Goal: Task Accomplishment & Management: Manage account settings

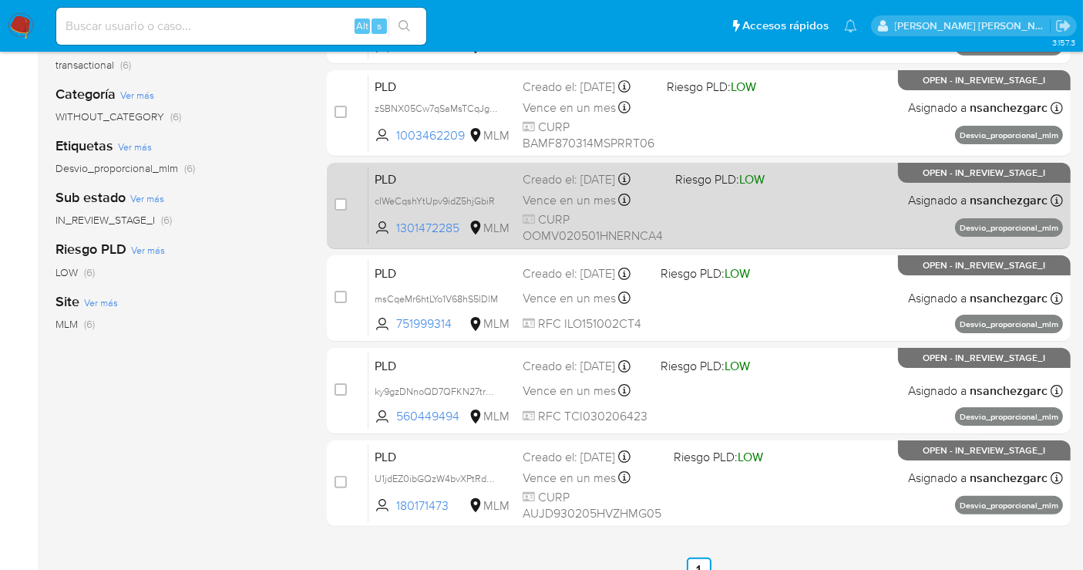
scroll to position [257, 0]
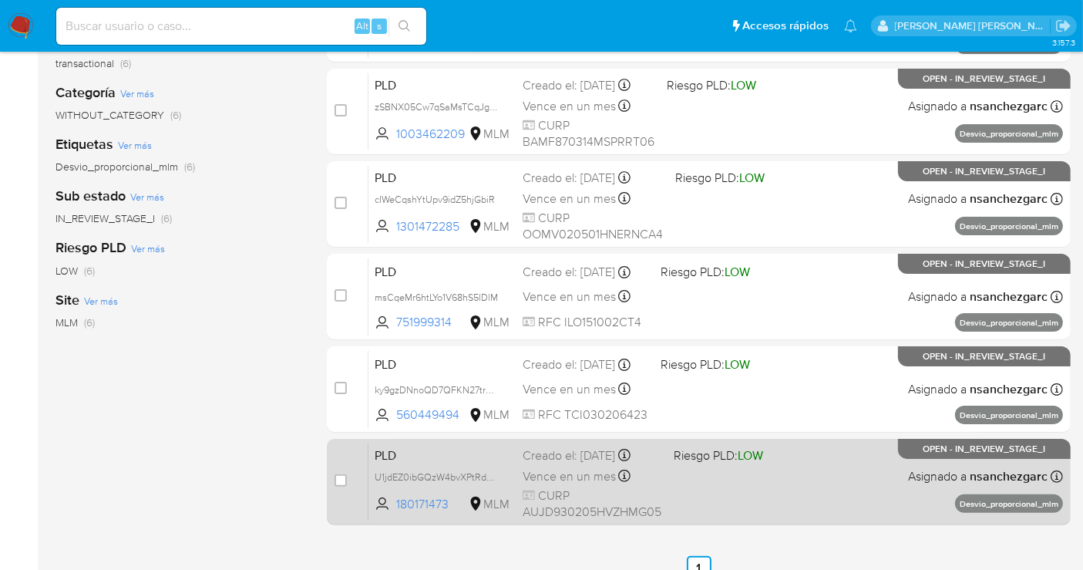
click at [584, 468] on span "Vence en un mes" at bounding box center [569, 476] width 93 height 17
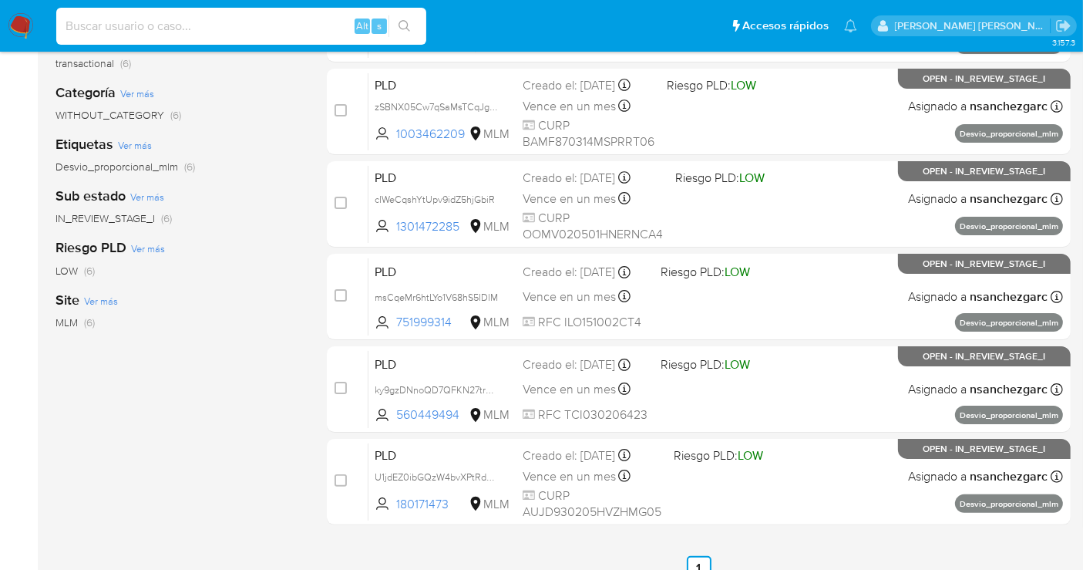
click at [114, 32] on input at bounding box center [241, 26] width 370 height 20
paste input "2473235488"
type input "2473235488"
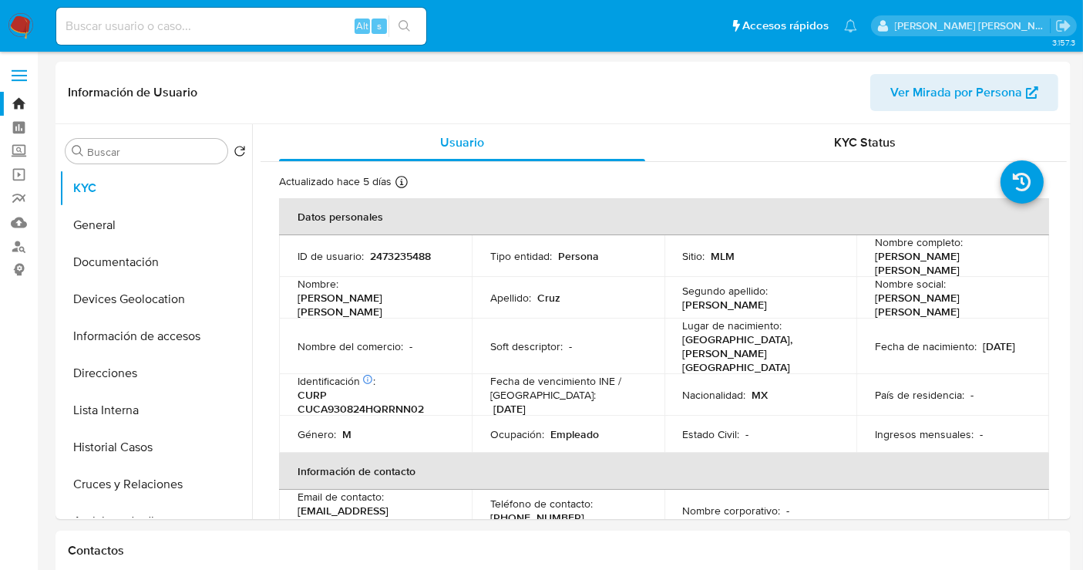
select select "10"
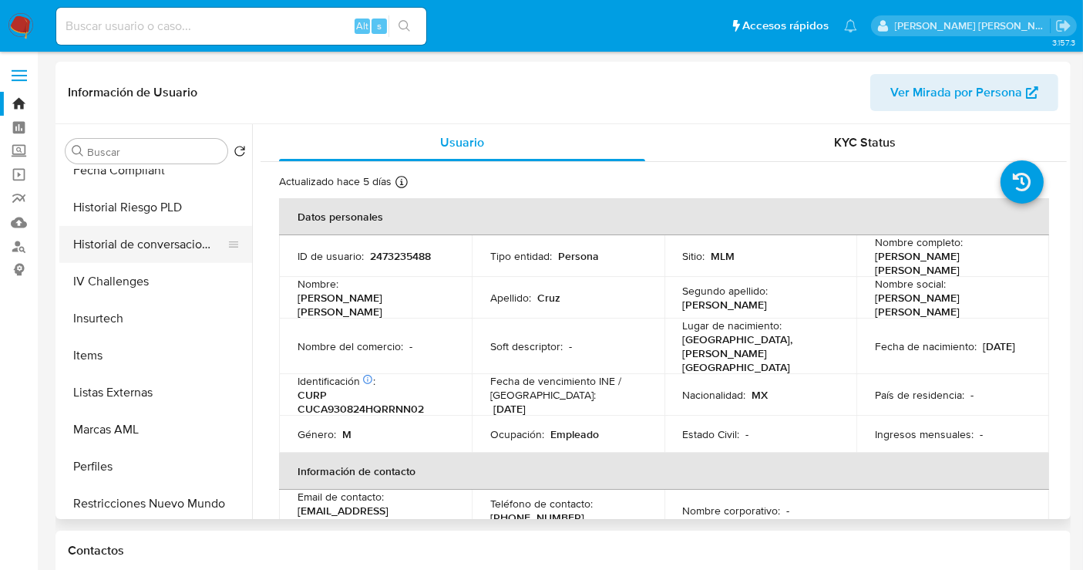
scroll to position [599, 0]
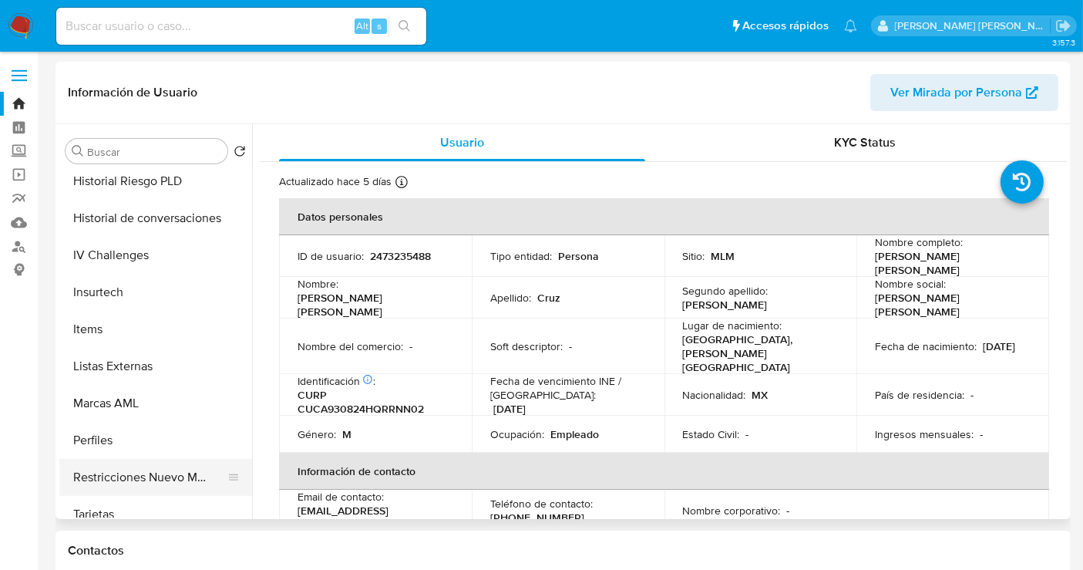
click at [143, 469] on button "Restricciones Nuevo Mundo" at bounding box center [149, 477] width 180 height 37
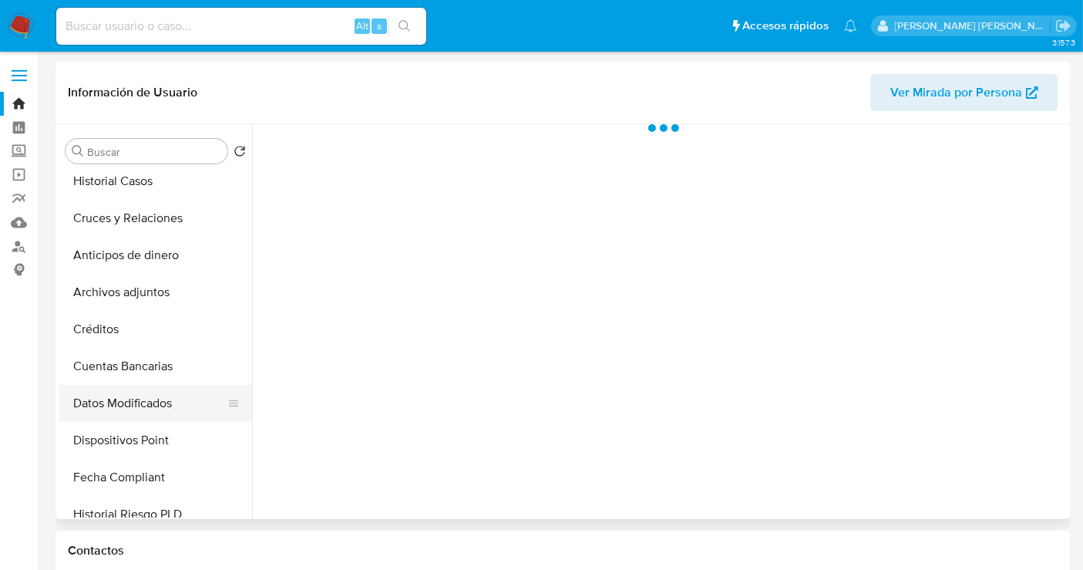
scroll to position [257, 0]
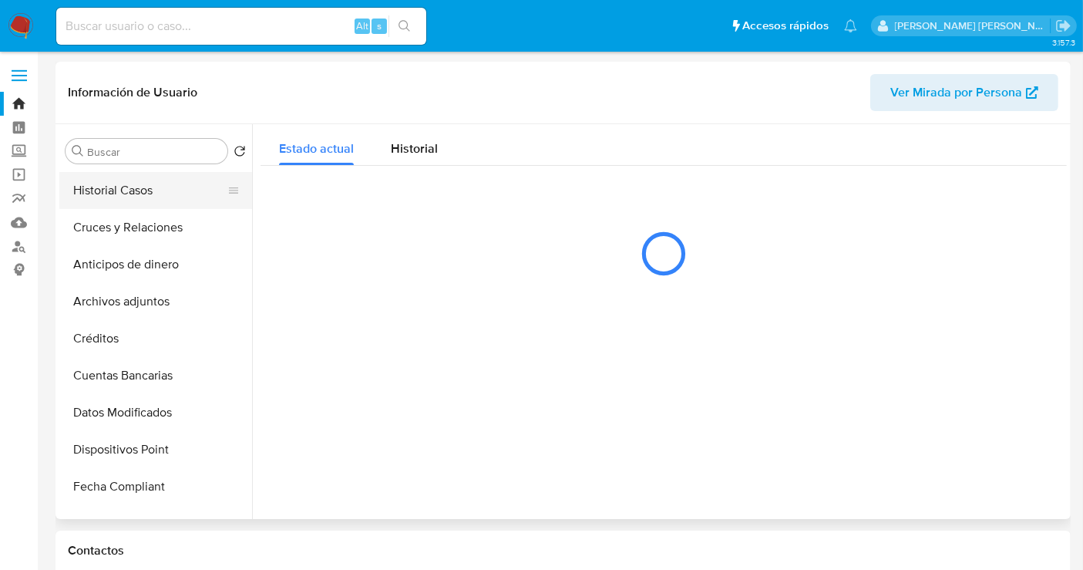
click at [100, 192] on button "Historial Casos" at bounding box center [149, 190] width 180 height 37
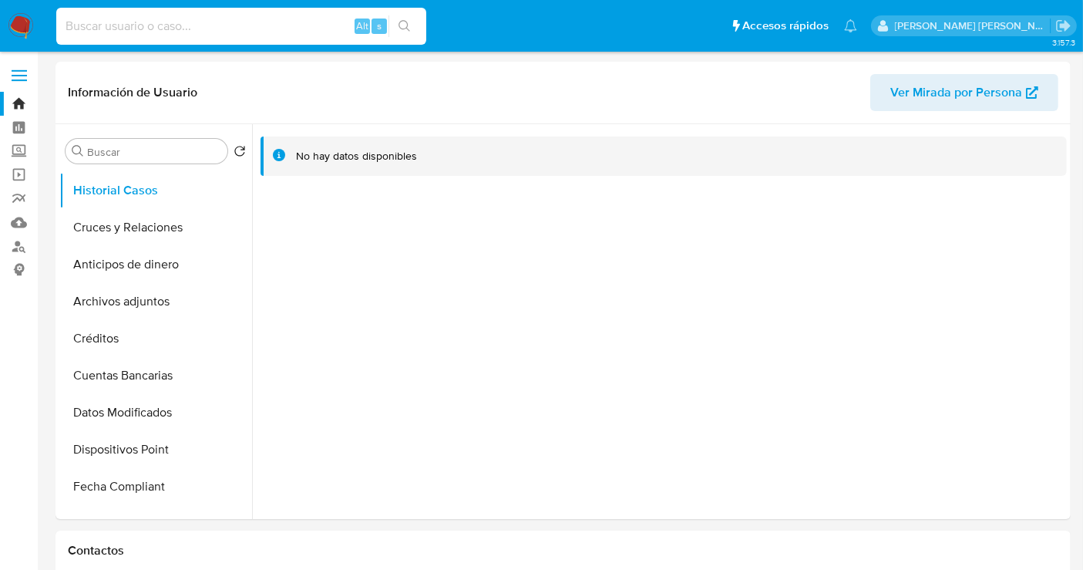
click at [143, 18] on input at bounding box center [241, 26] width 370 height 20
paste input "2028271615"
type input "2028271615"
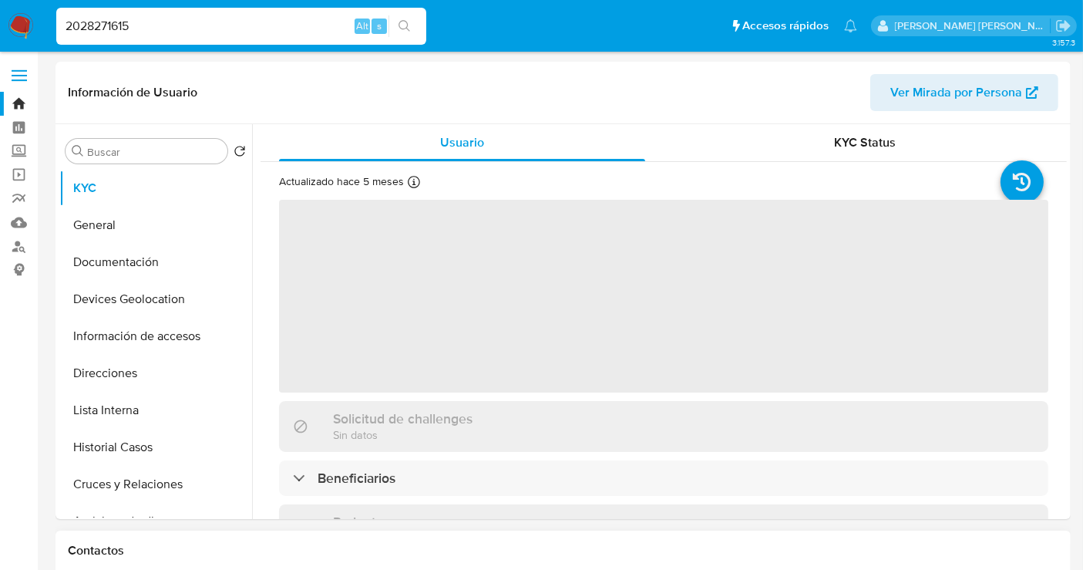
select select "10"
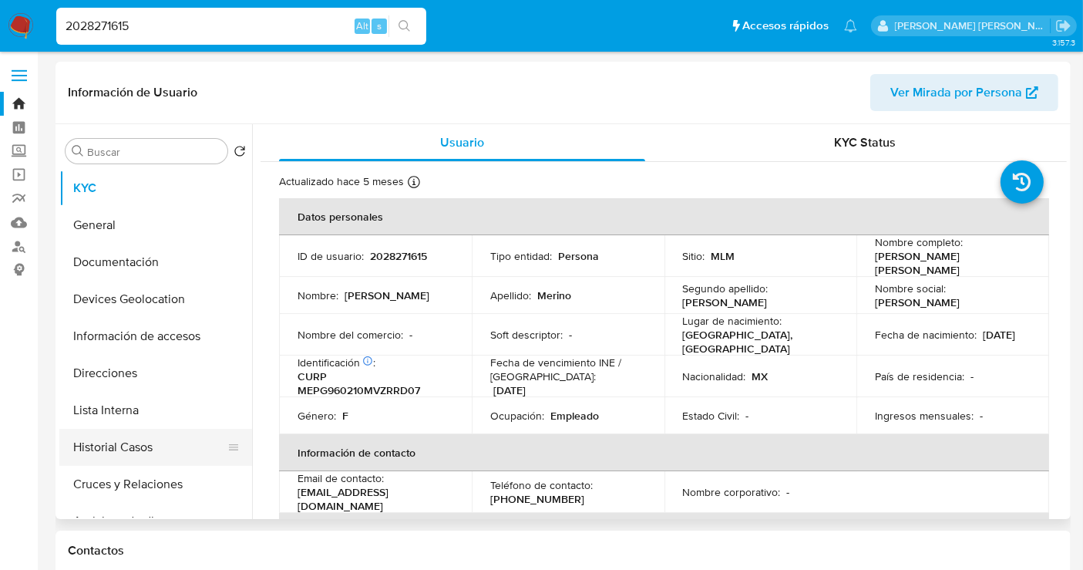
click at [109, 442] on button "Historial Casos" at bounding box center [149, 447] width 180 height 37
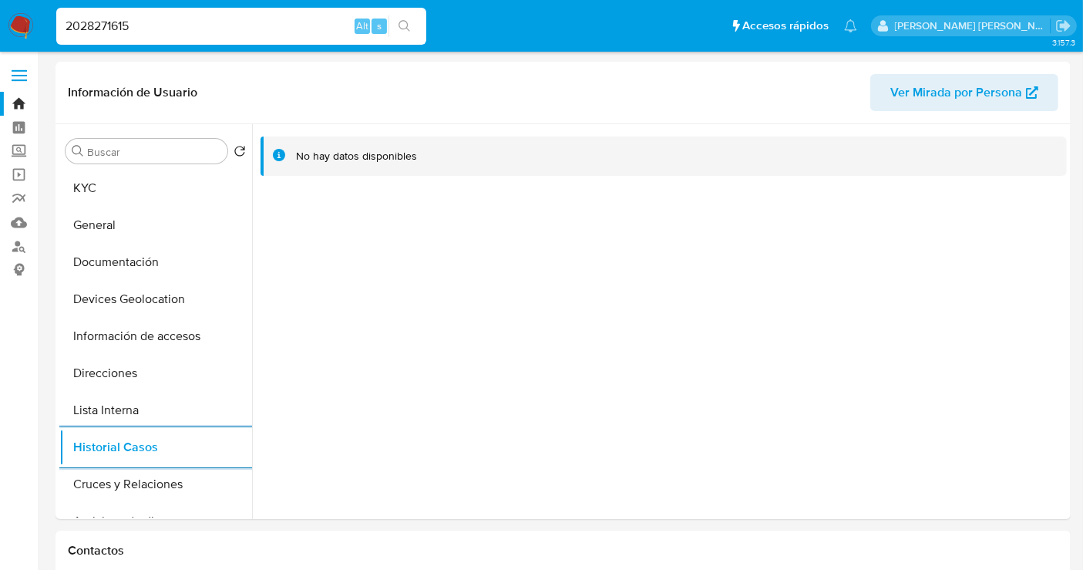
click at [109, 22] on input "2028271615" at bounding box center [241, 26] width 370 height 20
paste input "502979691"
type input "2502979691"
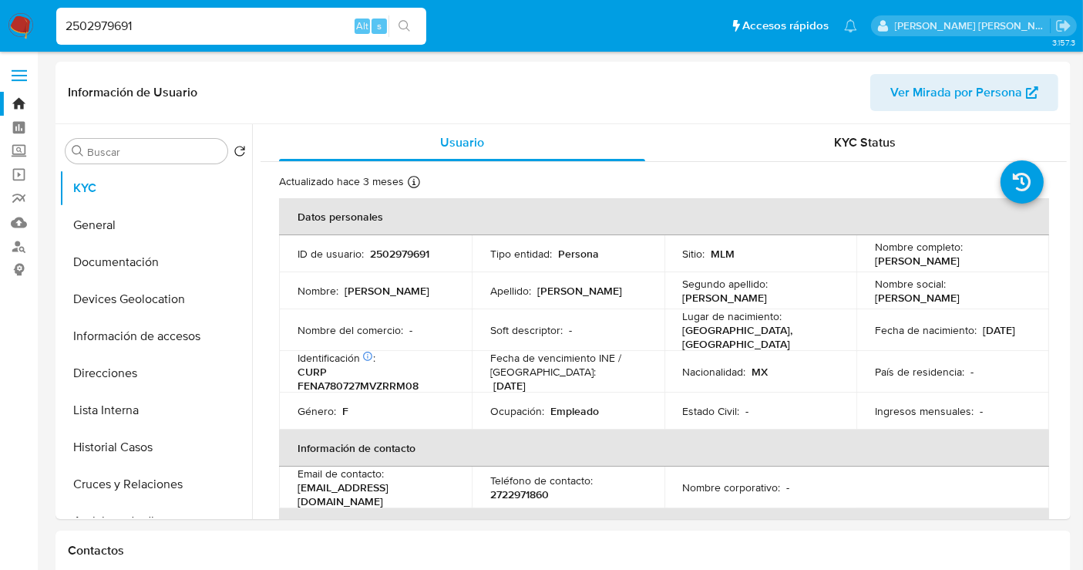
select select "10"
click at [115, 444] on button "Historial Casos" at bounding box center [149, 447] width 180 height 37
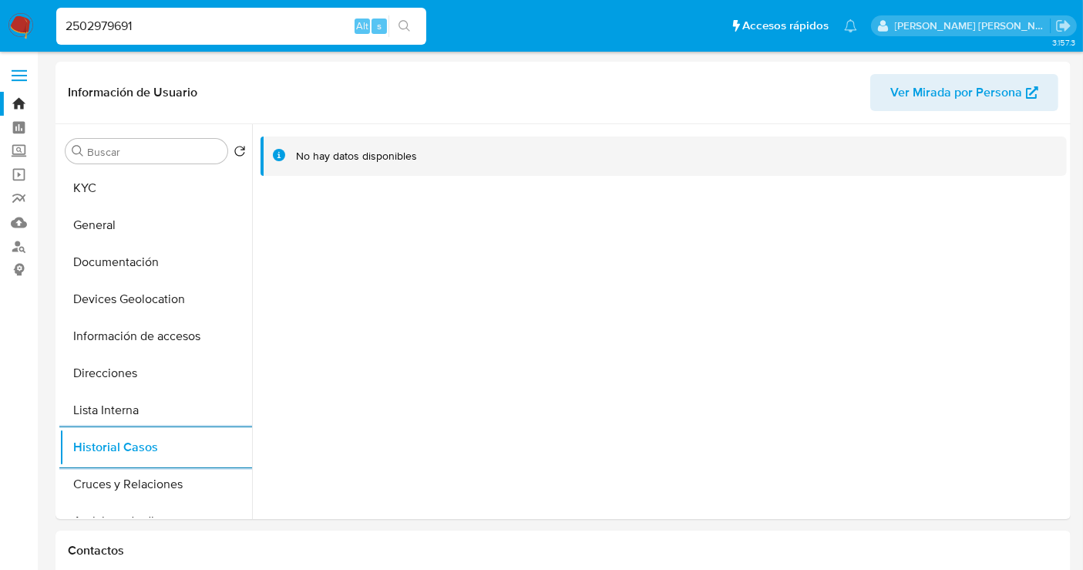
click at [109, 24] on input "2502979691" at bounding box center [241, 26] width 370 height 20
paste input "1730879346"
type input "1730879346"
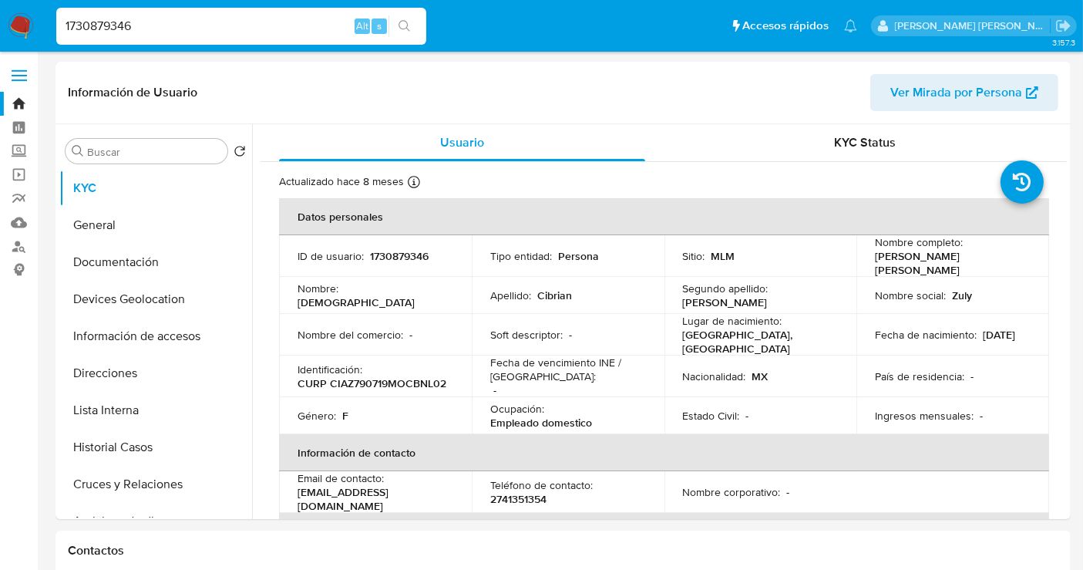
select select "10"
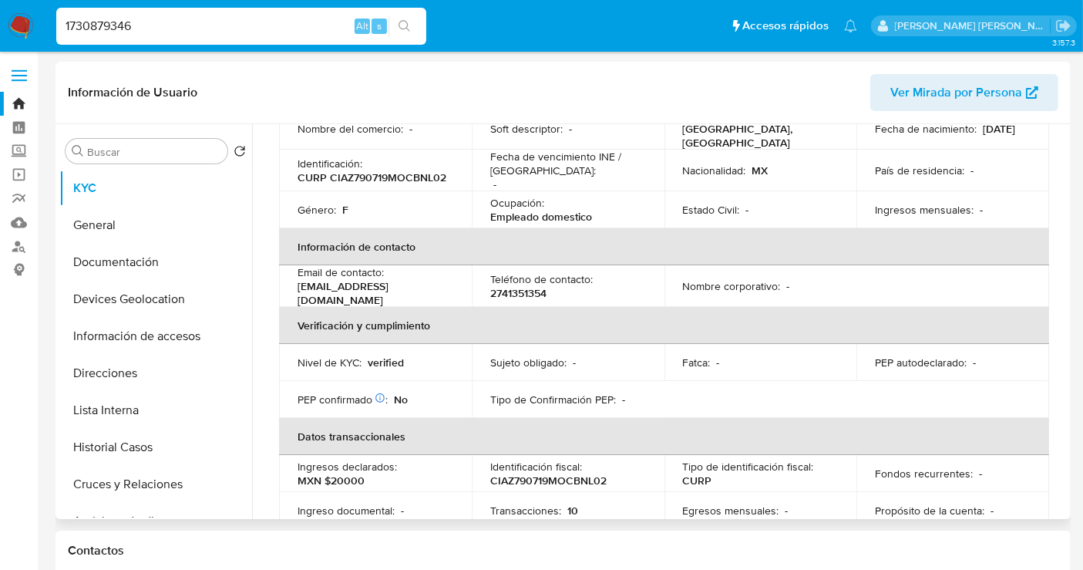
scroll to position [86, 0]
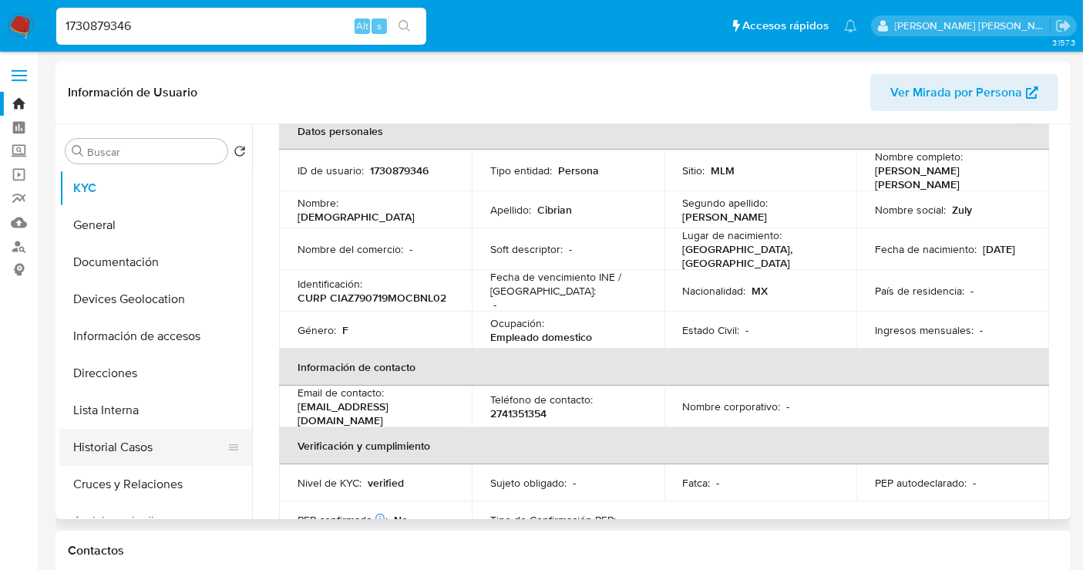
click at [115, 446] on button "Historial Casos" at bounding box center [149, 447] width 180 height 37
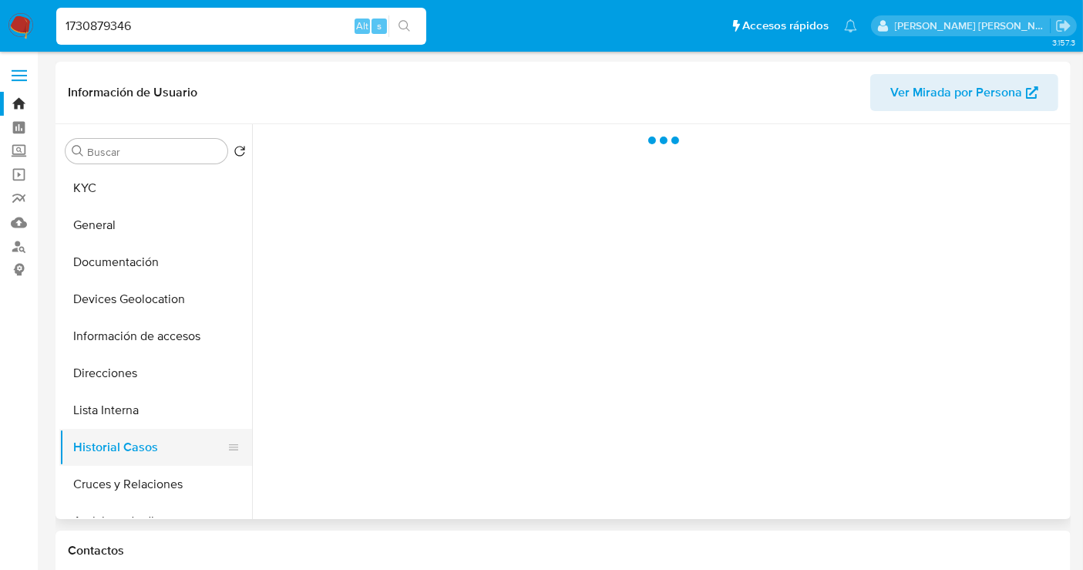
scroll to position [0, 0]
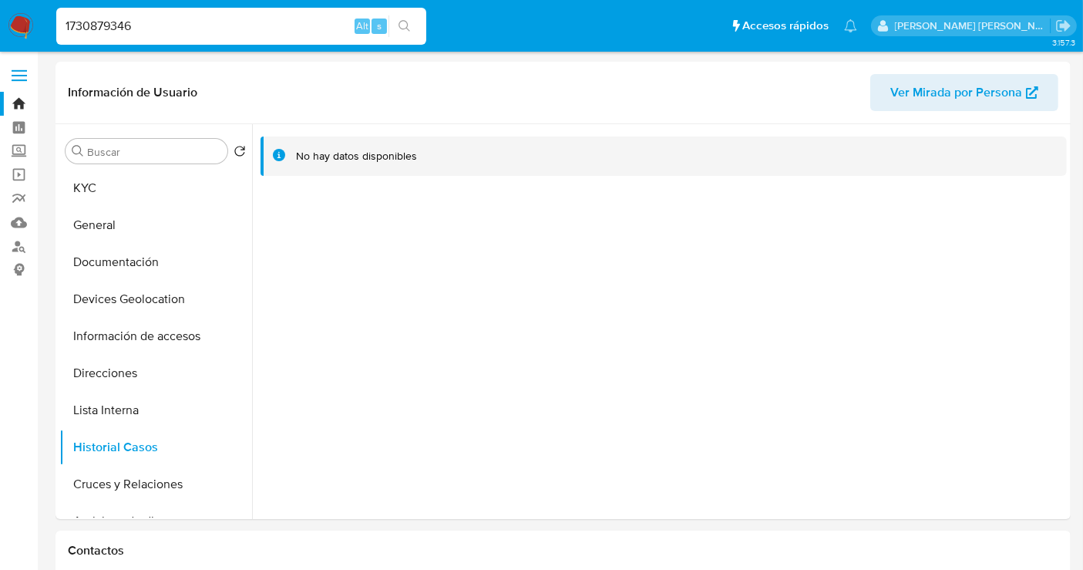
click at [107, 24] on input "1730879346" at bounding box center [241, 26] width 370 height 20
paste input "2270551120"
type input "2270551120"
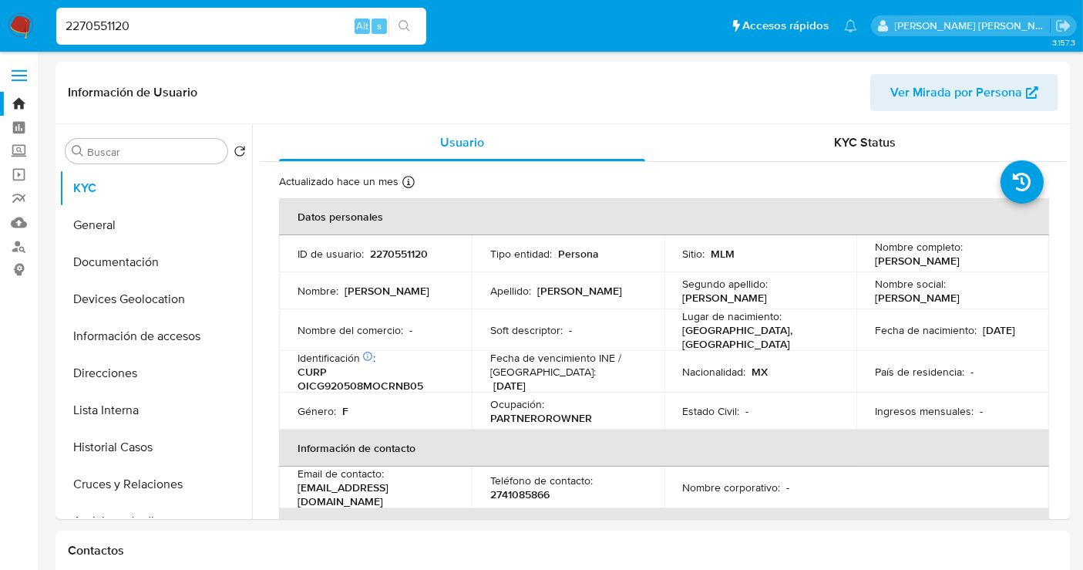
select select "10"
click at [104, 456] on button "Historial Casos" at bounding box center [149, 447] width 180 height 37
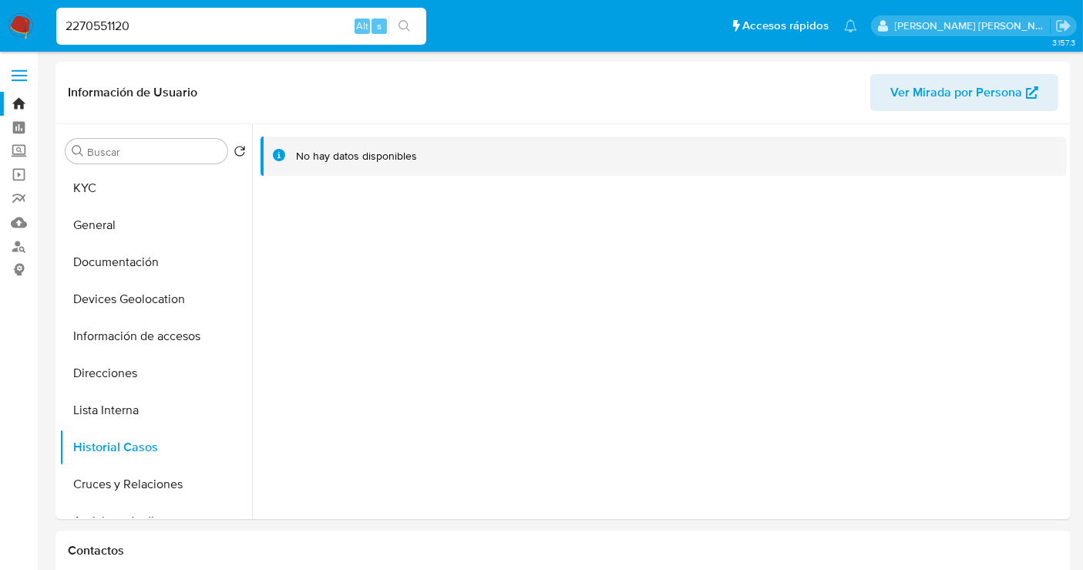
click at [25, 25] on img at bounding box center [21, 26] width 26 height 26
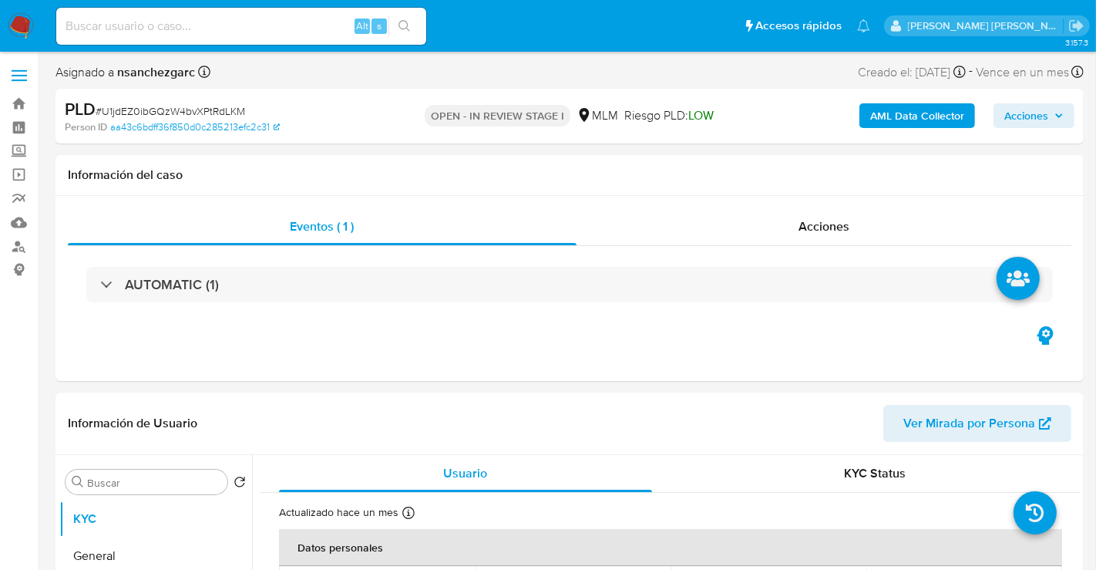
select select "10"
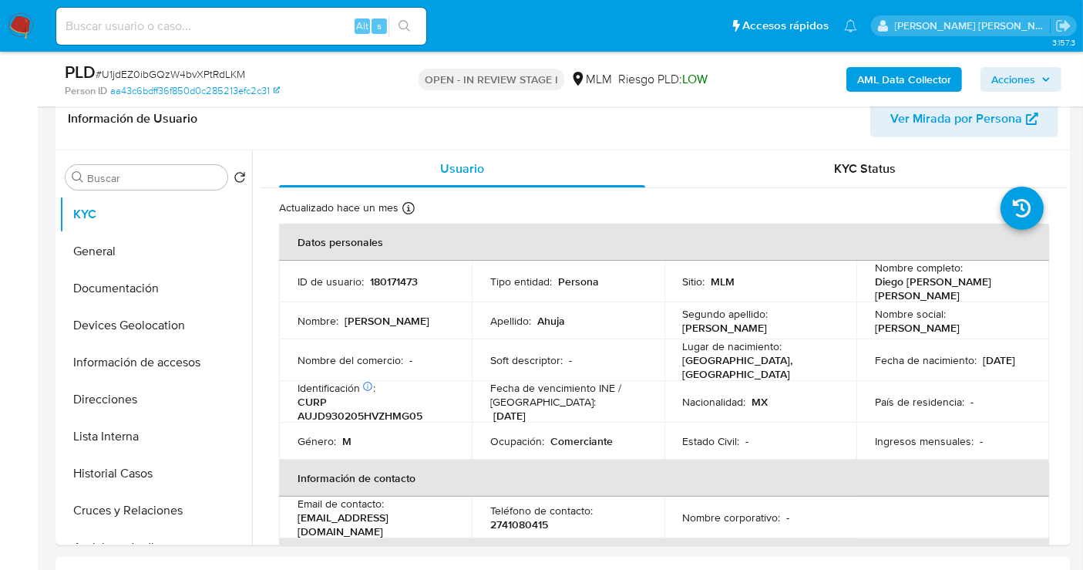
scroll to position [257, 0]
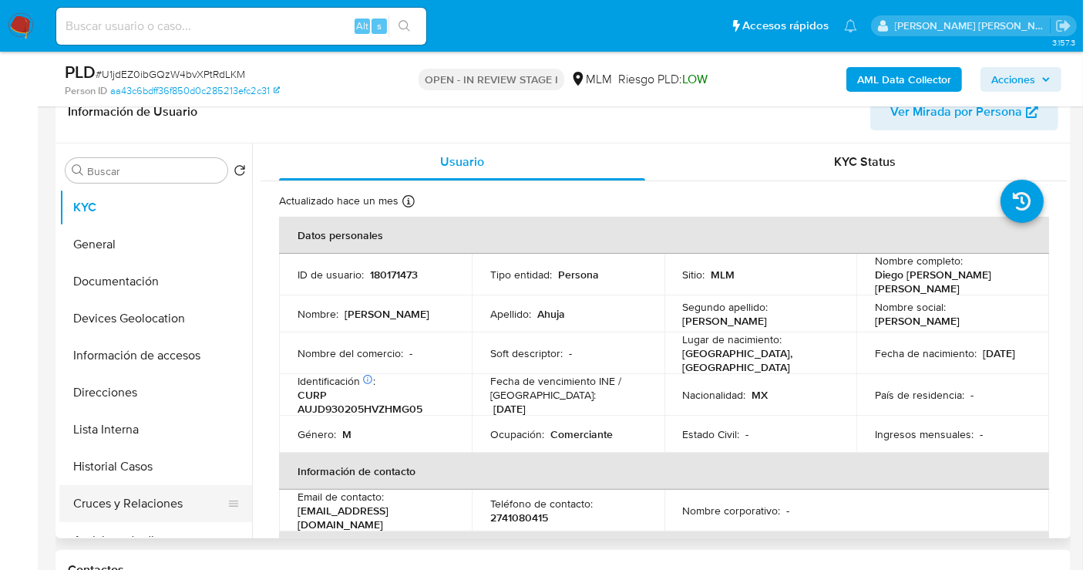
click at [134, 502] on button "Cruces y Relaciones" at bounding box center [149, 503] width 180 height 37
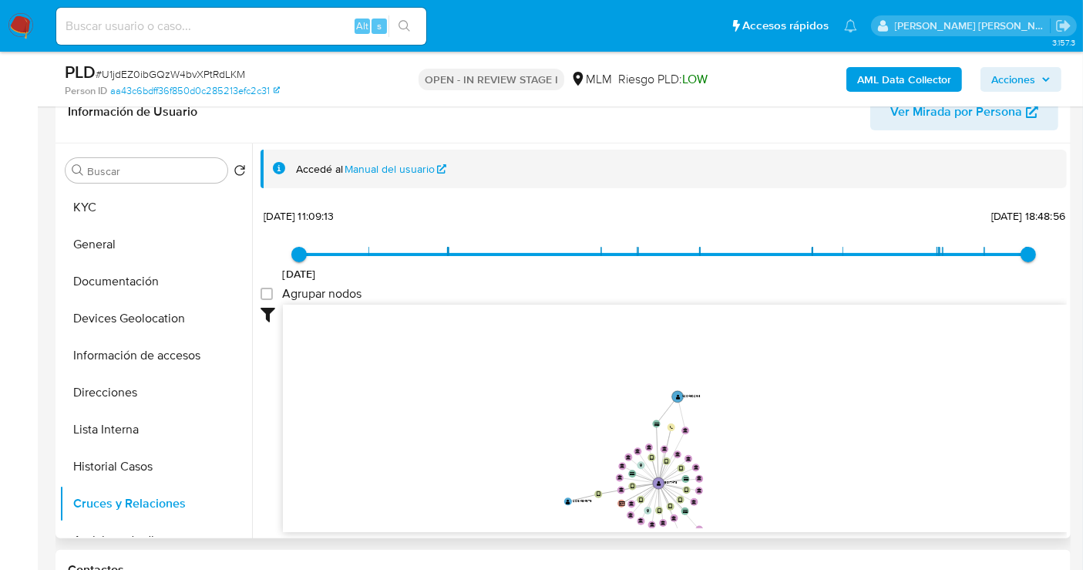
drag, startPoint x: 782, startPoint y: 375, endPoint x: 799, endPoint y: 501, distance: 126.9
click at [799, 501] on icon "user-180171473  180171473 device-66490e0edc4c80d34864ace8  device-68b7d0ff60e…" at bounding box center [675, 416] width 784 height 224
click at [116, 207] on button "KYC" at bounding box center [149, 207] width 180 height 37
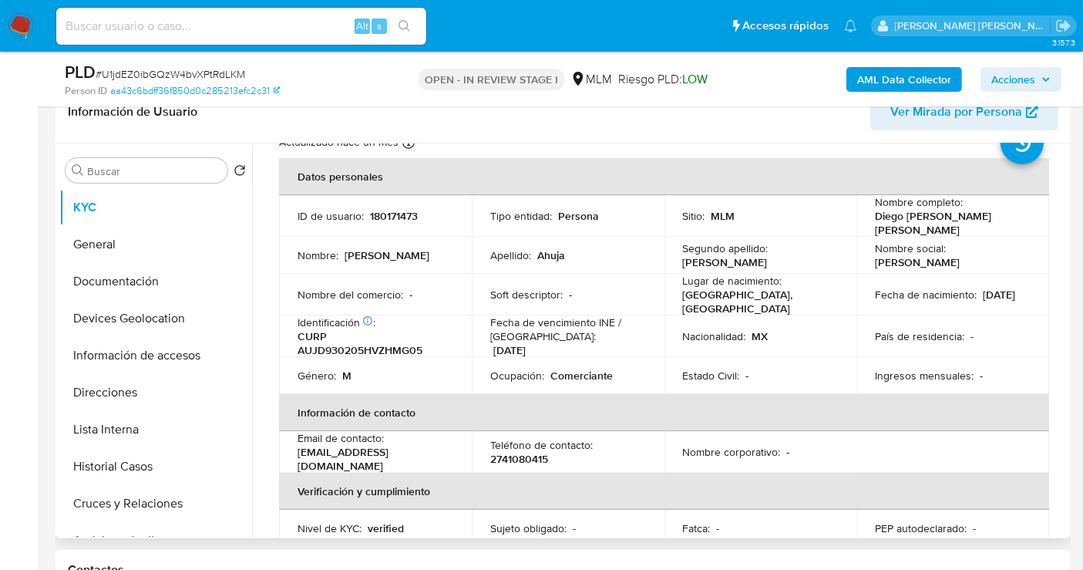
scroll to position [86, 0]
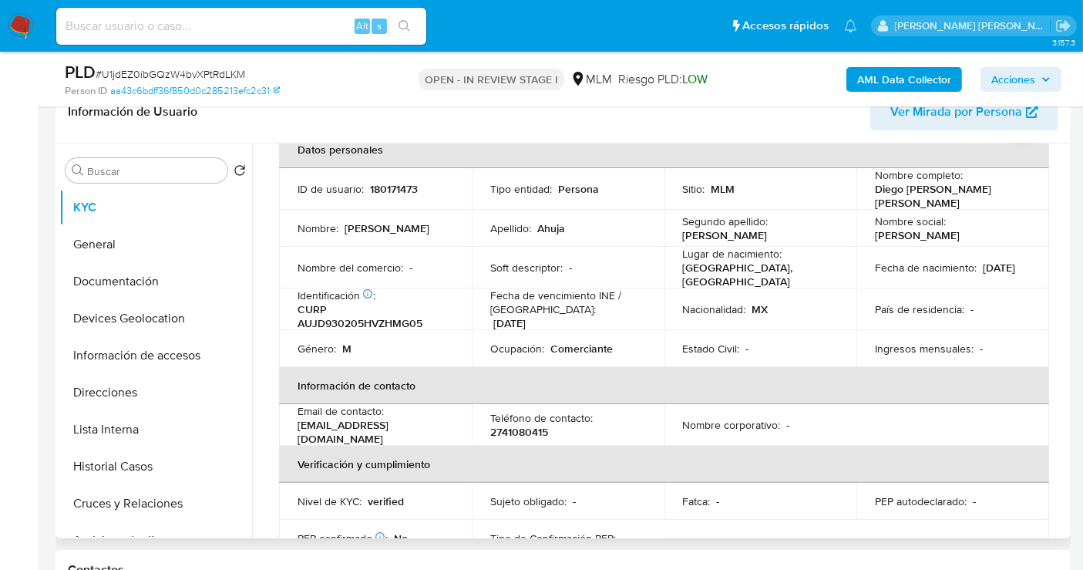
click at [506, 425] on p "2741080415" at bounding box center [519, 432] width 58 height 14
copy p "2741080415"
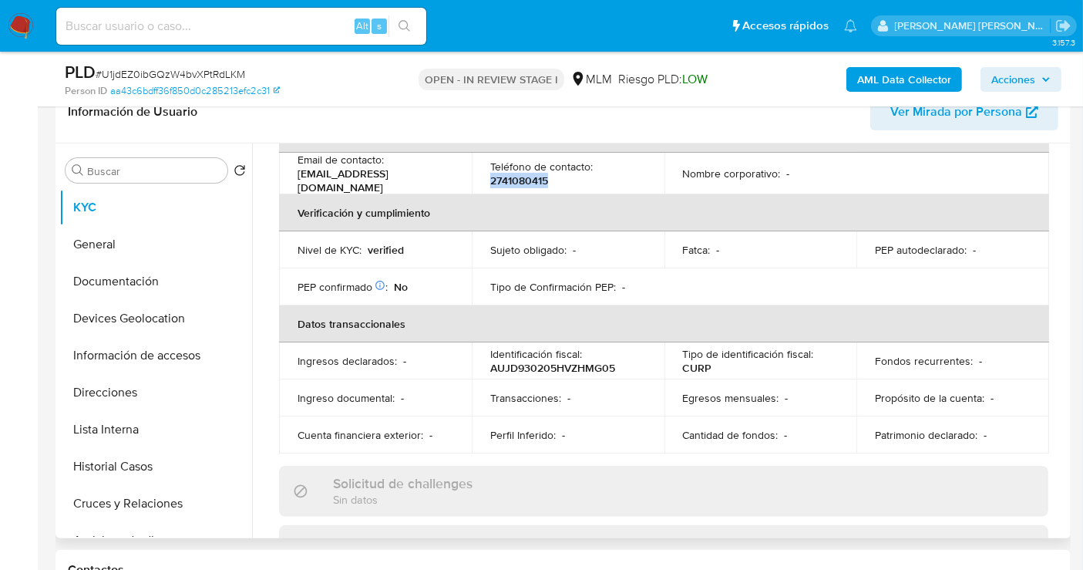
scroll to position [342, 0]
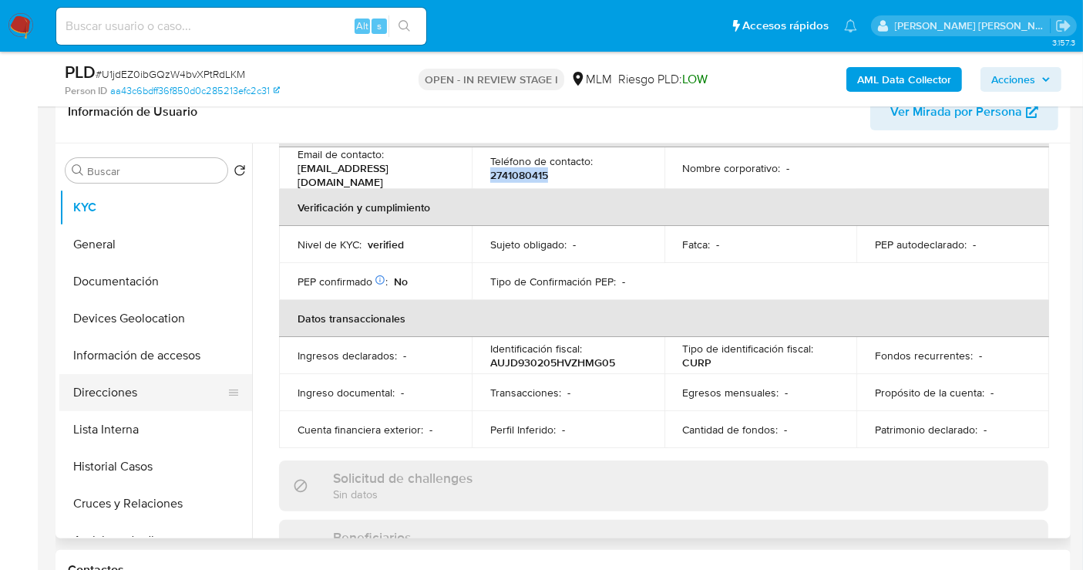
click at [103, 386] on button "Direcciones" at bounding box center [149, 392] width 180 height 37
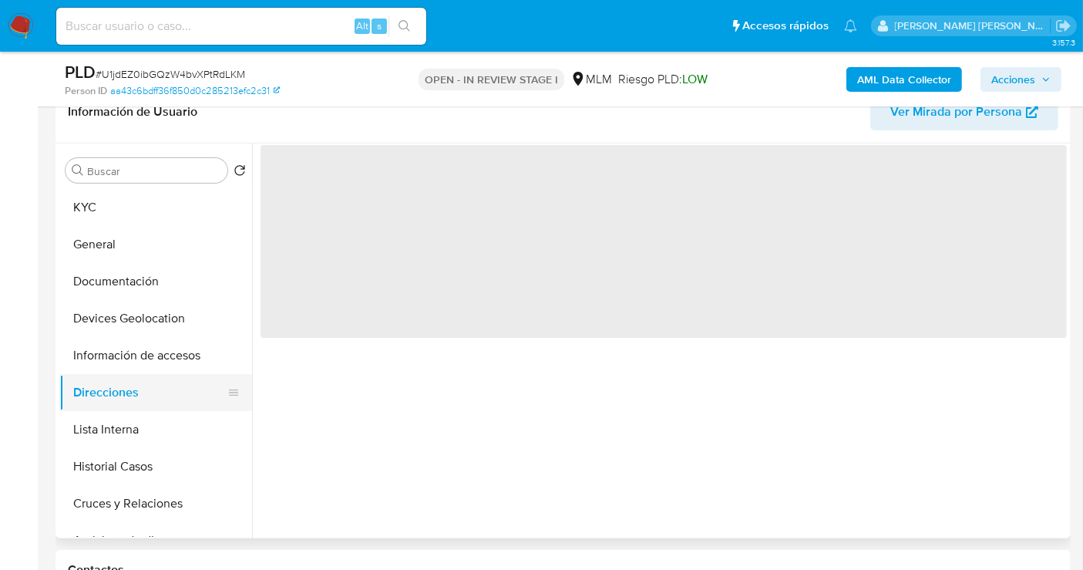
scroll to position [0, 0]
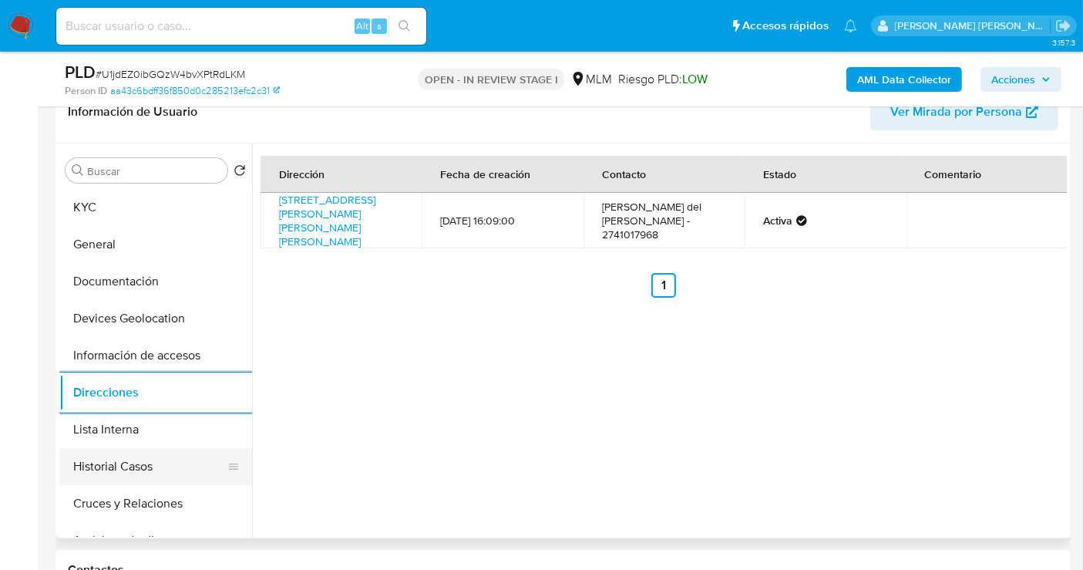
click at [118, 456] on button "Historial Casos" at bounding box center [149, 466] width 180 height 37
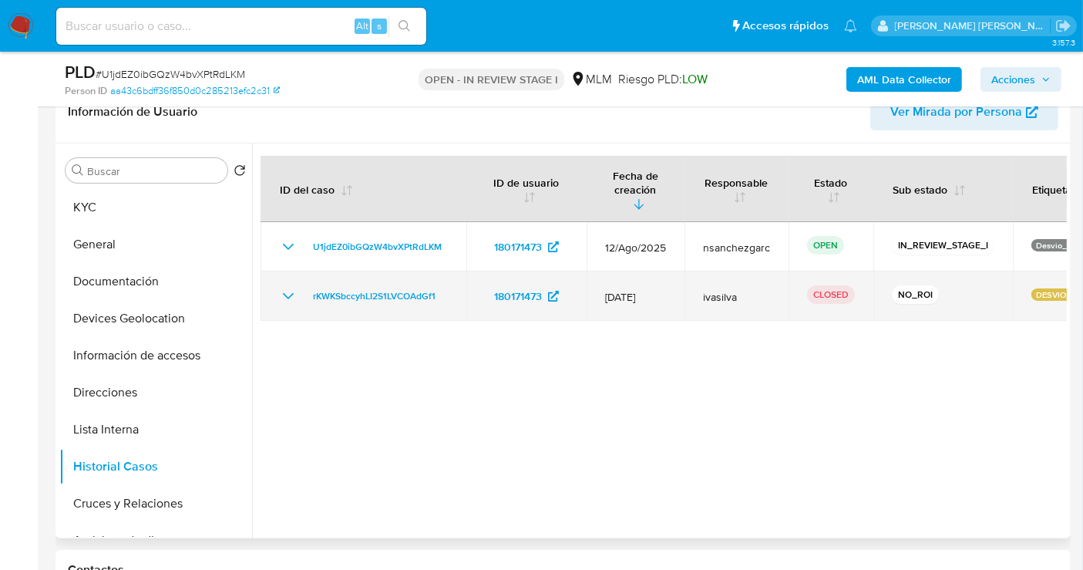
click at [289, 293] on icon "Mostrar/Ocultar" at bounding box center [288, 296] width 11 height 6
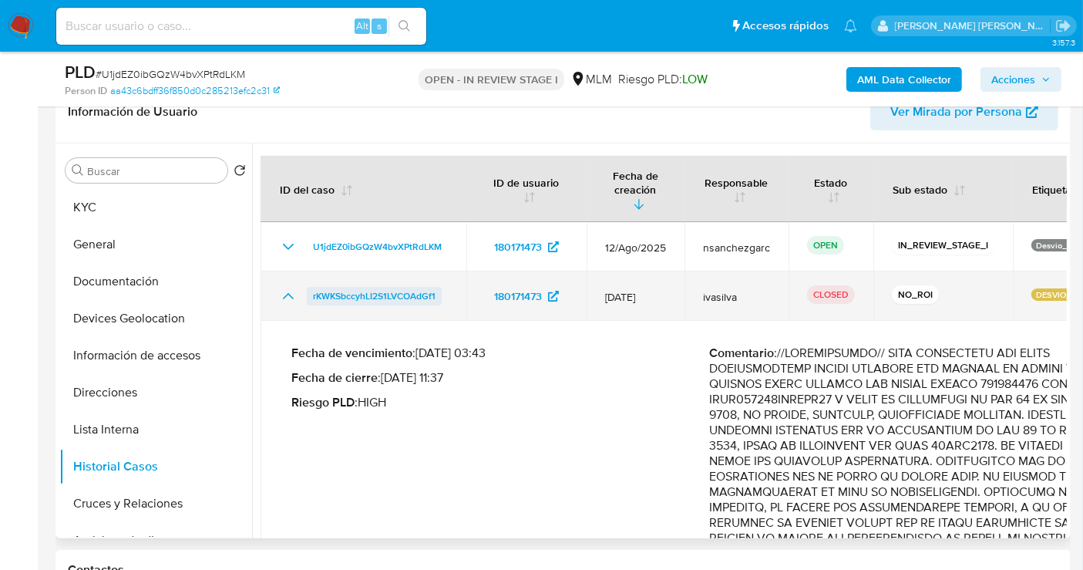
click at [407, 287] on span "rKWKSbccyhLI2S1LVCOAdGf1" at bounding box center [374, 296] width 123 height 18
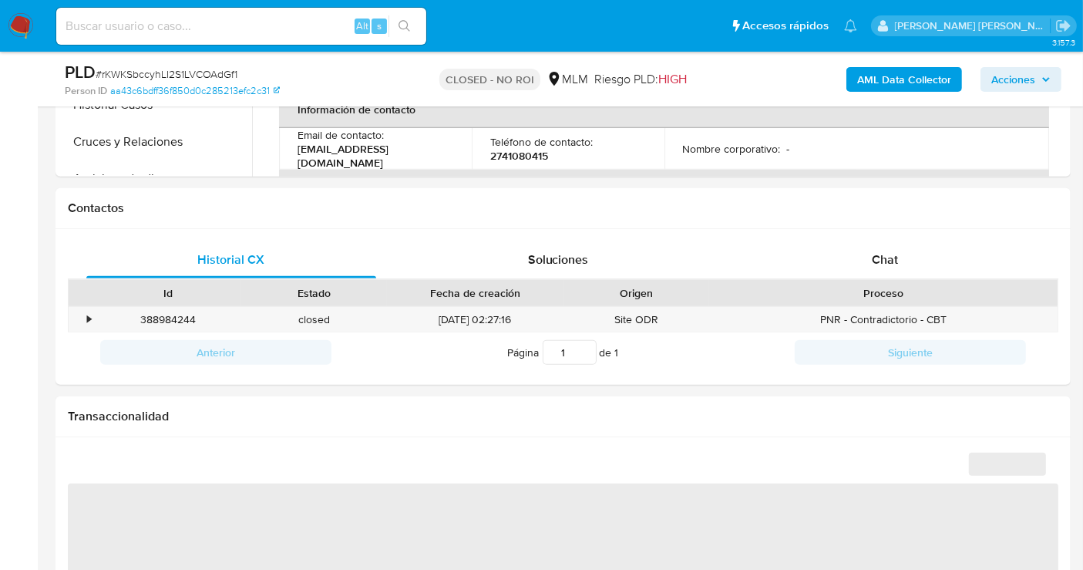
select select "10"
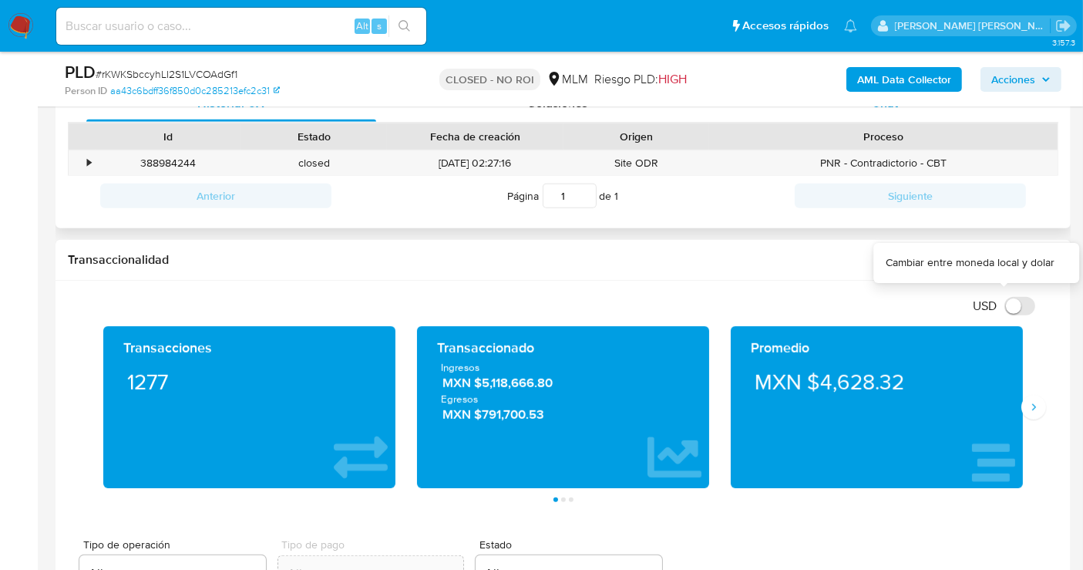
scroll to position [599, 0]
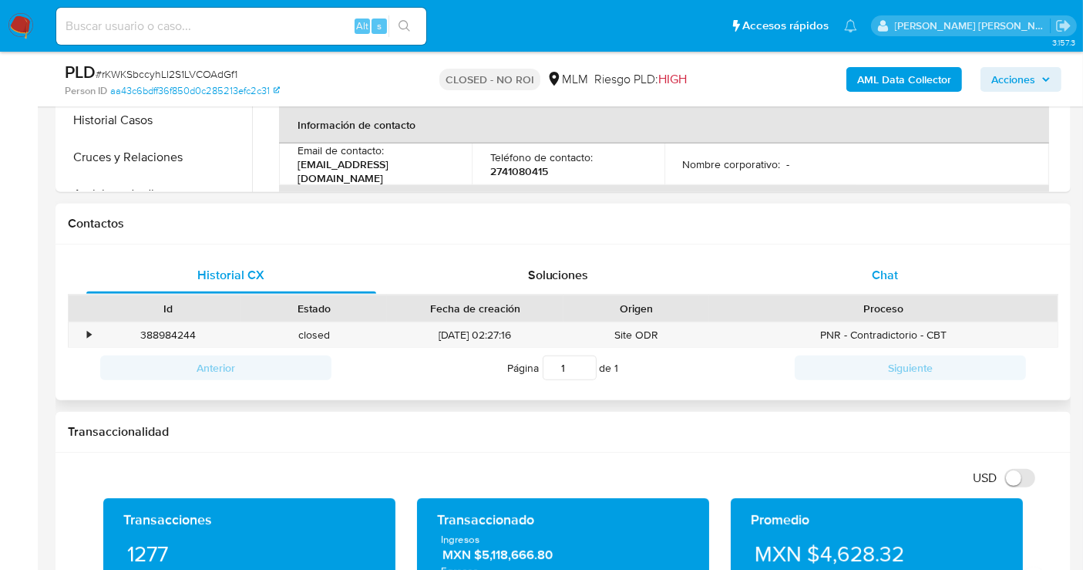
click at [896, 271] on span "Chat" at bounding box center [885, 275] width 26 height 18
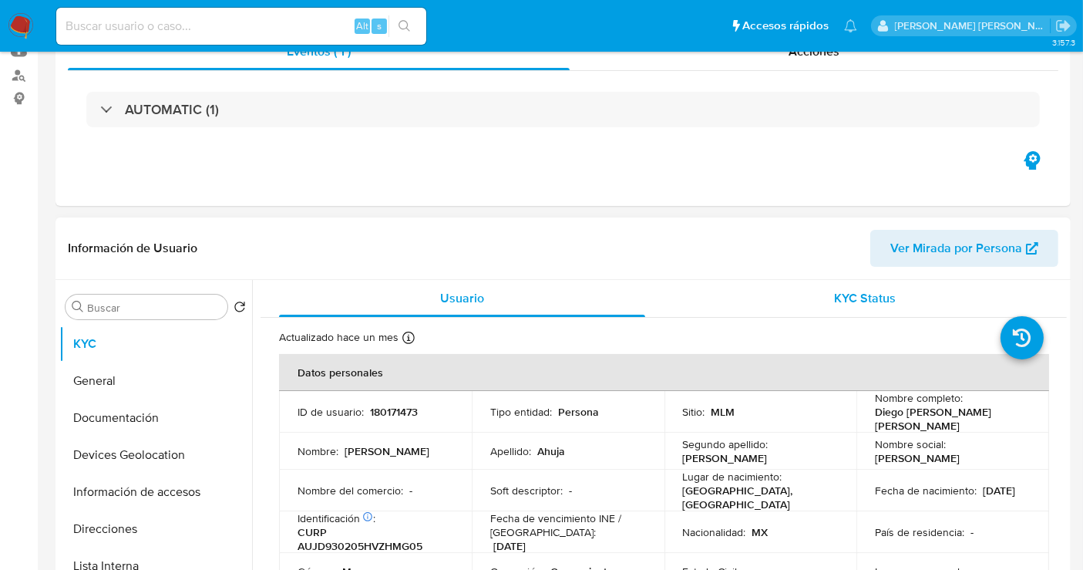
scroll to position [0, 0]
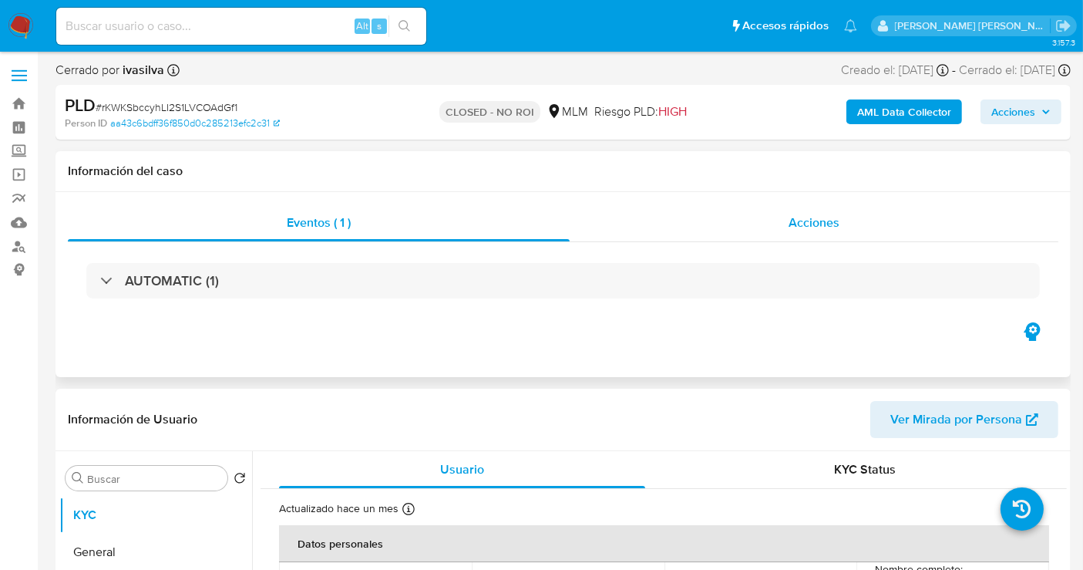
click at [806, 227] on span "Acciones" at bounding box center [814, 223] width 51 height 18
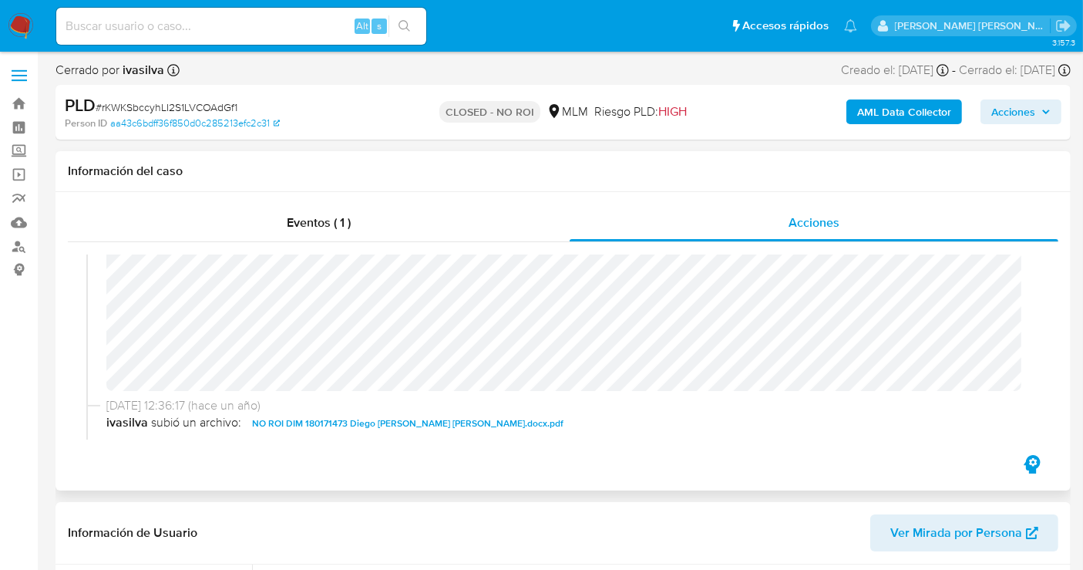
scroll to position [86, 0]
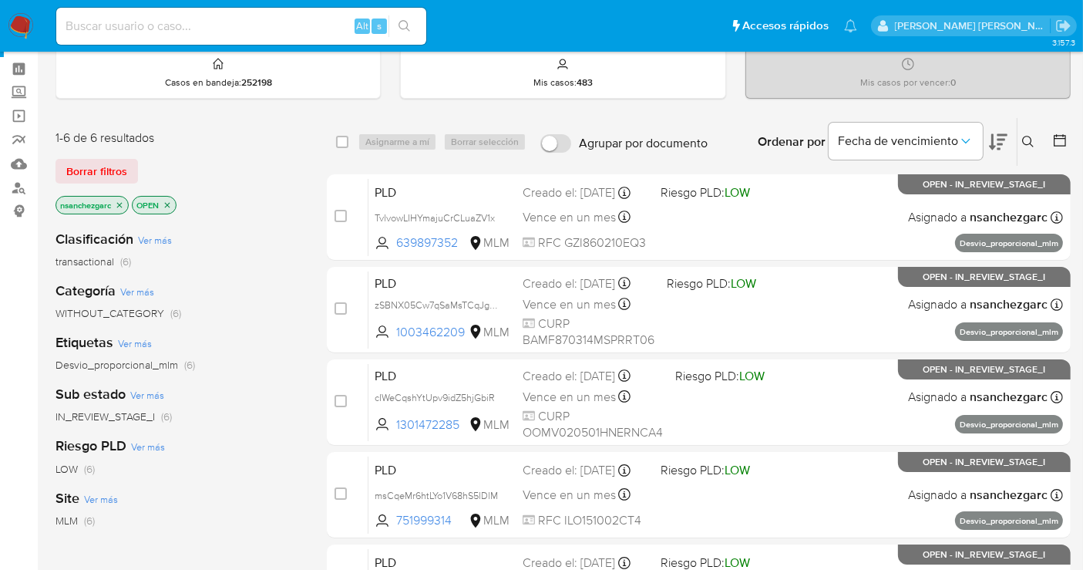
scroll to position [86, 0]
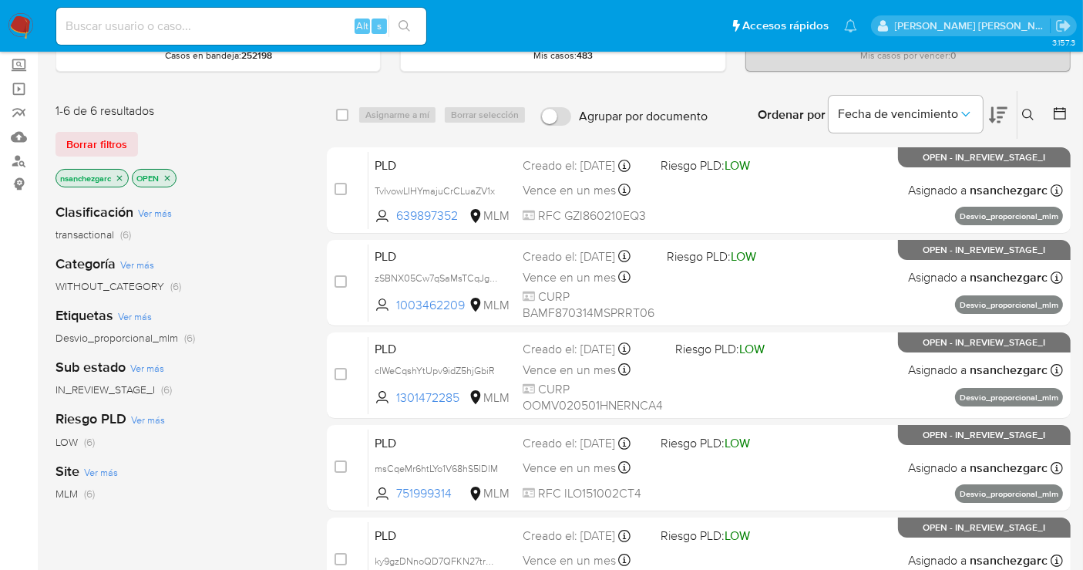
click at [119, 175] on icon "close-filter" at bounding box center [119, 177] width 5 height 5
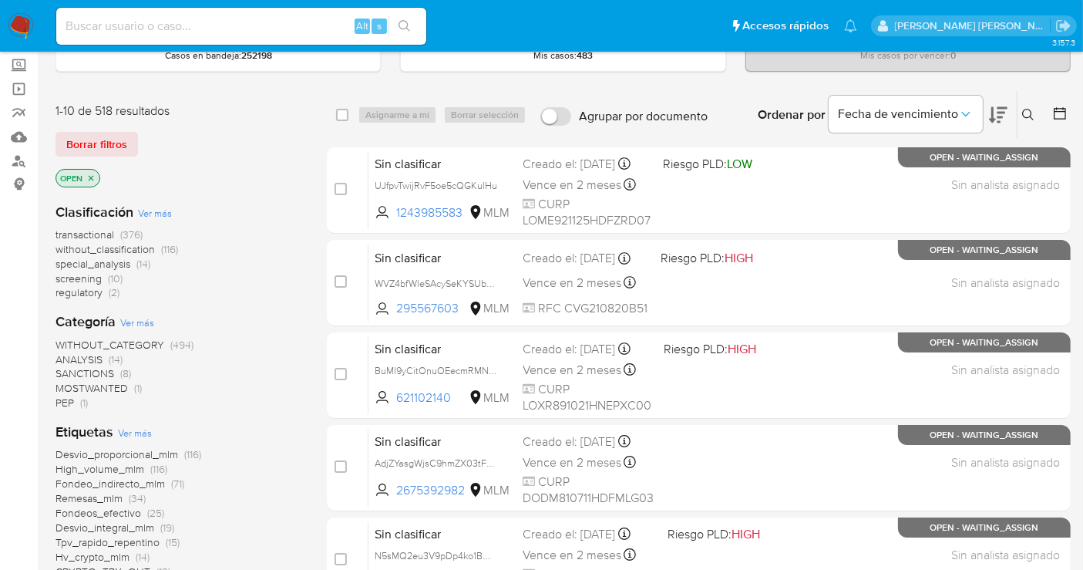
click at [110, 246] on span "without_classification" at bounding box center [104, 248] width 99 height 15
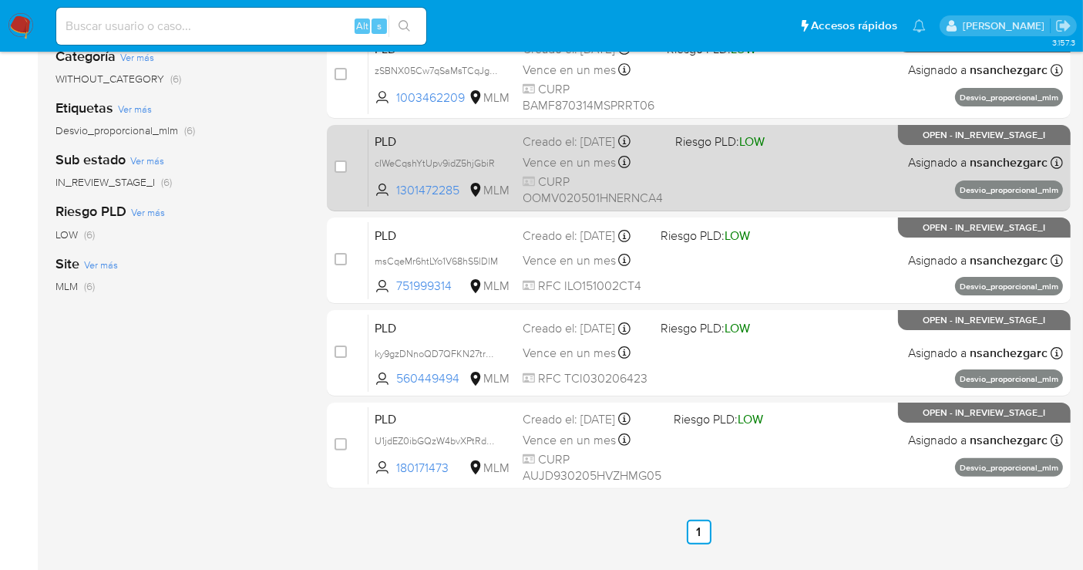
scroll to position [312, 0]
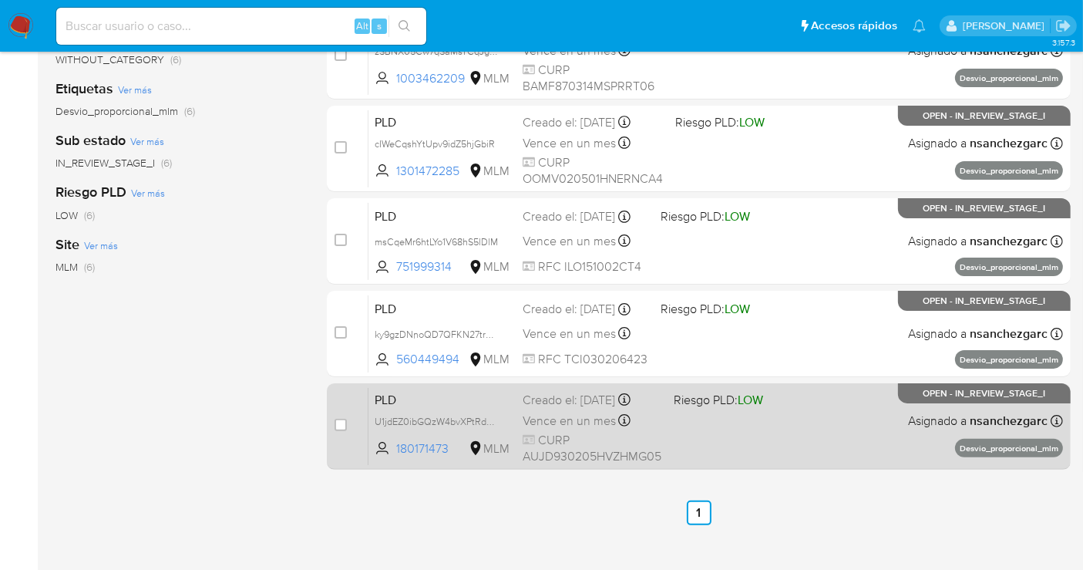
click at [568, 415] on span "Vence en un mes" at bounding box center [569, 420] width 93 height 17
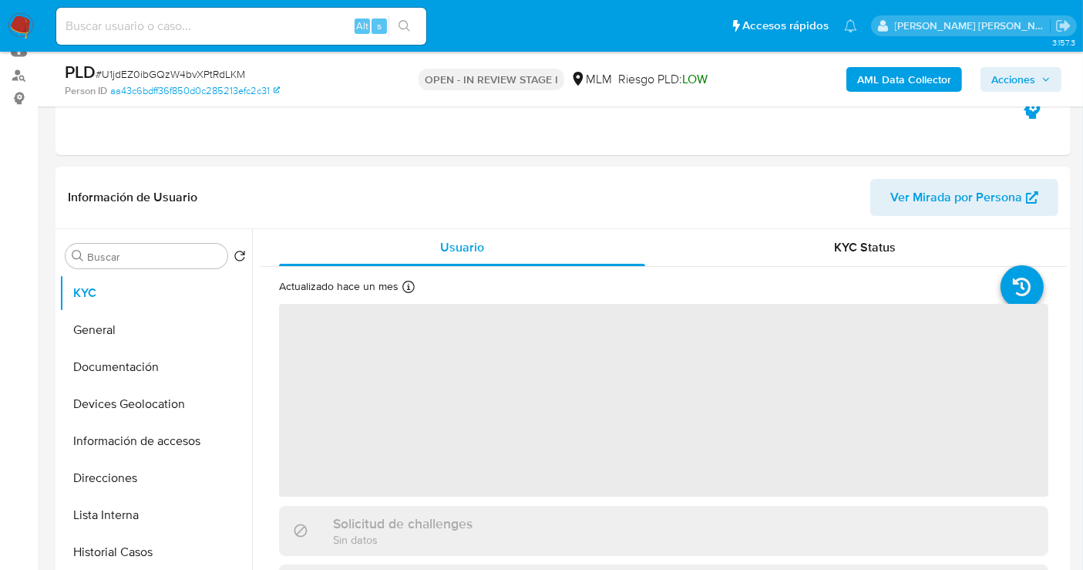
scroll to position [257, 0]
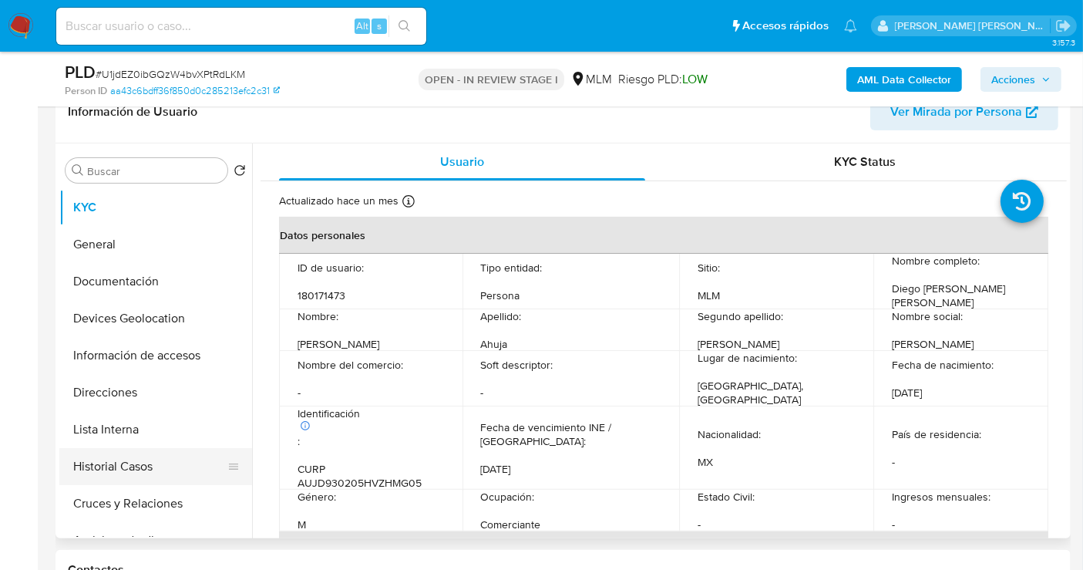
select select "10"
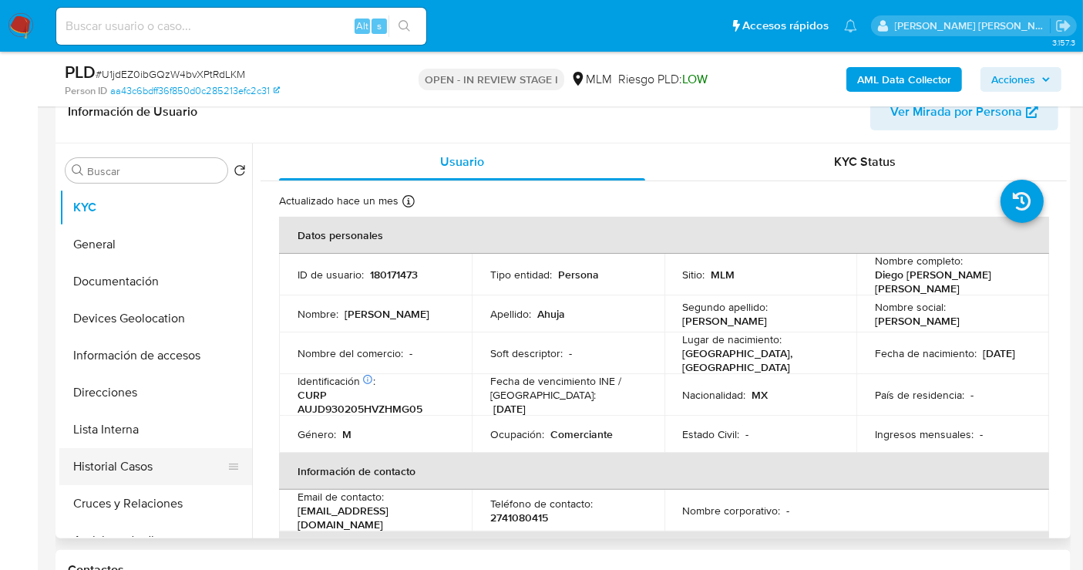
click at [106, 466] on button "Historial Casos" at bounding box center [149, 466] width 180 height 37
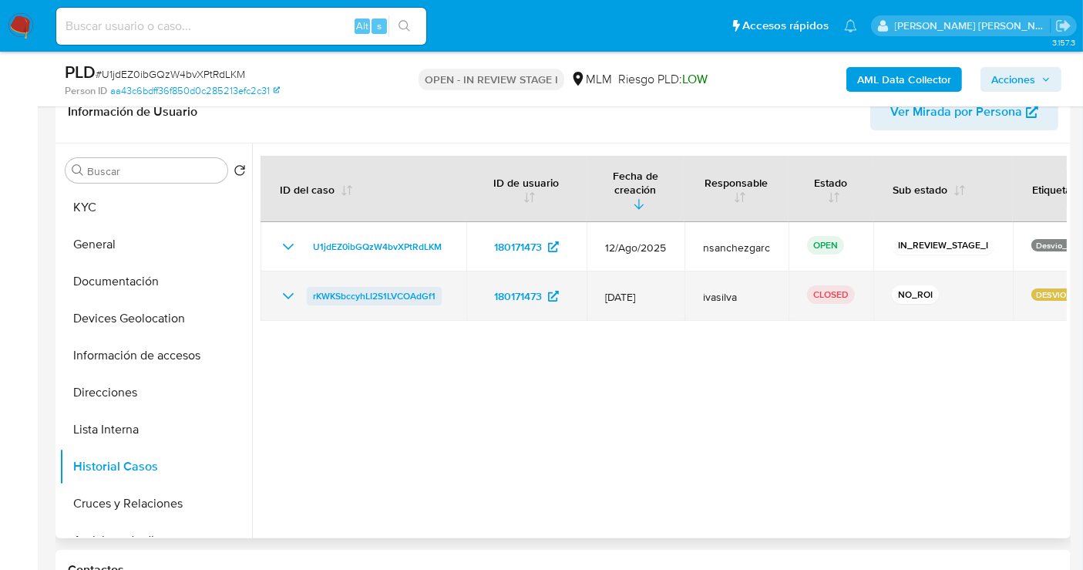
click at [358, 287] on span "rKWKSbccyhLI2S1LVCOAdGf1" at bounding box center [374, 296] width 123 height 18
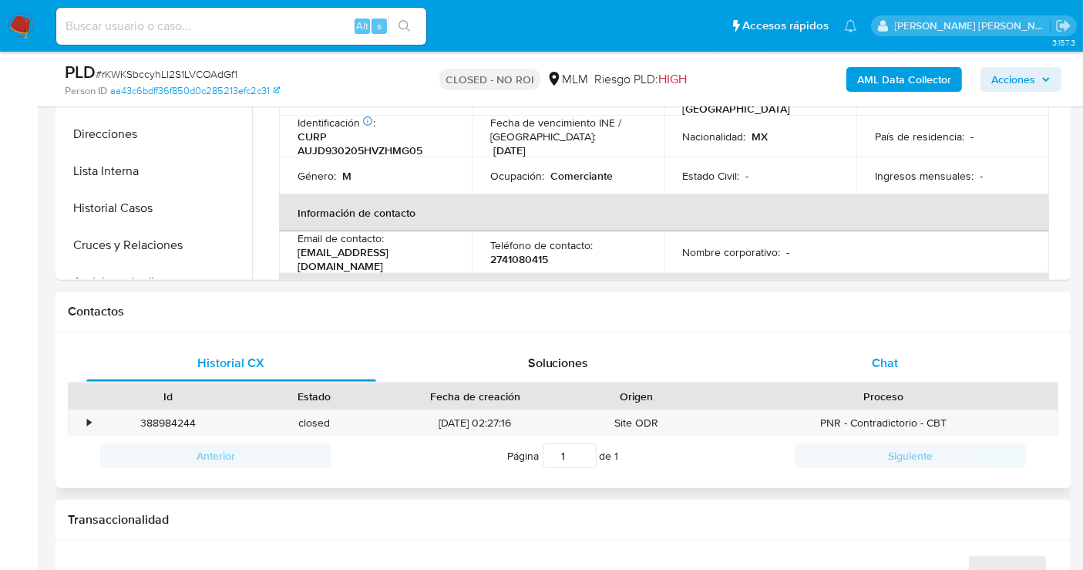
select select "10"
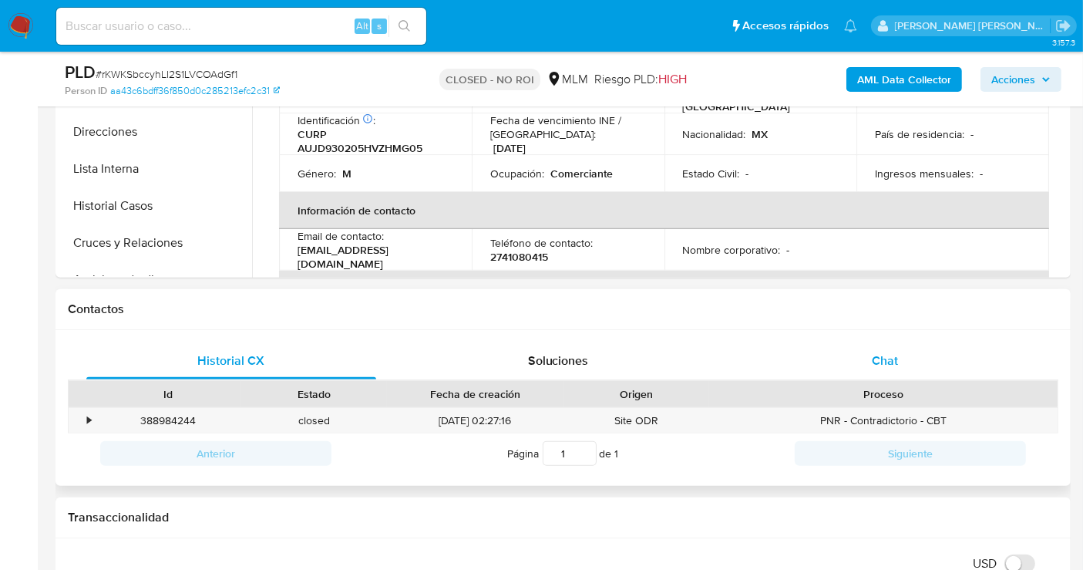
click at [890, 360] on span "Chat" at bounding box center [885, 360] width 26 height 18
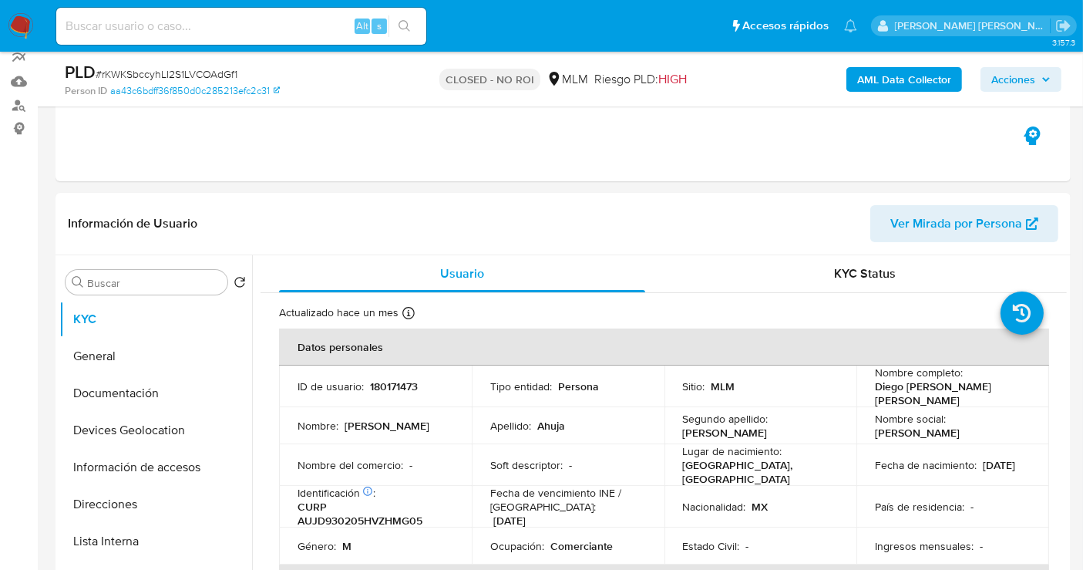
scroll to position [0, 0]
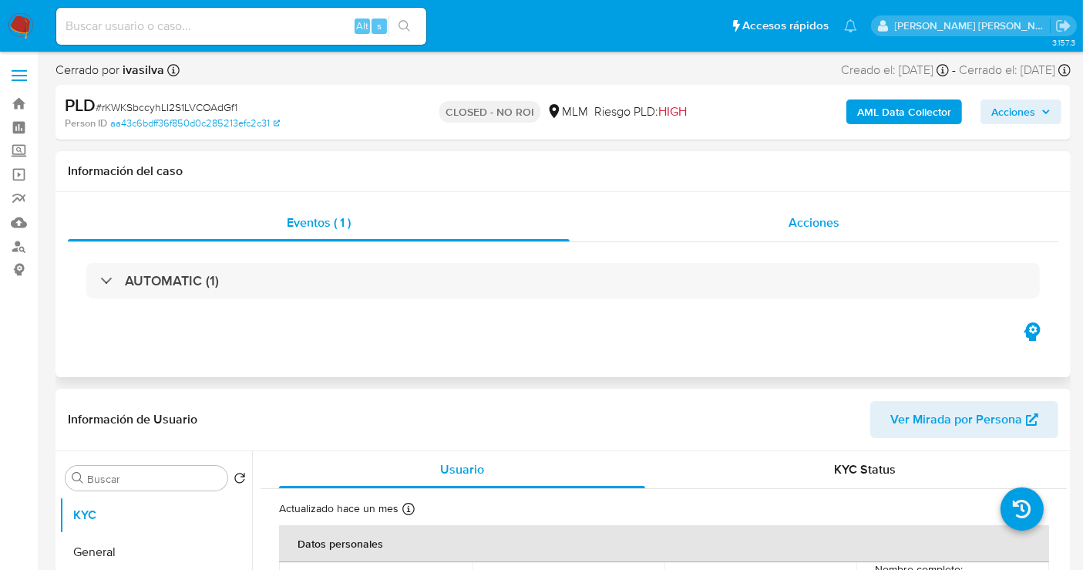
click at [832, 220] on span "Acciones" at bounding box center [814, 223] width 51 height 18
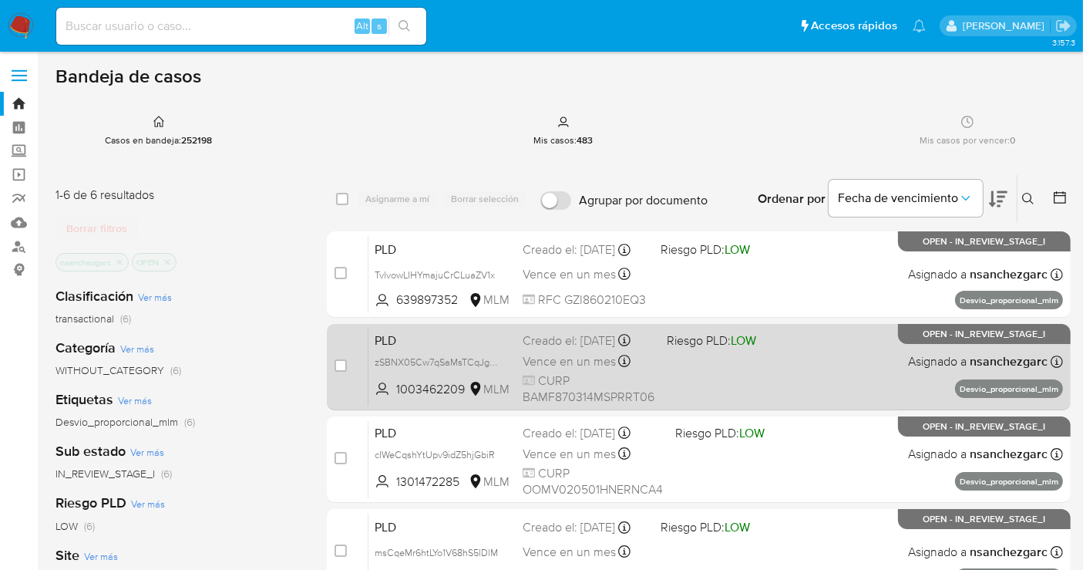
scroll to position [312, 0]
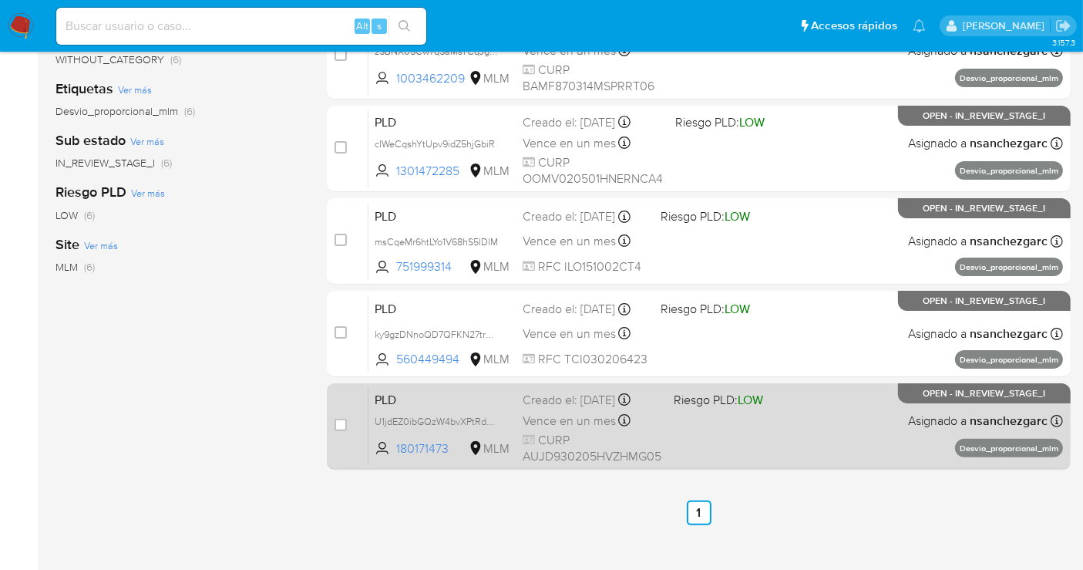
click at [566, 436] on span "CURP AUJD930205HVZHMG05" at bounding box center [592, 448] width 139 height 33
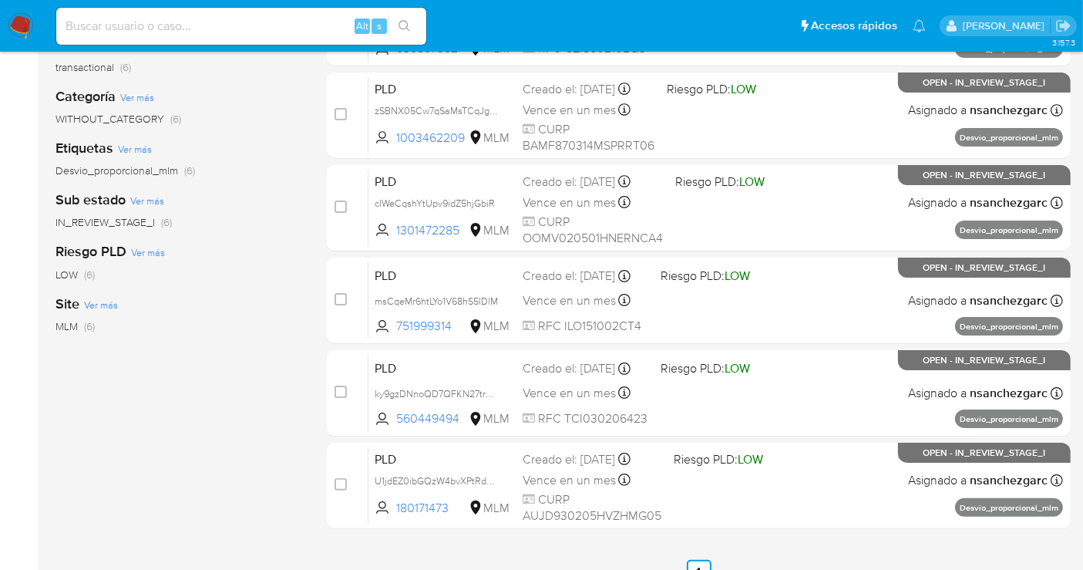
scroll to position [227, 0]
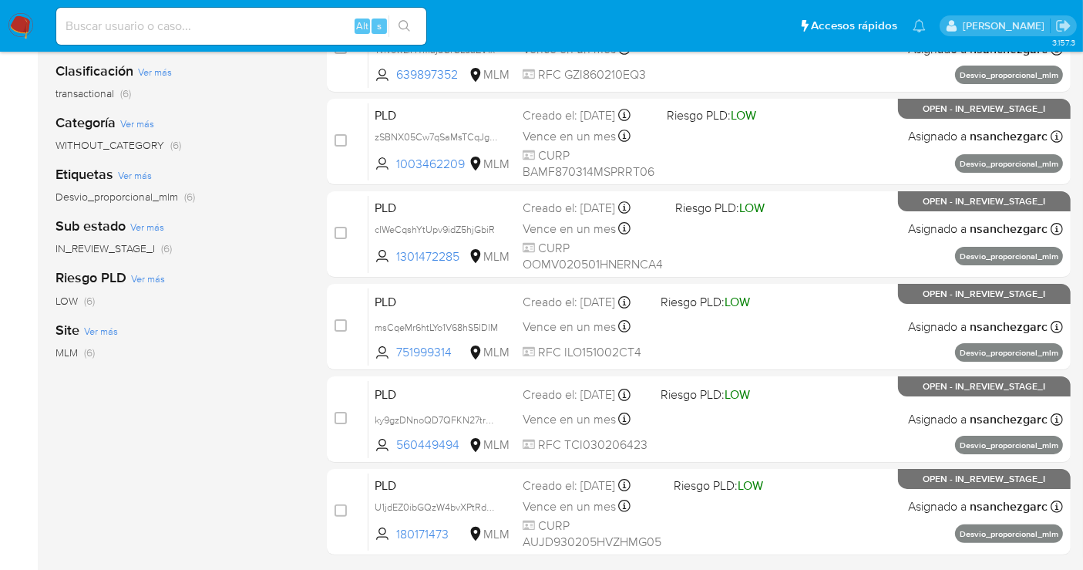
drag, startPoint x: 30, startPoint y: 29, endPoint x: 79, endPoint y: 193, distance: 170.5
click at [31, 28] on img at bounding box center [21, 26] width 26 height 26
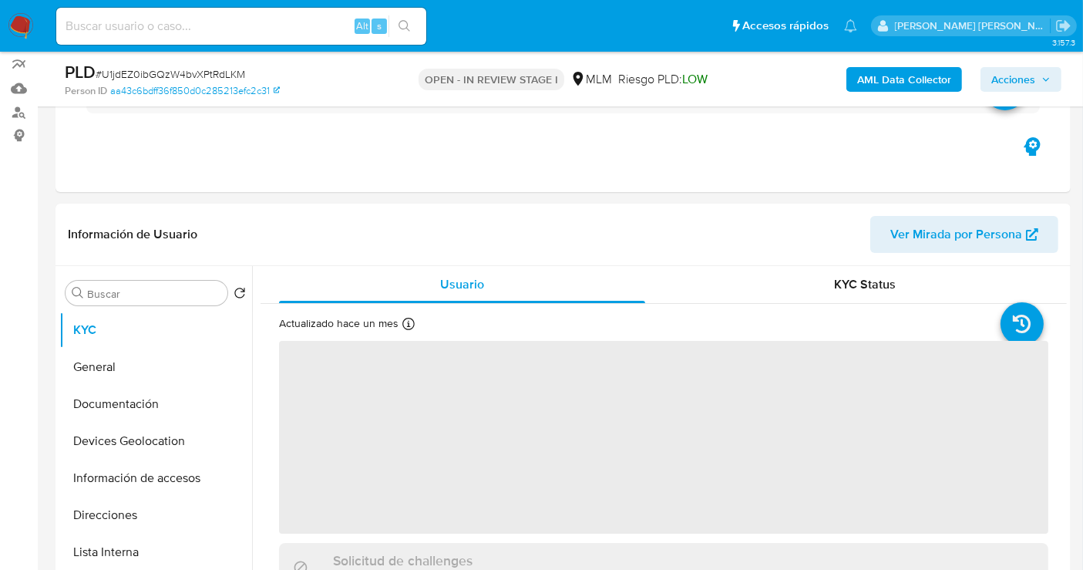
scroll to position [257, 0]
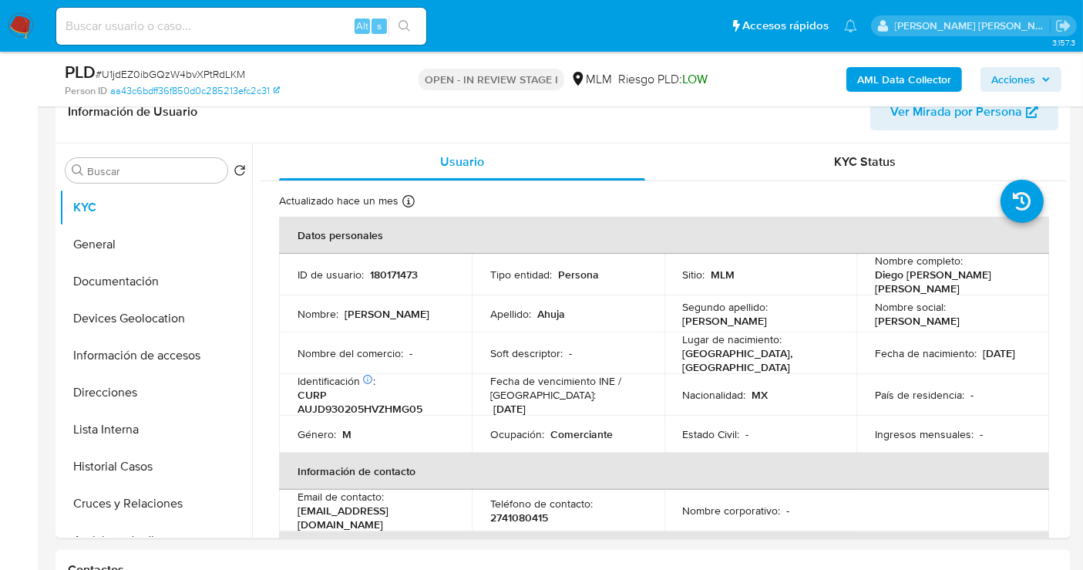
select select "10"
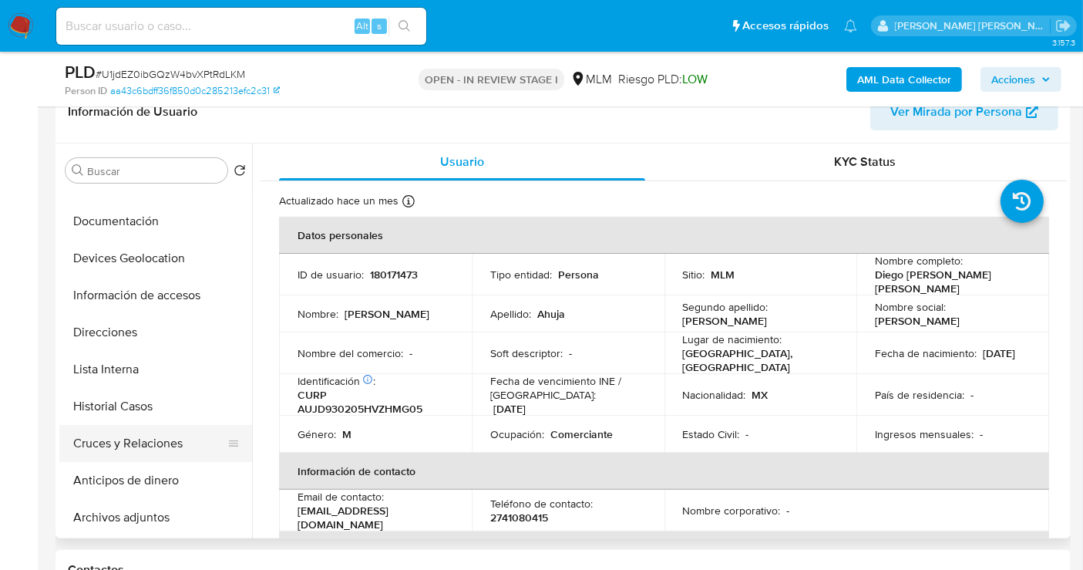
scroll to position [86, 0]
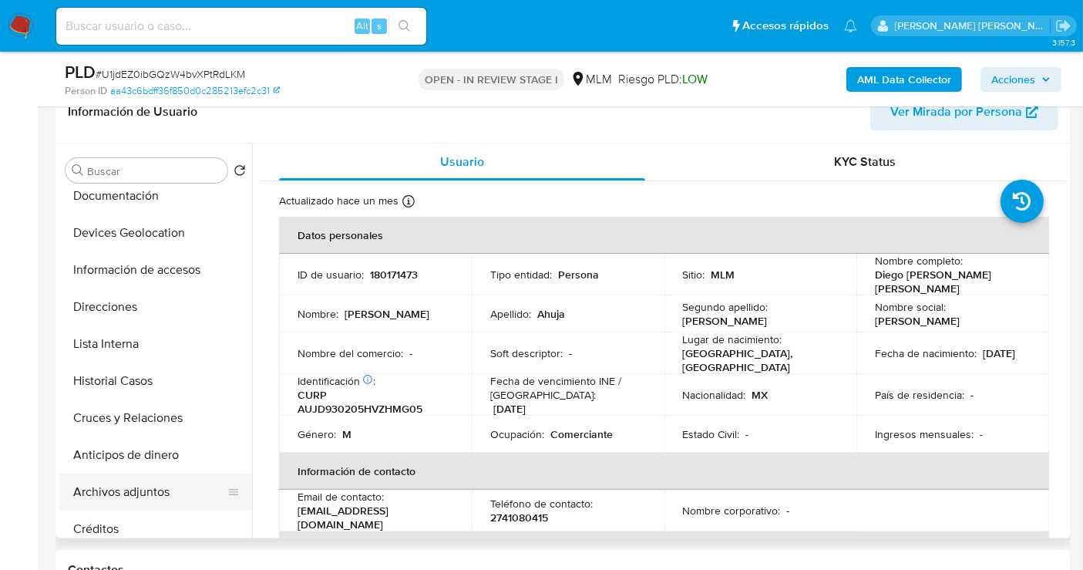
click at [138, 491] on button "Archivos adjuntos" at bounding box center [149, 491] width 180 height 37
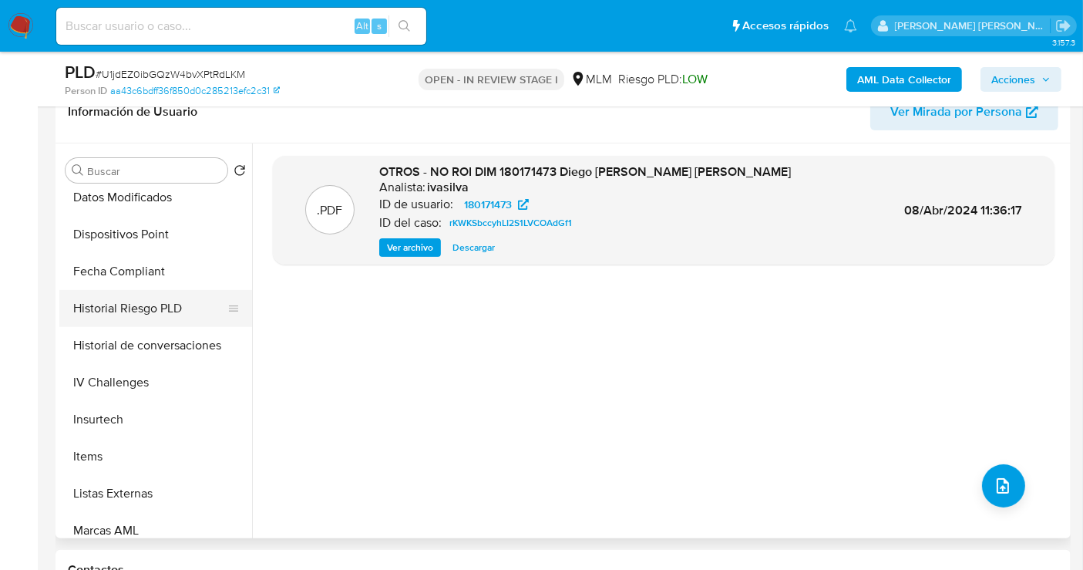
scroll to position [513, 0]
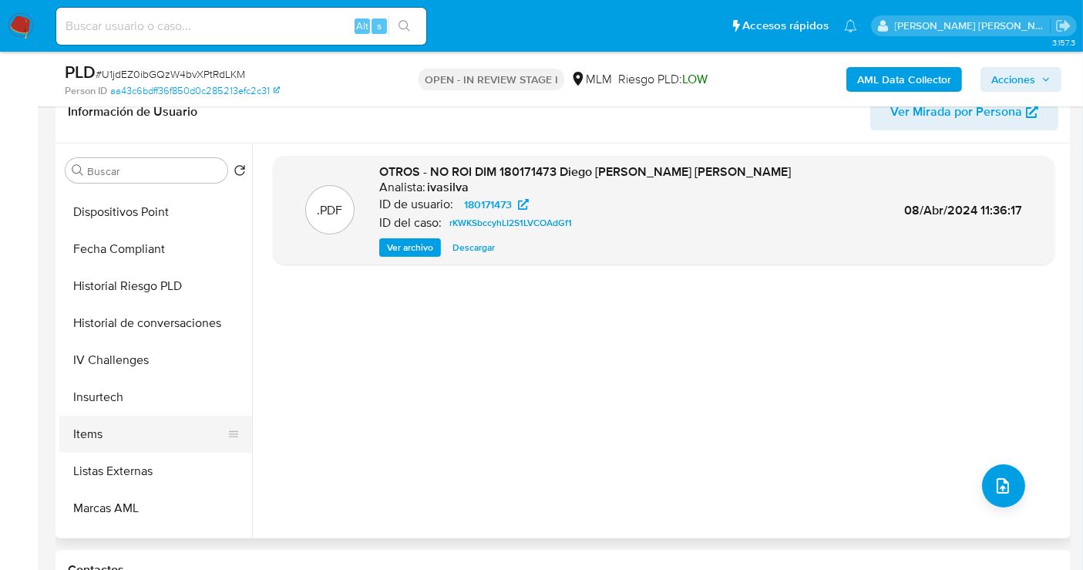
click at [104, 435] on button "Items" at bounding box center [149, 433] width 180 height 37
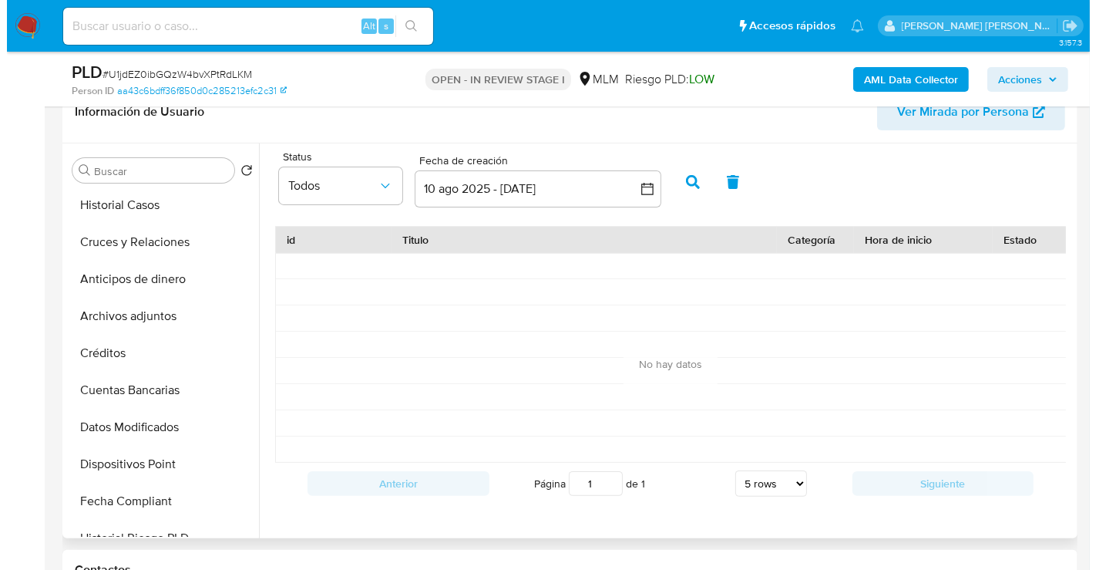
scroll to position [222, 0]
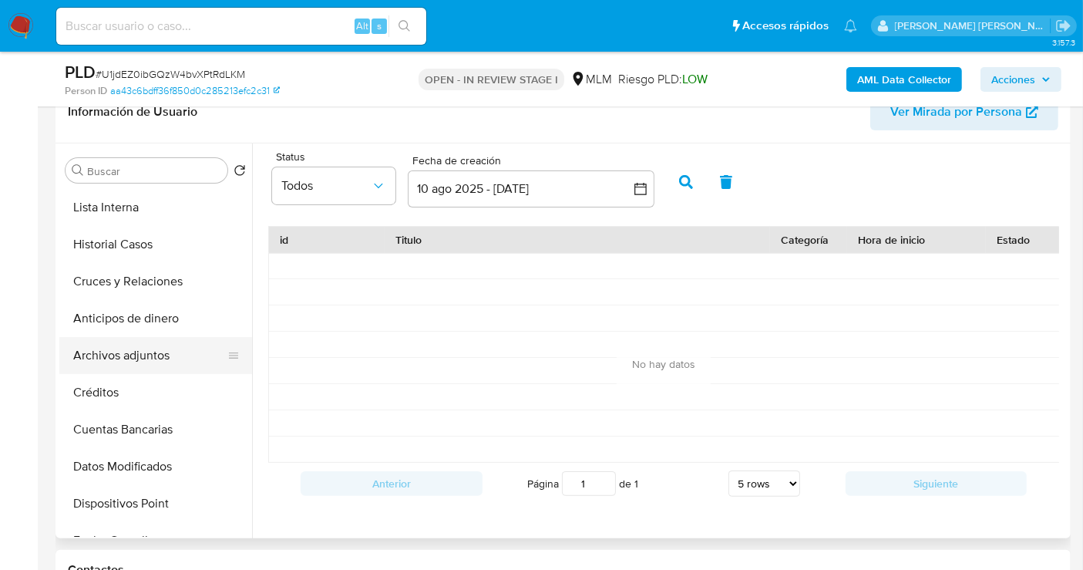
click at [139, 356] on button "Archivos adjuntos" at bounding box center [149, 355] width 180 height 37
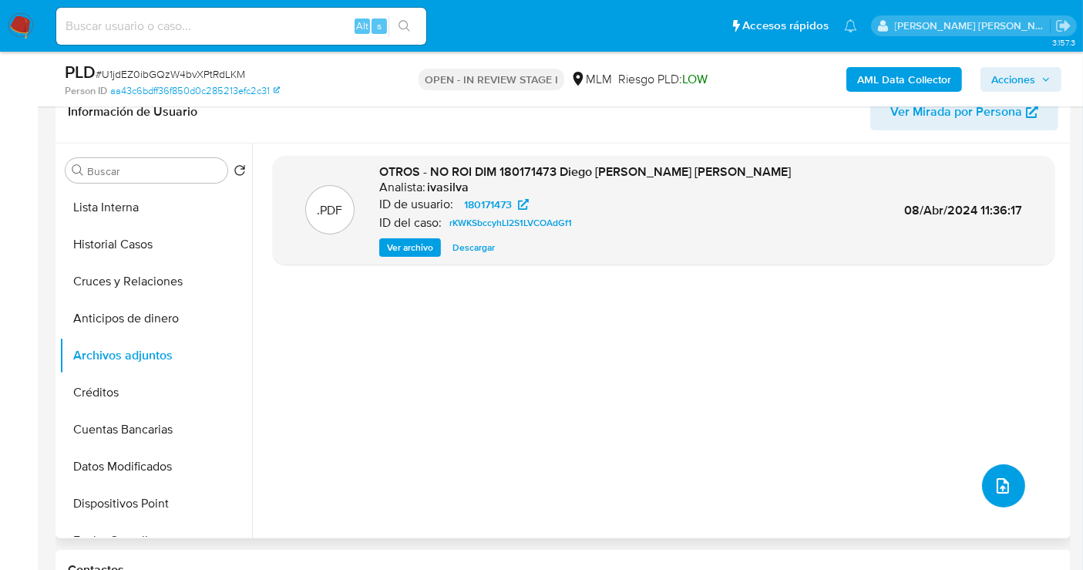
click at [1011, 476] on button "upload-file" at bounding box center [1003, 485] width 43 height 43
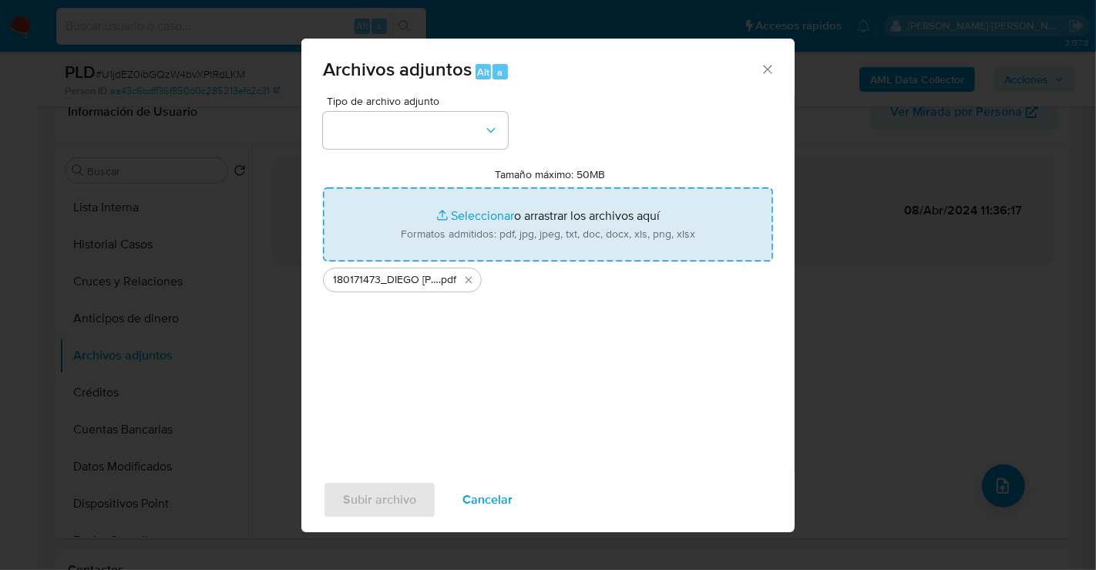
type input "C:\fakepath\180171473_DIEGO ARMANDO AHUJA JIMENEZ_AGO25.xlsx"
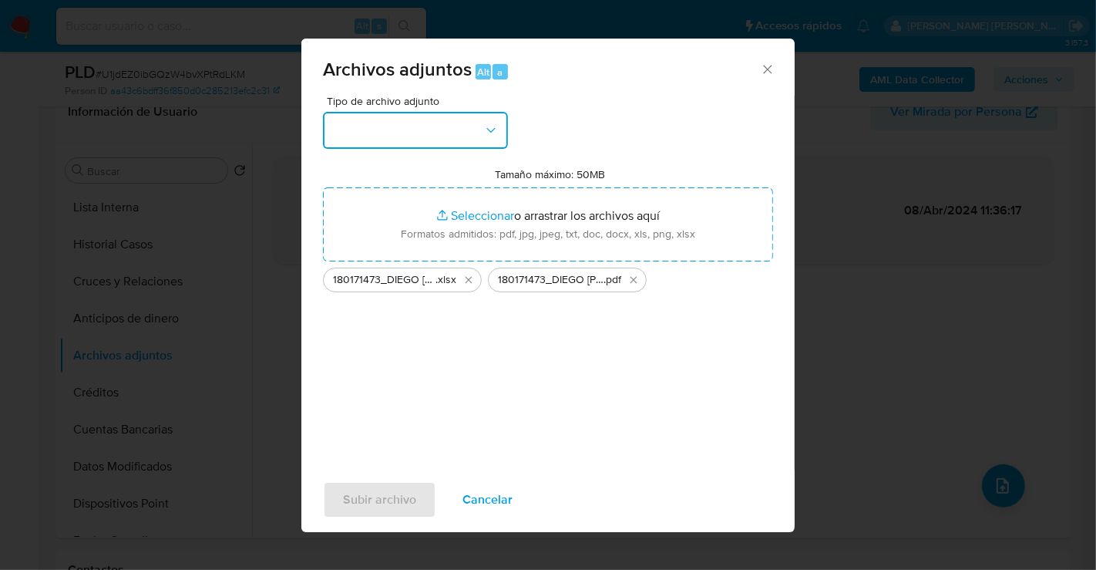
click at [423, 143] on button "button" at bounding box center [415, 130] width 185 height 37
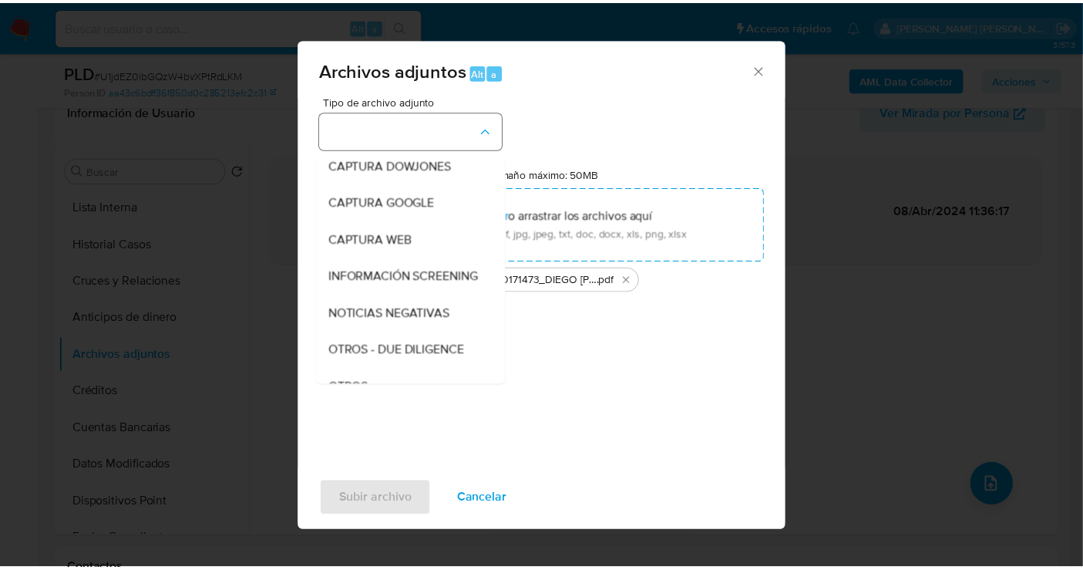
scroll to position [79, 0]
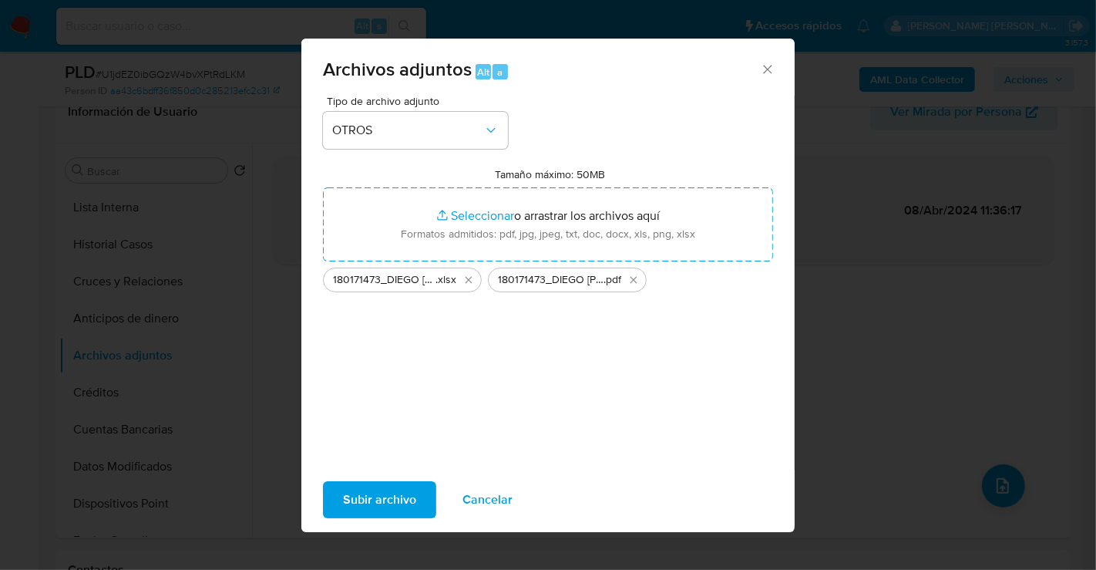
click at [365, 503] on span "Subir archivo" at bounding box center [379, 500] width 73 height 34
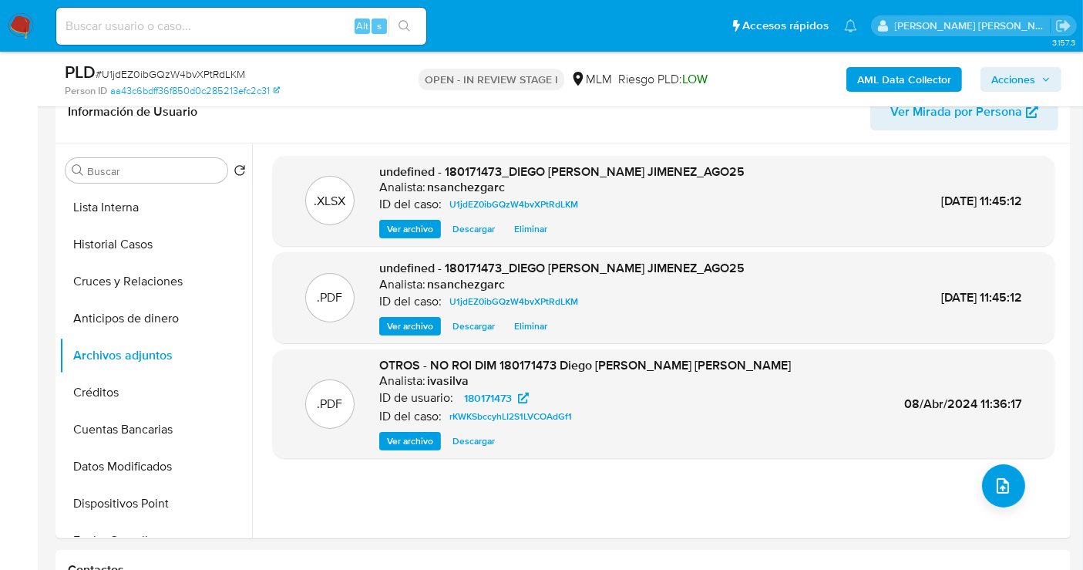
click at [1024, 84] on span "Acciones" at bounding box center [1013, 79] width 44 height 25
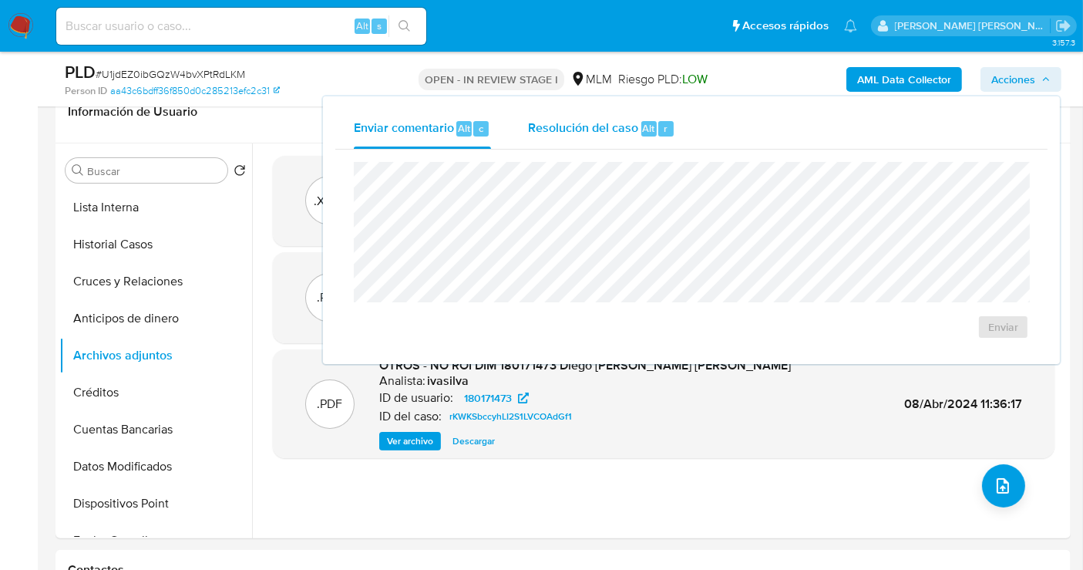
click at [552, 133] on span "Resolución del caso" at bounding box center [583, 128] width 110 height 18
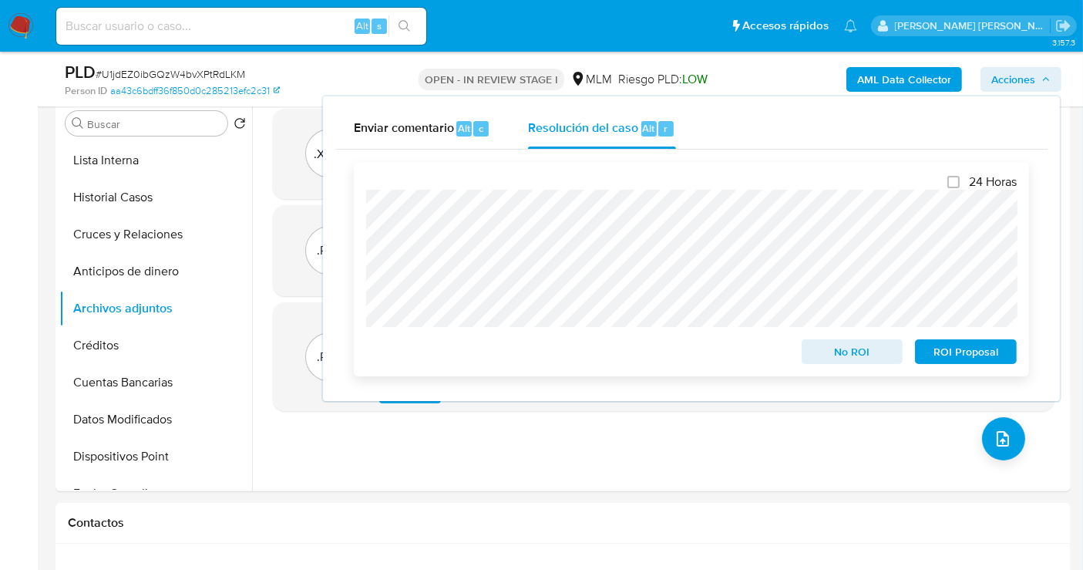
scroll to position [342, 0]
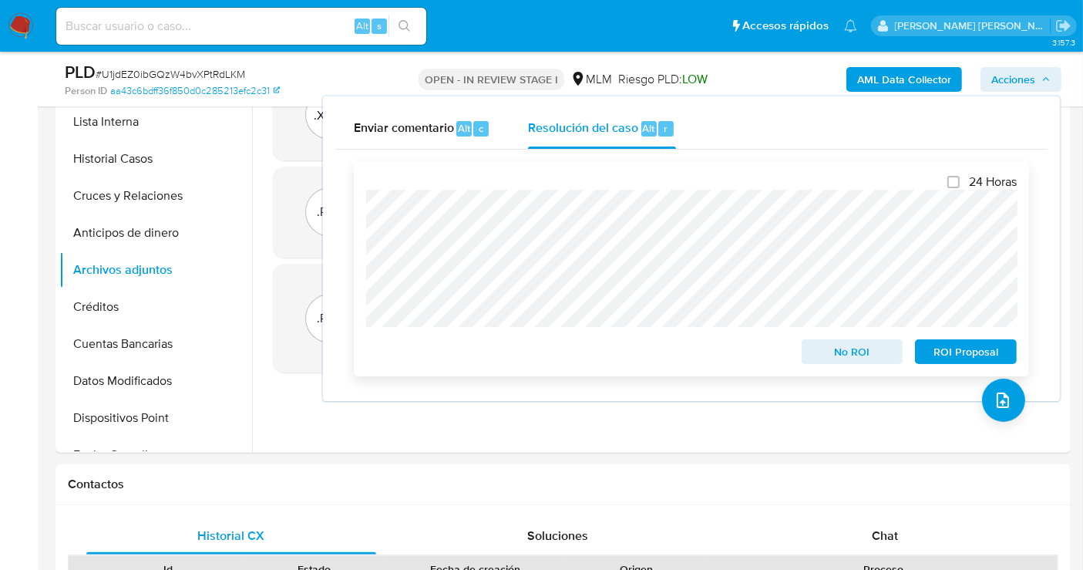
click at [942, 354] on span "ROI Proposal" at bounding box center [966, 352] width 80 height 22
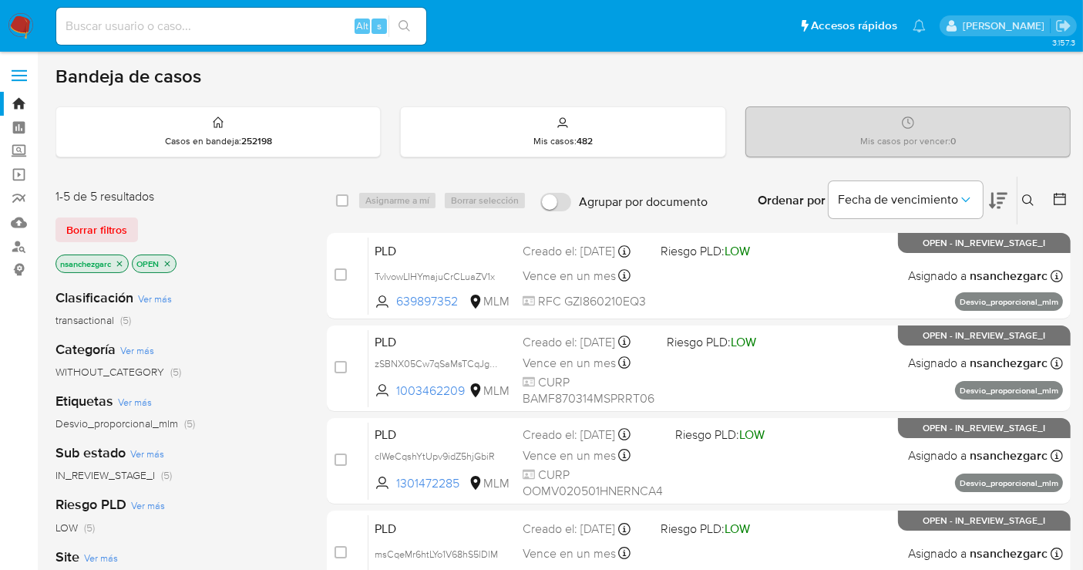
click at [1024, 197] on icon at bounding box center [1028, 200] width 12 height 12
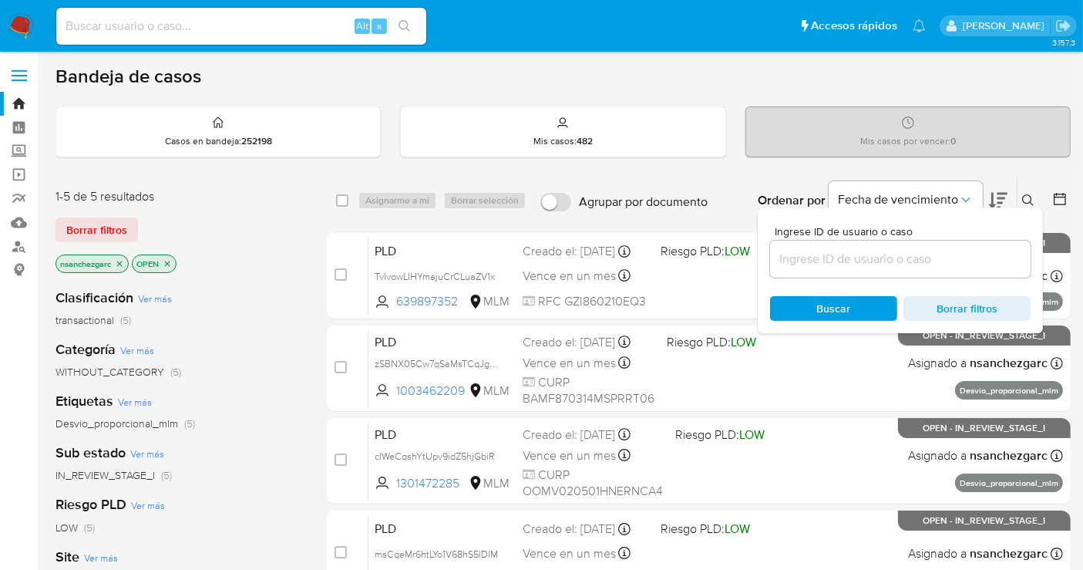
click at [816, 267] on div at bounding box center [900, 258] width 261 height 37
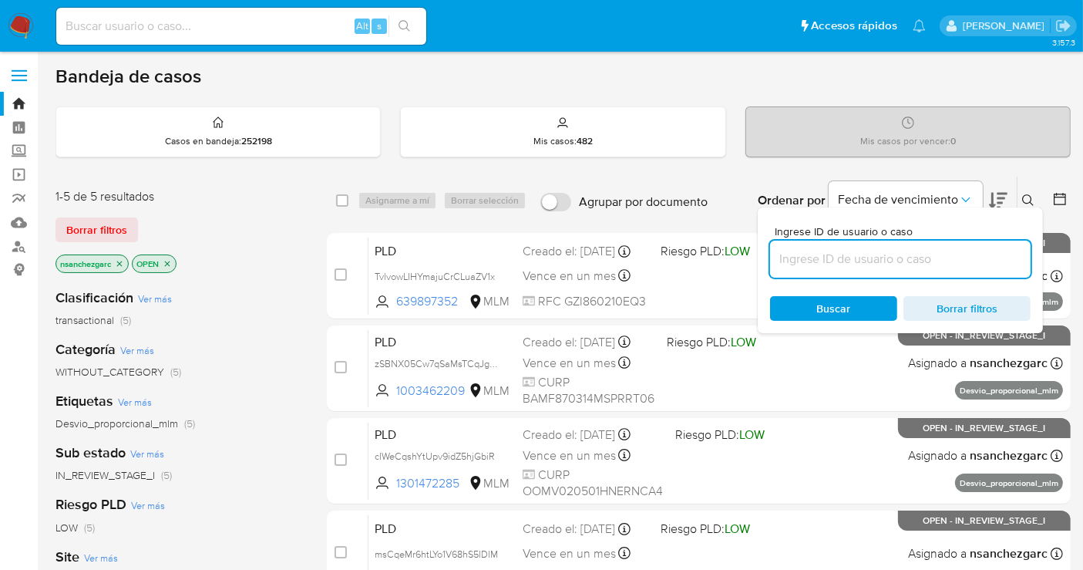
click at [802, 255] on input at bounding box center [900, 259] width 261 height 20
paste input "1271780643"
type input "1271780643"
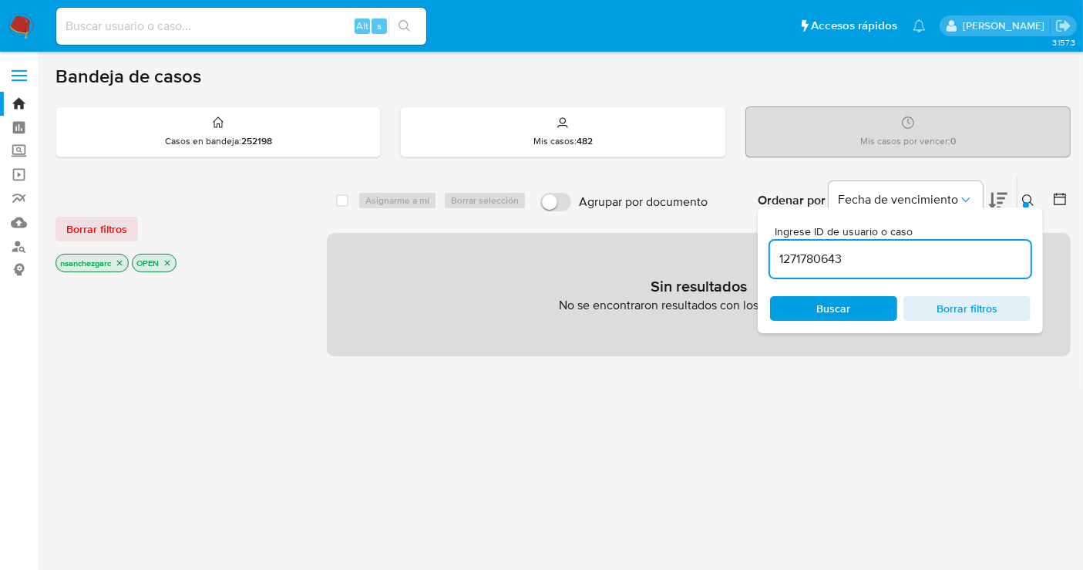
click at [117, 261] on icon "close-filter" at bounding box center [119, 262] width 9 height 9
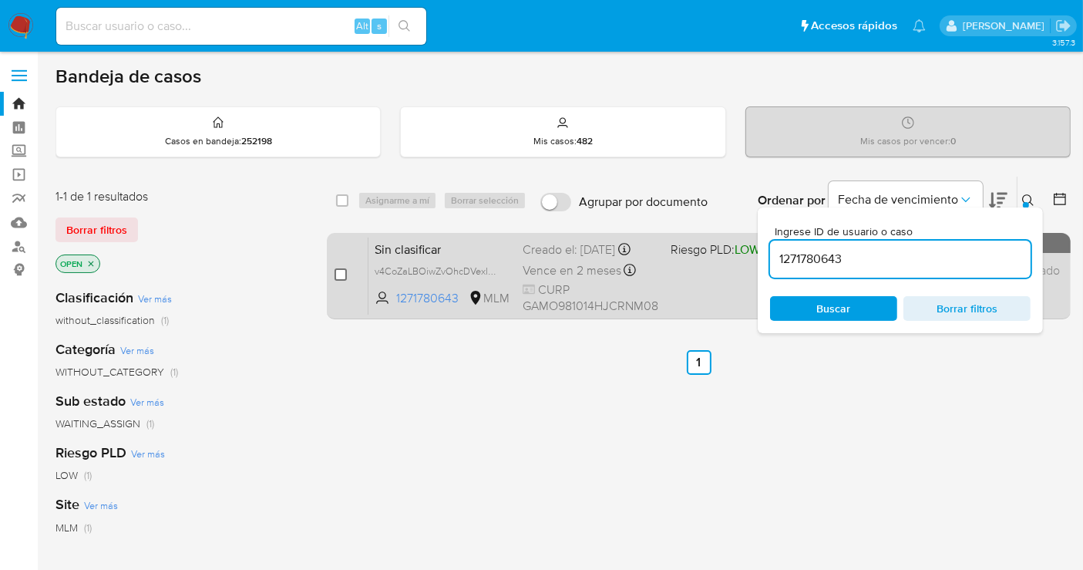
click at [341, 275] on input "checkbox" at bounding box center [341, 274] width 12 height 12
checkbox input "true"
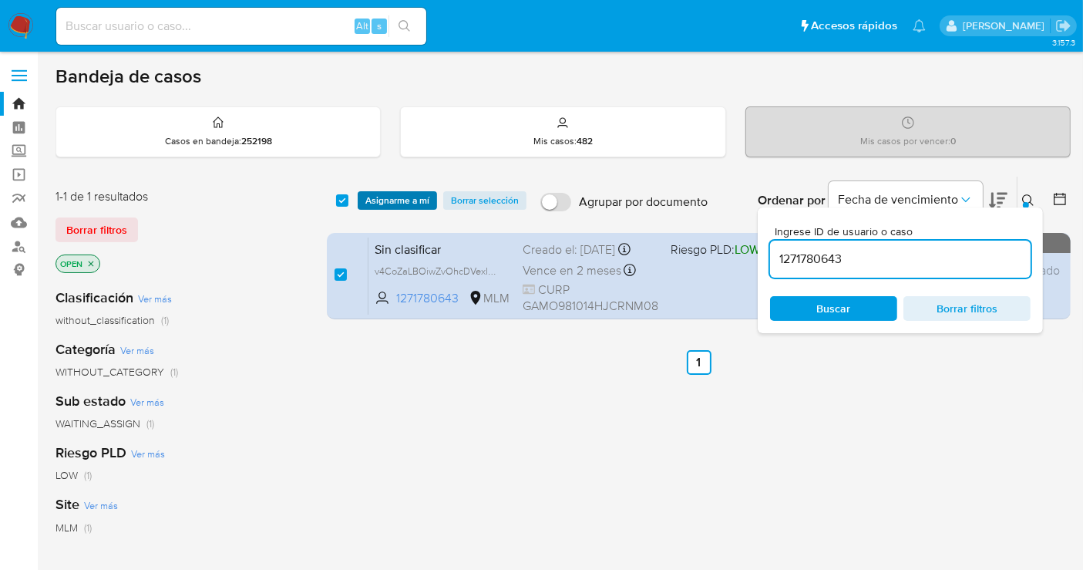
click at [383, 203] on span "Asignarme a mí" at bounding box center [397, 200] width 64 height 15
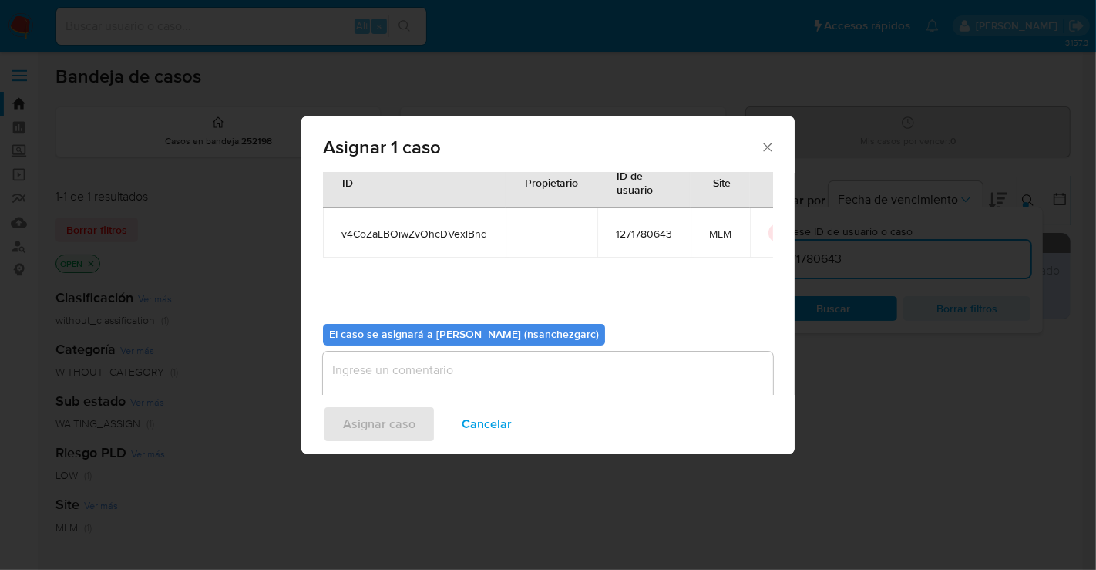
scroll to position [79, 0]
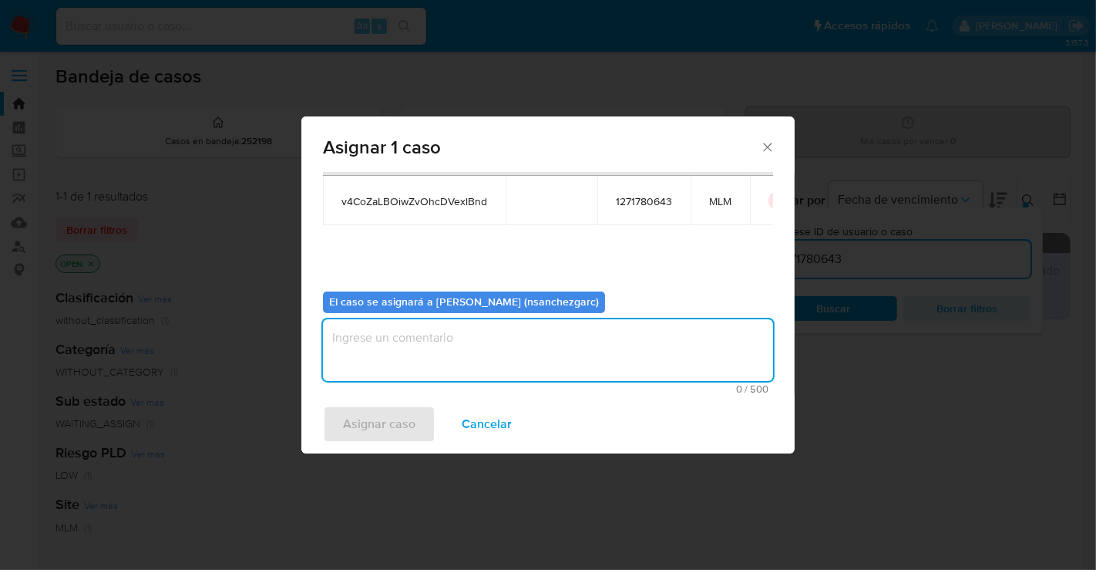
click at [352, 334] on textarea "assign-modal" at bounding box center [548, 350] width 450 height 62
type textarea "nesg"
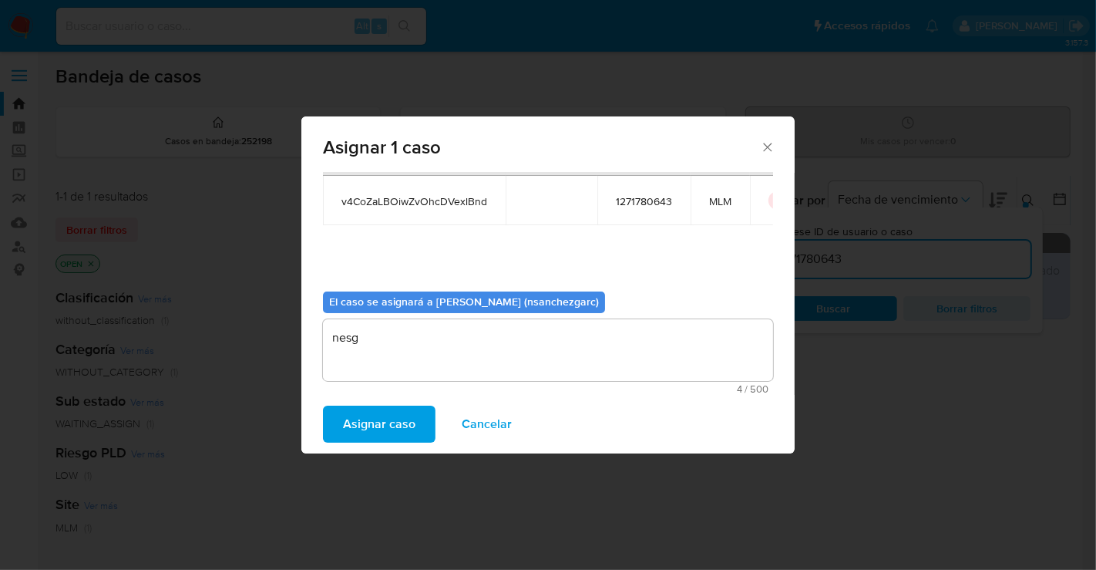
click at [399, 412] on span "Asignar caso" at bounding box center [379, 424] width 72 height 34
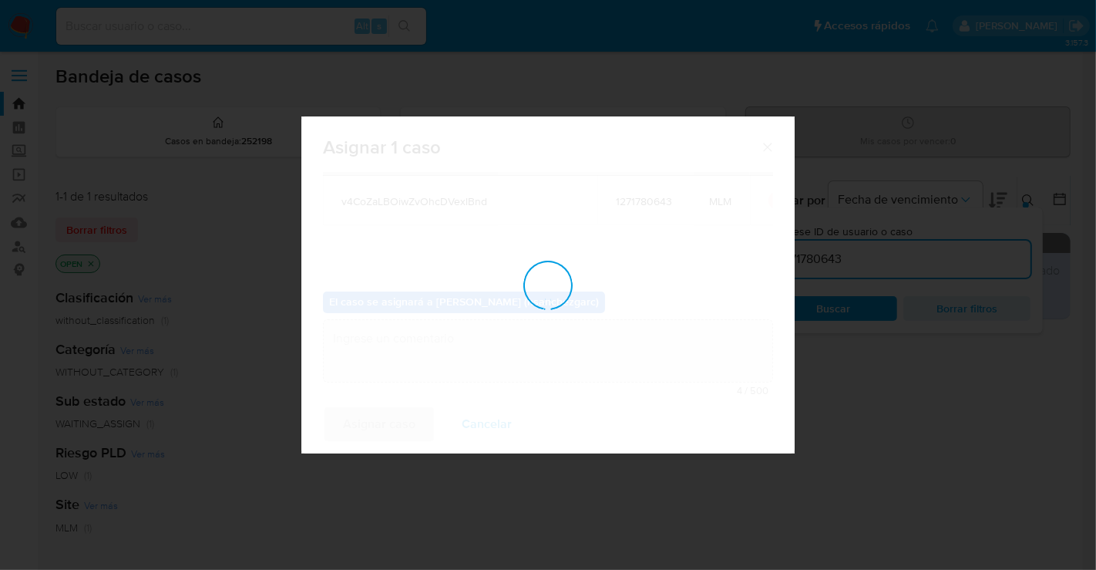
checkbox input "false"
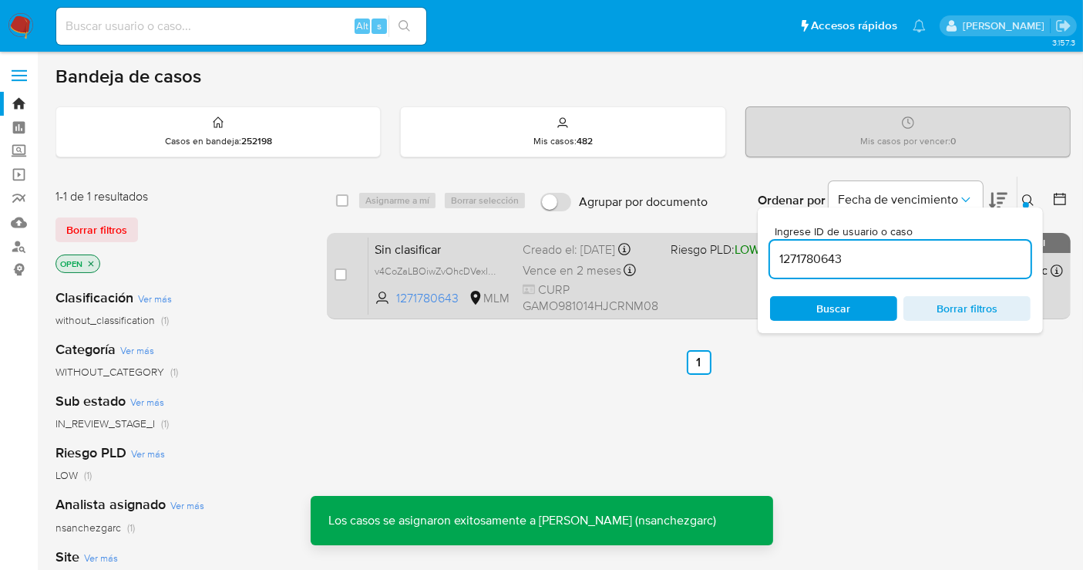
click at [560, 246] on div "Creado el: 02/09/2025 Creado el: 02/09/2025 22:43:46" at bounding box center [591, 249] width 136 height 17
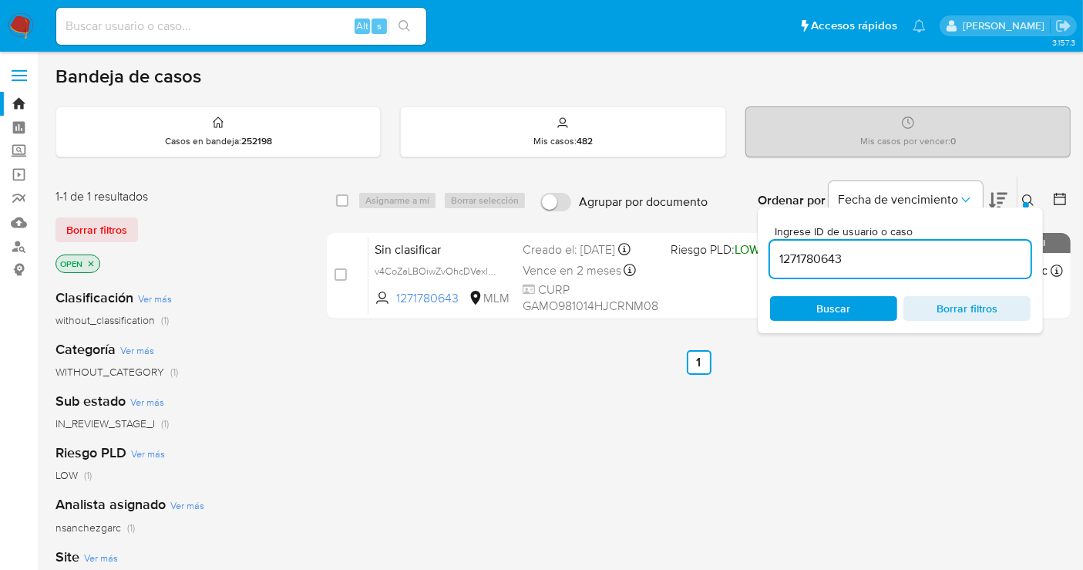
click at [113, 29] on input at bounding box center [241, 26] width 370 height 20
paste input "291510129"
type input "291510129"
click at [106, 26] on input "291510129" at bounding box center [241, 26] width 370 height 20
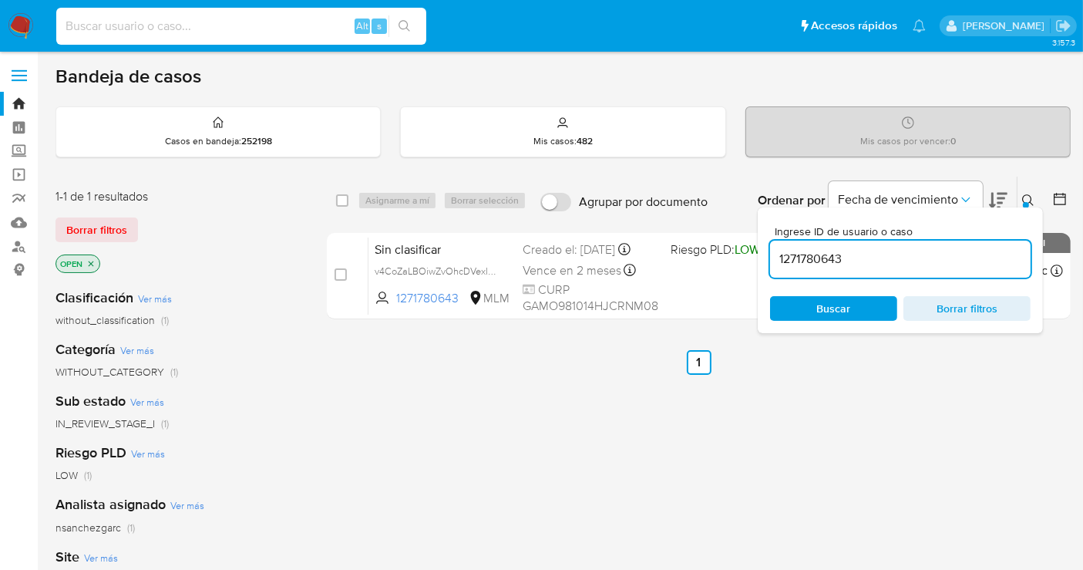
click at [799, 261] on input "1271780643" at bounding box center [900, 259] width 261 height 20
paste input "638017037"
type input "638017037"
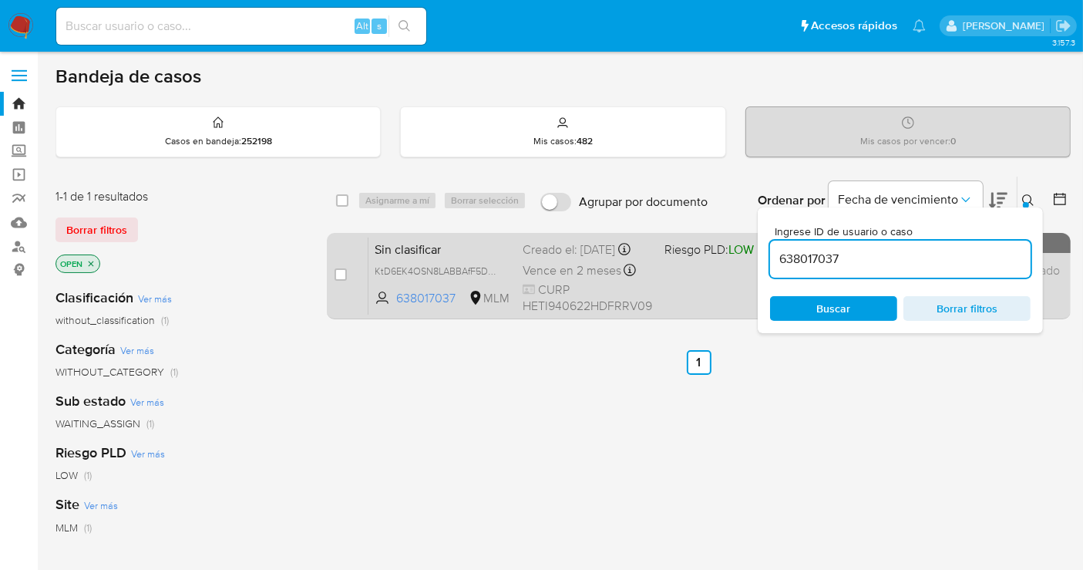
click at [351, 268] on div "case-item-checkbox No es posible asignar el caso" at bounding box center [352, 276] width 34 height 78
click at [338, 268] on input "checkbox" at bounding box center [341, 274] width 12 height 12
checkbox input "true"
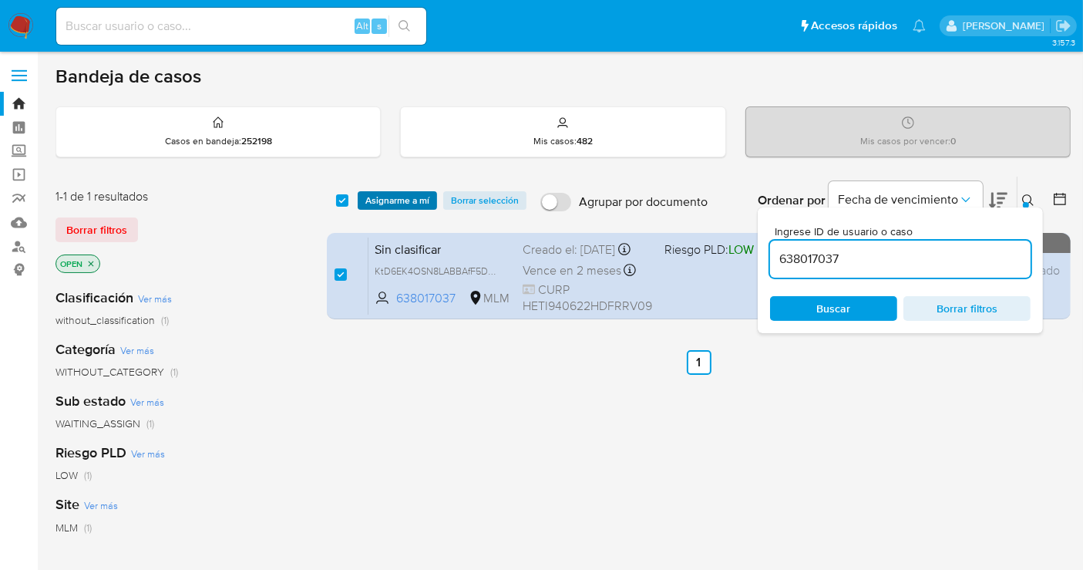
click at [388, 203] on span "Asignarme a mí" at bounding box center [397, 200] width 64 height 15
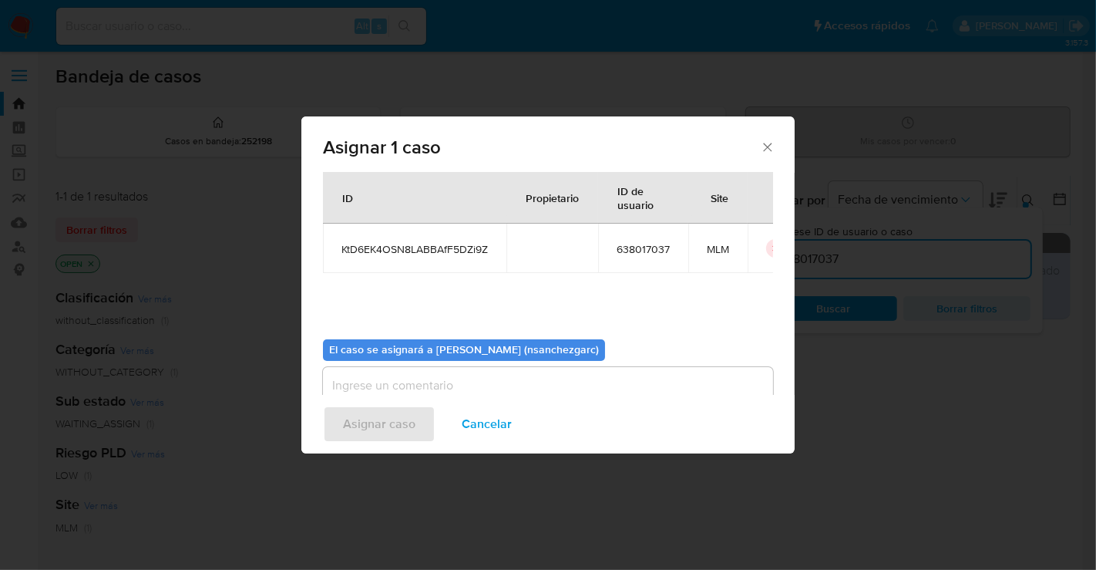
scroll to position [79, 0]
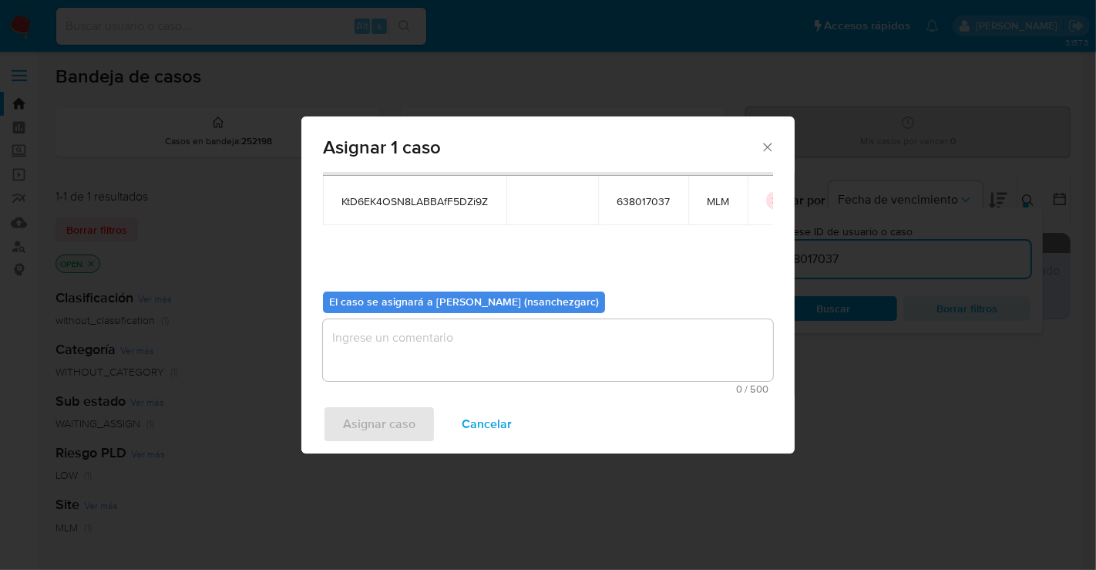
click at [352, 342] on textarea "assign-modal" at bounding box center [548, 350] width 450 height 62
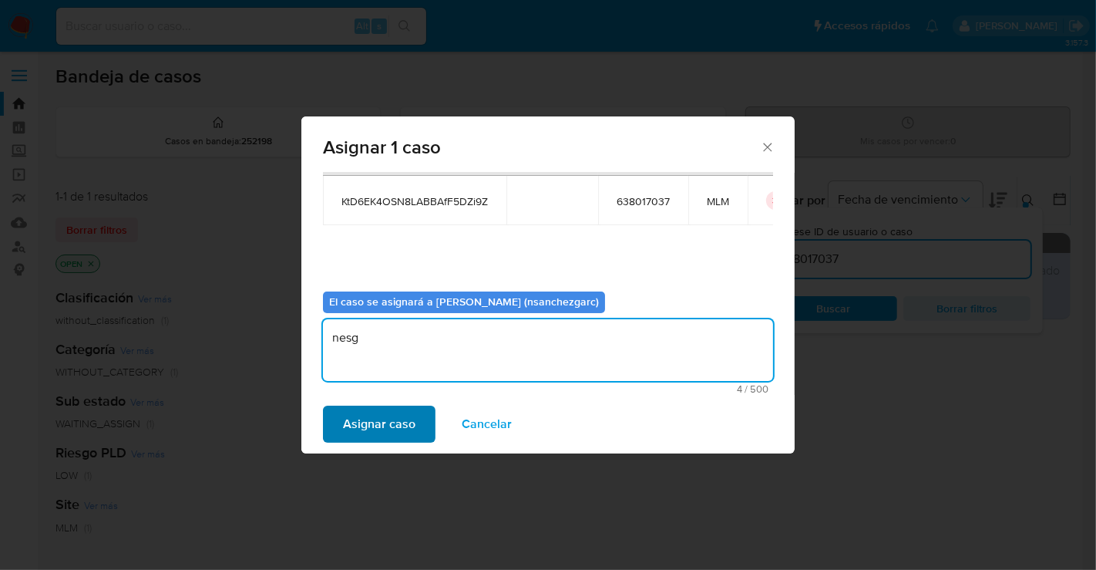
type textarea "nesg"
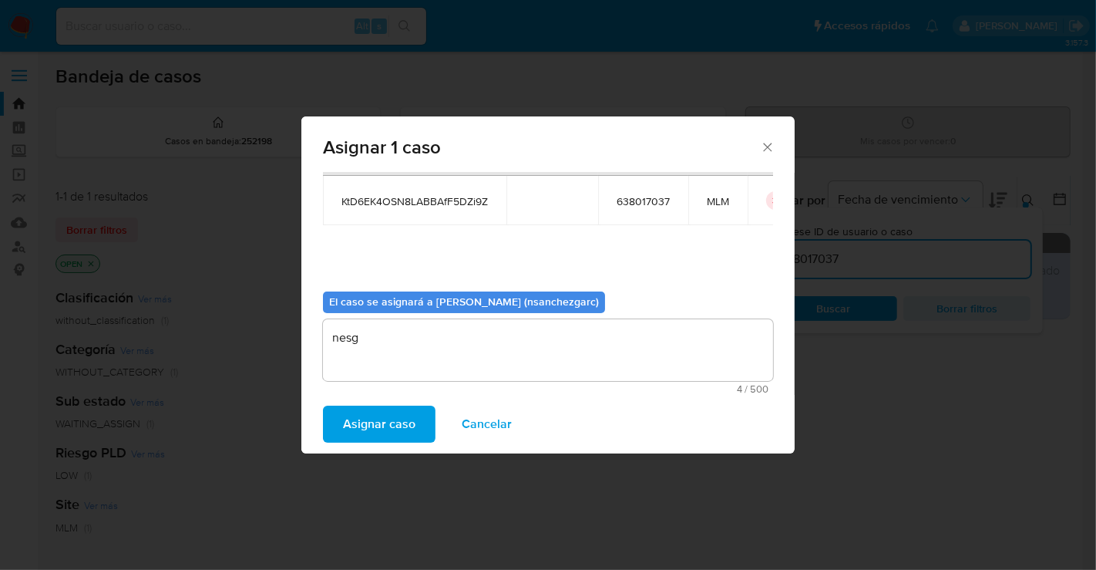
click at [392, 422] on span "Asignar caso" at bounding box center [379, 424] width 72 height 34
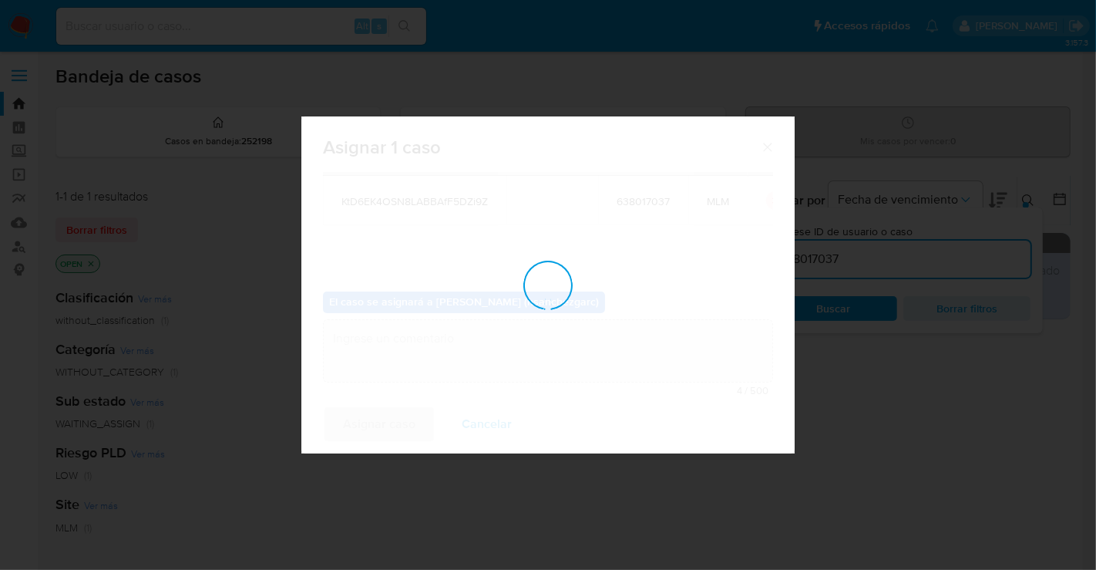
checkbox input "false"
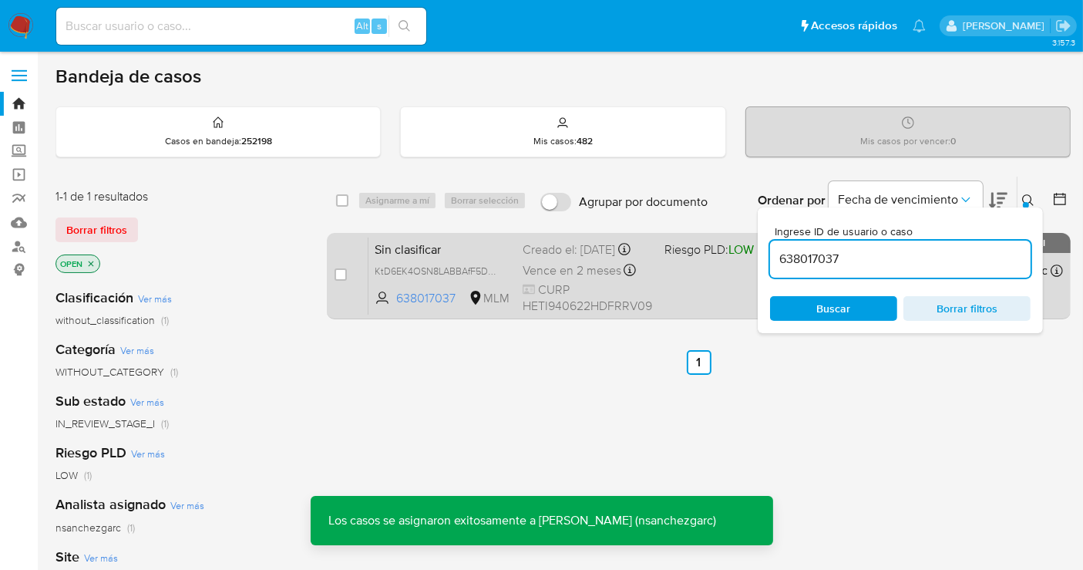
click at [540, 258] on div "Creado el: 02/09/2025 Creado el: 02/09/2025 21:36:29" at bounding box center [587, 249] width 129 height 17
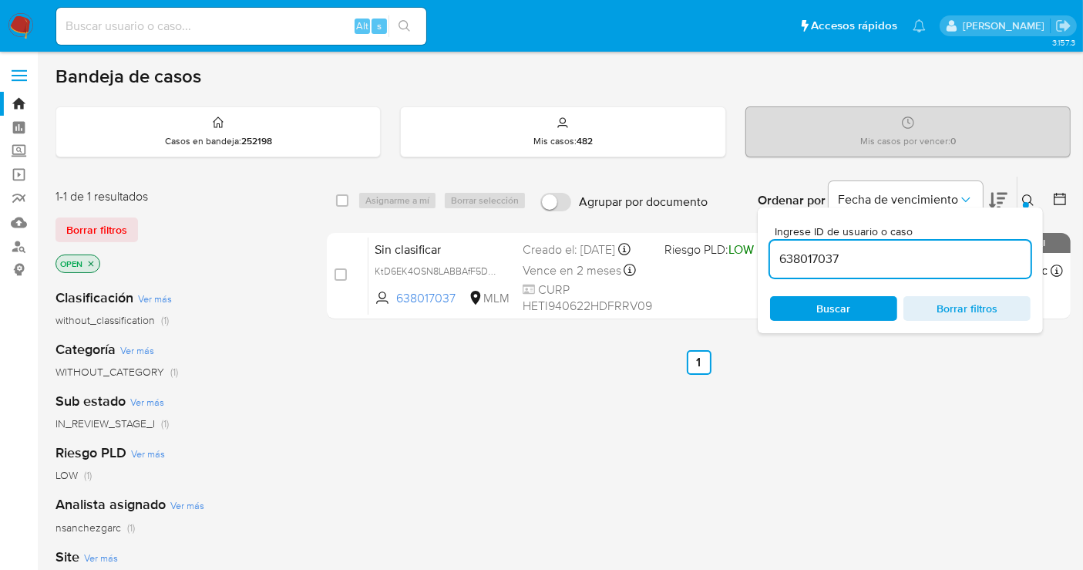
click at [829, 256] on input "638017037" at bounding box center [900, 259] width 261 height 20
click at [805, 254] on input "638017037" at bounding box center [900, 259] width 261 height 20
paste input "245389572"
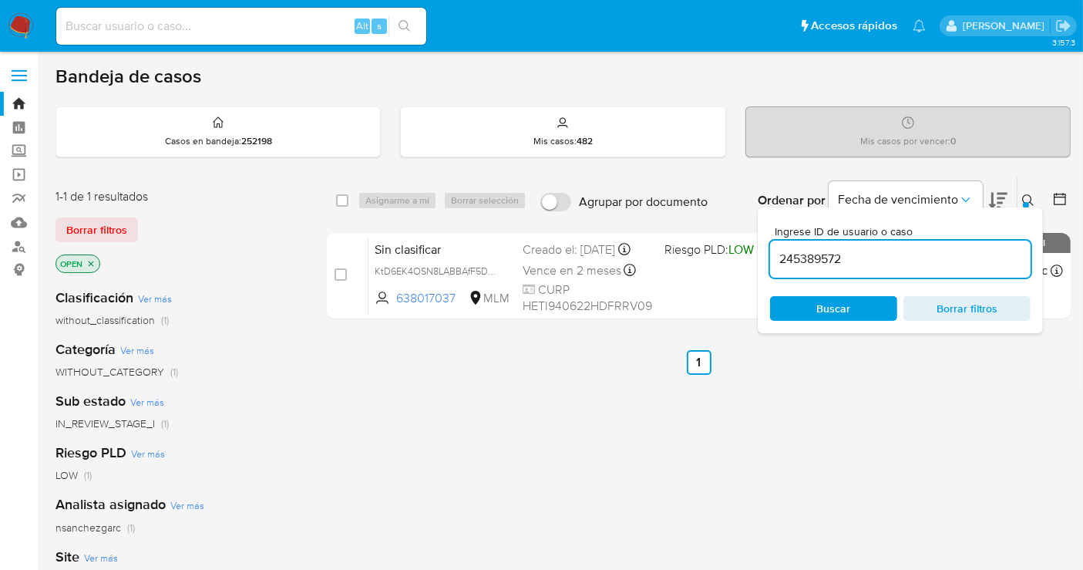
type input "245389572"
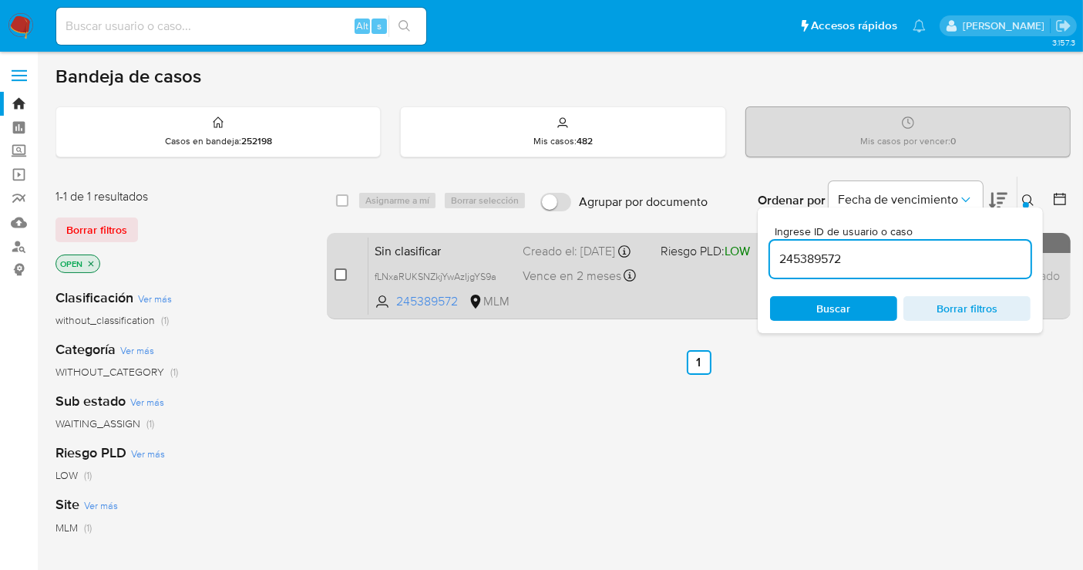
click at [335, 276] on input "checkbox" at bounding box center [341, 274] width 12 height 12
checkbox input "true"
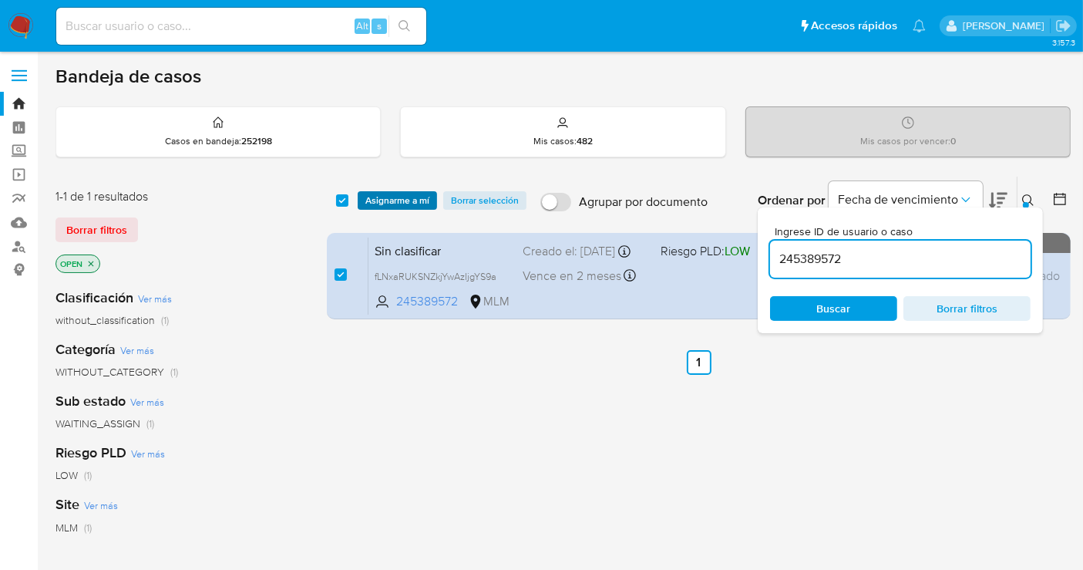
click at [392, 200] on span "Asignarme a mí" at bounding box center [397, 200] width 64 height 15
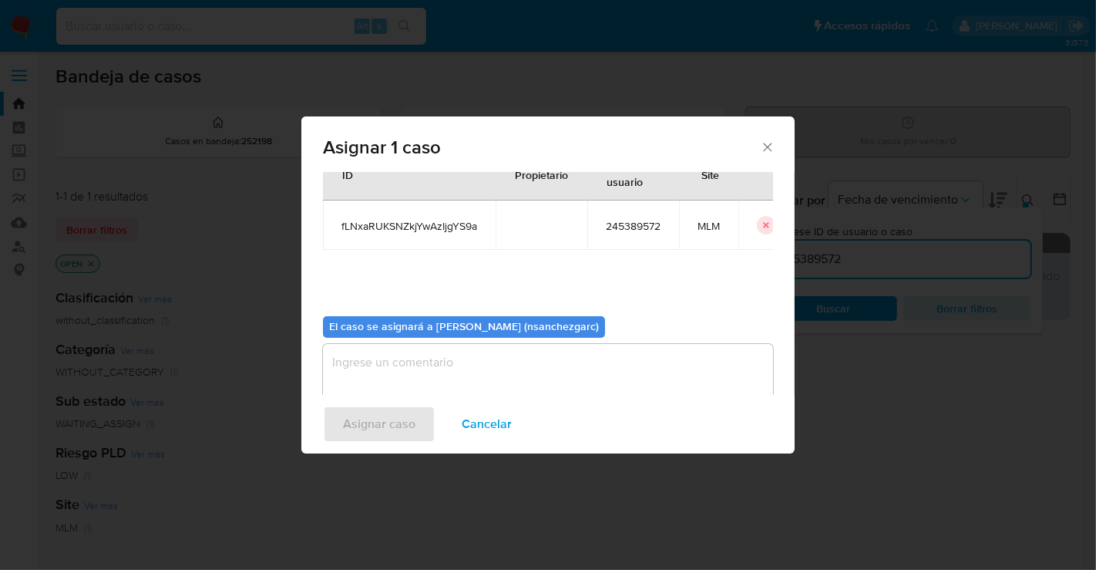
scroll to position [79, 0]
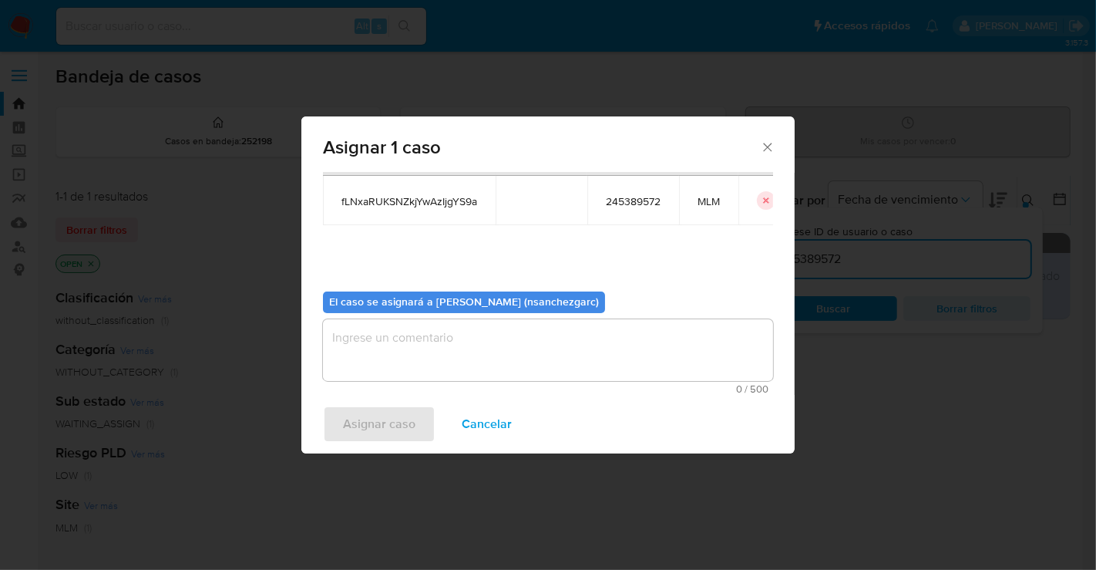
click at [345, 345] on textarea "assign-modal" at bounding box center [548, 350] width 450 height 62
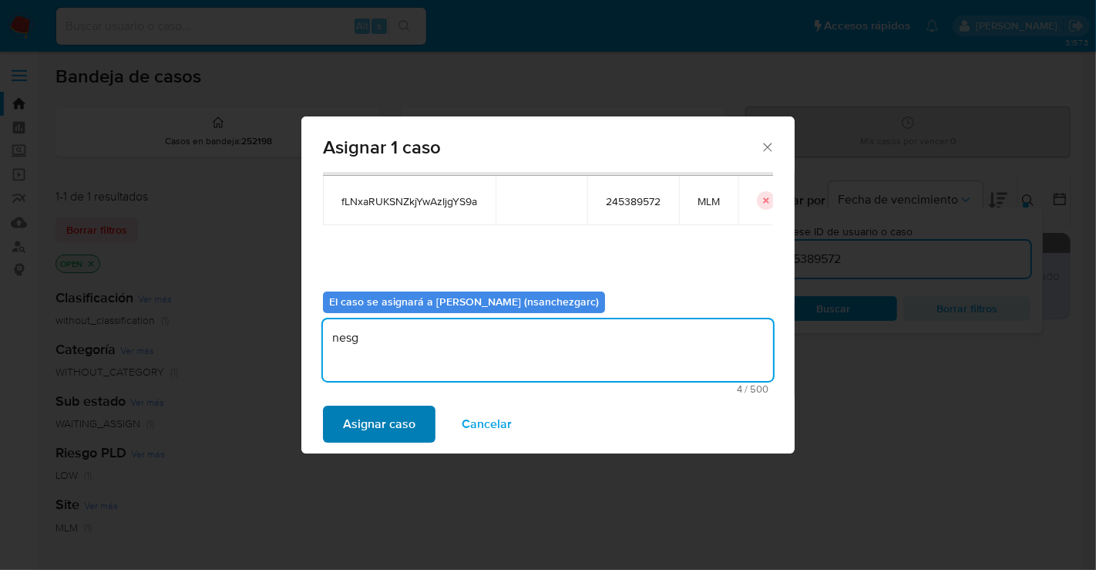
type textarea "nesg"
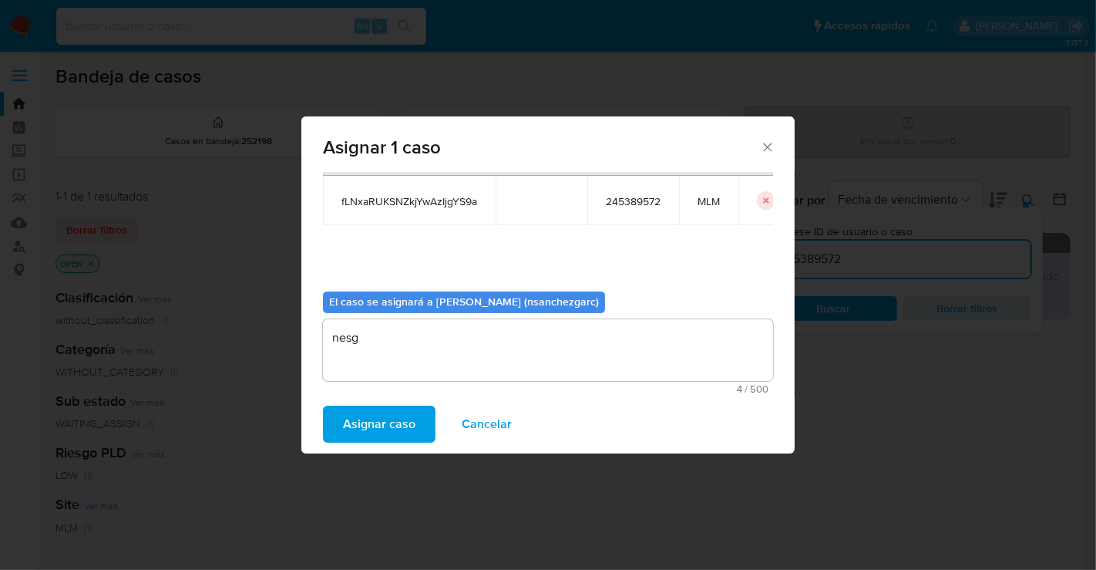
click at [389, 425] on span "Asignar caso" at bounding box center [379, 424] width 72 height 34
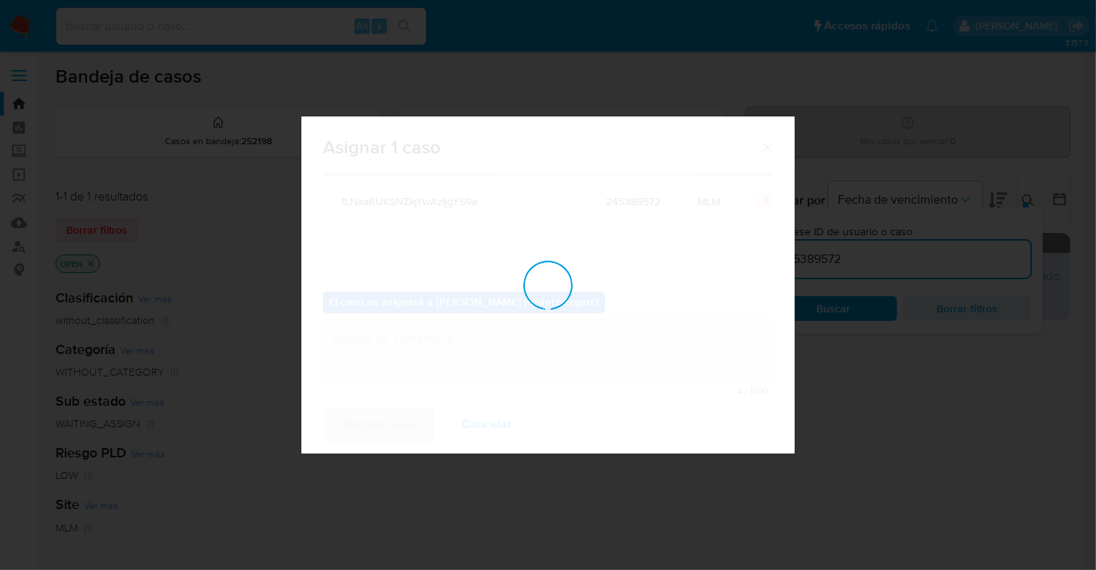
checkbox input "false"
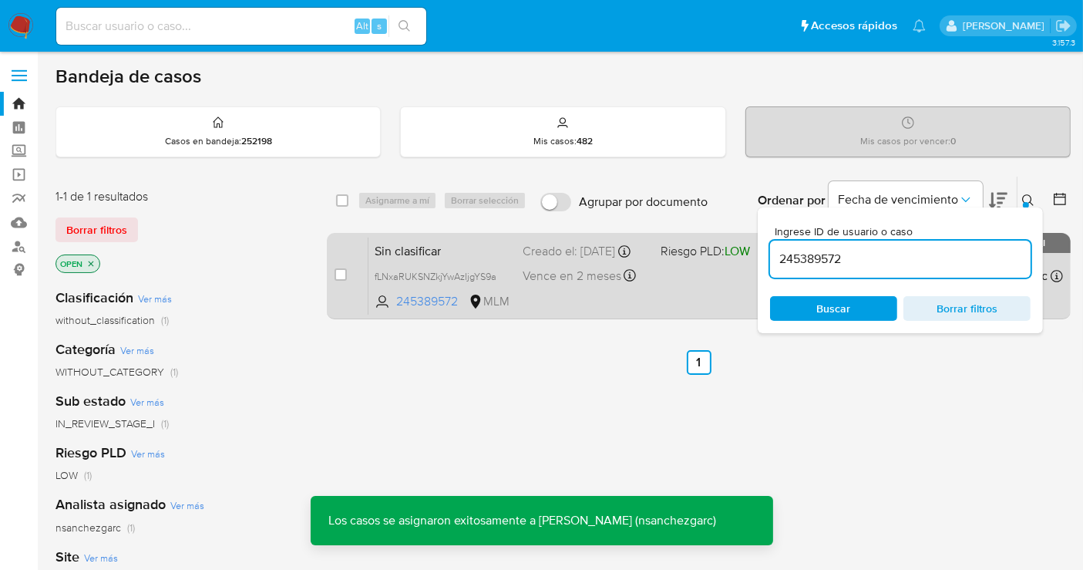
click at [535, 254] on div "Creado el: 02/09/2025 Creado el: 02/09/2025 21:25:10" at bounding box center [586, 251] width 126 height 17
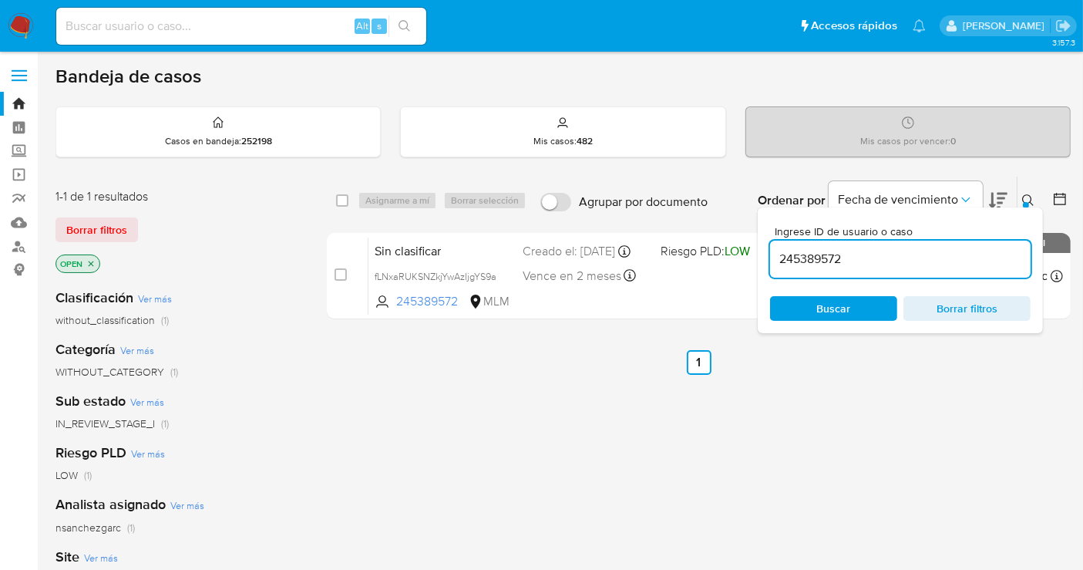
click at [812, 260] on input "245389572" at bounding box center [900, 259] width 261 height 20
paste input "638017037"
click at [832, 304] on span "Buscar" at bounding box center [834, 308] width 34 height 25
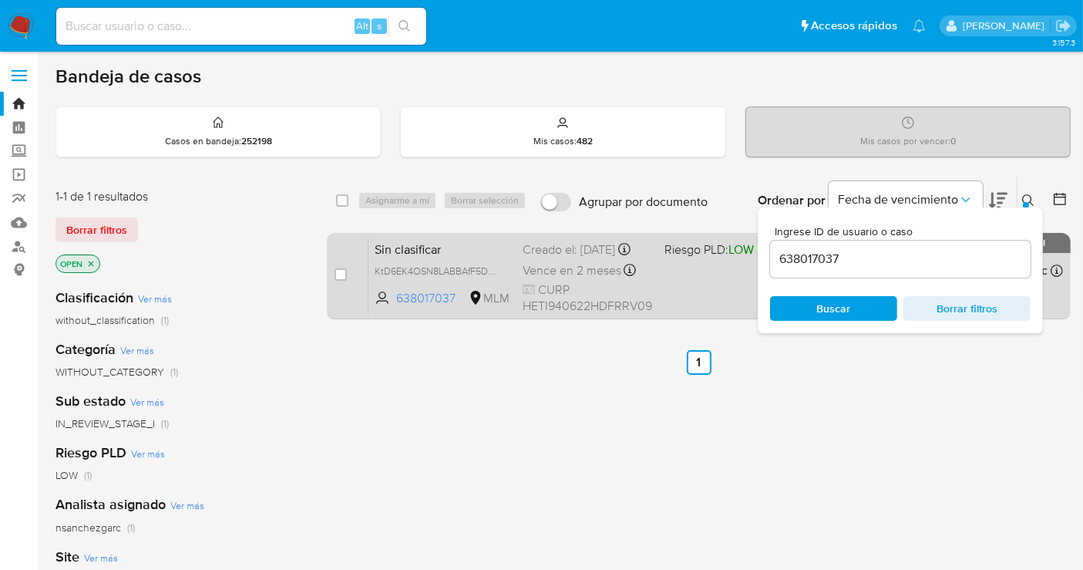
click at [520, 257] on div "Sin clasificar KtD6EK4OSN8LABBAfF5DZi9Z 638017037 MLM Riesgo PLD: LOW Creado el…" at bounding box center [715, 276] width 694 height 78
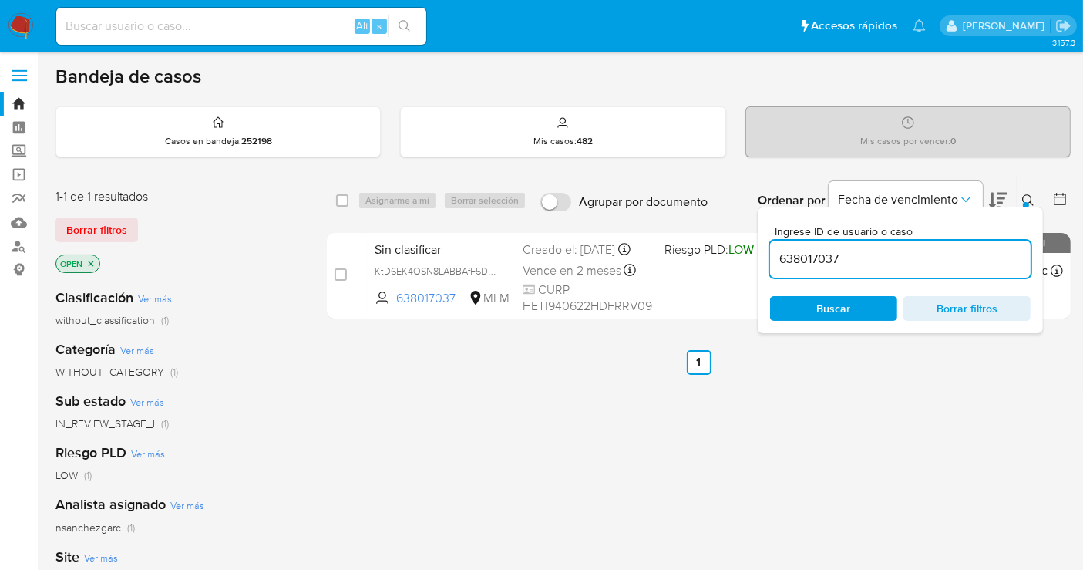
click at [791, 257] on input "638017037" at bounding box center [900, 259] width 261 height 20
paste input "245389572"
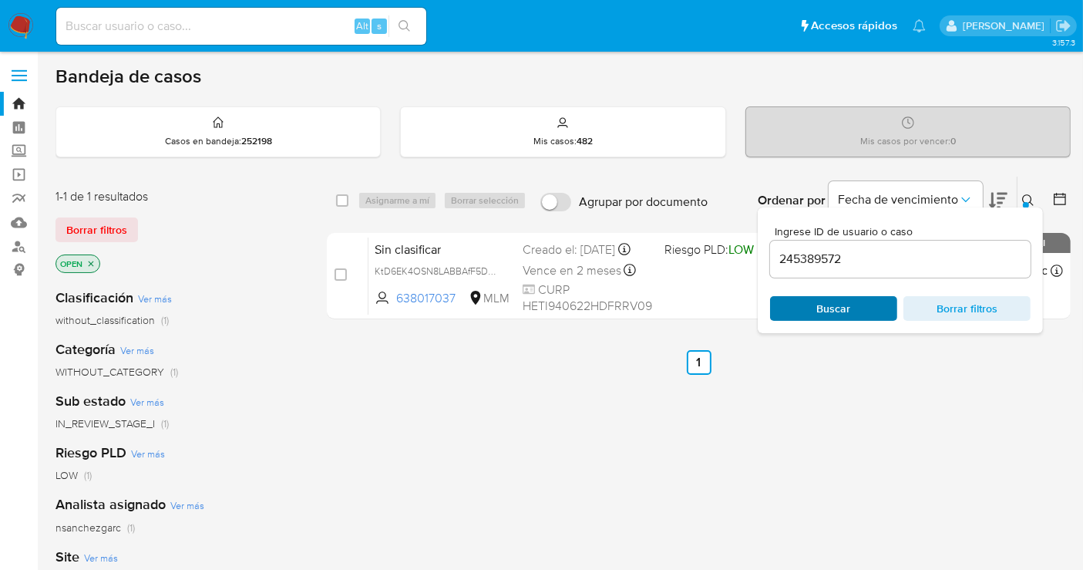
click at [845, 307] on span "Buscar" at bounding box center [834, 308] width 34 height 25
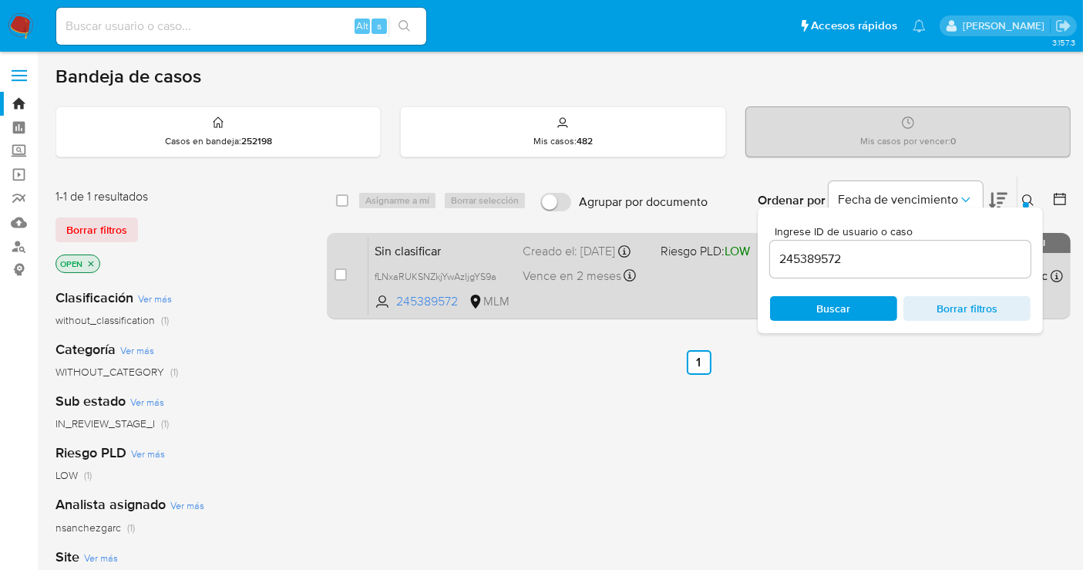
click at [531, 248] on div "Creado el: 02/09/2025 Creado el: 02/09/2025 21:25:10" at bounding box center [586, 251] width 126 height 17
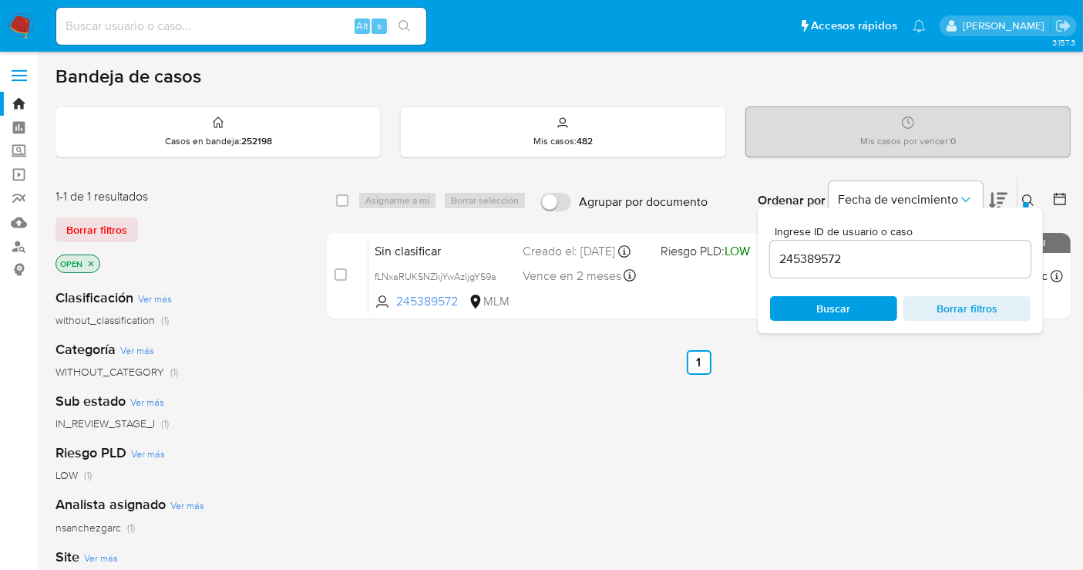
click at [803, 259] on input "245389572" at bounding box center [900, 259] width 261 height 20
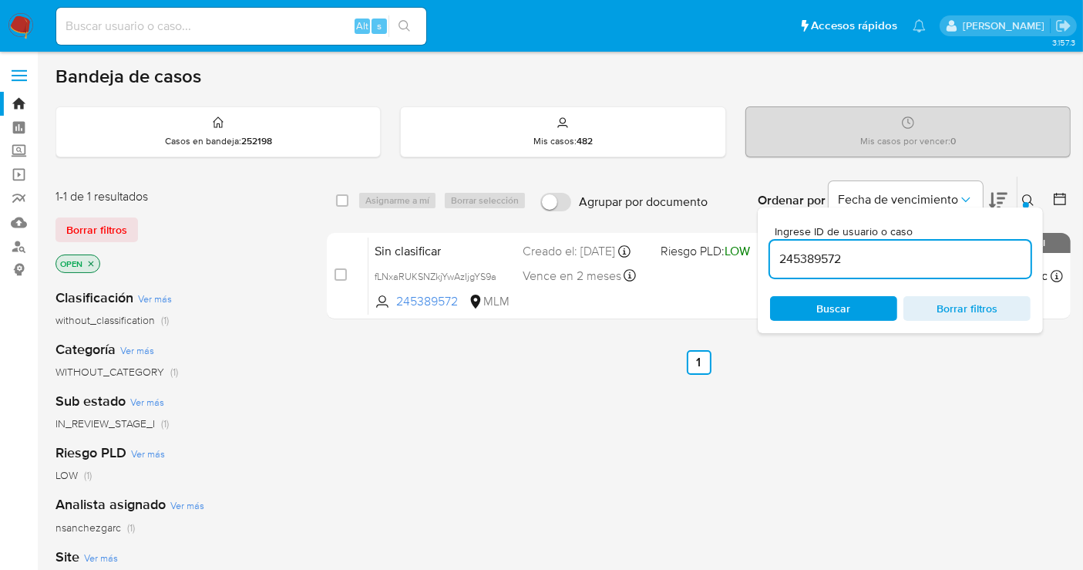
click at [802, 258] on input "245389572" at bounding box center [900, 259] width 261 height 20
paste input "1060274933"
type input "1060274933"
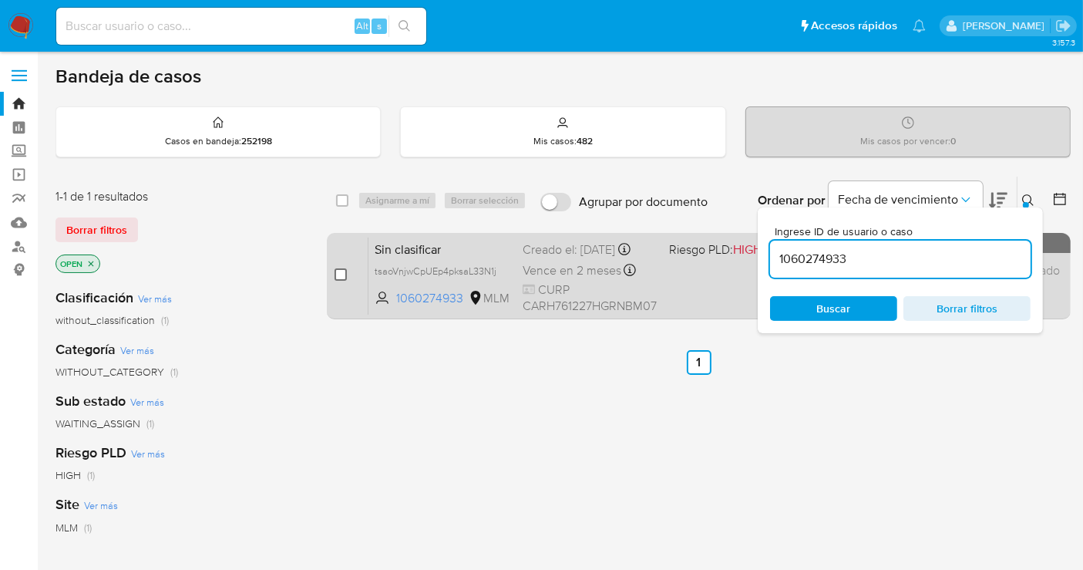
click at [341, 272] on input "checkbox" at bounding box center [341, 274] width 12 height 12
checkbox input "true"
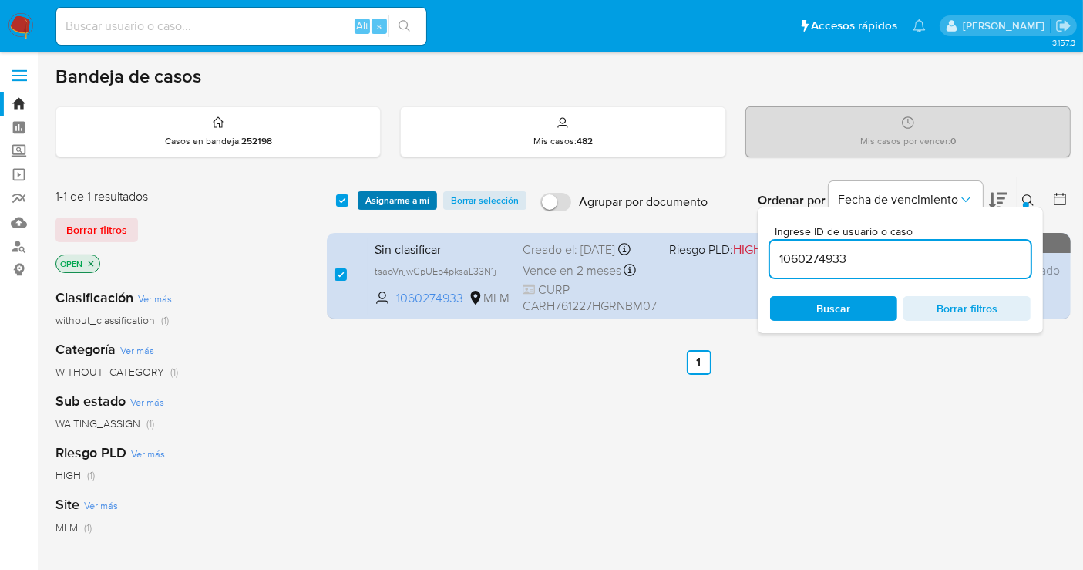
click at [392, 203] on span "Asignarme a mí" at bounding box center [397, 200] width 64 height 15
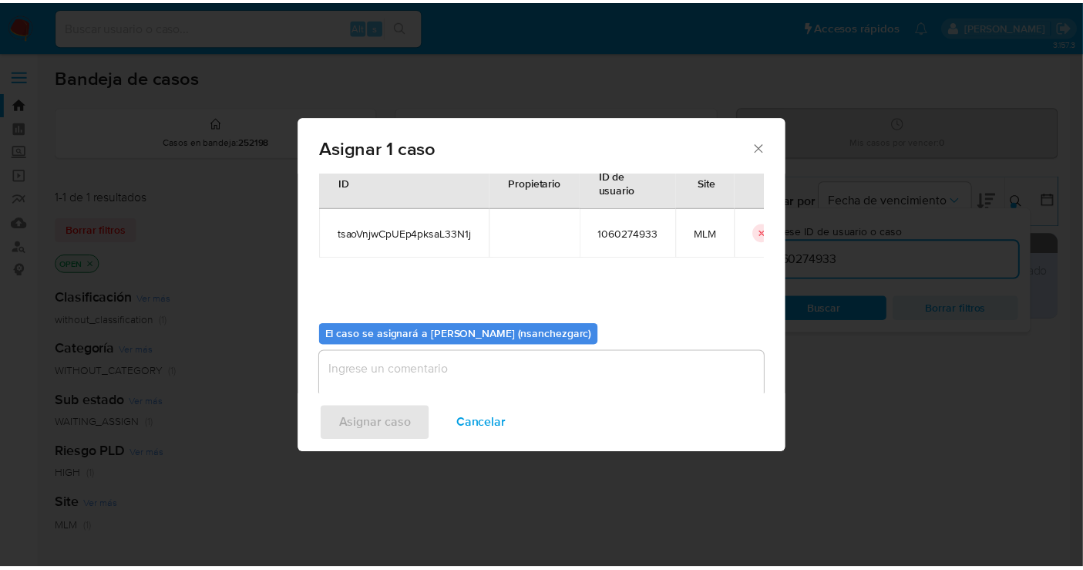
scroll to position [79, 0]
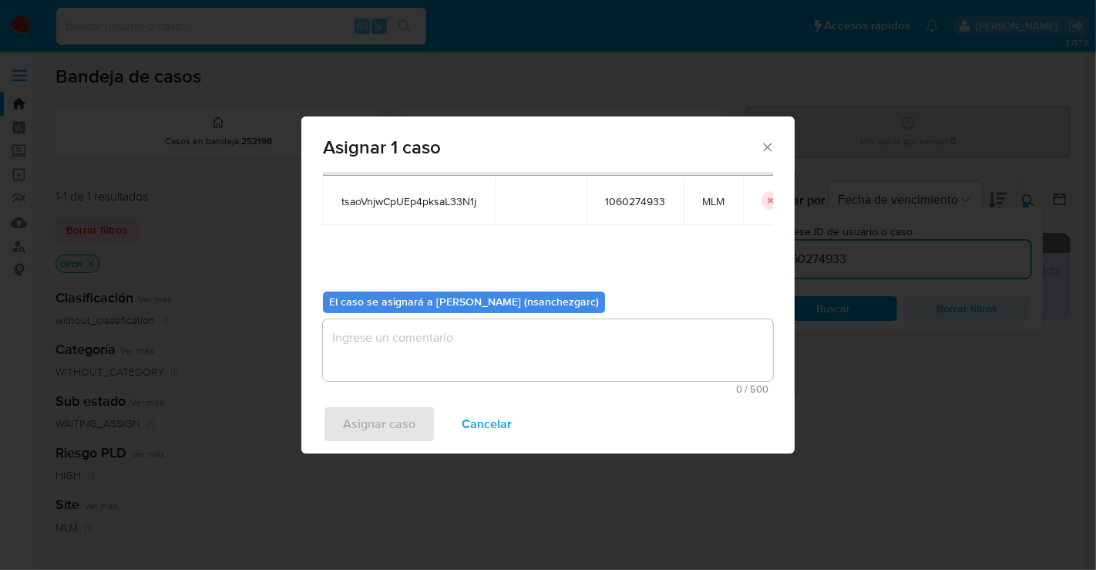
click at [371, 342] on textarea "assign-modal" at bounding box center [548, 350] width 450 height 62
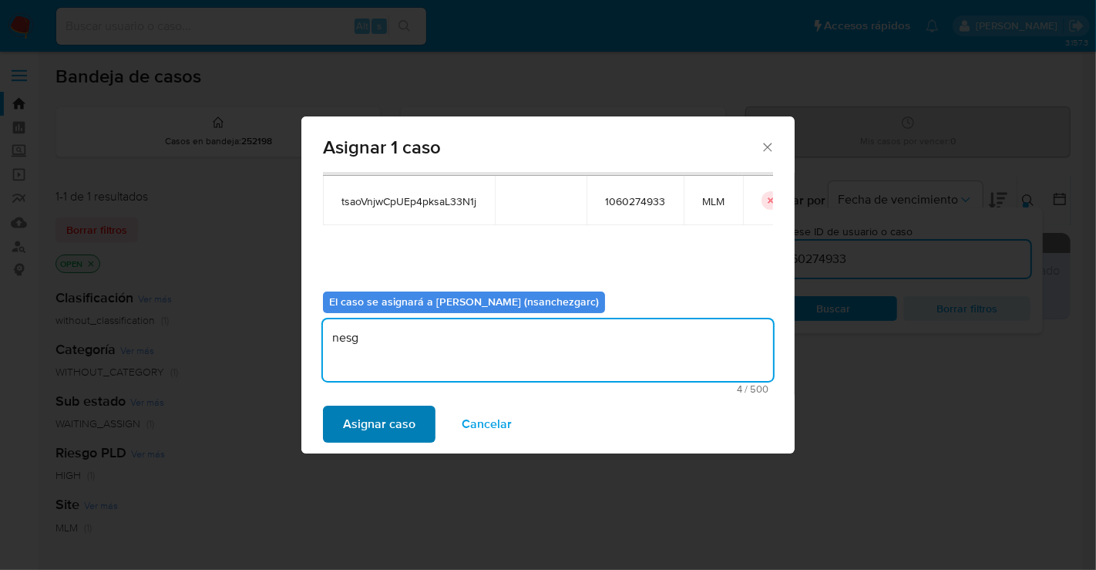
type textarea "nesg"
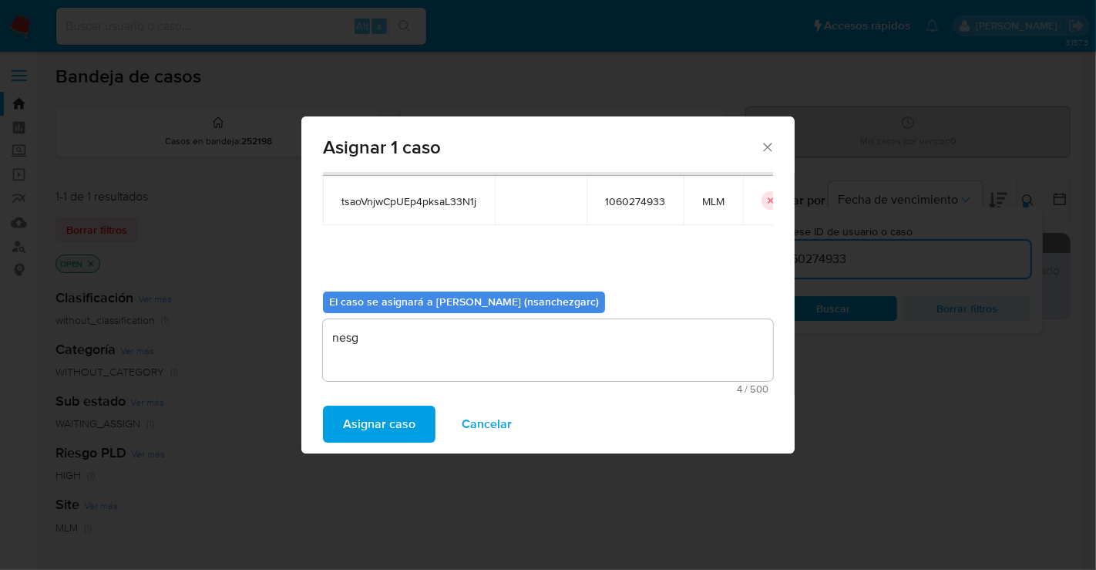
click at [378, 415] on span "Asignar caso" at bounding box center [379, 424] width 72 height 34
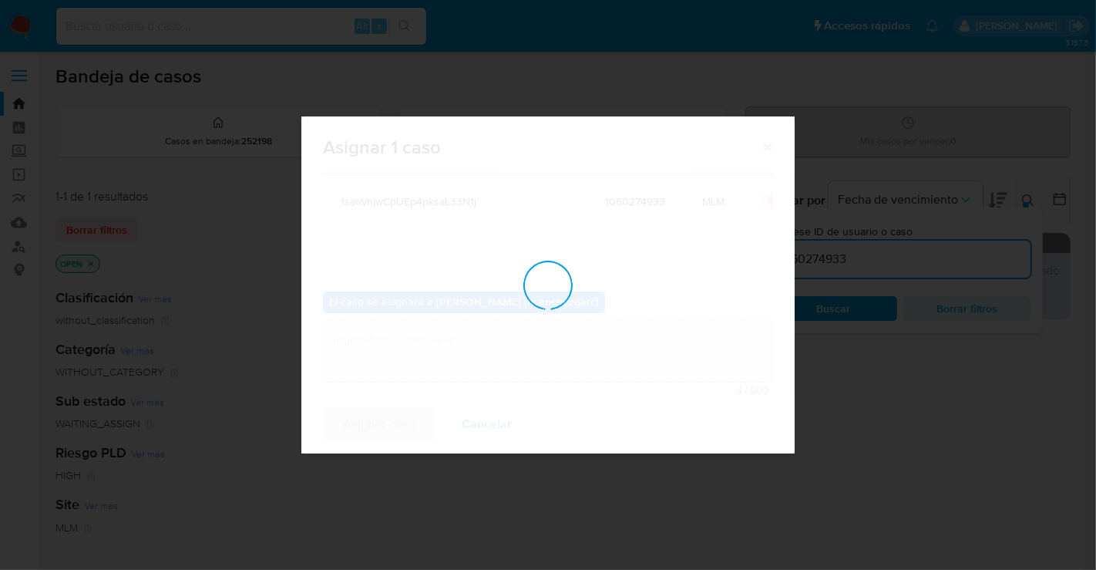
checkbox input "false"
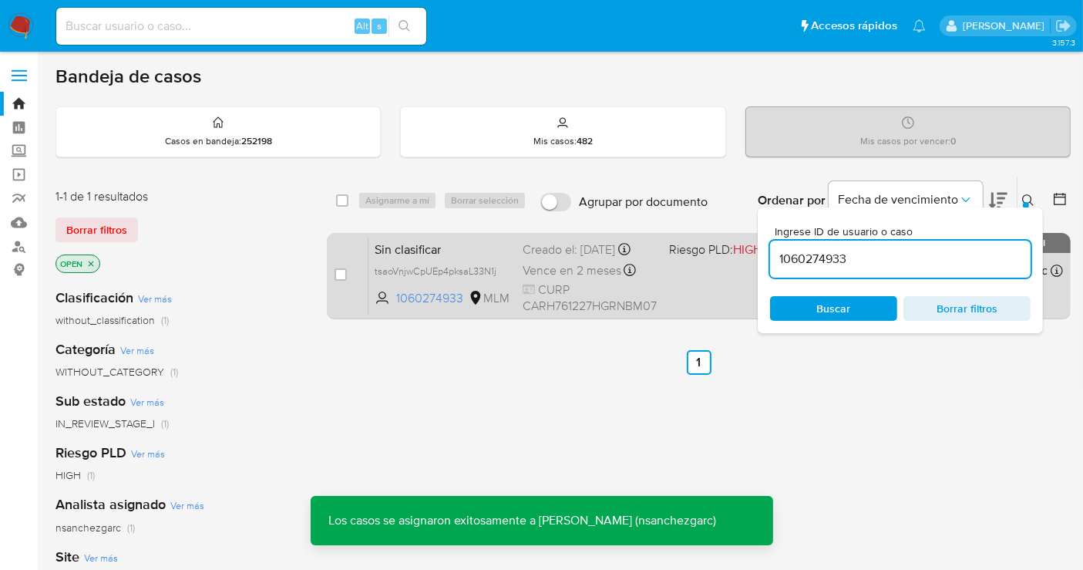
click at [537, 258] on div "Creado el: 02/09/2025 Creado el: 02/09/2025 20:16:32" at bounding box center [590, 249] width 134 height 17
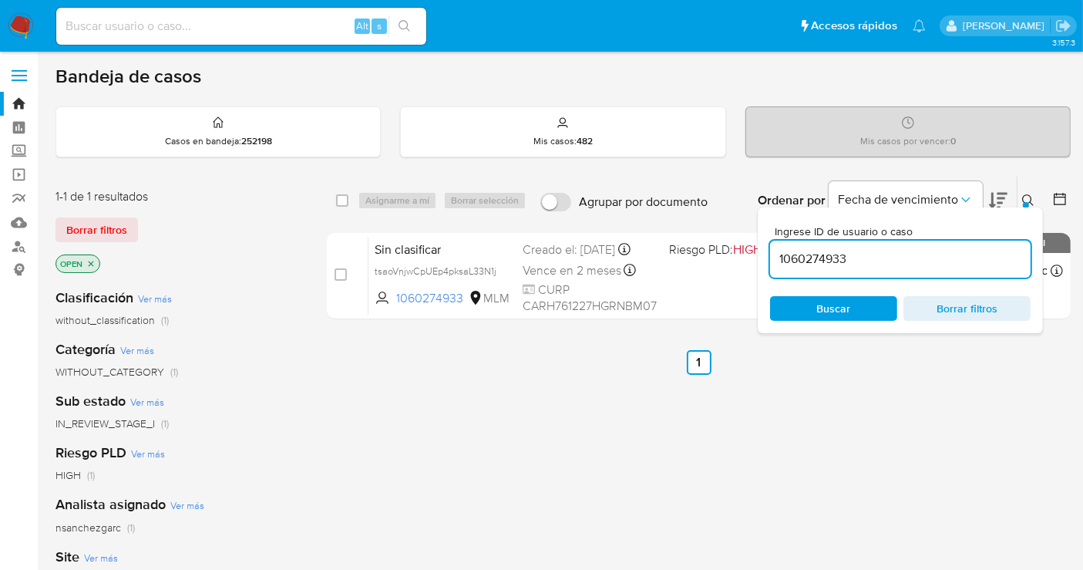
click at [823, 250] on input "1060274933" at bounding box center [900, 259] width 261 height 20
click at [821, 250] on input "1060274933" at bounding box center [900, 259] width 261 height 20
paste input "39558568"
type input "139558568"
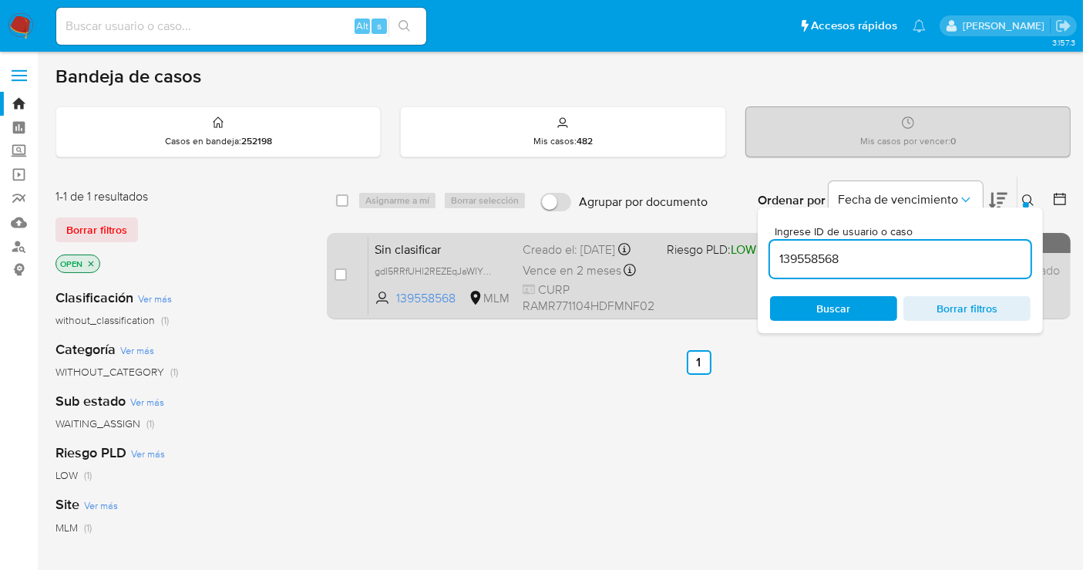
click at [557, 258] on div "Creado el: 02/09/2025 Creado el: 02/09/2025 19:31:30" at bounding box center [589, 249] width 132 height 17
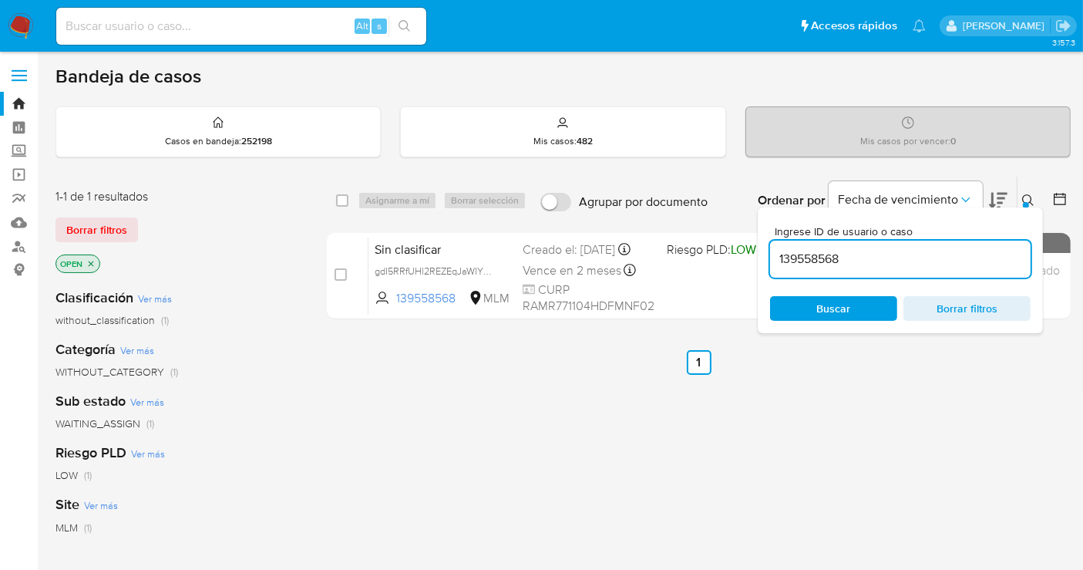
click at [22, 32] on img at bounding box center [21, 26] width 26 height 26
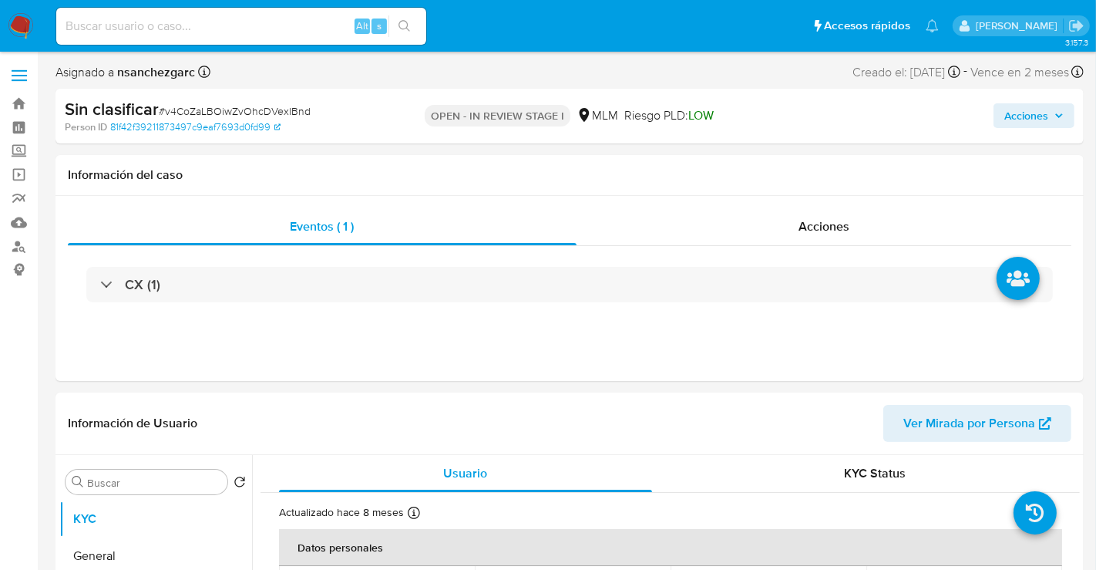
select select "10"
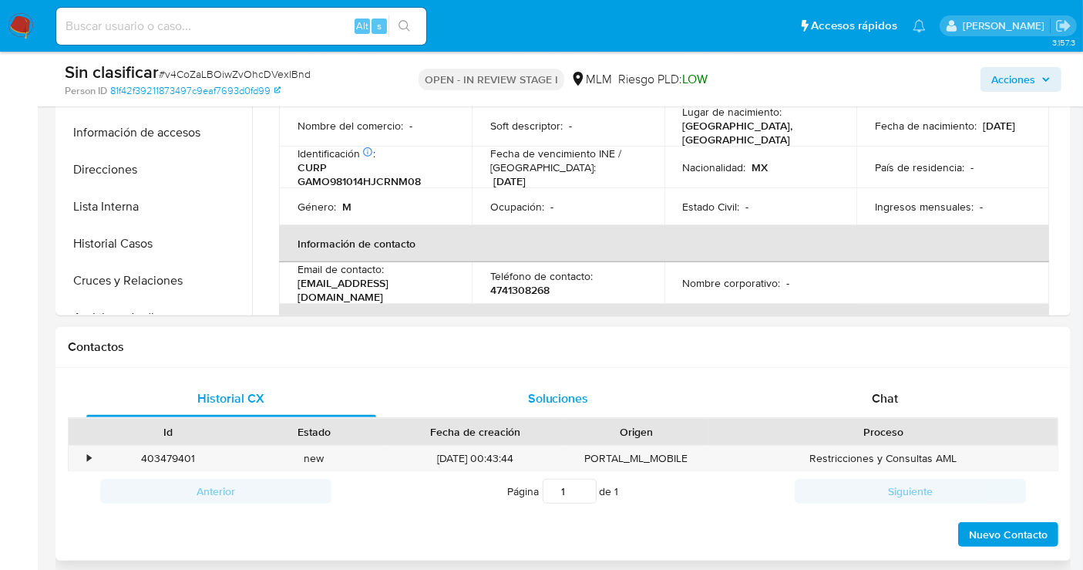
scroll to position [513, 0]
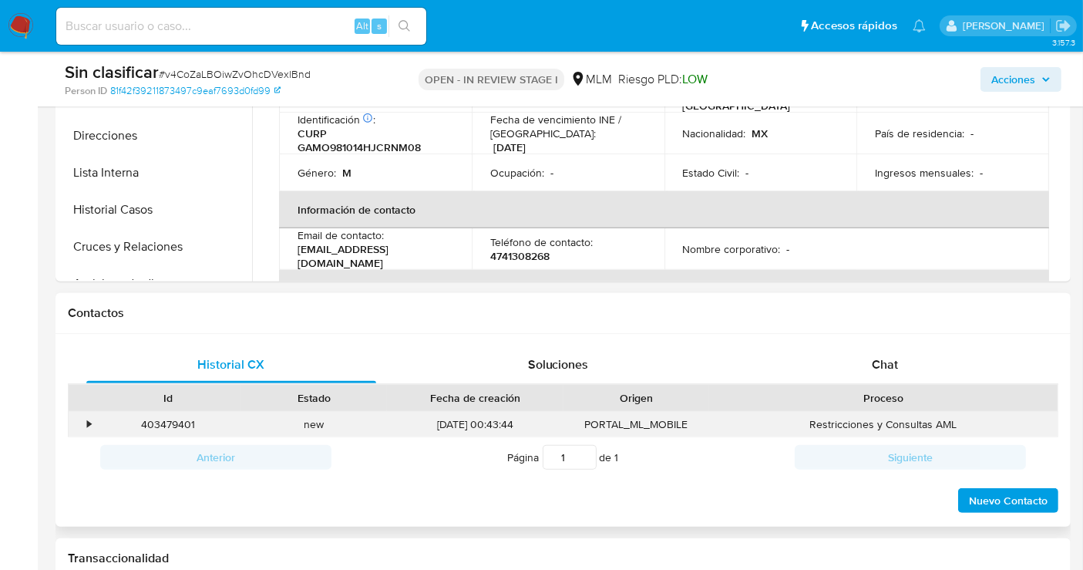
click at [94, 425] on div "•" at bounding box center [82, 424] width 27 height 25
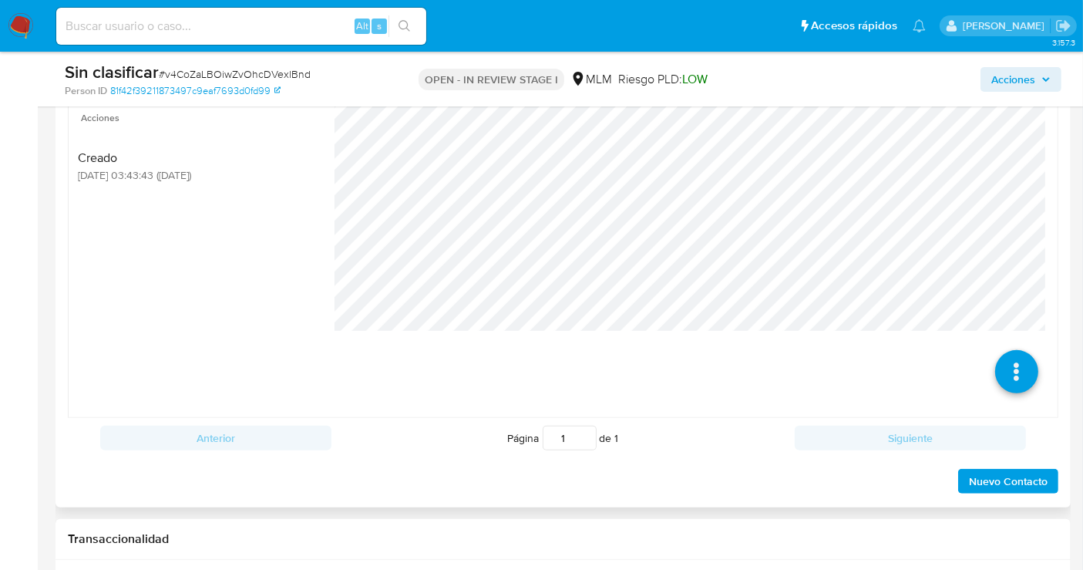
scroll to position [684, 0]
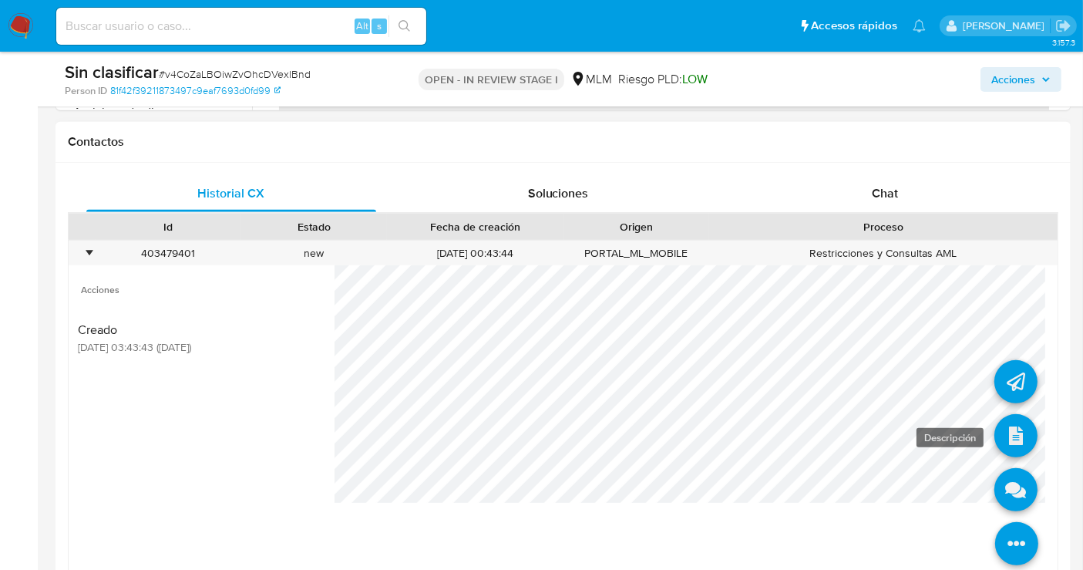
click at [1004, 436] on icon at bounding box center [1015, 435] width 43 height 43
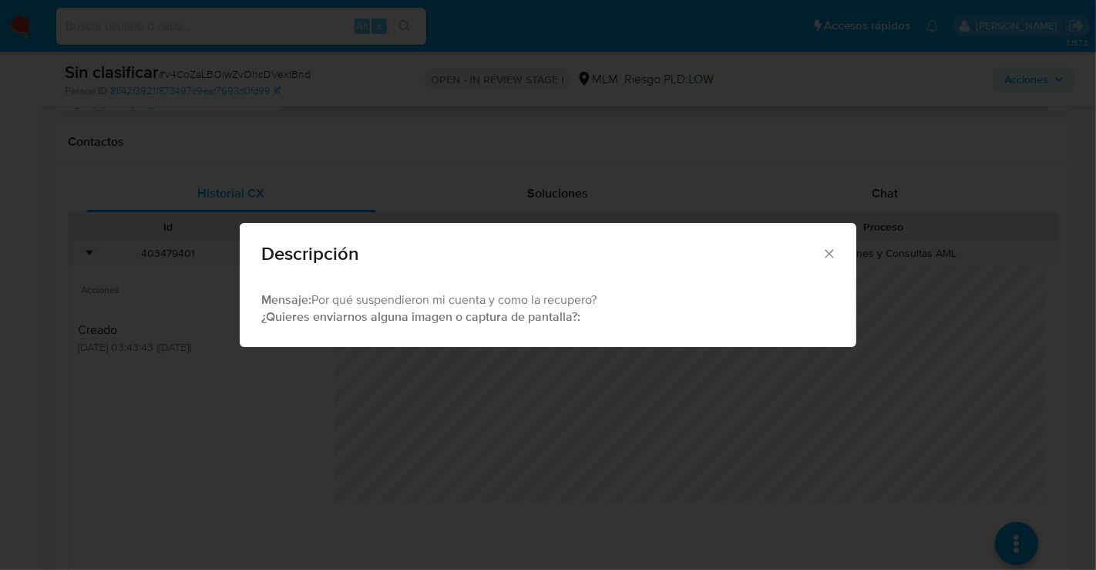
click at [829, 248] on icon "Cerrar" at bounding box center [829, 253] width 15 height 15
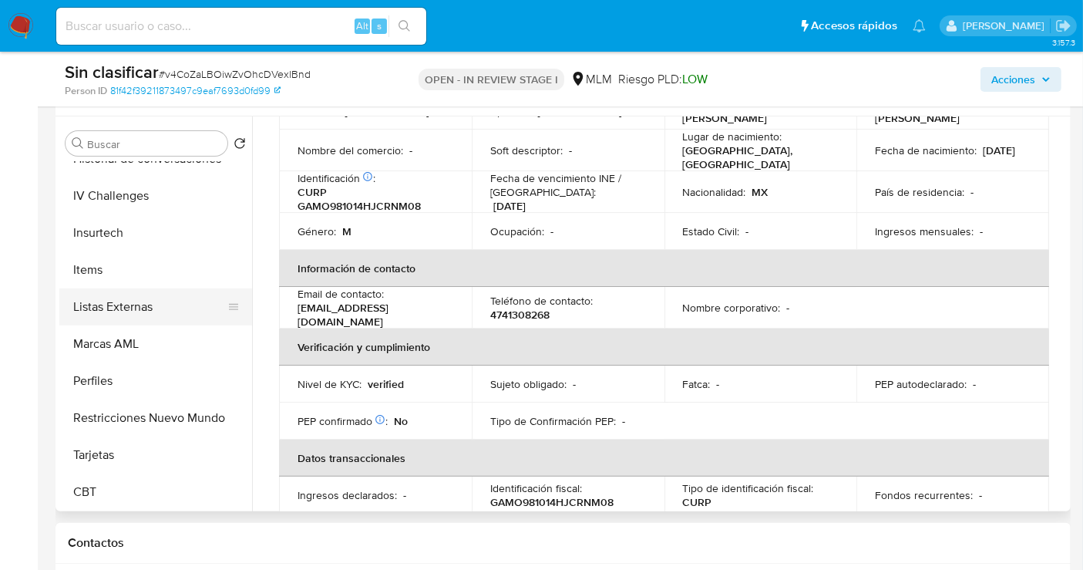
scroll to position [342, 0]
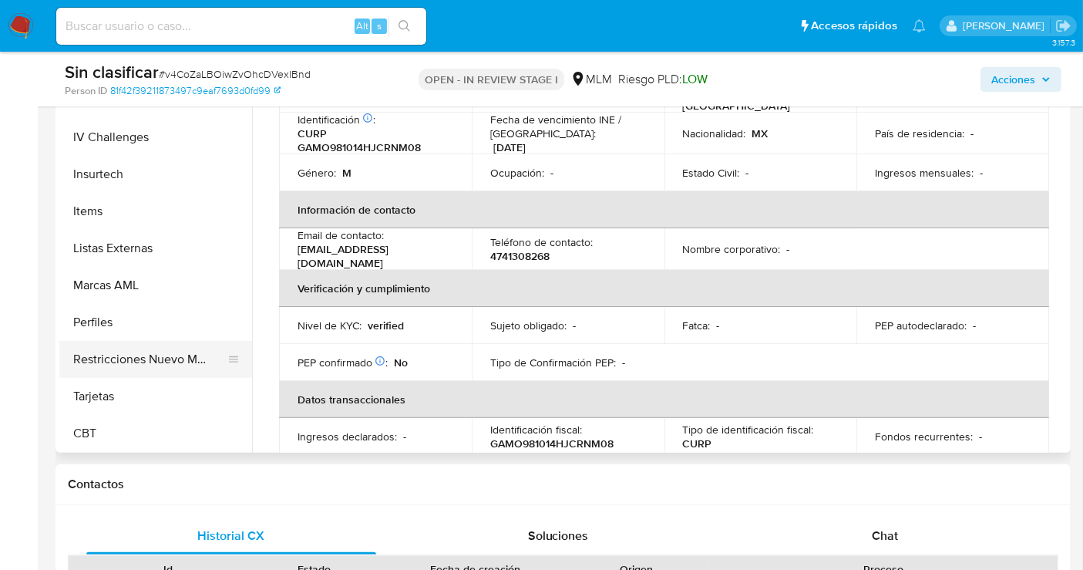
click at [141, 360] on button "Restricciones Nuevo Mundo" at bounding box center [149, 359] width 180 height 37
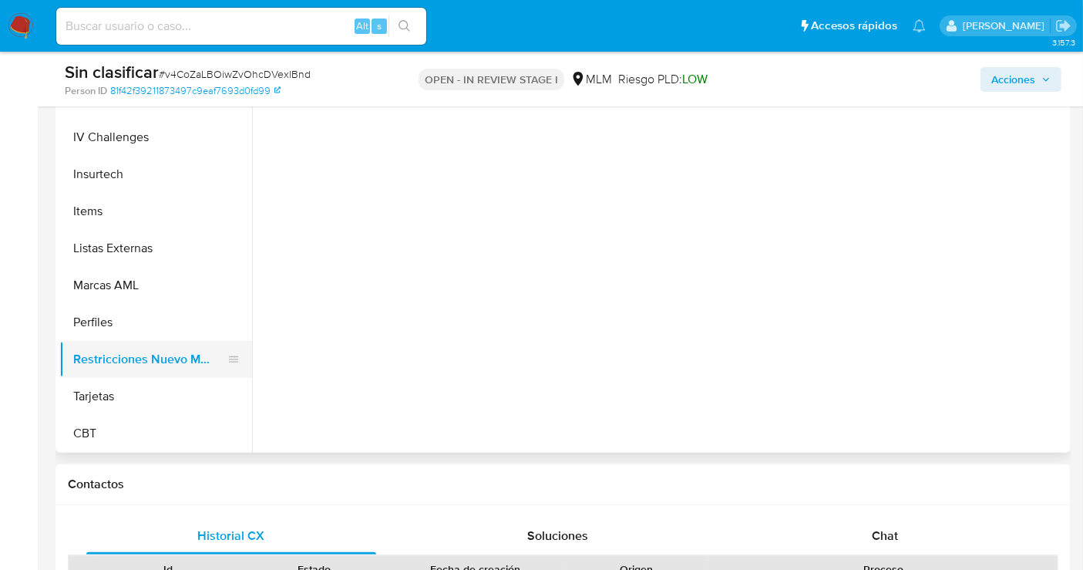
scroll to position [0, 0]
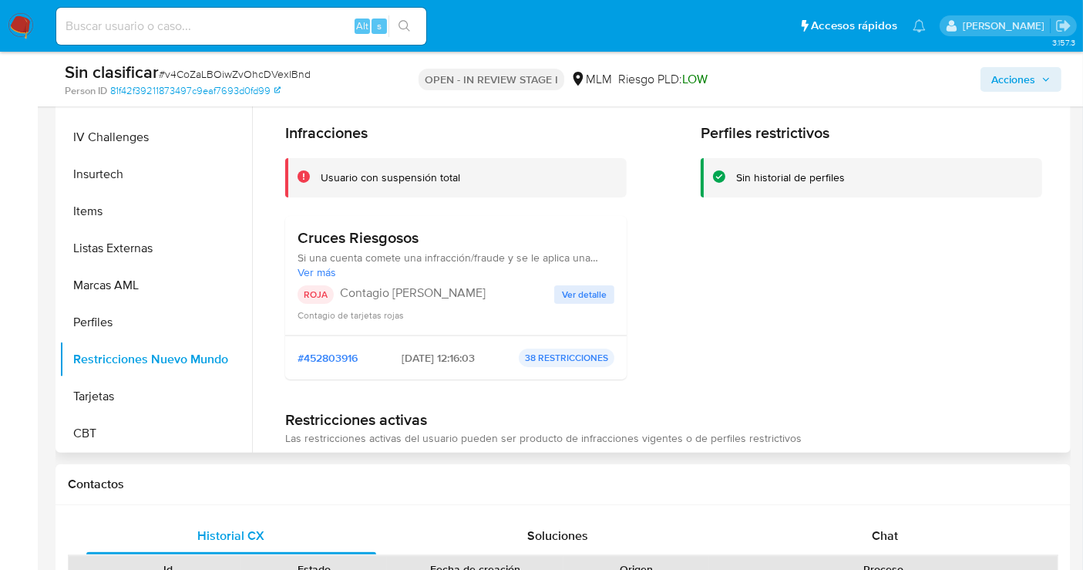
click at [578, 294] on span "Ver detalle" at bounding box center [584, 294] width 45 height 15
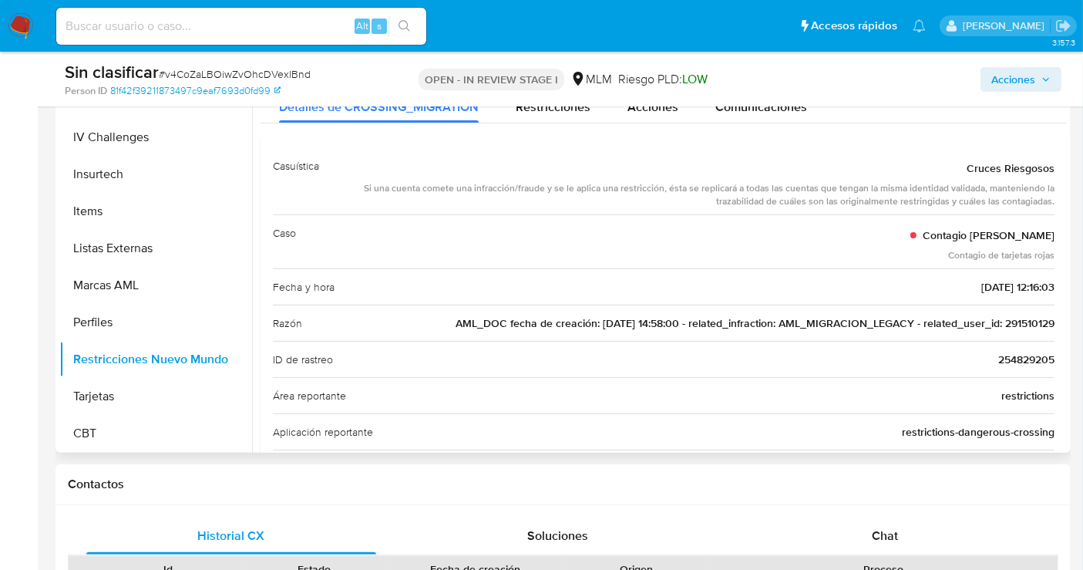
click at [1017, 320] on span "AML_DOC fecha de creación: [DATE] 14:58:00 - related_infraction: AML_MIGRACION_…" at bounding box center [755, 322] width 599 height 15
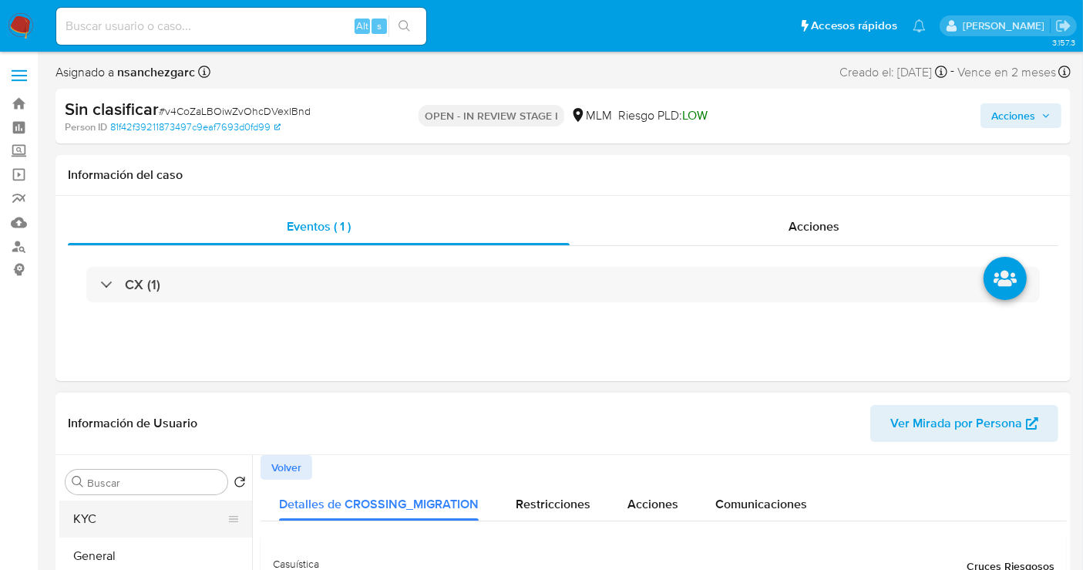
click at [93, 533] on button "KYC" at bounding box center [149, 518] width 180 height 37
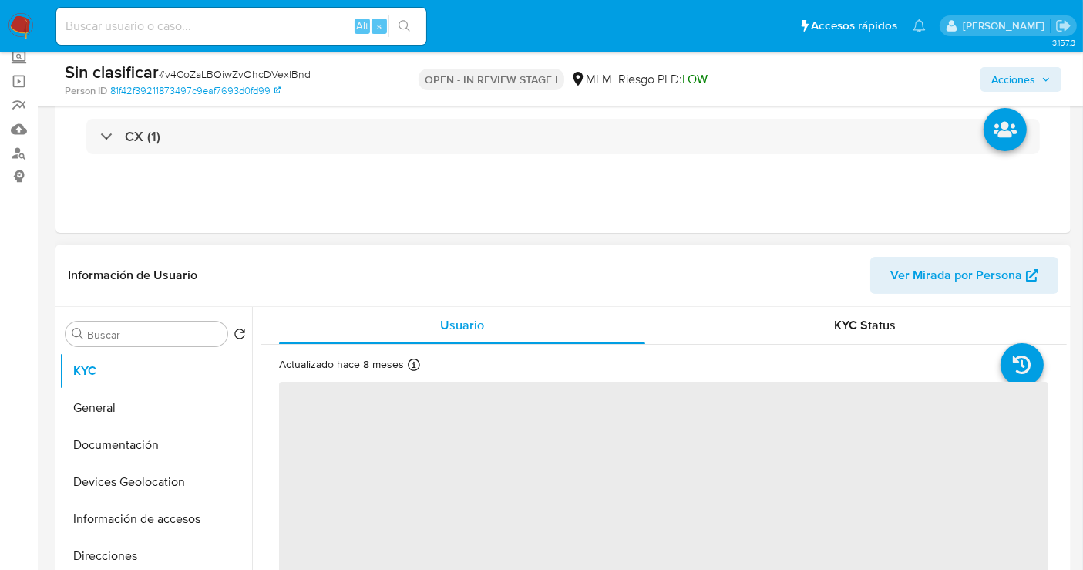
scroll to position [171, 0]
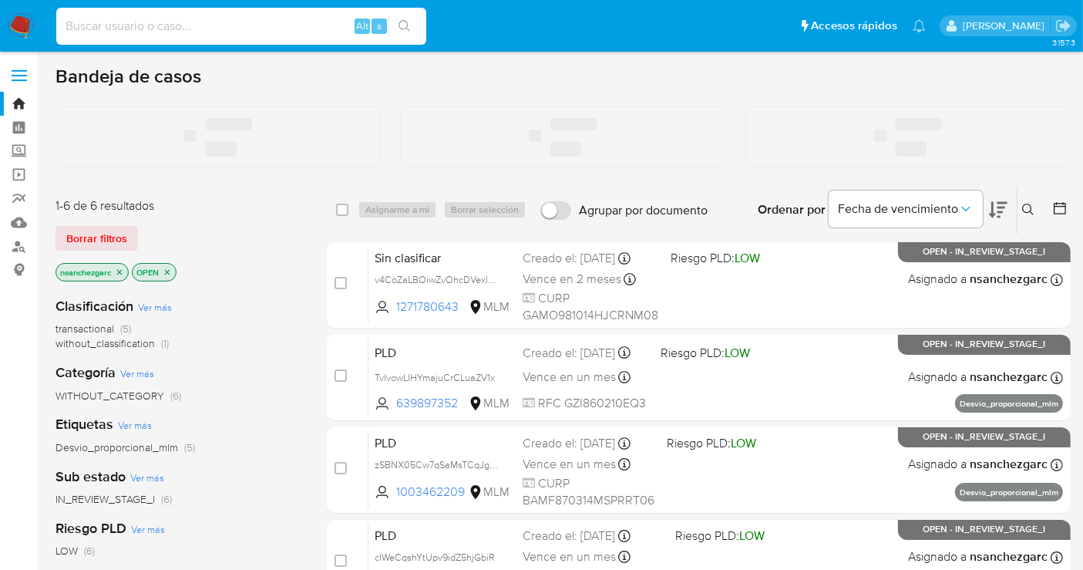
click at [114, 32] on input at bounding box center [241, 26] width 370 height 20
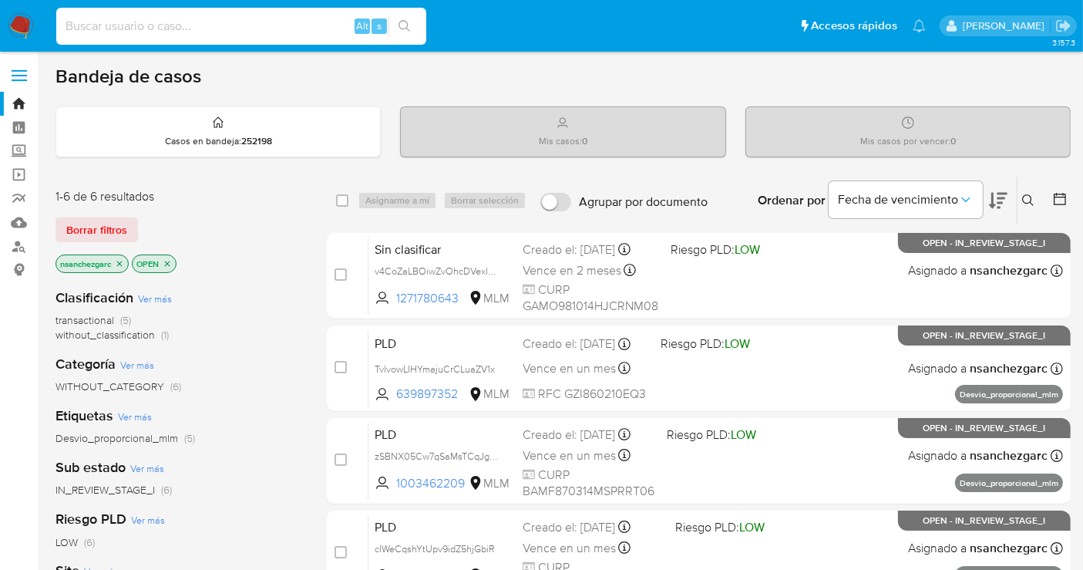
paste input "291510129"
type input "291510129"
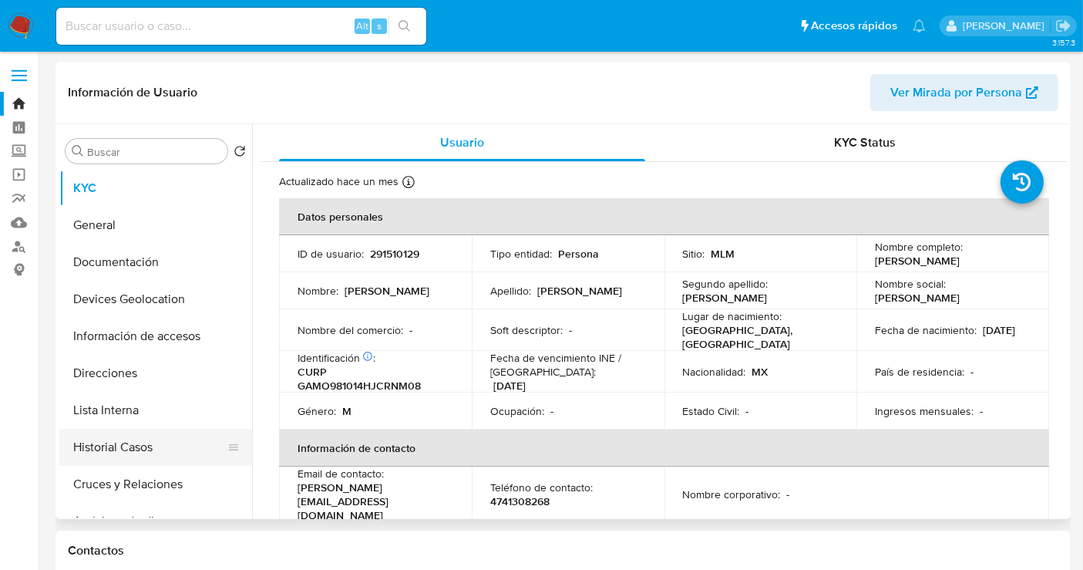
click at [109, 452] on button "Historial Casos" at bounding box center [149, 447] width 180 height 37
select select "10"
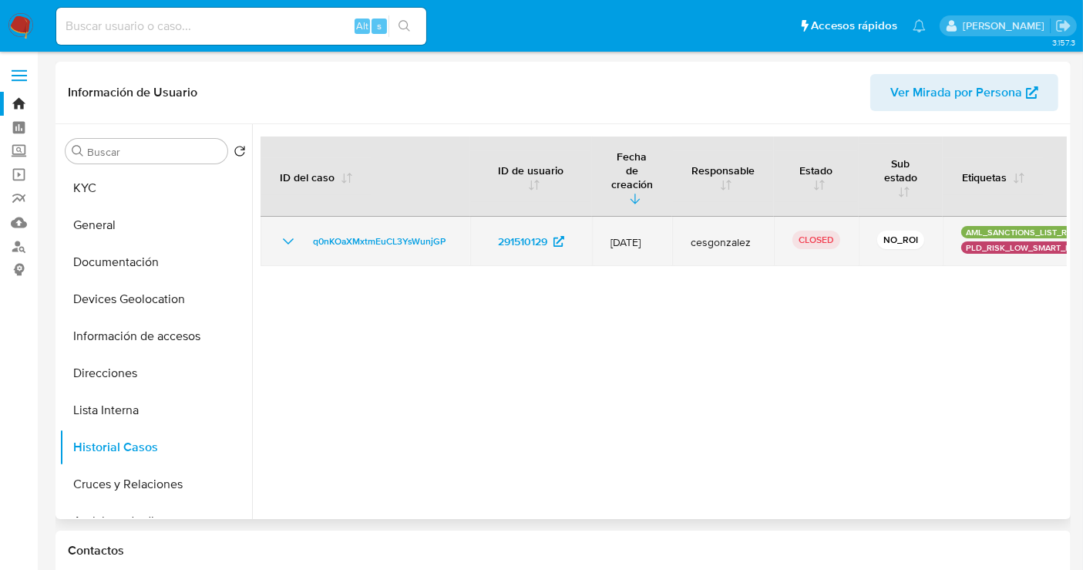
click at [291, 238] on icon "Mostrar/Ocultar" at bounding box center [288, 241] width 11 height 6
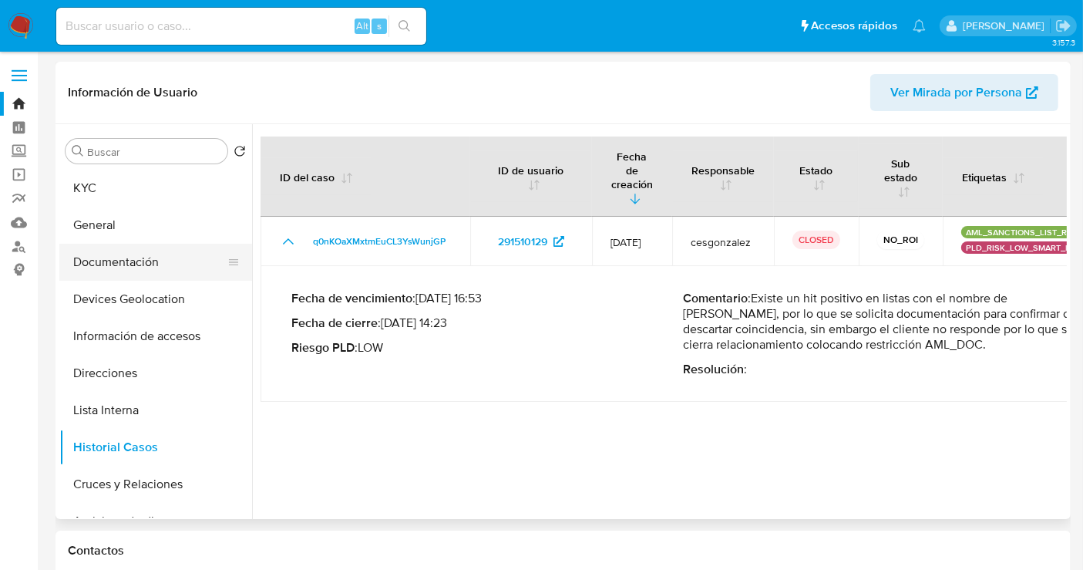
click at [152, 255] on button "Documentación" at bounding box center [149, 262] width 180 height 37
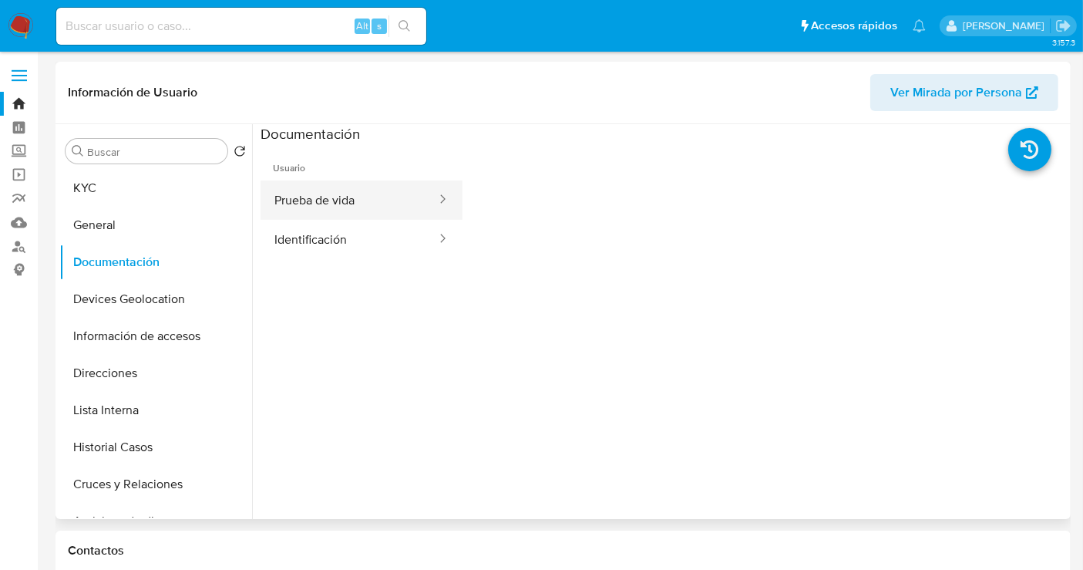
click at [351, 210] on button "Prueba de vida" at bounding box center [349, 199] width 177 height 39
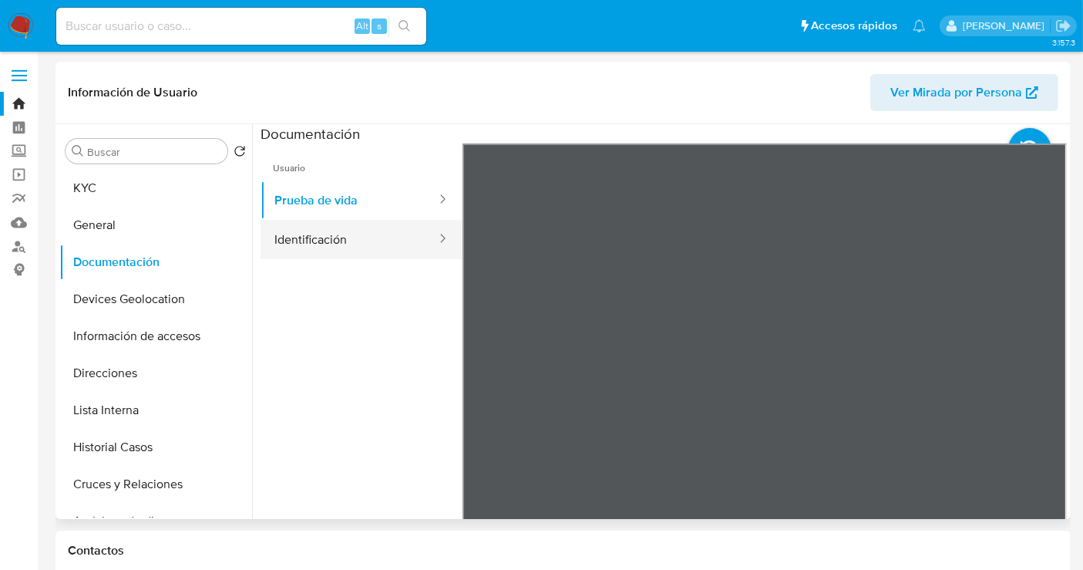
click at [356, 227] on button "Identificación" at bounding box center [349, 239] width 177 height 39
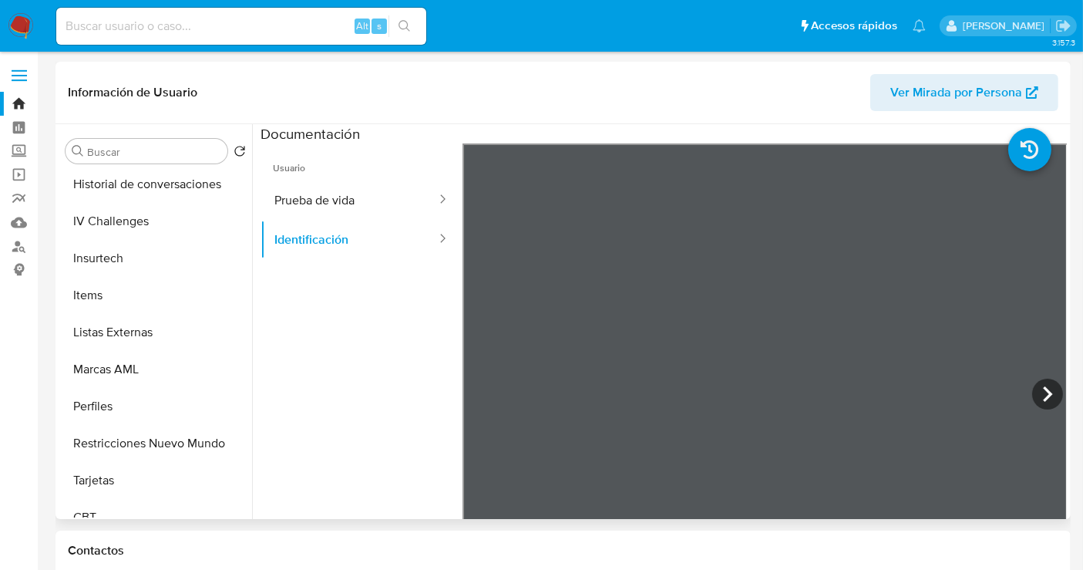
scroll to position [651, 0]
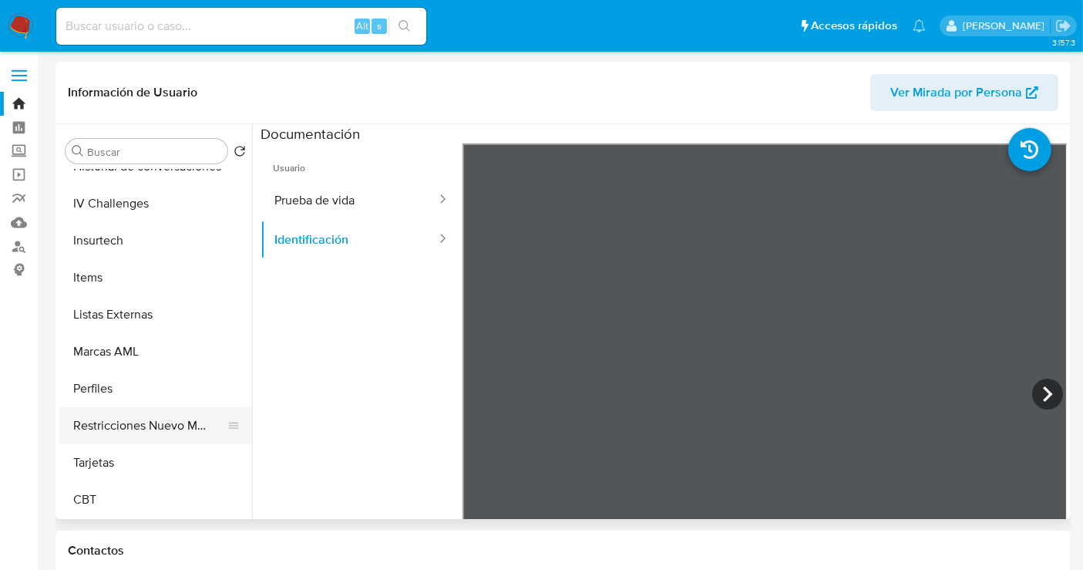
click at [150, 421] on button "Restricciones Nuevo Mundo" at bounding box center [149, 425] width 180 height 37
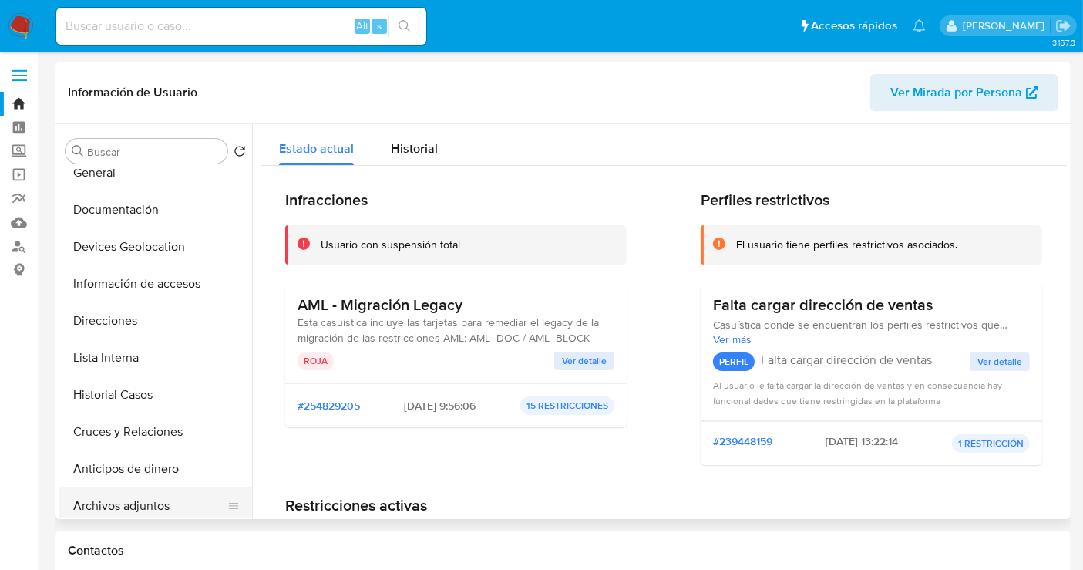
scroll to position [0, 0]
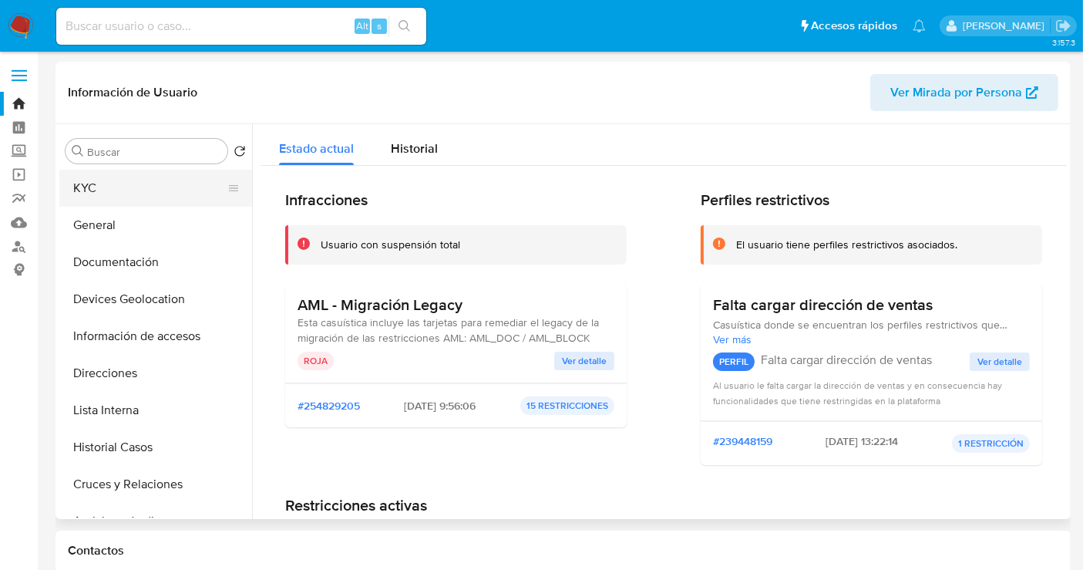
click at [106, 188] on button "KYC" at bounding box center [149, 188] width 180 height 37
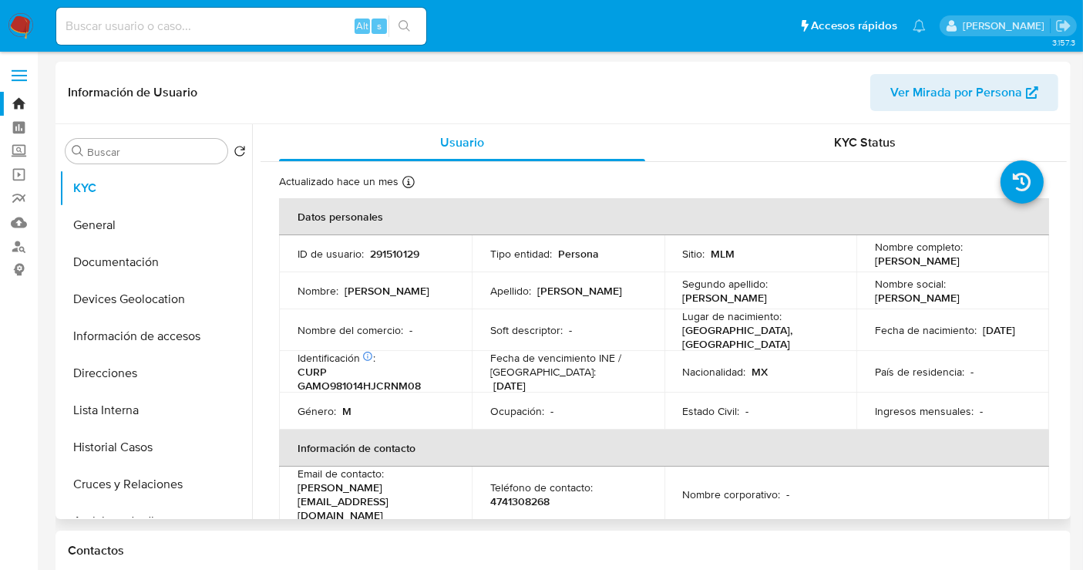
drag, startPoint x: 1017, startPoint y: 258, endPoint x: 866, endPoint y: 262, distance: 150.4
click at [866, 262] on td "Nombre completo : [PERSON_NAME]" at bounding box center [952, 253] width 193 height 37
copy p "[PERSON_NAME]"
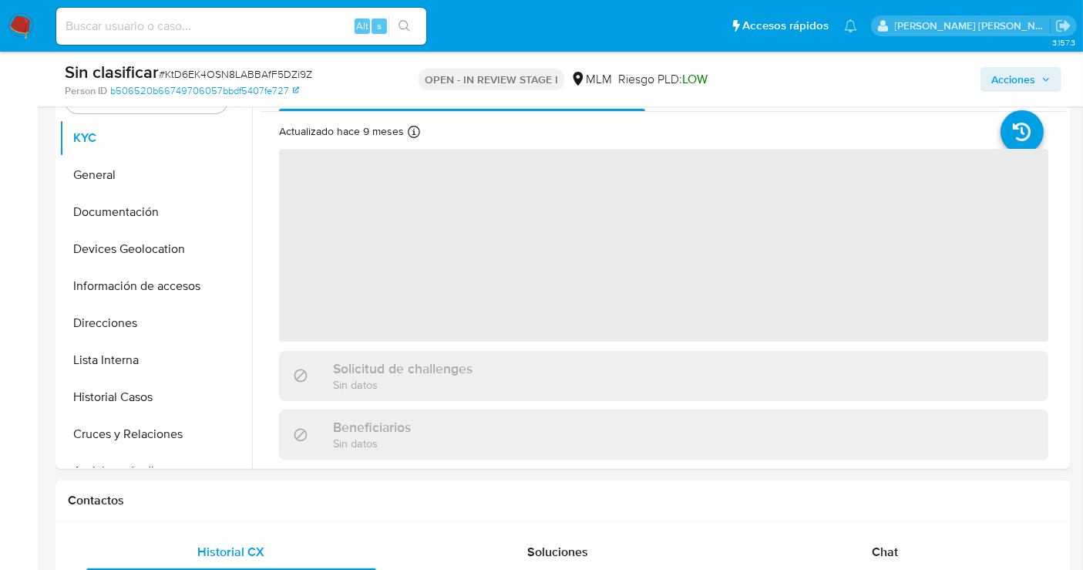
scroll to position [342, 0]
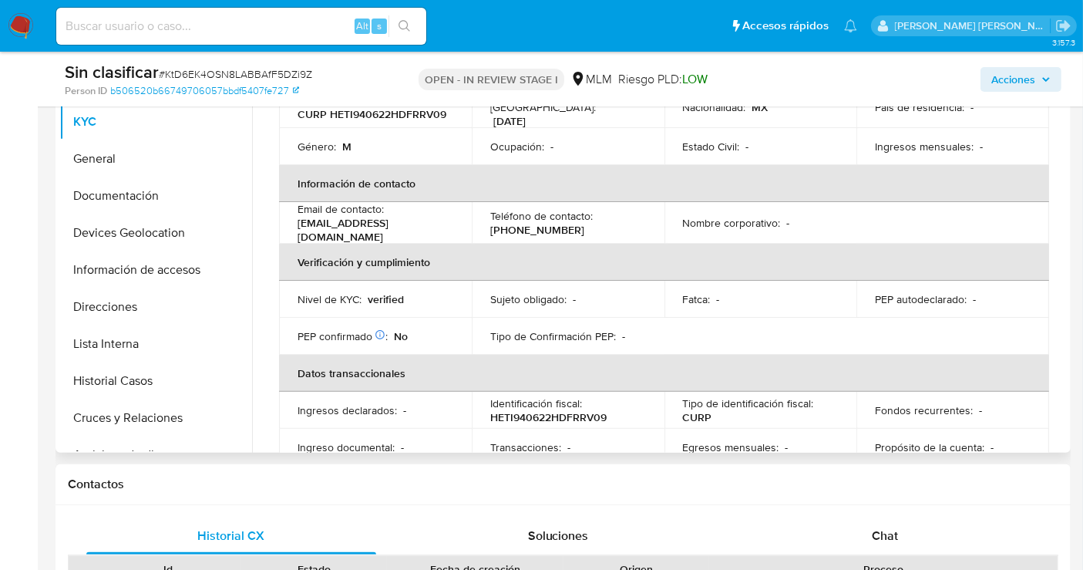
select select "10"
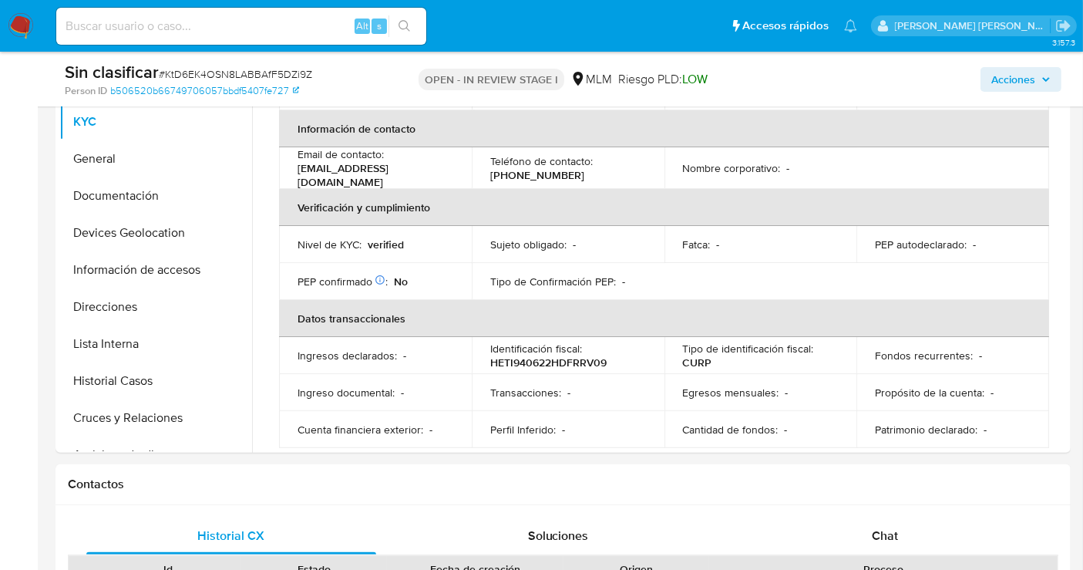
scroll to position [513, 0]
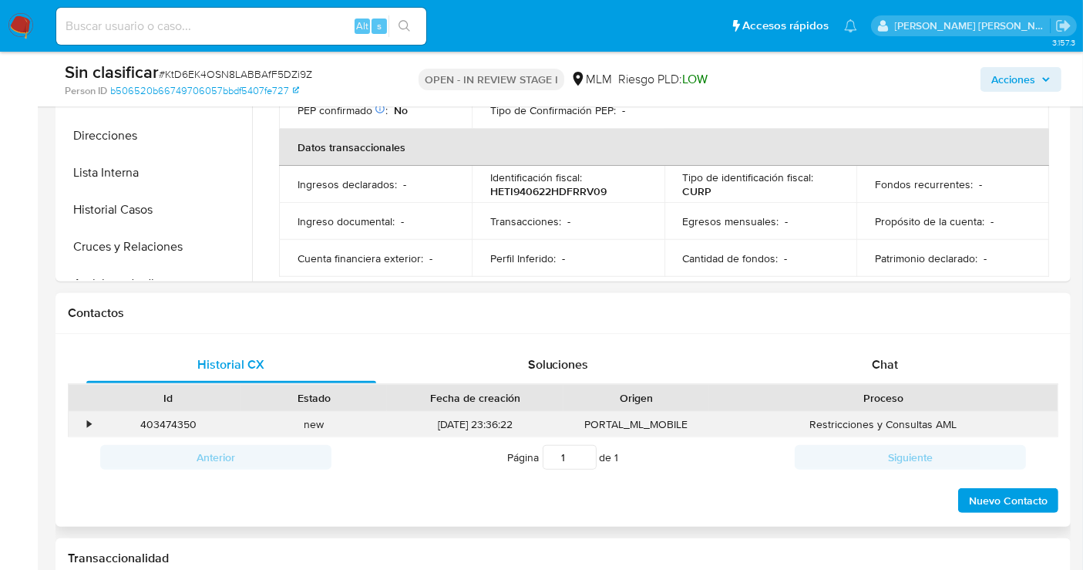
click at [87, 422] on div "•" at bounding box center [89, 424] width 4 height 15
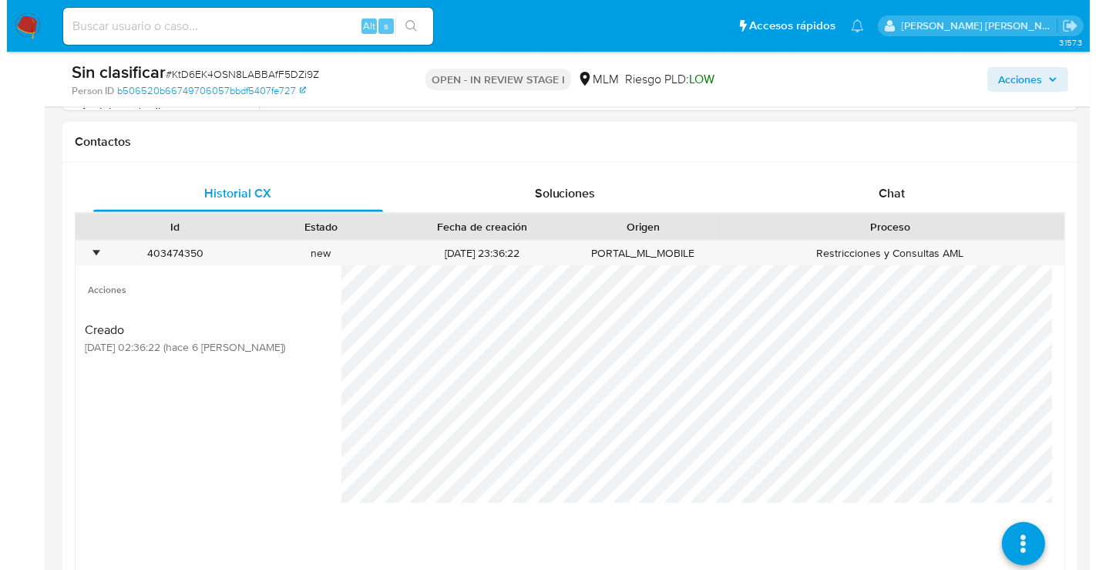
scroll to position [771, 0]
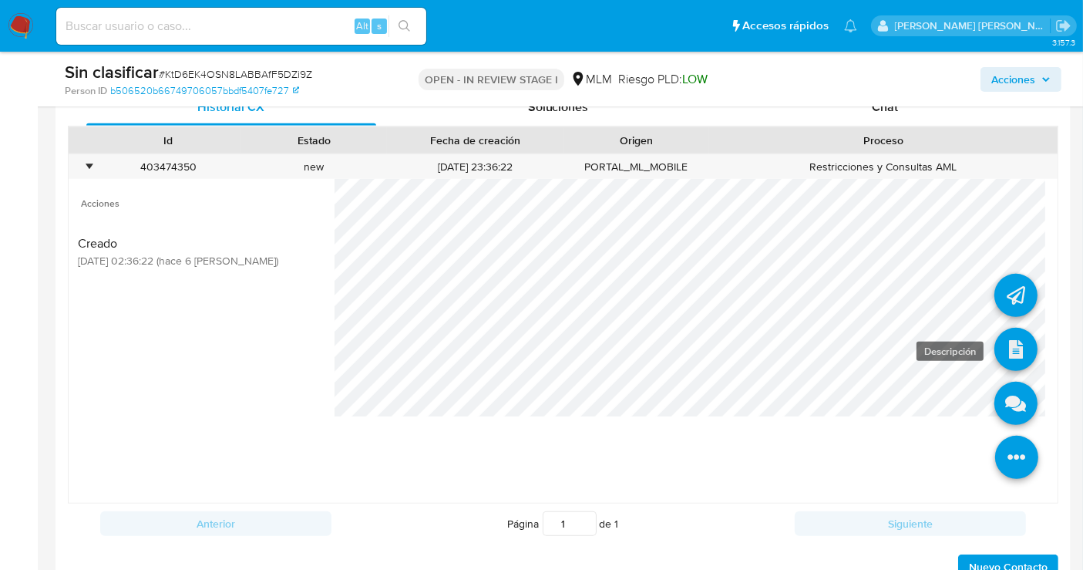
click at [1004, 345] on icon at bounding box center [1015, 349] width 43 height 43
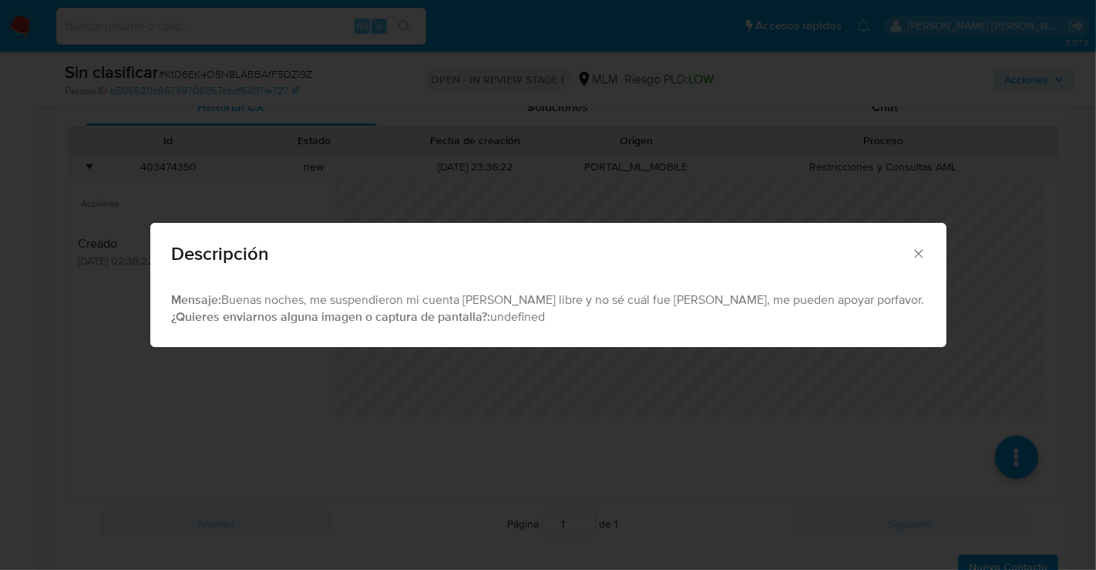
click at [911, 250] on icon "Cerrar" at bounding box center [918, 253] width 15 height 15
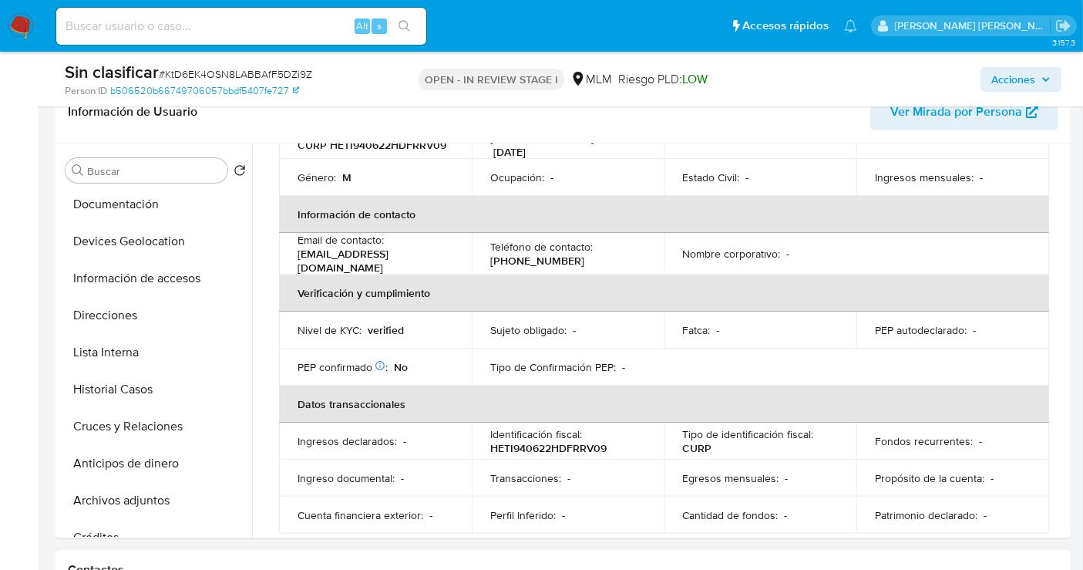
scroll to position [86, 0]
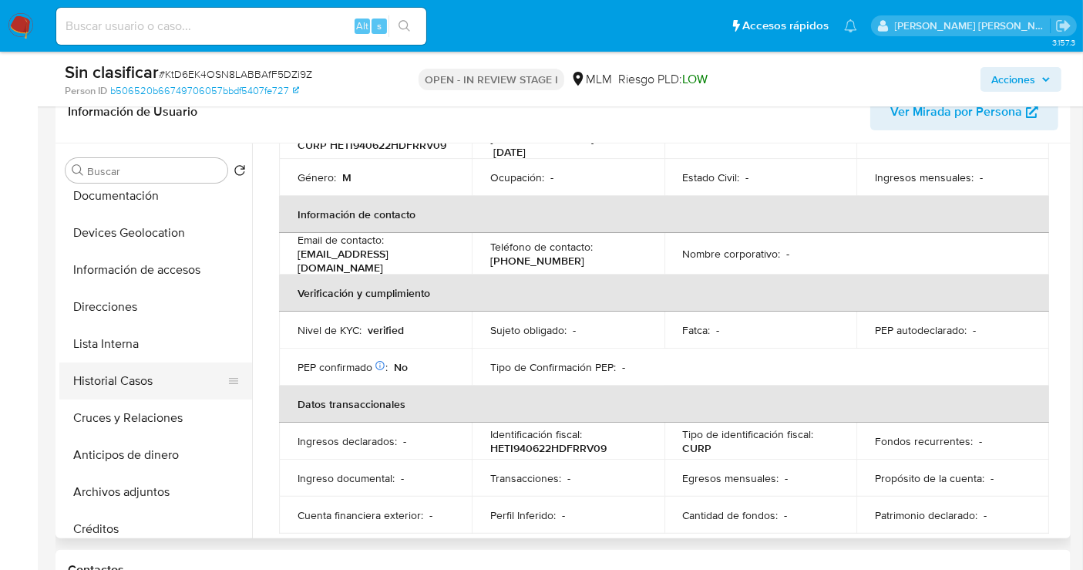
click at [159, 388] on button "Historial Casos" at bounding box center [149, 380] width 180 height 37
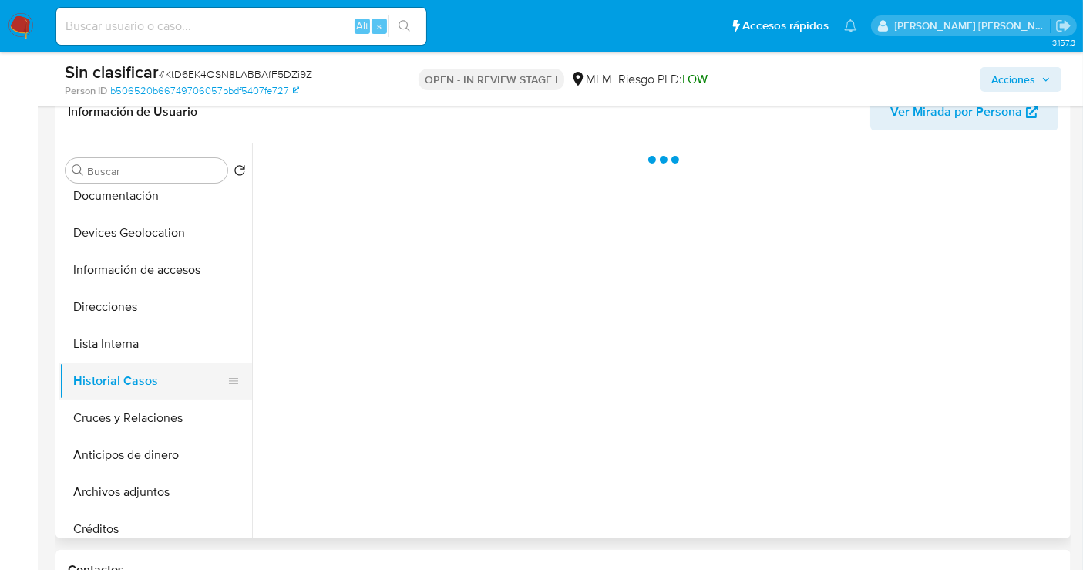
scroll to position [0, 0]
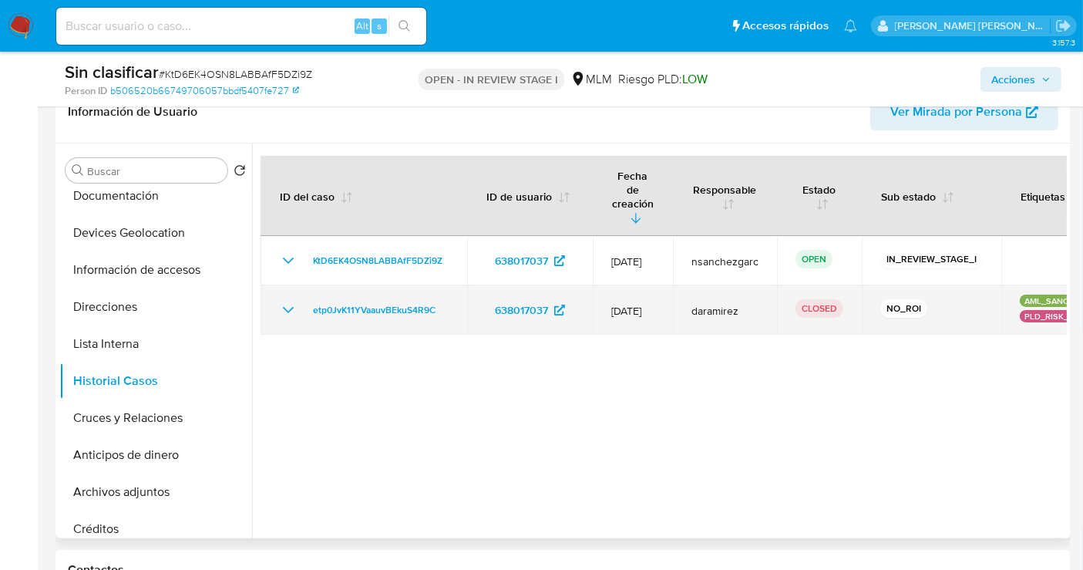
click at [294, 301] on icon "Mostrar/Ocultar" at bounding box center [288, 310] width 18 height 18
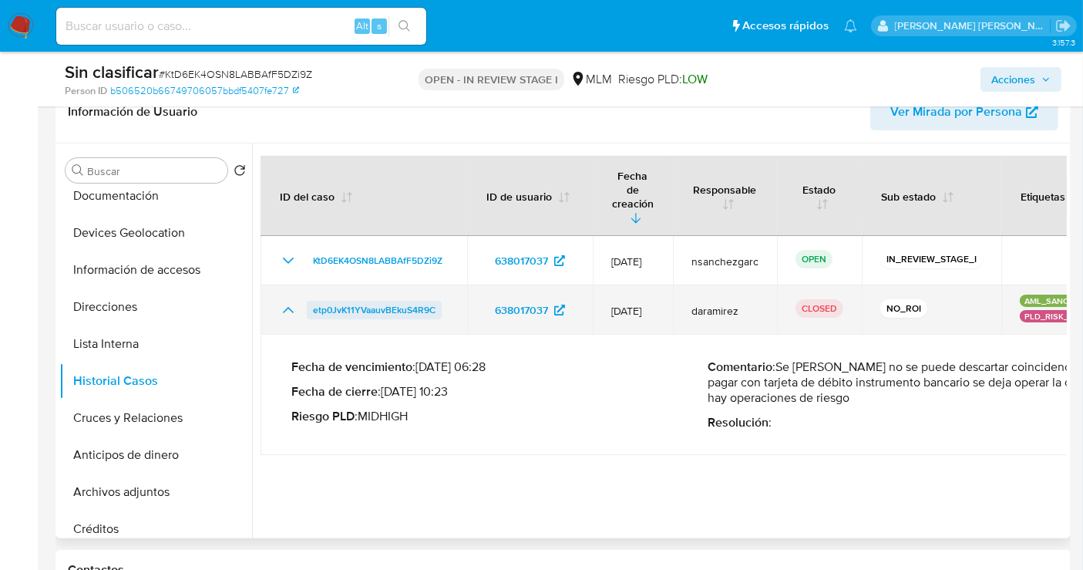
click at [376, 301] on span "etp0JvK11YVaauvBEkuS4R9C" at bounding box center [374, 310] width 123 height 18
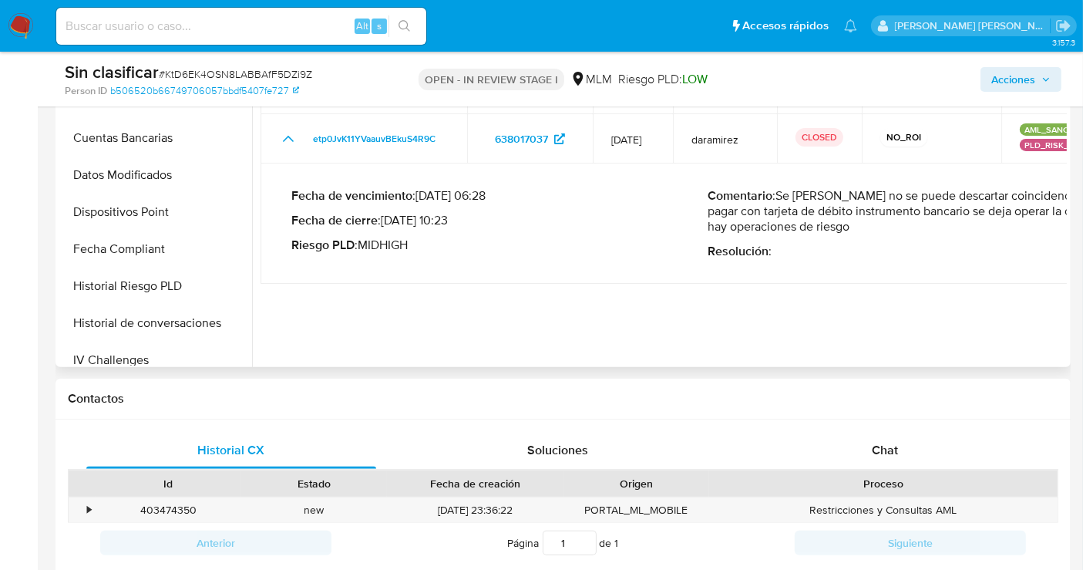
scroll to position [599, 0]
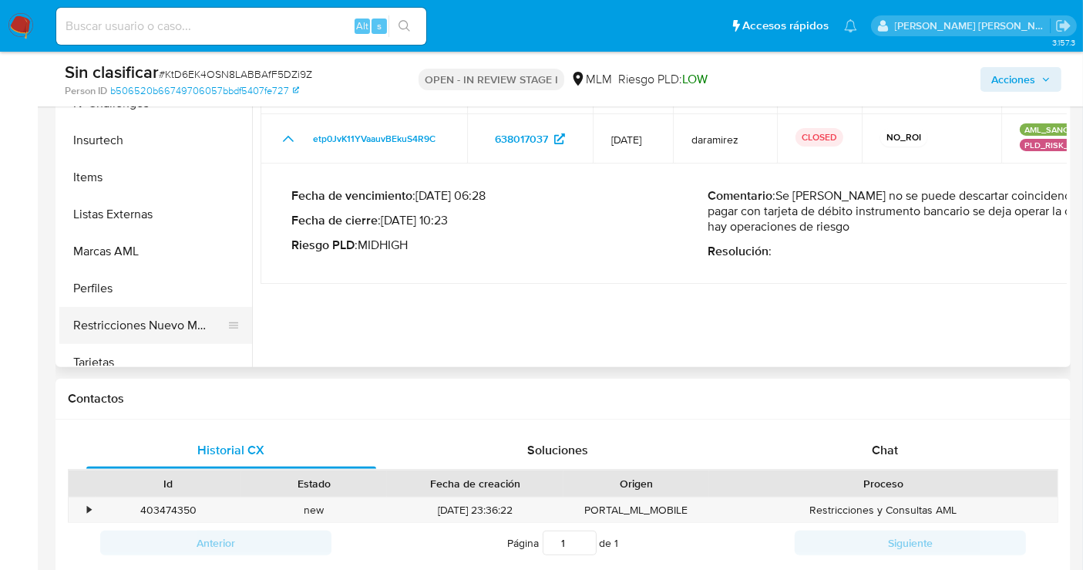
click at [177, 320] on button "Restricciones Nuevo Mundo" at bounding box center [149, 325] width 180 height 37
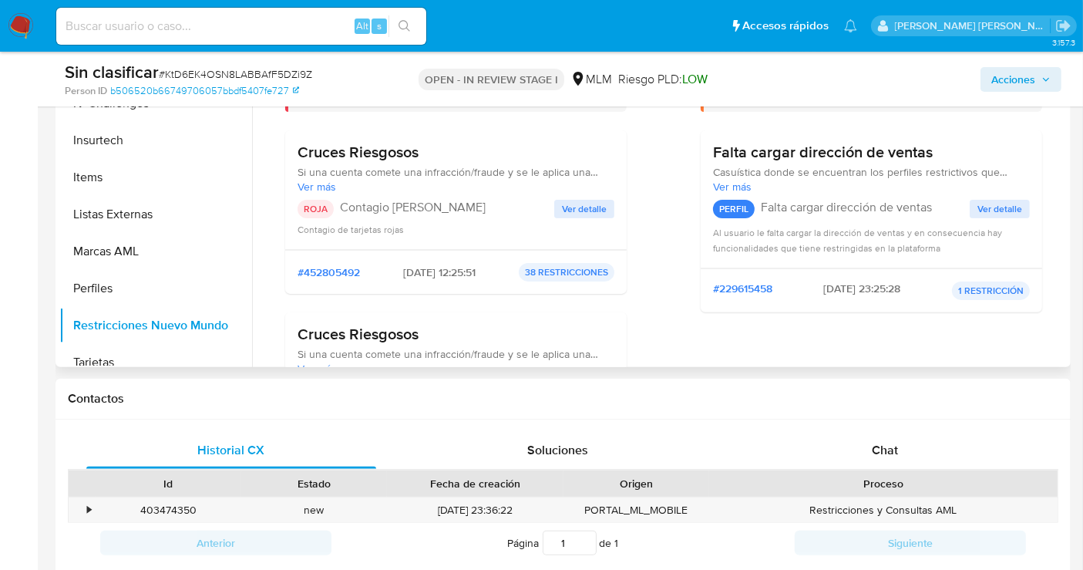
click at [569, 204] on span "Ver detalle" at bounding box center [584, 208] width 45 height 15
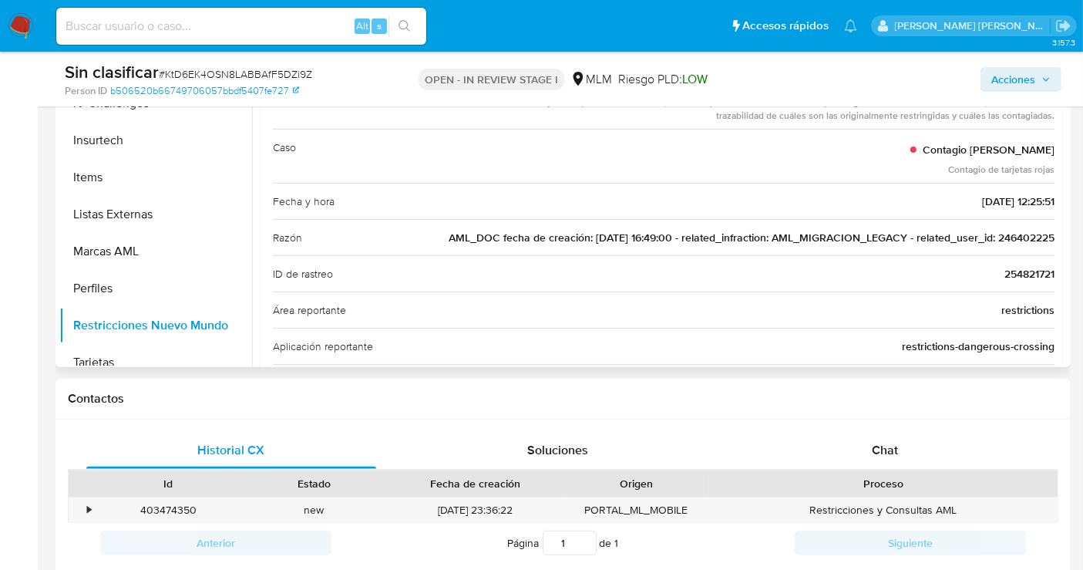
click at [1015, 234] on span "AML_DOC fecha de creación: 18/09/2019 16:49:00 - related_infraction: AML_MIGRAC…" at bounding box center [752, 237] width 606 height 15
click at [1014, 234] on span "AML_DOC fecha de creación: 18/09/2019 16:49:00 - related_infraction: AML_MIGRAC…" at bounding box center [752, 237] width 606 height 15
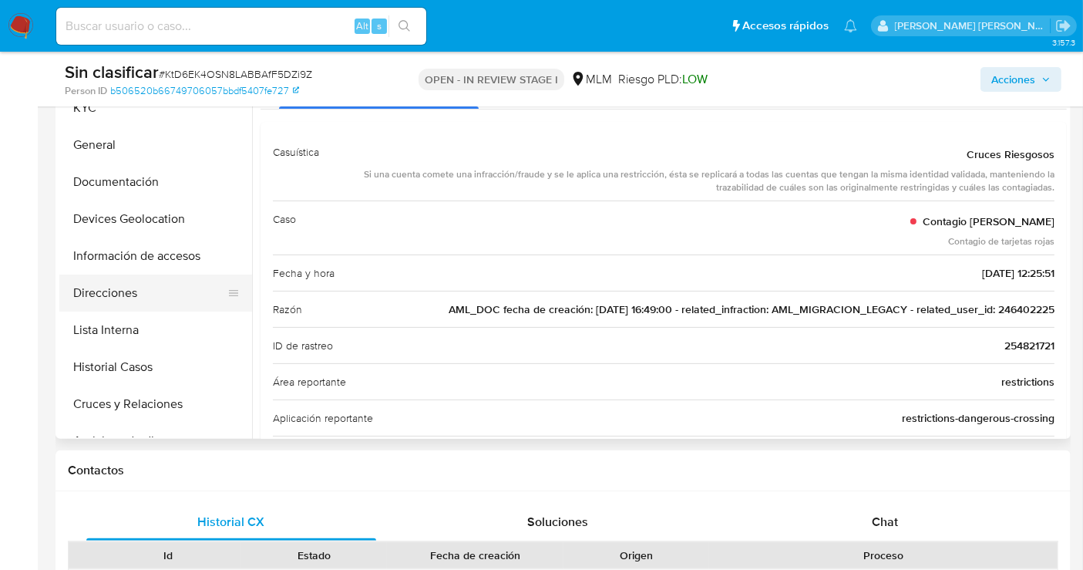
scroll to position [257, 0]
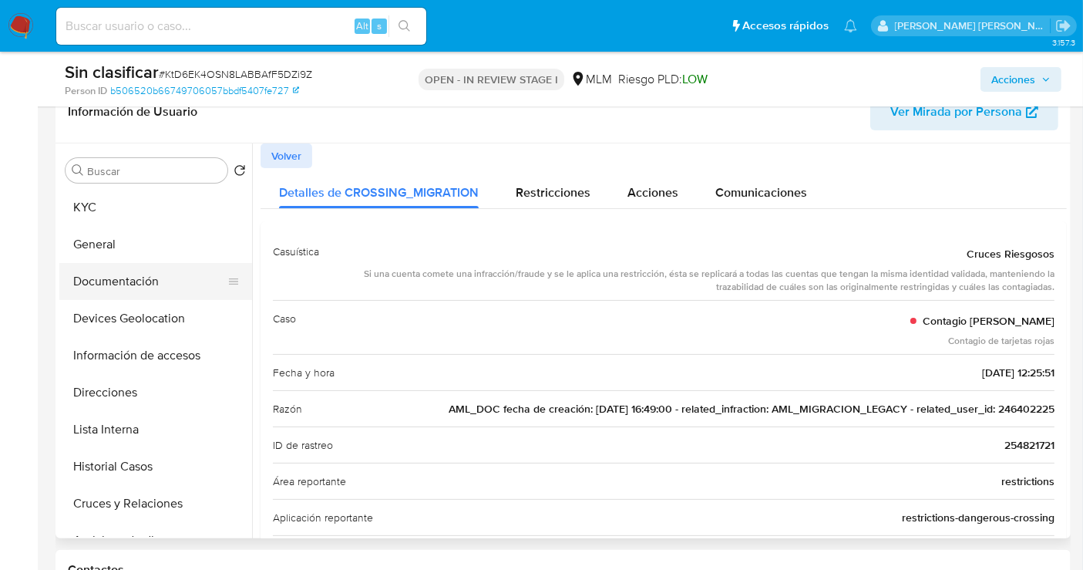
click at [119, 275] on button "Documentación" at bounding box center [149, 281] width 180 height 37
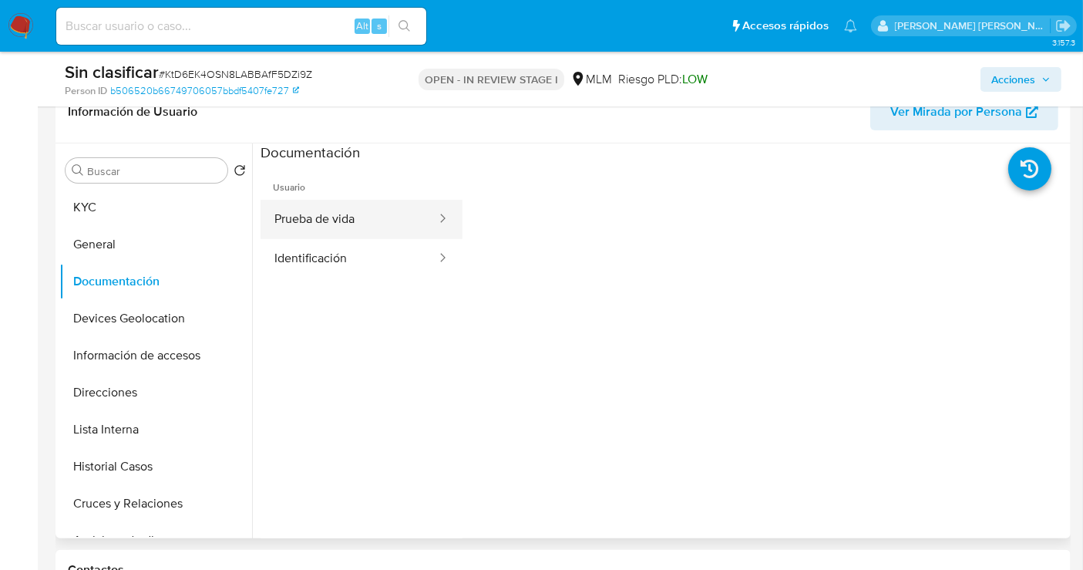
click at [353, 224] on button "Prueba de vida" at bounding box center [349, 219] width 177 height 39
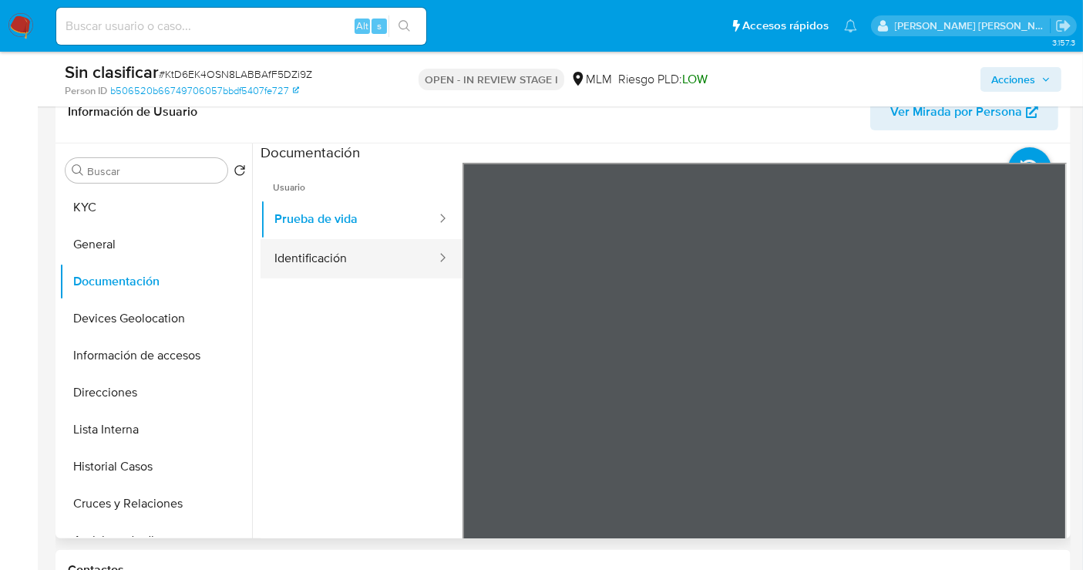
click at [323, 258] on button "Identificación" at bounding box center [349, 258] width 177 height 39
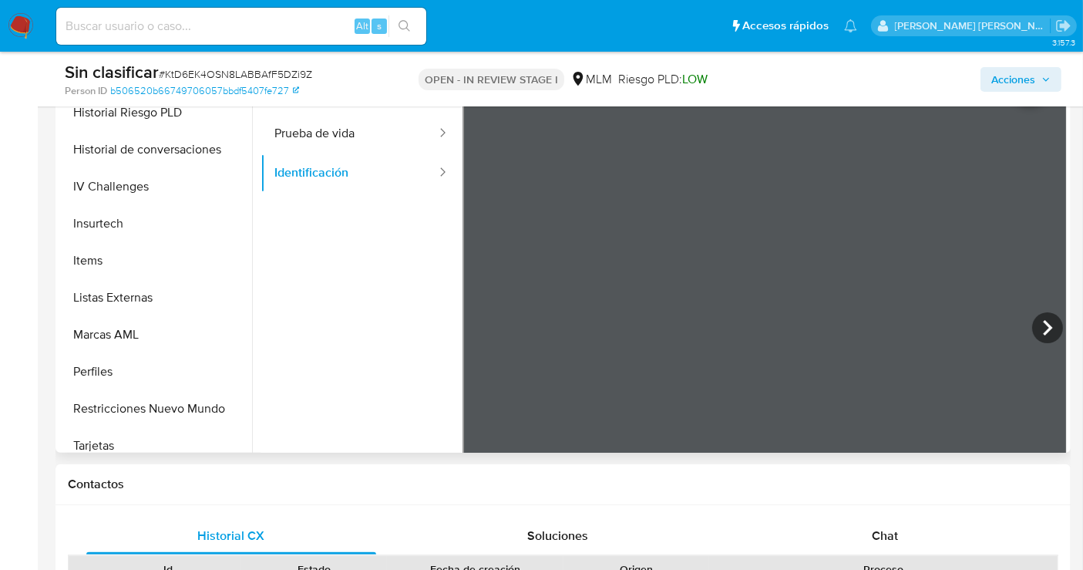
scroll to position [651, 0]
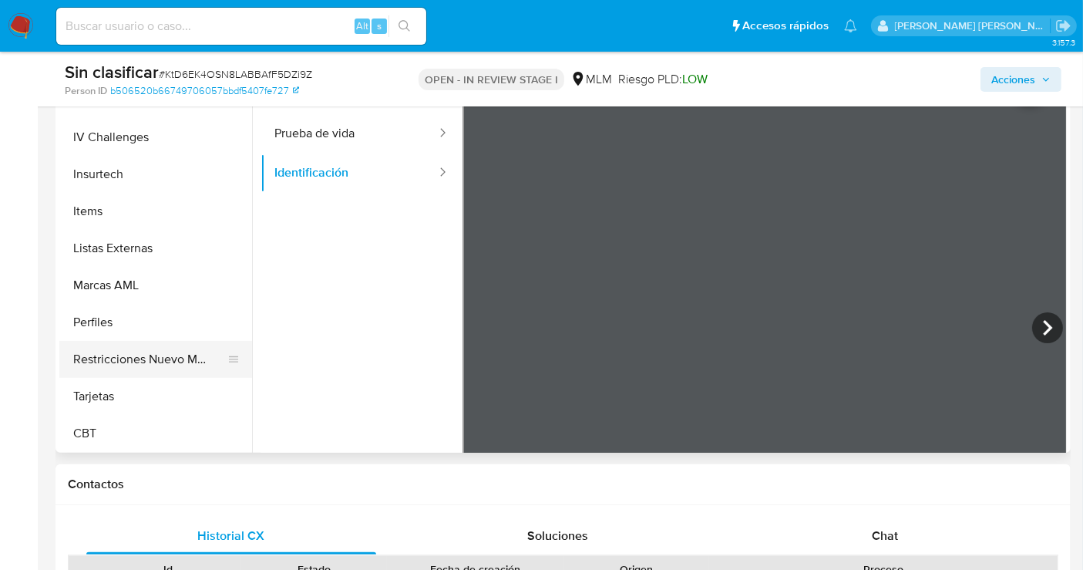
click at [109, 347] on button "Restricciones Nuevo Mundo" at bounding box center [149, 359] width 180 height 37
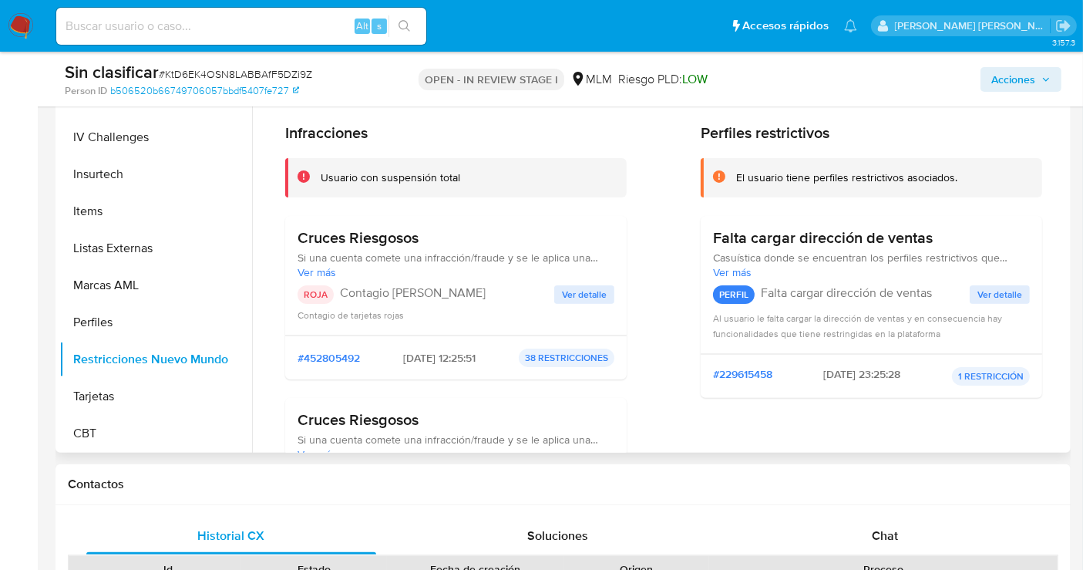
click at [591, 289] on span "Ver detalle" at bounding box center [584, 294] width 45 height 15
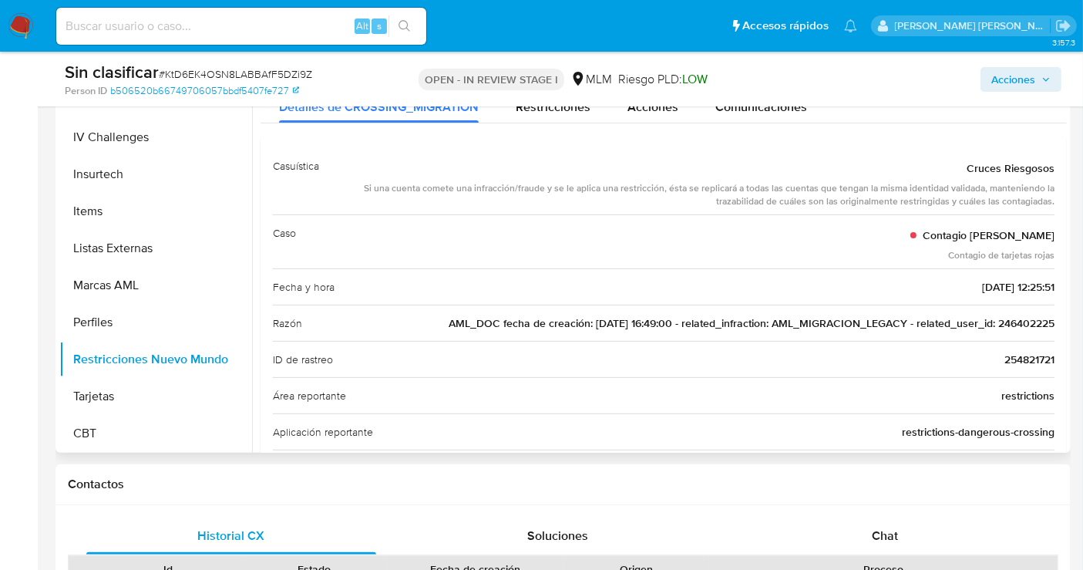
click at [1021, 325] on span "AML_DOC fecha de creación: 18/09/2019 16:49:00 - related_infraction: AML_MIGRAC…" at bounding box center [752, 322] width 606 height 15
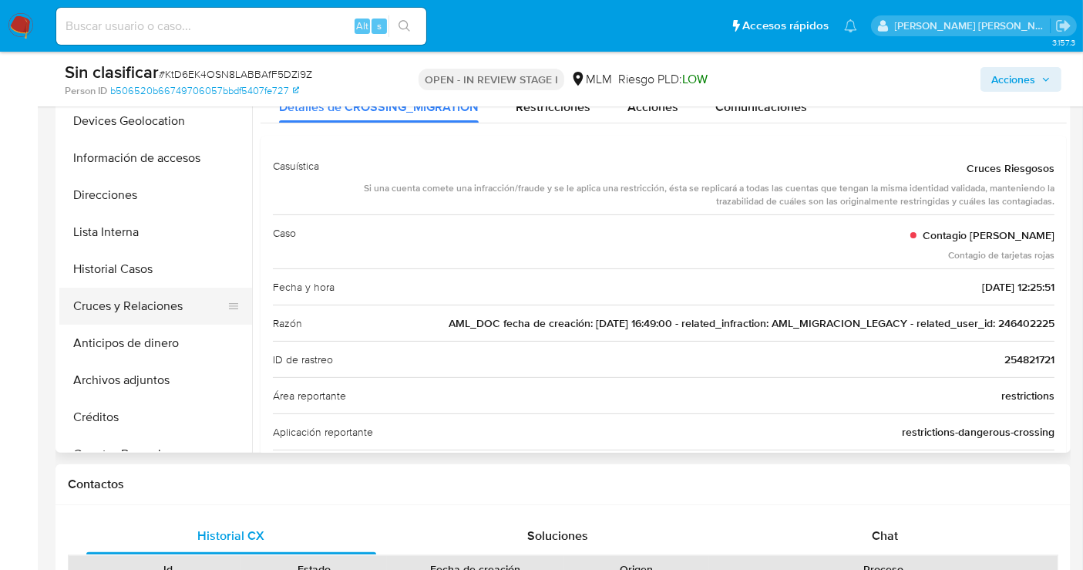
scroll to position [0, 0]
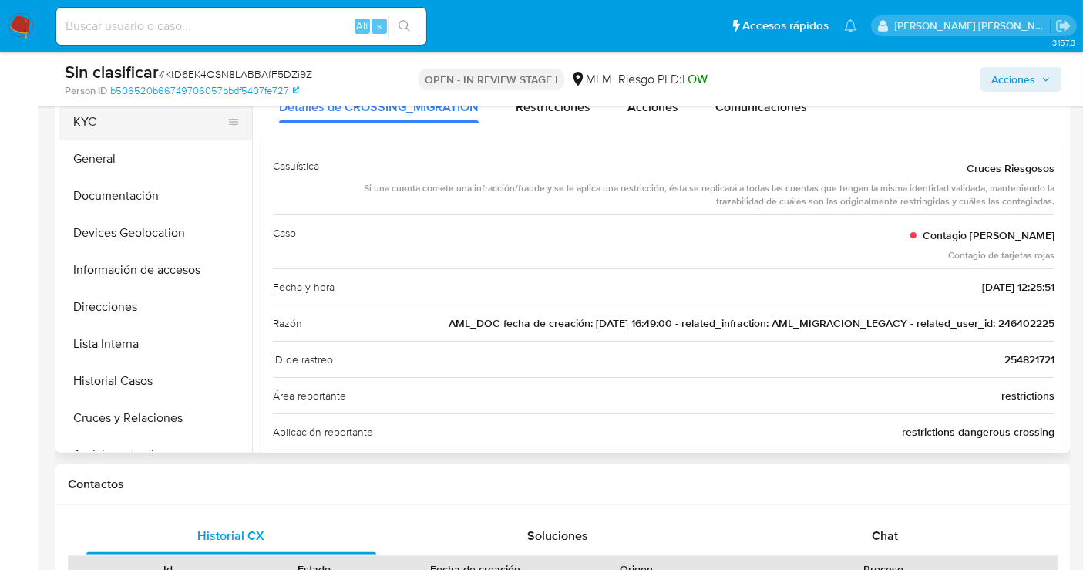
click at [90, 127] on button "KYC" at bounding box center [149, 121] width 180 height 37
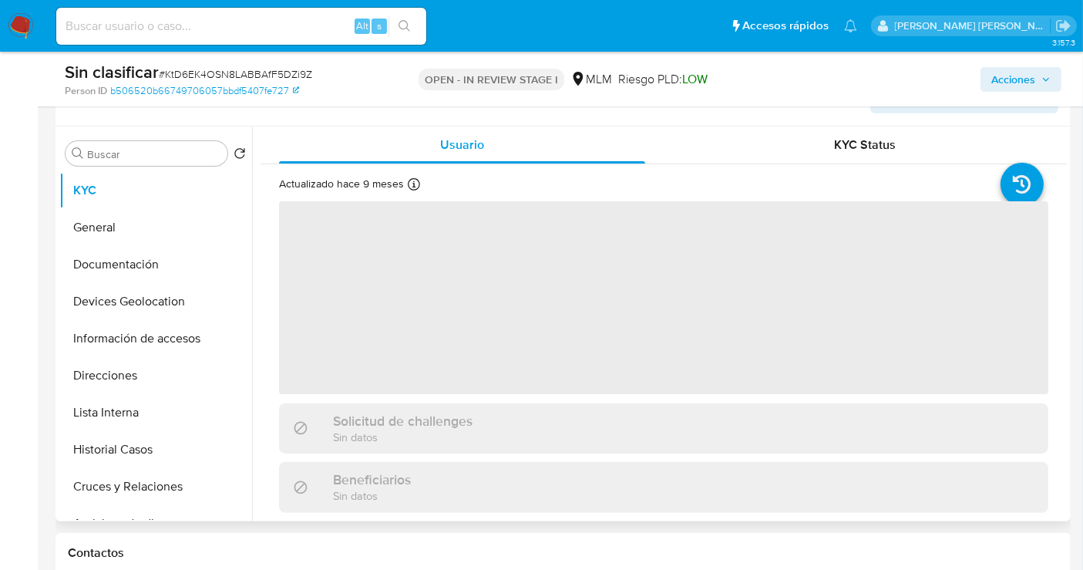
scroll to position [171, 0]
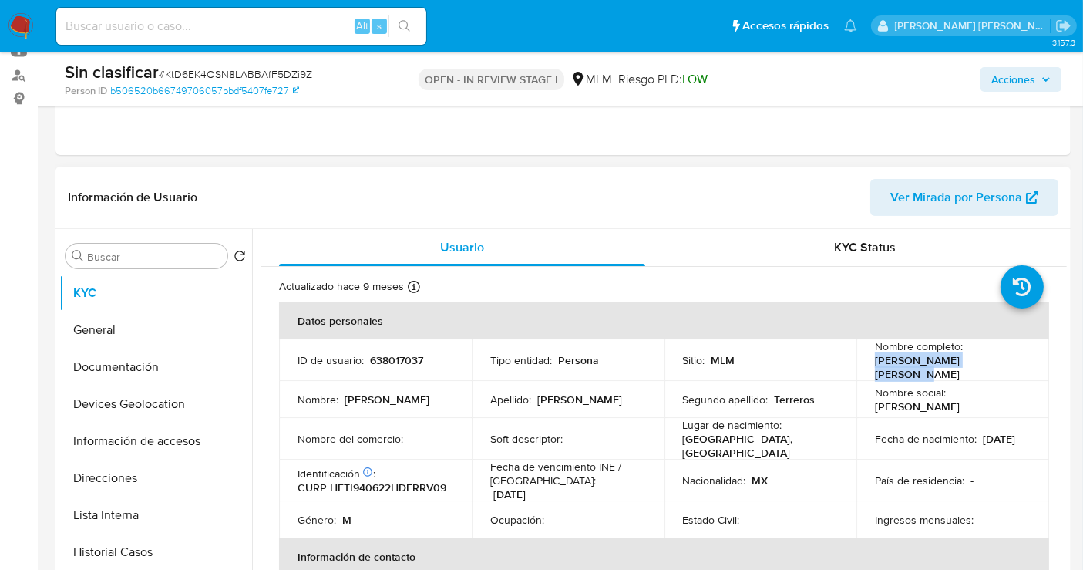
drag, startPoint x: 1004, startPoint y: 365, endPoint x: 864, endPoint y: 373, distance: 139.7
click at [864, 373] on td "Nombre completo : Ivan Hernandez Terreros" at bounding box center [952, 360] width 193 height 42
copy p "Ivan Hernandez Terreros"
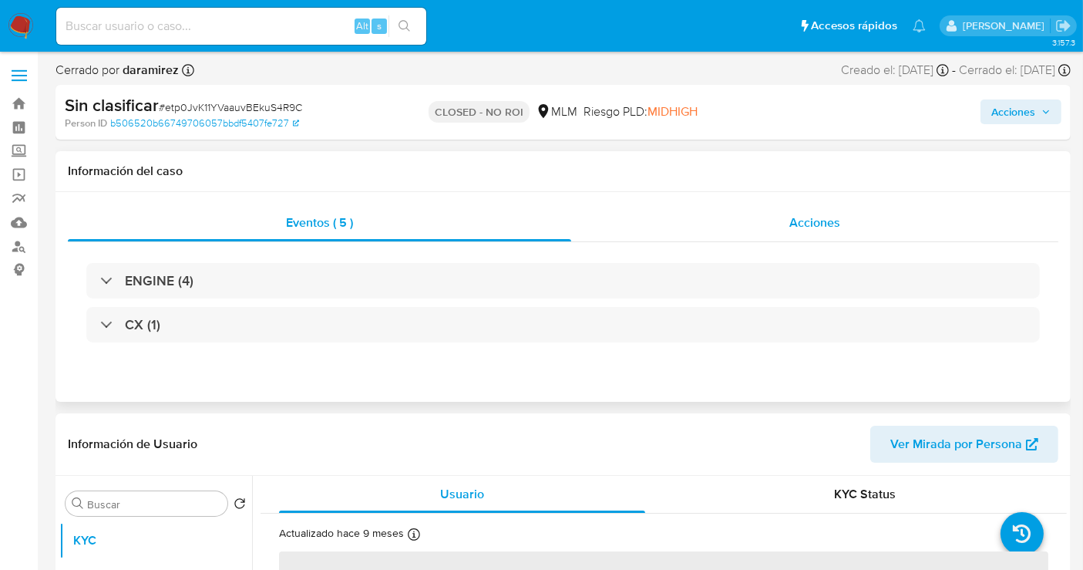
click at [805, 227] on span "Acciones" at bounding box center [814, 223] width 51 height 18
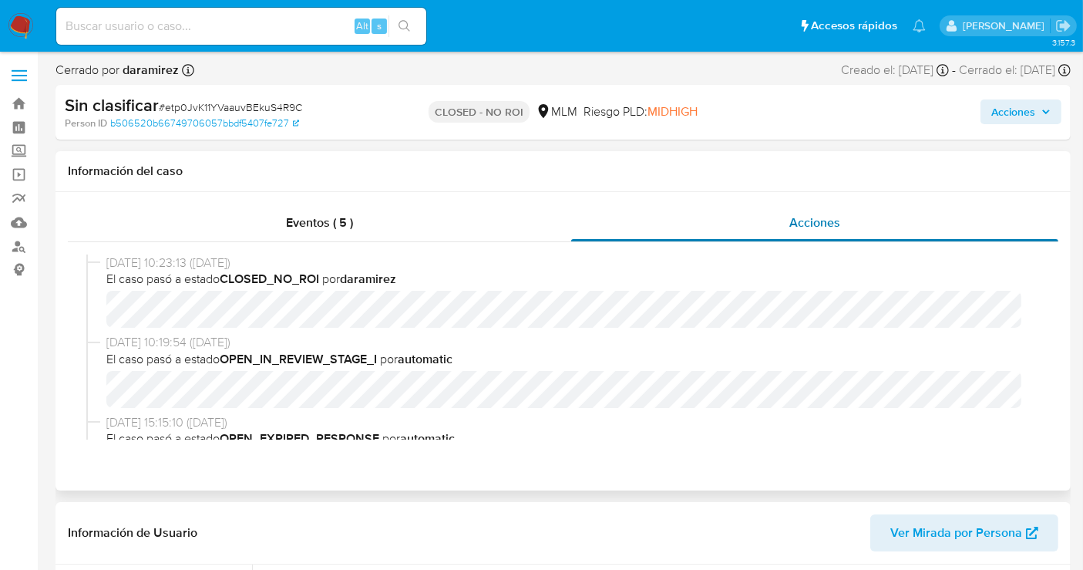
select select "10"
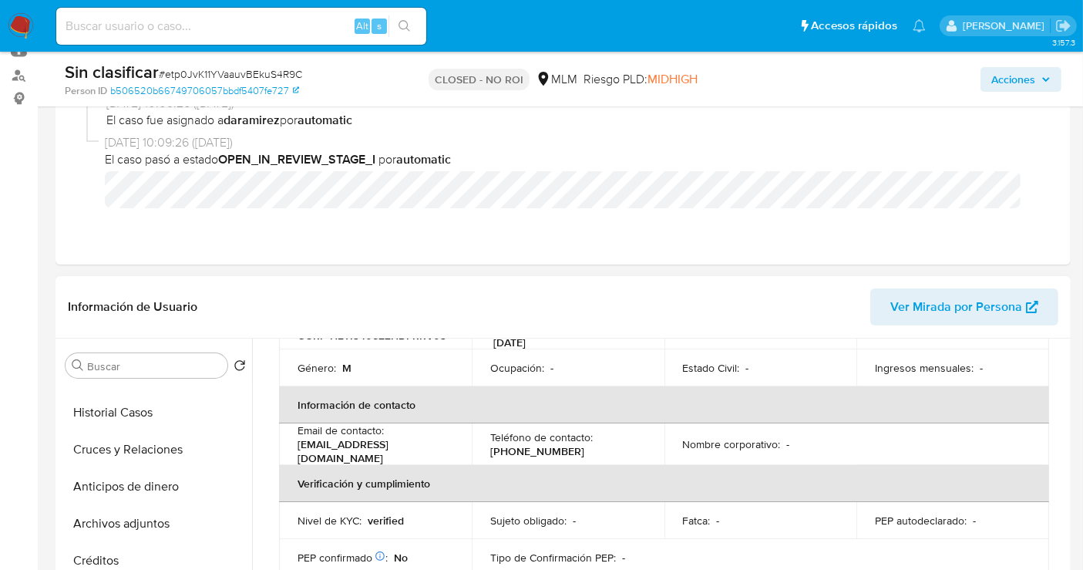
scroll to position [257, 0]
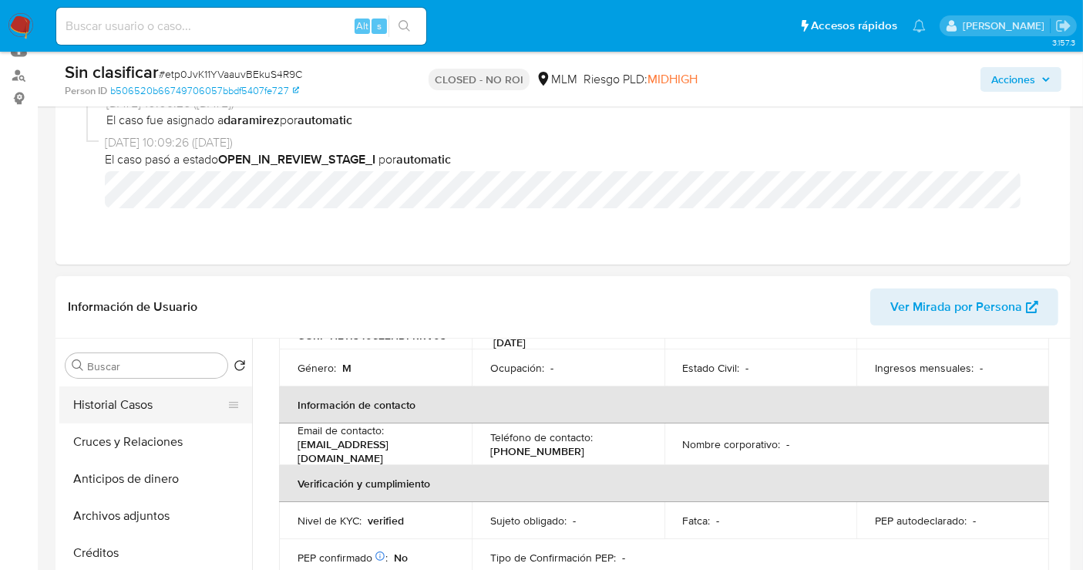
click at [105, 406] on button "Historial Casos" at bounding box center [149, 404] width 180 height 37
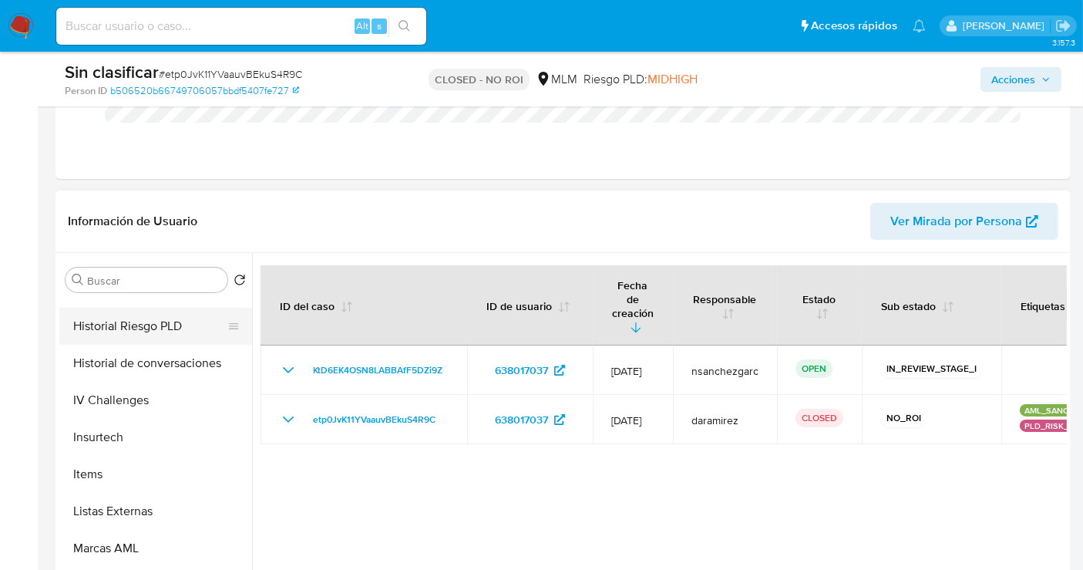
scroll to position [599, 0]
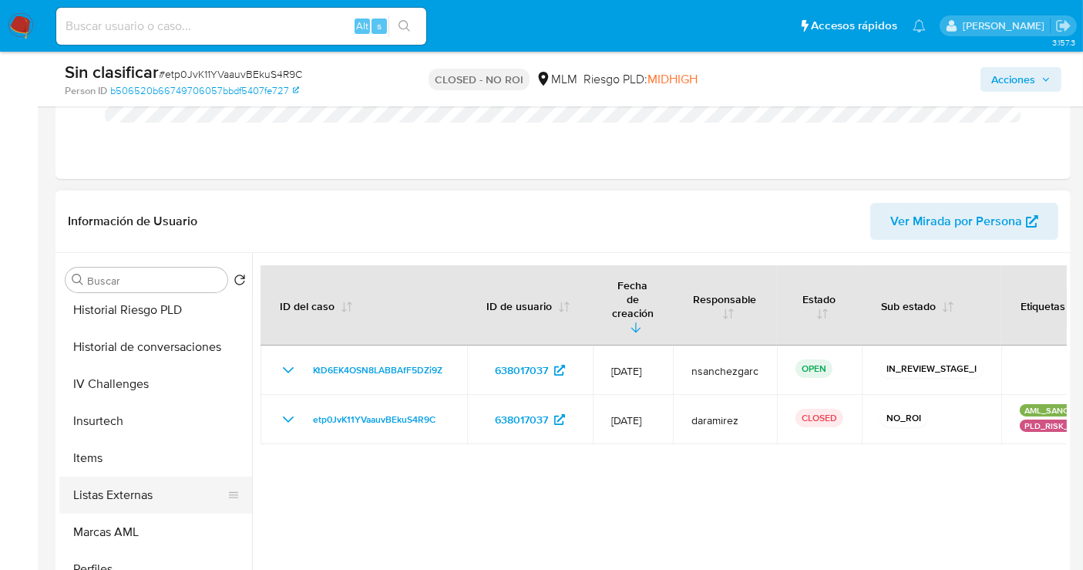
click at [121, 486] on button "Listas Externas" at bounding box center [149, 494] width 180 height 37
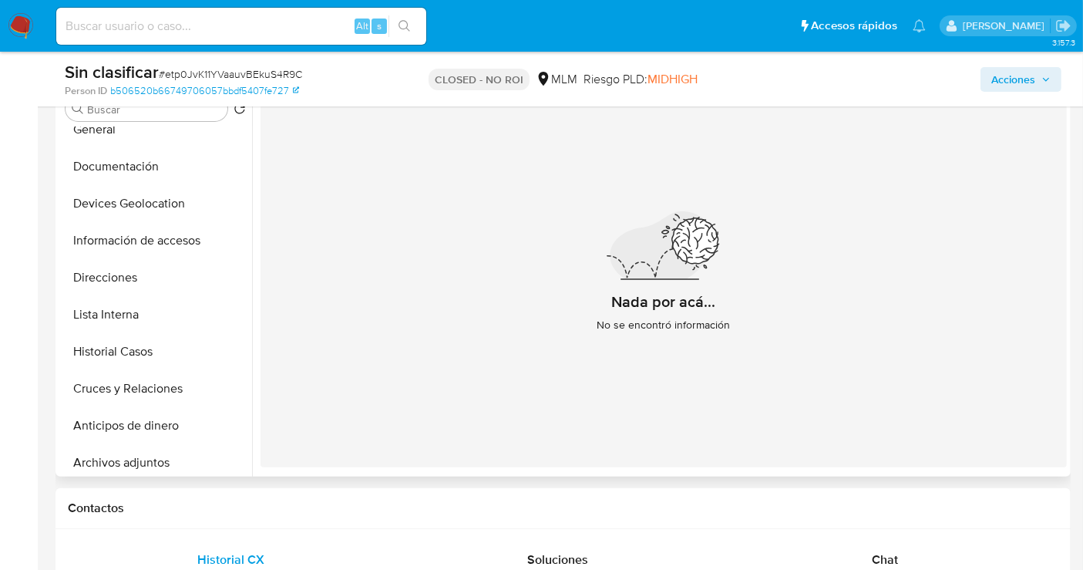
scroll to position [51, 0]
click at [133, 311] on button "Lista Interna" at bounding box center [149, 316] width 180 height 37
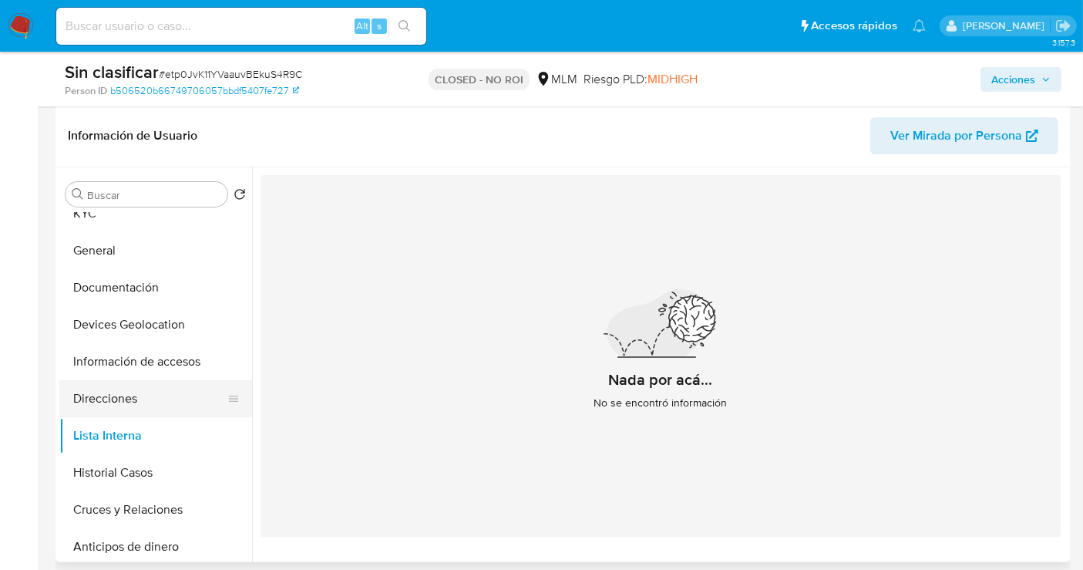
scroll to position [0, 0]
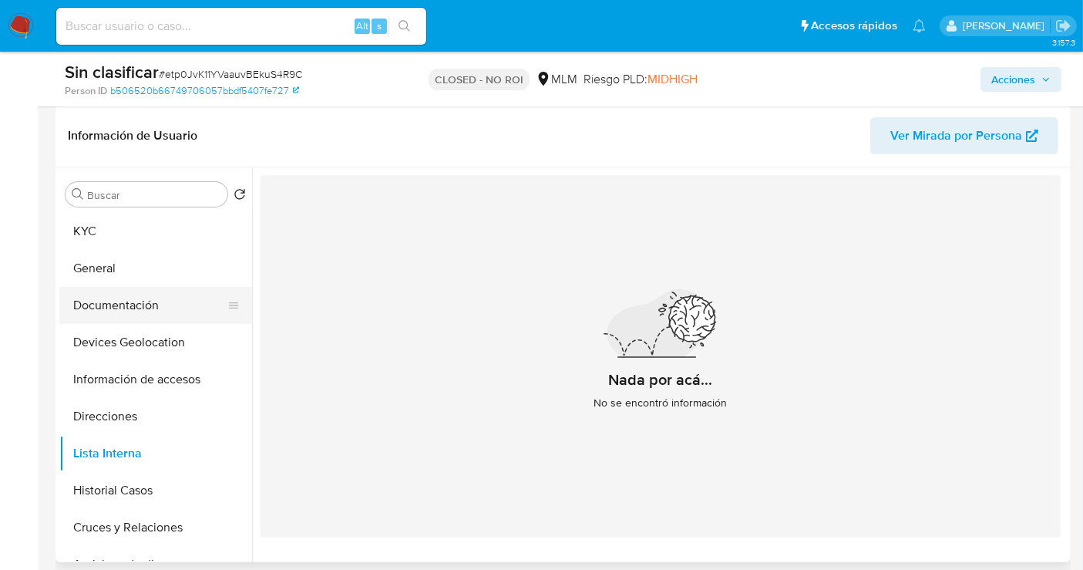
click at [115, 301] on button "Documentación" at bounding box center [149, 305] width 180 height 37
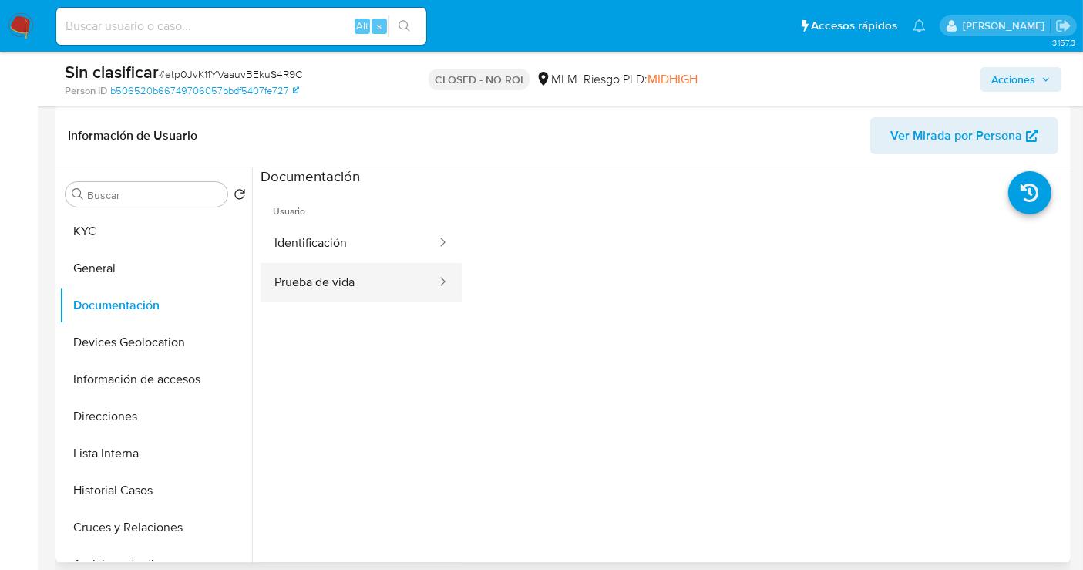
click at [321, 281] on button "Prueba de vida" at bounding box center [349, 282] width 177 height 39
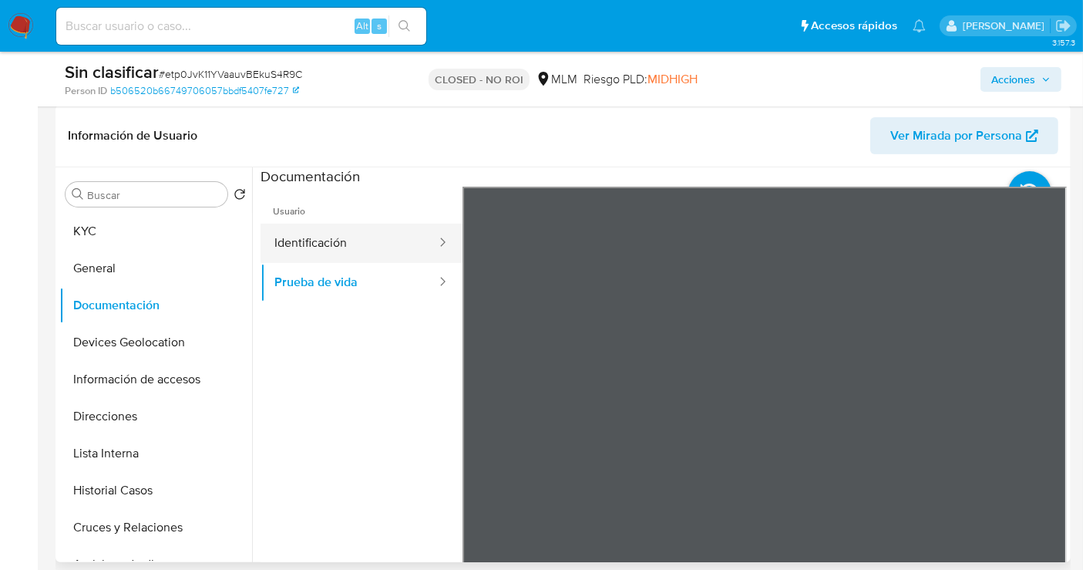
click at [318, 239] on button "Identificación" at bounding box center [349, 243] width 177 height 39
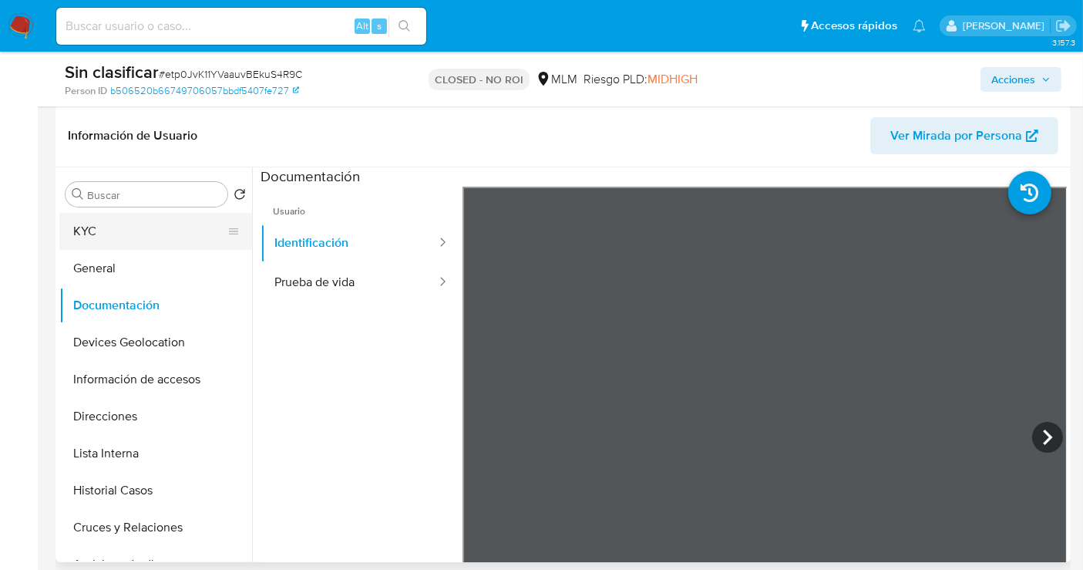
click at [170, 216] on button "KYC" at bounding box center [149, 231] width 180 height 37
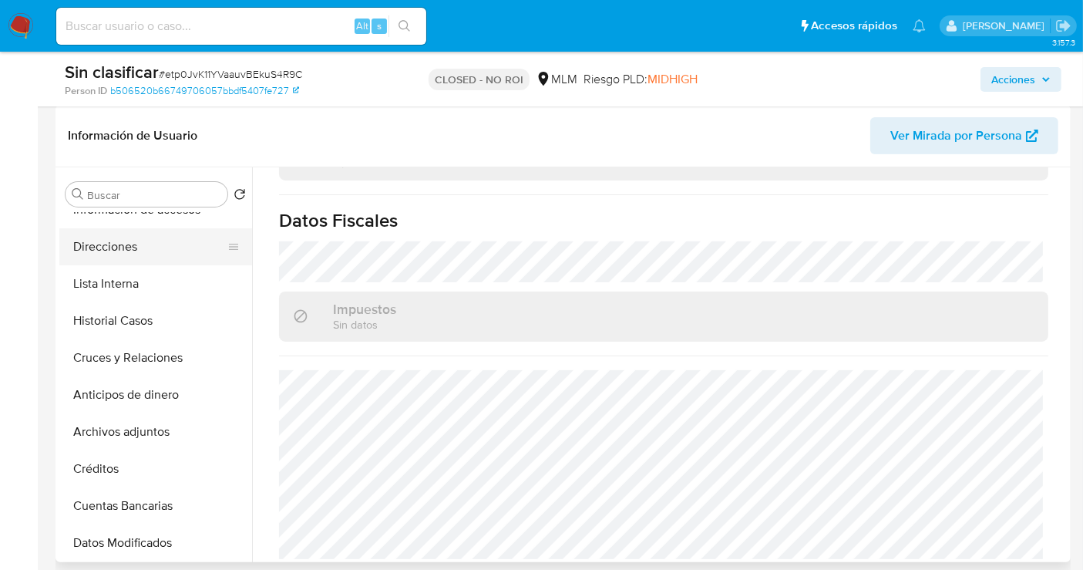
scroll to position [171, 0]
click at [106, 309] on button "Historial Casos" at bounding box center [149, 319] width 180 height 37
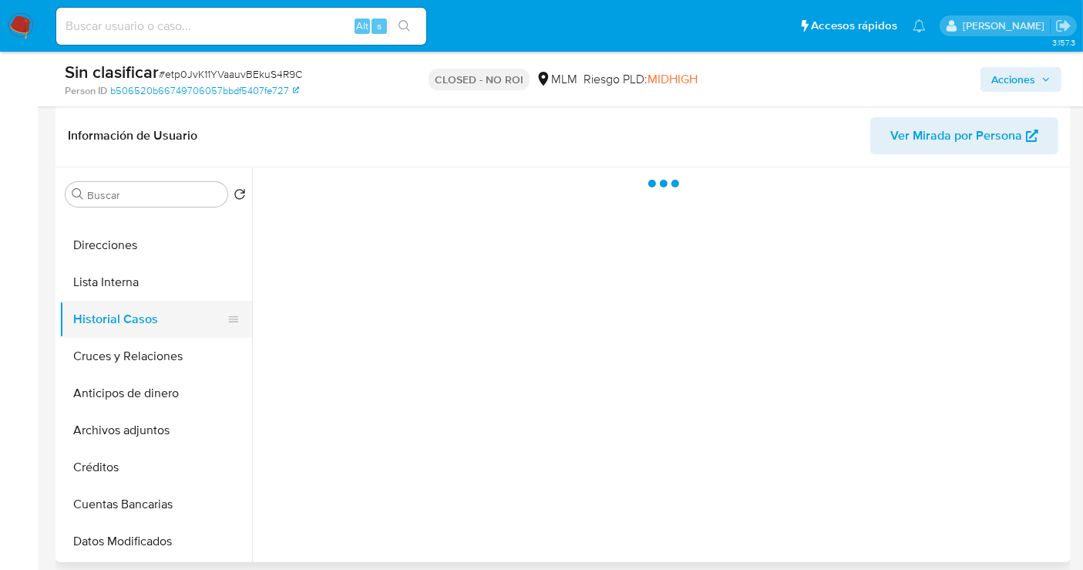
scroll to position [0, 0]
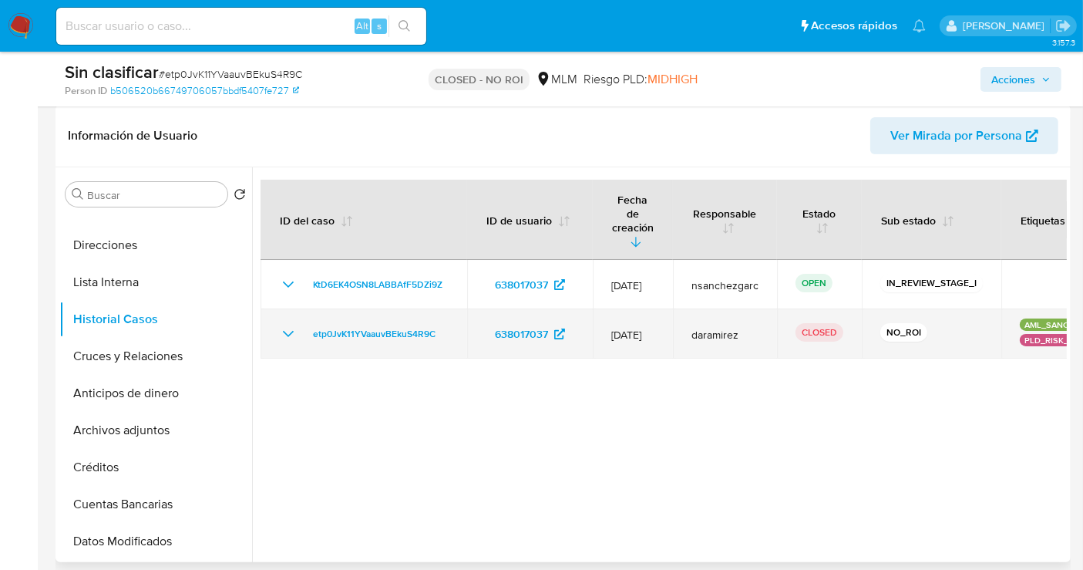
click at [281, 325] on icon "Mostrar/Ocultar" at bounding box center [288, 334] width 18 height 18
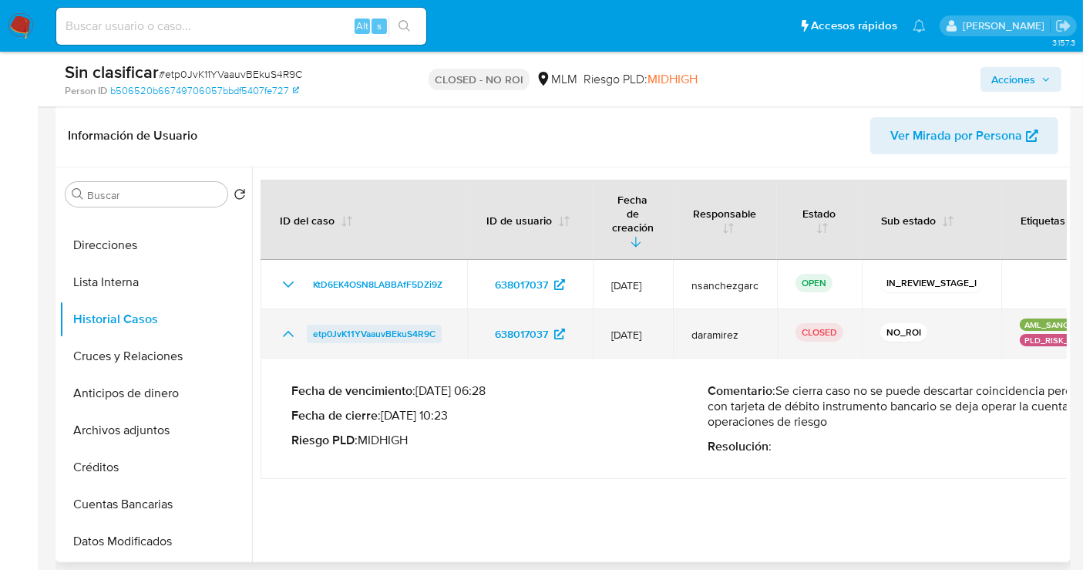
click at [420, 325] on span "etp0JvK11YVaauvBEkuS4R9C" at bounding box center [374, 334] width 123 height 18
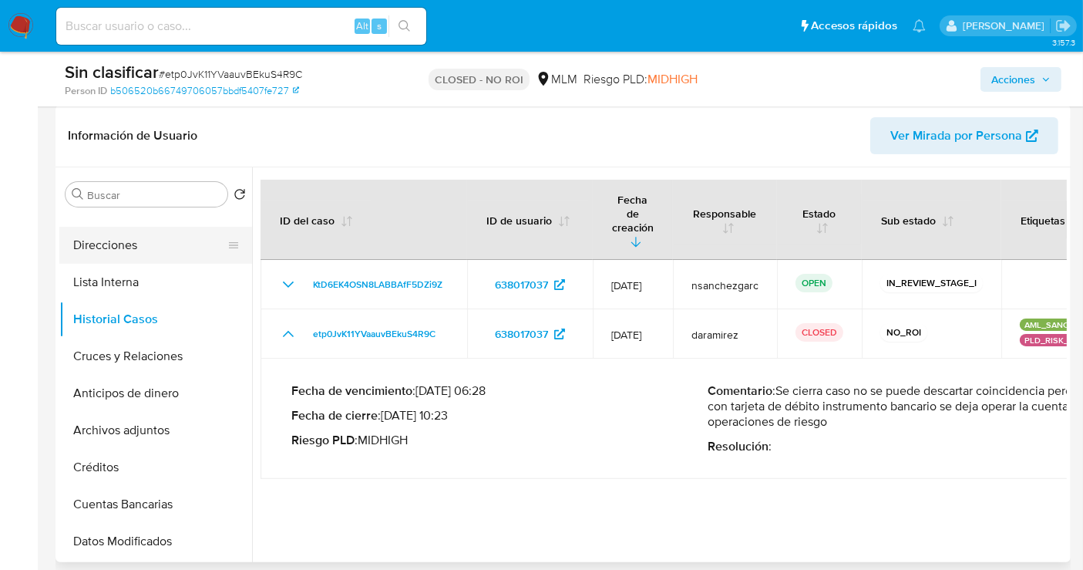
click at [101, 247] on button "Direcciones" at bounding box center [149, 245] width 180 height 37
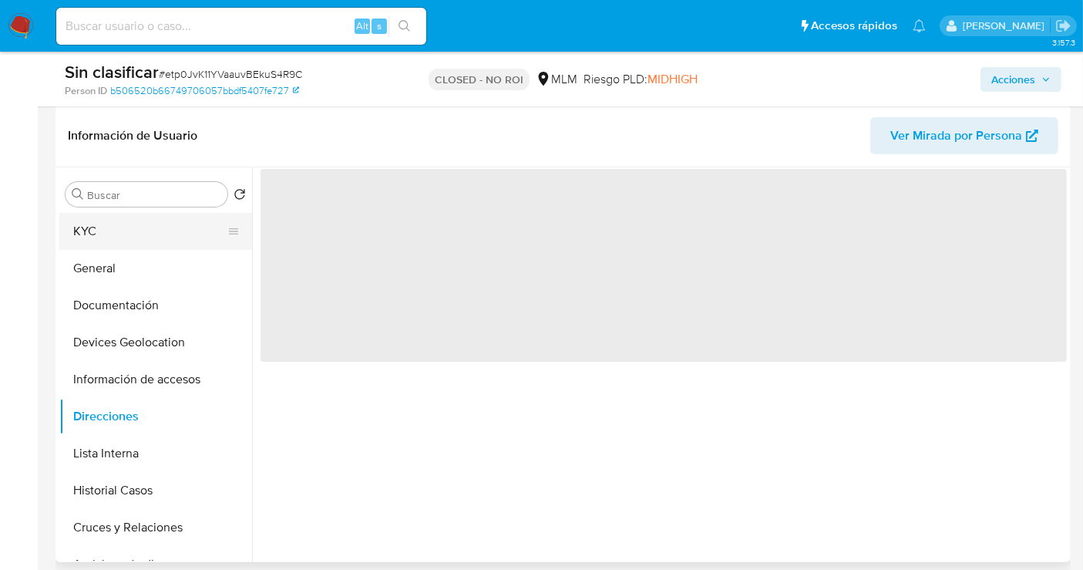
click at [82, 240] on button "KYC" at bounding box center [149, 231] width 180 height 37
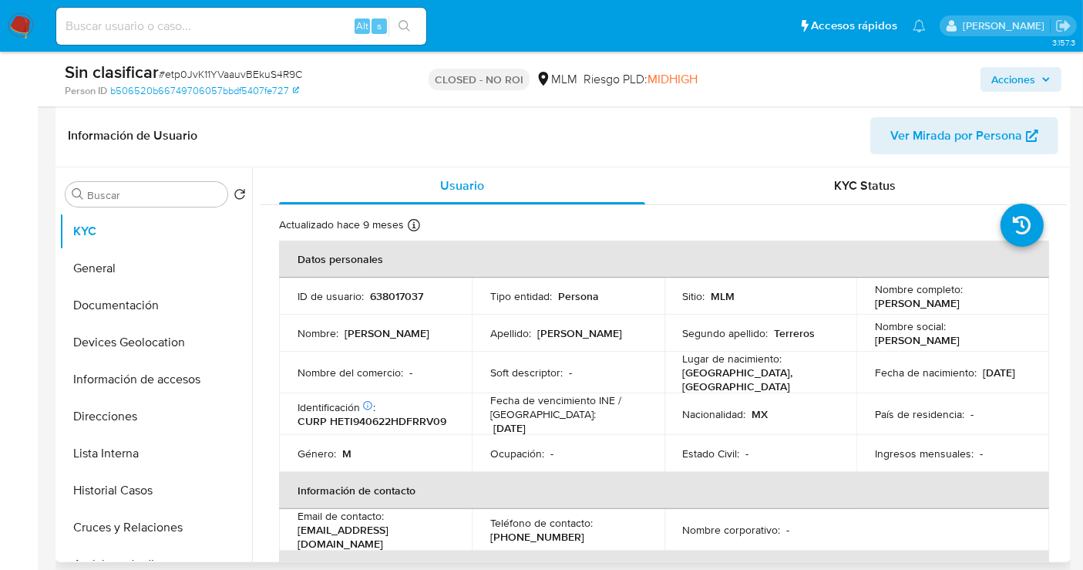
click at [402, 298] on p "638017037" at bounding box center [396, 296] width 53 height 14
copy p "638017037"
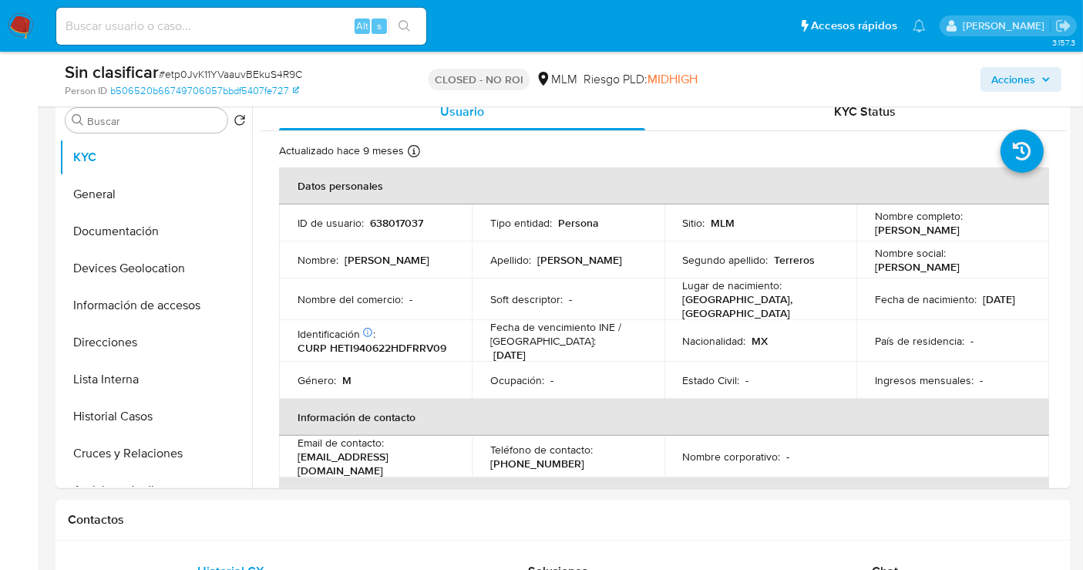
scroll to position [342, 0]
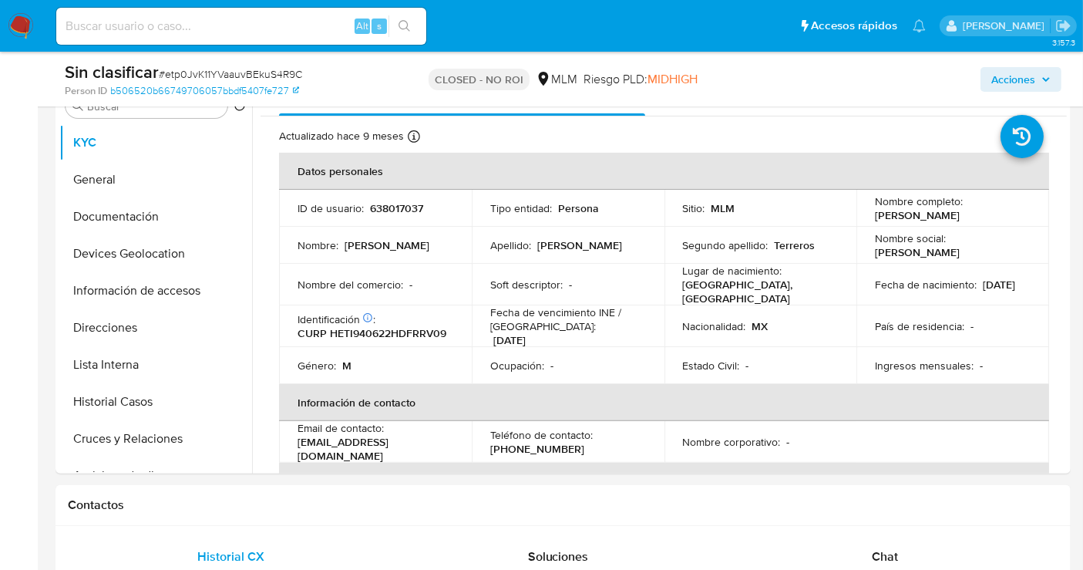
select select "10"
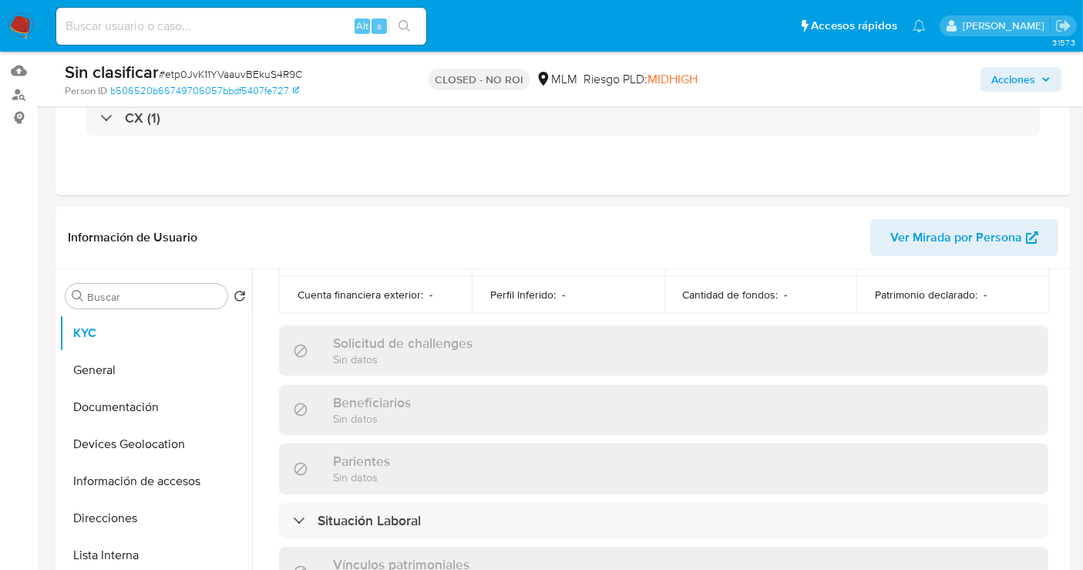
scroll to position [0, 0]
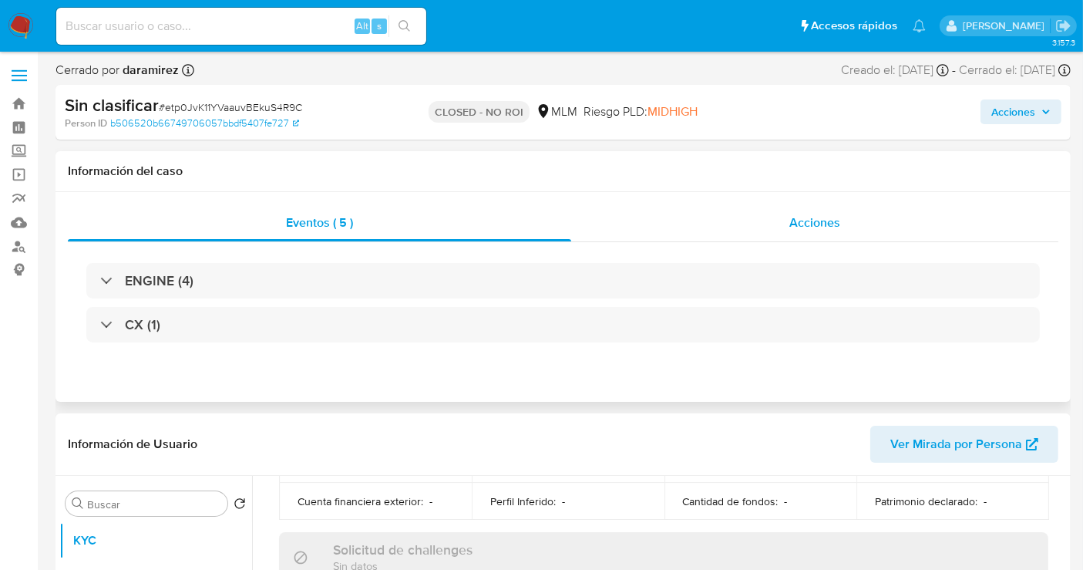
click at [799, 217] on span "Acciones" at bounding box center [814, 223] width 51 height 18
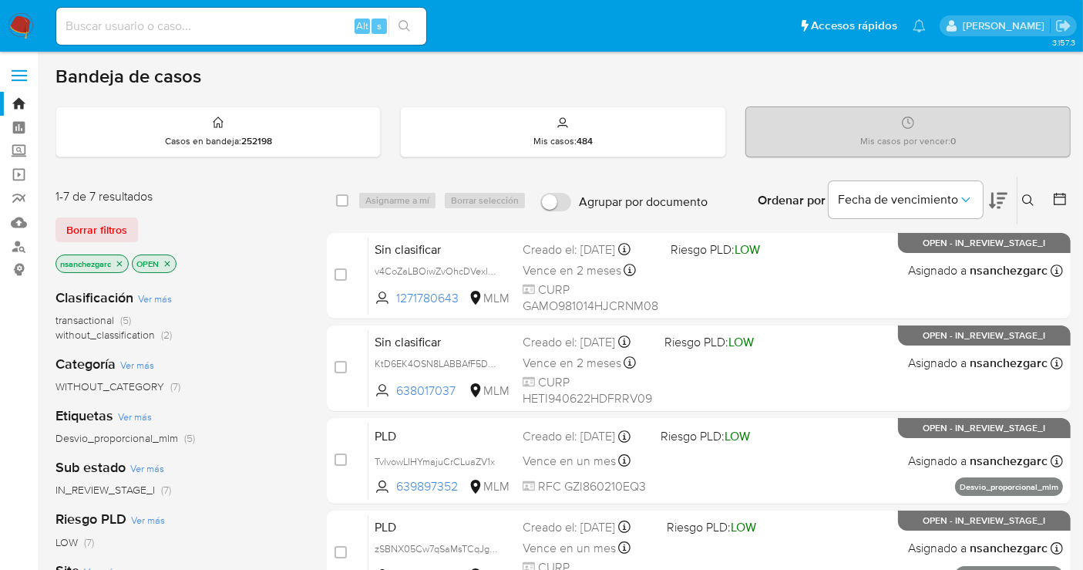
click at [188, 39] on div "Alt s" at bounding box center [241, 26] width 370 height 37
click at [165, 25] on input at bounding box center [241, 26] width 370 height 20
drag, startPoint x: 165, startPoint y: 25, endPoint x: 156, endPoint y: 16, distance: 12.0
click at [156, 16] on input at bounding box center [241, 26] width 370 height 20
paste input "246402225"
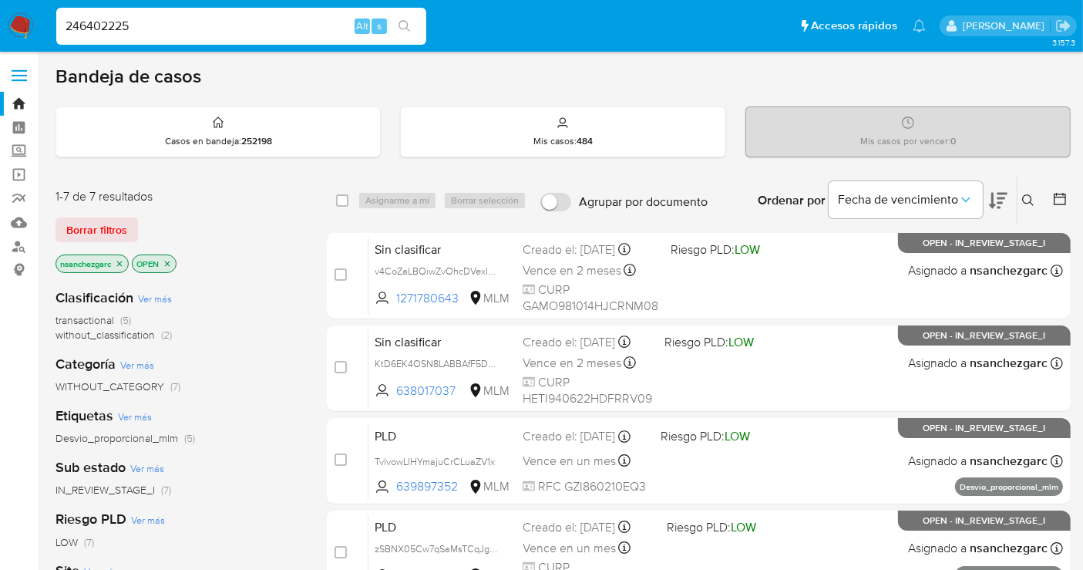
type input "246402225"
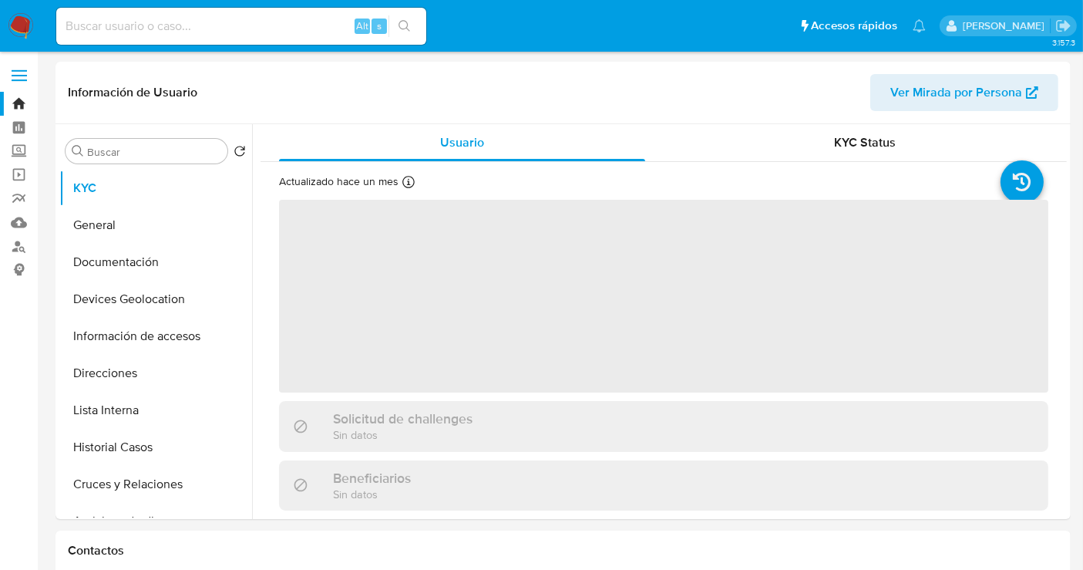
select select "10"
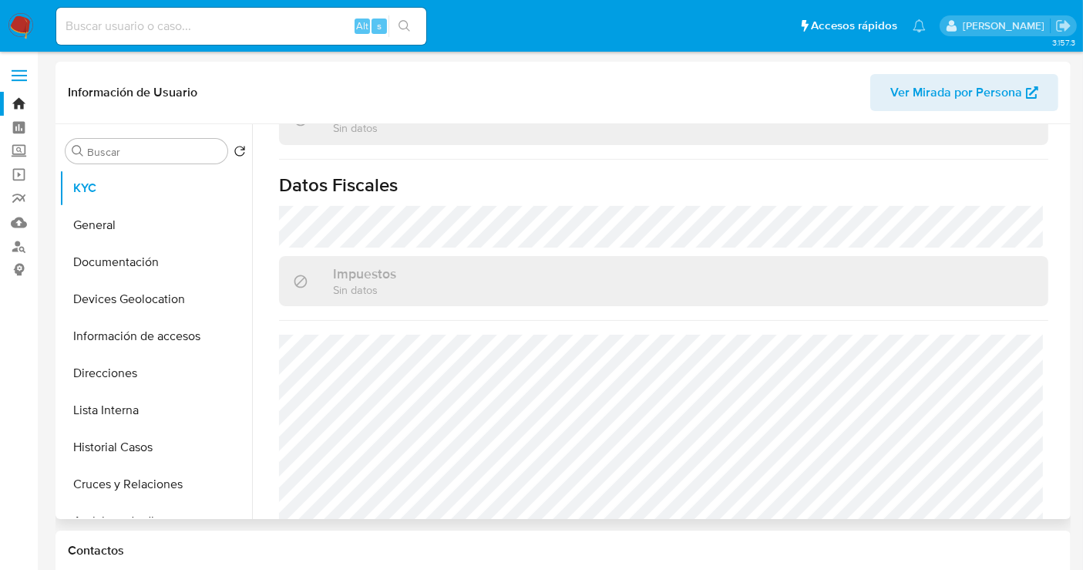
scroll to position [973, 0]
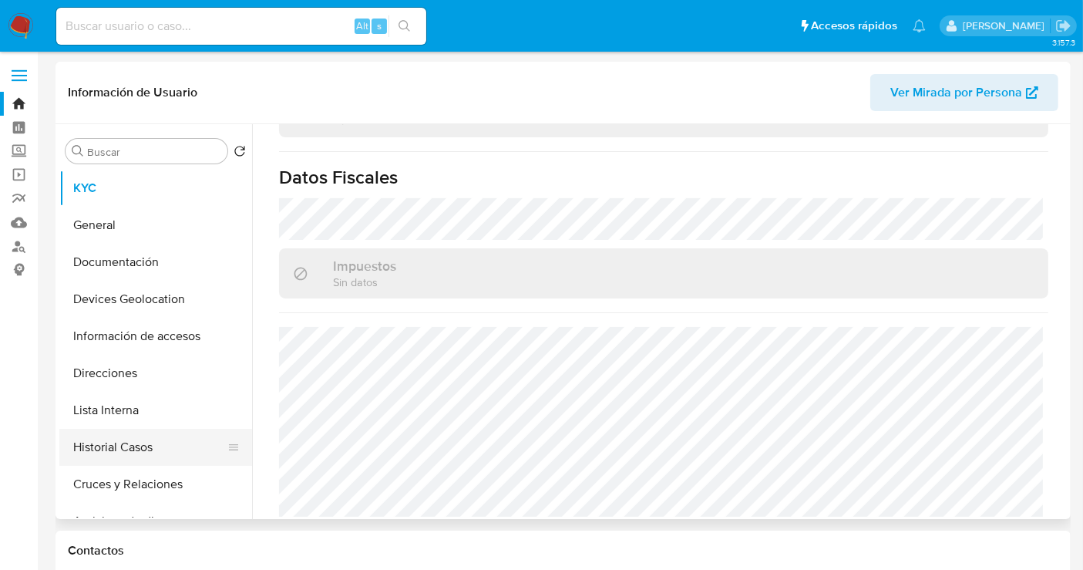
click at [141, 443] on button "Historial Casos" at bounding box center [149, 447] width 180 height 37
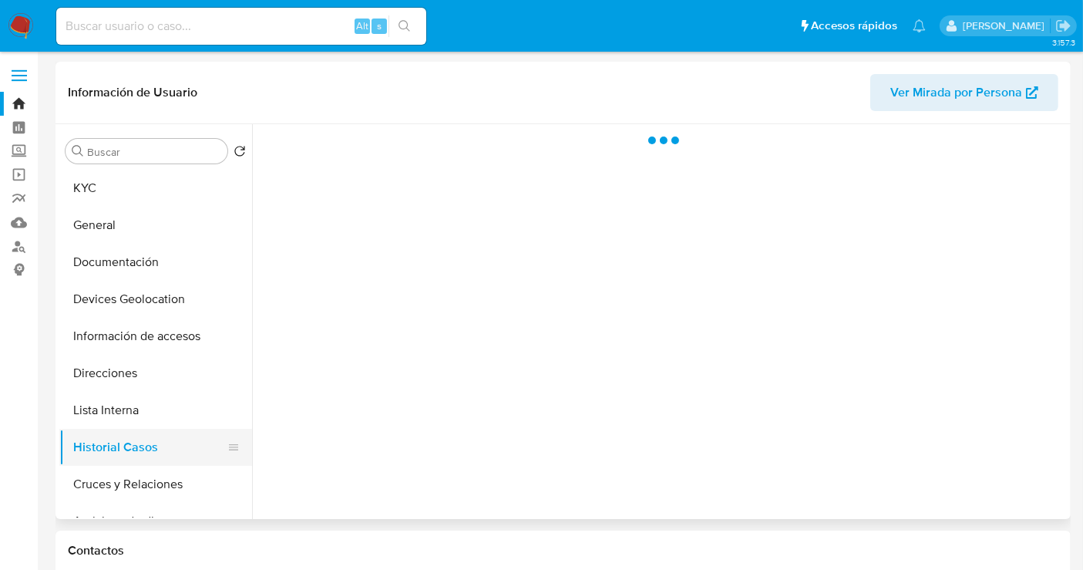
scroll to position [0, 0]
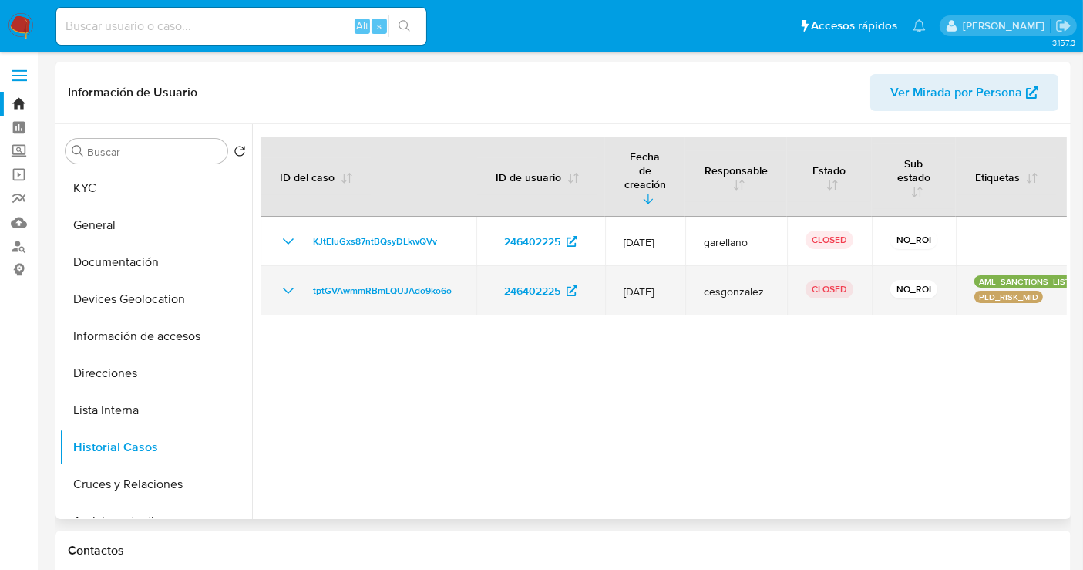
click at [287, 288] on icon "Mostrar/Ocultar" at bounding box center [288, 291] width 11 height 6
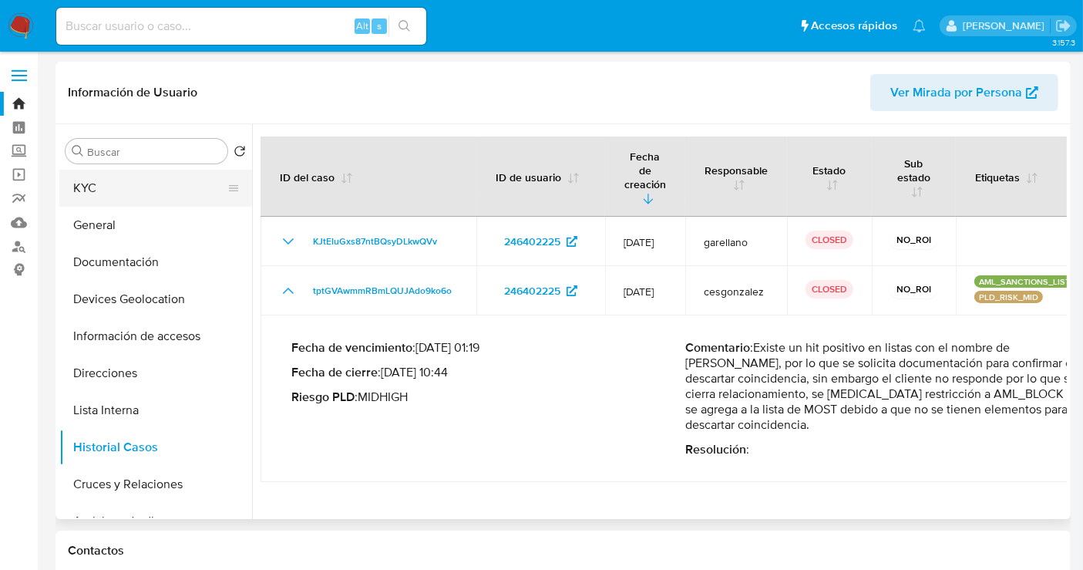
click at [86, 188] on button "KYC" at bounding box center [149, 188] width 180 height 37
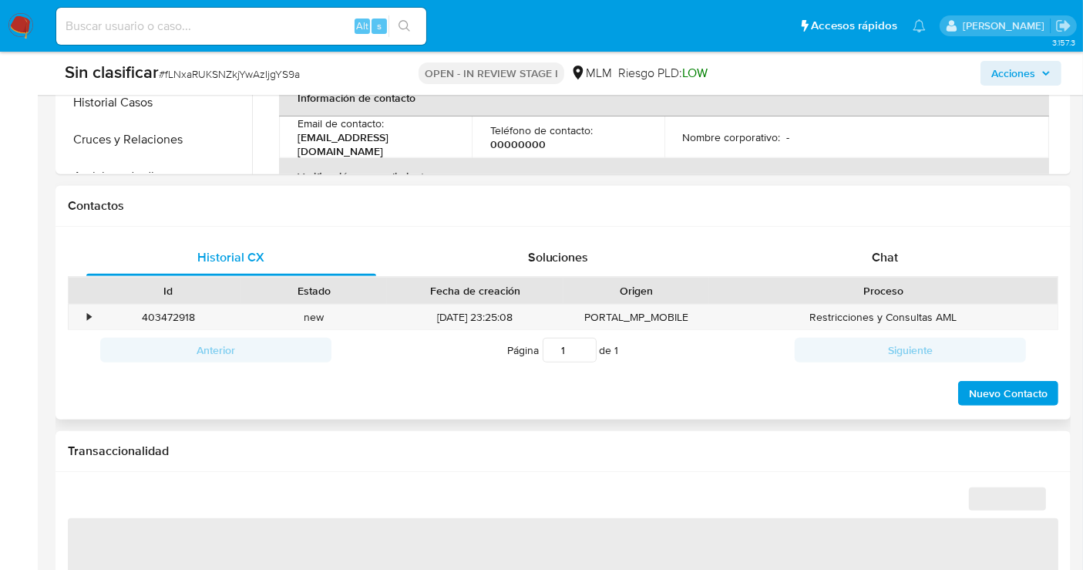
select select "10"
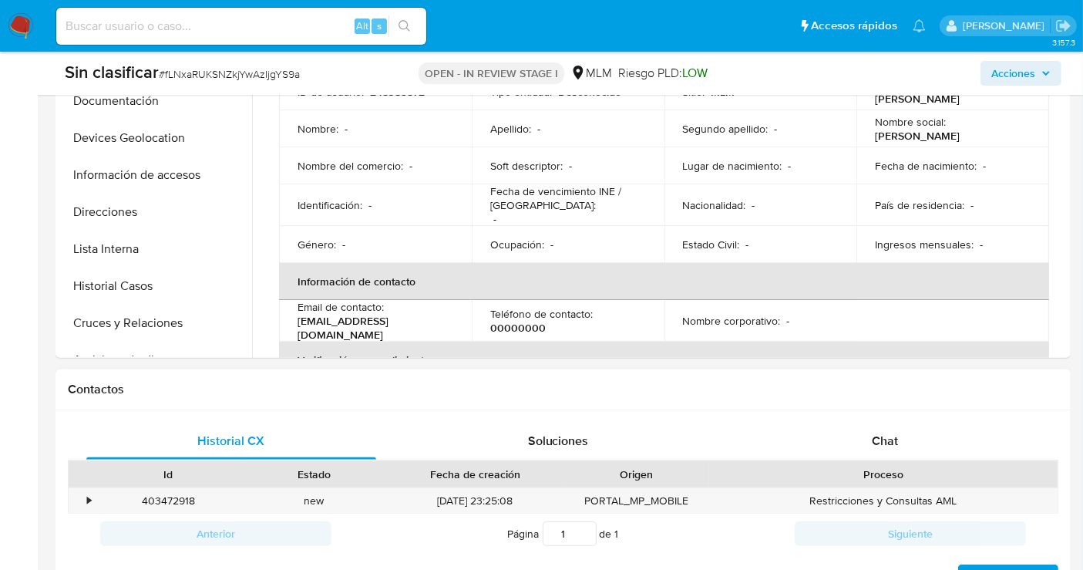
scroll to position [404, 0]
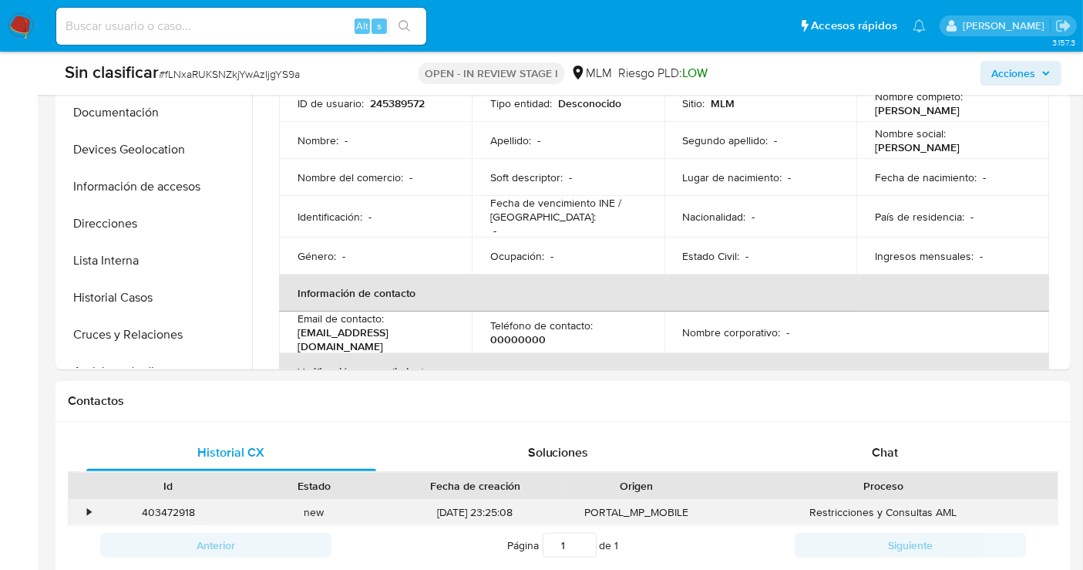
click at [90, 511] on div "•" at bounding box center [89, 512] width 4 height 15
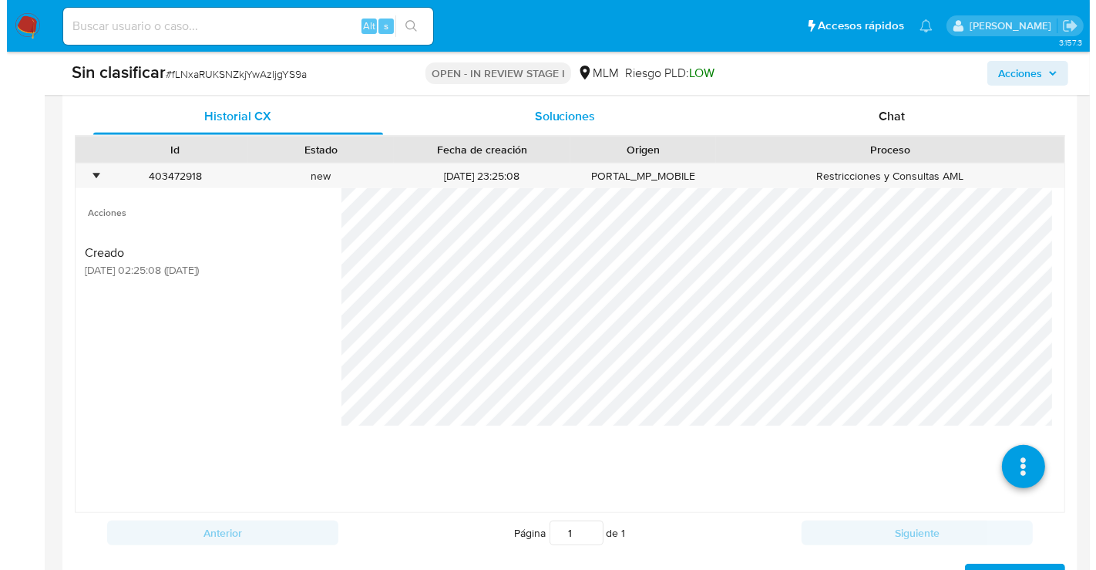
scroll to position [746, 0]
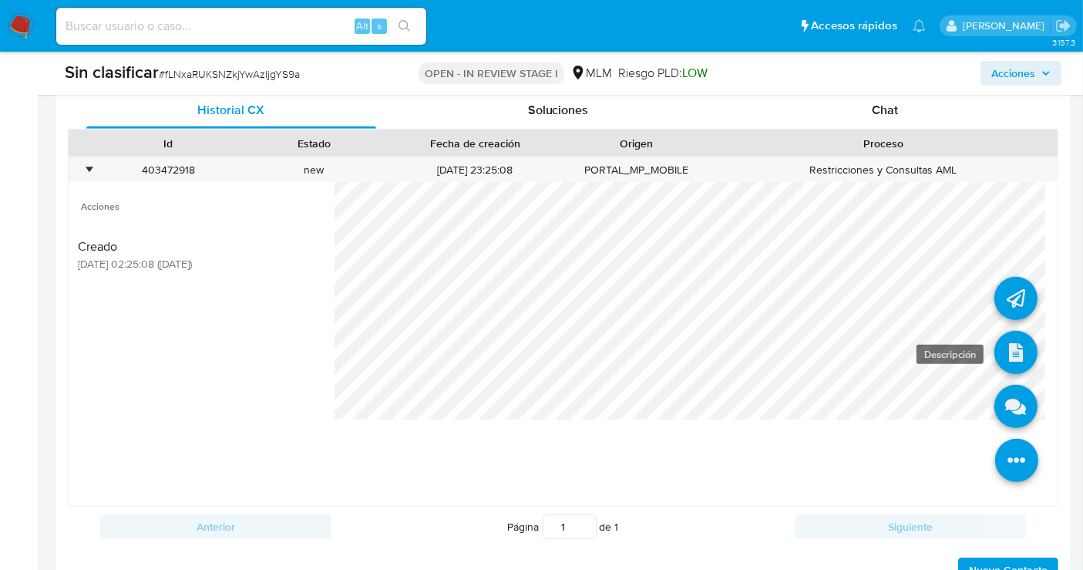
click at [995, 345] on icon at bounding box center [1015, 352] width 43 height 43
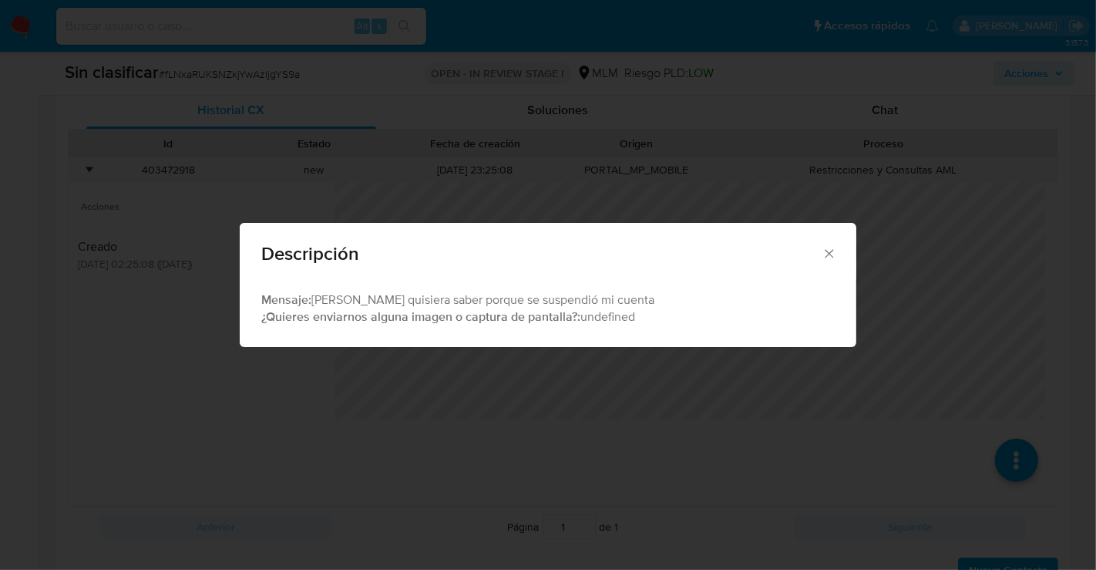
click at [828, 255] on icon "Cerrar" at bounding box center [829, 253] width 15 height 15
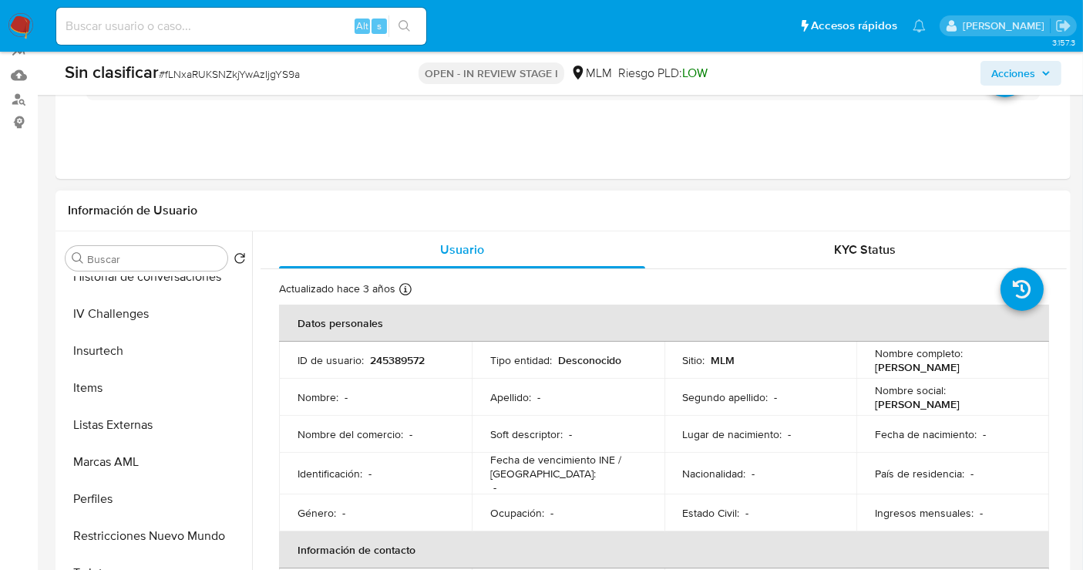
scroll to position [651, 0]
click at [119, 530] on button "Restricciones Nuevo Mundo" at bounding box center [149, 532] width 180 height 37
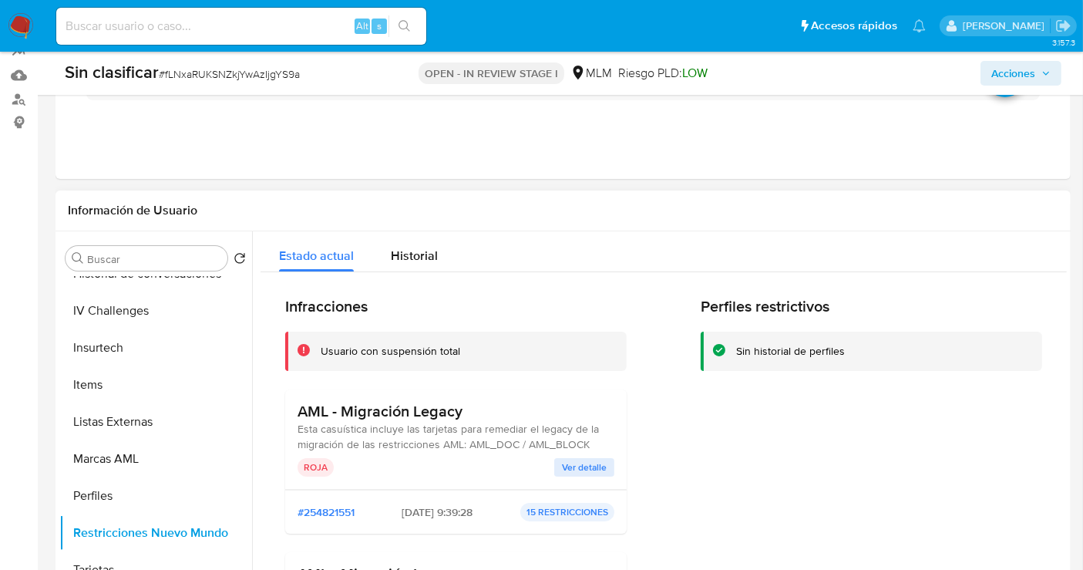
click at [577, 471] on span "Ver detalle" at bounding box center [584, 466] width 45 height 15
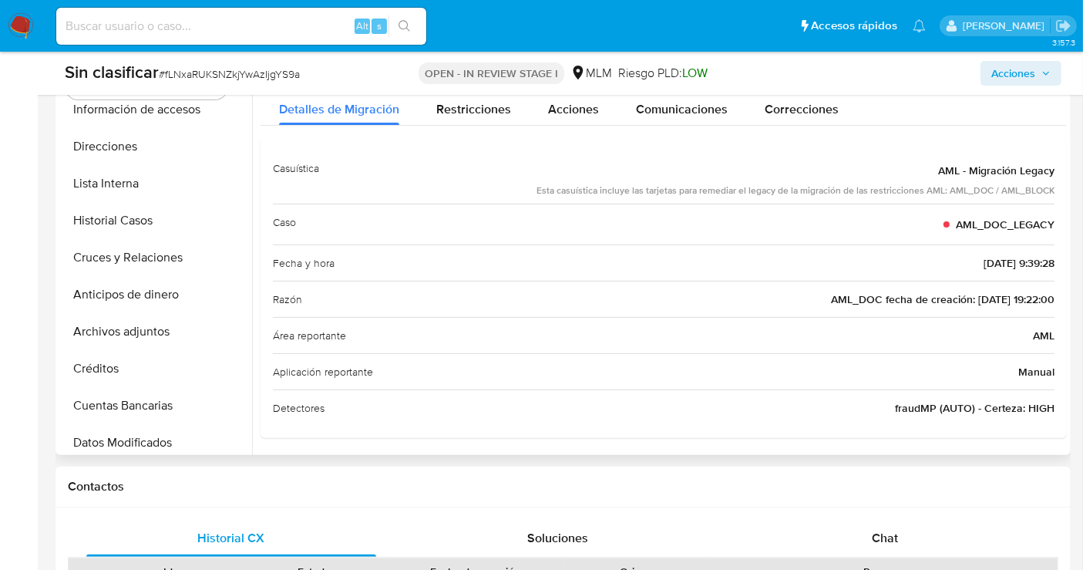
scroll to position [136, 0]
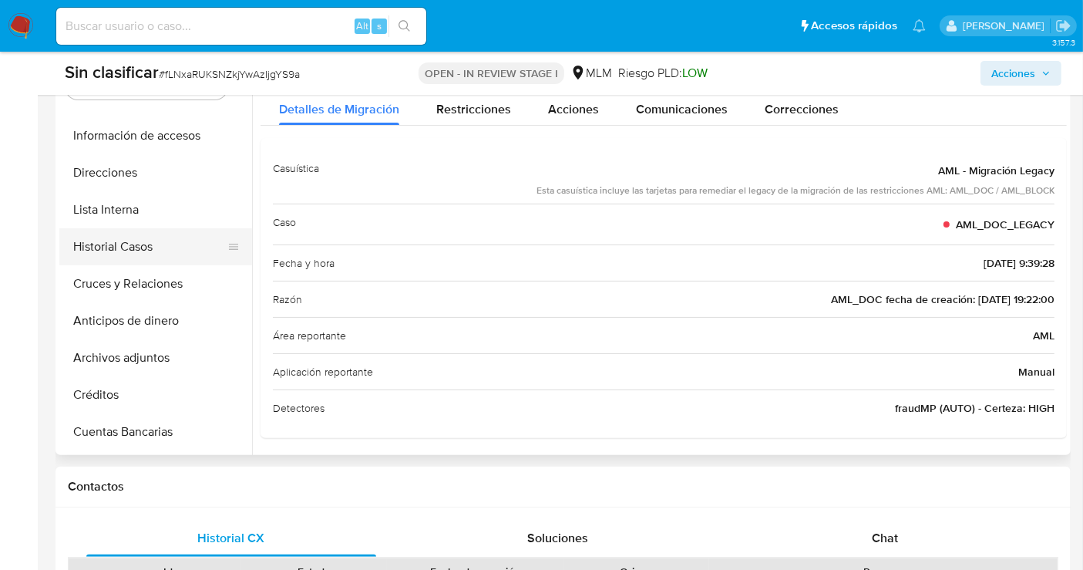
click at [127, 251] on button "Historial Casos" at bounding box center [149, 246] width 180 height 37
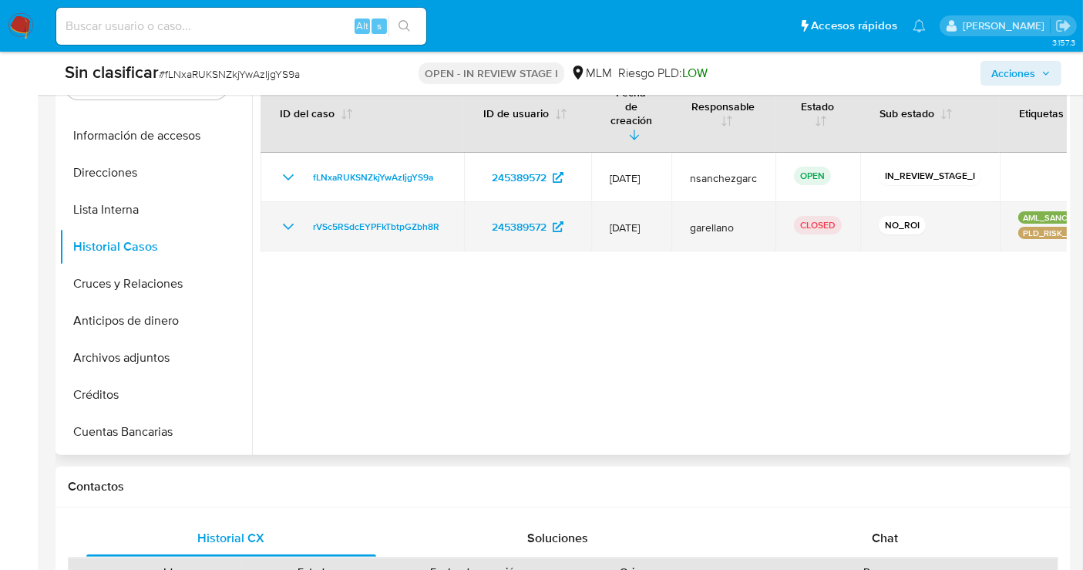
click at [293, 217] on icon "Mostrar/Ocultar" at bounding box center [288, 226] width 18 height 18
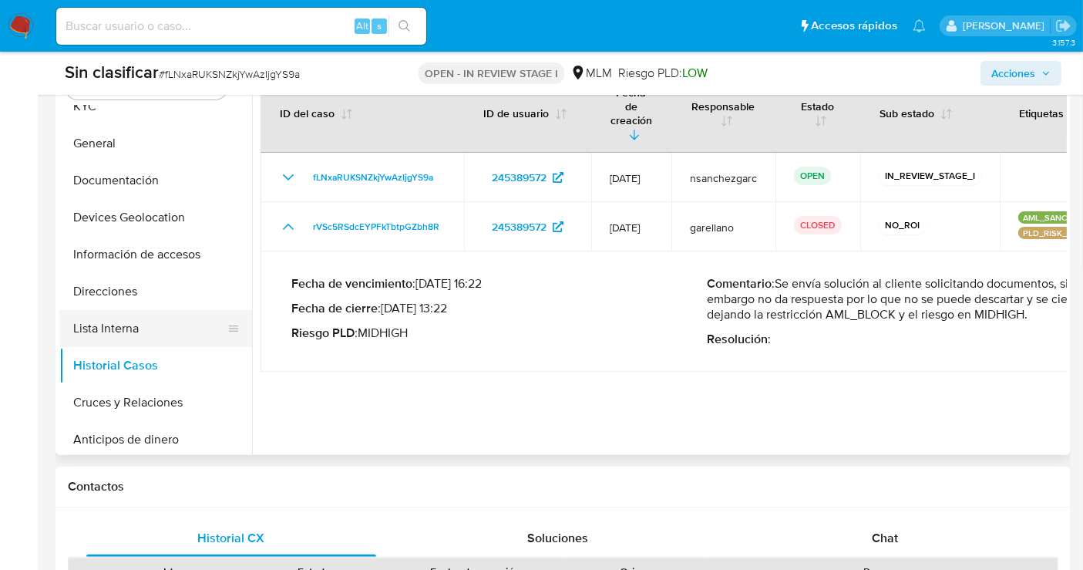
scroll to position [0, 0]
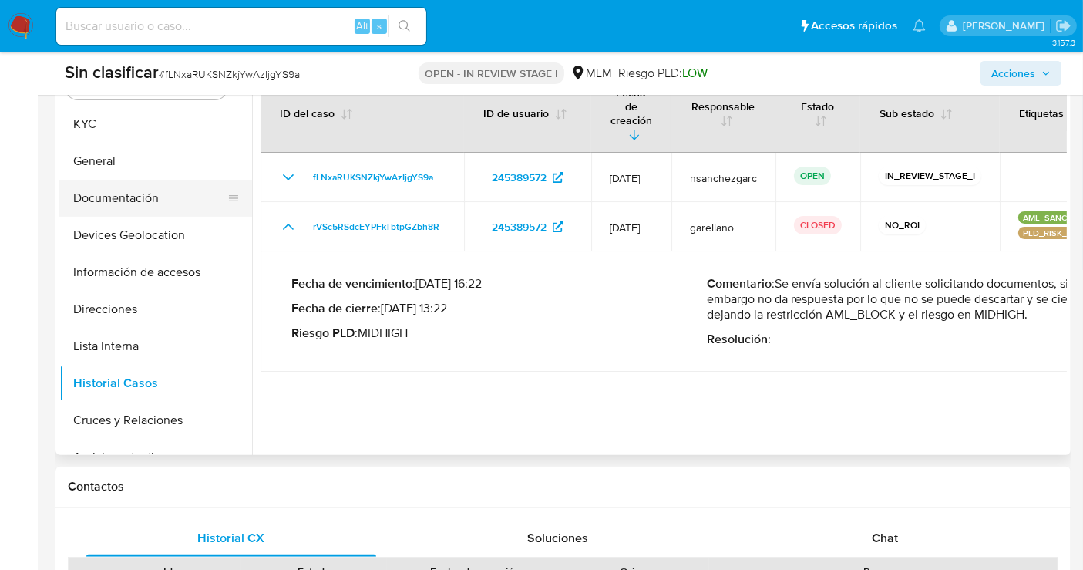
click at [116, 200] on button "Documentación" at bounding box center [149, 198] width 180 height 37
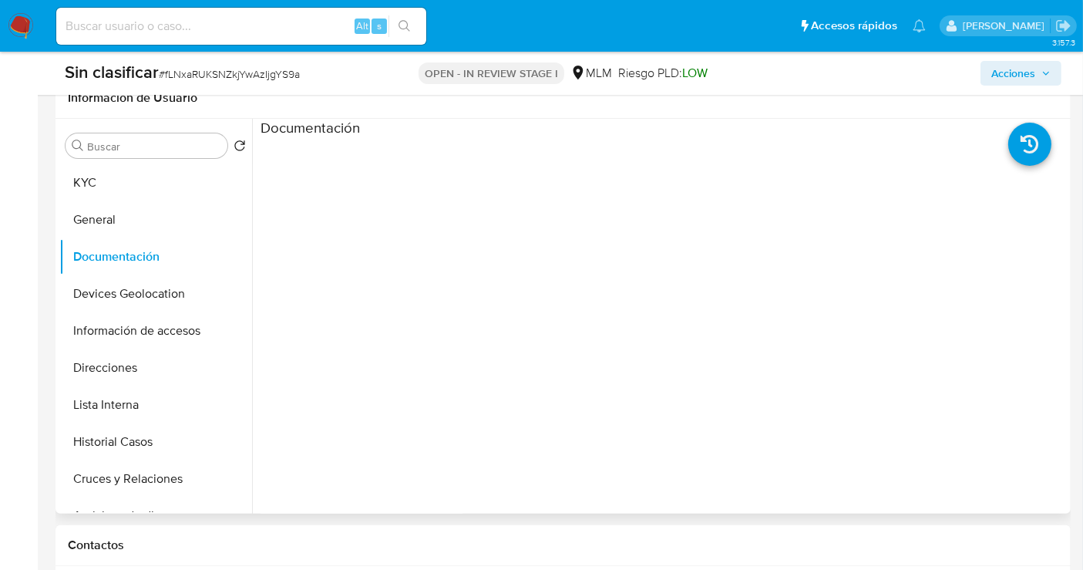
scroll to position [233, 0]
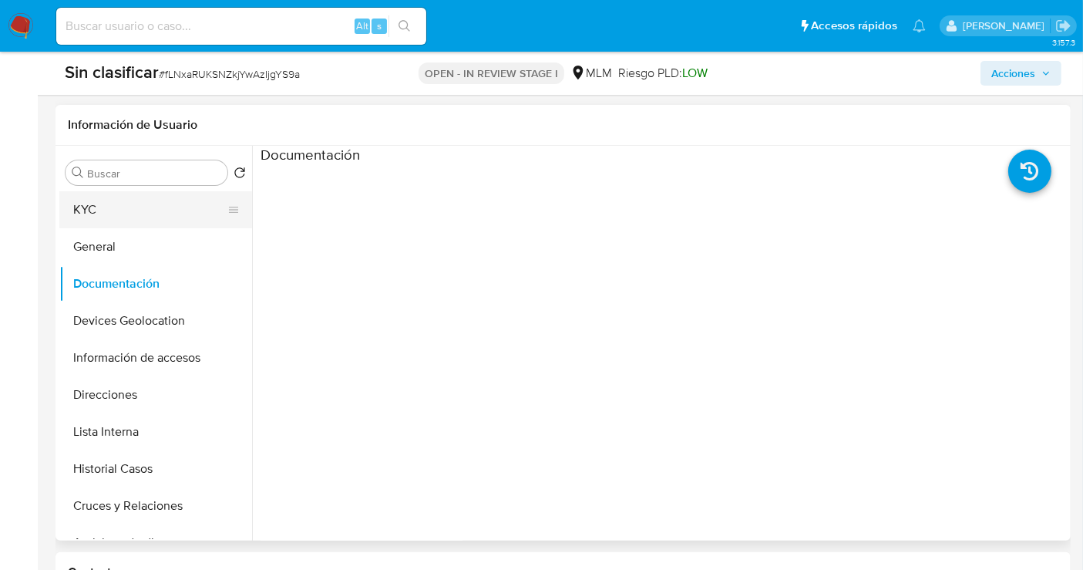
click at [109, 219] on button "KYC" at bounding box center [149, 209] width 180 height 37
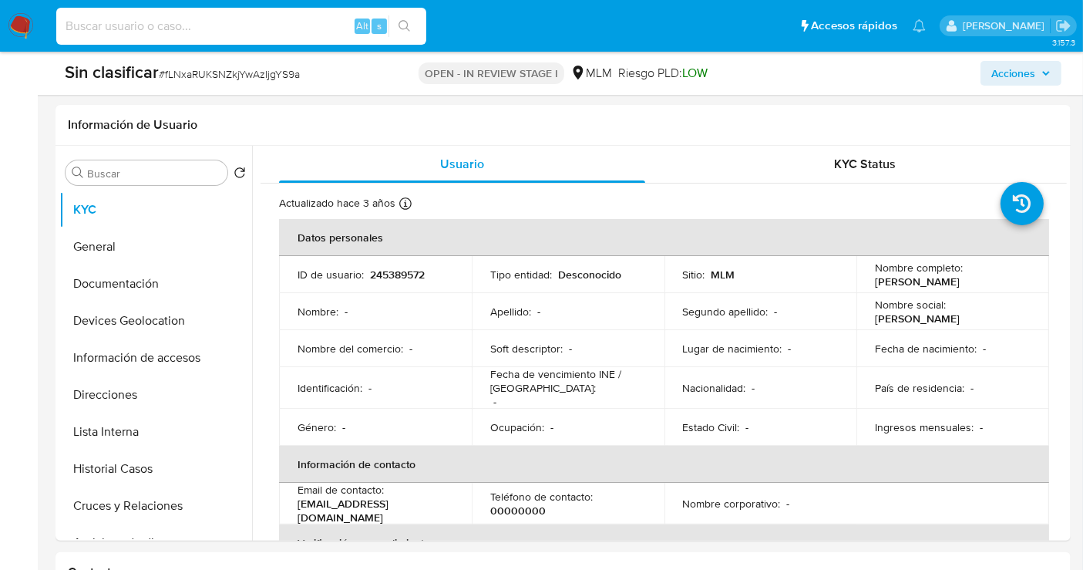
click at [113, 34] on input at bounding box center [241, 26] width 370 height 20
paste input "246402225"
type input "246402225"
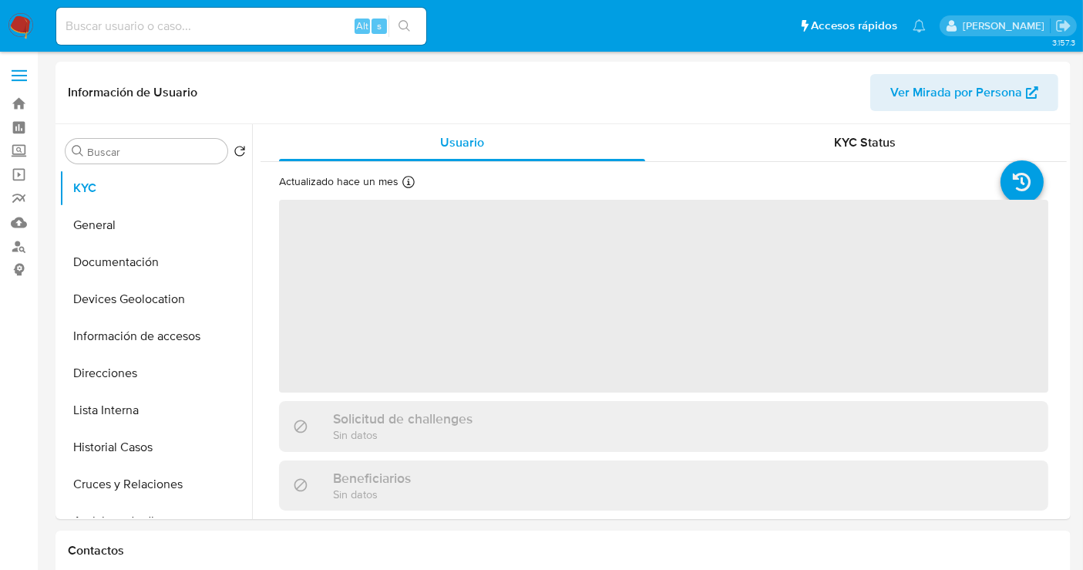
select select "10"
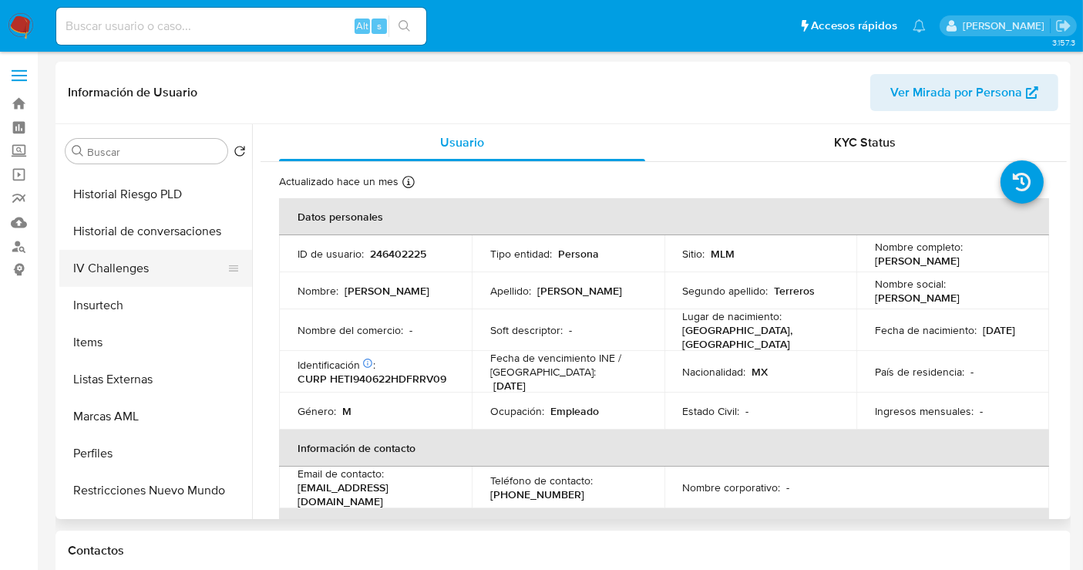
scroll to position [651, 0]
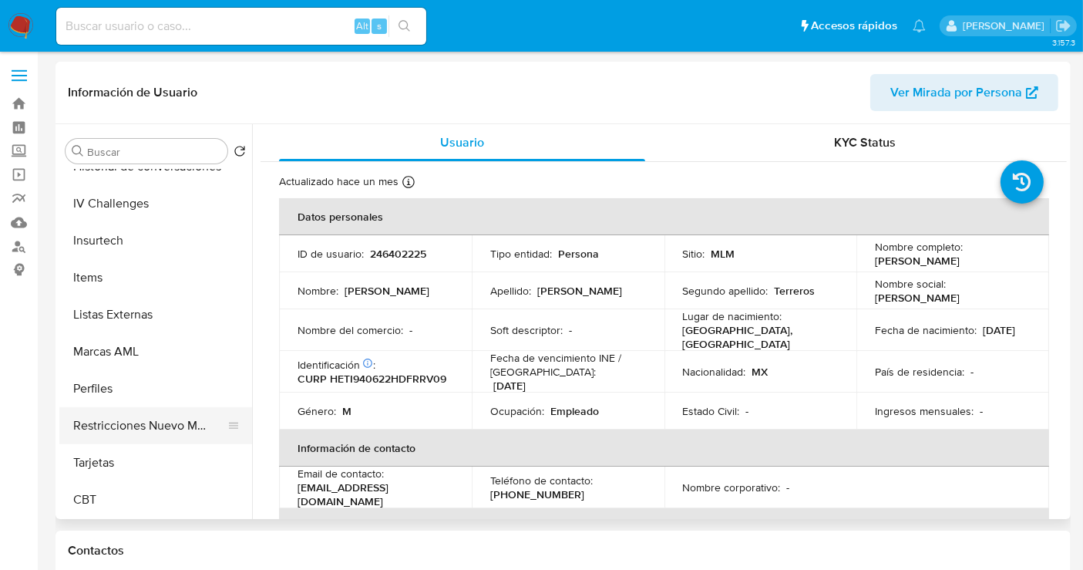
click at [143, 425] on button "Restricciones Nuevo Mundo" at bounding box center [149, 425] width 180 height 37
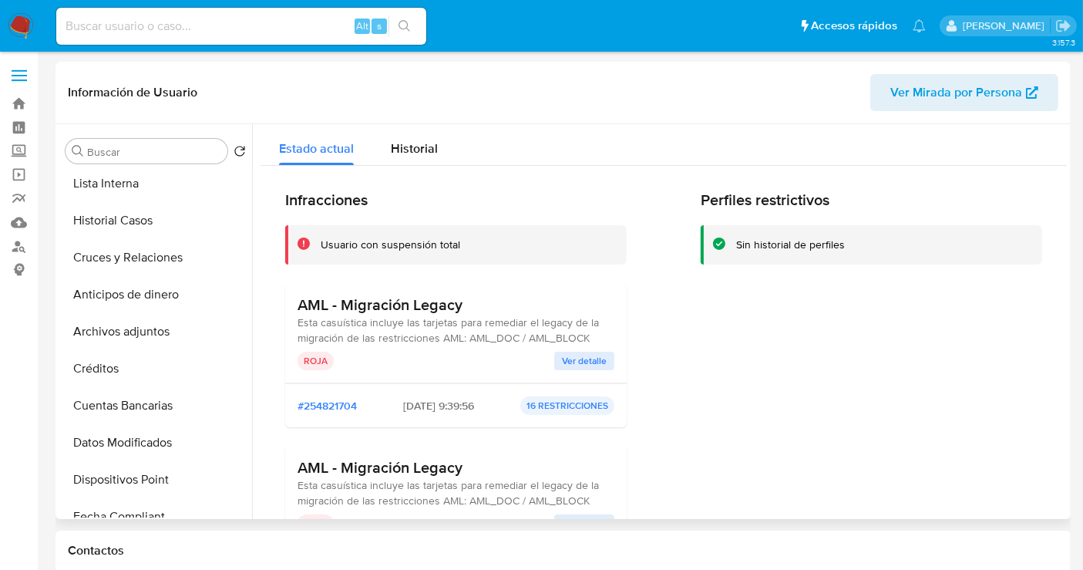
scroll to position [222, 0]
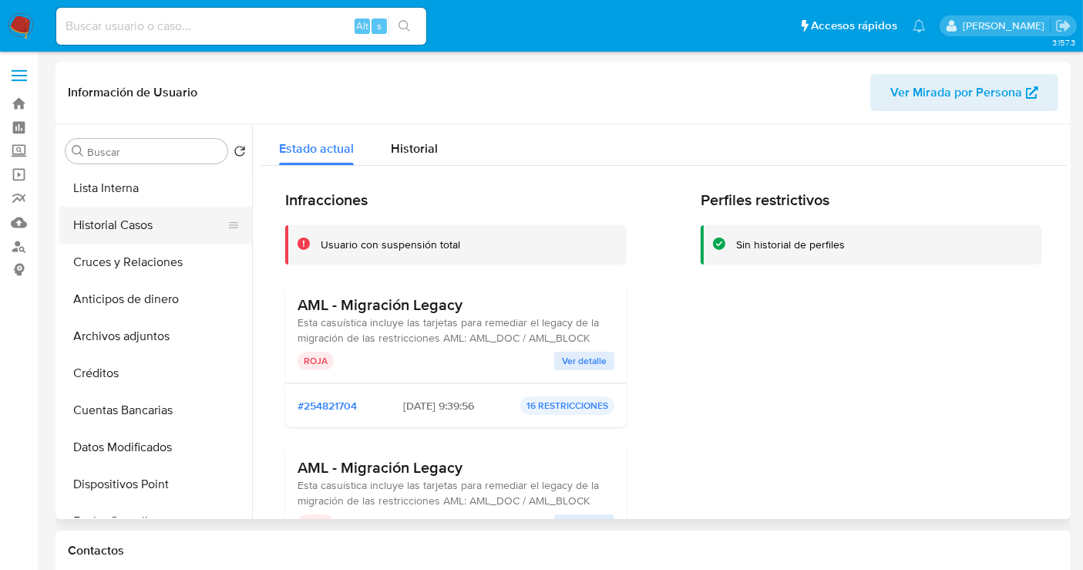
click at [106, 220] on button "Historial Casos" at bounding box center [149, 225] width 180 height 37
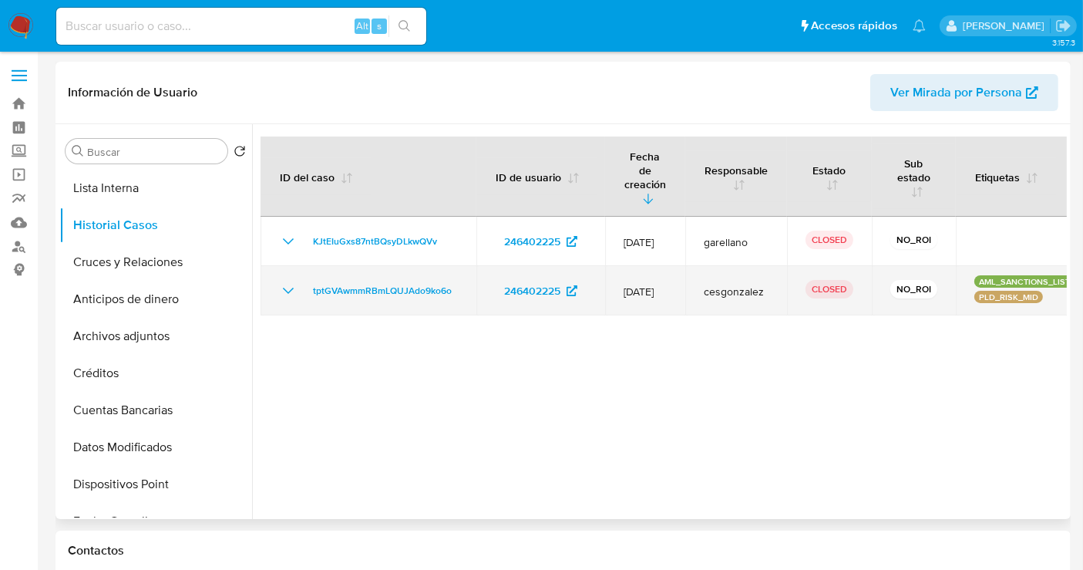
click at [284, 281] on icon "Mostrar/Ocultar" at bounding box center [288, 290] width 18 height 18
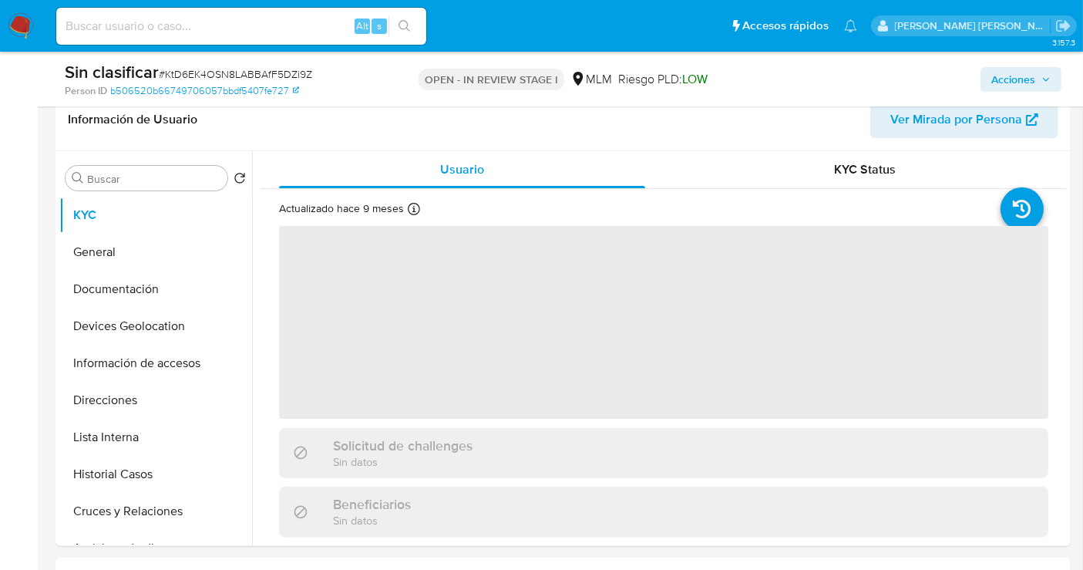
scroll to position [257, 0]
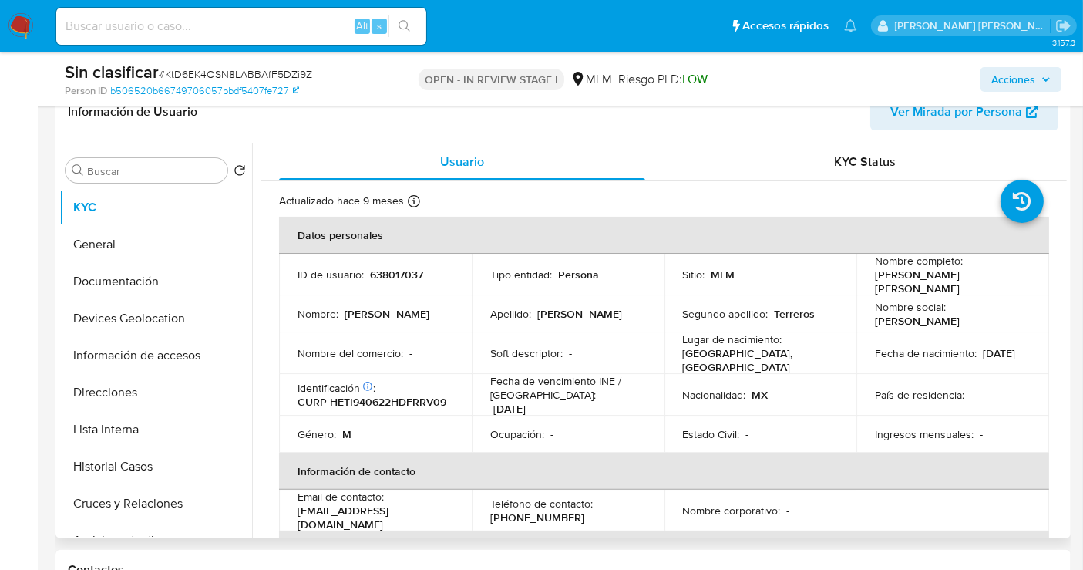
select select "10"
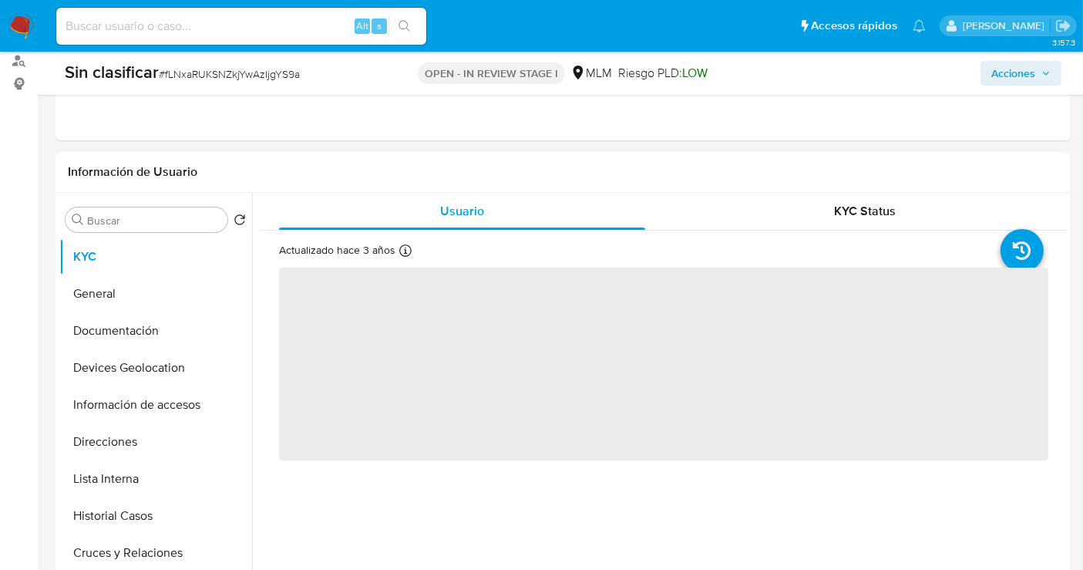
scroll to position [257, 0]
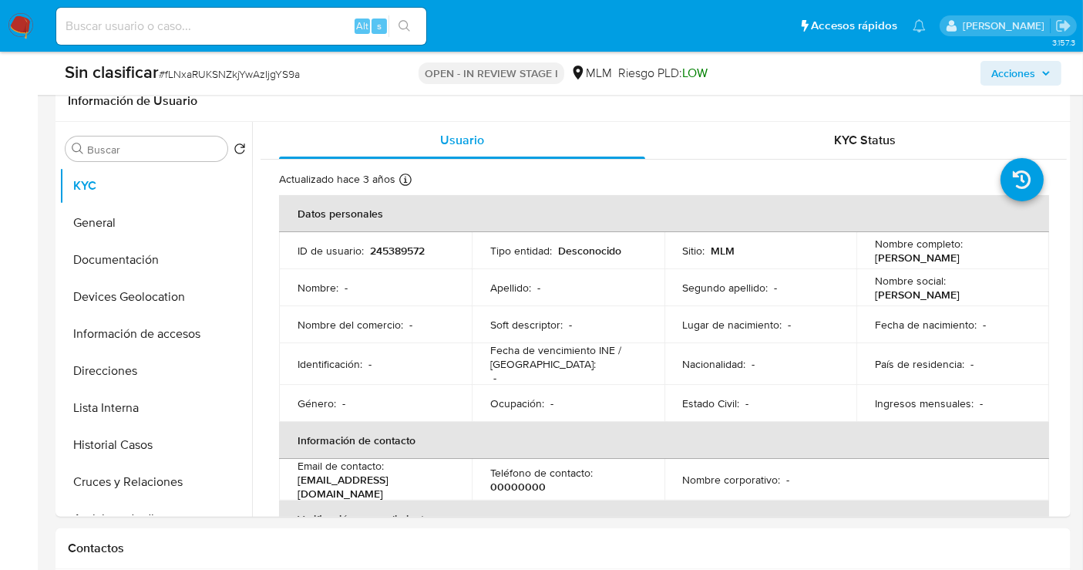
select select "10"
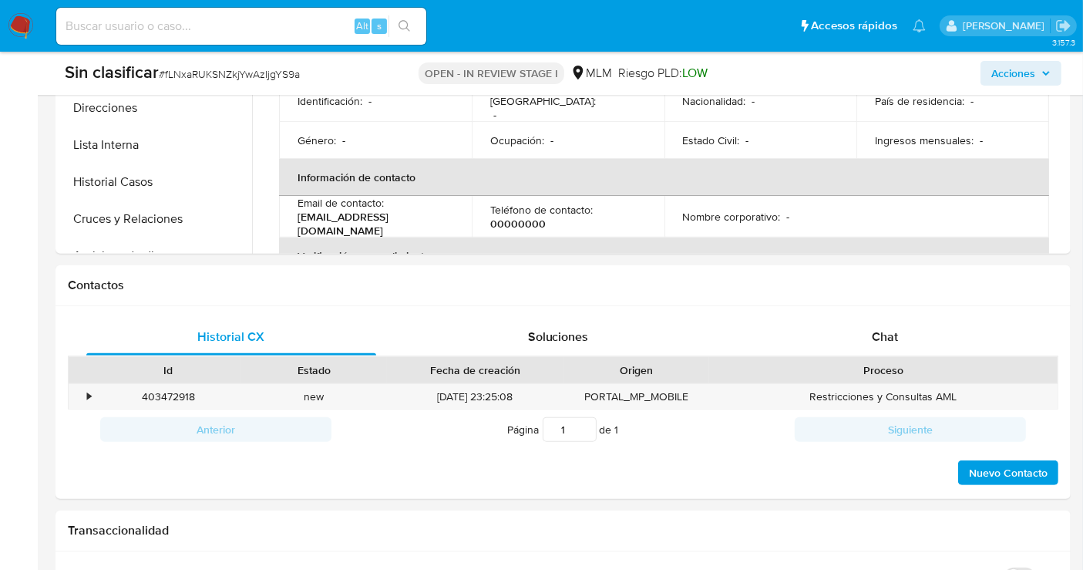
scroll to position [599, 0]
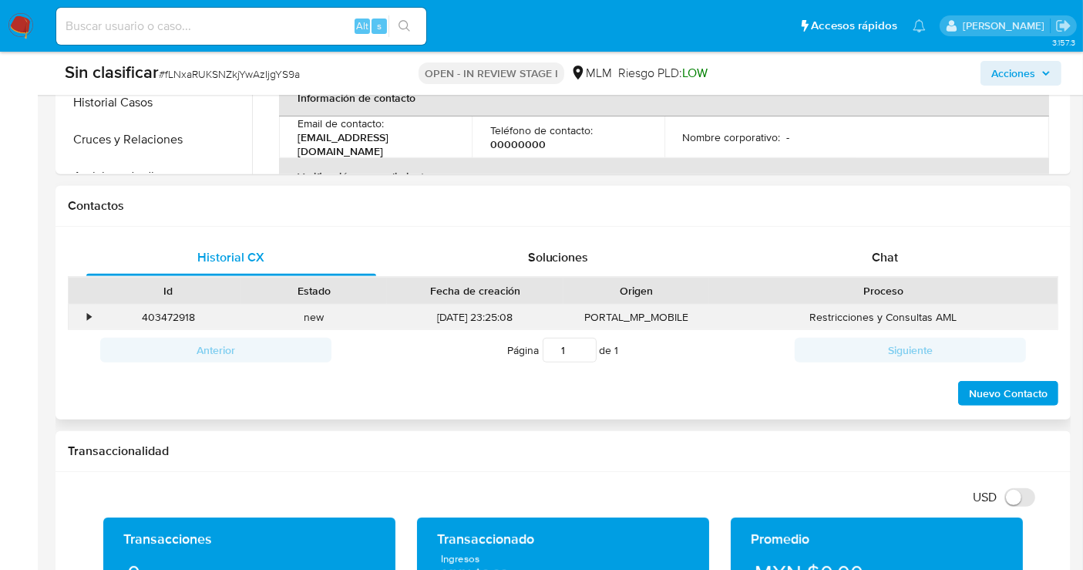
click at [89, 317] on div "•" at bounding box center [89, 317] width 4 height 15
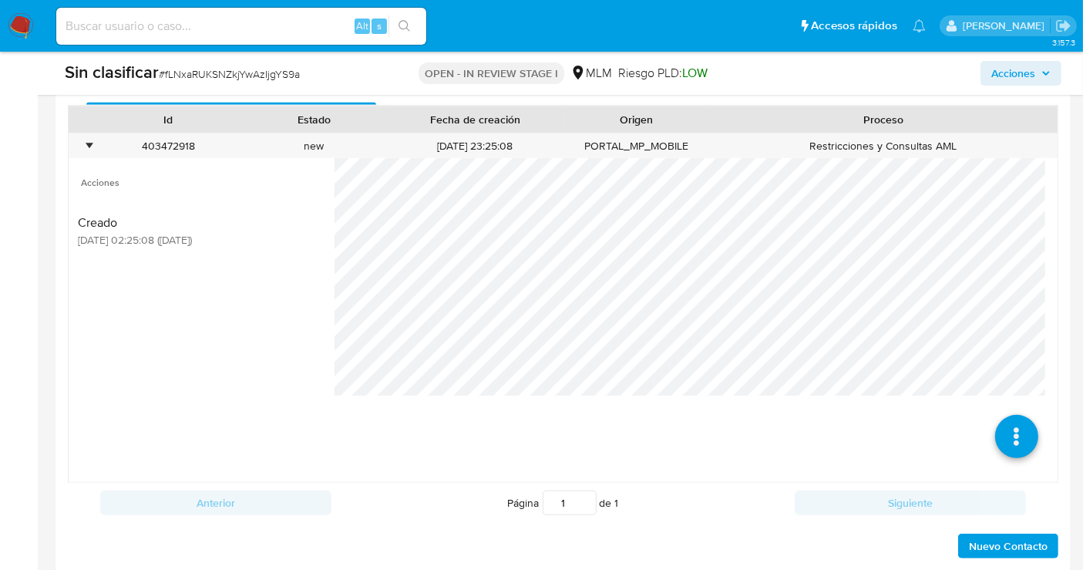
scroll to position [771, 0]
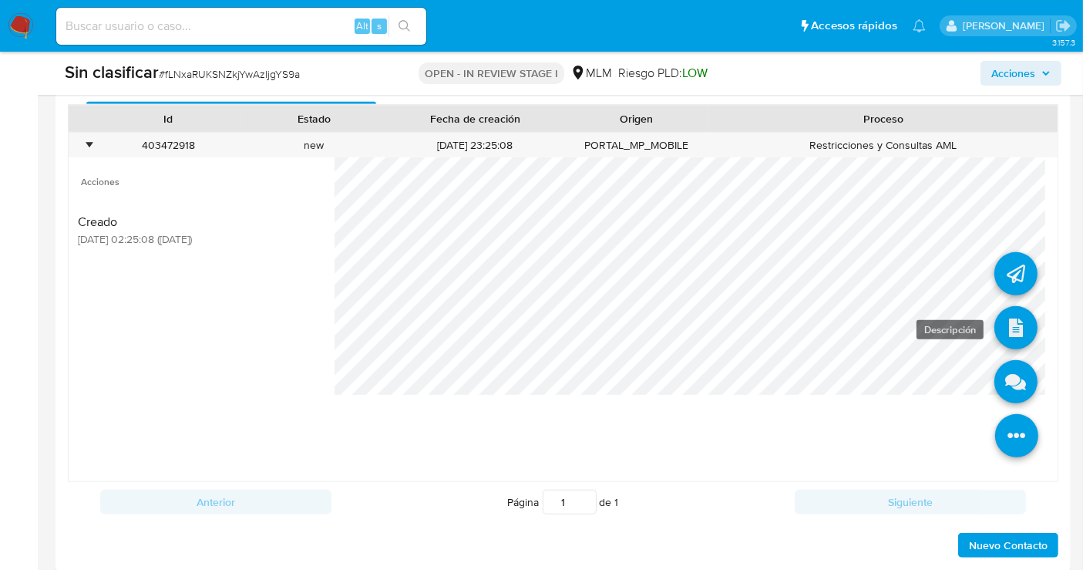
click at [995, 323] on icon at bounding box center [1015, 327] width 43 height 43
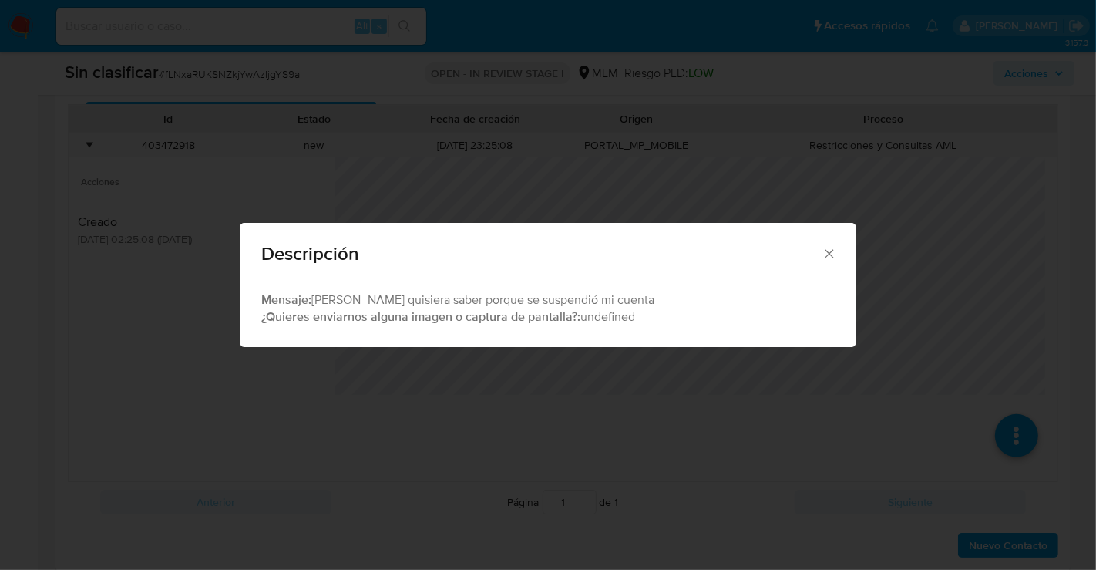
drag, startPoint x: 820, startPoint y: 247, endPoint x: 797, endPoint y: 252, distance: 23.6
click at [822, 247] on icon "Cerrar" at bounding box center [829, 253] width 15 height 15
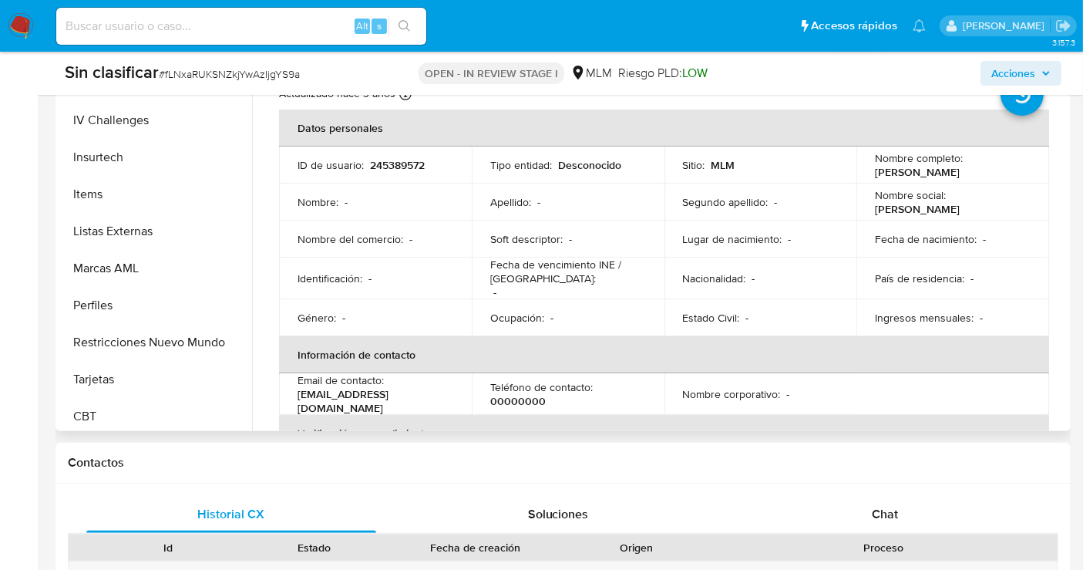
scroll to position [651, 0]
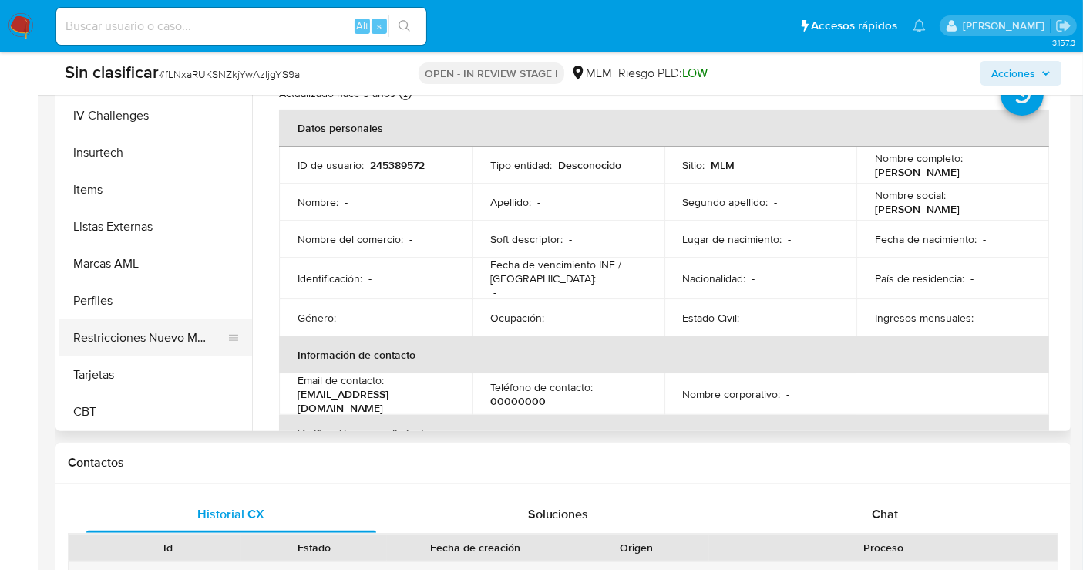
click at [113, 344] on button "Restricciones Nuevo Mundo" at bounding box center [149, 337] width 180 height 37
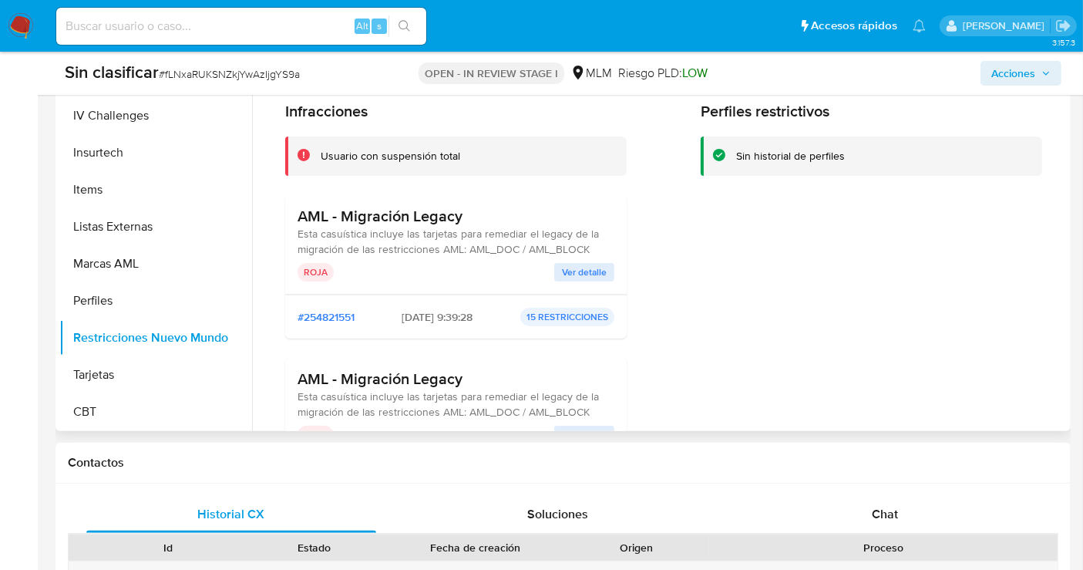
click at [567, 271] on span "Ver detalle" at bounding box center [584, 271] width 45 height 15
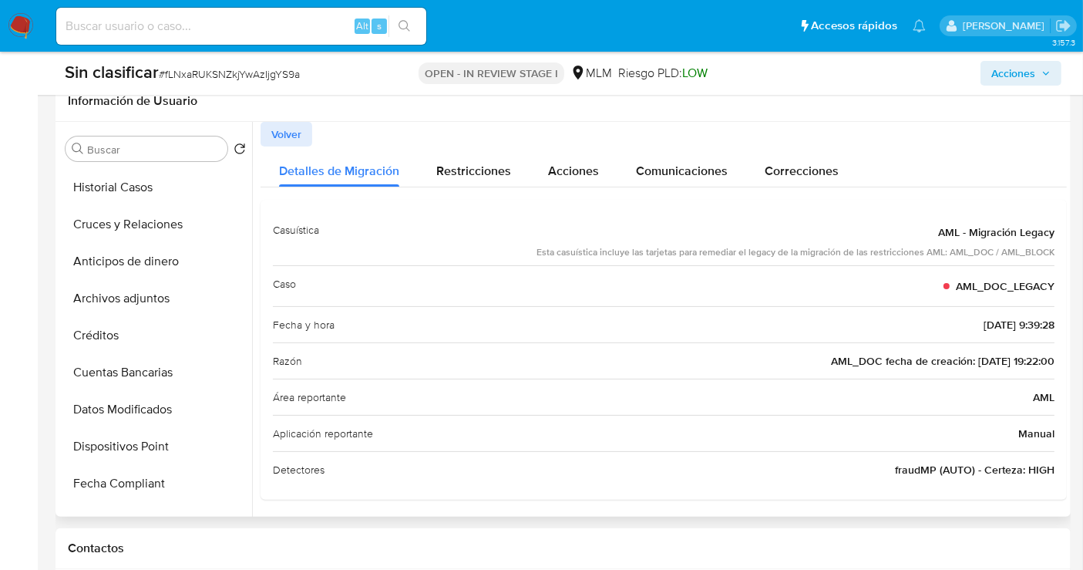
scroll to position [222, 0]
click at [116, 227] on button "Historial Casos" at bounding box center [149, 222] width 180 height 37
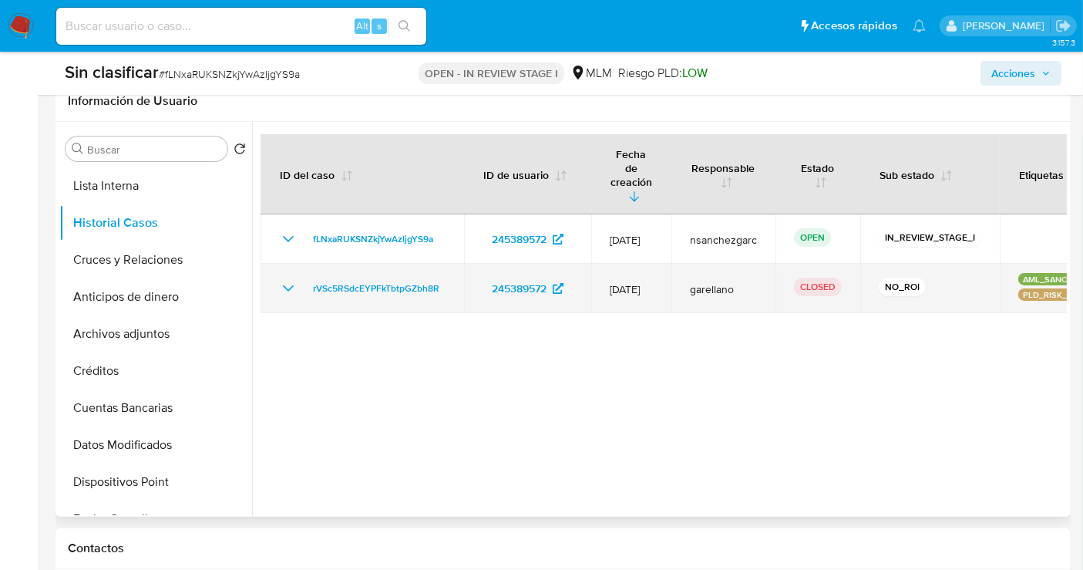
click at [291, 279] on icon "Mostrar/Ocultar" at bounding box center [288, 288] width 18 height 18
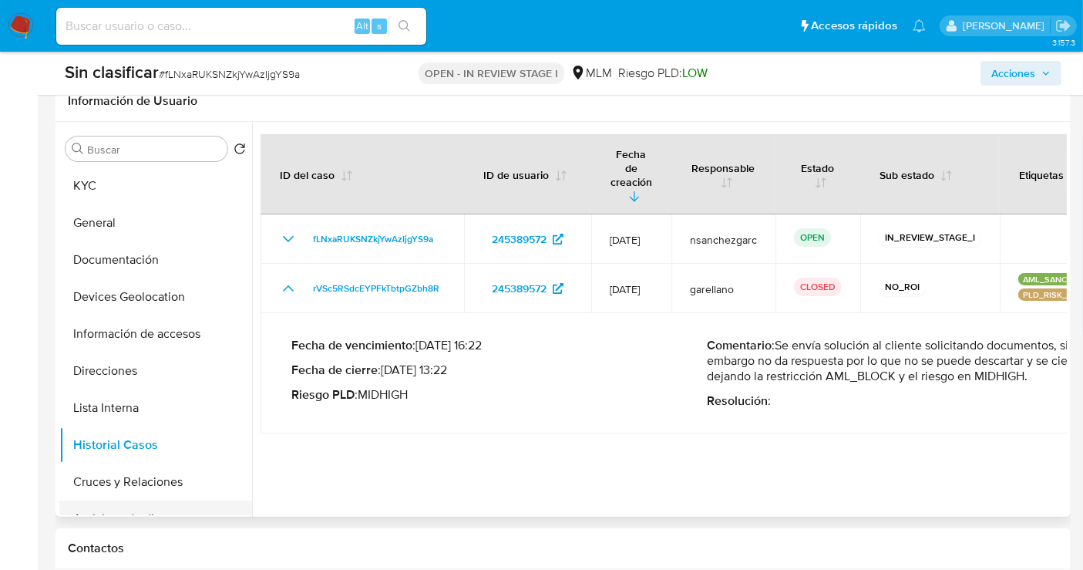
scroll to position [0, 0]
click at [123, 259] on button "Documentación" at bounding box center [149, 259] width 180 height 37
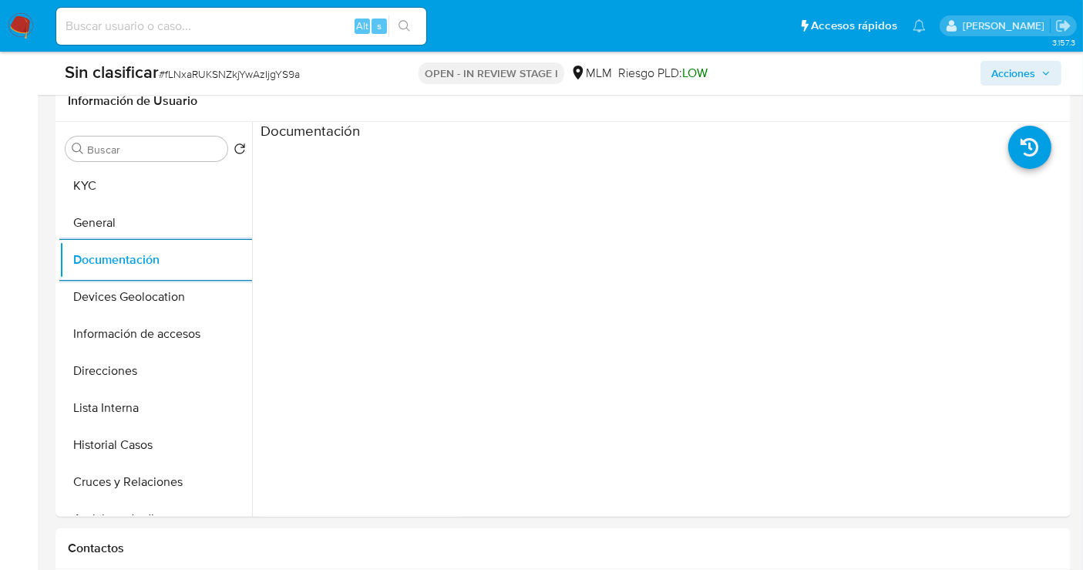
click at [193, 35] on input at bounding box center [241, 26] width 370 height 20
paste input "89705134"
type input "89705134"
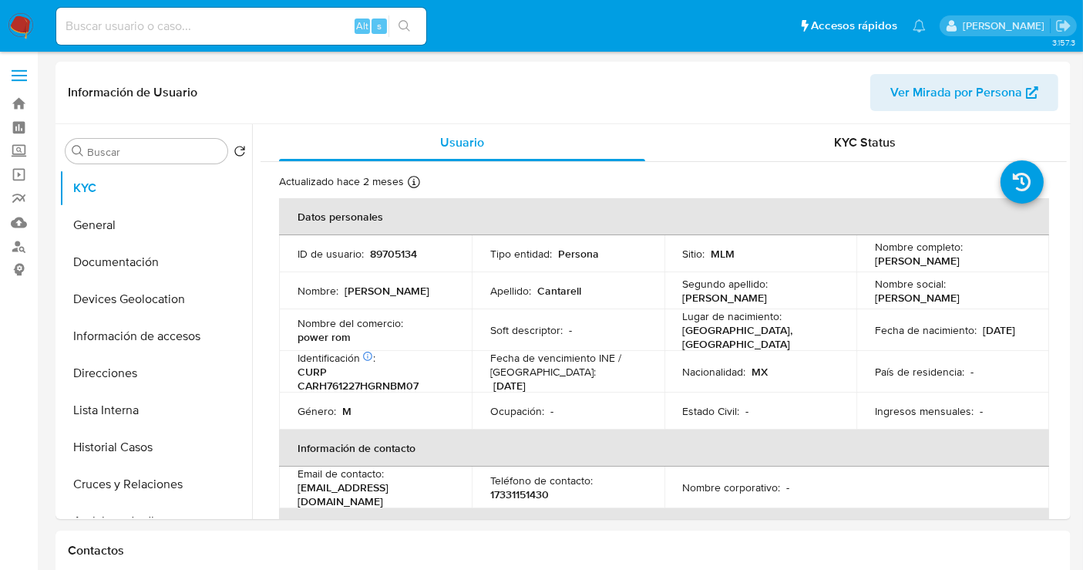
select select "10"
click at [109, 443] on button "Historial Casos" at bounding box center [149, 447] width 180 height 37
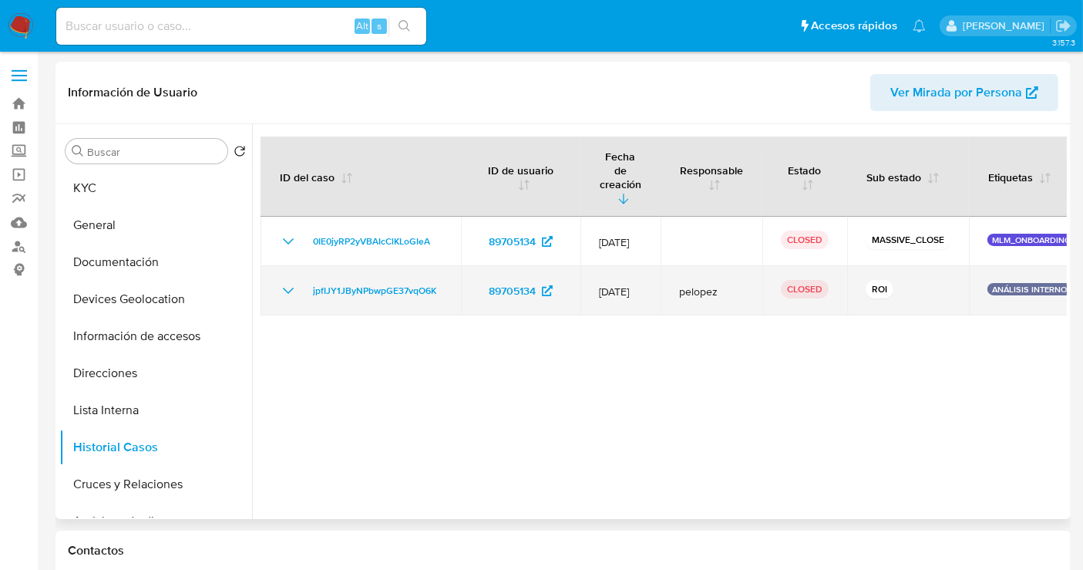
click at [293, 281] on icon "Mostrar/Ocultar" at bounding box center [288, 290] width 18 height 18
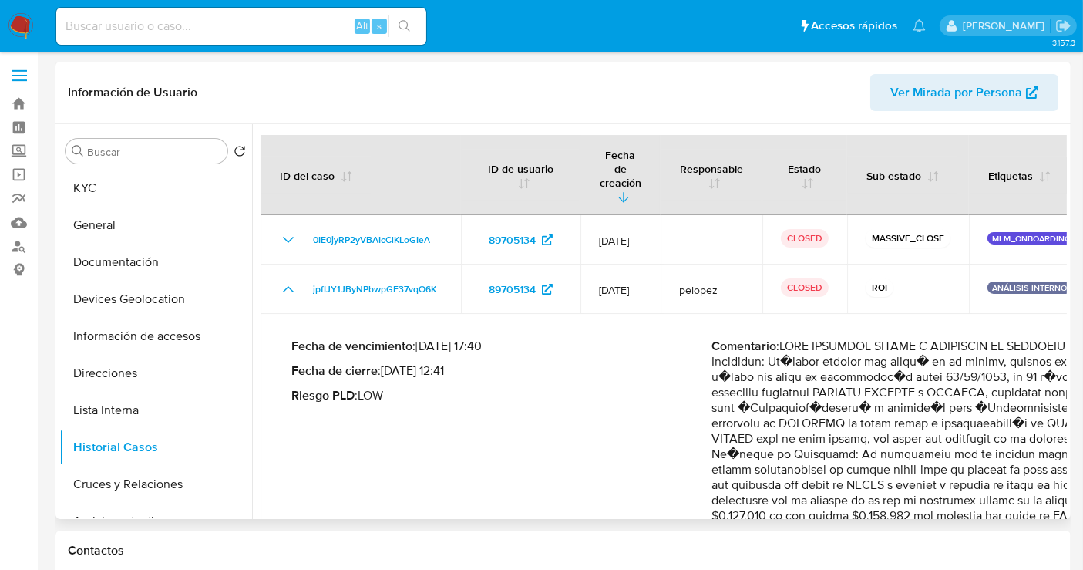
scroll to position [1, 0]
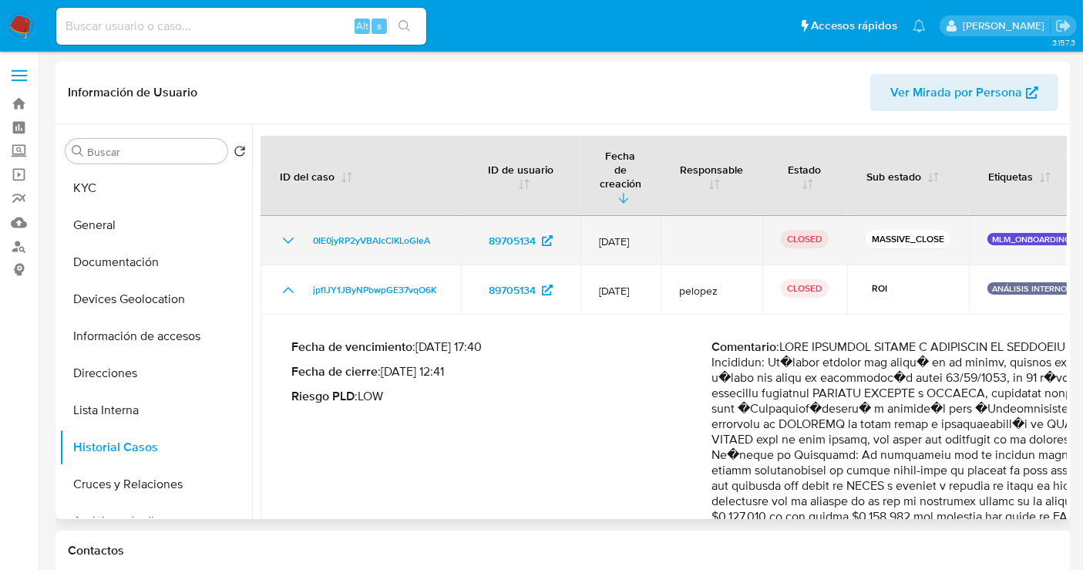
click at [290, 231] on icon "Mostrar/Ocultar" at bounding box center [288, 240] width 18 height 18
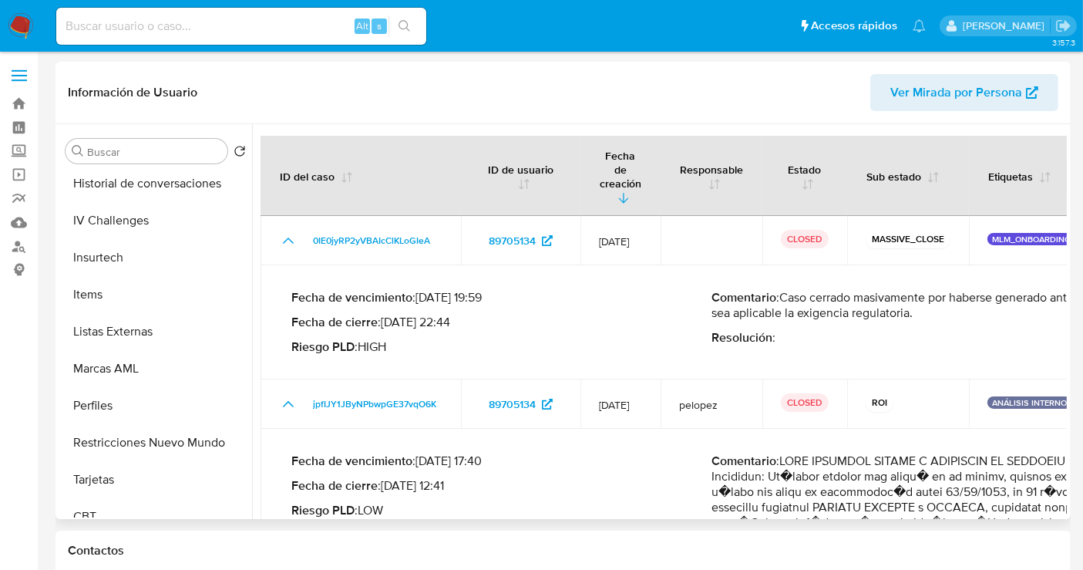
scroll to position [651, 0]
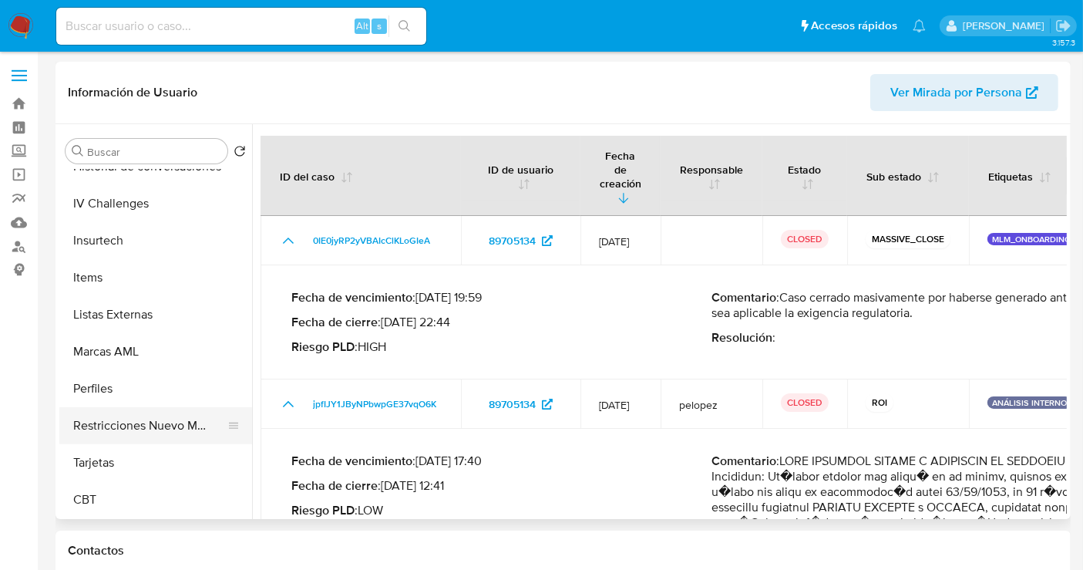
click at [132, 425] on button "Restricciones Nuevo Mundo" at bounding box center [149, 425] width 180 height 37
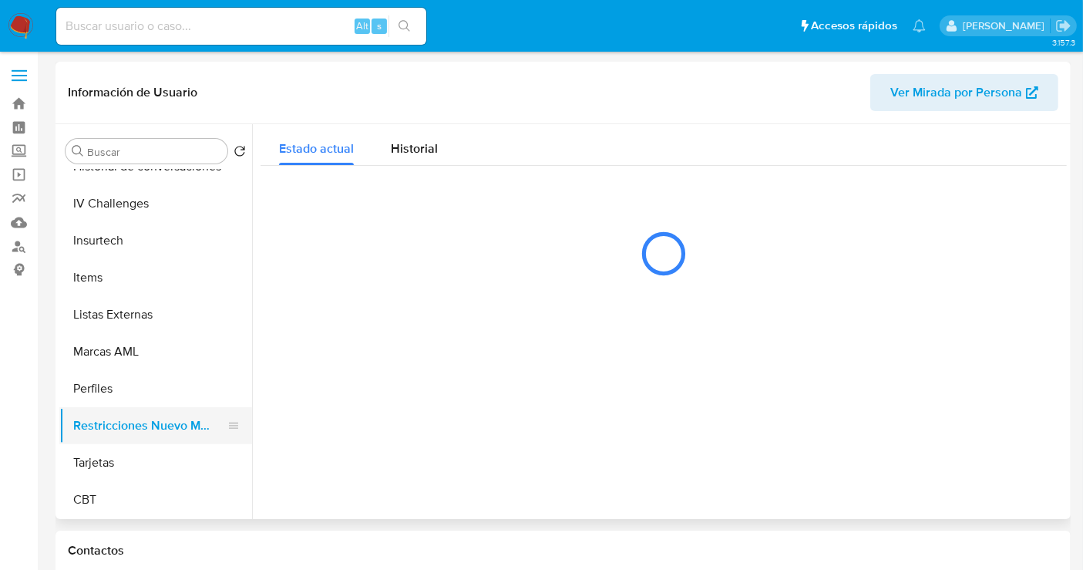
scroll to position [0, 0]
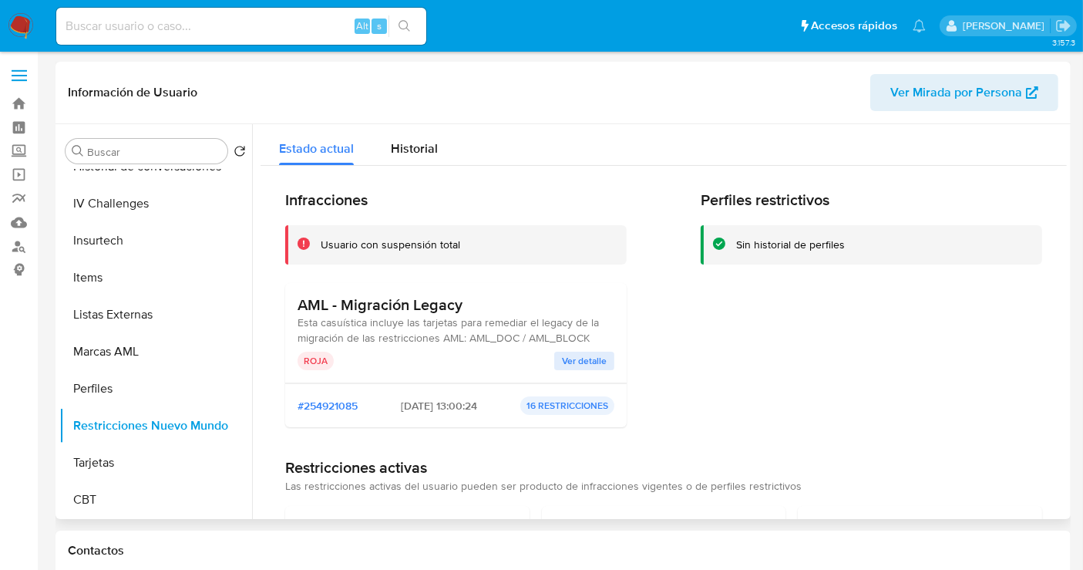
click at [588, 362] on span "Ver detalle" at bounding box center [584, 360] width 45 height 15
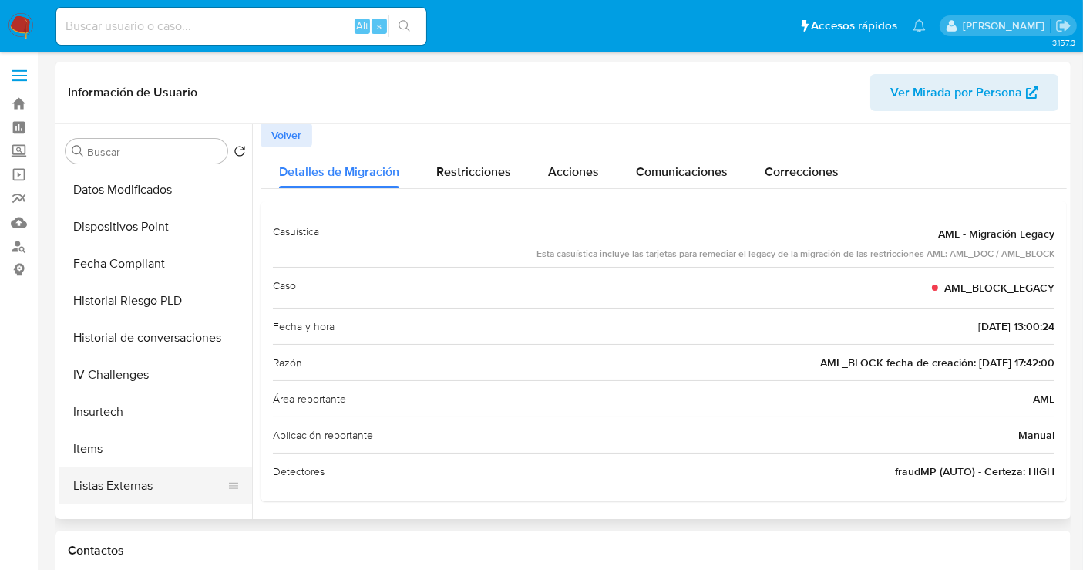
scroll to position [308, 0]
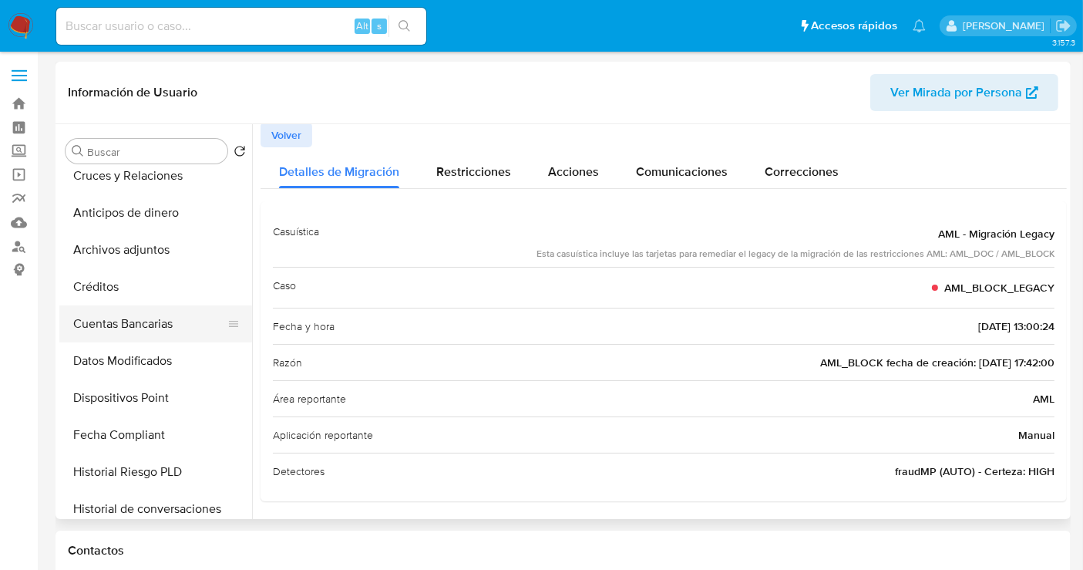
drag, startPoint x: 145, startPoint y: 249, endPoint x: 125, endPoint y: 328, distance: 81.1
click at [125, 328] on ul "KYC General Documentación Devices Geolocation Información de accesos Direccione…" at bounding box center [155, 344] width 193 height 348
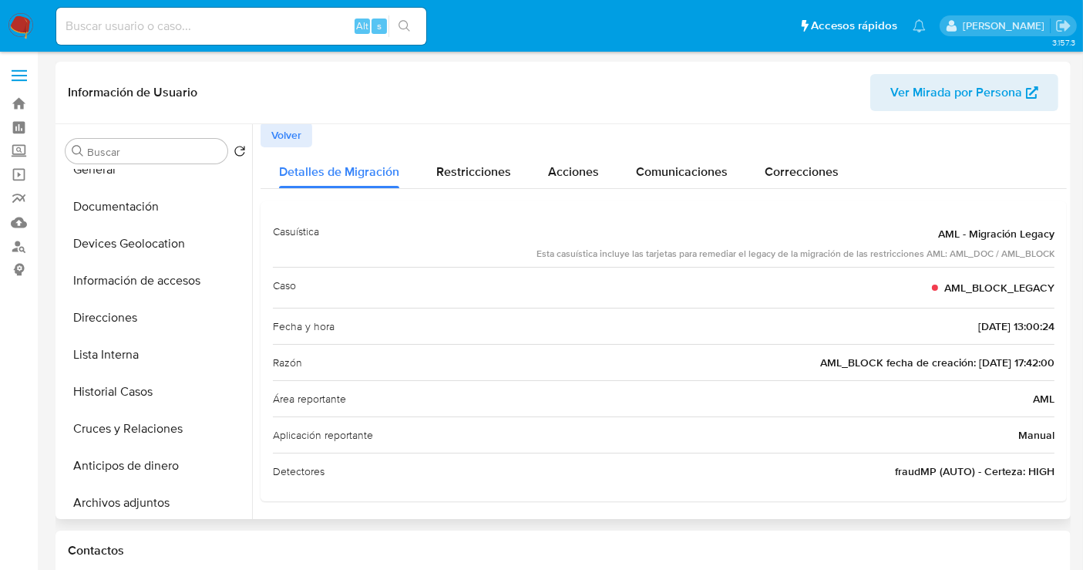
scroll to position [51, 0]
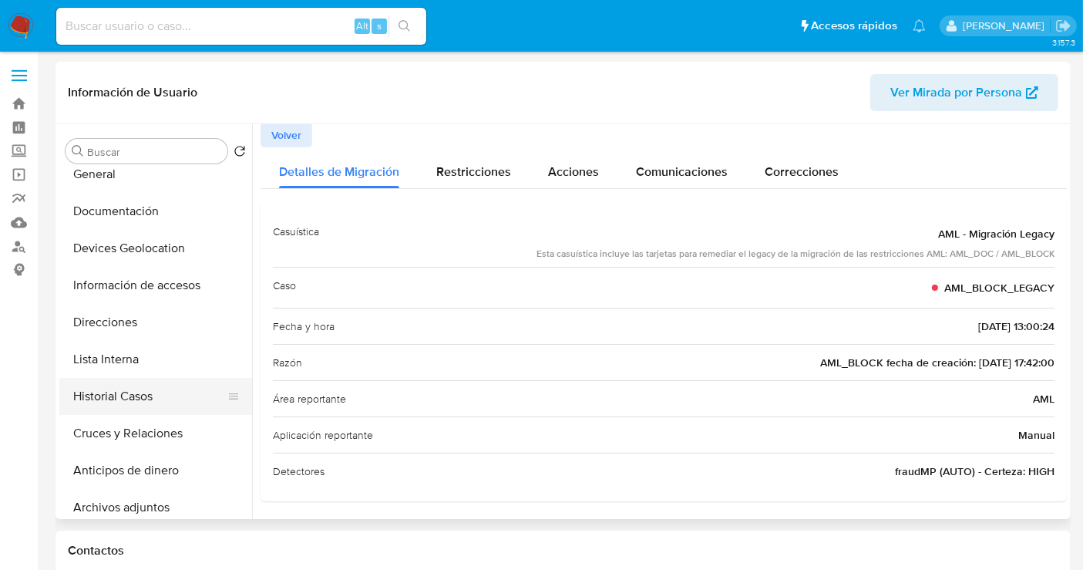
click at [135, 396] on button "Historial Casos" at bounding box center [149, 396] width 180 height 37
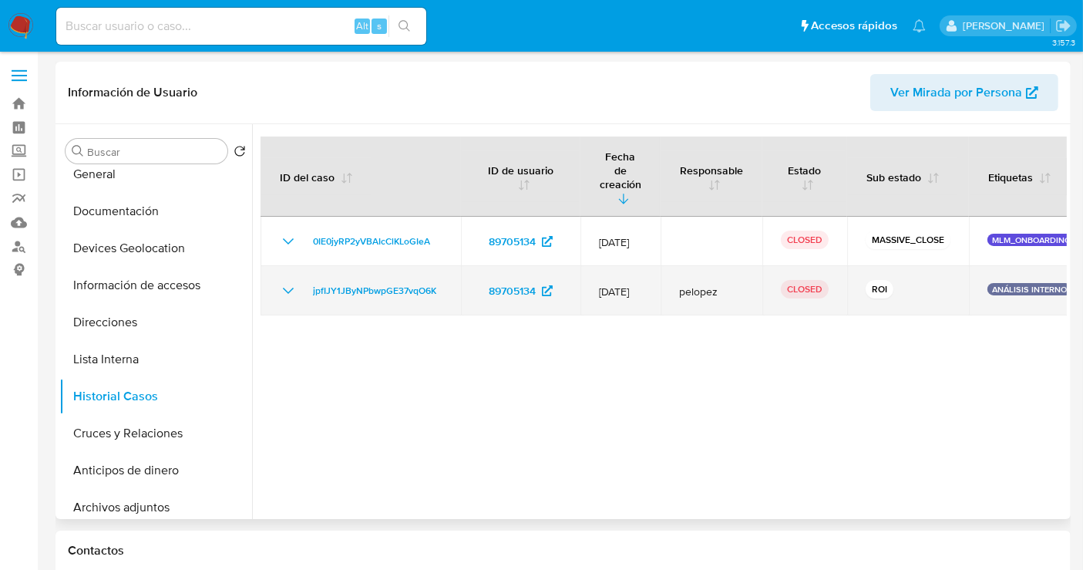
click at [282, 281] on icon "Mostrar/Ocultar" at bounding box center [288, 290] width 18 height 18
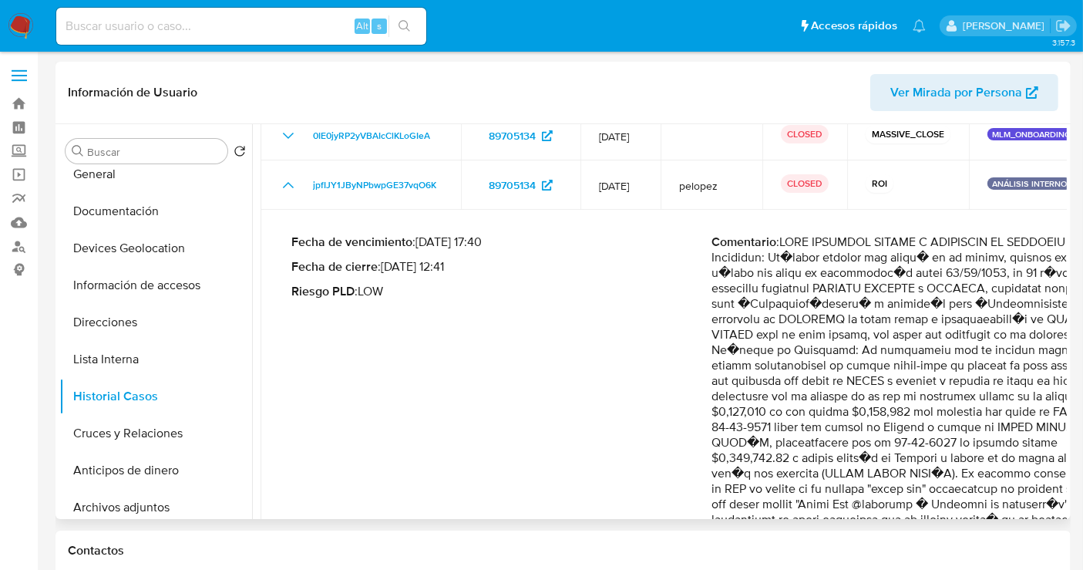
scroll to position [86, 0]
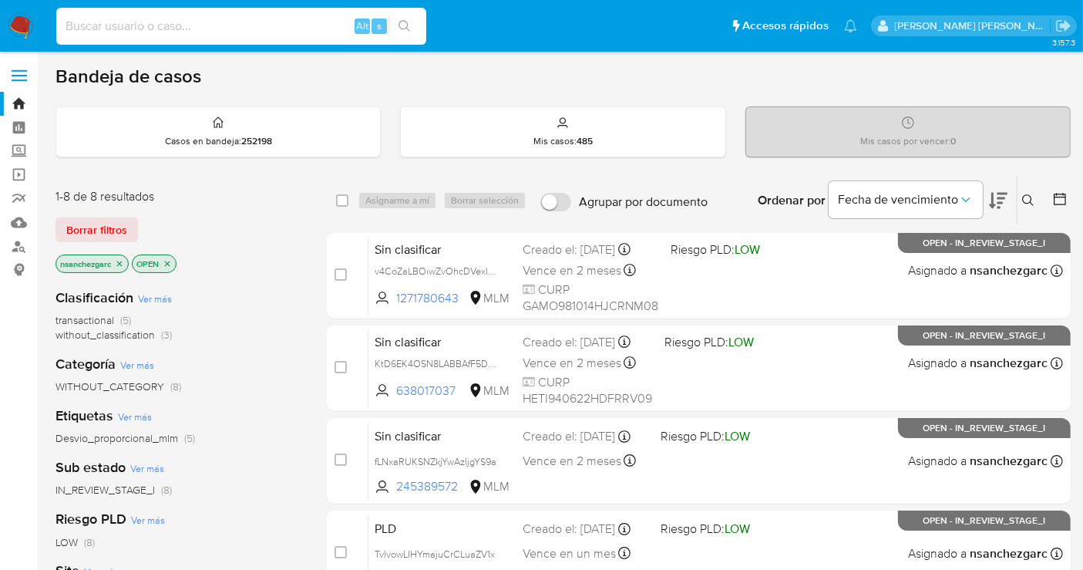
click at [126, 18] on input at bounding box center [241, 26] width 370 height 20
paste input "TqH7mfu88rxgS0pS9QgBWZSS"
type input "TqH7mfu88rxgS0pS9QgBWZSS"
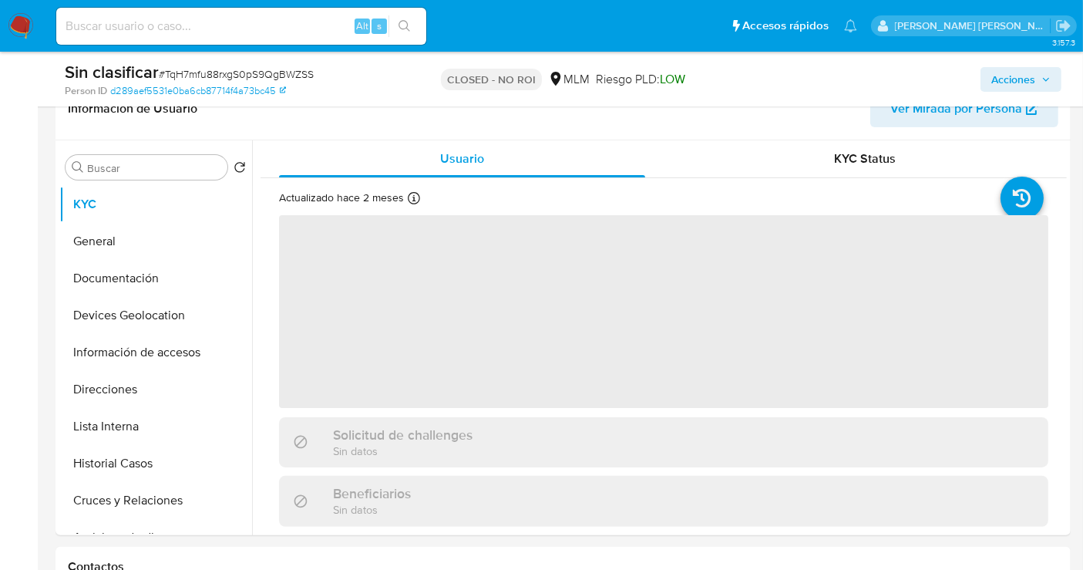
scroll to position [257, 0]
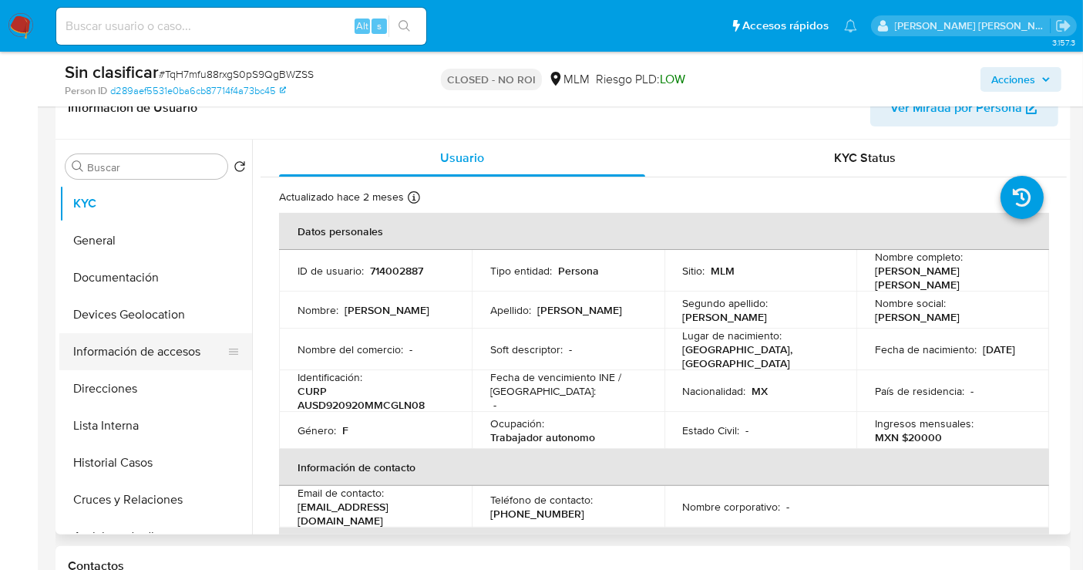
select select "10"
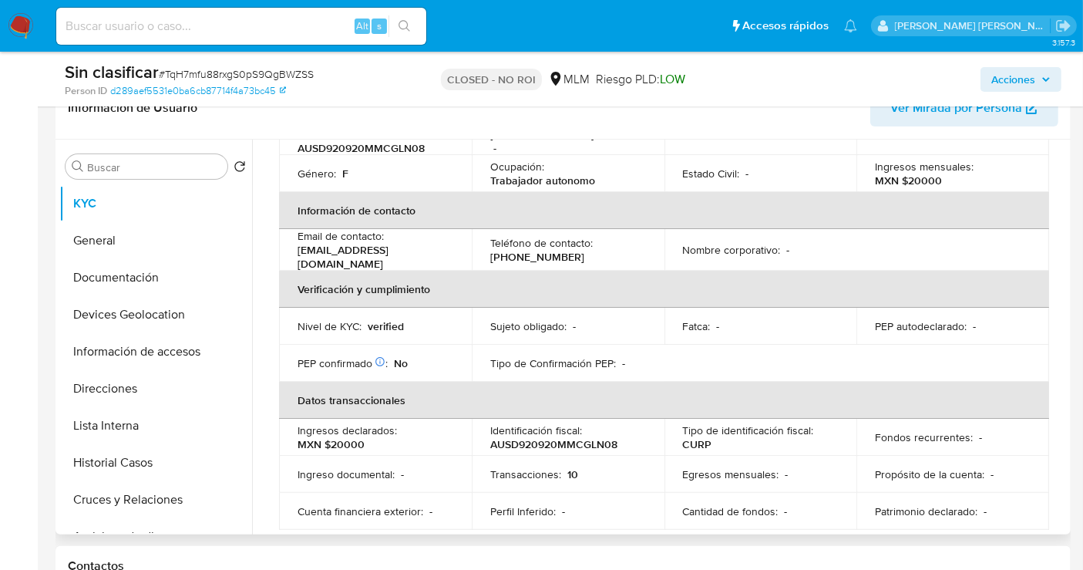
scroll to position [428, 0]
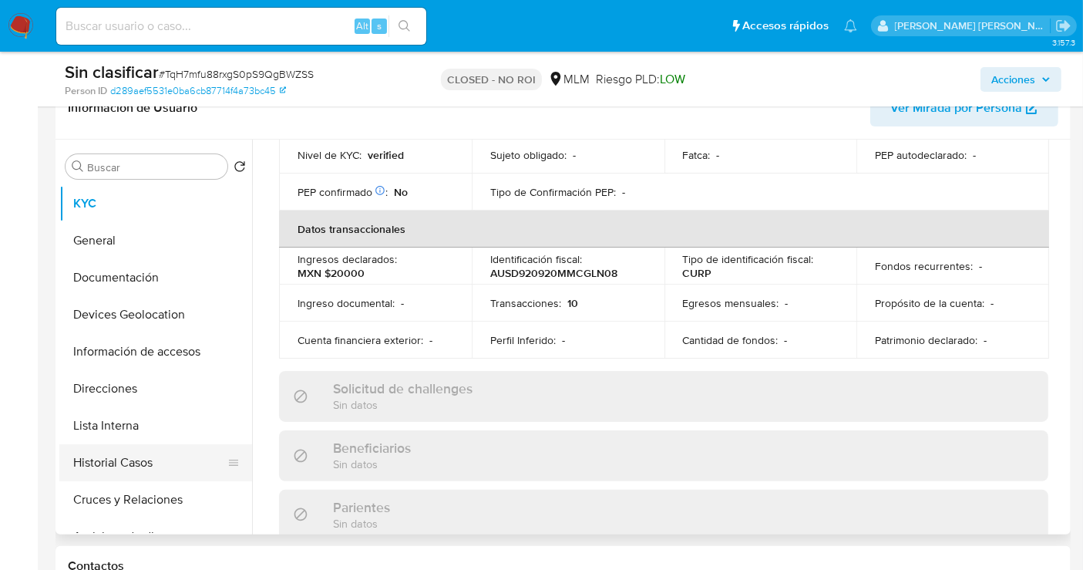
click at [125, 456] on button "Historial Casos" at bounding box center [149, 462] width 180 height 37
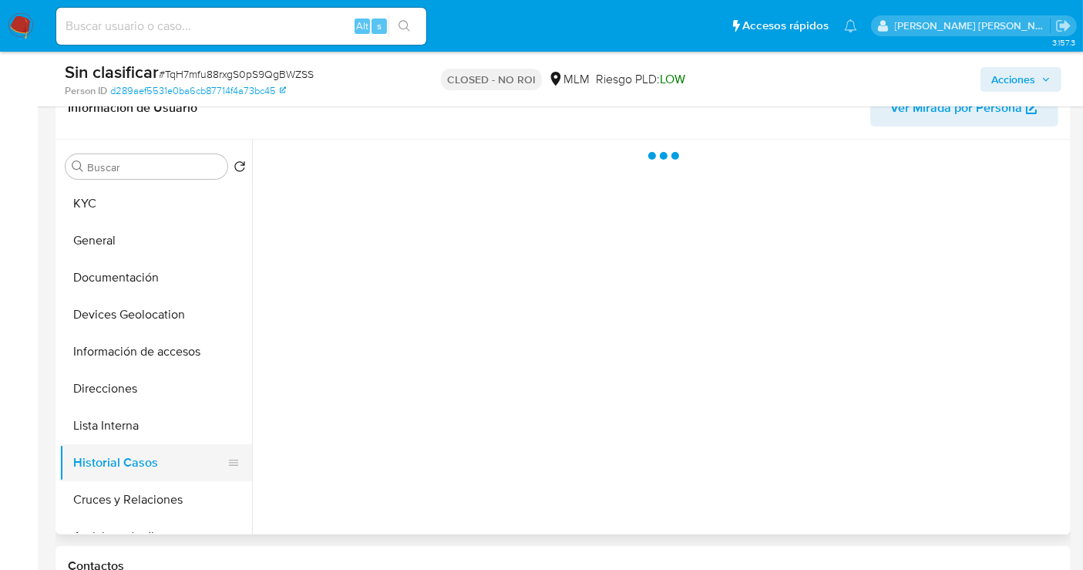
scroll to position [0, 0]
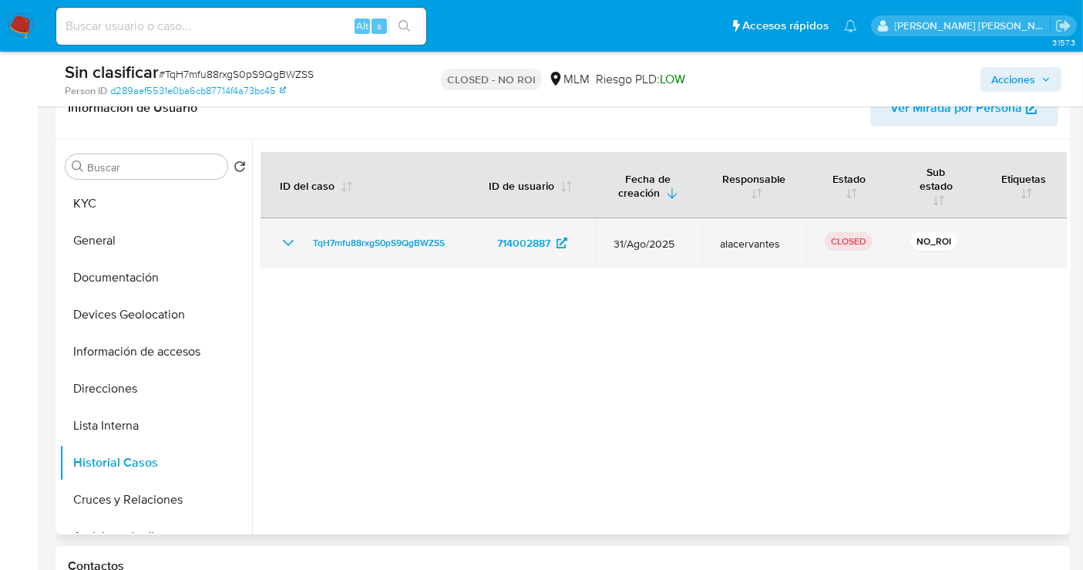
click at [288, 239] on icon "Mostrar/Ocultar" at bounding box center [288, 243] width 18 height 18
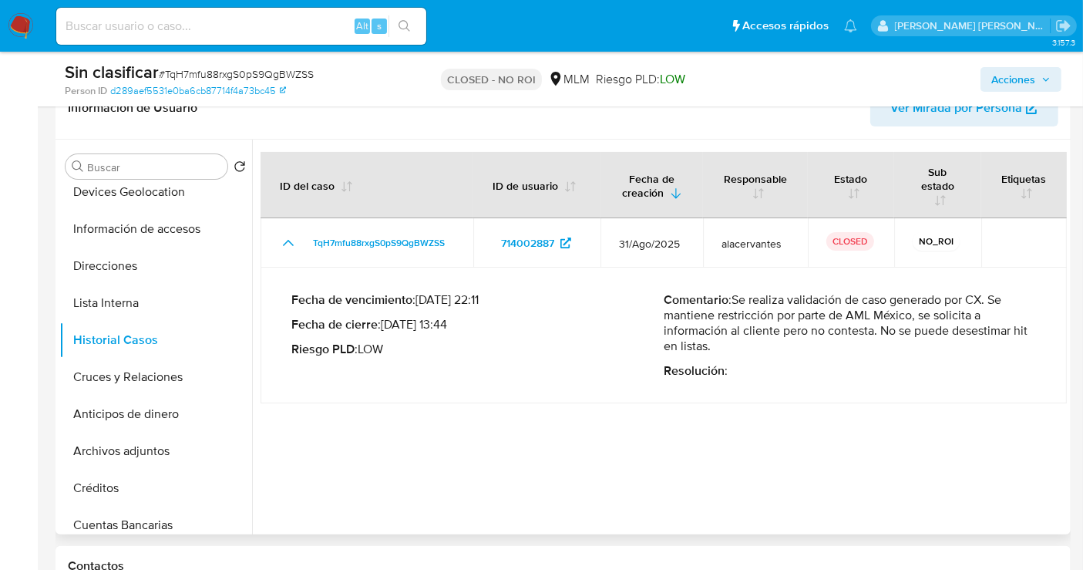
scroll to position [86, 0]
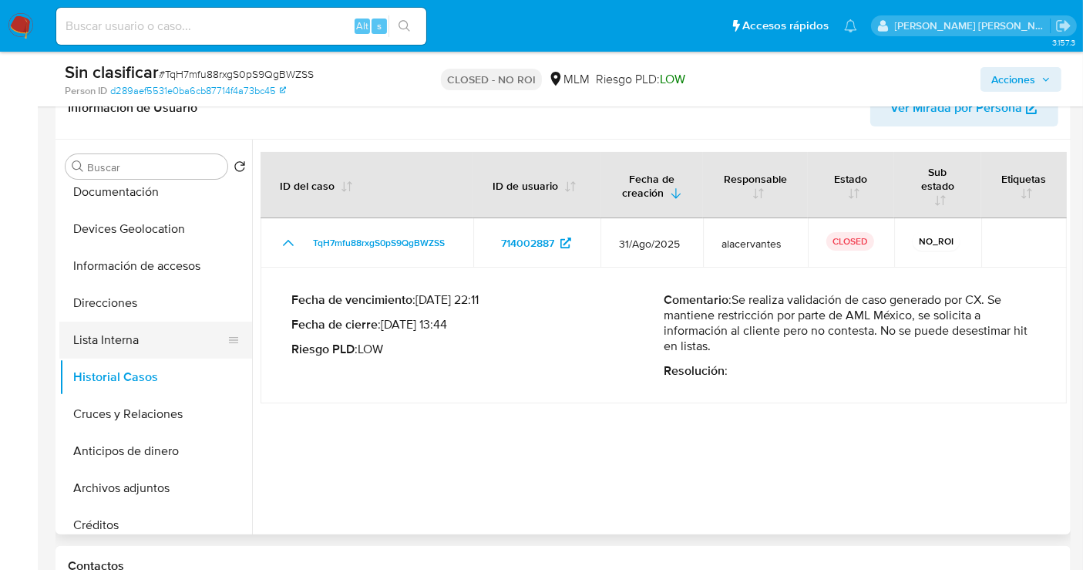
click at [106, 341] on button "Lista Interna" at bounding box center [149, 339] width 180 height 37
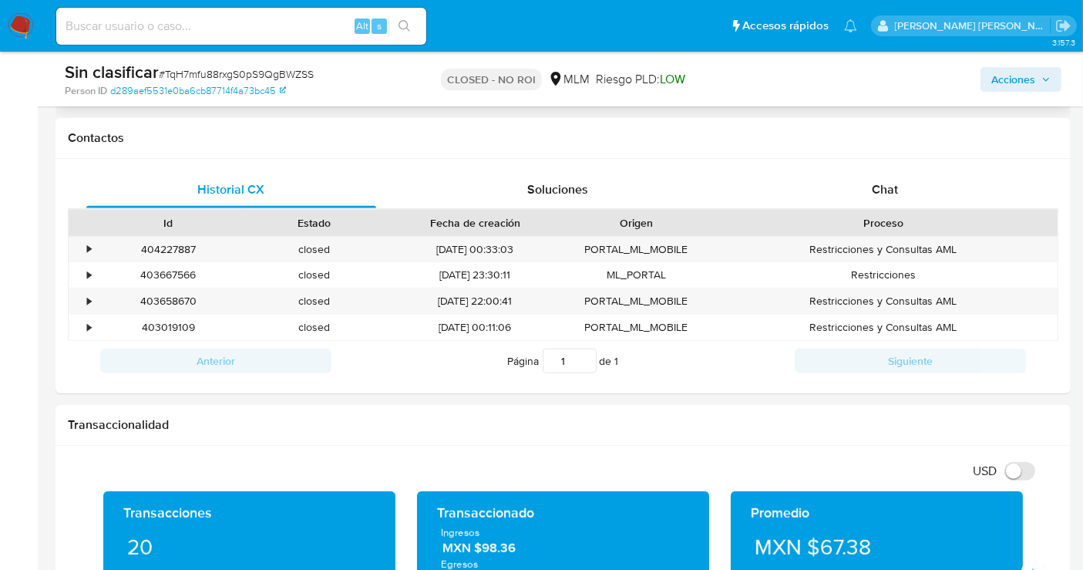
scroll to position [684, 0]
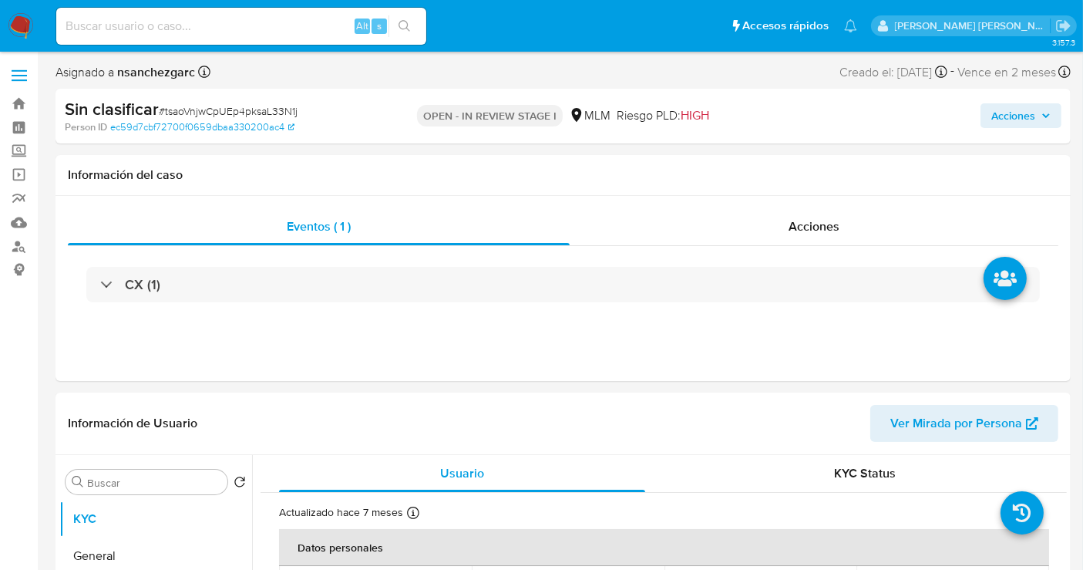
select select "10"
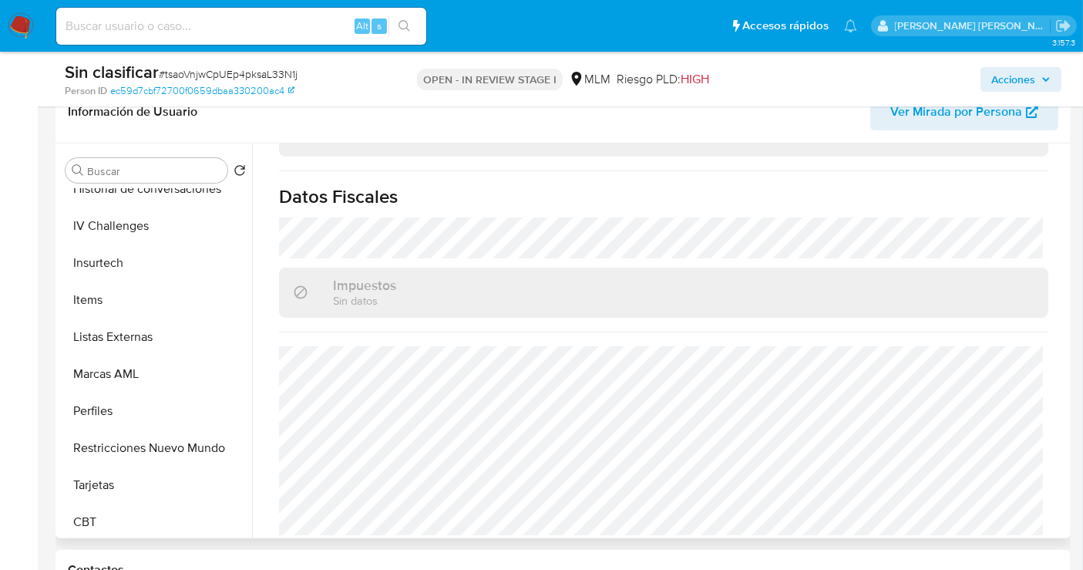
scroll to position [651, 0]
click at [129, 449] on button "Restricciones Nuevo Mundo" at bounding box center [149, 444] width 180 height 37
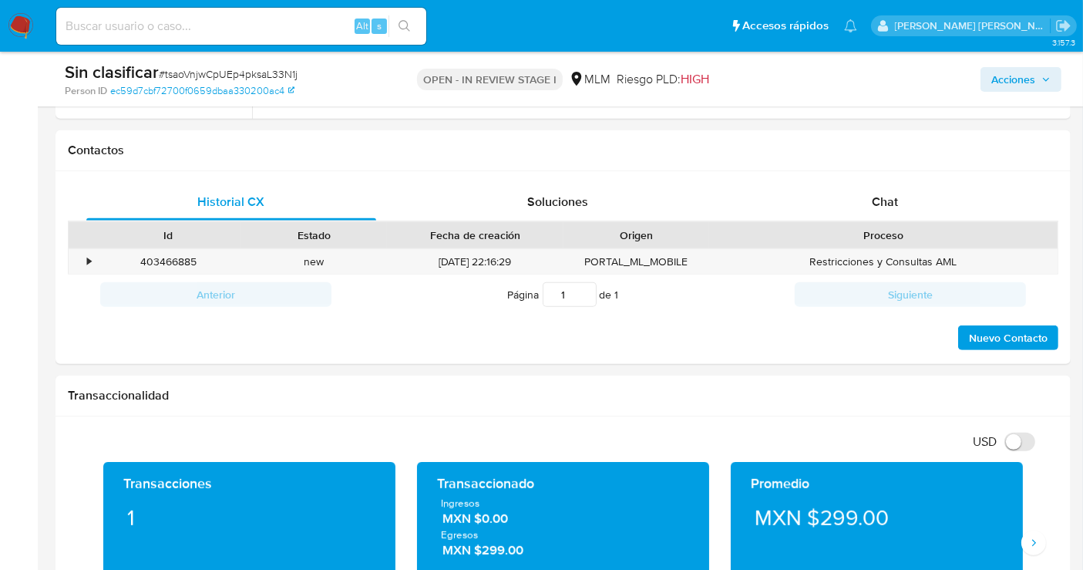
scroll to position [684, 0]
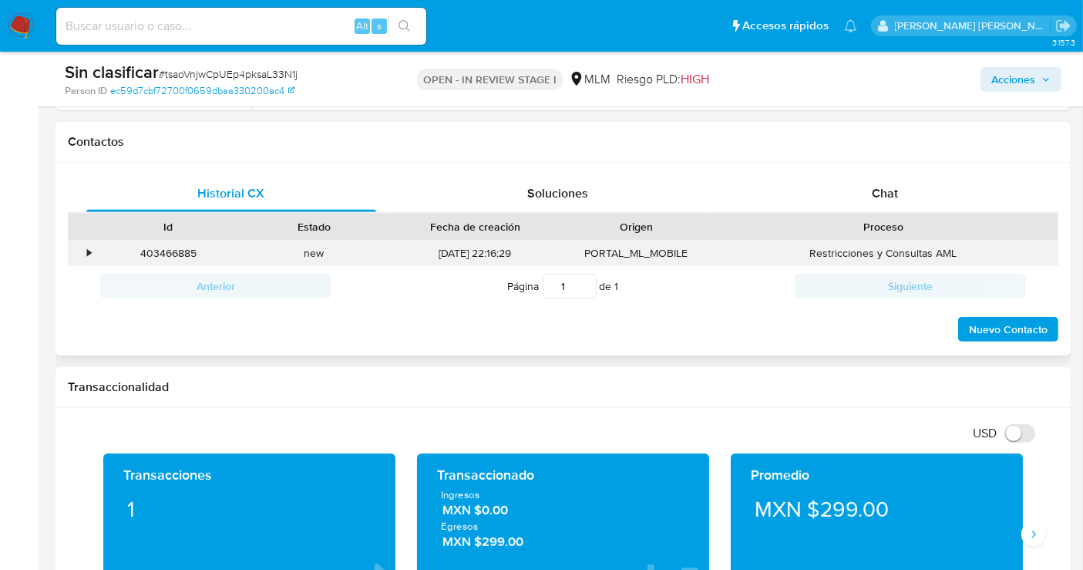
click at [81, 254] on div "•" at bounding box center [82, 252] width 27 height 25
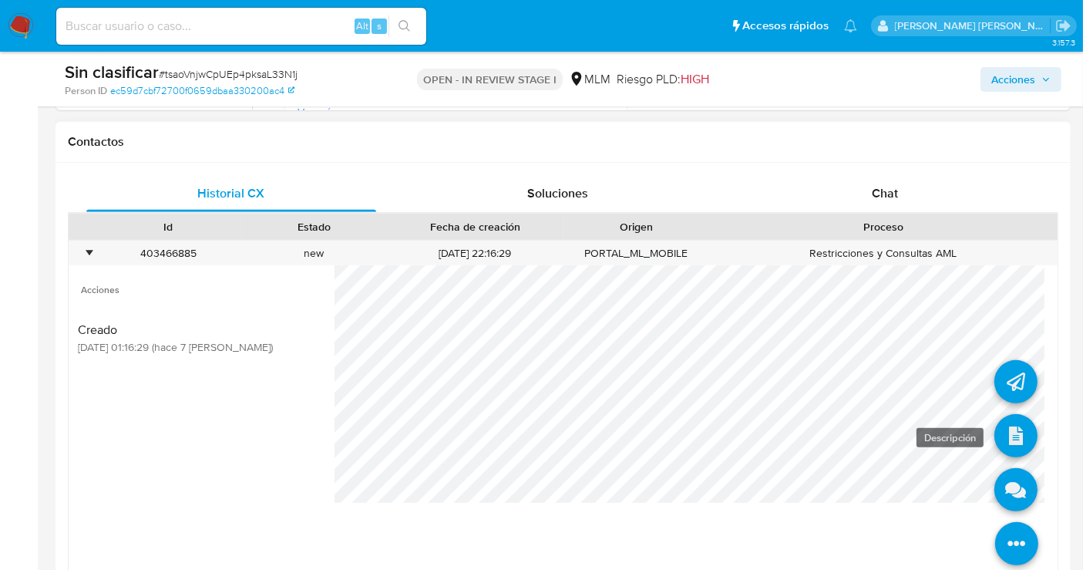
click at [1006, 428] on icon at bounding box center [1015, 435] width 43 height 43
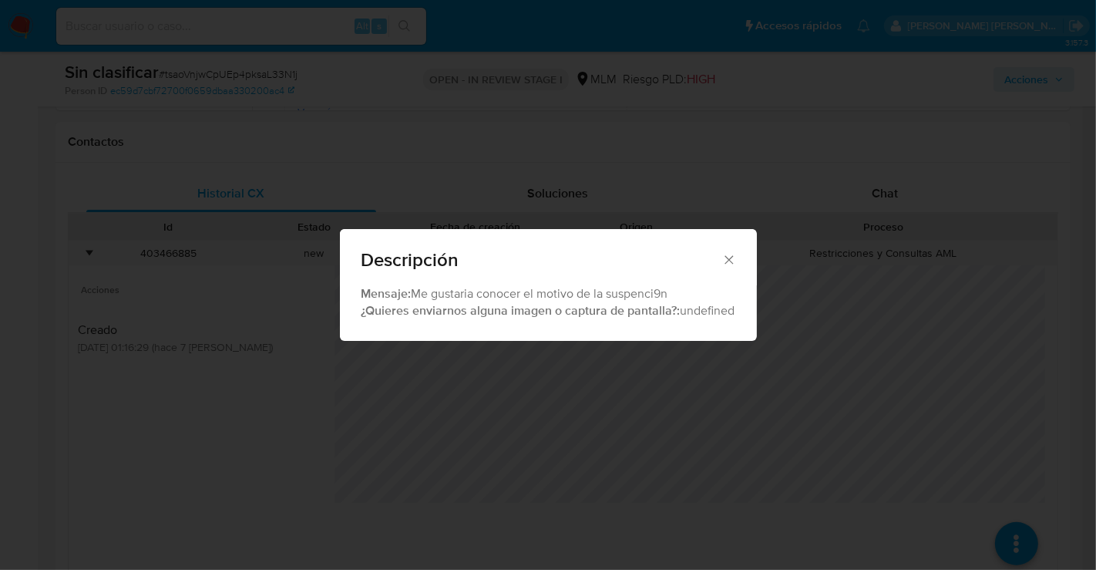
click at [734, 255] on icon "Cerrar" at bounding box center [728, 259] width 15 height 15
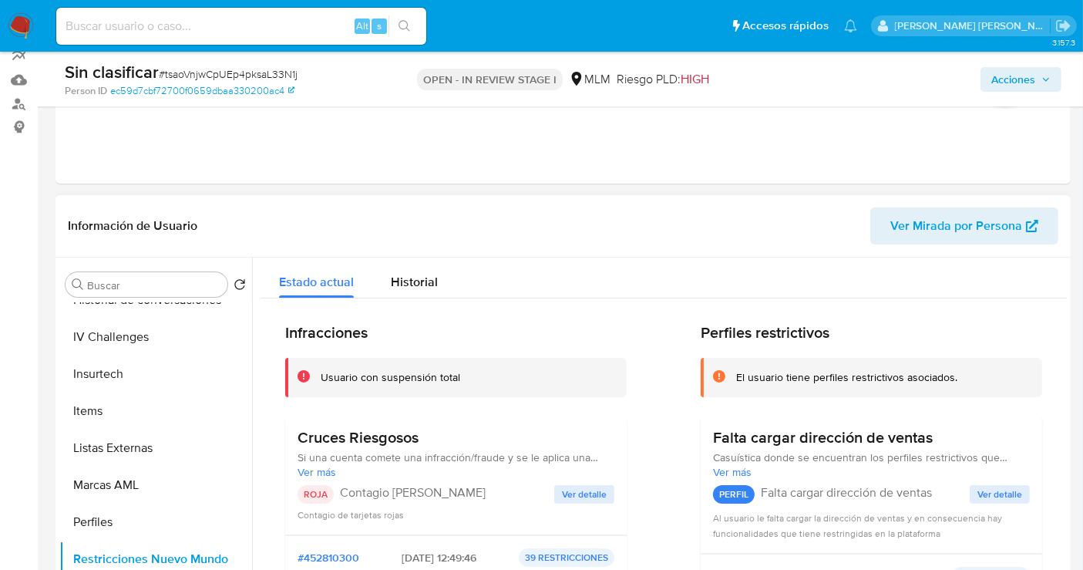
scroll to position [257, 0]
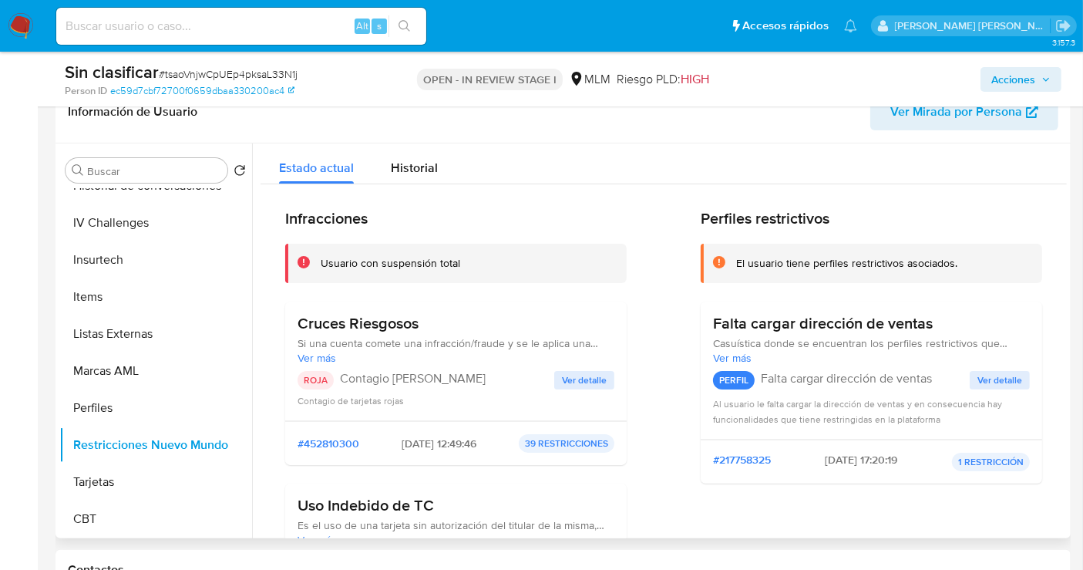
click at [587, 403] on div "Contagio de tarjetas rojas" at bounding box center [456, 399] width 317 height 15
click at [563, 379] on span "Ver detalle" at bounding box center [584, 379] width 45 height 15
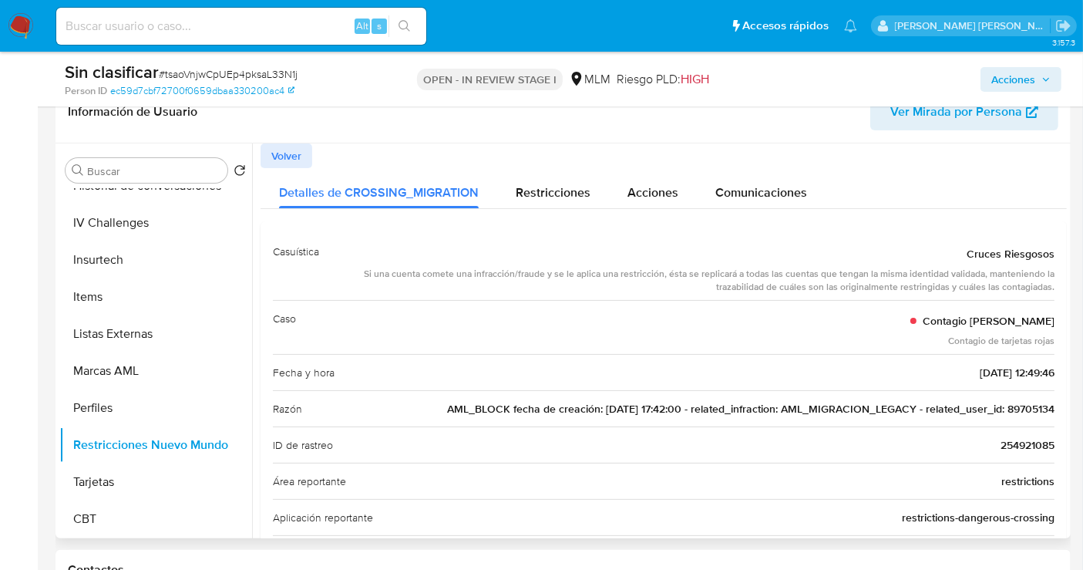
click at [1021, 405] on span "AML_BLOCK fecha de creación: [DATE] 17:42:00 - related_infraction: AML_MIGRACIO…" at bounding box center [750, 408] width 607 height 15
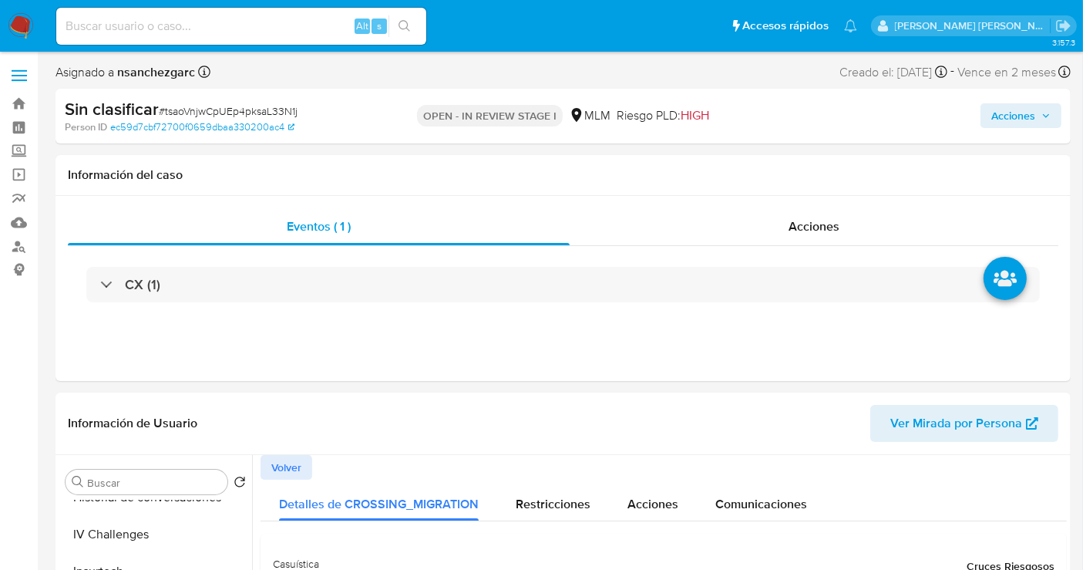
click at [1015, 113] on span "Acciones" at bounding box center [1013, 115] width 44 height 25
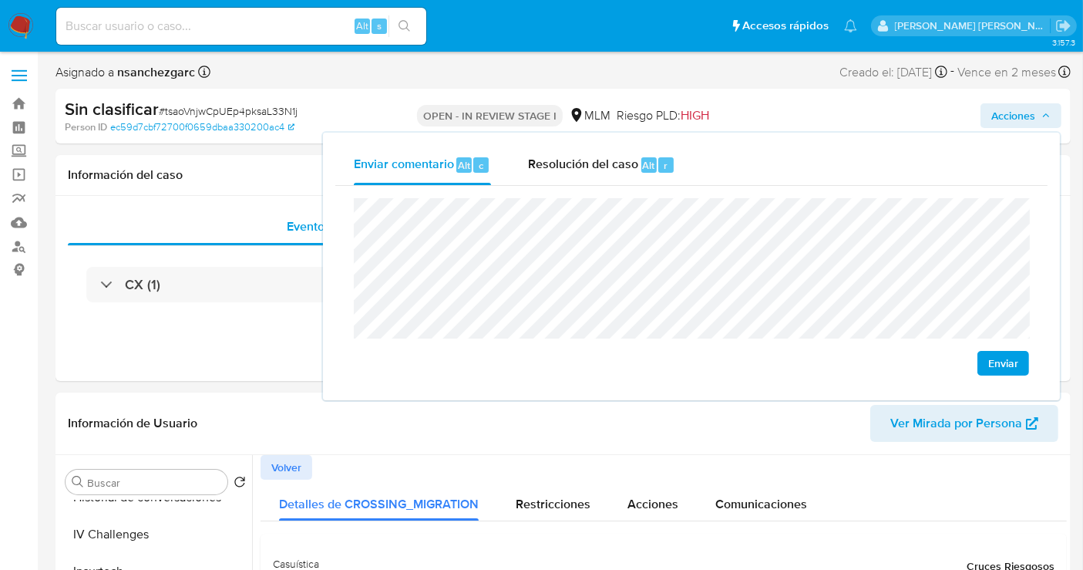
click at [338, 230] on div "Enviar" at bounding box center [691, 287] width 712 height 202
click at [563, 153] on div "Resolución del caso Alt r" at bounding box center [601, 165] width 147 height 40
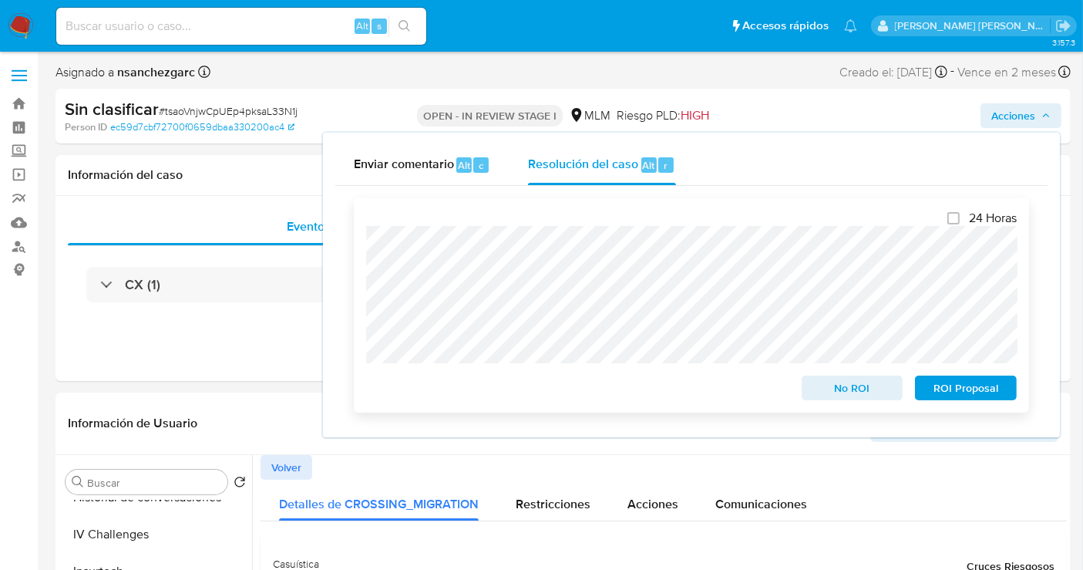
click at [846, 394] on span "No ROI" at bounding box center [852, 388] width 80 height 22
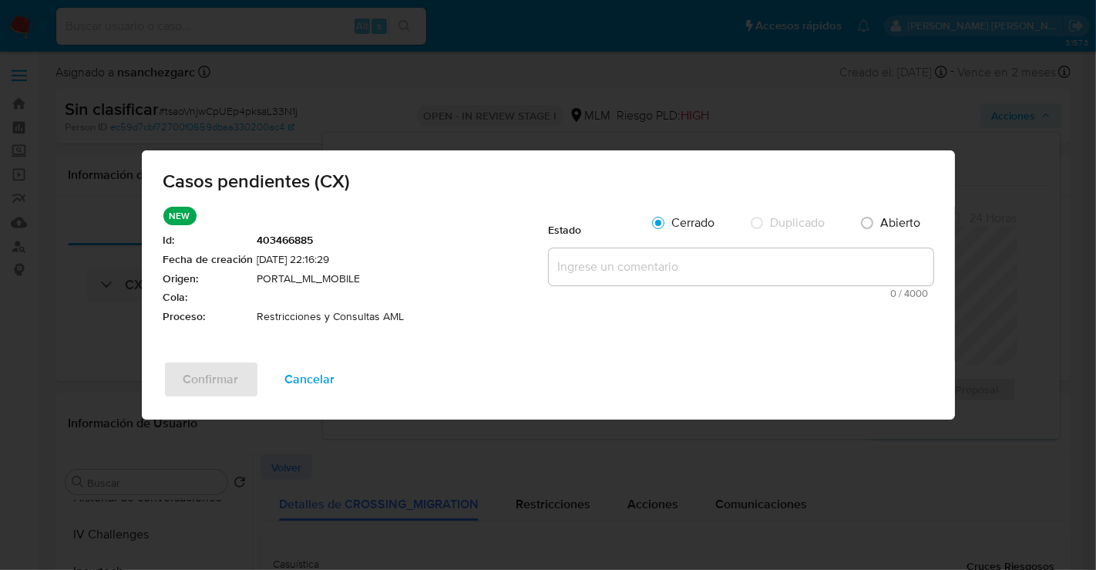
click at [587, 268] on textarea at bounding box center [741, 266] width 385 height 37
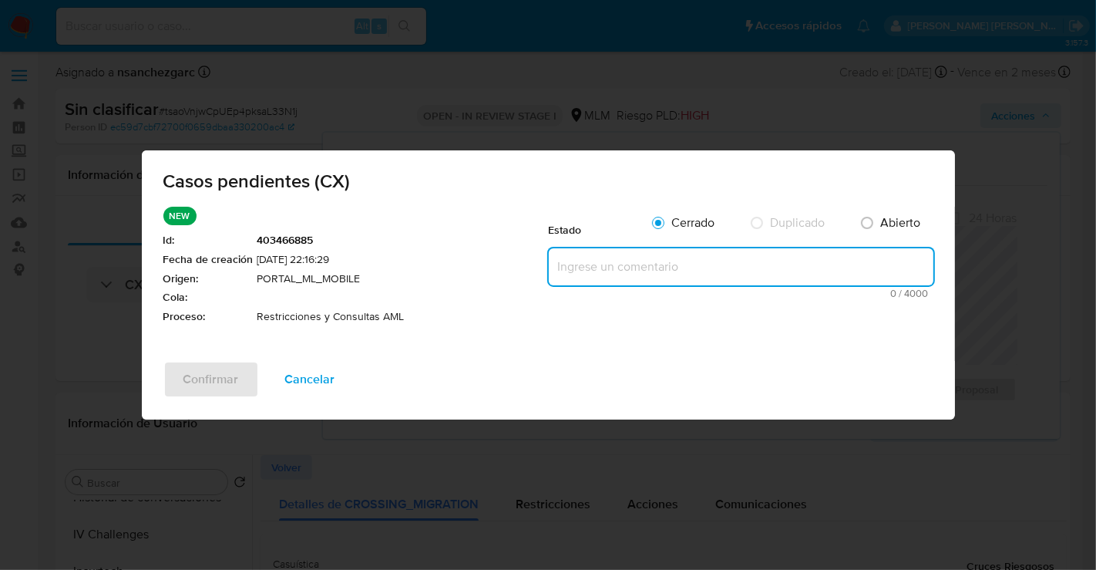
paste textarea "Se realiza validación de caso generado por CX donde se identifica restricción l…"
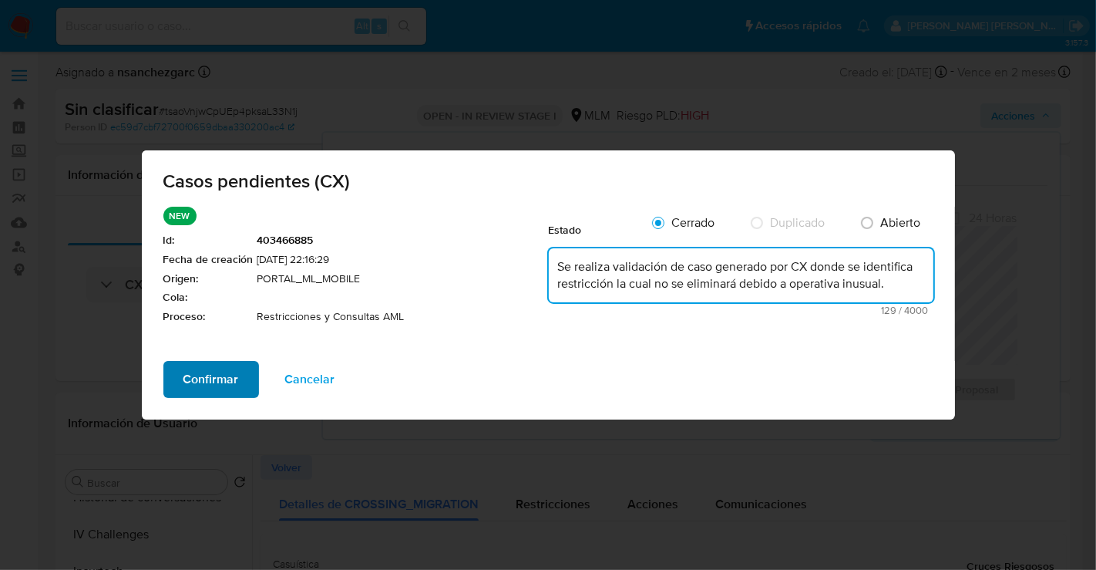
type textarea "Se realiza validación de caso generado por CX donde se identifica restricción l…"
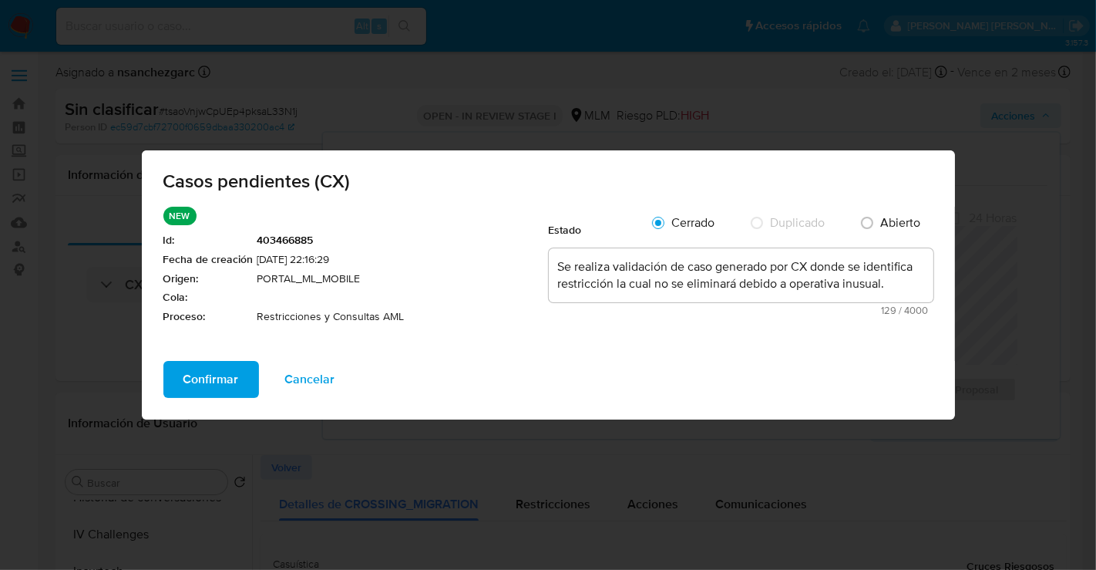
click at [183, 368] on span "Confirmar" at bounding box center [210, 379] width 55 height 34
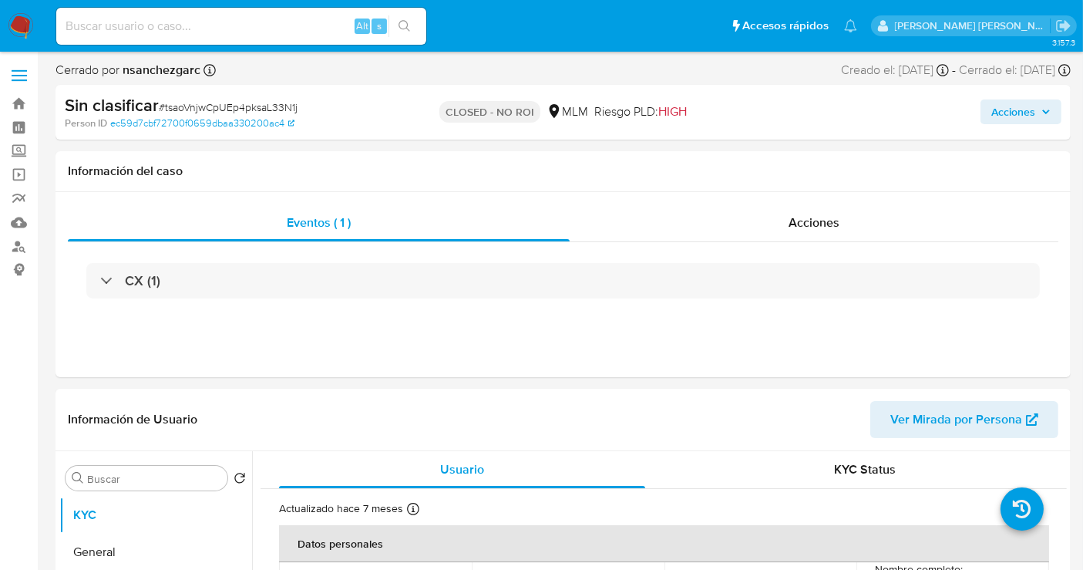
select select "10"
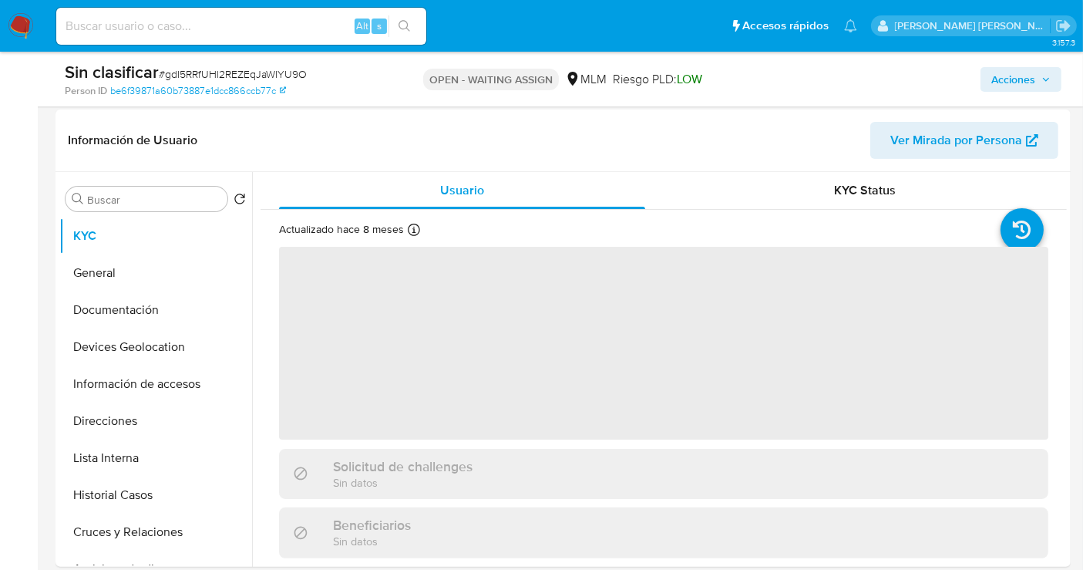
scroll to position [342, 0]
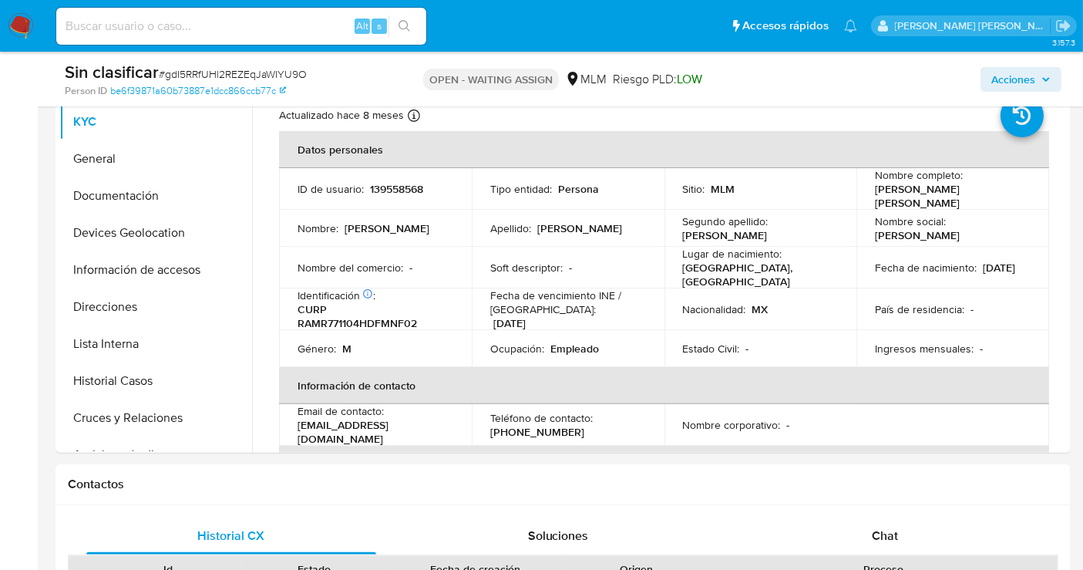
select select "10"
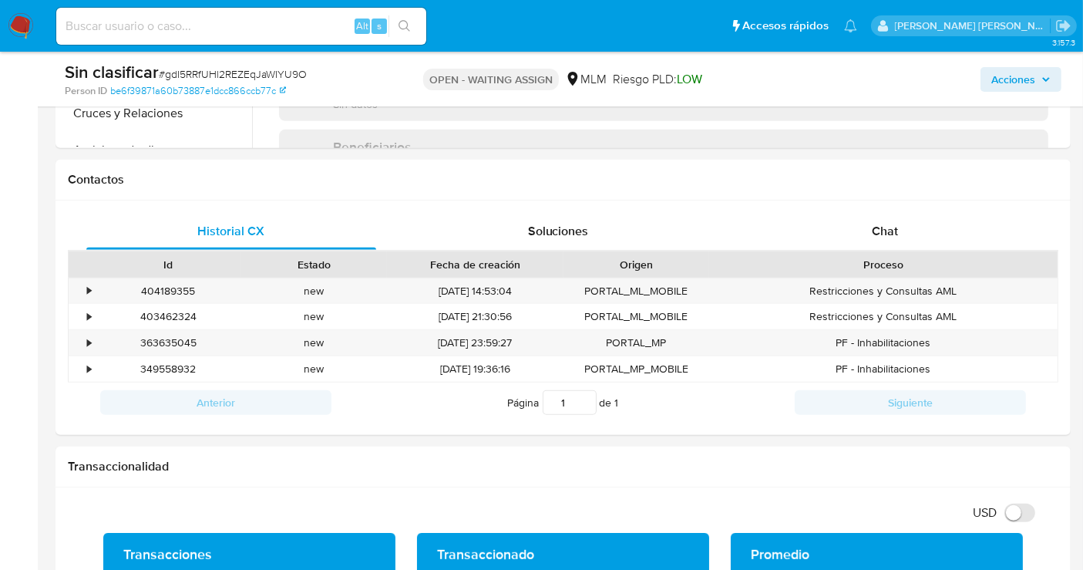
scroll to position [620, 0]
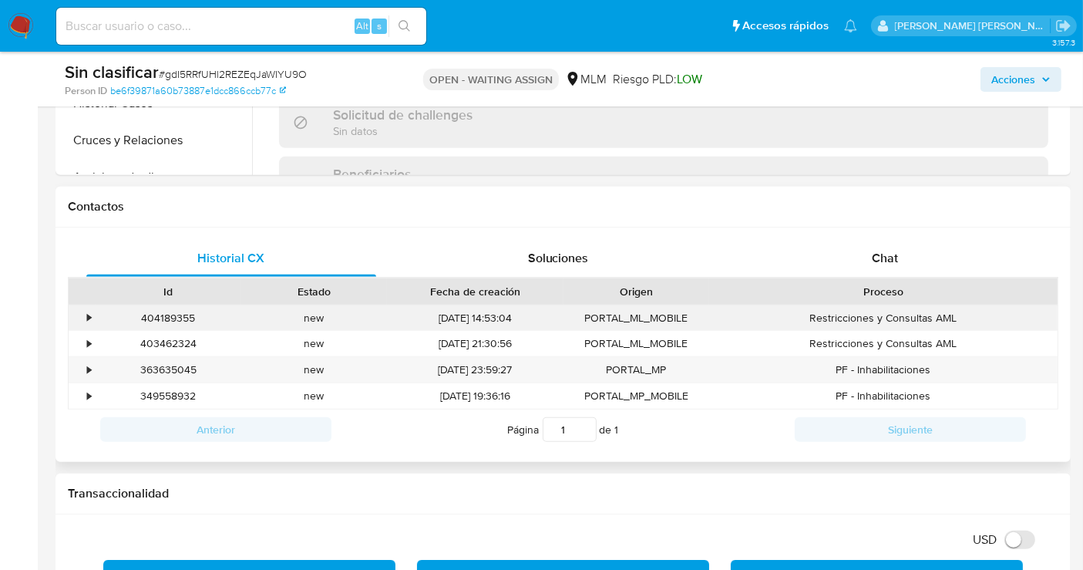
click at [90, 312] on div "•" at bounding box center [89, 318] width 4 height 15
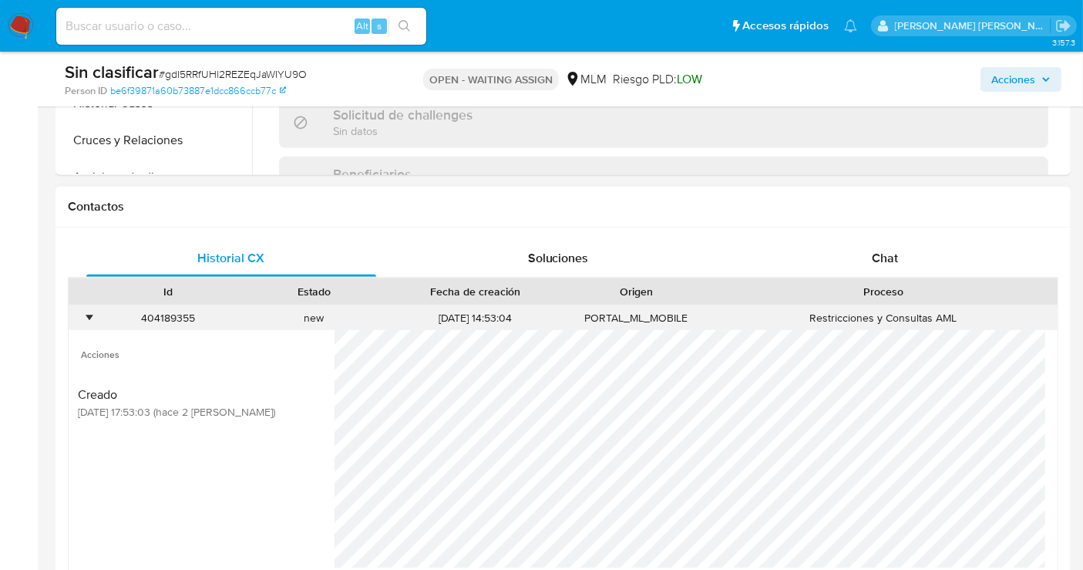
scroll to position [876, 0]
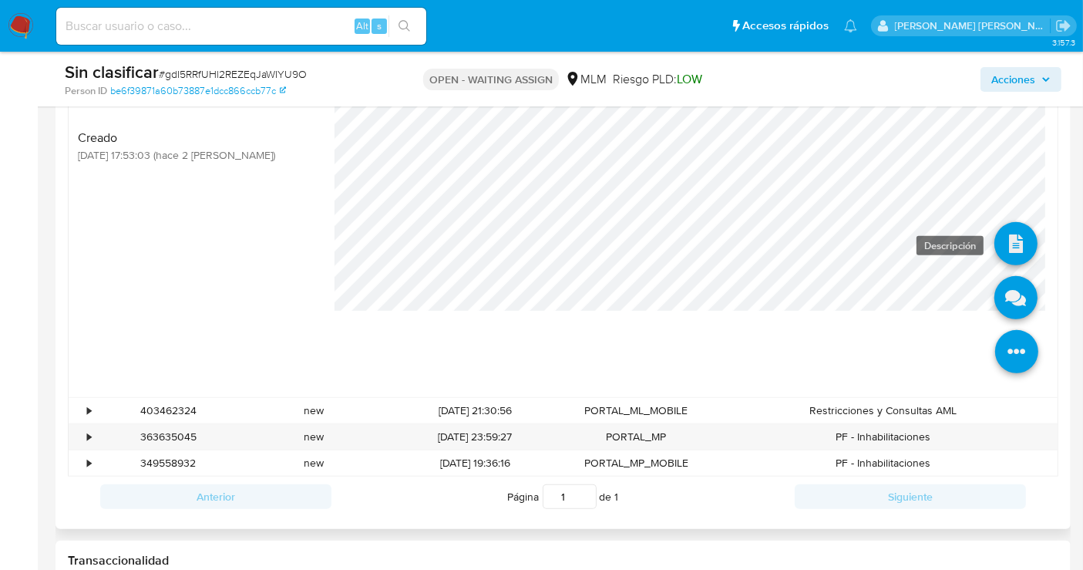
click at [1007, 243] on icon at bounding box center [1015, 243] width 43 height 43
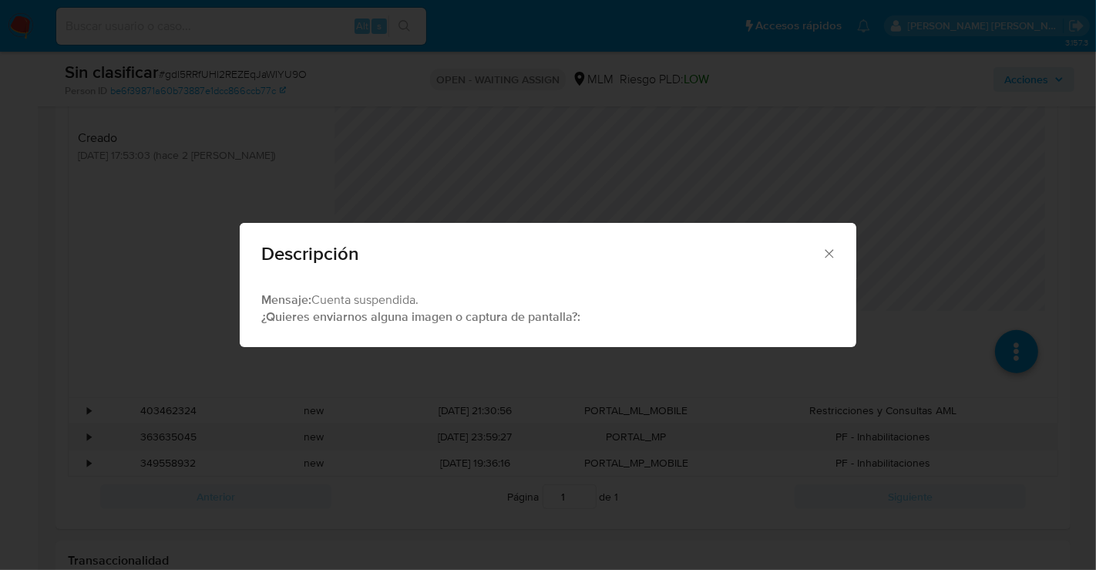
click at [829, 254] on icon "Cerrar" at bounding box center [829, 253] width 8 height 8
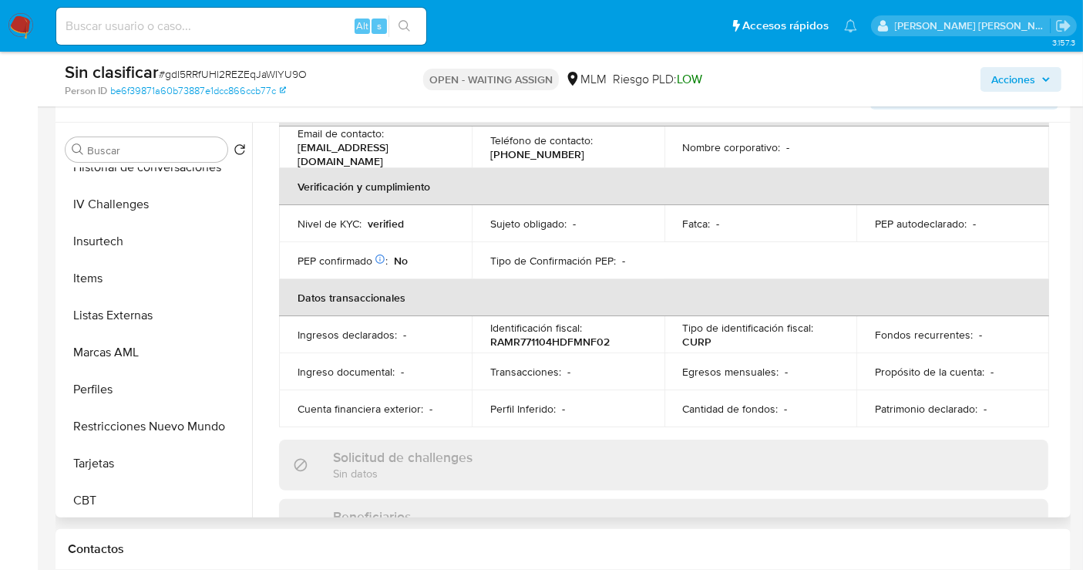
scroll to position [651, 0]
click at [125, 421] on button "Restricciones Nuevo Mundo" at bounding box center [149, 423] width 180 height 37
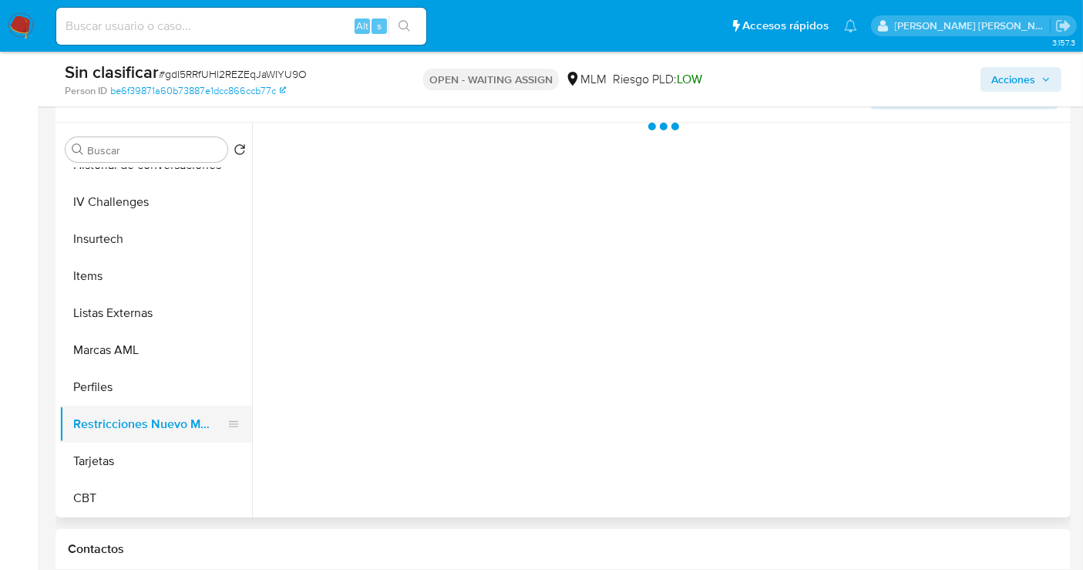
scroll to position [0, 0]
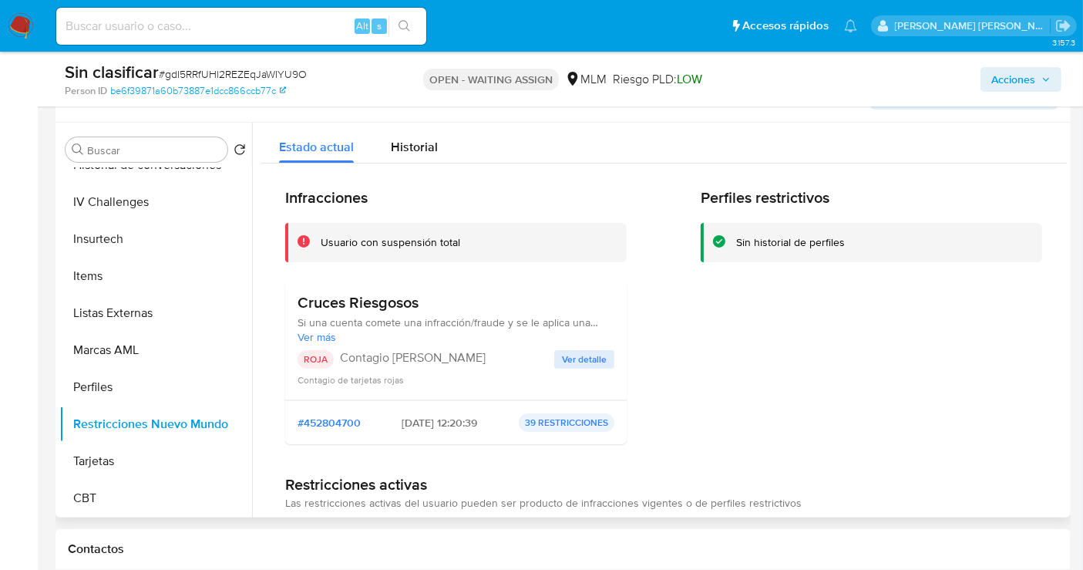
click at [597, 353] on span "Ver detalle" at bounding box center [584, 358] width 45 height 15
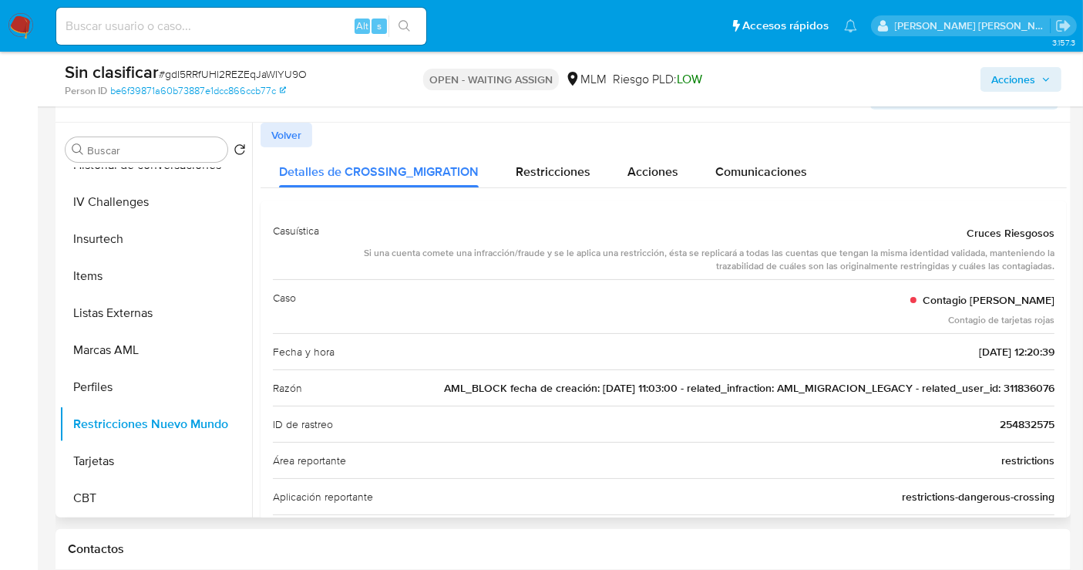
click at [1014, 388] on span "AML_BLOCK fecha de creación: [DATE] 11:03:00 - related_infraction: AML_MIGRACIO…" at bounding box center [749, 387] width 610 height 15
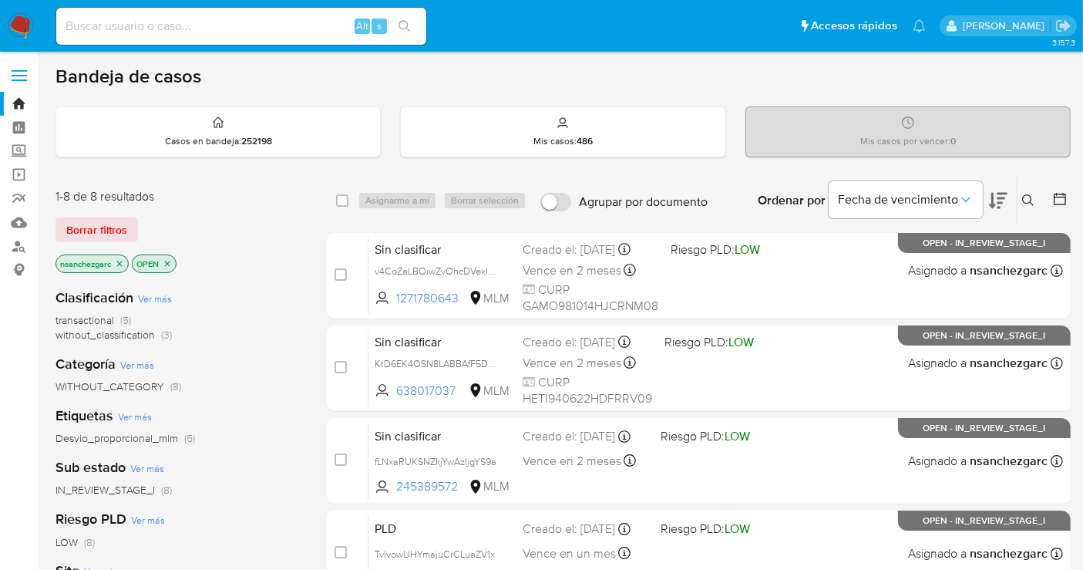
click at [198, 20] on input at bounding box center [241, 26] width 370 height 20
paste input "311836076"
type input "311836076"
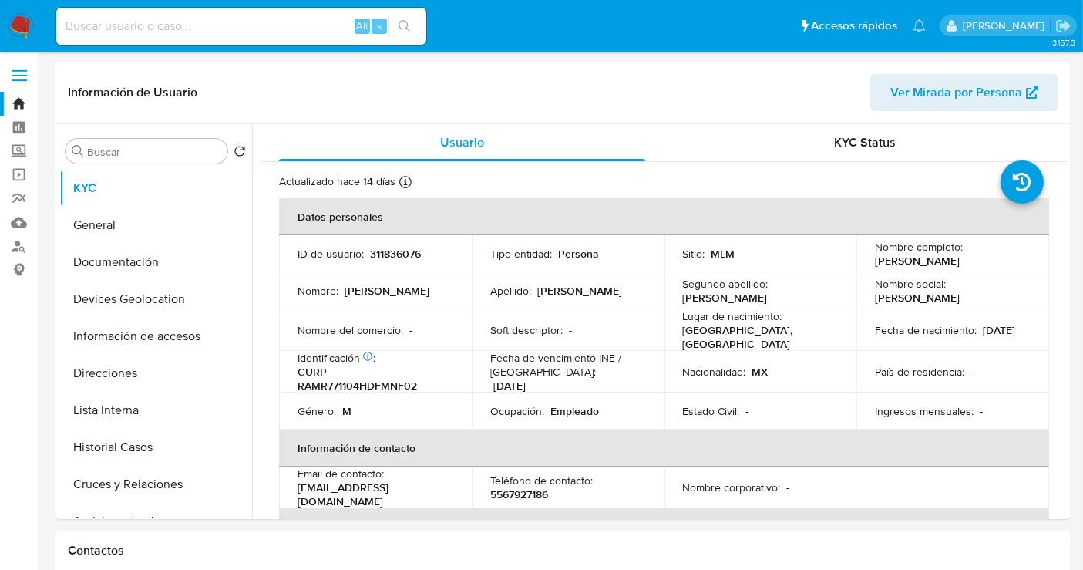
select select "10"
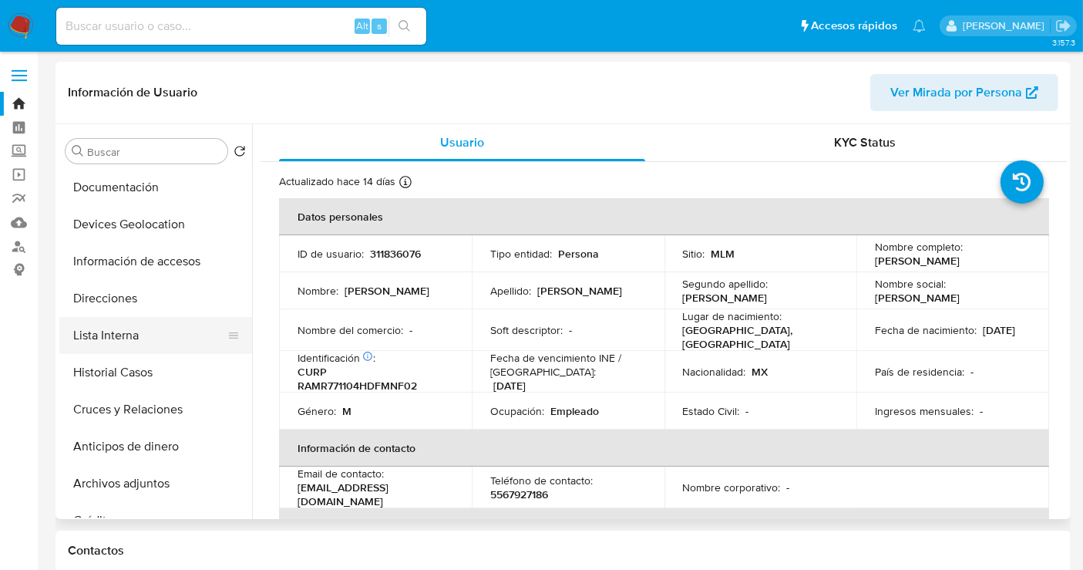
scroll to position [51, 0]
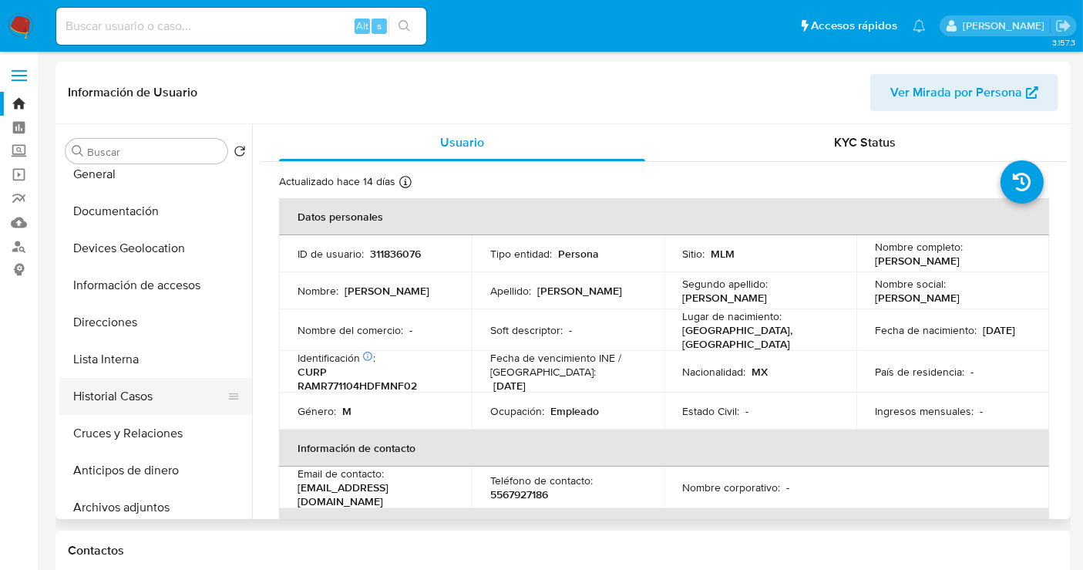
click at [136, 391] on button "Historial Casos" at bounding box center [149, 396] width 180 height 37
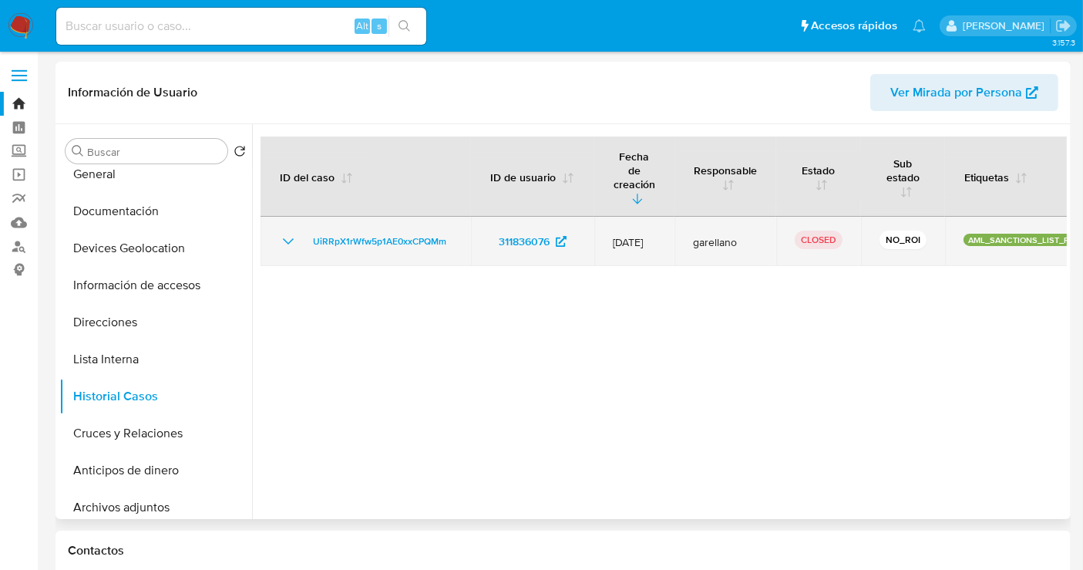
click at [288, 238] on icon "Mostrar/Ocultar" at bounding box center [288, 241] width 11 height 6
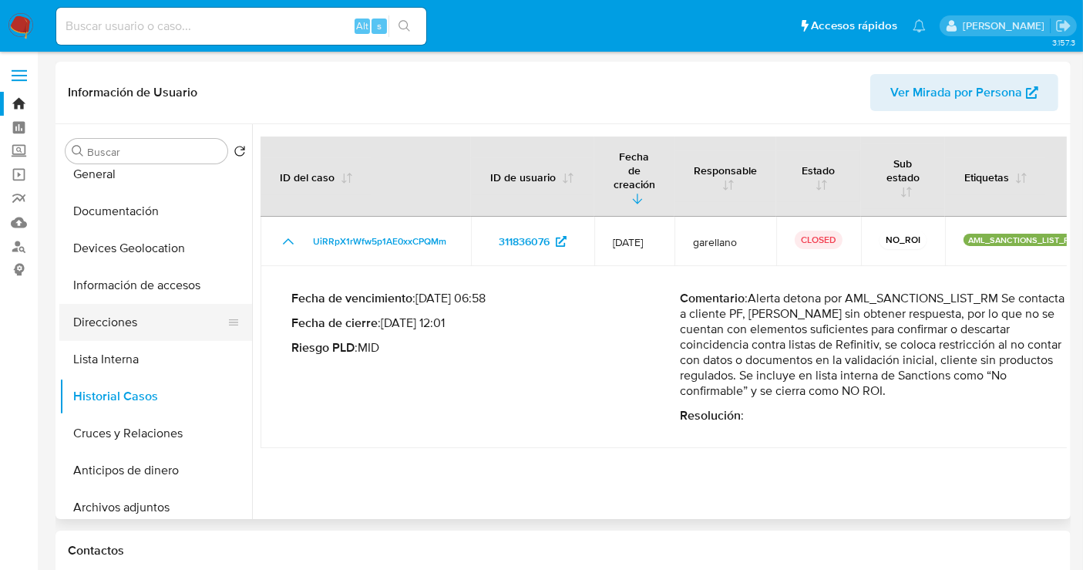
scroll to position [0, 0]
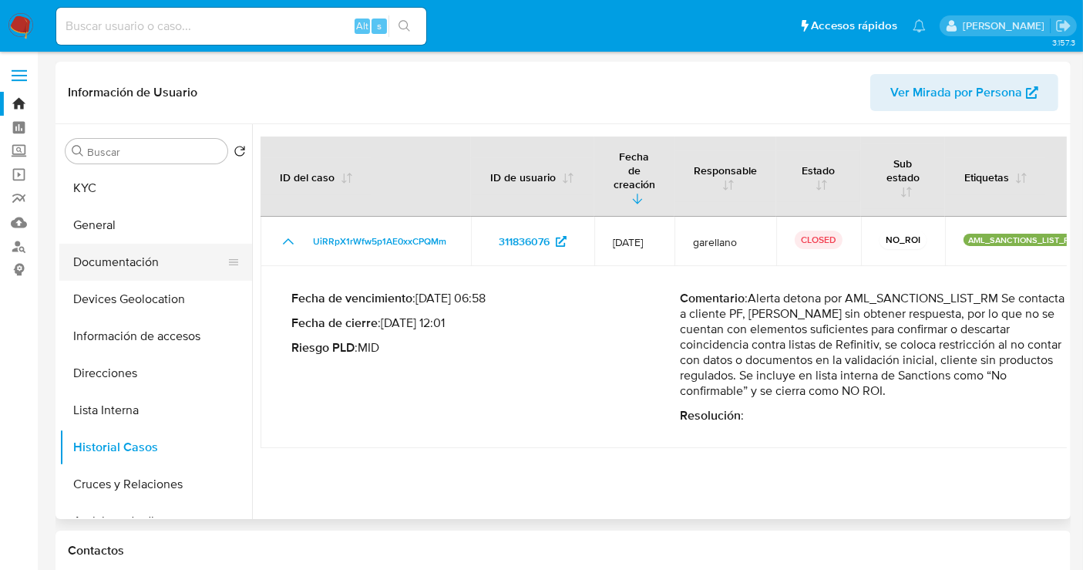
click at [160, 265] on button "Documentación" at bounding box center [149, 262] width 180 height 37
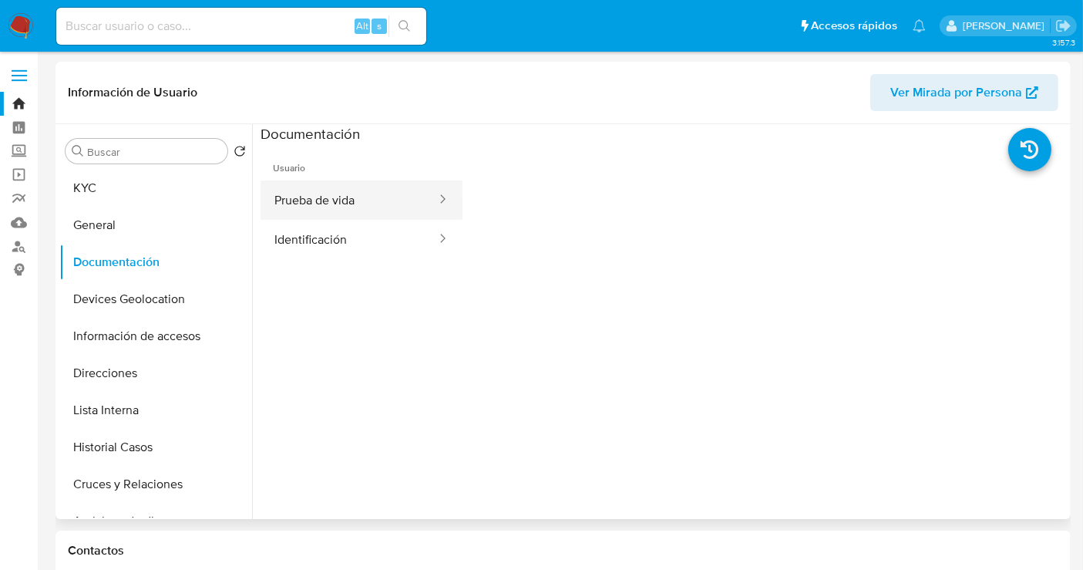
click at [361, 206] on button "Prueba de vida" at bounding box center [349, 199] width 177 height 39
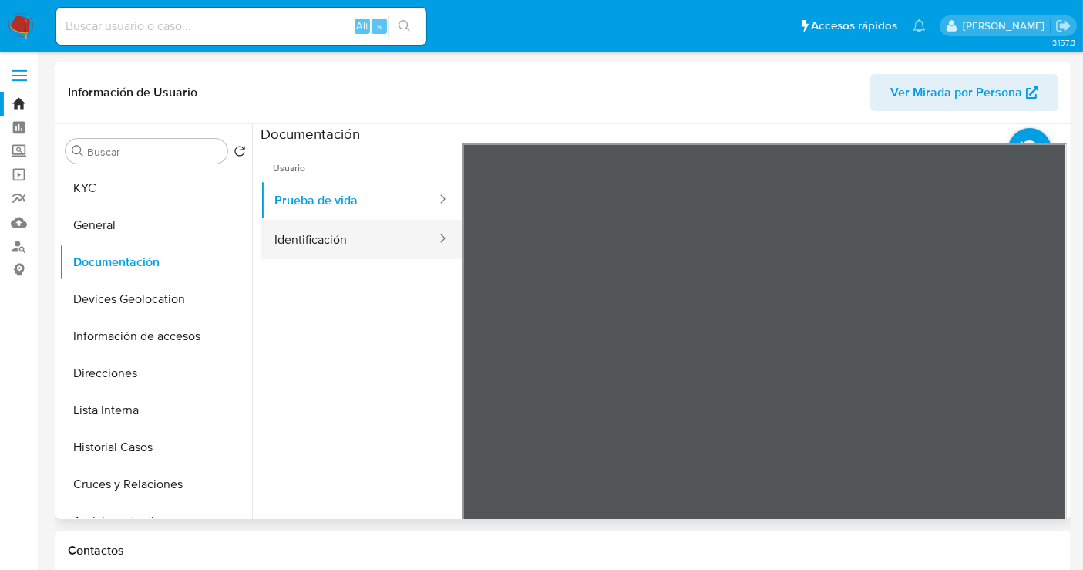
click at [343, 240] on button "Identificación" at bounding box center [349, 239] width 177 height 39
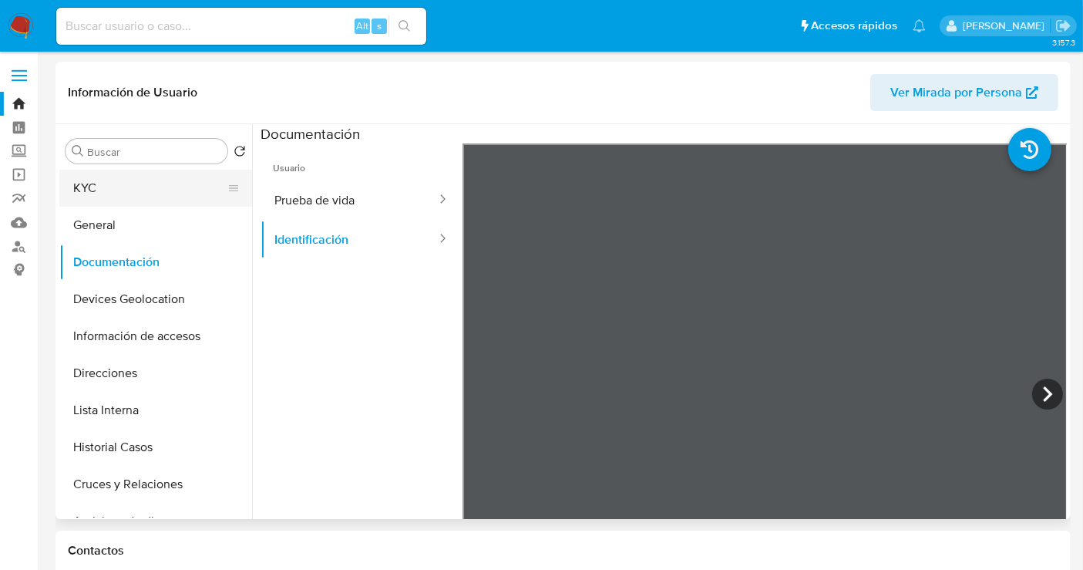
click at [134, 194] on button "KYC" at bounding box center [149, 188] width 180 height 37
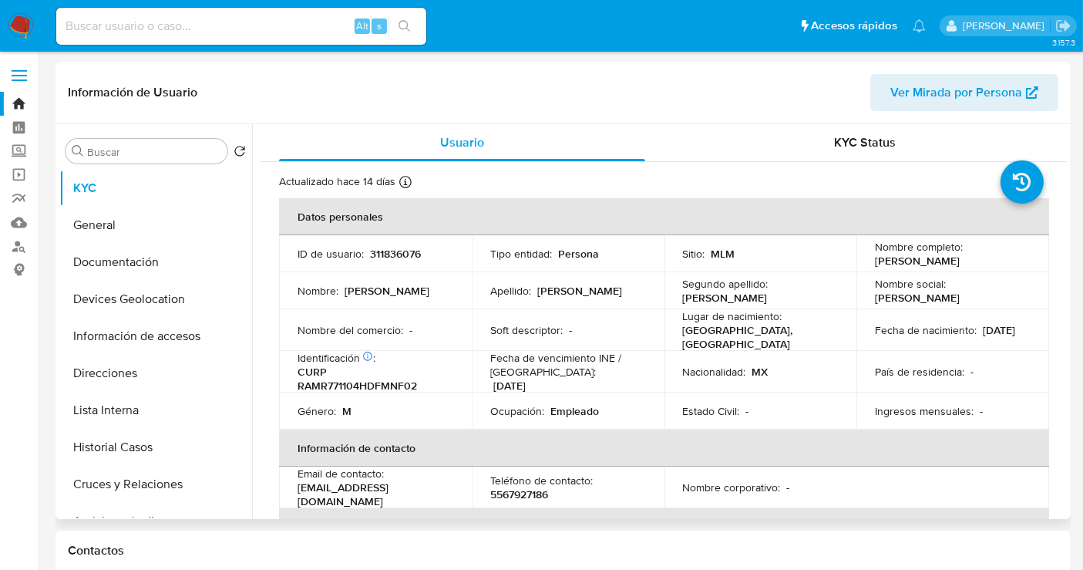
click at [923, 260] on p "Rafael Ramirez Meneses" at bounding box center [917, 261] width 85 height 14
drag, startPoint x: 969, startPoint y: 254, endPoint x: 990, endPoint y: 262, distance: 22.2
click at [1001, 261] on div "Nombre completo : Rafael Ramirez Meneses" at bounding box center [953, 254] width 156 height 28
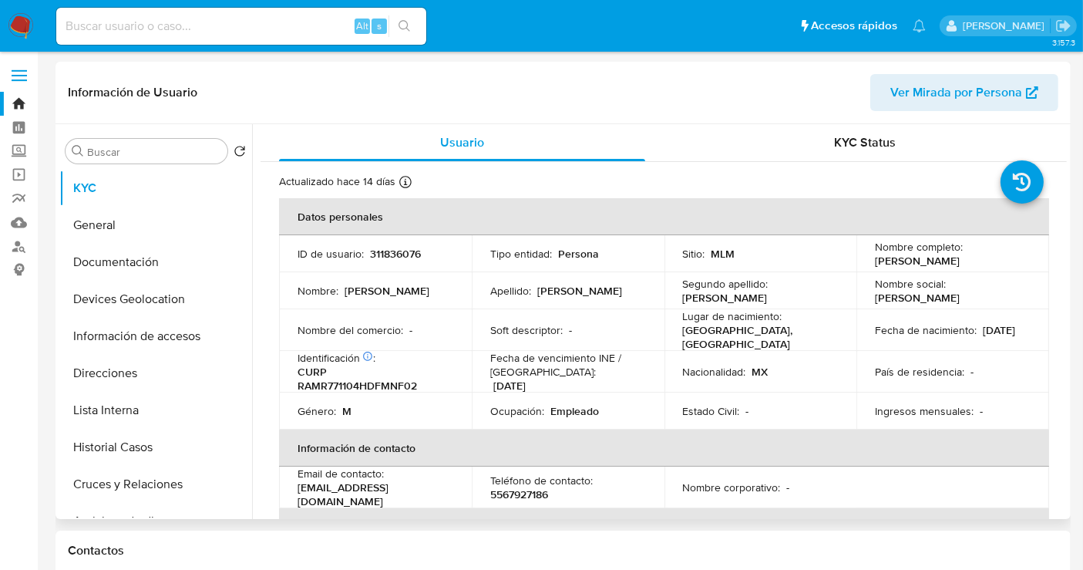
drag, startPoint x: 997, startPoint y: 257, endPoint x: 863, endPoint y: 263, distance: 134.3
click at [863, 263] on td "Nombre completo : Rafael Ramirez Meneses" at bounding box center [952, 253] width 193 height 37
copy p "Rafael Ramirez Meneses"
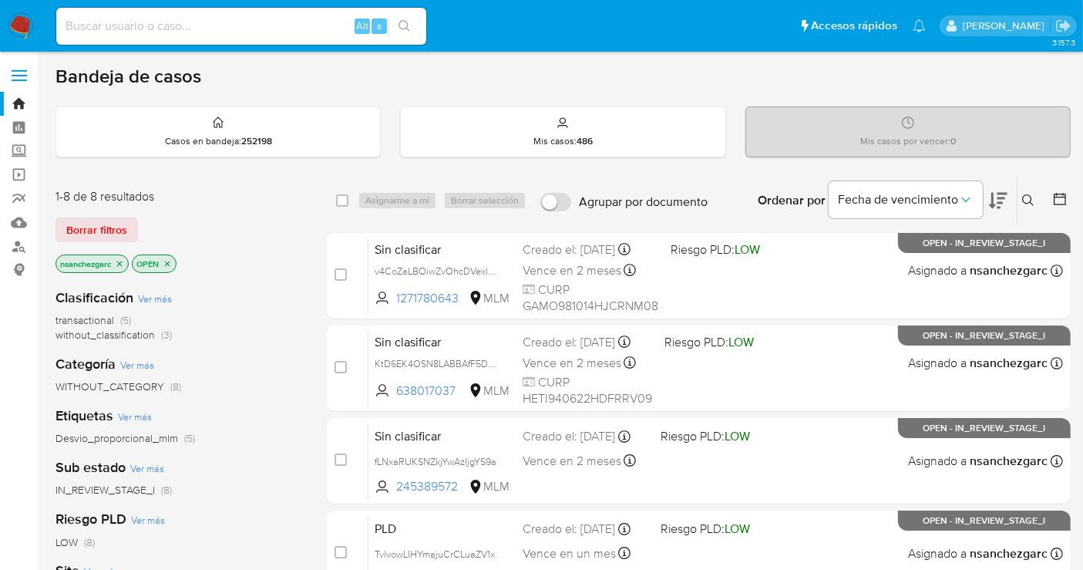
click at [1026, 191] on button at bounding box center [1029, 200] width 25 height 18
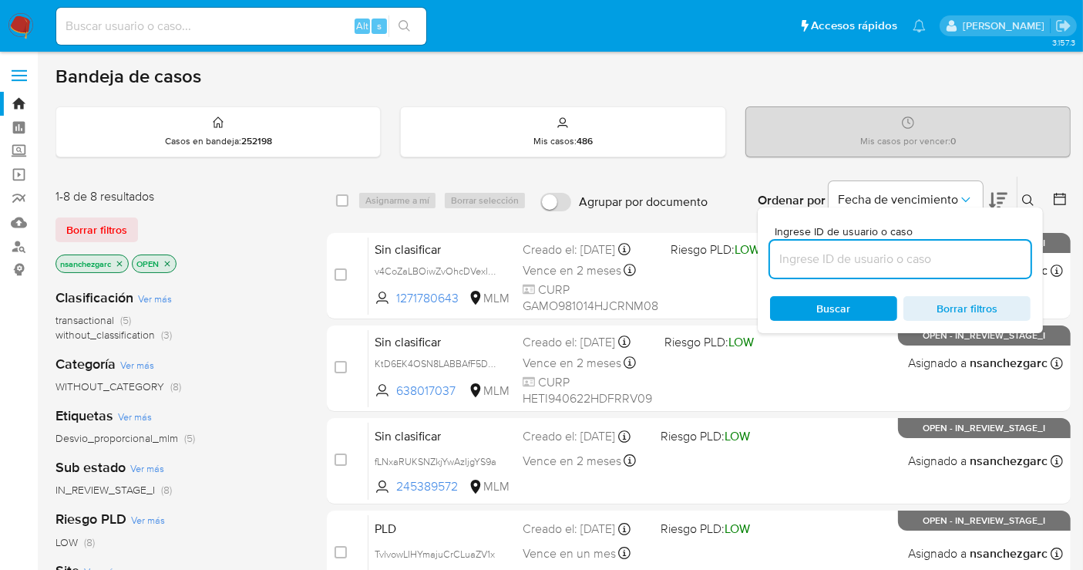
click at [825, 258] on input at bounding box center [900, 259] width 261 height 20
type input "139558568"
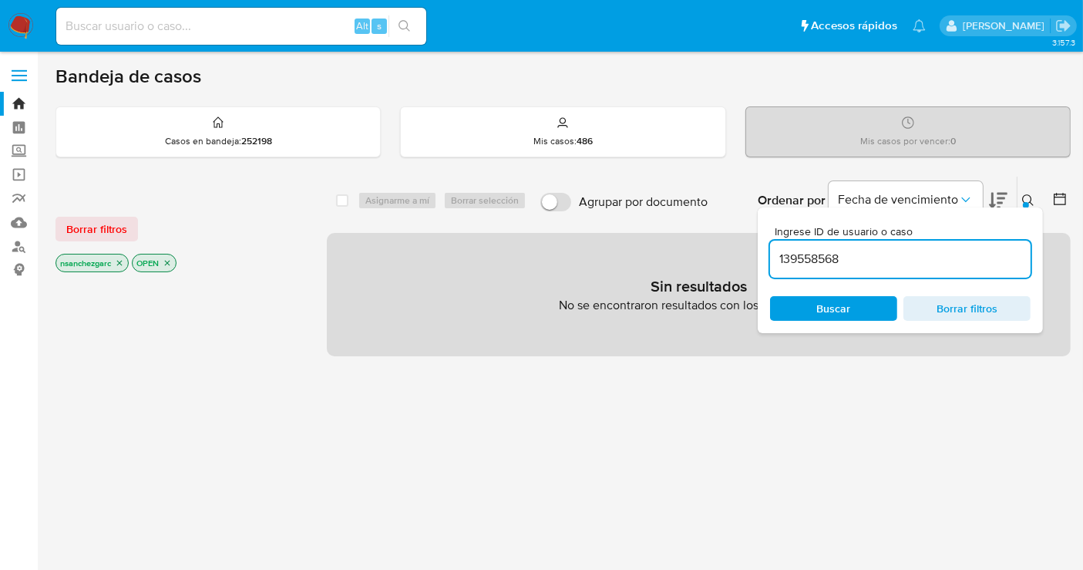
click at [120, 265] on icon "close-filter" at bounding box center [119, 262] width 9 height 9
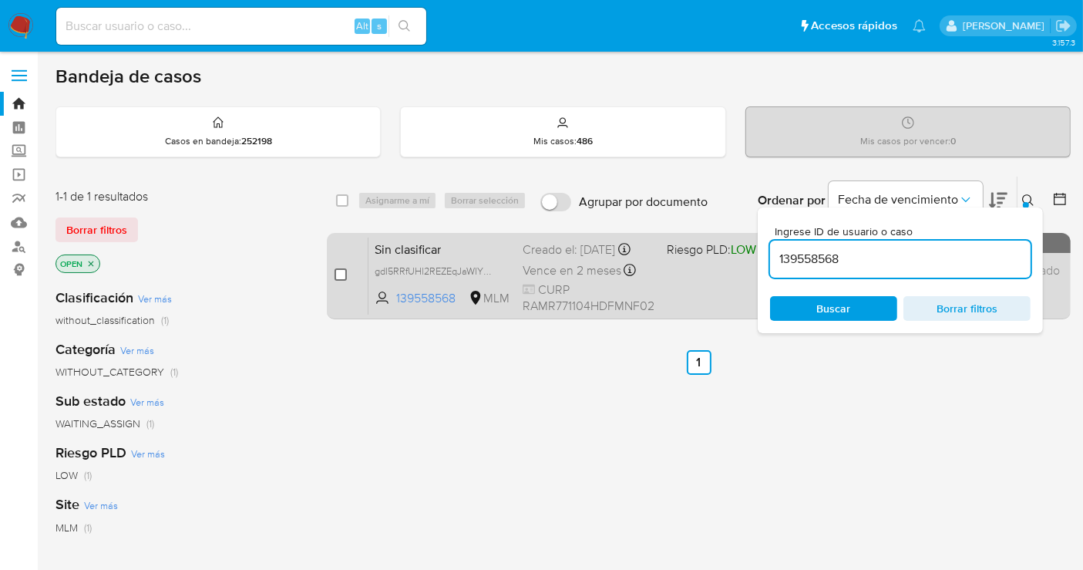
click at [337, 278] on input "checkbox" at bounding box center [341, 274] width 12 height 12
checkbox input "true"
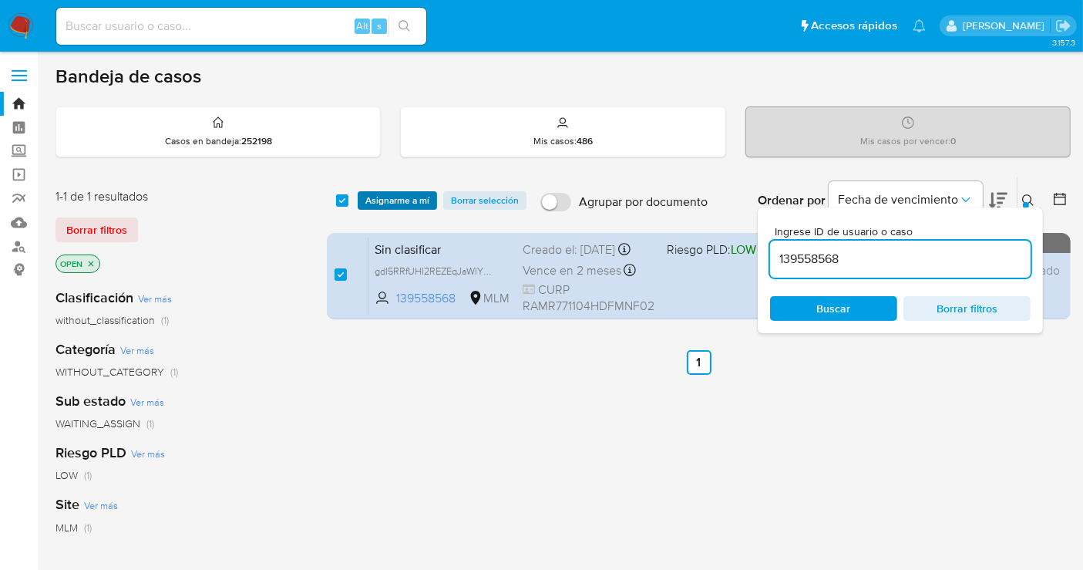
click at [422, 199] on span "Asignarme a mí" at bounding box center [397, 200] width 64 height 15
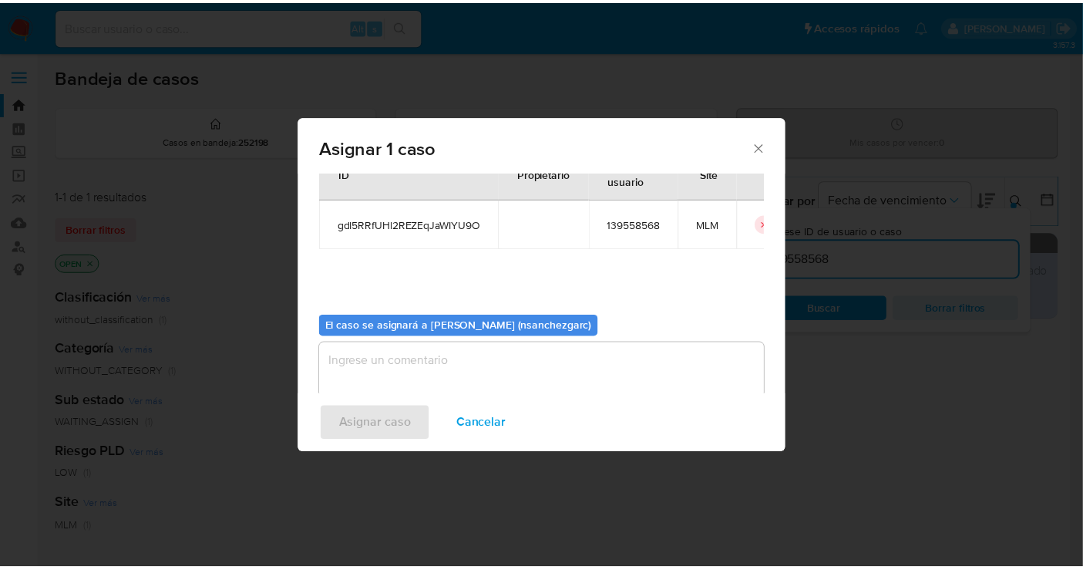
scroll to position [79, 0]
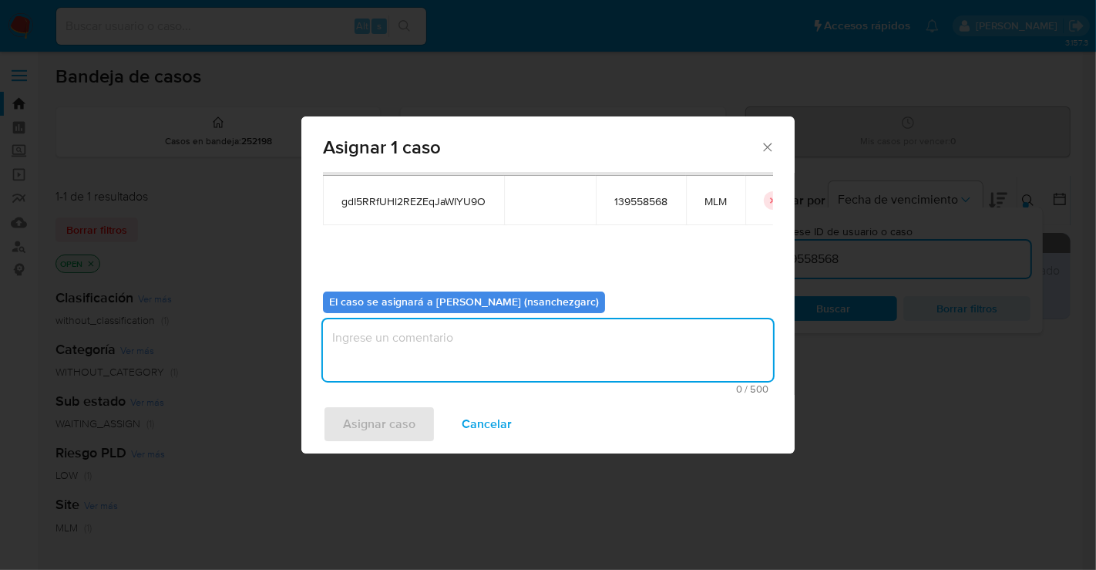
drag, startPoint x: 380, startPoint y: 355, endPoint x: 357, endPoint y: 309, distance: 51.7
click at [357, 309] on div "El caso se asignará a [PERSON_NAME] (nsanchezgarc) 0 / 500 500 caracteres resta…" at bounding box center [548, 336] width 450 height 115
type textarea "nesg"
click at [369, 417] on span "Asignar caso" at bounding box center [379, 424] width 72 height 34
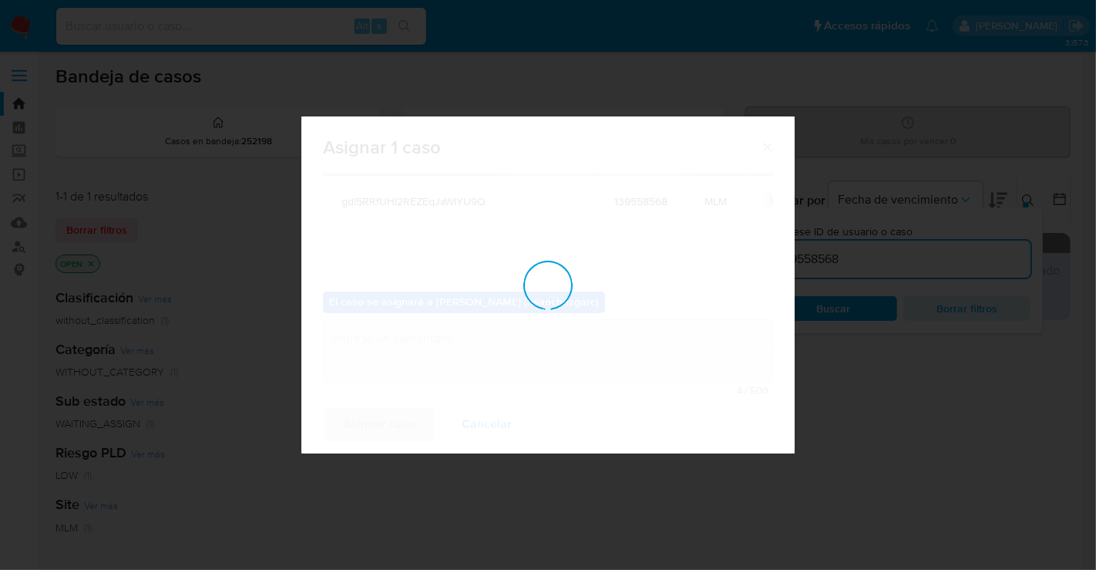
checkbox input "false"
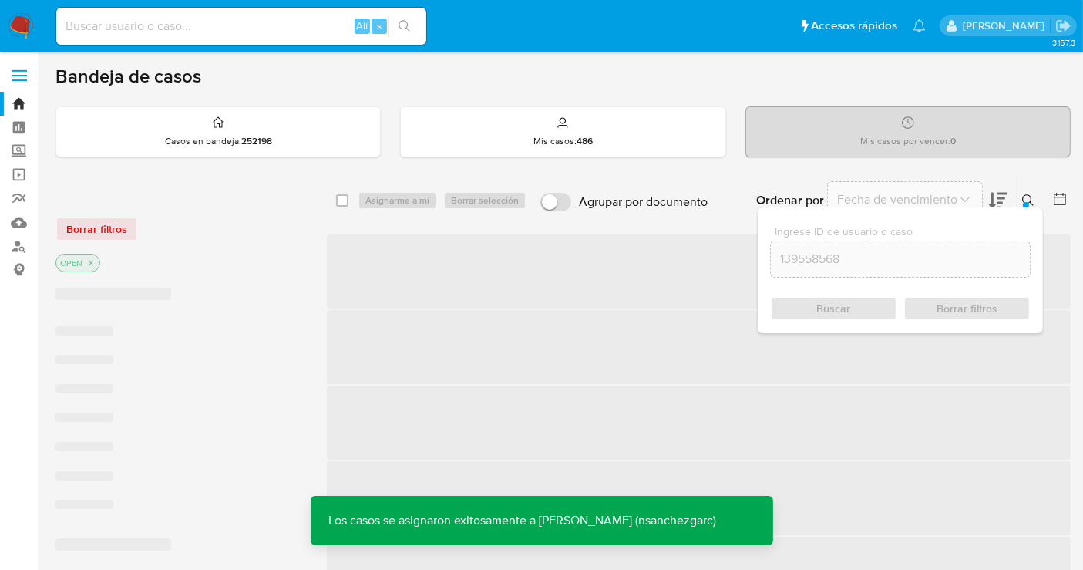
click at [19, 28] on img at bounding box center [21, 26] width 26 height 26
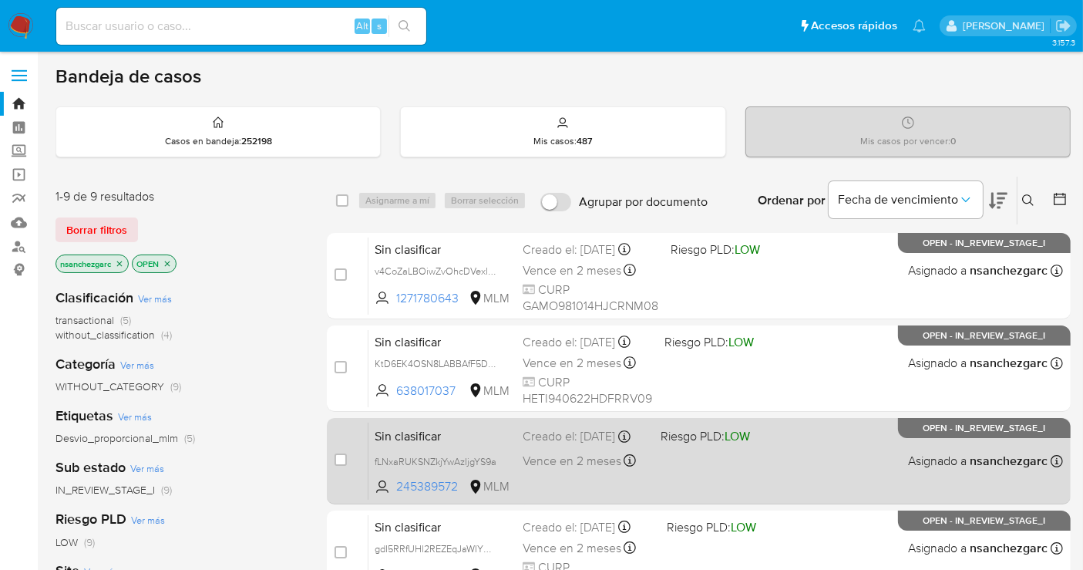
click at [548, 445] on div "Creado el: [DATE] Creado el: [DATE] 21:25:10" at bounding box center [586, 436] width 126 height 17
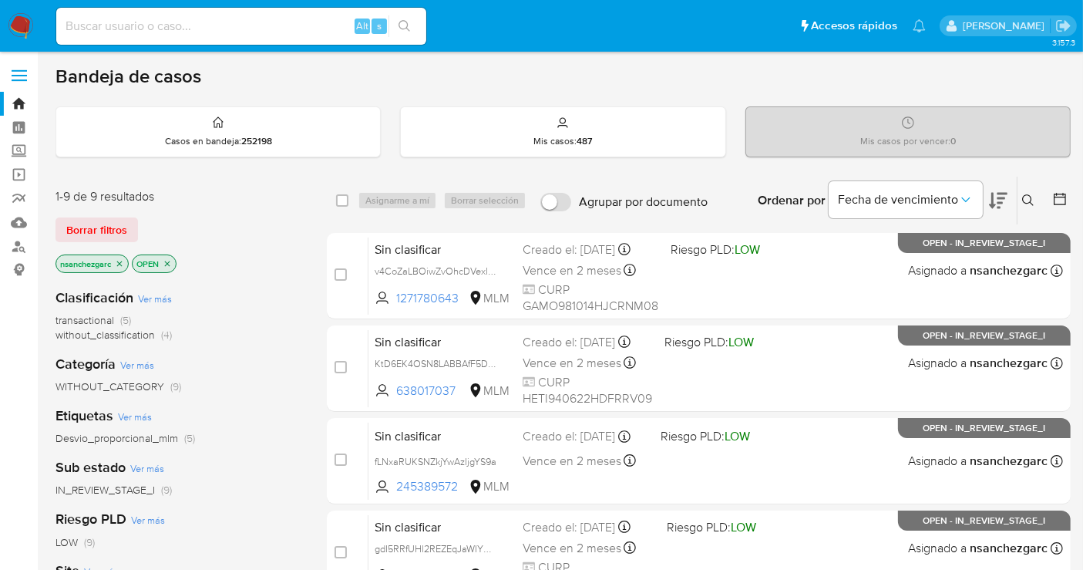
click at [123, 29] on input at bounding box center [241, 26] width 370 height 20
paste input "TqH7mfu88rxgS0pS9QgBWZSS"
type input "TqH7mfu88rxgS0pS9QgBWZSS"
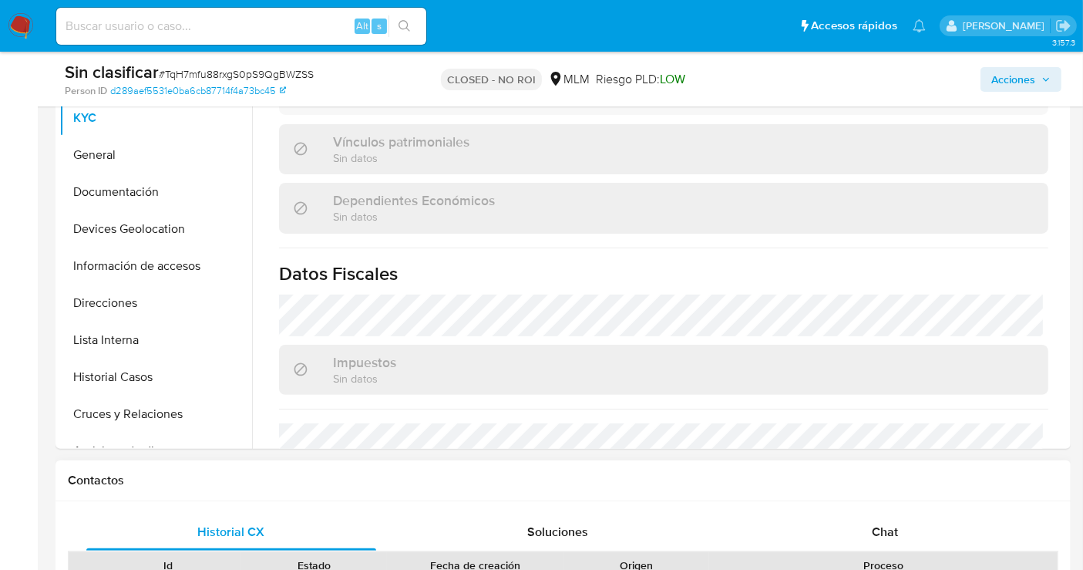
scroll to position [796, 0]
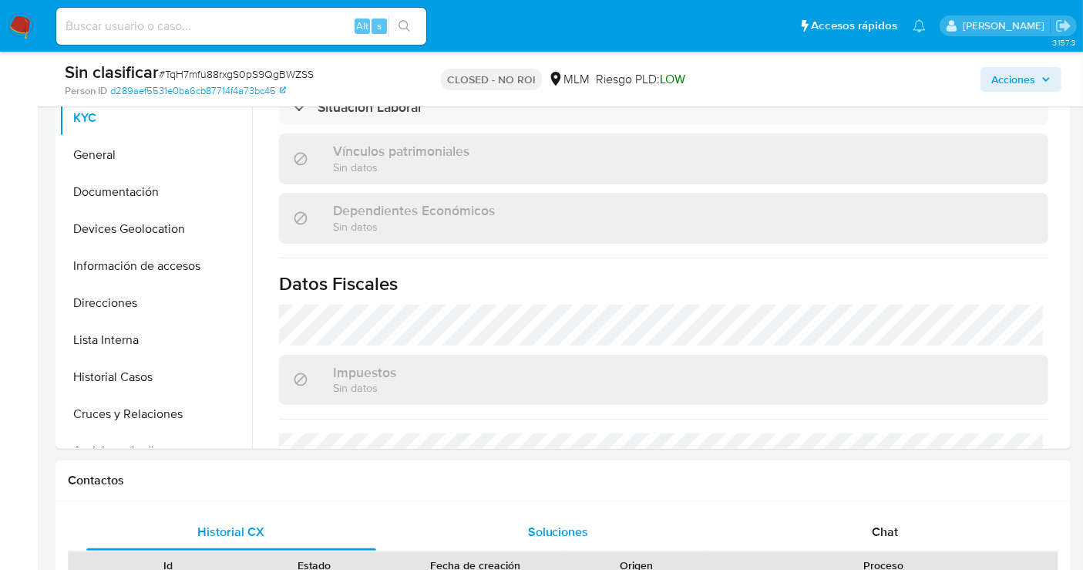
select select "10"
drag, startPoint x: 567, startPoint y: 530, endPoint x: 586, endPoint y: 518, distance: 22.2
click at [567, 532] on span "Soluciones" at bounding box center [558, 532] width 61 height 18
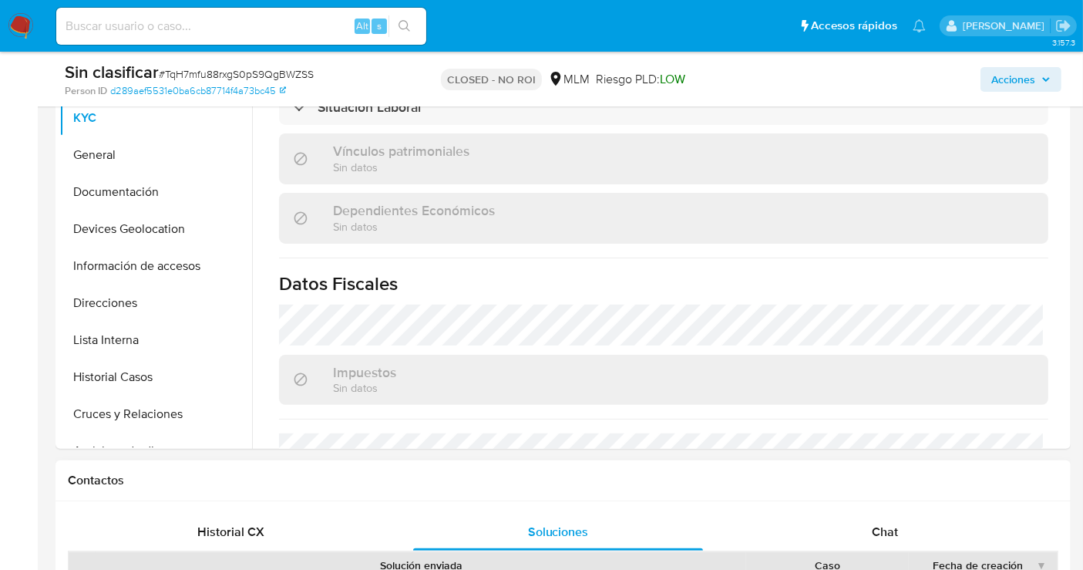
scroll to position [599, 0]
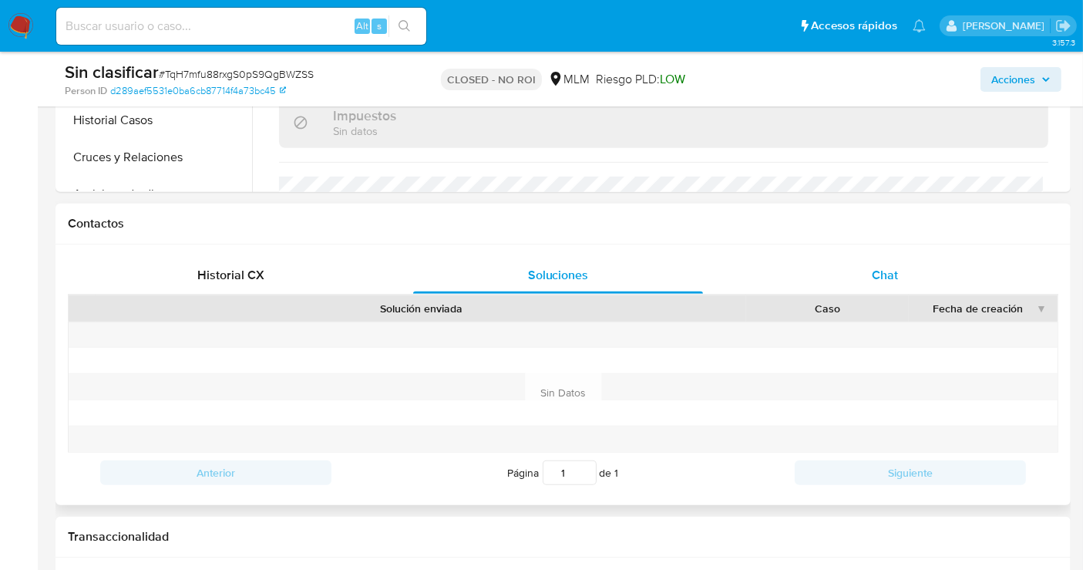
click at [876, 267] on span "Chat" at bounding box center [885, 275] width 26 height 18
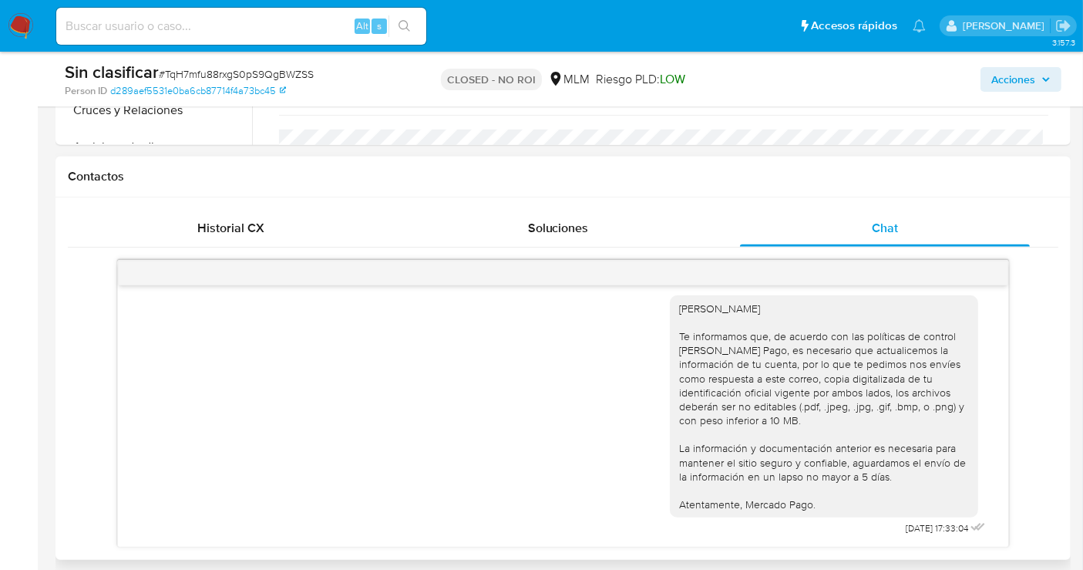
scroll to position [684, 0]
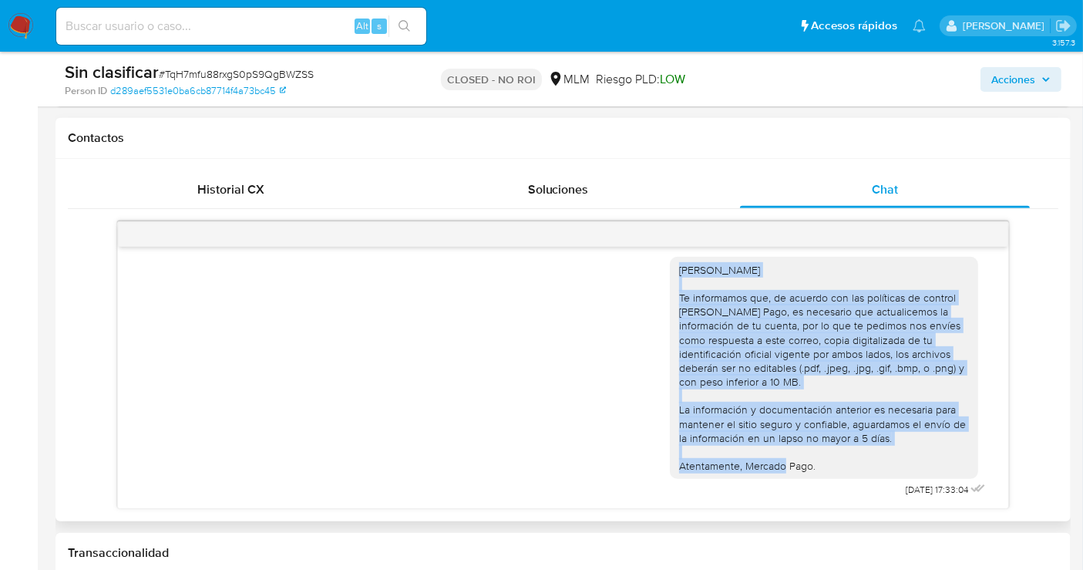
drag, startPoint x: 667, startPoint y: 267, endPoint x: 815, endPoint y: 462, distance: 244.2
click at [815, 462] on div "[PERSON_NAME] Te informamos que, de acuerdo con las políticas de control [PERSO…" at bounding box center [824, 368] width 290 height 210
copy div "Hola [PERSON_NAME] informamos que, de acuerdo con las políticas de control [PER…"
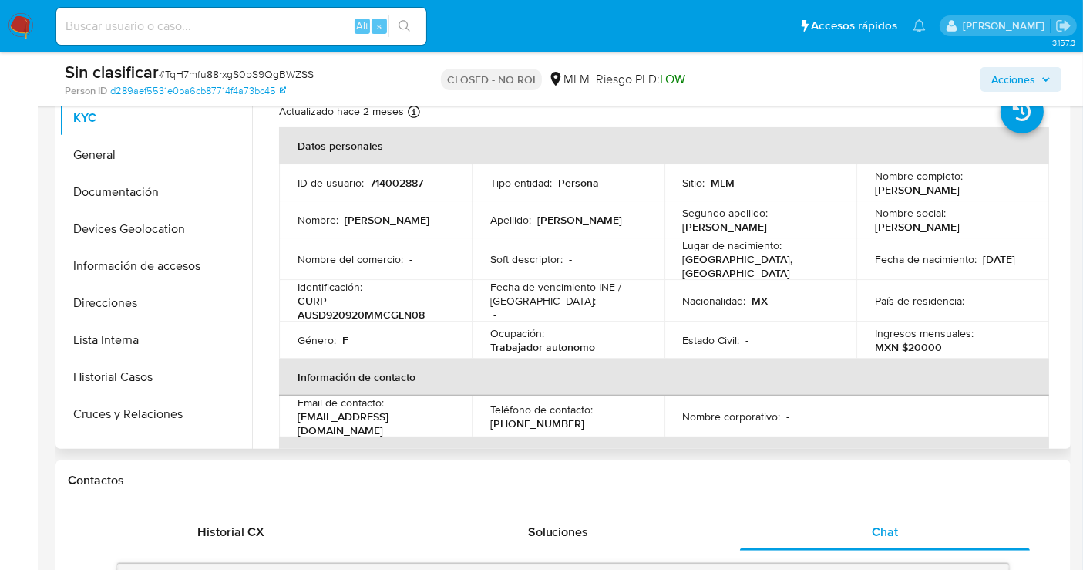
scroll to position [0, 0]
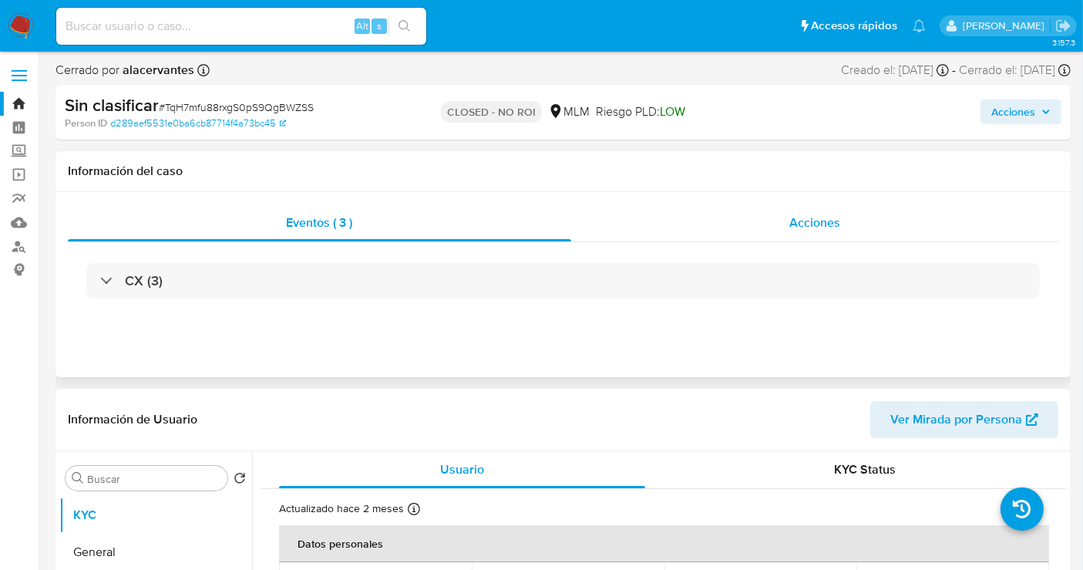
click at [797, 227] on span "Acciones" at bounding box center [814, 223] width 51 height 18
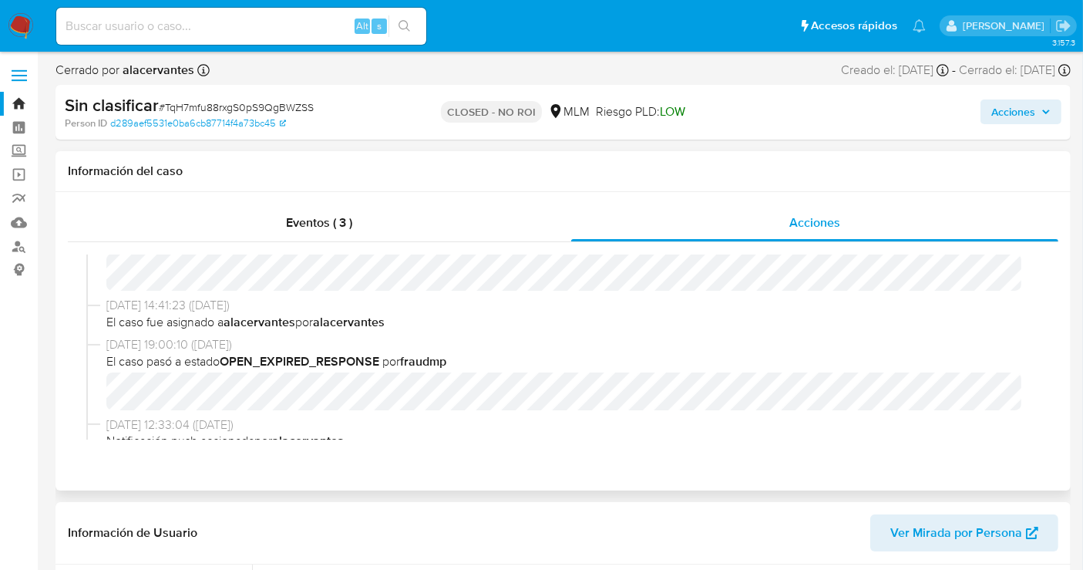
scroll to position [336, 0]
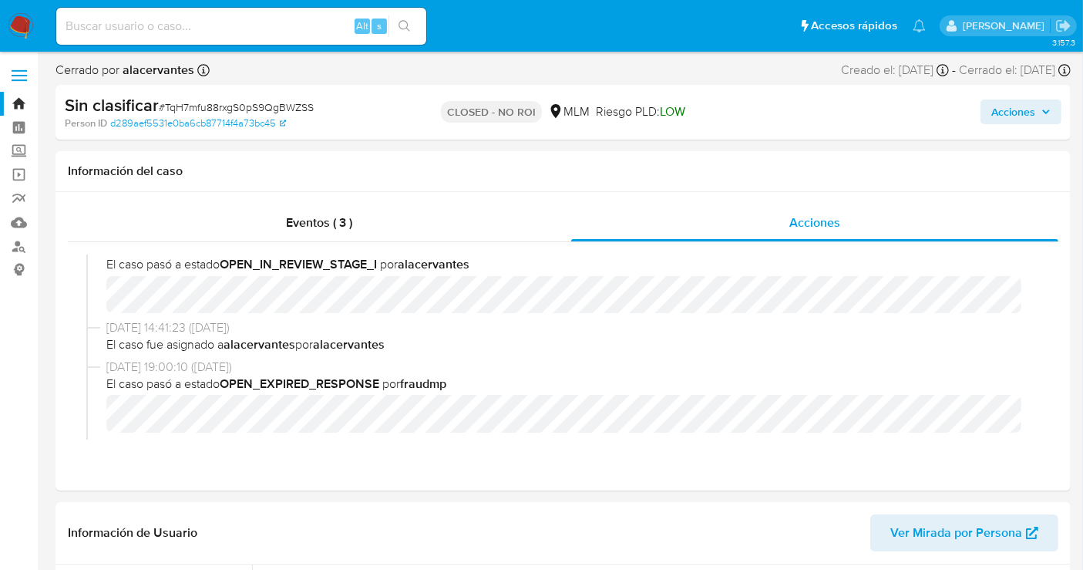
click at [18, 25] on img at bounding box center [21, 26] width 26 height 26
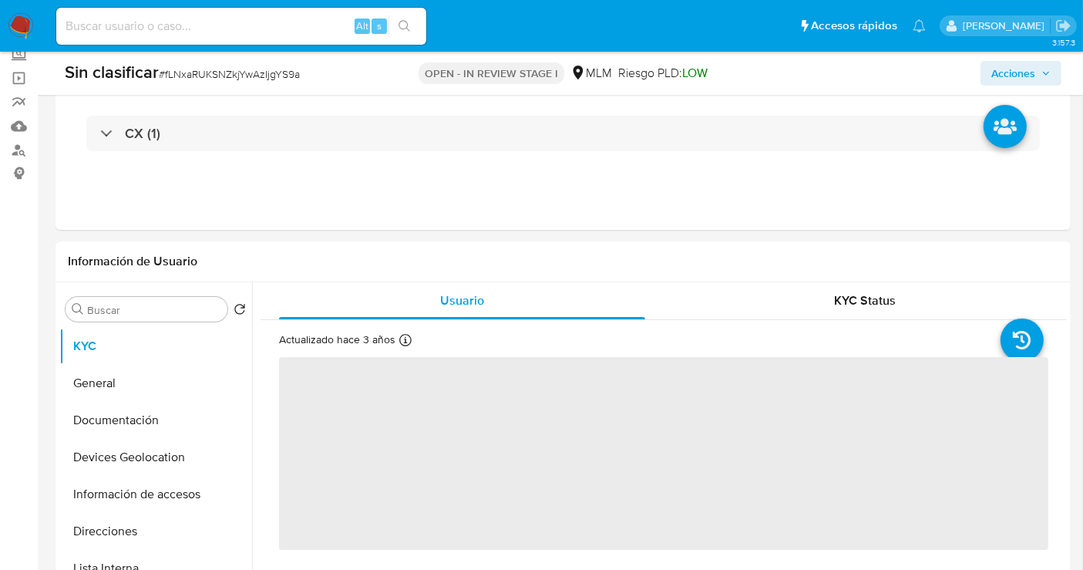
scroll to position [342, 0]
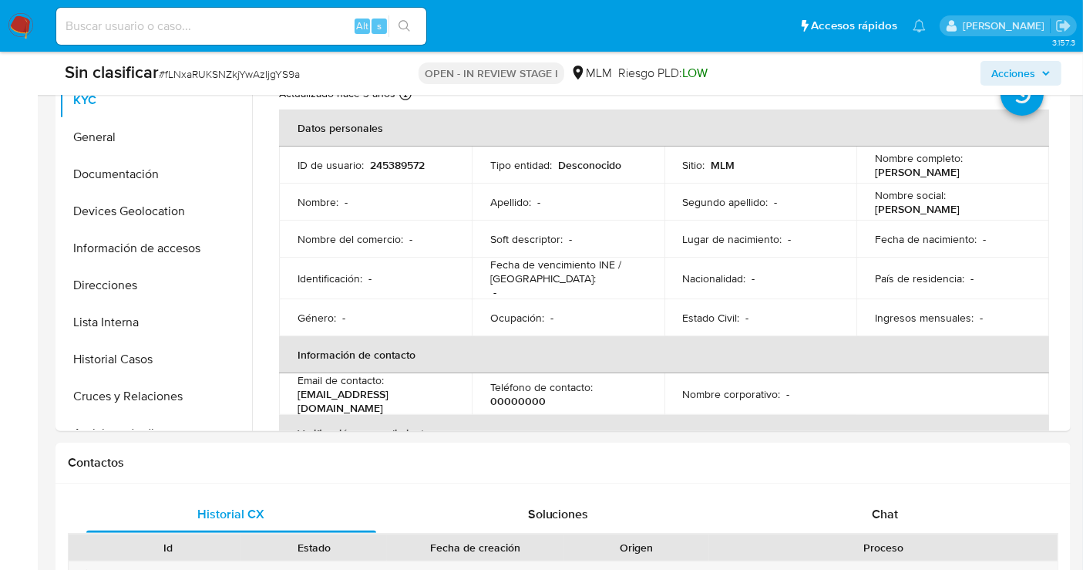
select select "10"
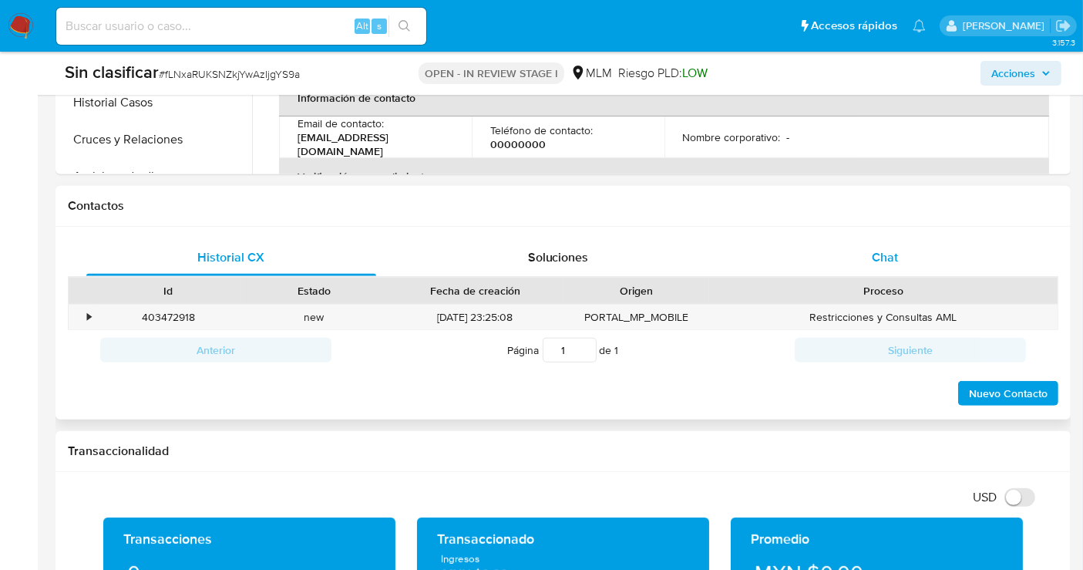
click at [898, 248] on div "Chat" at bounding box center [885, 257] width 290 height 37
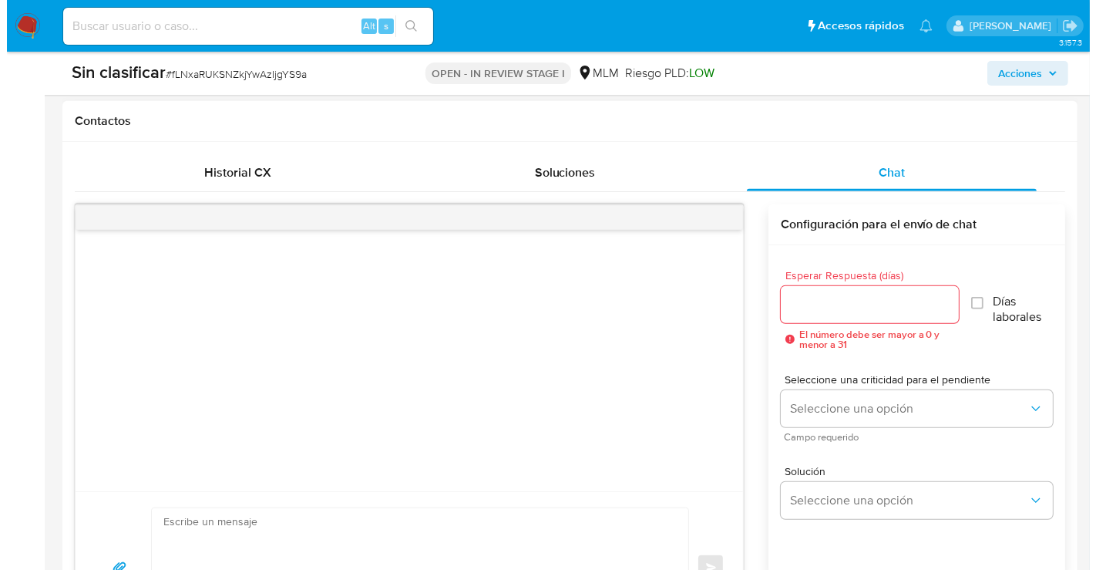
scroll to position [771, 0]
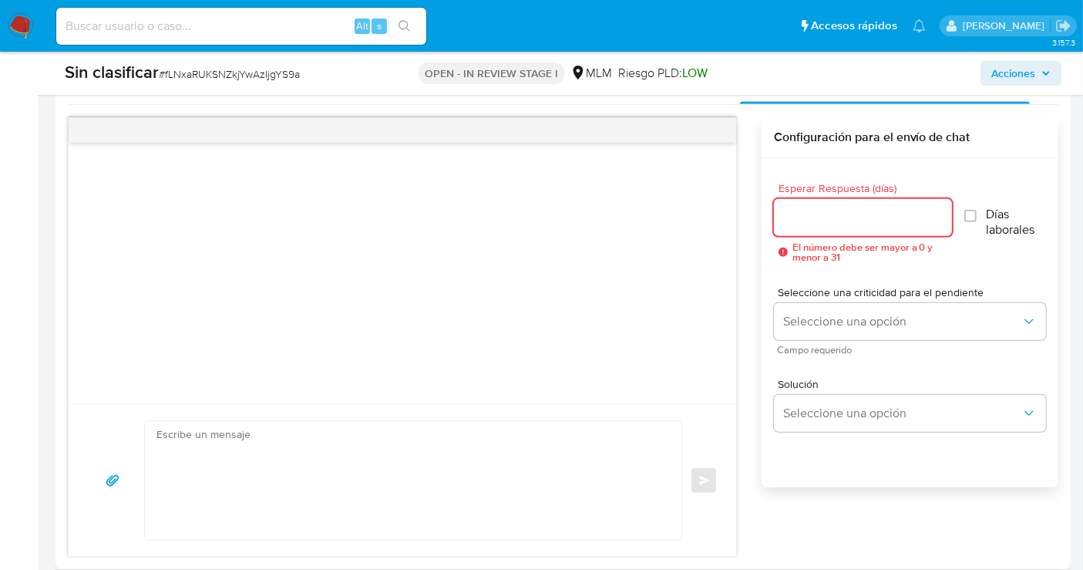
click at [814, 214] on input "Esperar Respuesta (días)" at bounding box center [863, 217] width 178 height 20
type input "5"
click at [853, 360] on div "Seleccione una criticidad para el pendiente Seleccione una opción Campo requeri…" at bounding box center [910, 320] width 272 height 92
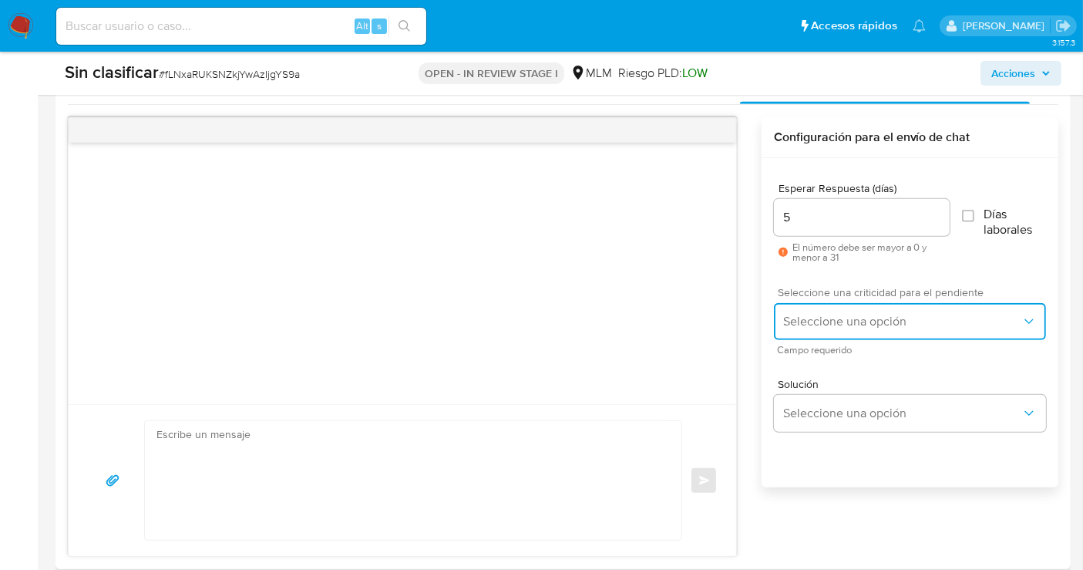
click at [821, 314] on span "Seleccione una opción" at bounding box center [902, 321] width 238 height 15
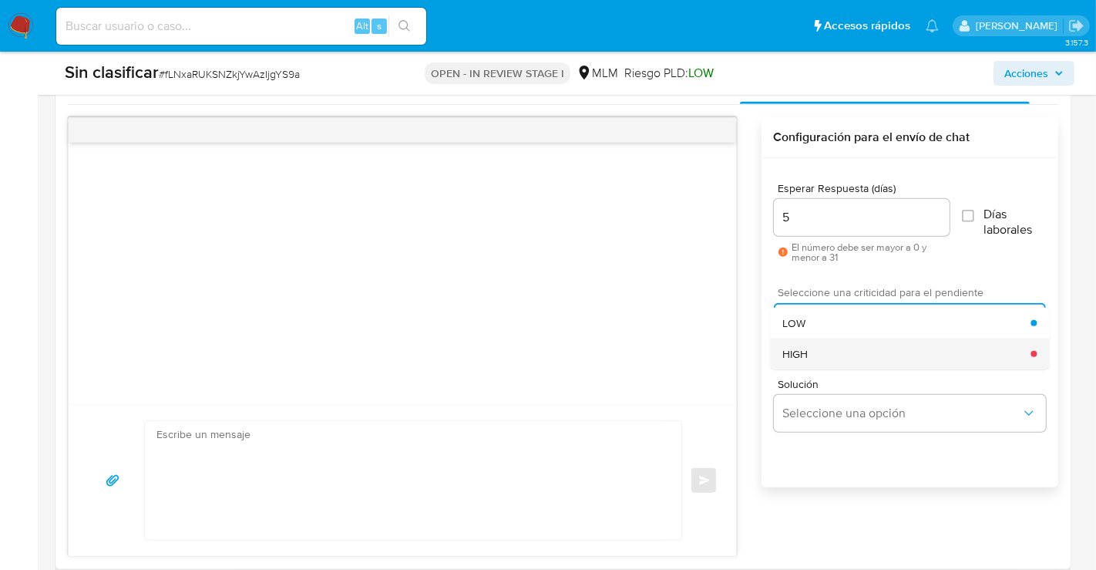
click at [797, 358] on span "HIGH" at bounding box center [794, 354] width 25 height 14
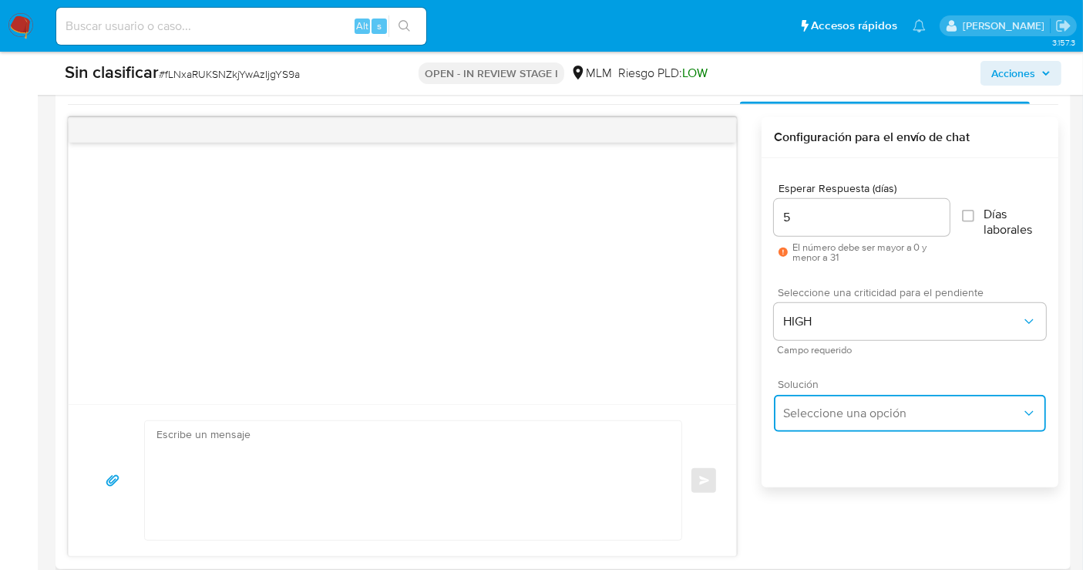
click at [835, 409] on span "Seleccione una opción" at bounding box center [902, 412] width 238 height 15
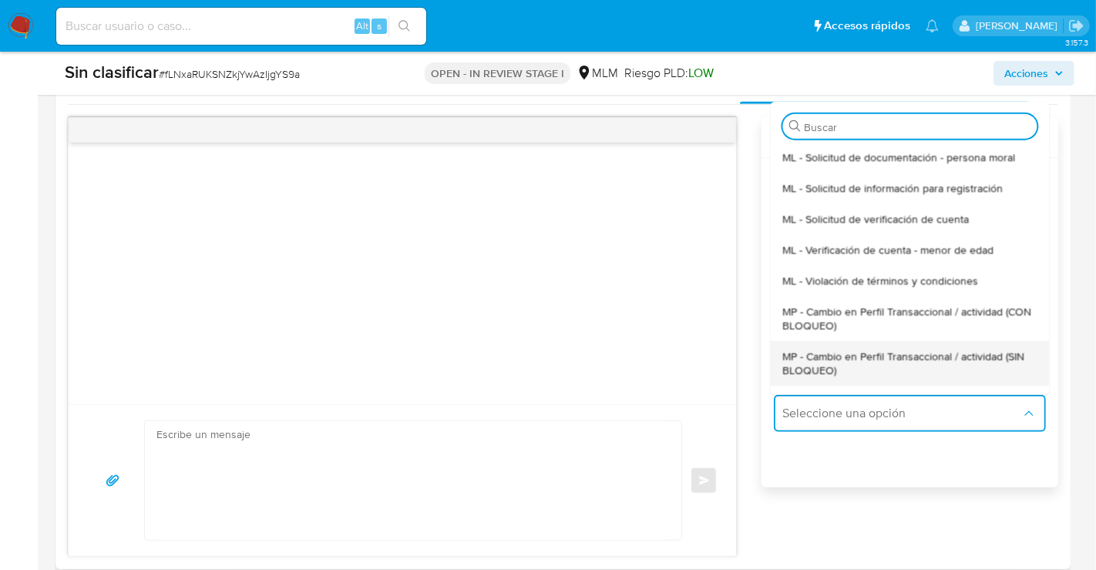
click at [829, 359] on span "MP - Cambio en Perfil Transaccional / actividad (SIN BLOQUEO)" at bounding box center [909, 362] width 254 height 28
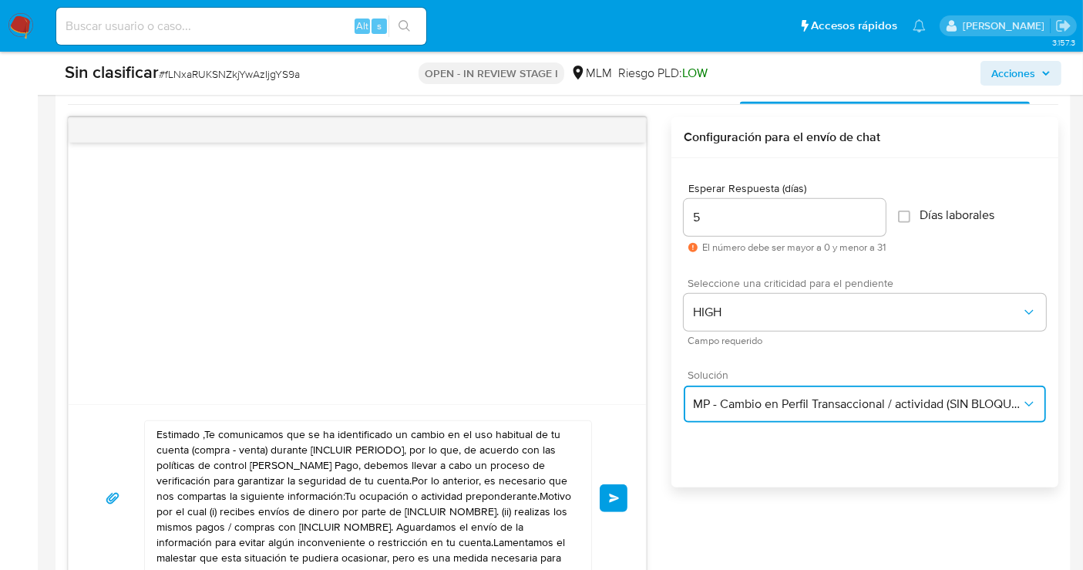
click at [779, 397] on span "MP - Cambio en Perfil Transaccional / actividad (SIN BLOQUEO)" at bounding box center [857, 403] width 328 height 15
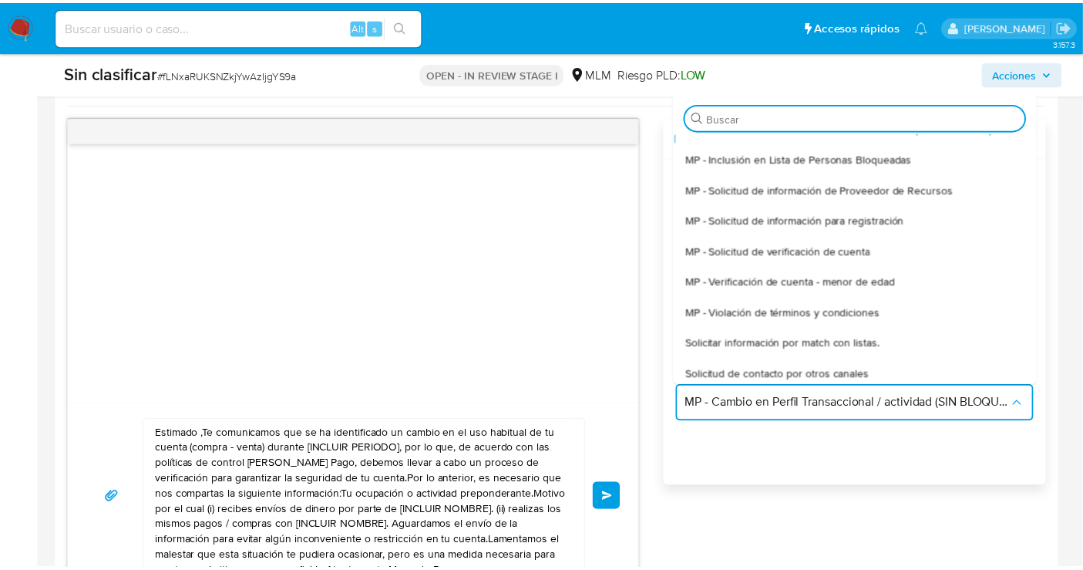
scroll to position [209, 0]
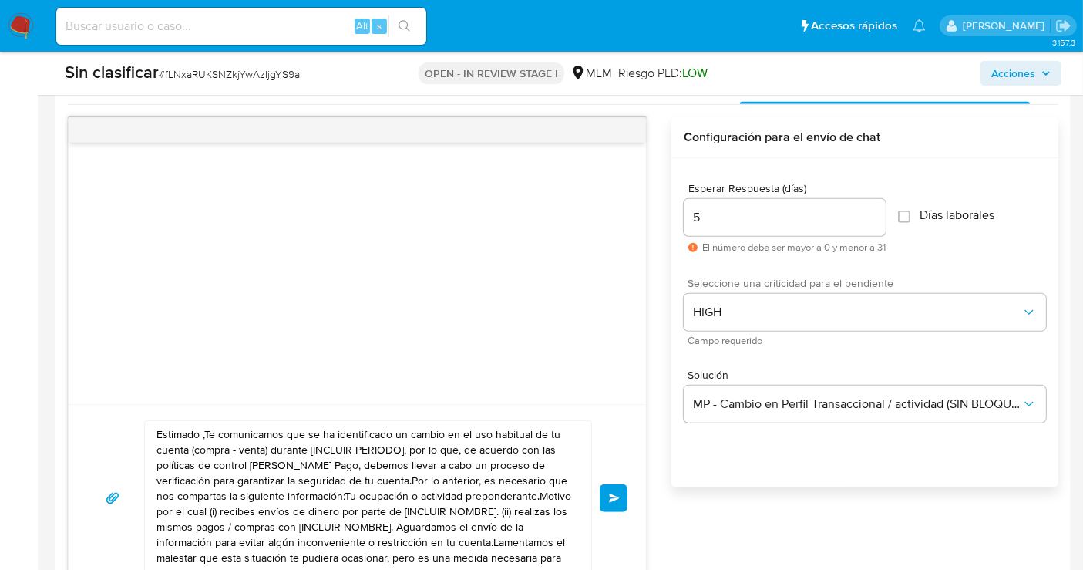
click at [319, 513] on textarea "Estimado ,Te comunicamos que se ha identificado un cambio en el uso habitual de…" at bounding box center [363, 498] width 415 height 154
paste textarea "[PERSON_NAME] Te informamos que, de acuerdo con las políticas de control [PERSO…"
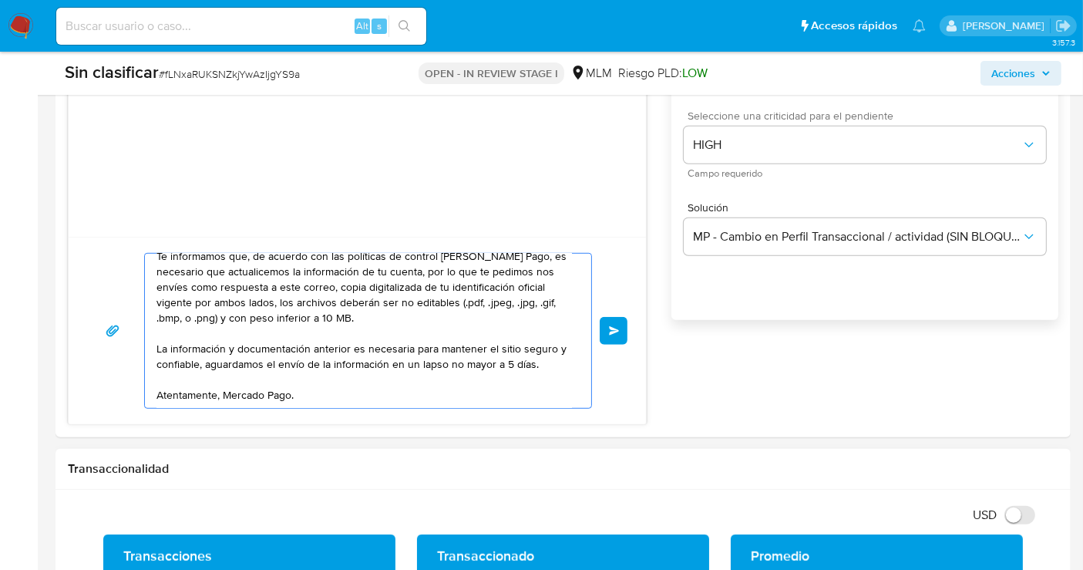
scroll to position [945, 0]
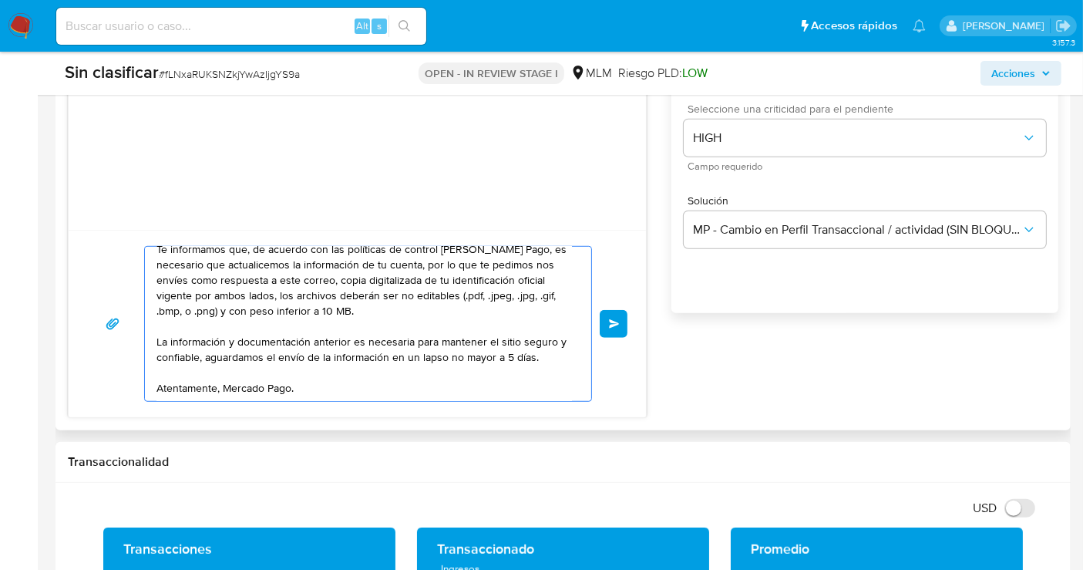
click at [199, 373] on textarea "[PERSON_NAME] Te informamos que, de acuerdo con las políticas de control [PERSO…" at bounding box center [363, 324] width 415 height 154
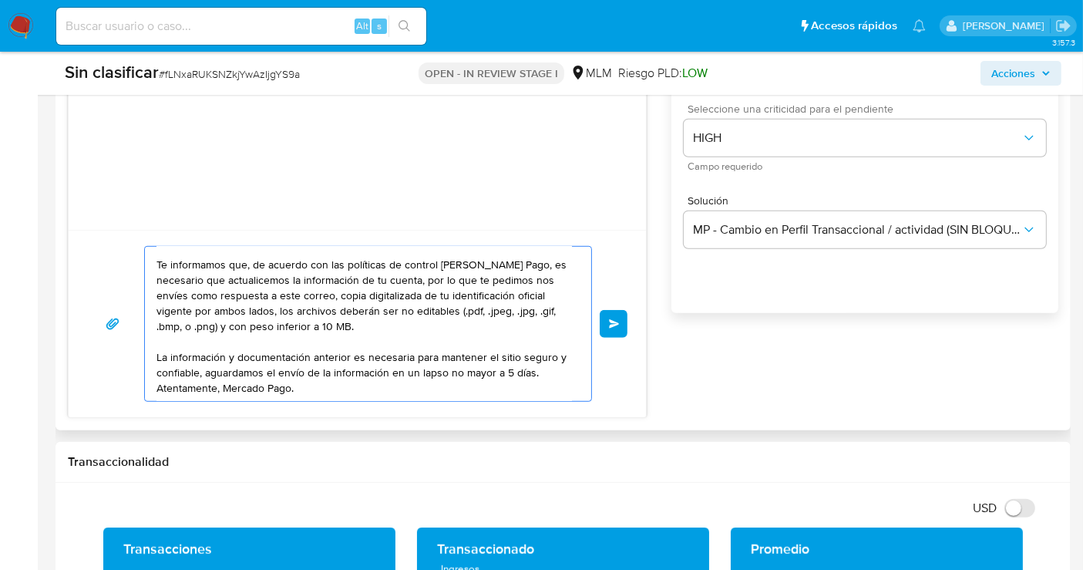
scroll to position [26, 0]
click at [197, 341] on textarea "[PERSON_NAME] Te informamos que, de acuerdo con las políticas de control [PERSO…" at bounding box center [363, 324] width 415 height 154
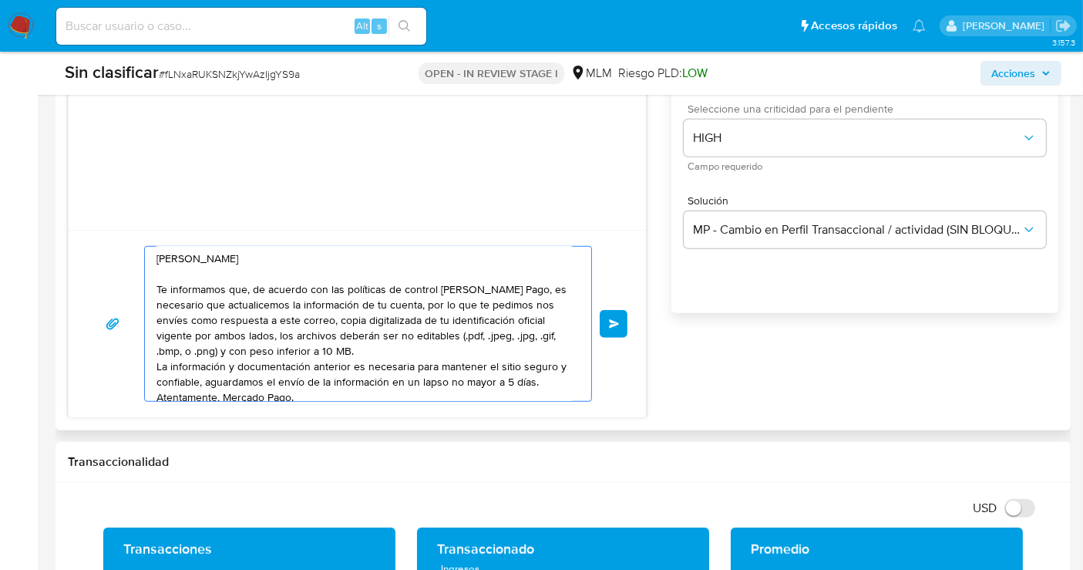
scroll to position [0, 0]
click at [173, 274] on textarea "[PERSON_NAME] Te informamos que, de acuerdo con las políticas de control [PERSO…" at bounding box center [363, 324] width 415 height 154
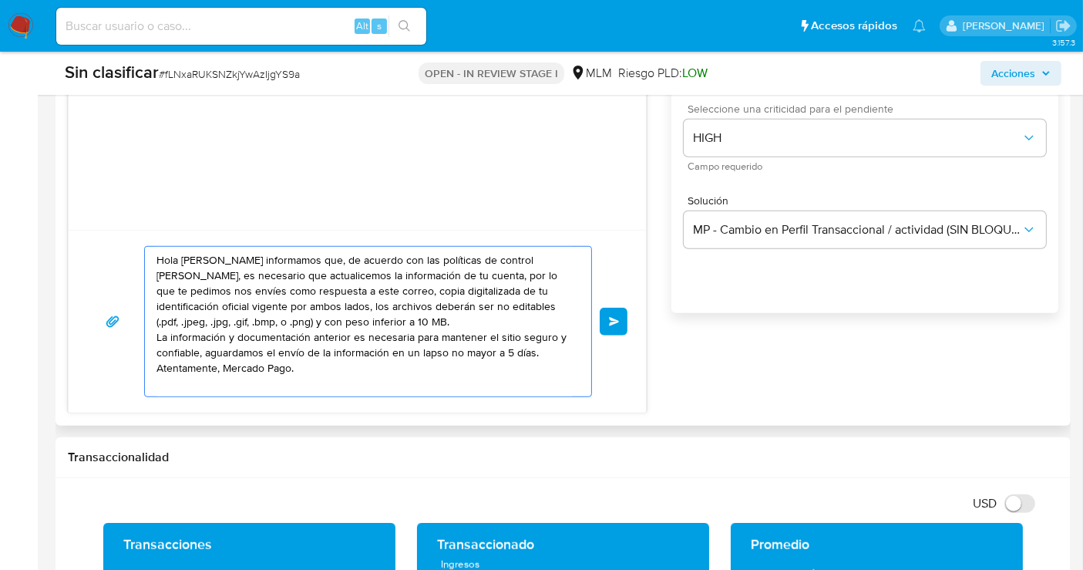
drag, startPoint x: 227, startPoint y: 254, endPoint x: 131, endPoint y: 254, distance: 95.6
click at [131, 254] on div "Hola [PERSON_NAME] informamos que, de acuerdo con las políticas de control [PER…" at bounding box center [357, 321] width 540 height 151
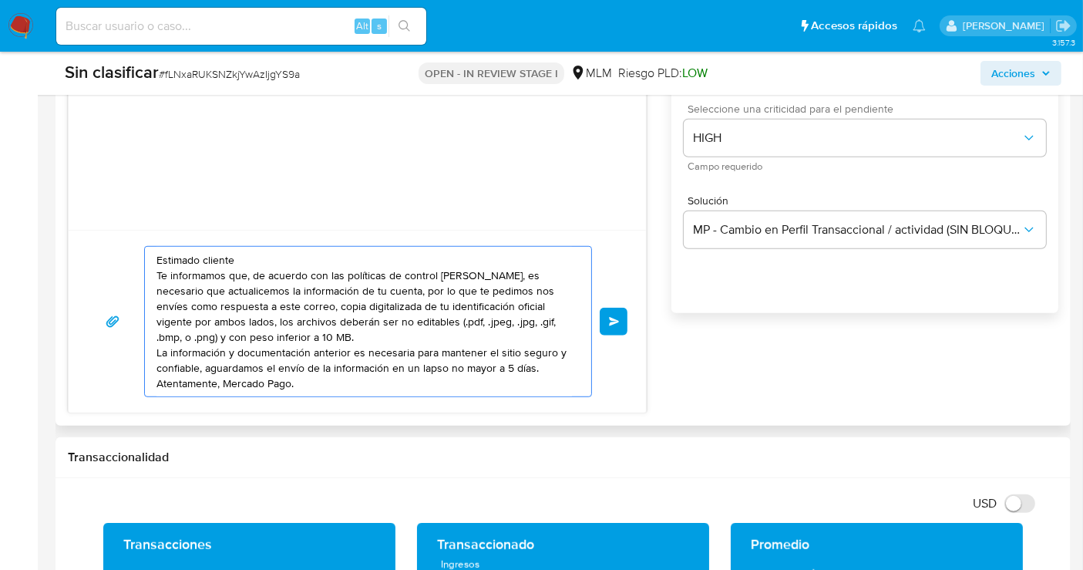
click at [247, 274] on textarea "Estimado cliente Te informamos que, de acuerdo con las políticas de control [PE…" at bounding box center [363, 322] width 415 height 150
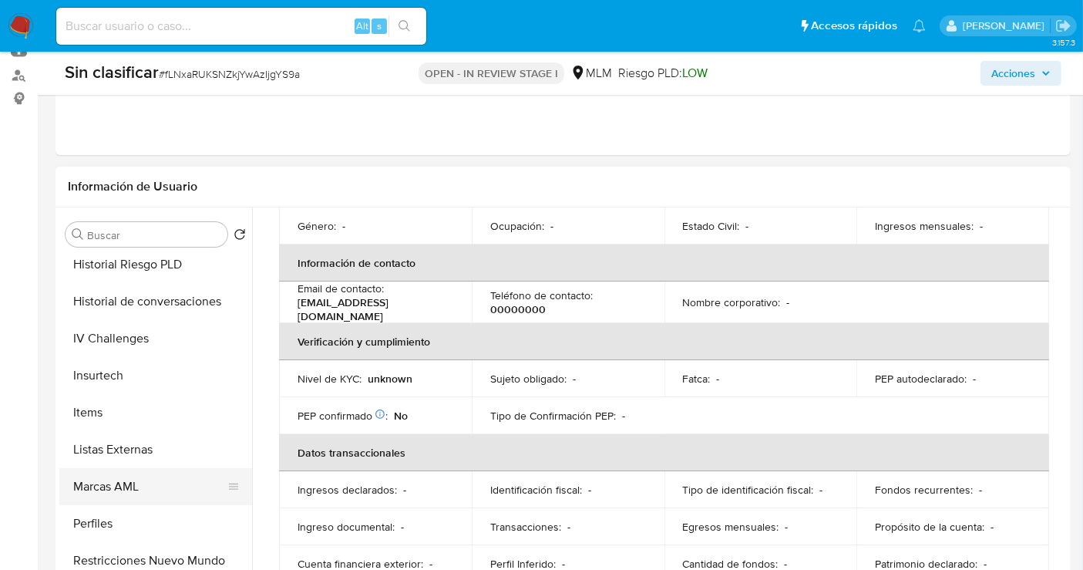
scroll to position [651, 0]
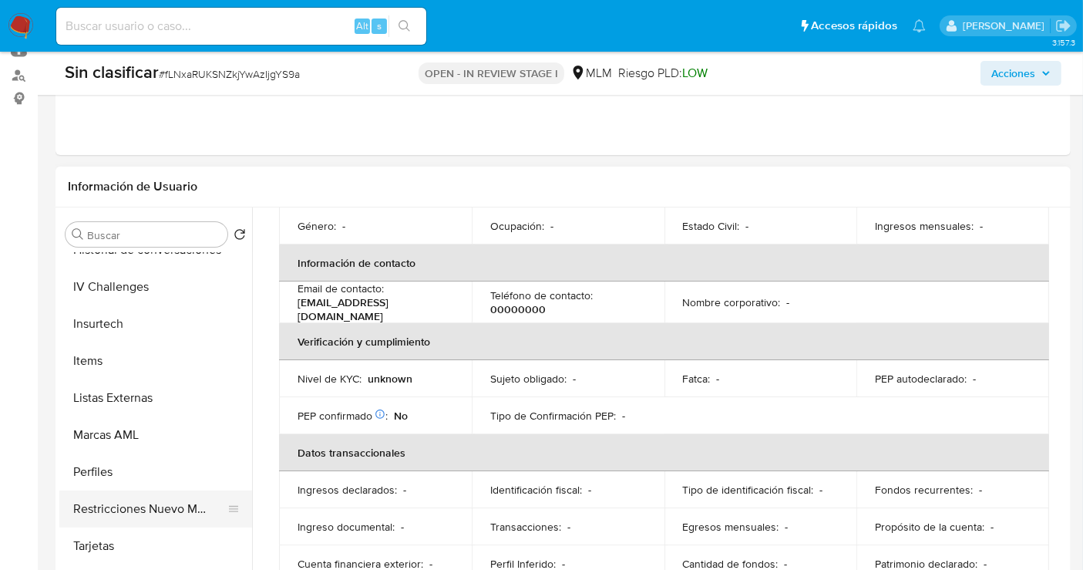
type textarea "Estimado cliente Te informamos que de acuerdo con las políticas de control [PER…"
click at [144, 511] on button "Restricciones Nuevo Mundo" at bounding box center [149, 508] width 180 height 37
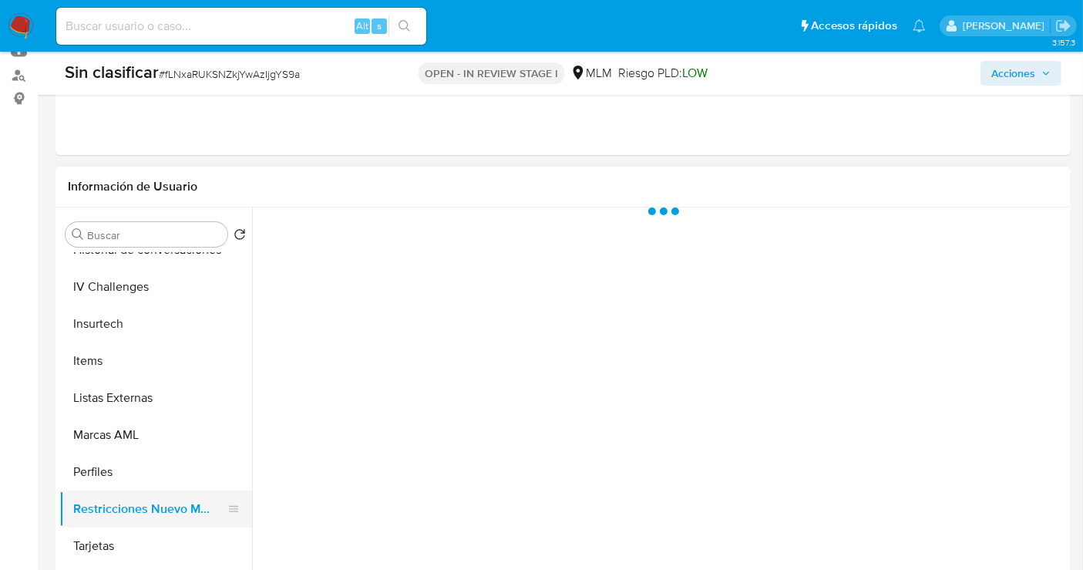
scroll to position [0, 0]
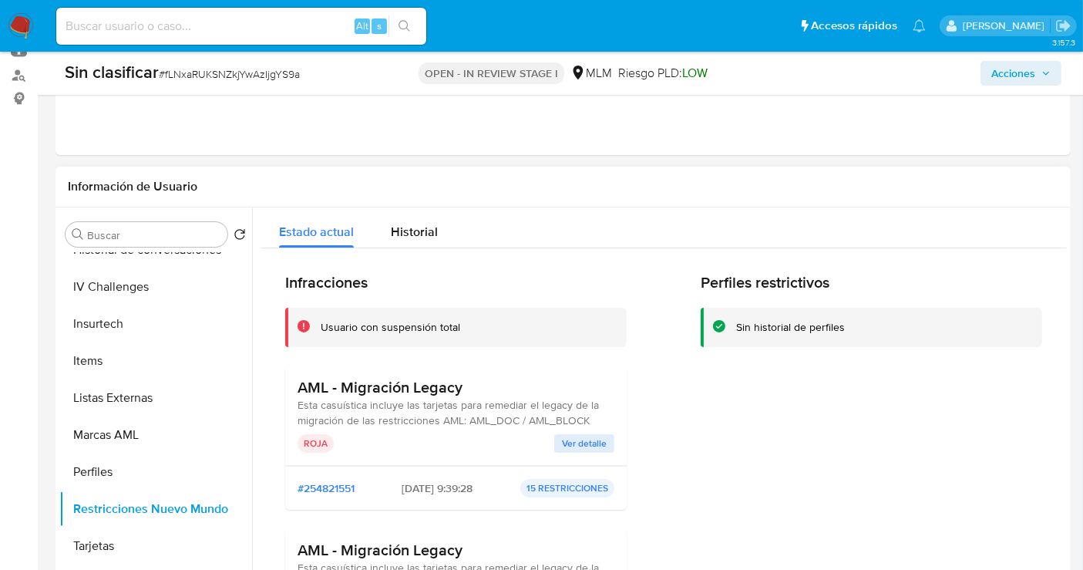
click at [571, 437] on span "Ver detalle" at bounding box center [584, 443] width 45 height 15
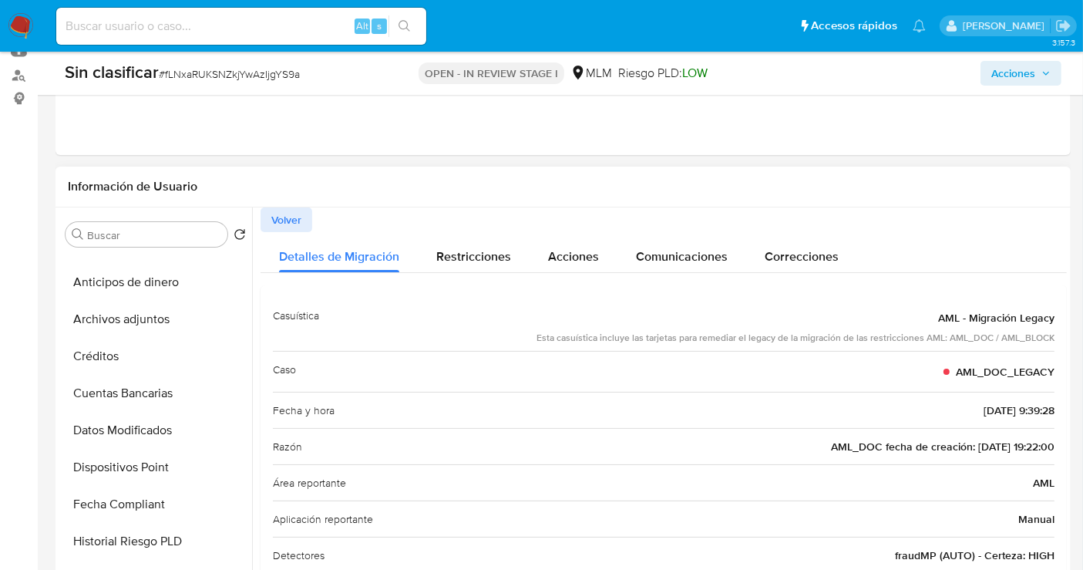
scroll to position [222, 0]
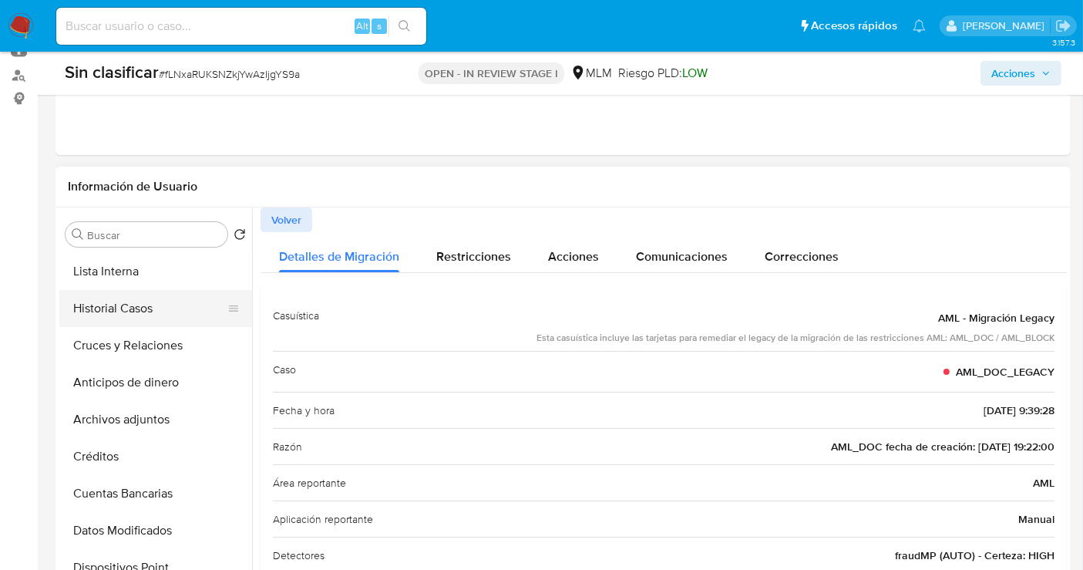
click at [126, 316] on button "Historial Casos" at bounding box center [149, 308] width 180 height 37
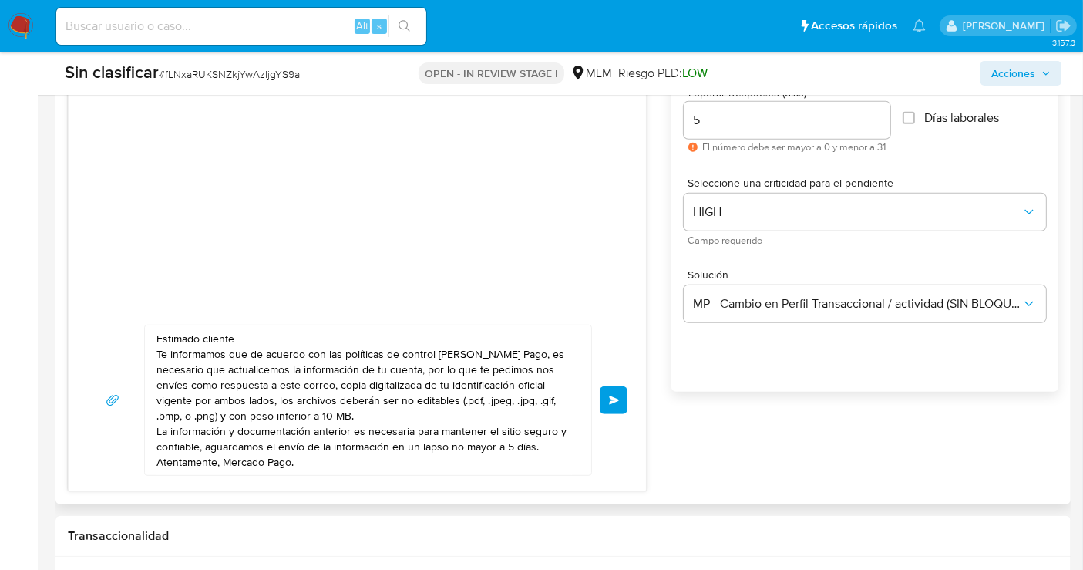
scroll to position [771, 0]
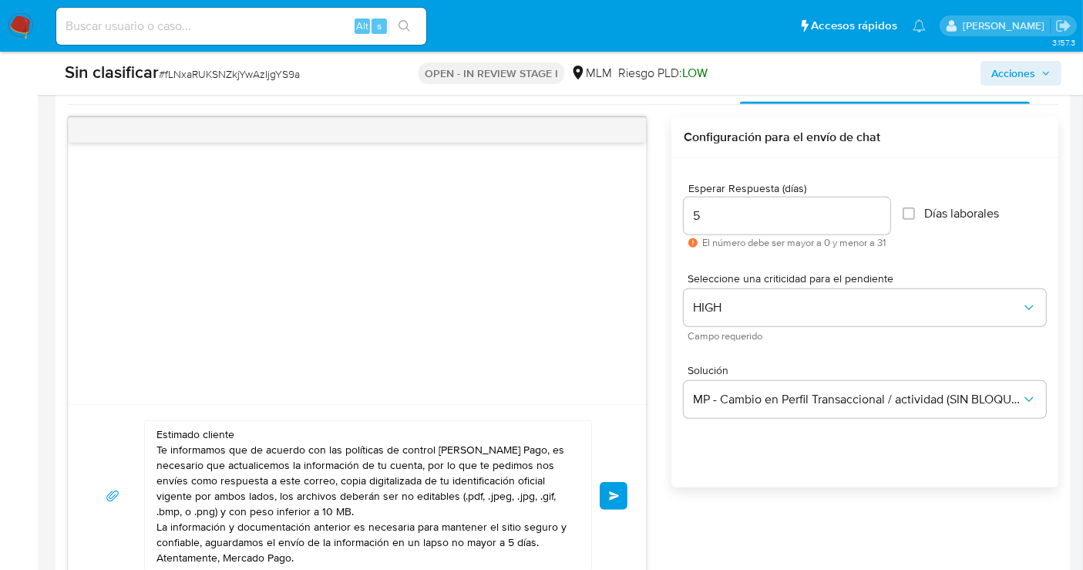
click at [613, 493] on span "Enviar" at bounding box center [614, 495] width 11 height 9
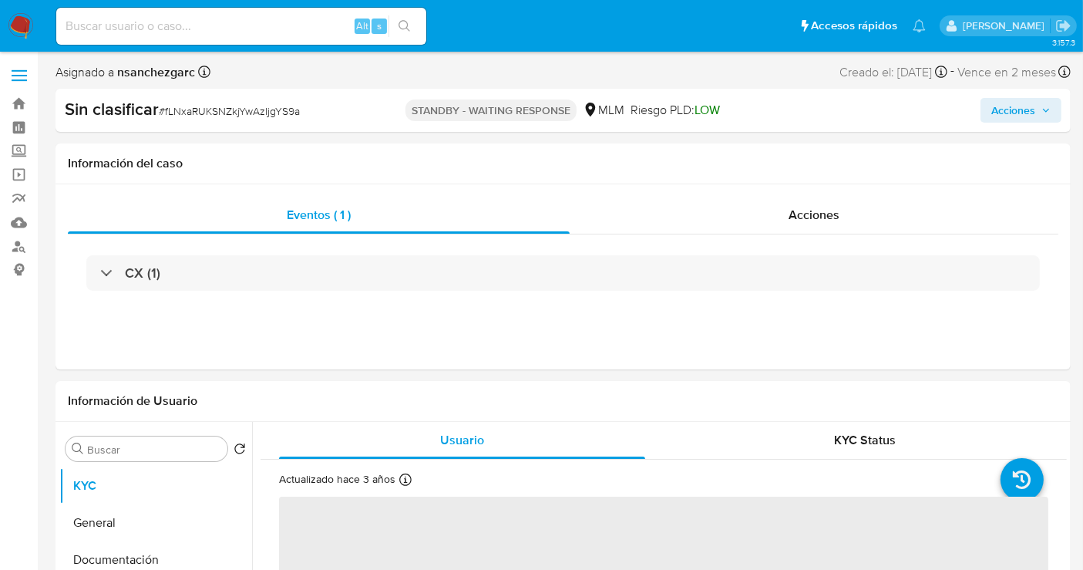
select select "10"
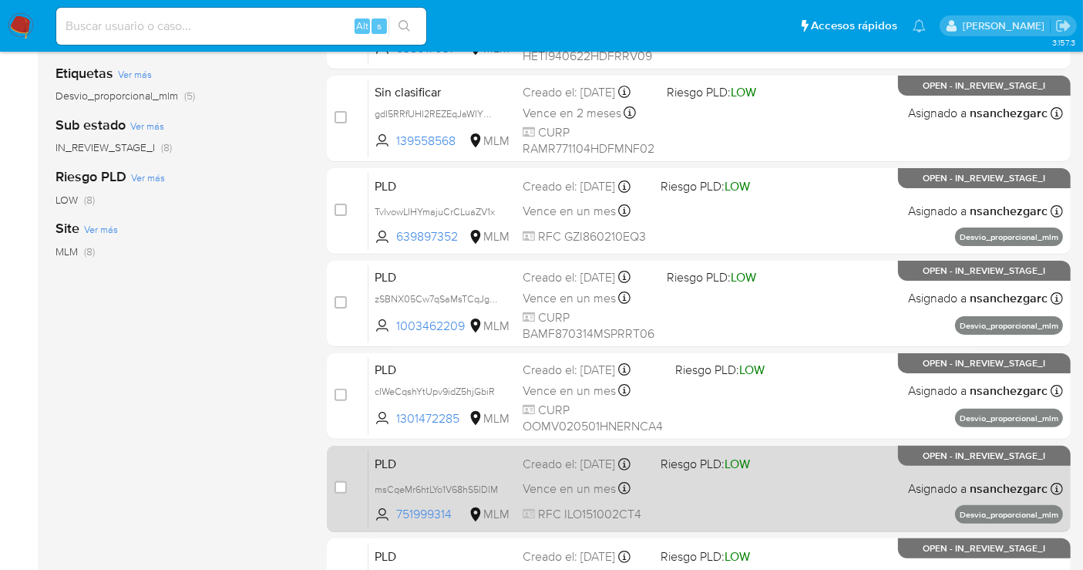
scroll to position [428, 0]
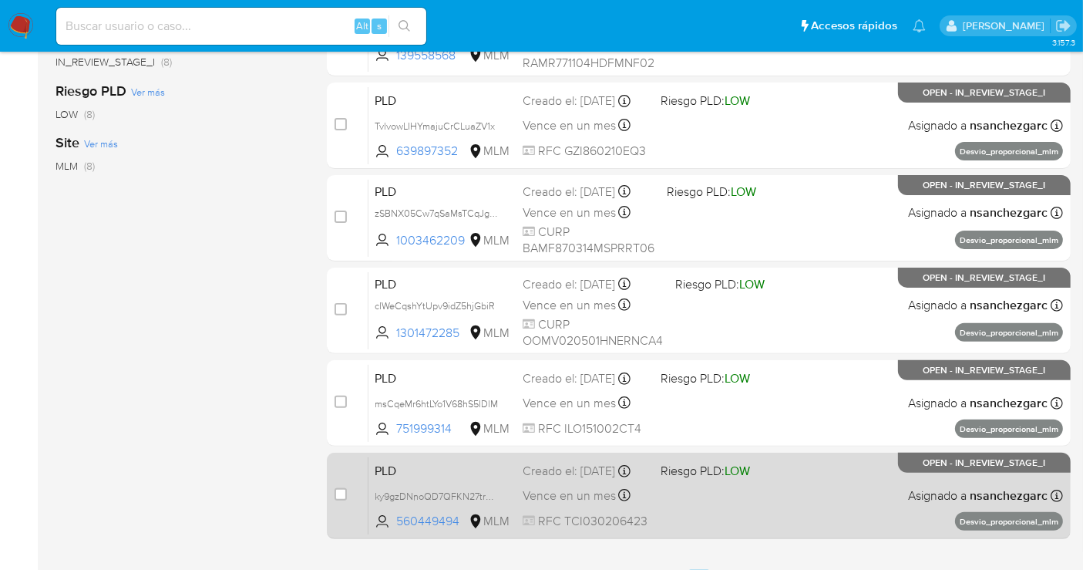
click at [579, 472] on div "Creado el: [DATE] Creado el: [DATE] 02:03:05" at bounding box center [586, 470] width 126 height 17
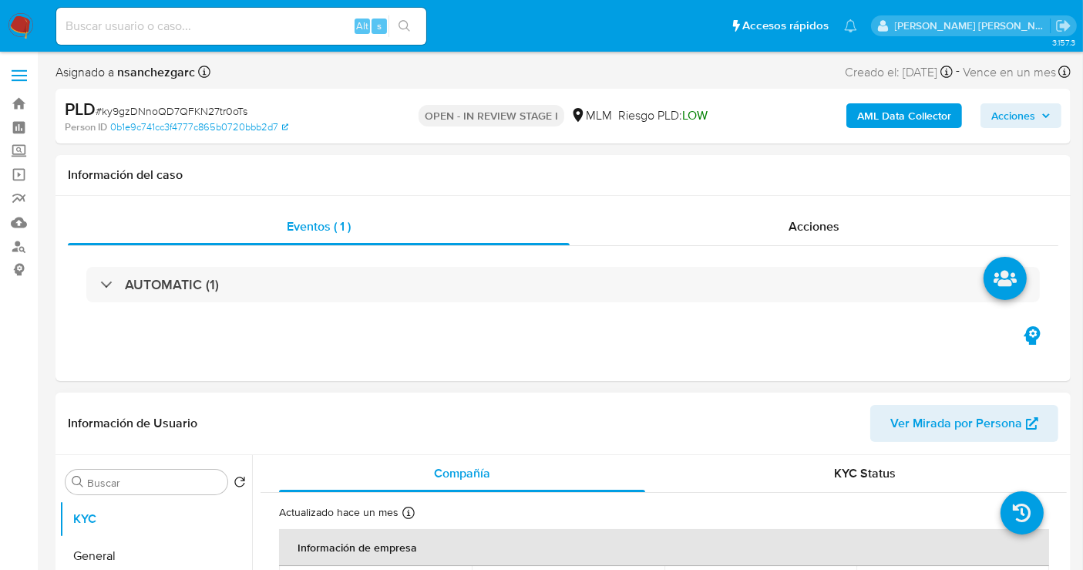
select select "10"
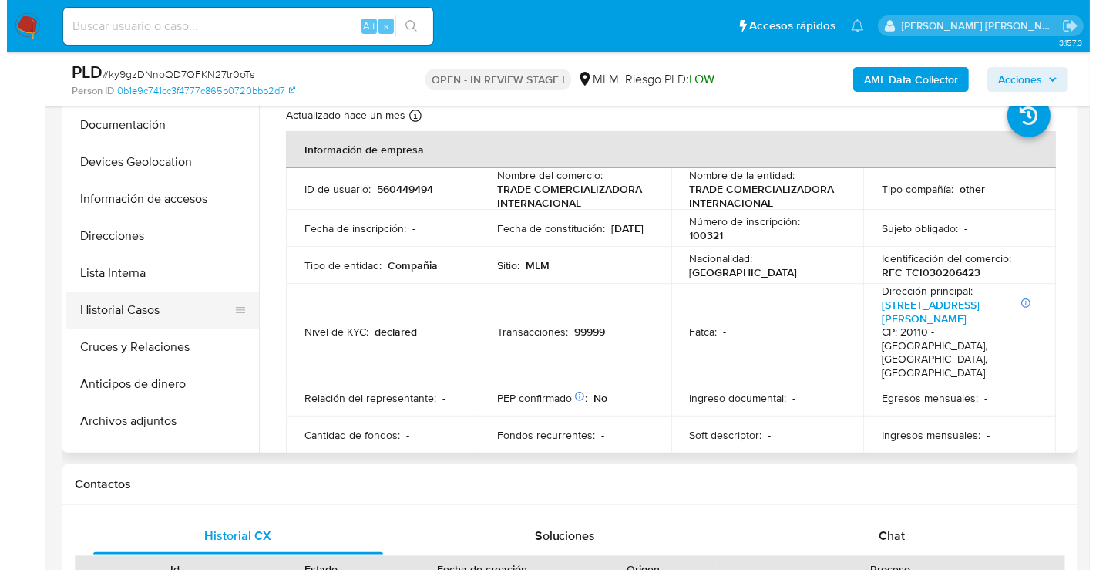
scroll to position [171, 0]
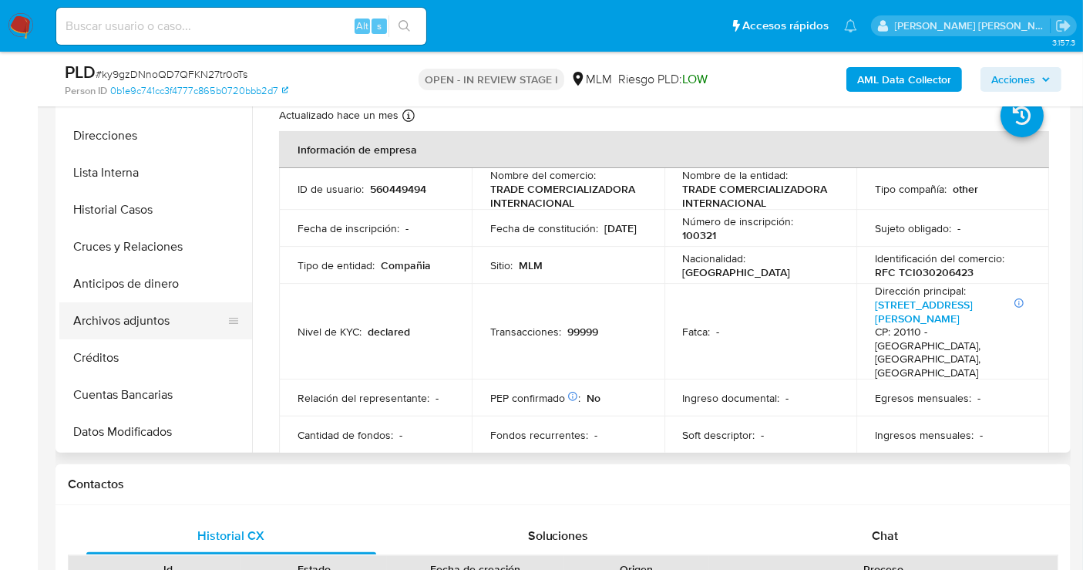
click at [136, 317] on button "Archivos adjuntos" at bounding box center [149, 320] width 180 height 37
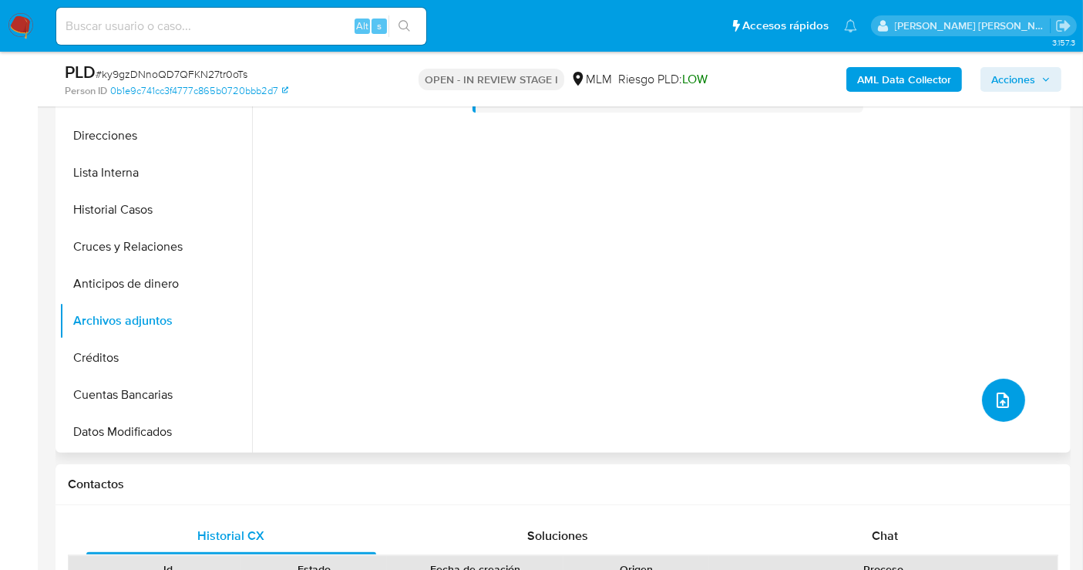
click at [1006, 385] on button "upload-file" at bounding box center [1003, 399] width 43 height 43
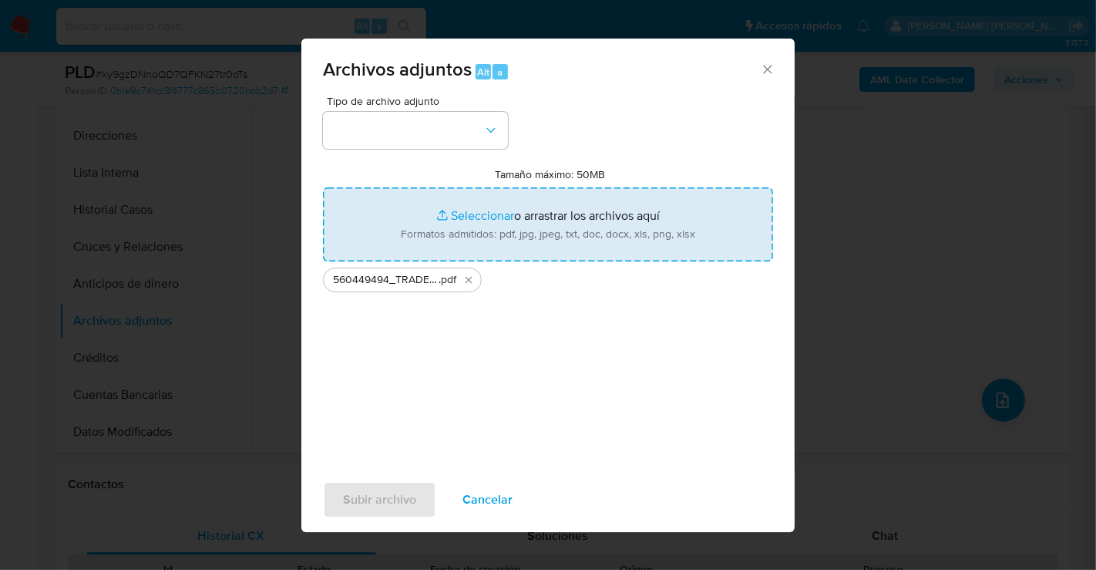
type input "C:\fakepath\560449494_TRADE COMERCIALIZADORA INTERNACIONAL_AGO25.xlsx"
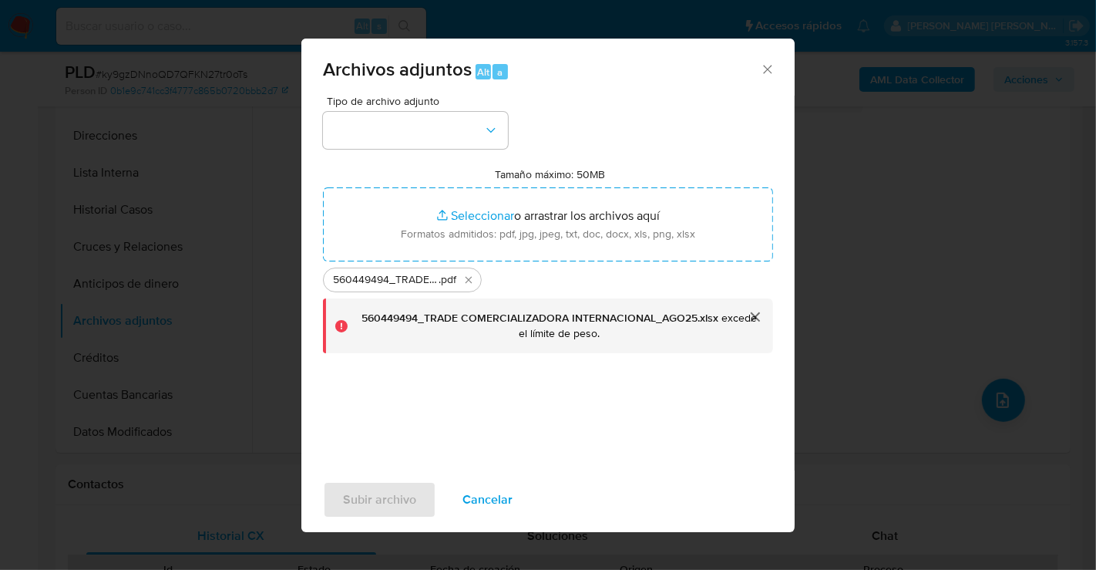
click at [754, 321] on button "cerrar" at bounding box center [754, 316] width 37 height 37
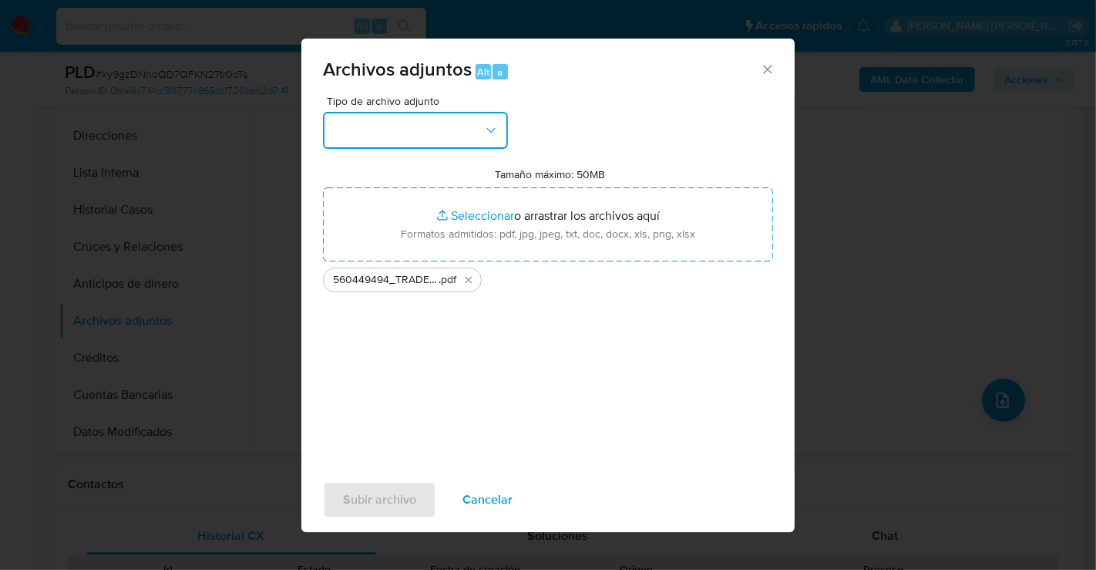
click at [436, 129] on button "button" at bounding box center [415, 130] width 185 height 37
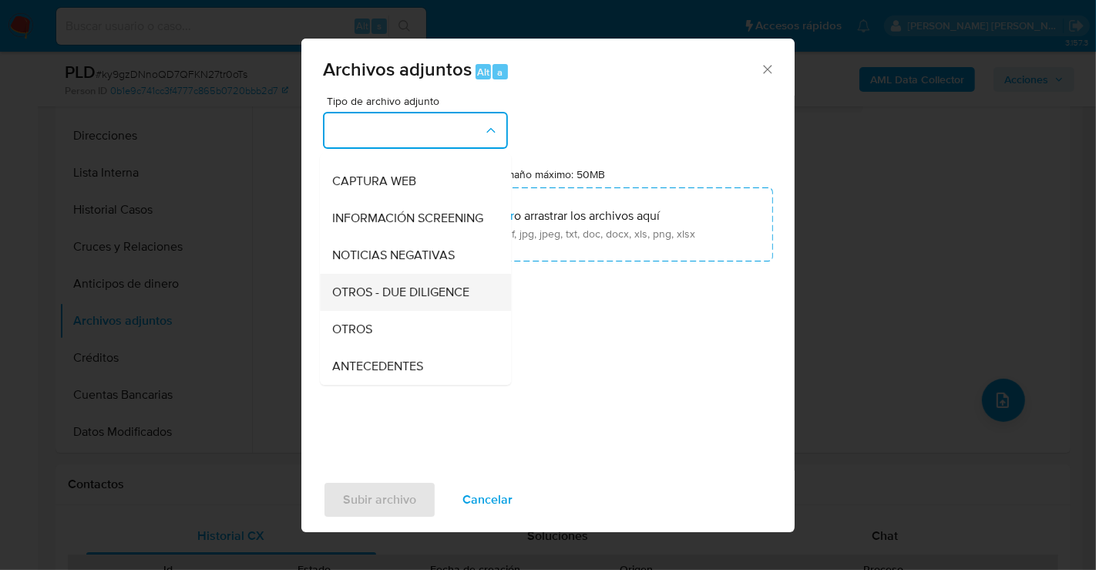
scroll to position [129, 0]
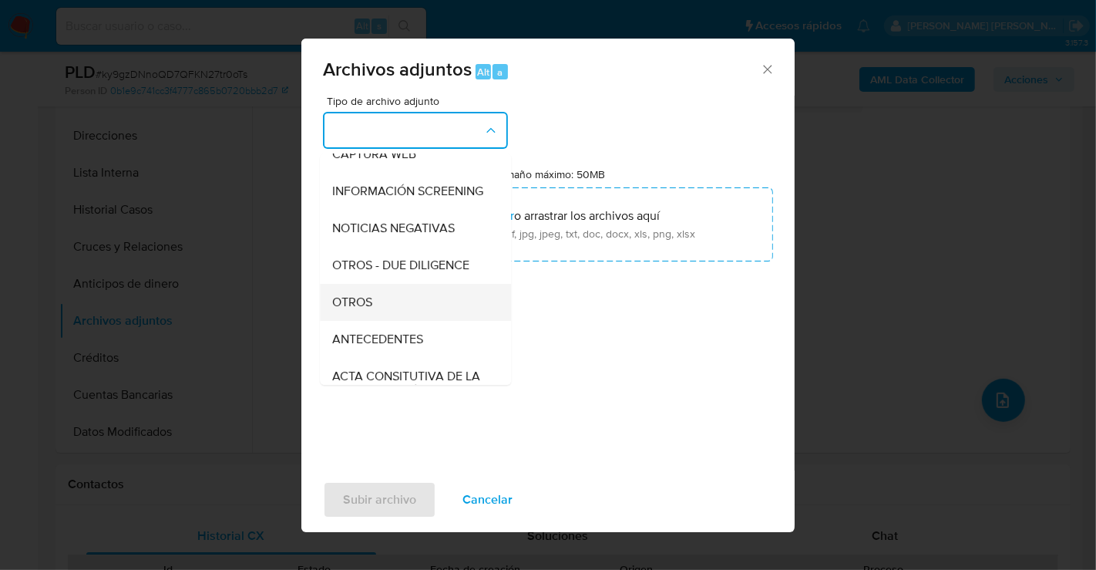
click at [372, 319] on div "OTROS" at bounding box center [410, 302] width 157 height 37
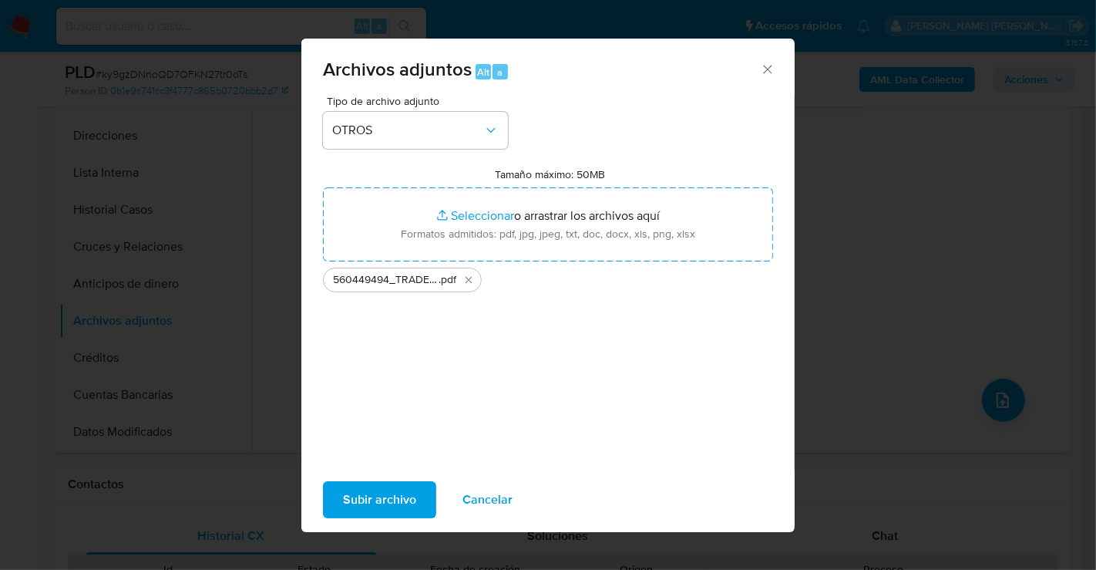
click at [389, 499] on span "Subir archivo" at bounding box center [379, 500] width 73 height 34
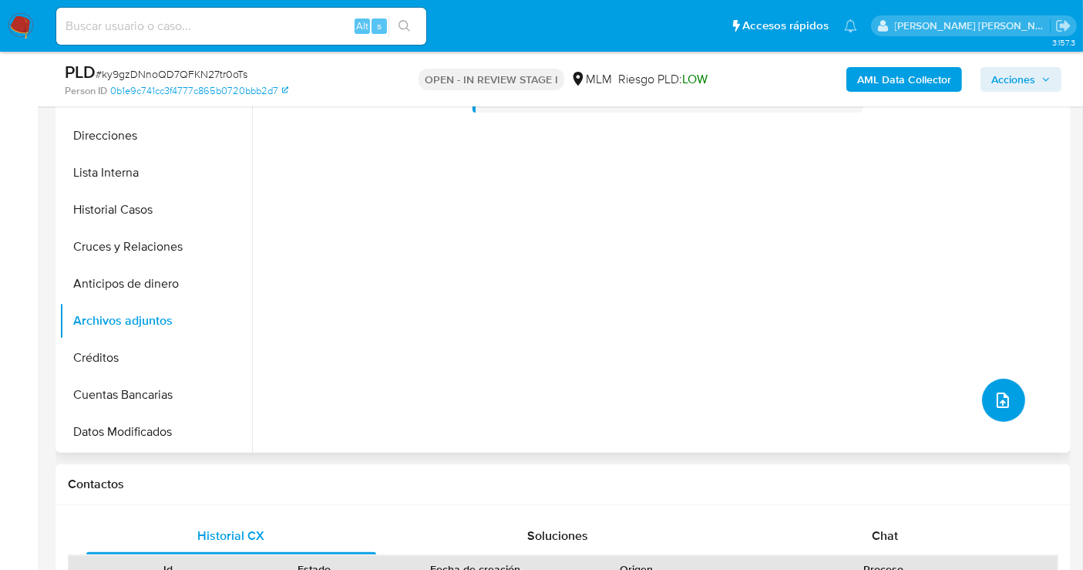
click at [994, 404] on span "upload-file" at bounding box center [1003, 400] width 18 height 18
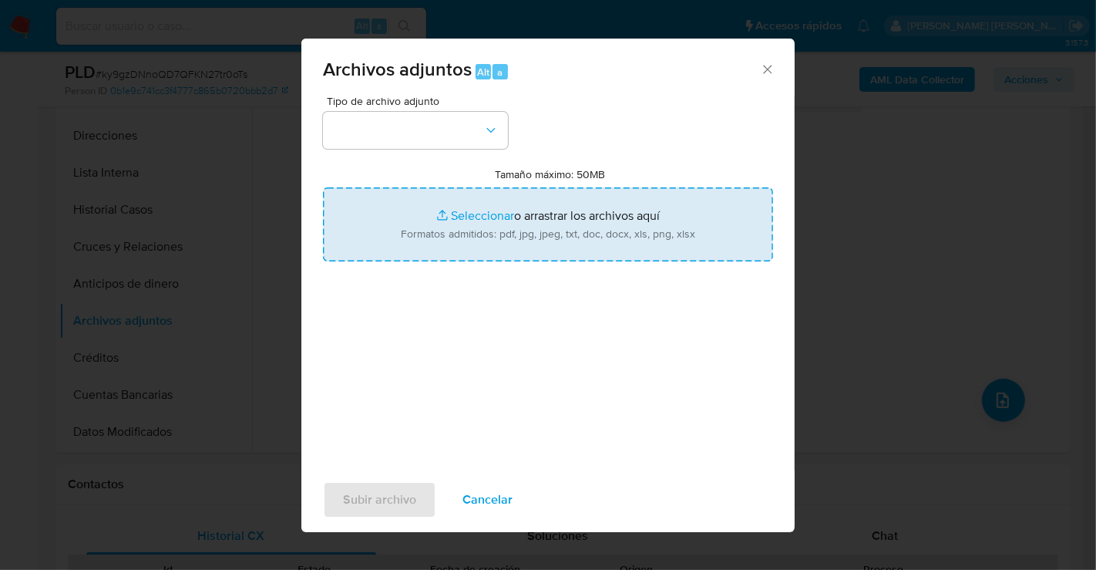
type input "C:\fakepath\560449494_TRADE COMERCIALIZADORA INTERNACIONAL_AGO25.xlsx"
type input "C:\fakepath\560449494_TRADE COMERCIALIZADORA INTERNACIONAL_AGO25_2.xlsx"
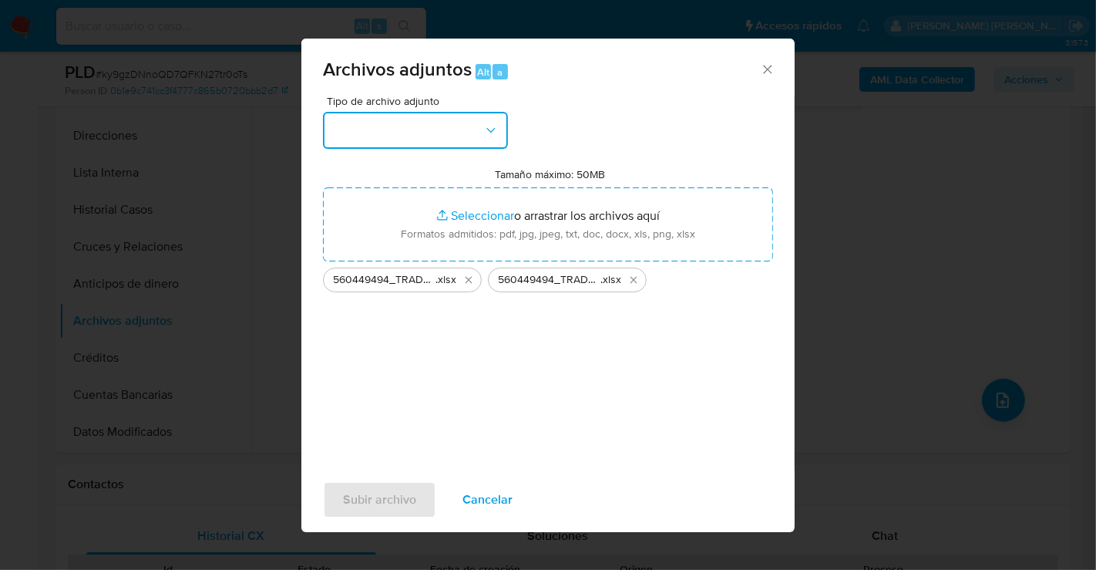
click at [462, 126] on button "button" at bounding box center [415, 130] width 185 height 37
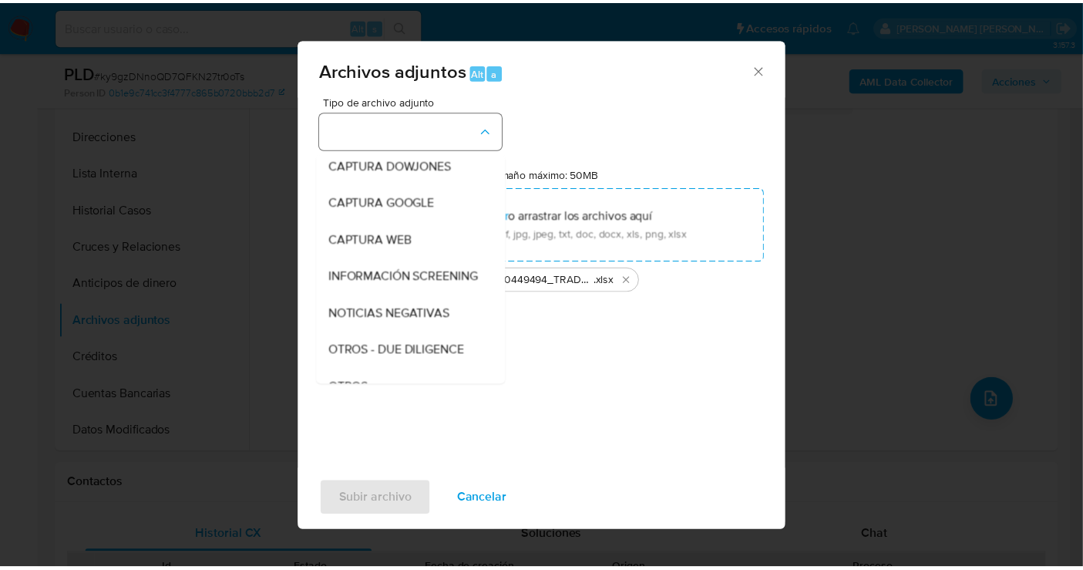
scroll to position [79, 0]
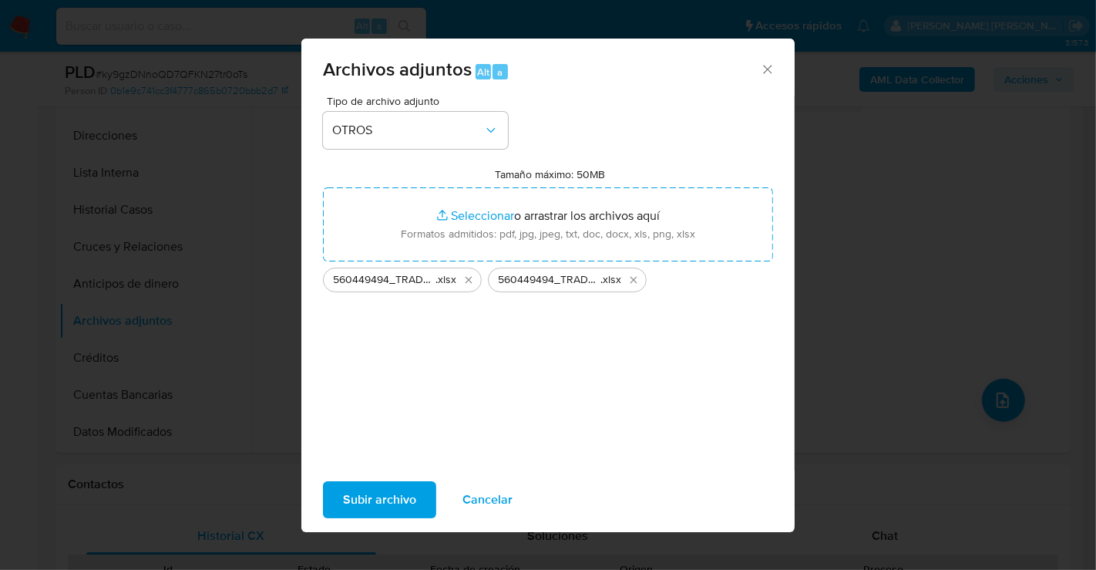
click at [373, 493] on span "Subir archivo" at bounding box center [379, 500] width 73 height 34
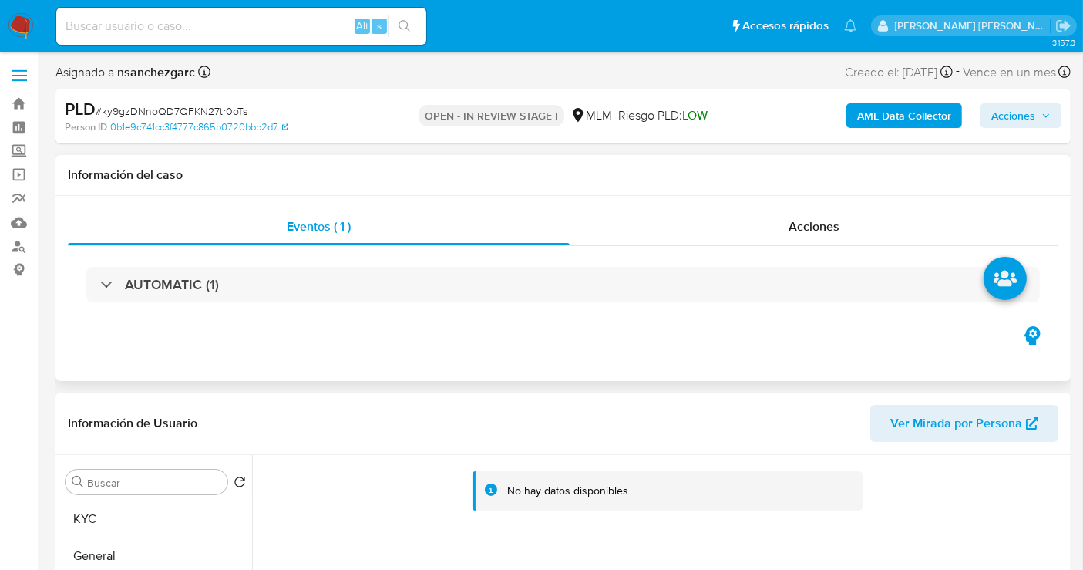
scroll to position [86, 0]
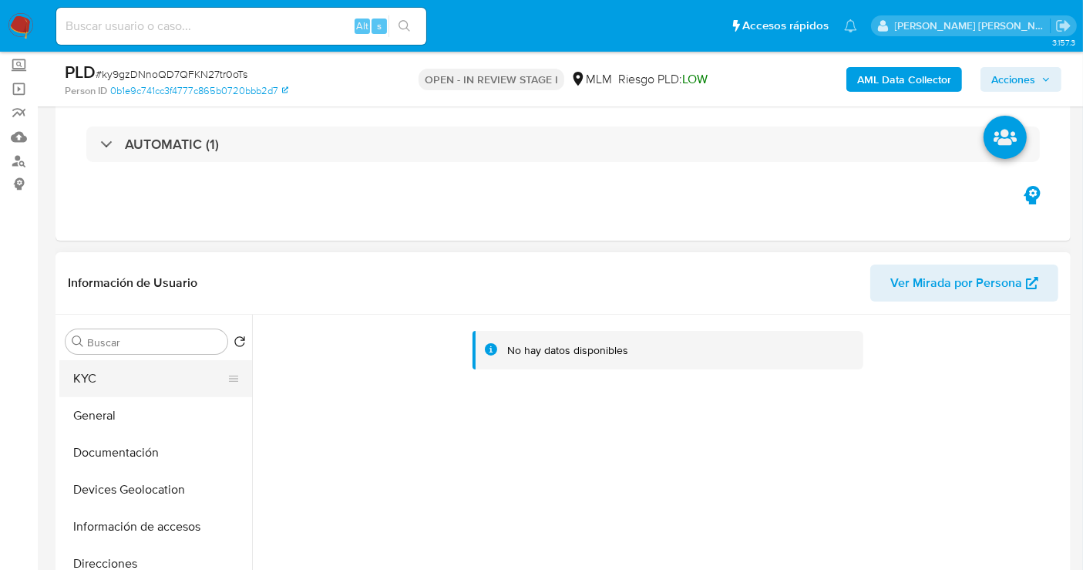
click at [102, 386] on button "KYC" at bounding box center [149, 378] width 180 height 37
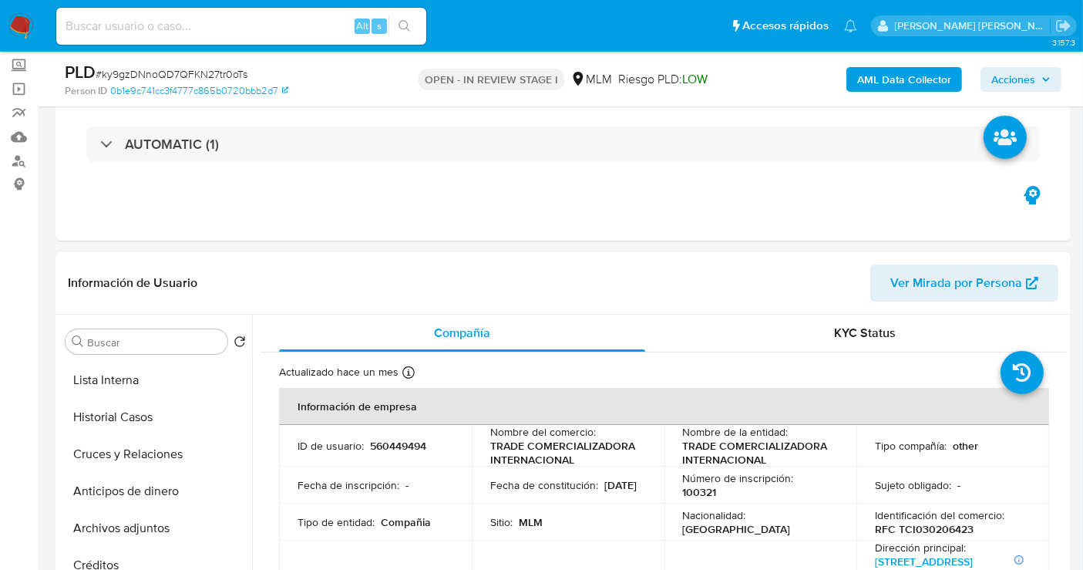
scroll to position [257, 0]
click at [127, 483] on button "Archivos adjuntos" at bounding box center [149, 491] width 180 height 37
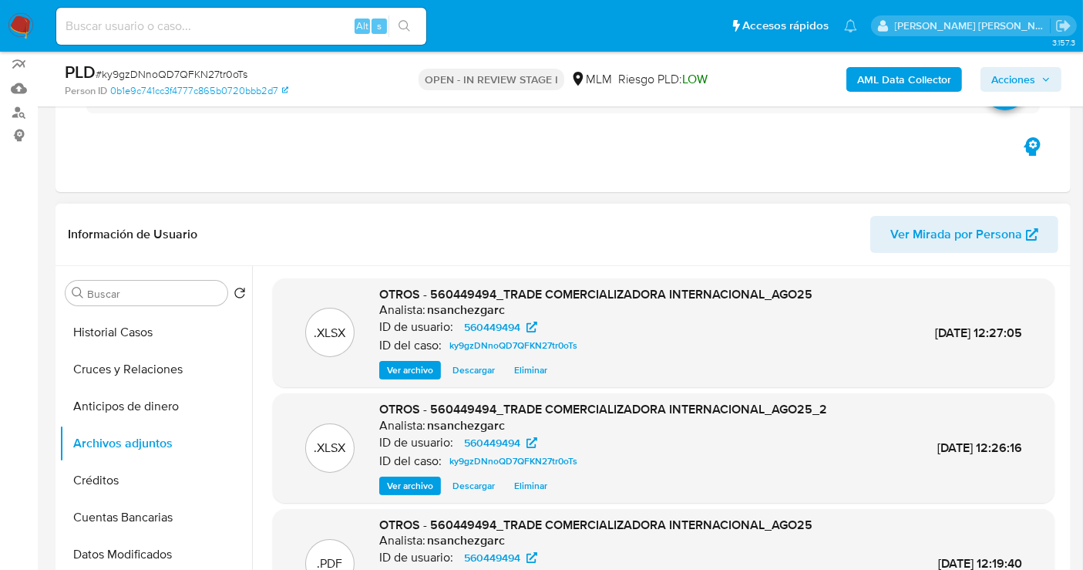
scroll to position [171, 0]
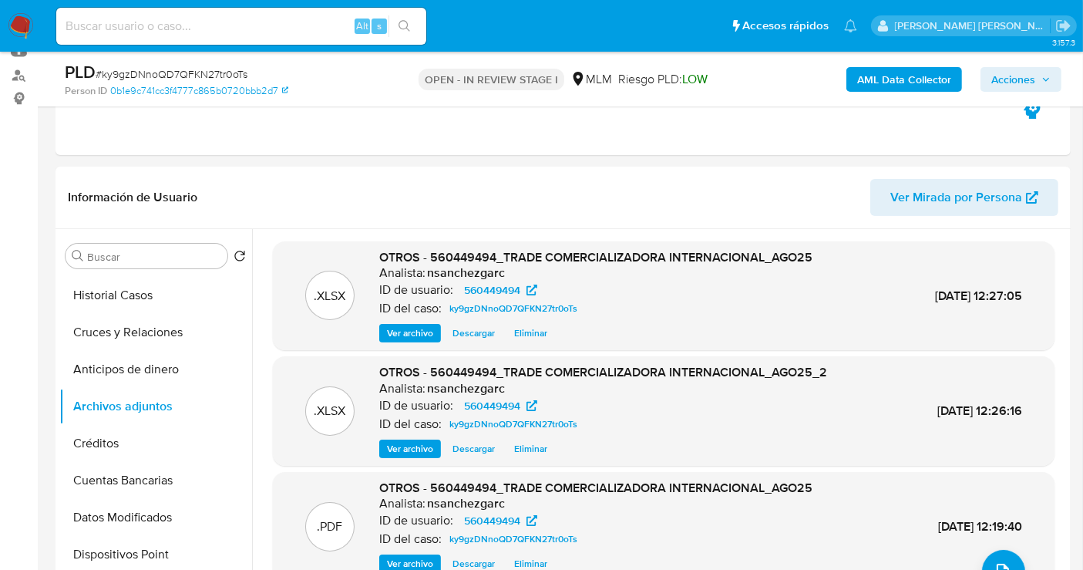
click at [1031, 71] on span "Acciones" at bounding box center [1013, 79] width 44 height 25
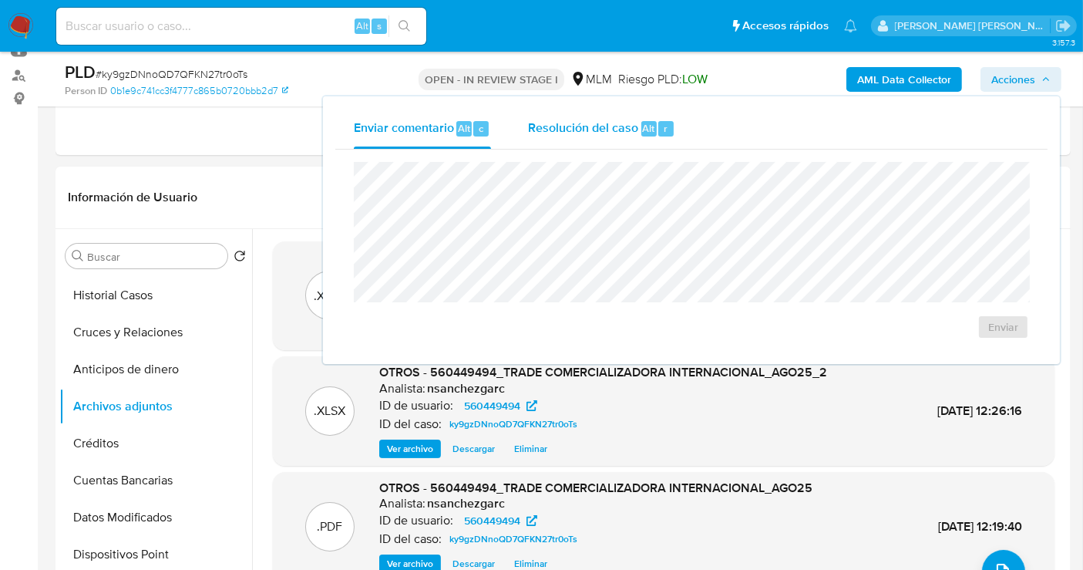
click at [581, 131] on span "Resolución del caso" at bounding box center [583, 128] width 110 height 18
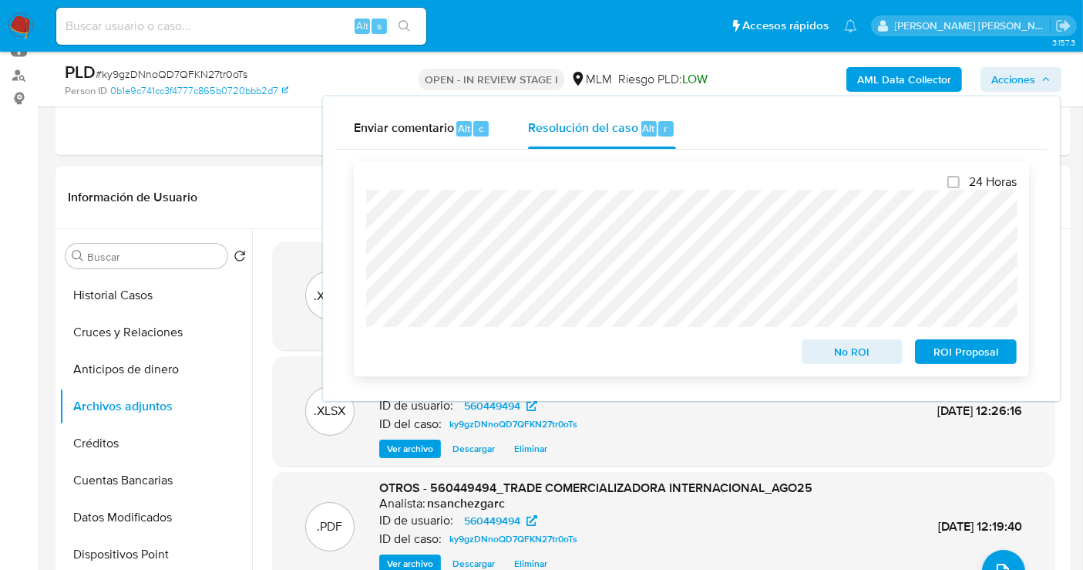
click at [866, 358] on span "No ROI" at bounding box center [852, 352] width 80 height 22
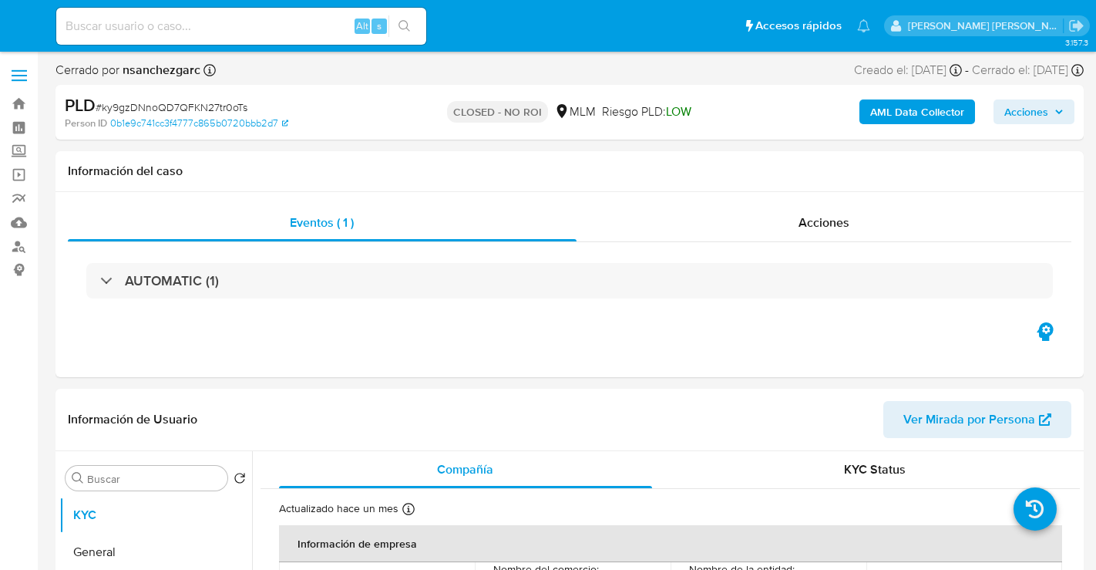
select select "10"
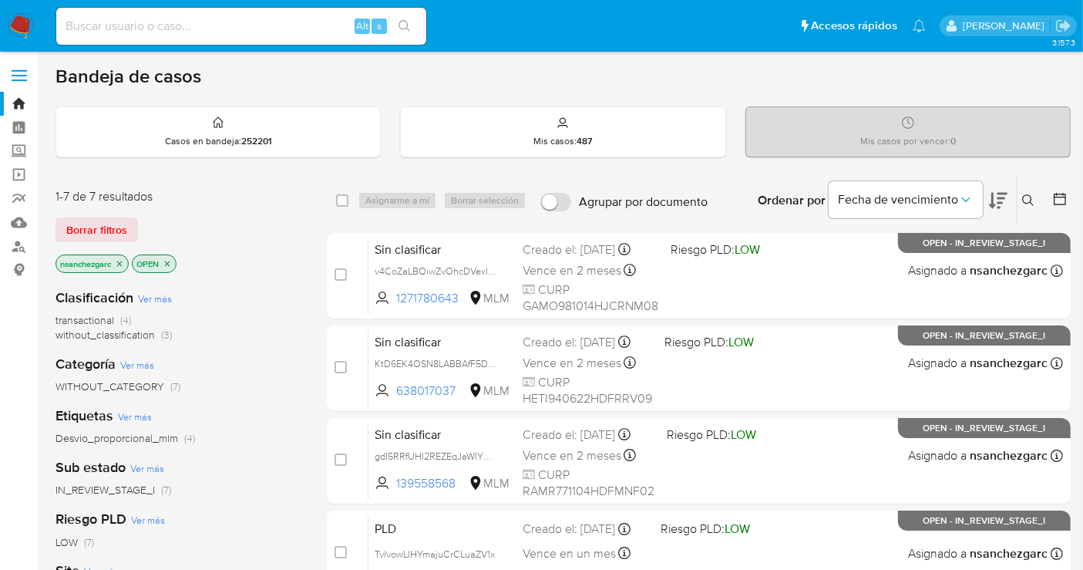
click at [1020, 197] on button at bounding box center [1029, 200] width 25 height 18
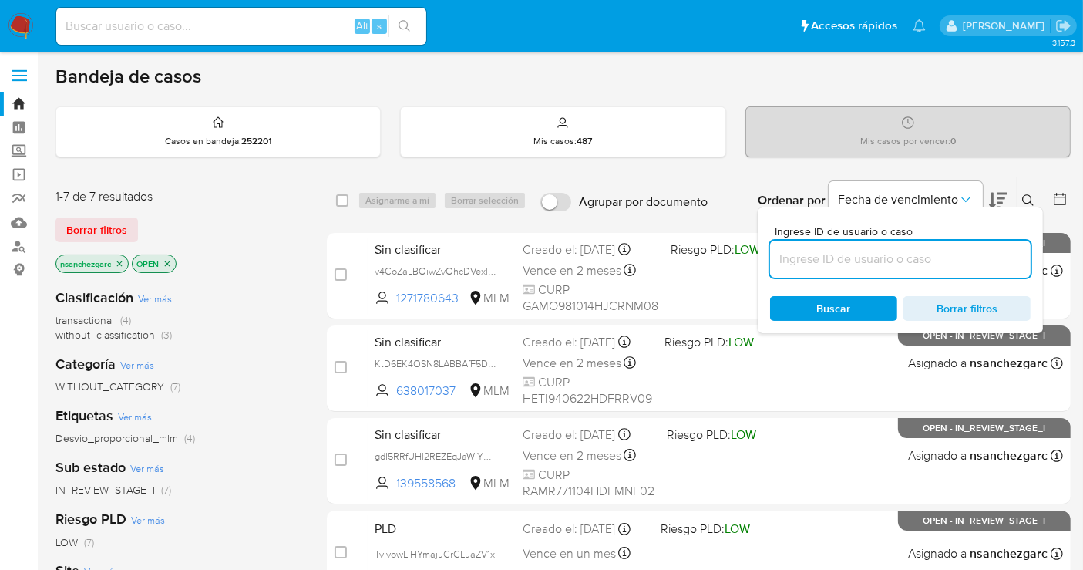
click at [823, 261] on input at bounding box center [900, 259] width 261 height 20
type input "1318106120"
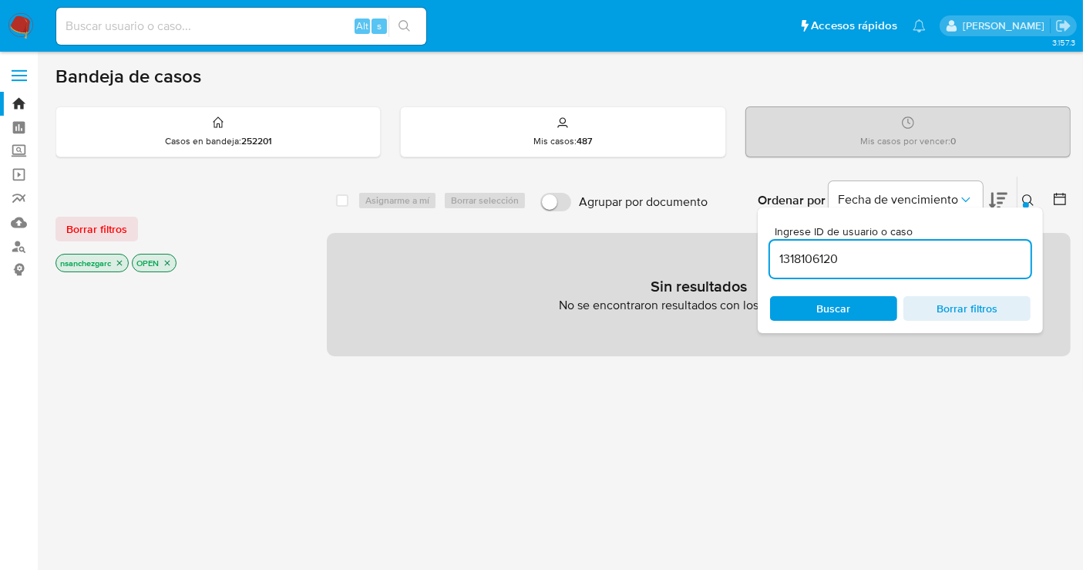
click at [120, 261] on icon "close-filter" at bounding box center [119, 263] width 5 height 5
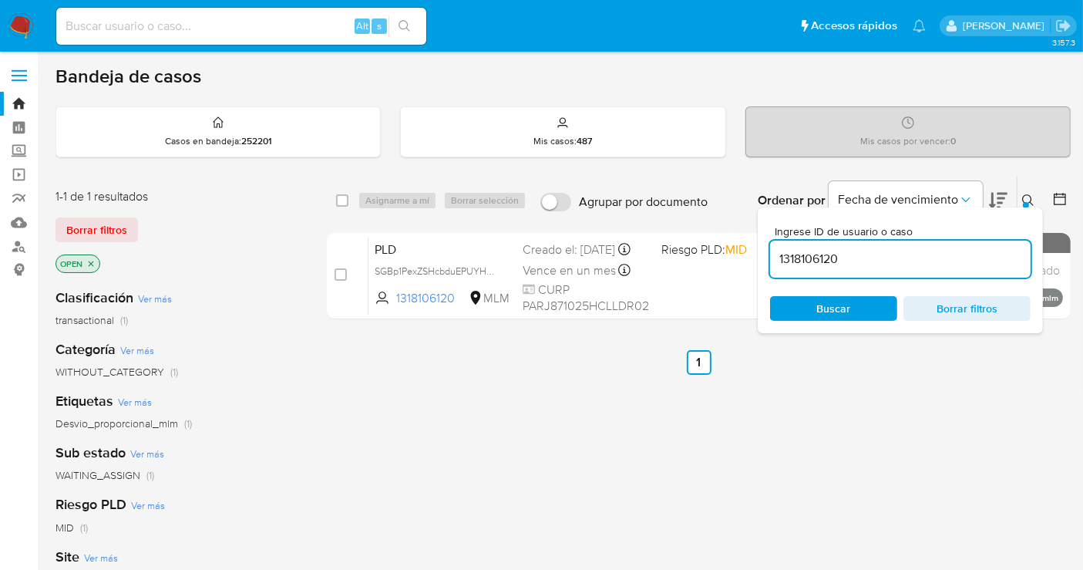
drag, startPoint x: 492, startPoint y: 282, endPoint x: 549, endPoint y: 463, distance: 189.9
click at [497, 278] on span "SGBp1PexZSHcbduEPUYHznRU" at bounding box center [442, 269] width 135 height 17
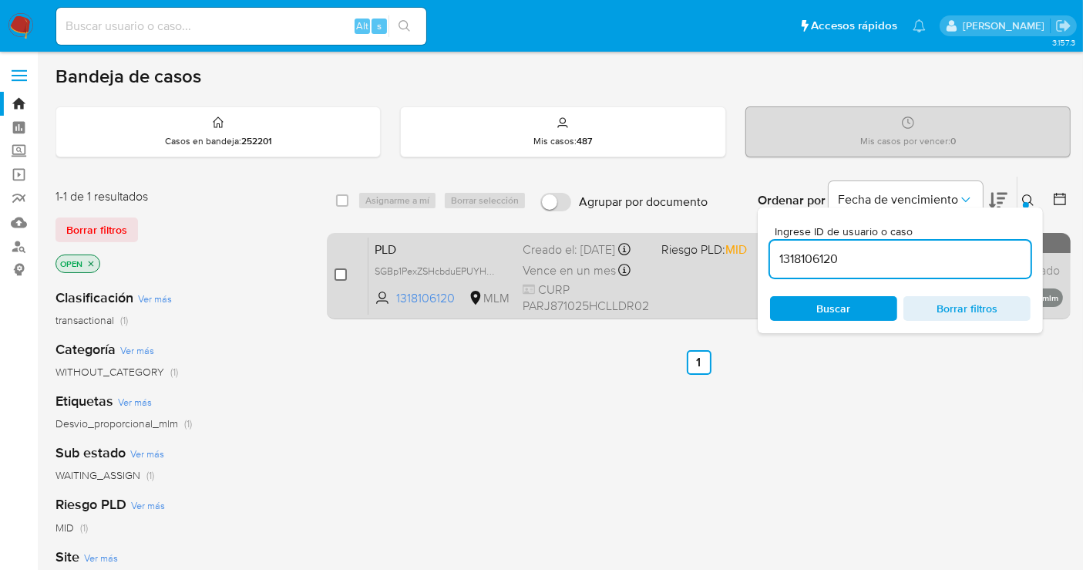
click at [337, 271] on input "checkbox" at bounding box center [341, 274] width 12 height 12
checkbox input "true"
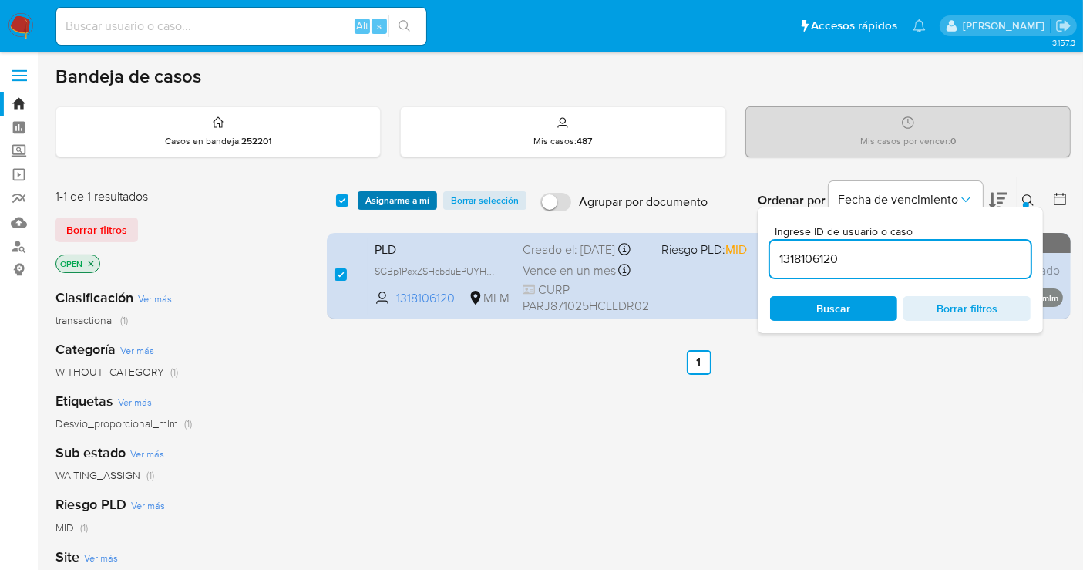
click at [373, 201] on span "Asignarme a mí" at bounding box center [397, 200] width 64 height 15
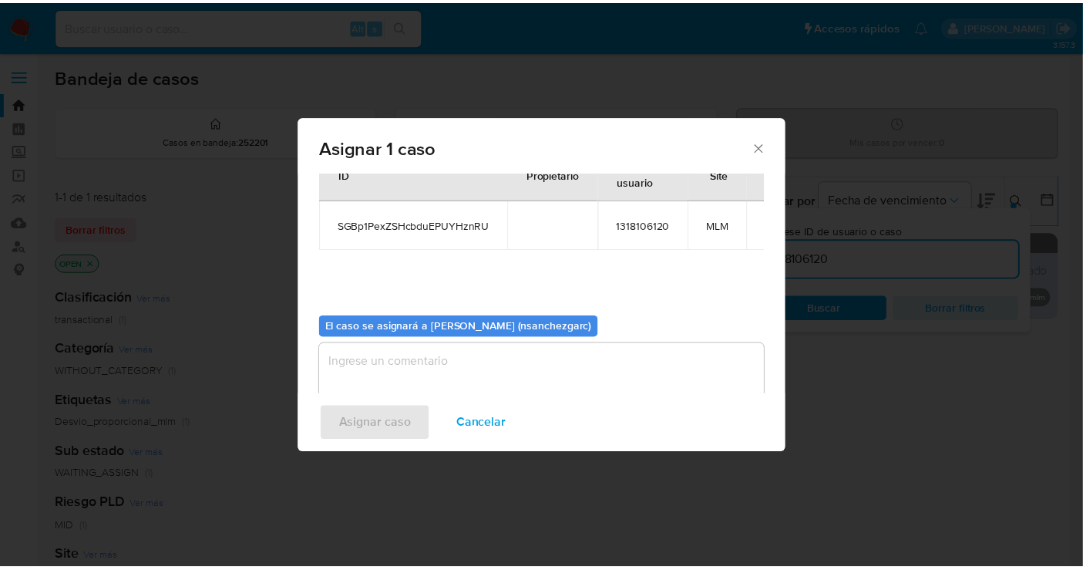
scroll to position [79, 0]
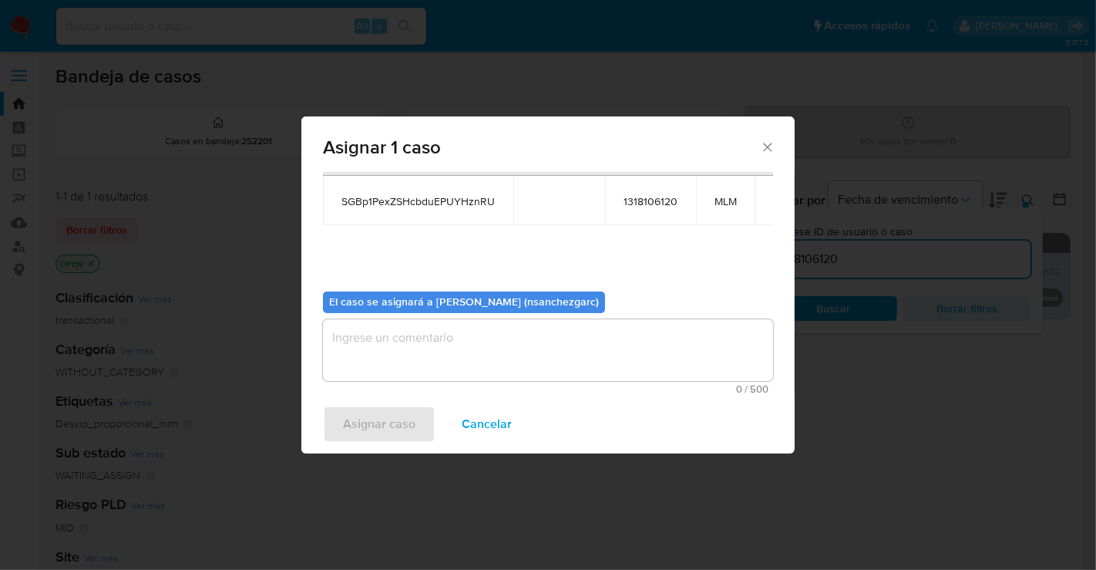
click at [381, 342] on textarea "assign-modal" at bounding box center [548, 350] width 450 height 62
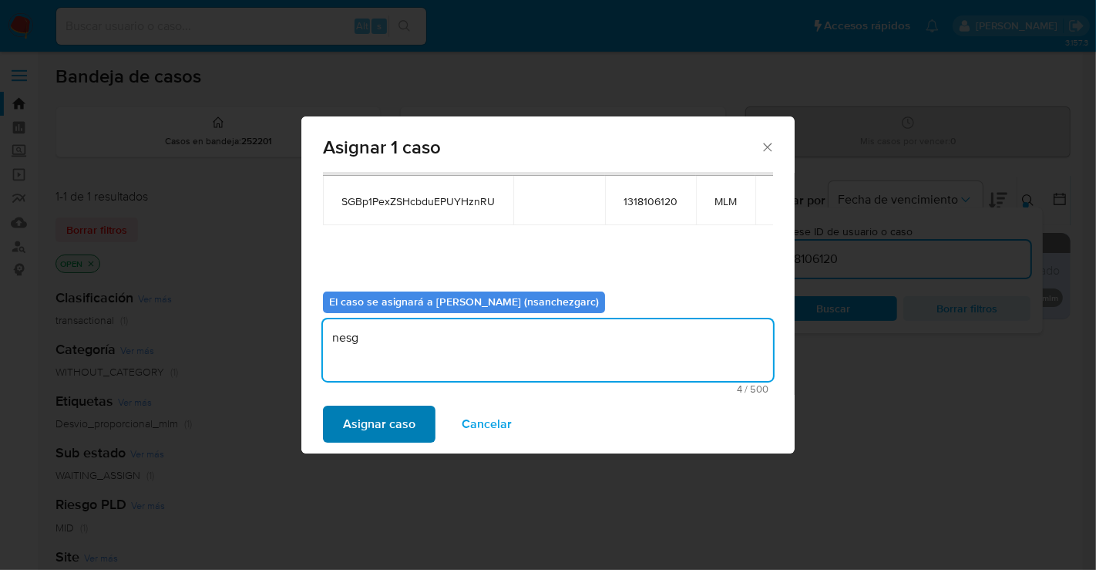
type textarea "nesg"
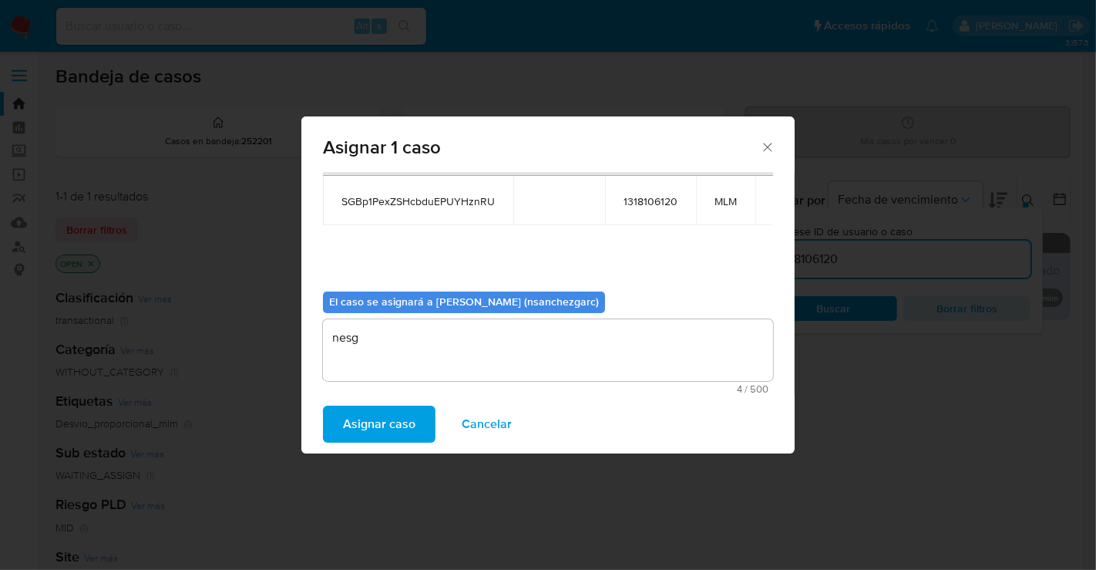
click at [387, 426] on span "Asignar caso" at bounding box center [379, 424] width 72 height 34
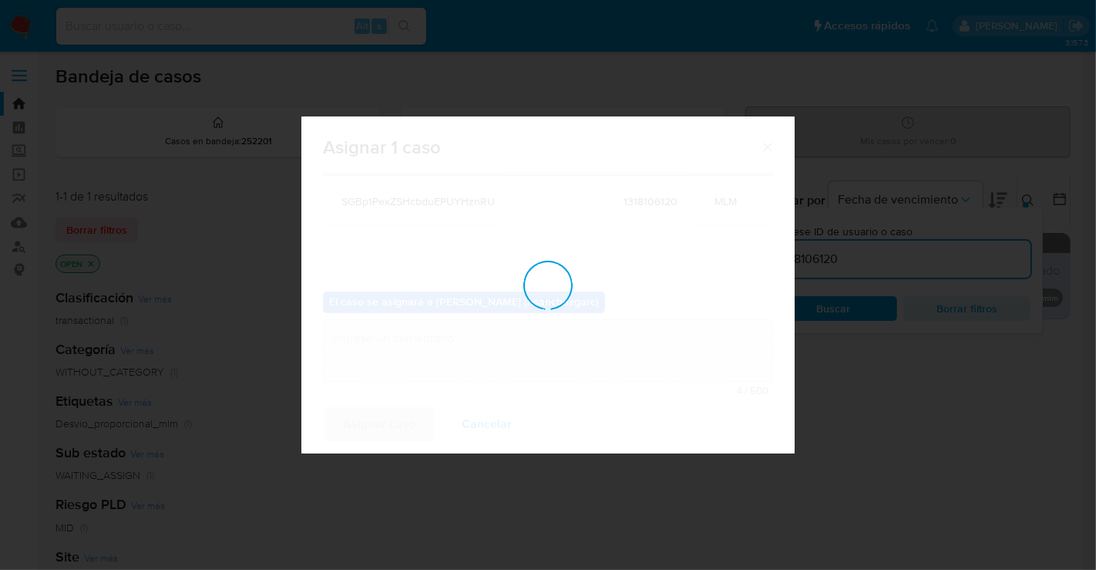
checkbox input "false"
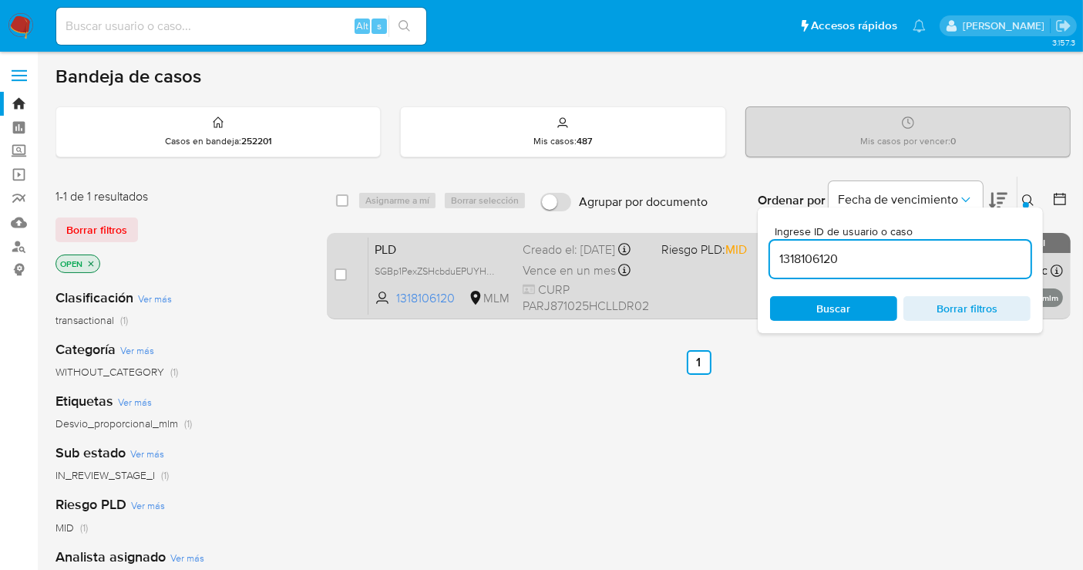
click at [557, 276] on span "Vence en un mes" at bounding box center [569, 270] width 93 height 17
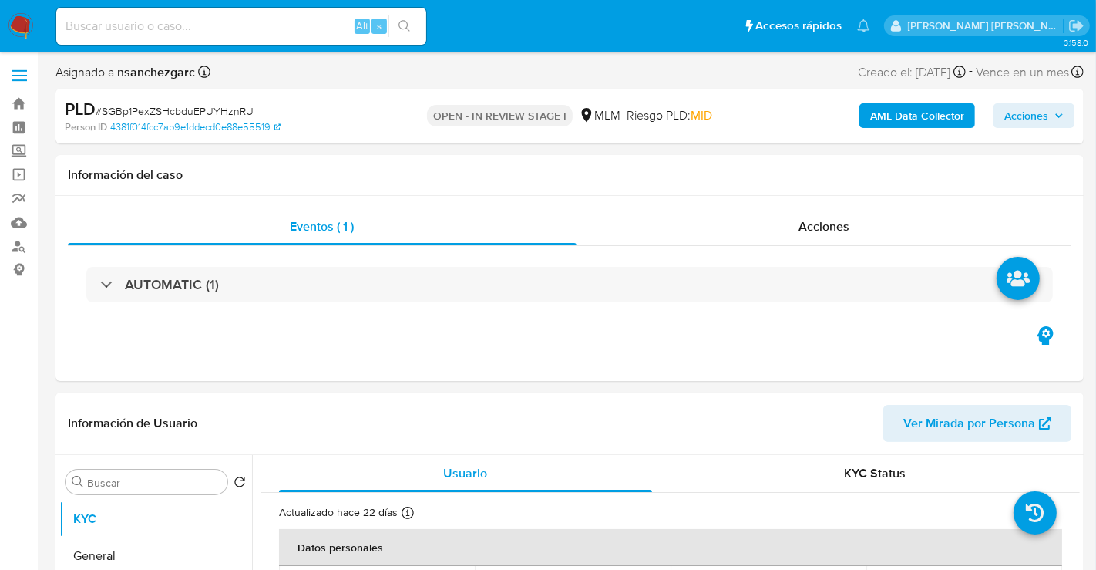
select select "10"
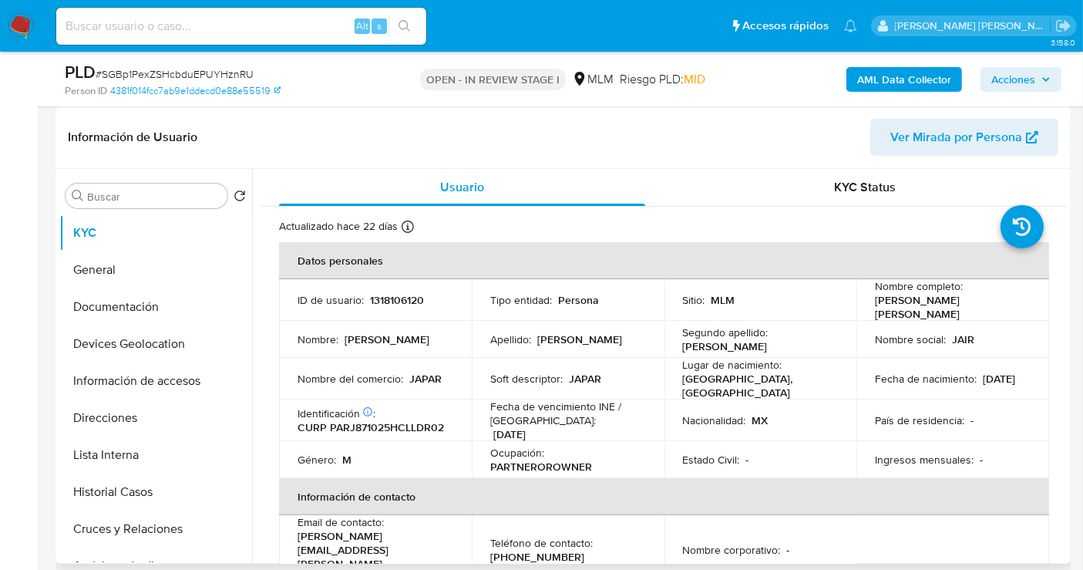
scroll to position [257, 0]
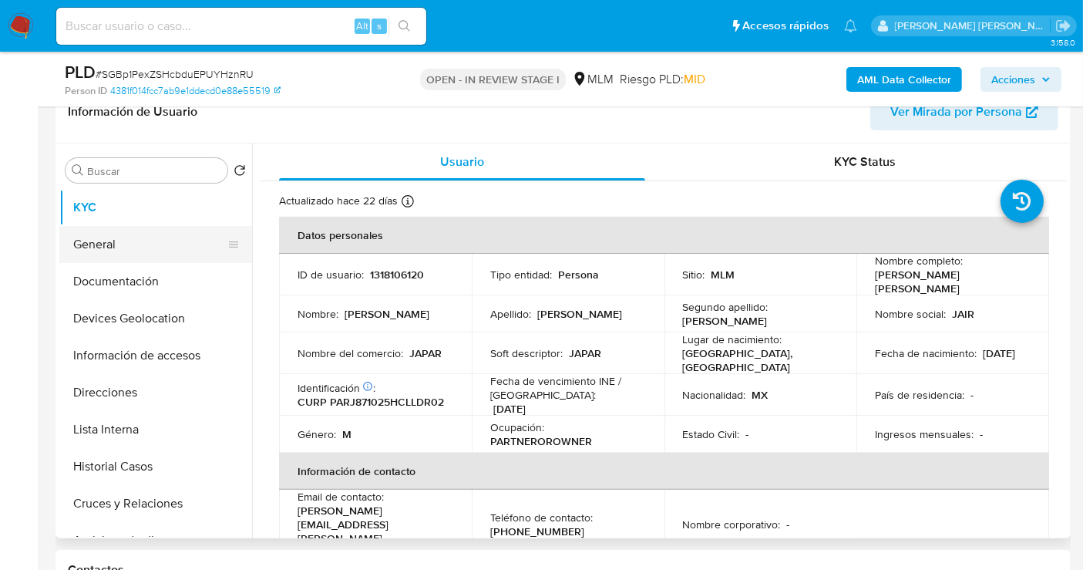
click at [108, 247] on button "General" at bounding box center [149, 244] width 180 height 37
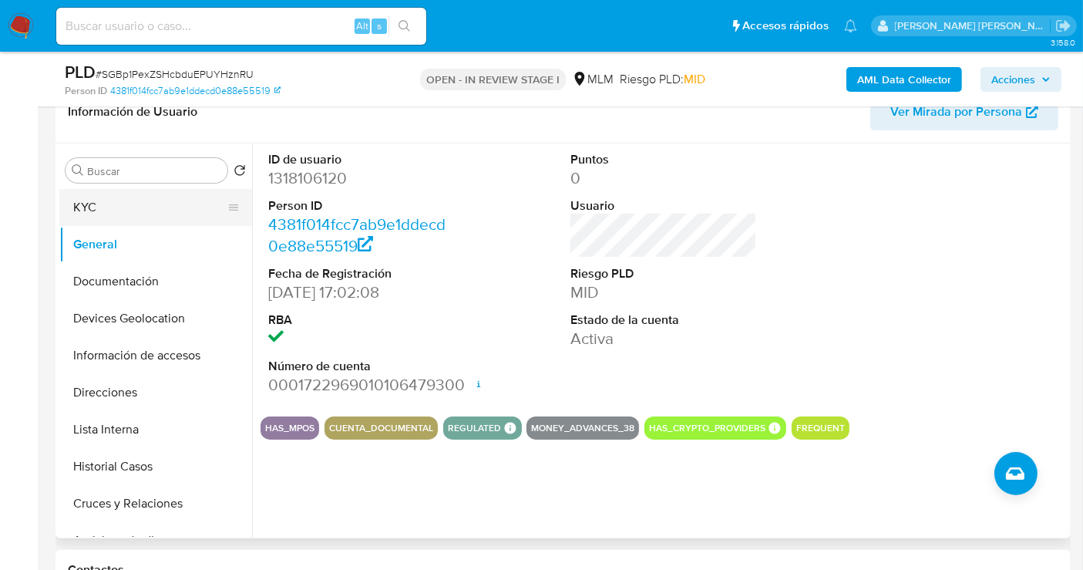
click at [116, 203] on button "KYC" at bounding box center [149, 207] width 180 height 37
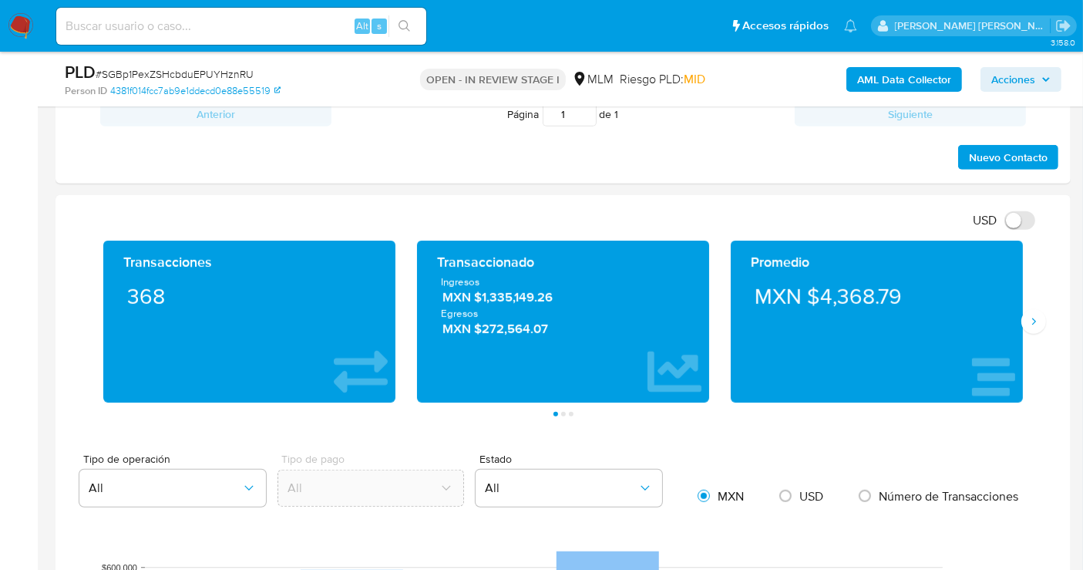
scroll to position [942, 0]
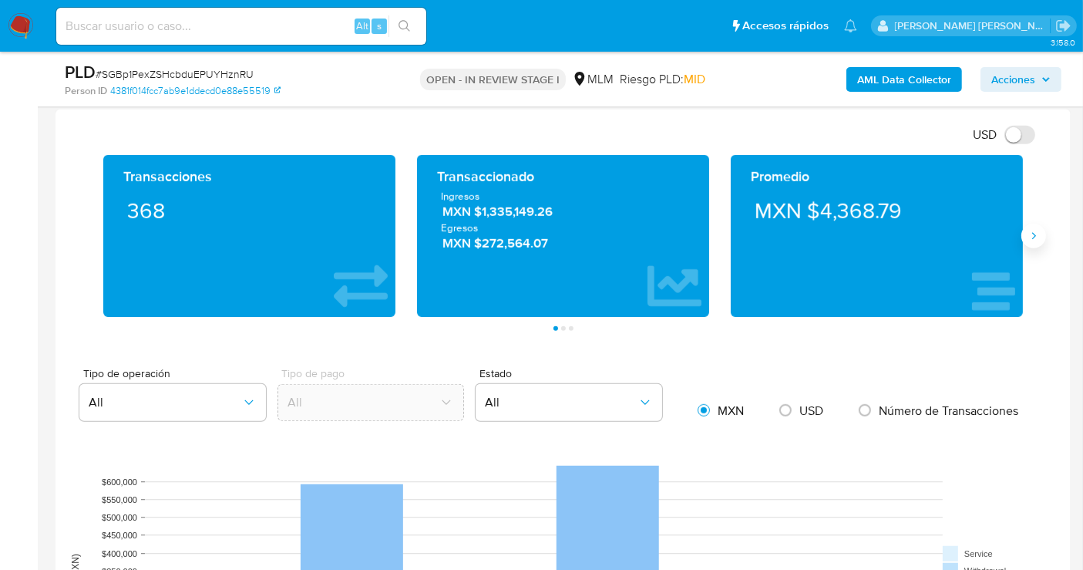
click at [1034, 235] on icon "Siguiente" at bounding box center [1033, 236] width 12 height 12
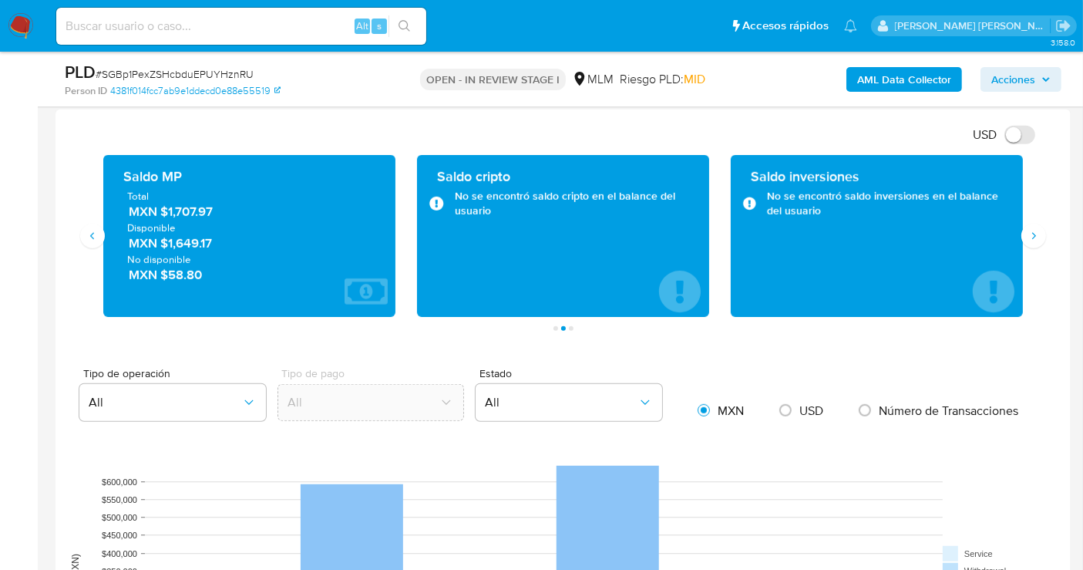
click at [196, 212] on span "MXN $1,707.97" at bounding box center [250, 212] width 243 height 18
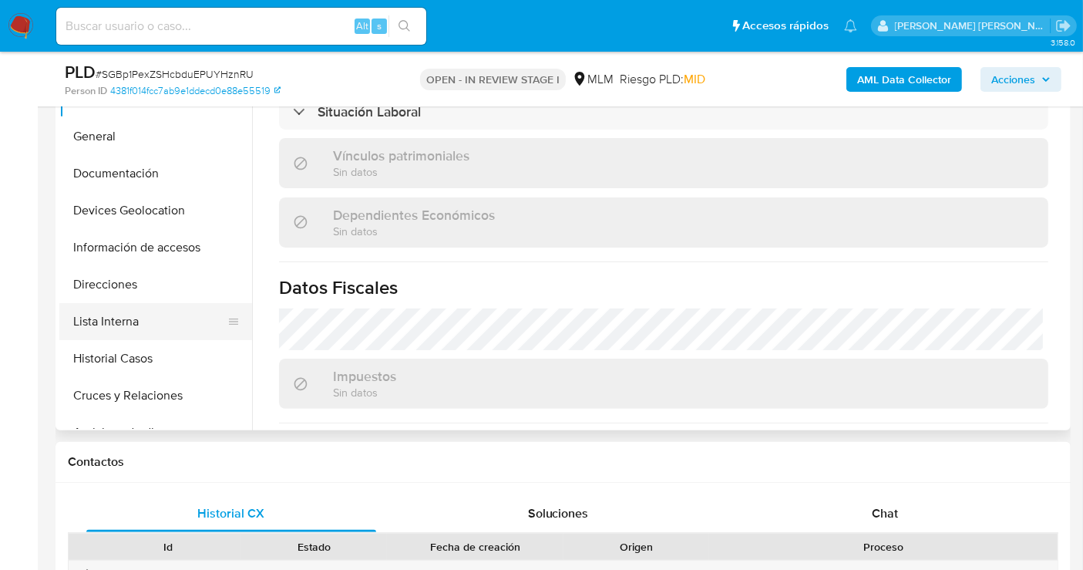
scroll to position [342, 0]
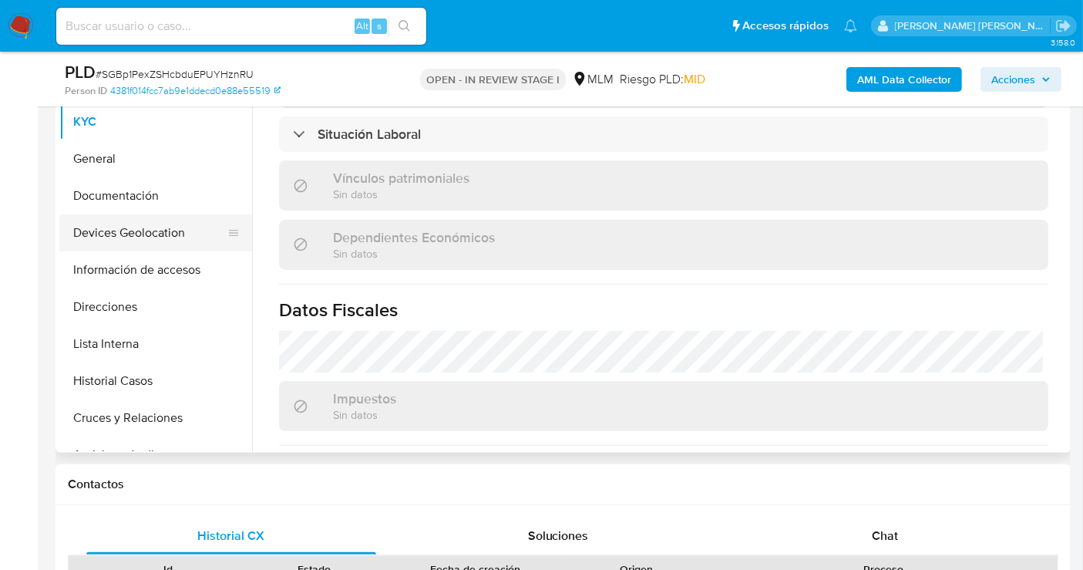
click at [126, 232] on button "Devices Geolocation" at bounding box center [149, 232] width 180 height 37
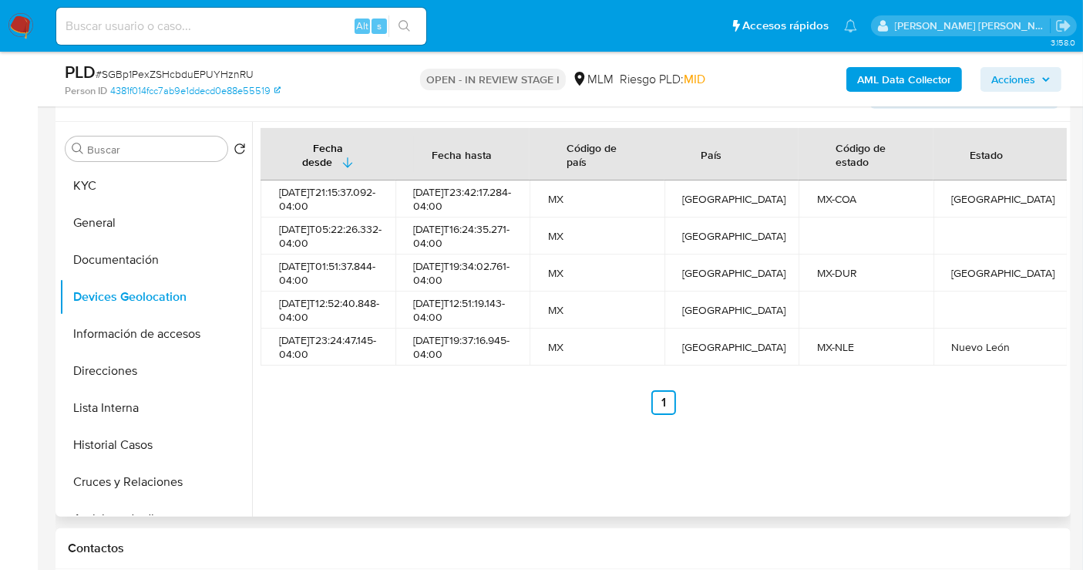
scroll to position [257, 0]
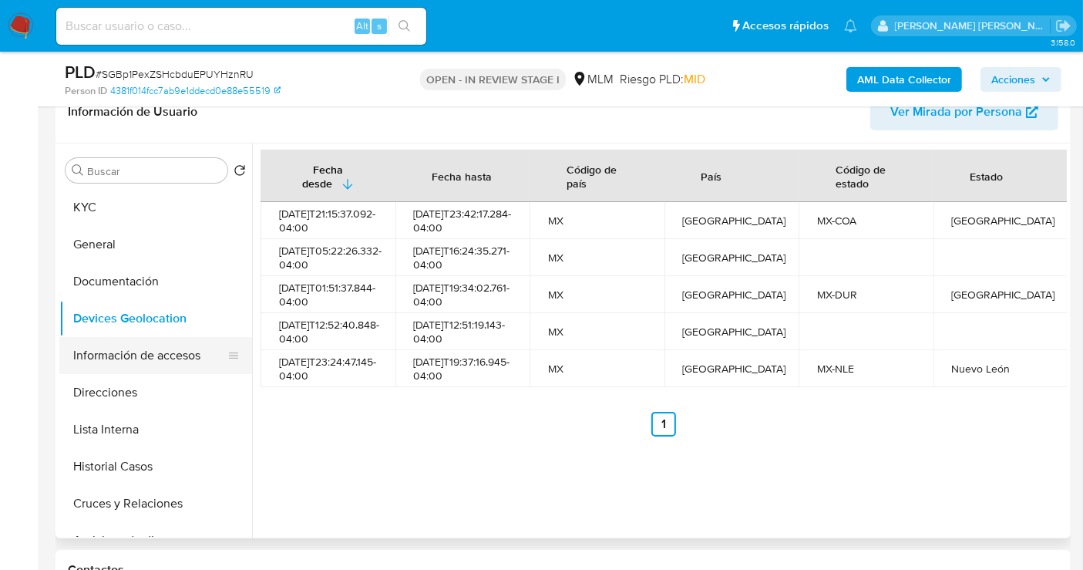
click at [183, 345] on button "Información de accesos" at bounding box center [149, 355] width 180 height 37
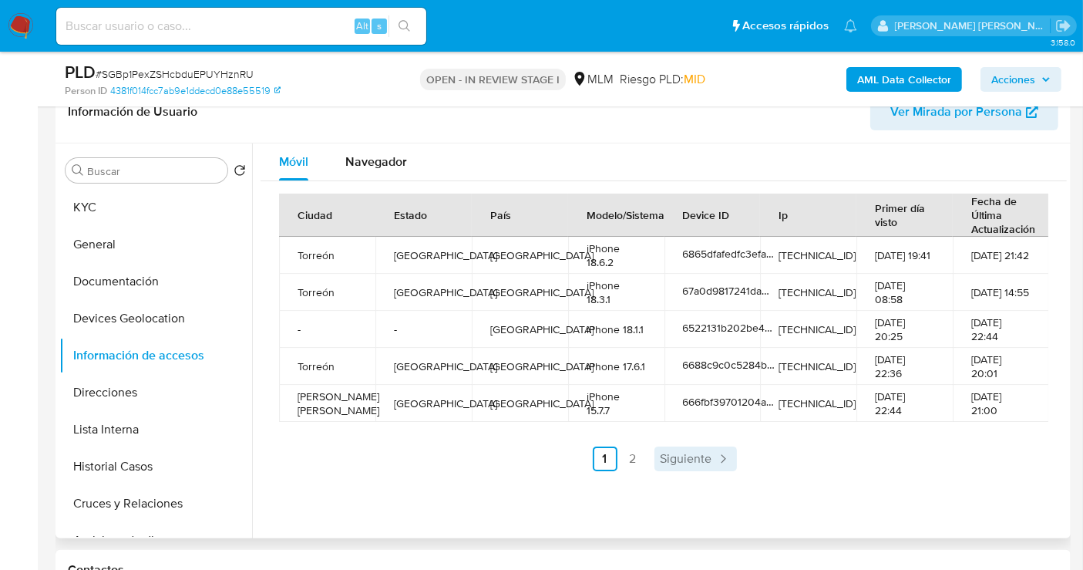
click at [691, 459] on span "Siguiente" at bounding box center [687, 458] width 52 height 12
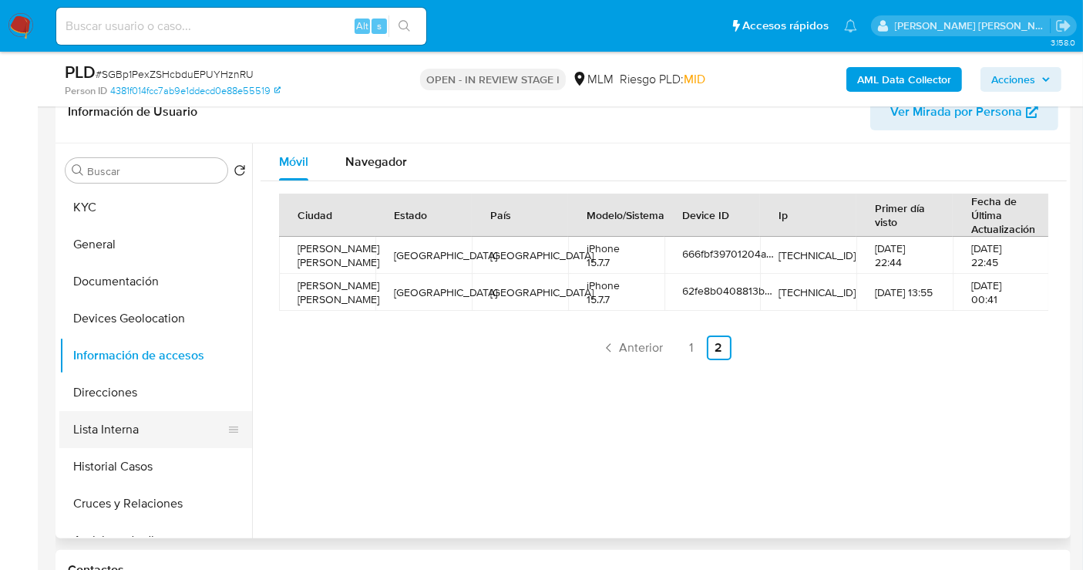
drag, startPoint x: 105, startPoint y: 393, endPoint x: 118, endPoint y: 425, distance: 34.9
click at [112, 416] on ul "KYC General Documentación Devices Geolocation Información de accesos Direccione…" at bounding box center [155, 363] width 193 height 348
click at [119, 425] on button "Lista Interna" at bounding box center [149, 429] width 180 height 37
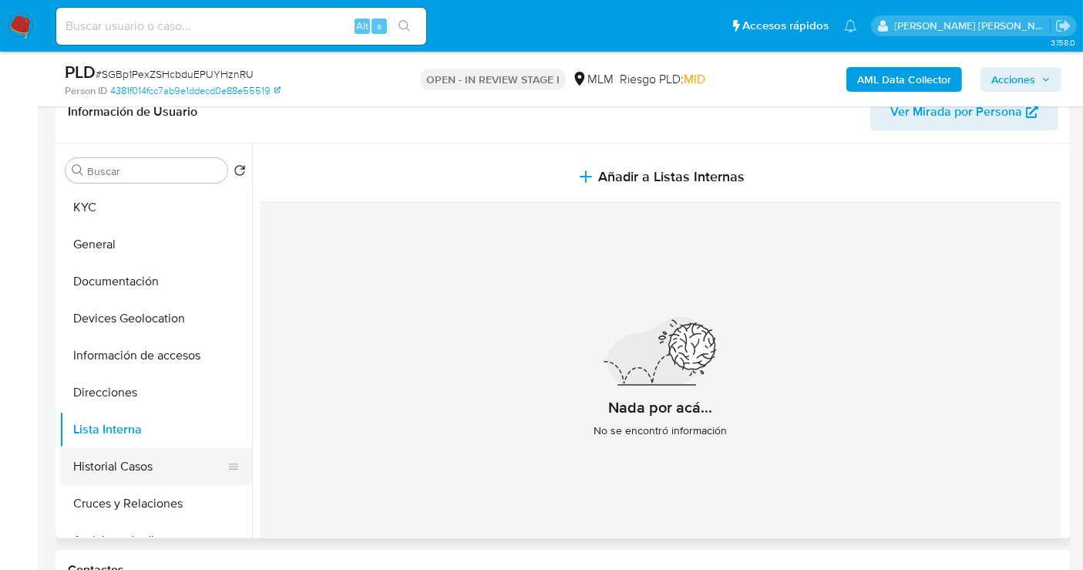
click at [146, 469] on button "Historial Casos" at bounding box center [149, 466] width 180 height 37
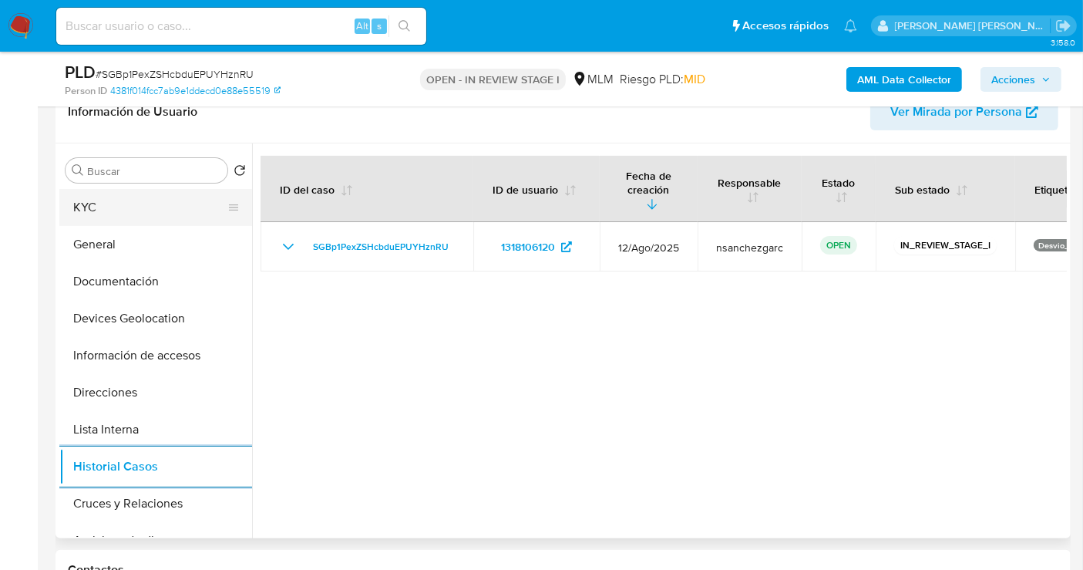
click at [86, 206] on button "KYC" at bounding box center [149, 207] width 180 height 37
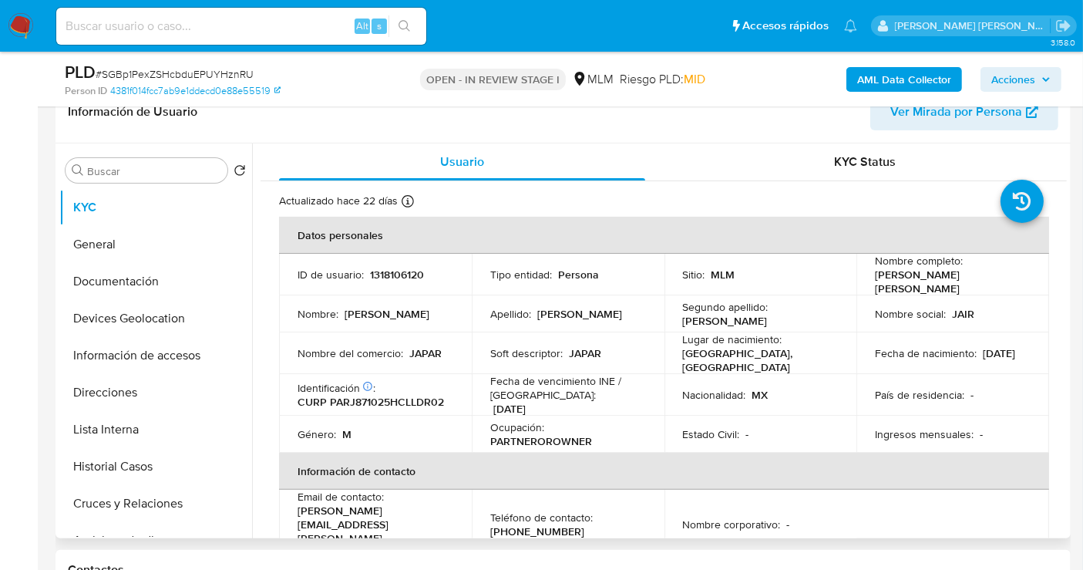
click at [432, 348] on p "JAPAR" at bounding box center [425, 353] width 32 height 14
copy p "JAPAR"
click at [416, 510] on p "gerardo.palomares@consultant.com" at bounding box center [373, 530] width 150 height 55
drag, startPoint x: 462, startPoint y: 513, endPoint x: 291, endPoint y: 513, distance: 171.9
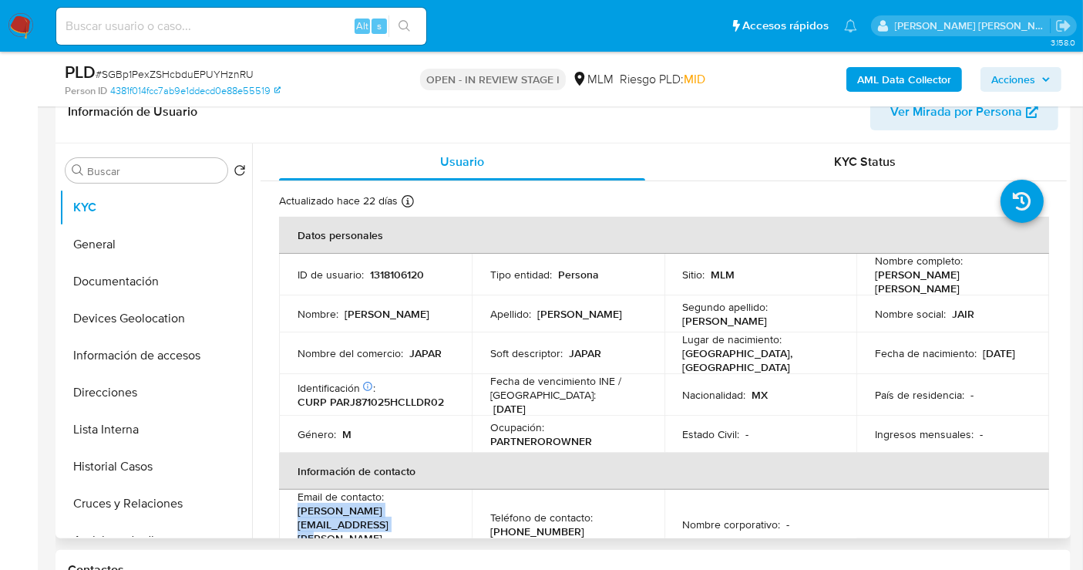
click at [291, 513] on td "Email de contacto : gerardo.palomares@consultant.com" at bounding box center [375, 523] width 193 height 69
copy p "gerardo.palomares@consultant.co"
drag, startPoint x: 558, startPoint y: 516, endPoint x: 482, endPoint y: 510, distance: 76.6
click at [482, 510] on td "Teléfono de contacto : (81) 38642111" at bounding box center [568, 523] width 193 height 69
copy p "(81) 38642111"
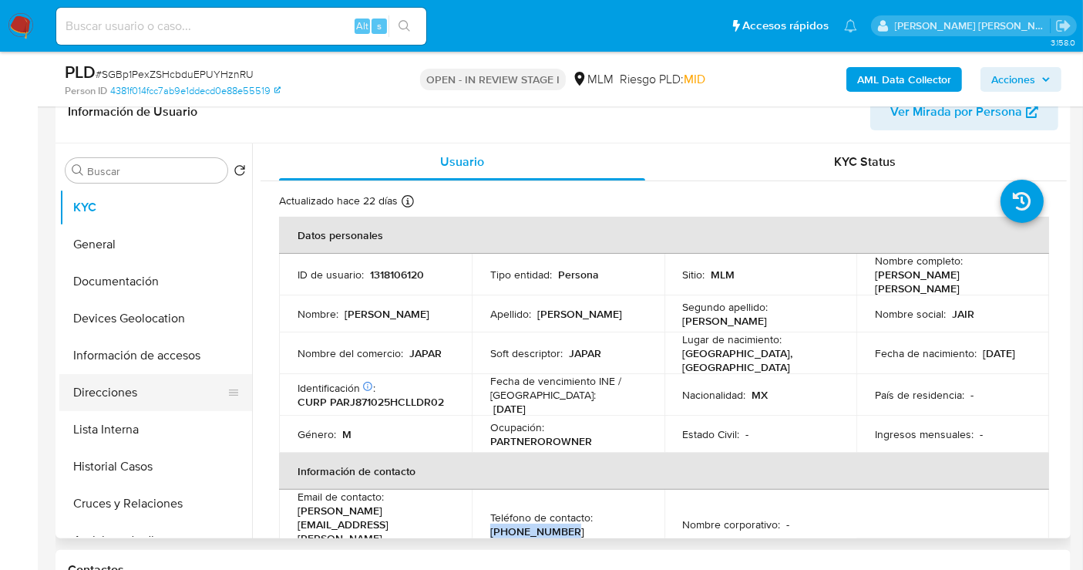
click at [116, 393] on button "Direcciones" at bounding box center [149, 392] width 180 height 37
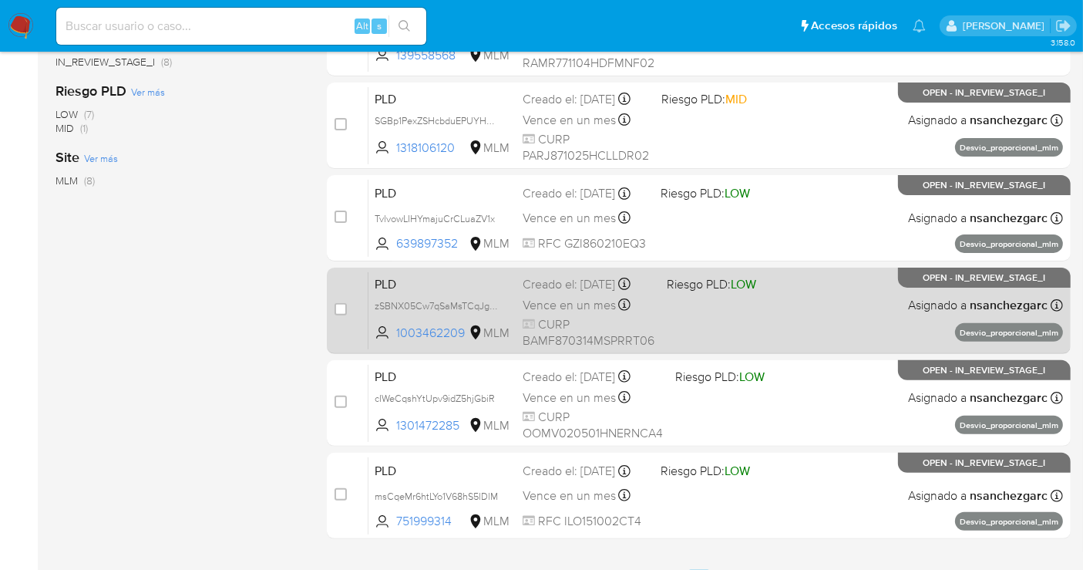
scroll to position [342, 0]
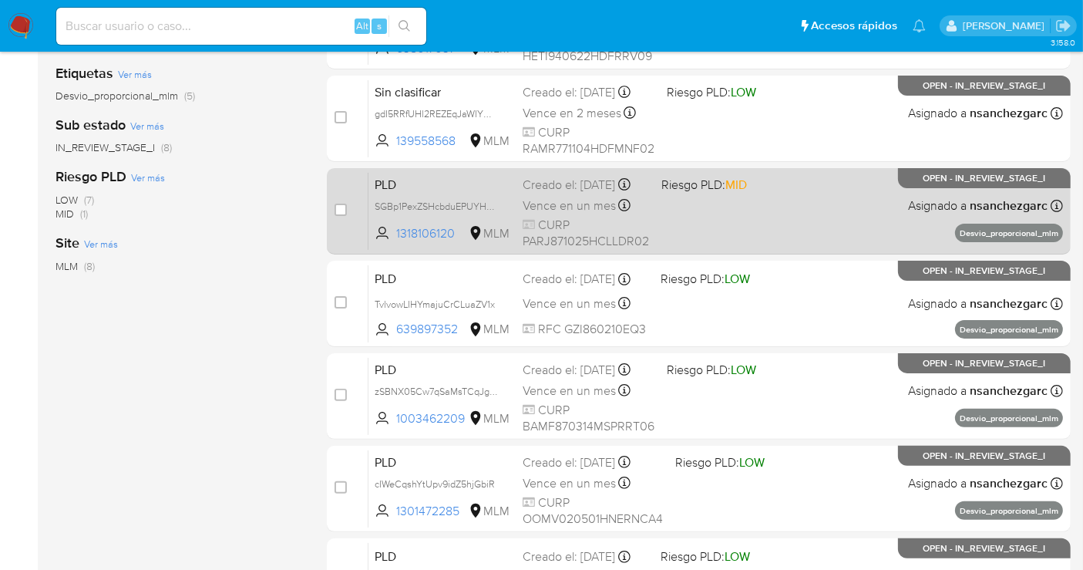
click at [524, 193] on div "Creado el: [DATE] Creado el: [DATE] 02:10:55" at bounding box center [586, 185] width 126 height 17
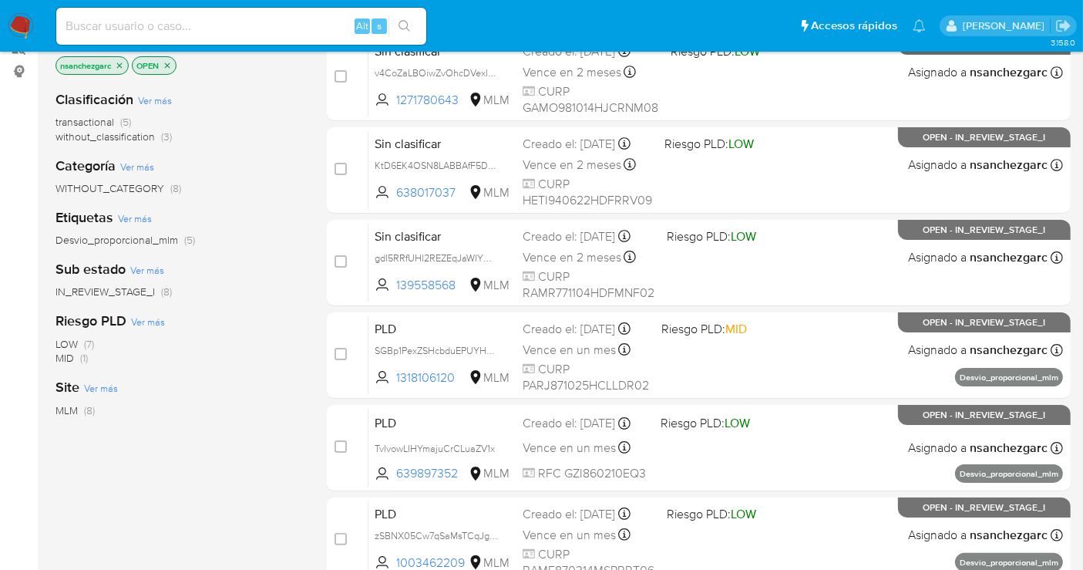
scroll to position [86, 0]
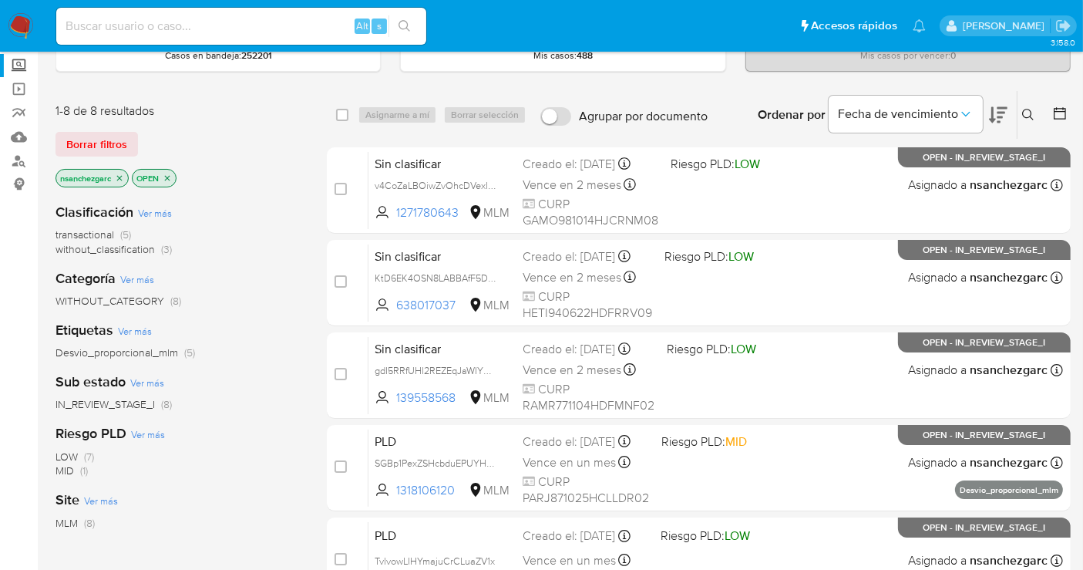
click at [17, 69] on label "Screening" at bounding box center [91, 66] width 183 height 24
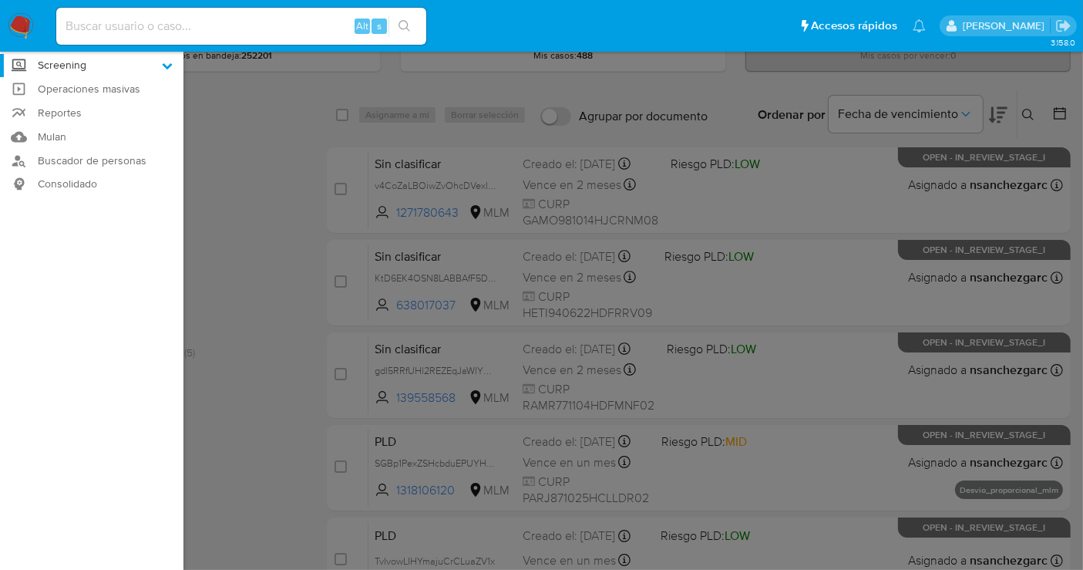
click at [0, 0] on input "Screening" at bounding box center [0, 0] width 0 height 0
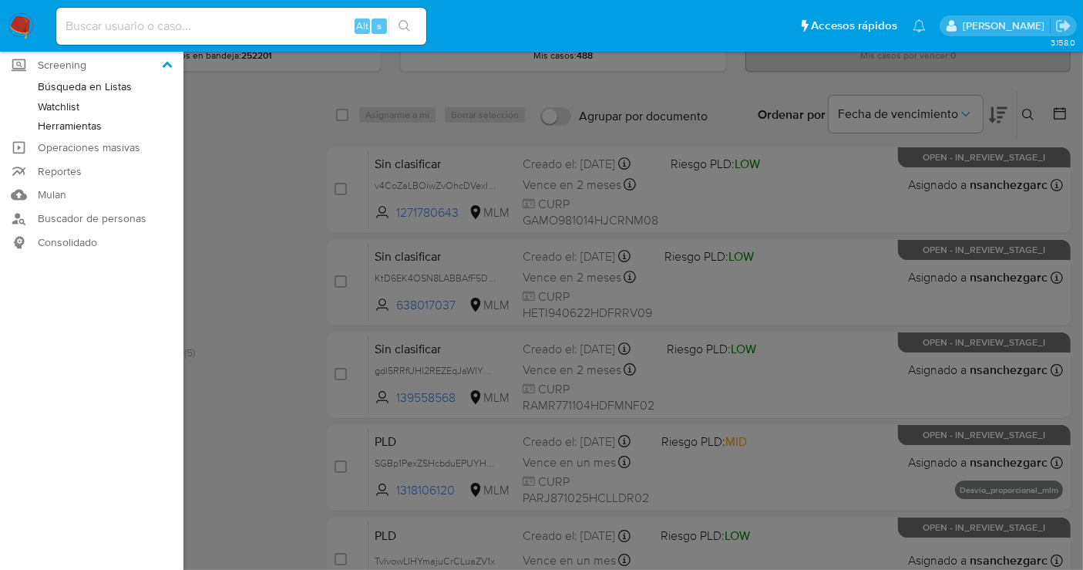
click at [62, 123] on link "Herramientas" at bounding box center [91, 125] width 183 height 19
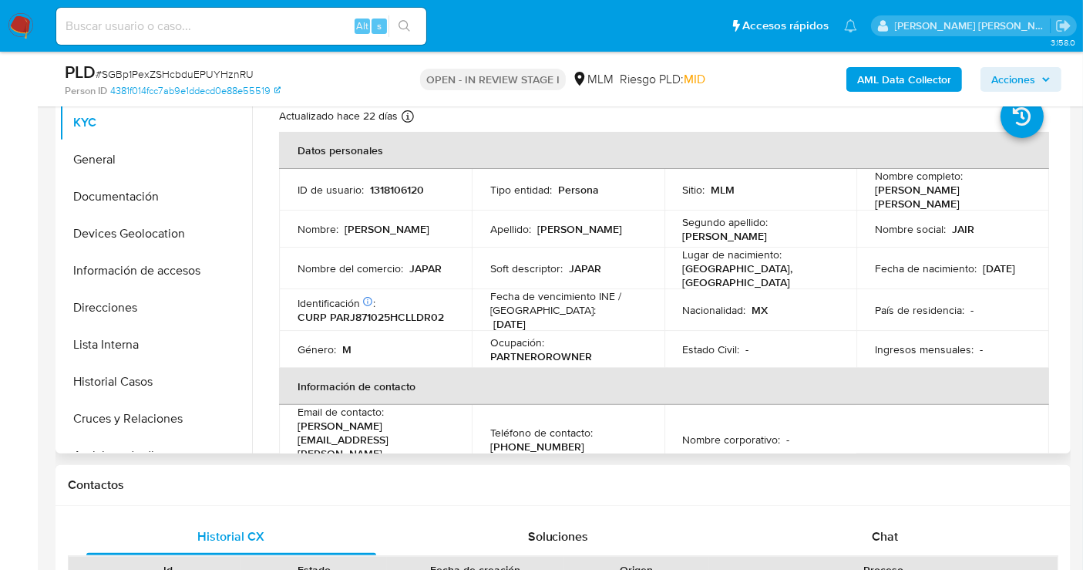
scroll to position [342, 0]
select select "10"
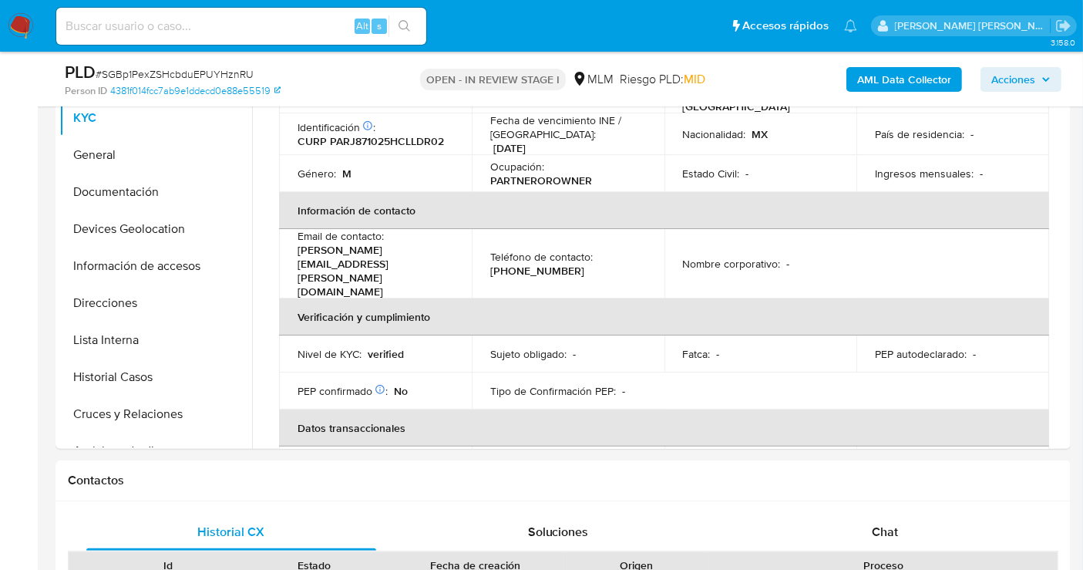
scroll to position [257, 0]
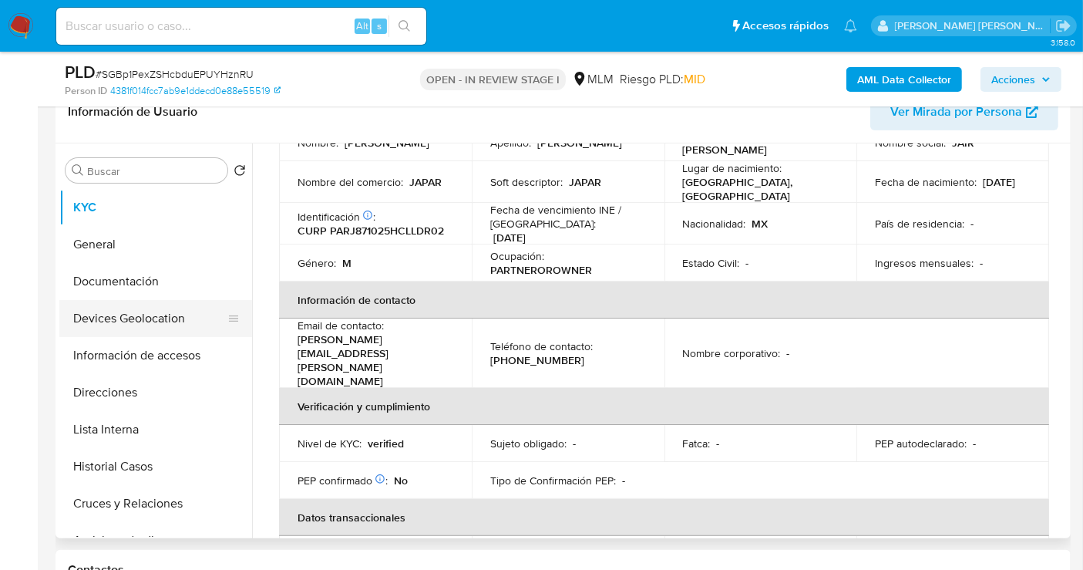
click at [114, 320] on button "Devices Geolocation" at bounding box center [149, 318] width 180 height 37
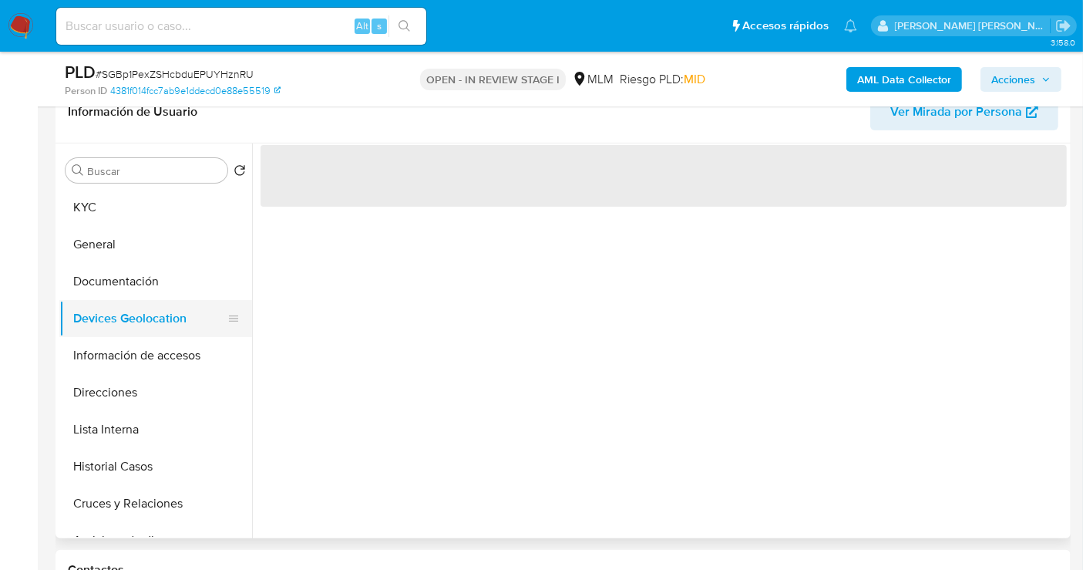
scroll to position [0, 0]
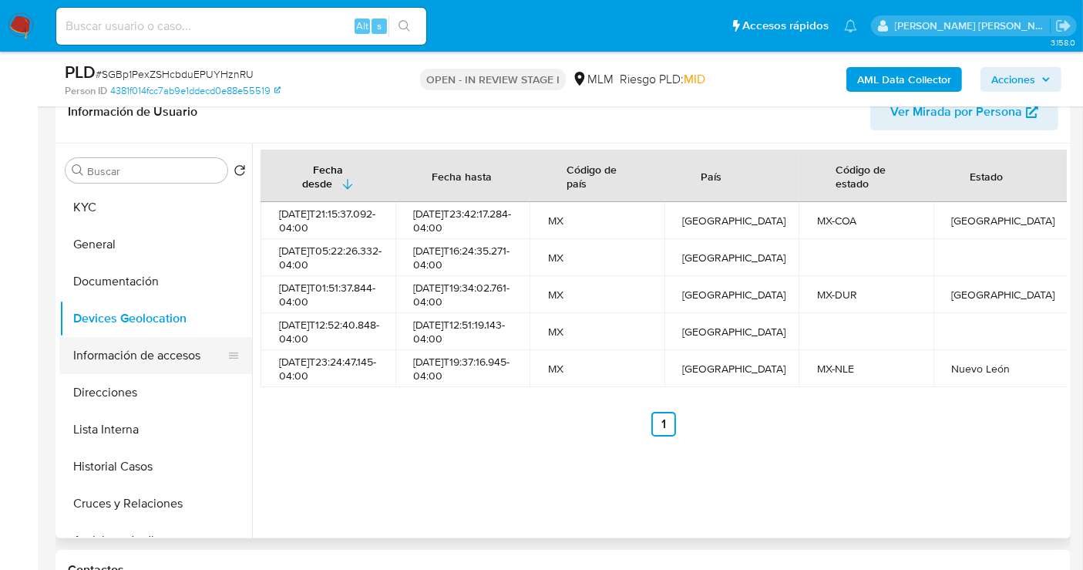
click at [127, 362] on button "Información de accesos" at bounding box center [149, 355] width 180 height 37
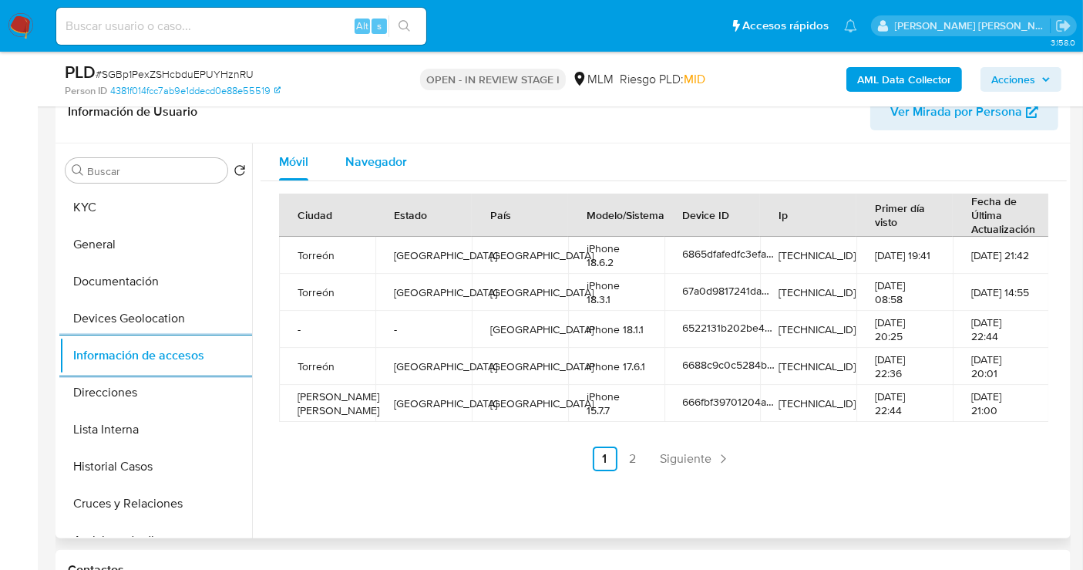
click at [379, 153] on span "Navegador" at bounding box center [376, 162] width 62 height 18
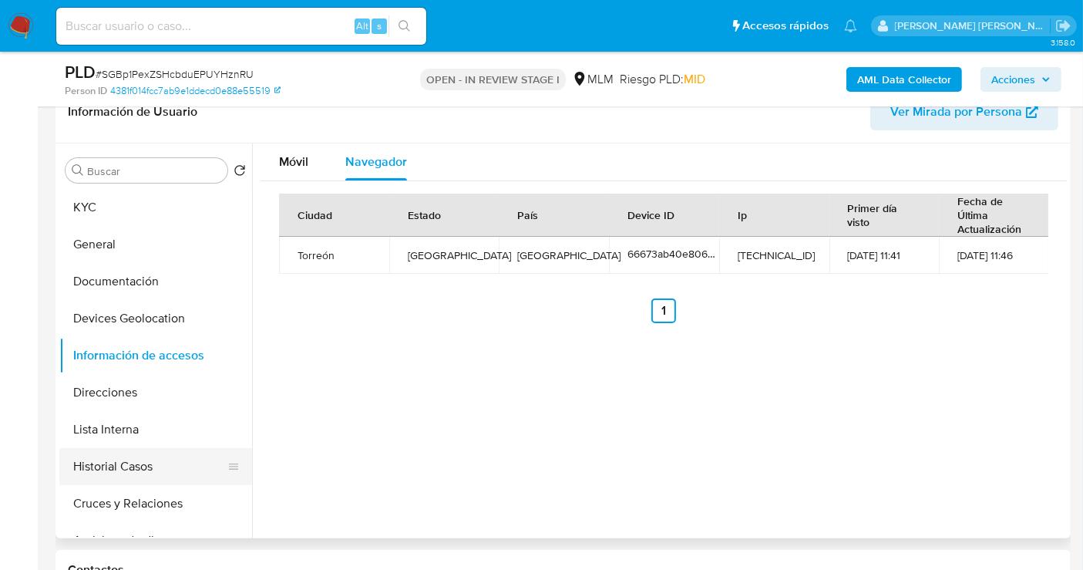
click at [108, 466] on button "Historial Casos" at bounding box center [149, 466] width 180 height 37
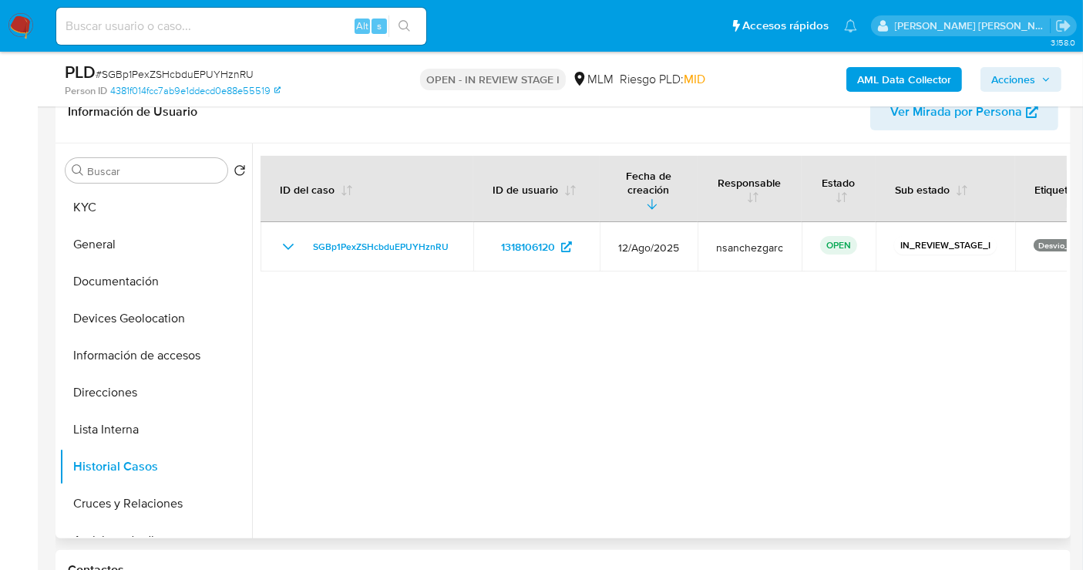
click at [990, 113] on span "Ver Mirada por Persona" at bounding box center [956, 111] width 132 height 37
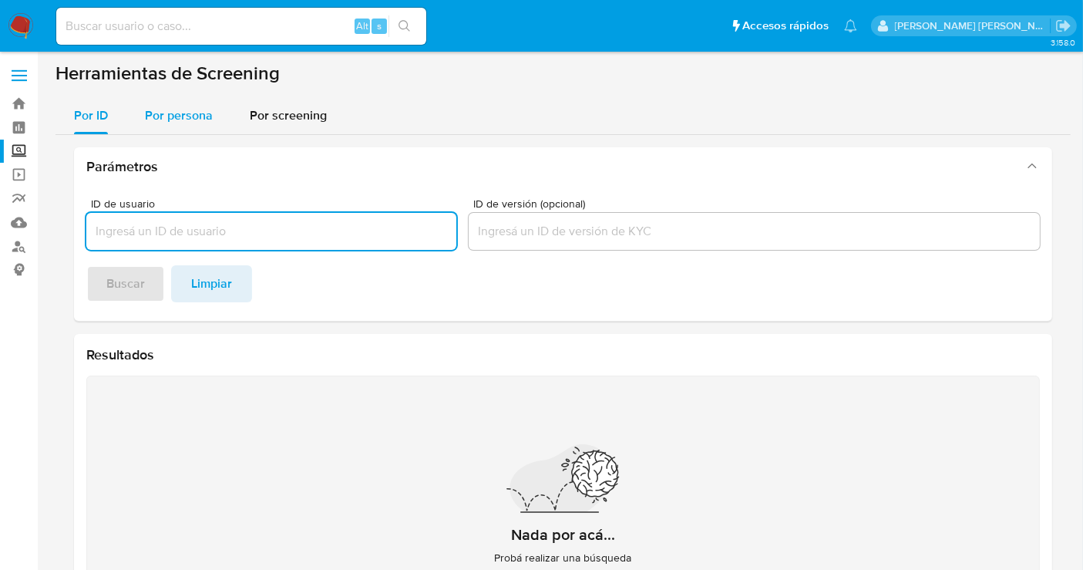
click at [193, 116] on span "Por persona" at bounding box center [179, 115] width 68 height 18
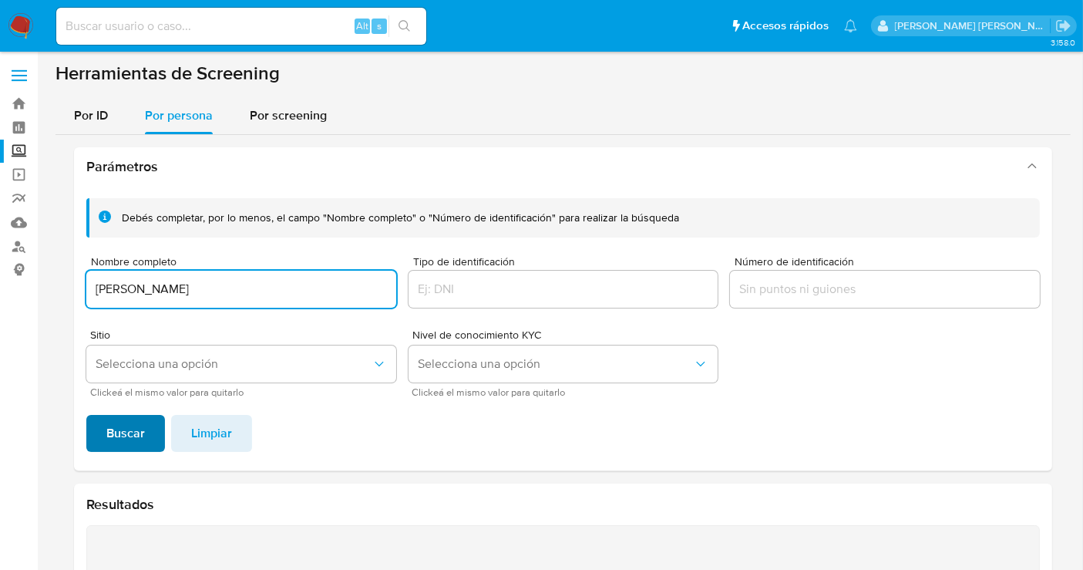
click at [134, 439] on span "Buscar" at bounding box center [125, 433] width 39 height 34
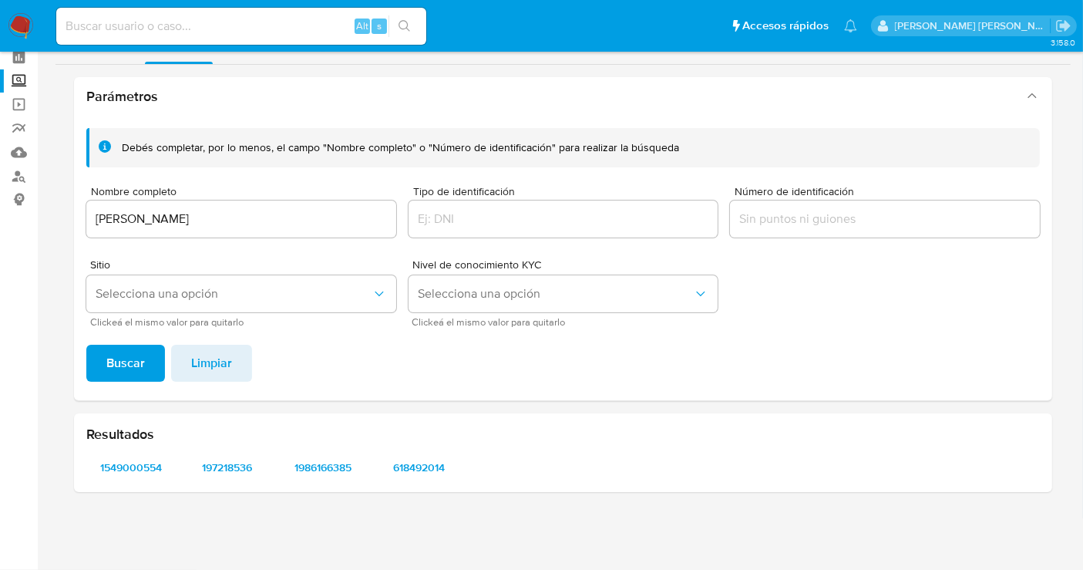
scroll to position [69, 0]
click at [142, 466] on span "1549000554" at bounding box center [131, 468] width 69 height 22
click at [227, 473] on span "197218536" at bounding box center [227, 468] width 69 height 22
click at [315, 466] on span "1986166385" at bounding box center [323, 468] width 69 height 22
click at [425, 467] on span "618492014" at bounding box center [419, 468] width 69 height 22
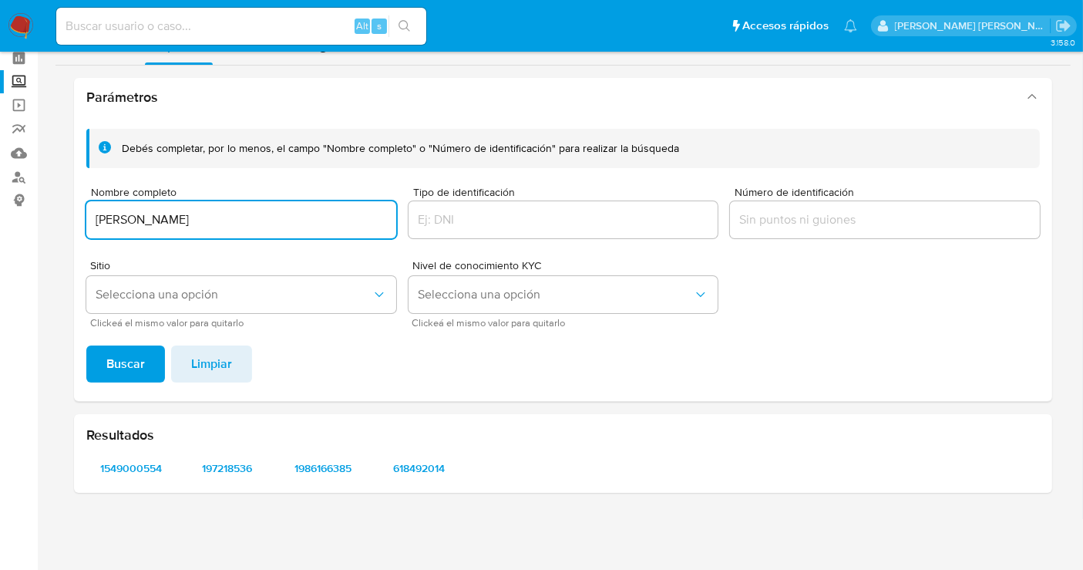
click at [158, 217] on input "[PERSON_NAME]" at bounding box center [241, 220] width 310 height 20
type input "[PERSON_NAME] [PERSON_NAME]"
click at [134, 368] on span "Buscar" at bounding box center [125, 364] width 39 height 34
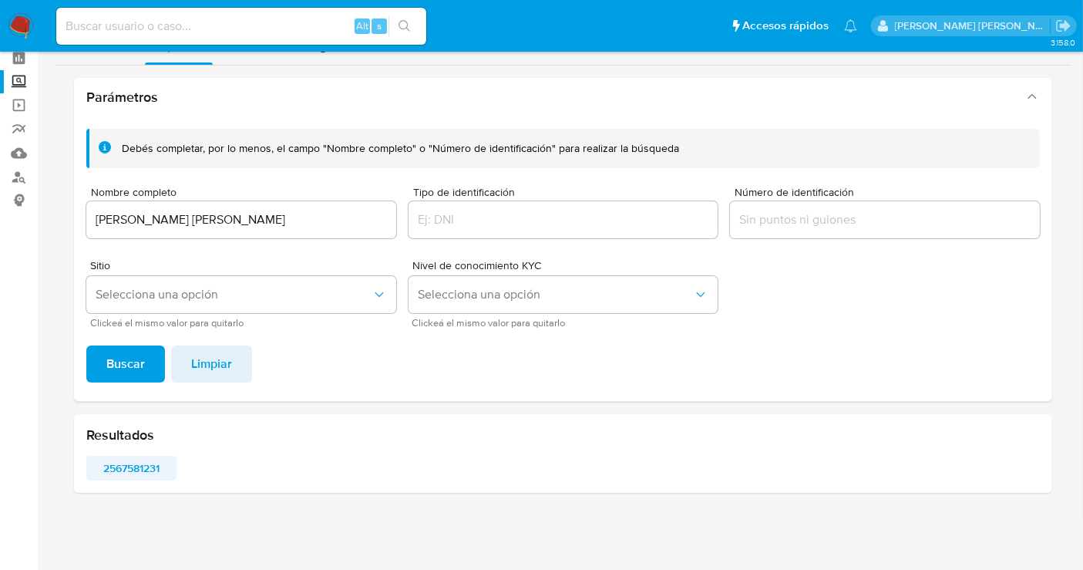
click at [126, 472] on span "2567581231" at bounding box center [131, 468] width 69 height 22
click at [17, 18] on img at bounding box center [21, 26] width 26 height 26
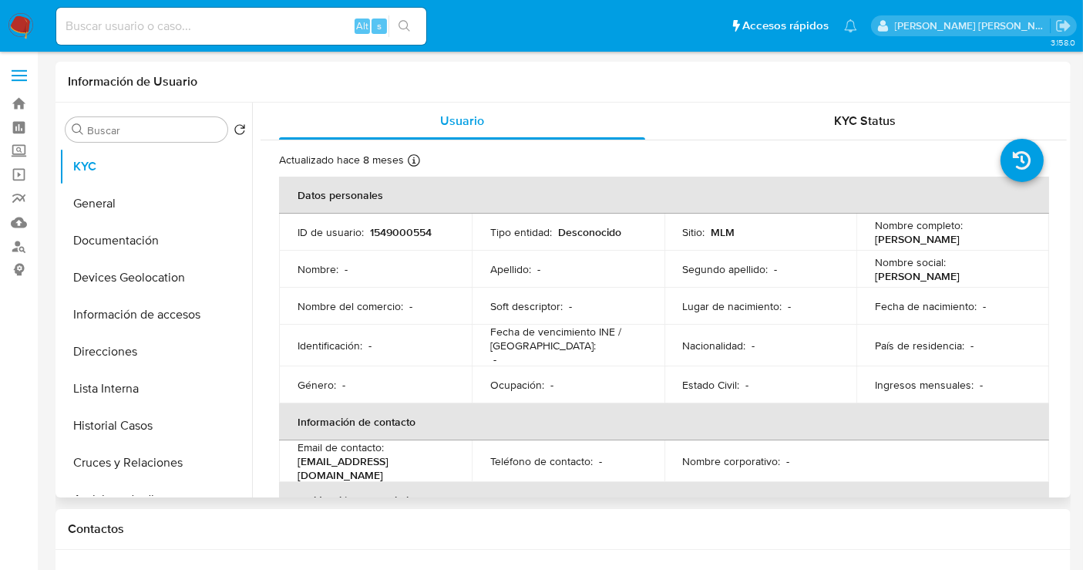
select select "10"
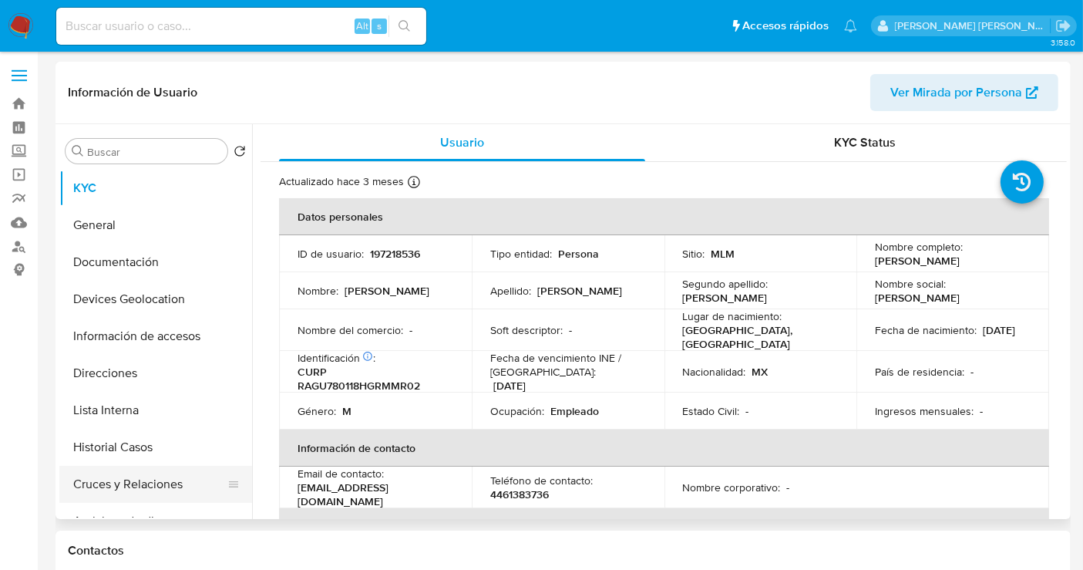
select select "10"
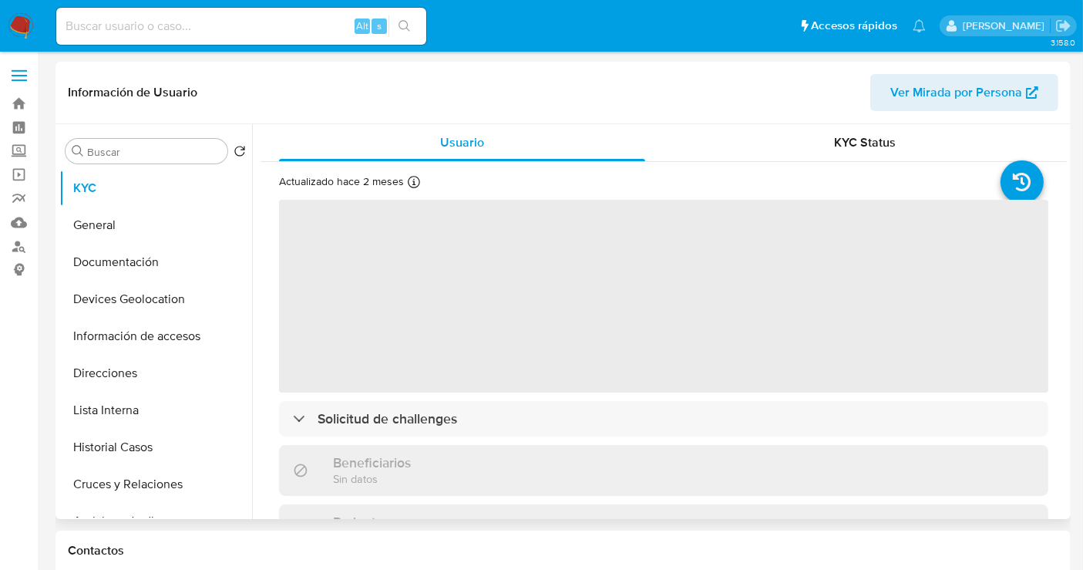
select select "10"
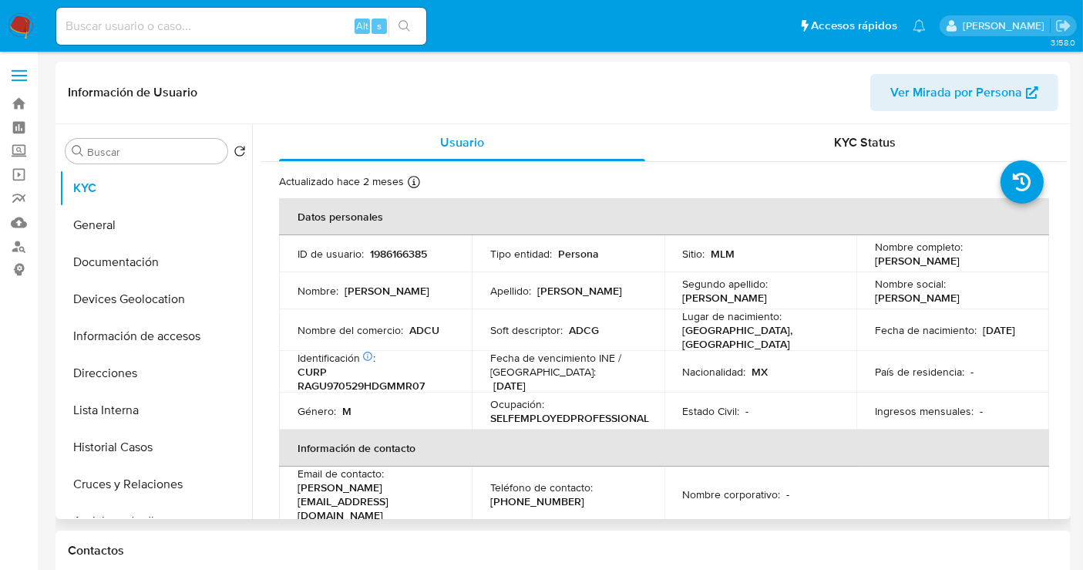
click at [385, 250] on p "1986166385" at bounding box center [398, 254] width 57 height 14
copy p "1986166385"
click at [425, 329] on p "ADCU" at bounding box center [424, 330] width 30 height 14
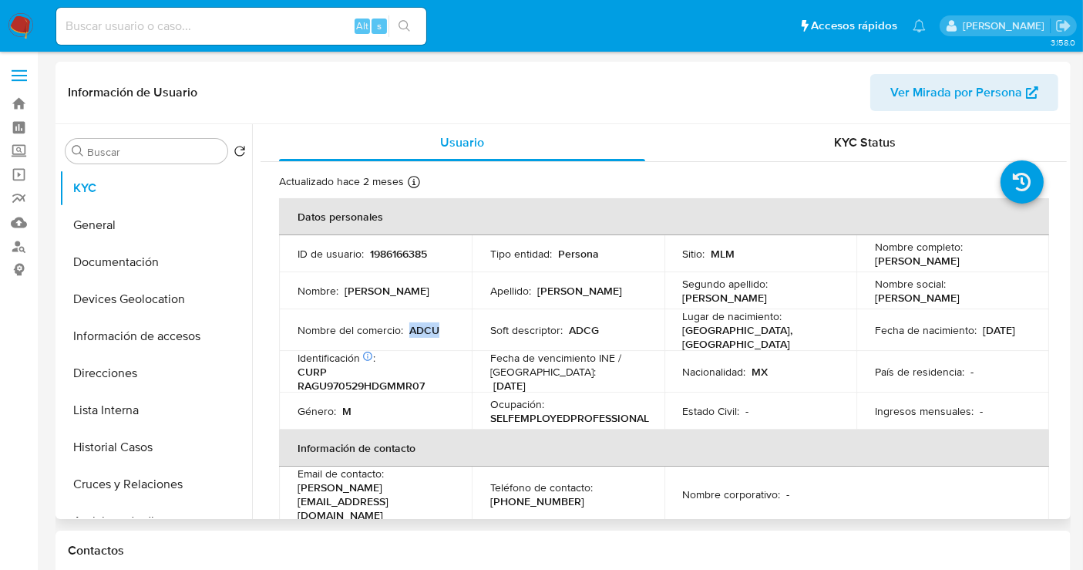
click at [425, 329] on p "ADCU" at bounding box center [424, 330] width 30 height 14
copy p "ADCU"
click at [110, 450] on button "Historial Casos" at bounding box center [149, 447] width 180 height 37
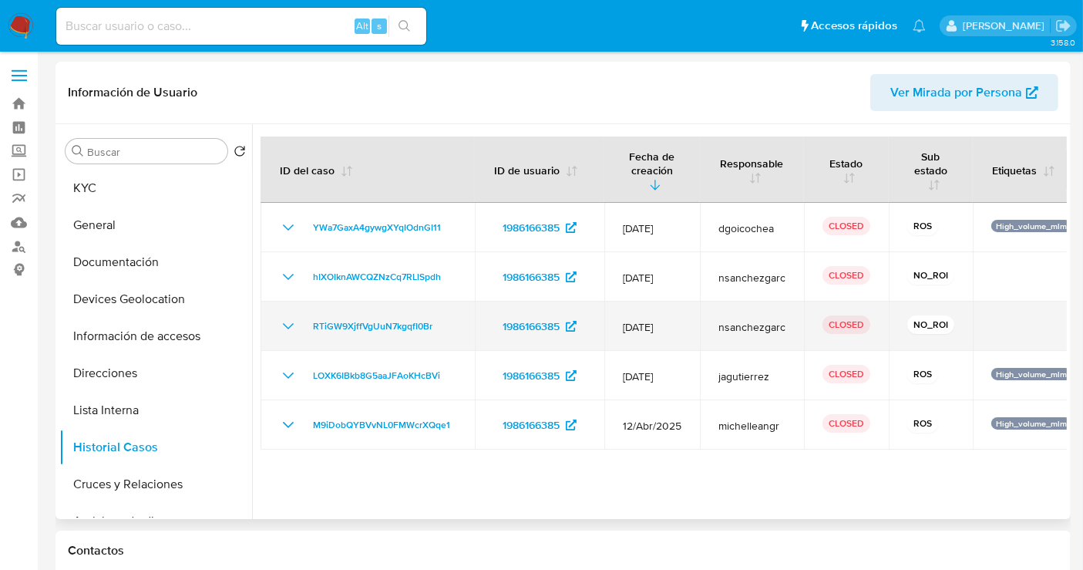
click at [288, 328] on icon "Mostrar/Ocultar" at bounding box center [288, 326] width 11 height 6
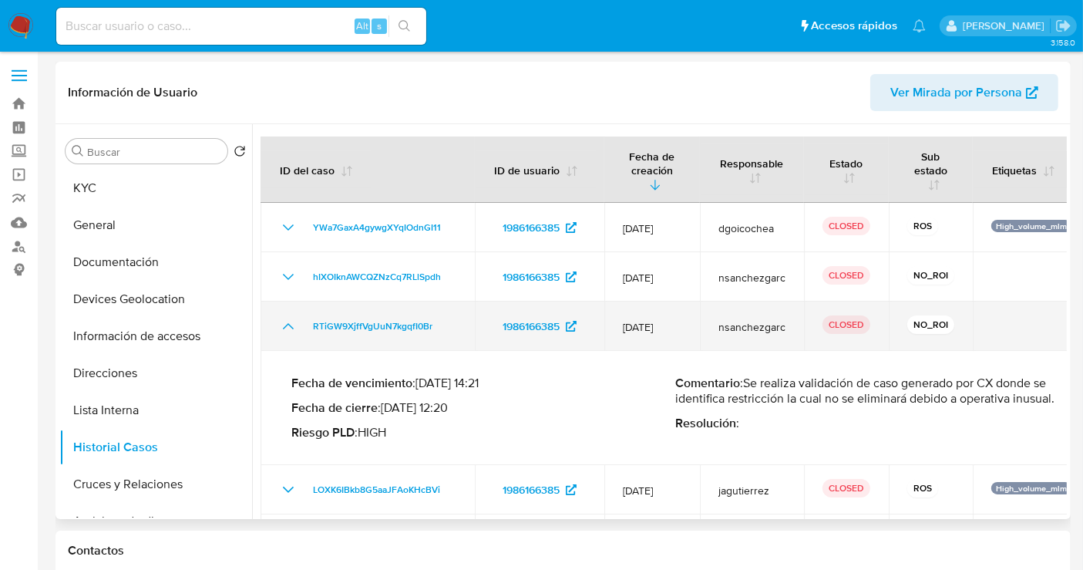
click at [288, 328] on icon "Mostrar/Ocultar" at bounding box center [288, 326] width 18 height 18
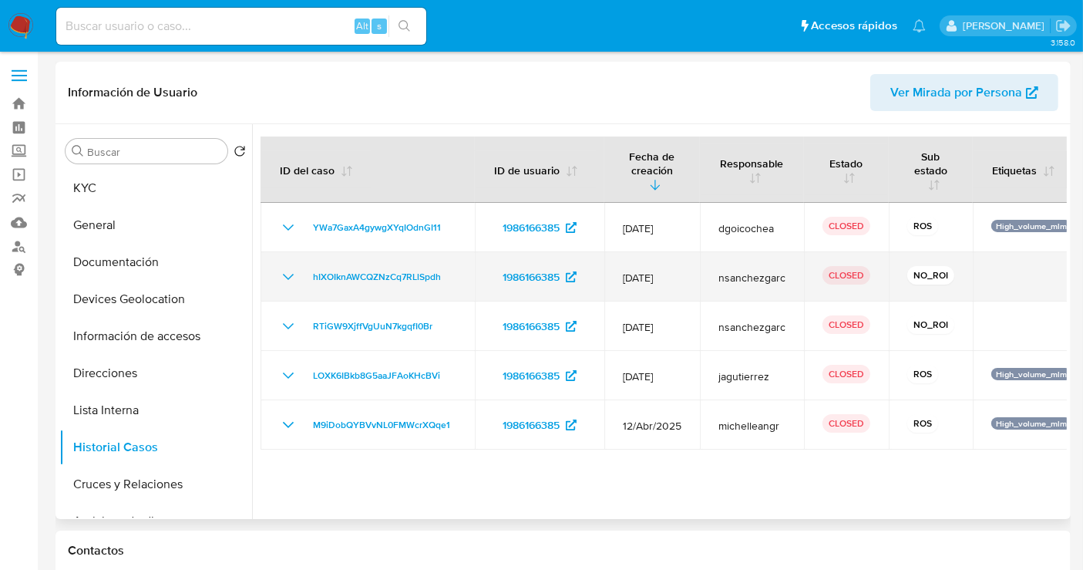
click at [291, 275] on icon "Mostrar/Ocultar" at bounding box center [288, 277] width 11 height 6
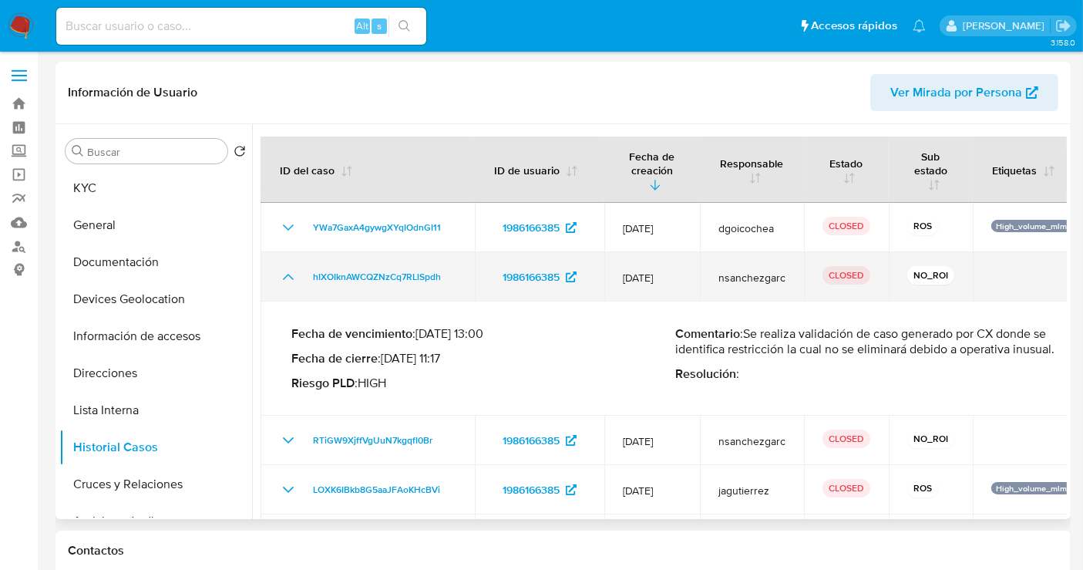
click at [291, 275] on icon "Mostrar/Ocultar" at bounding box center [288, 276] width 18 height 18
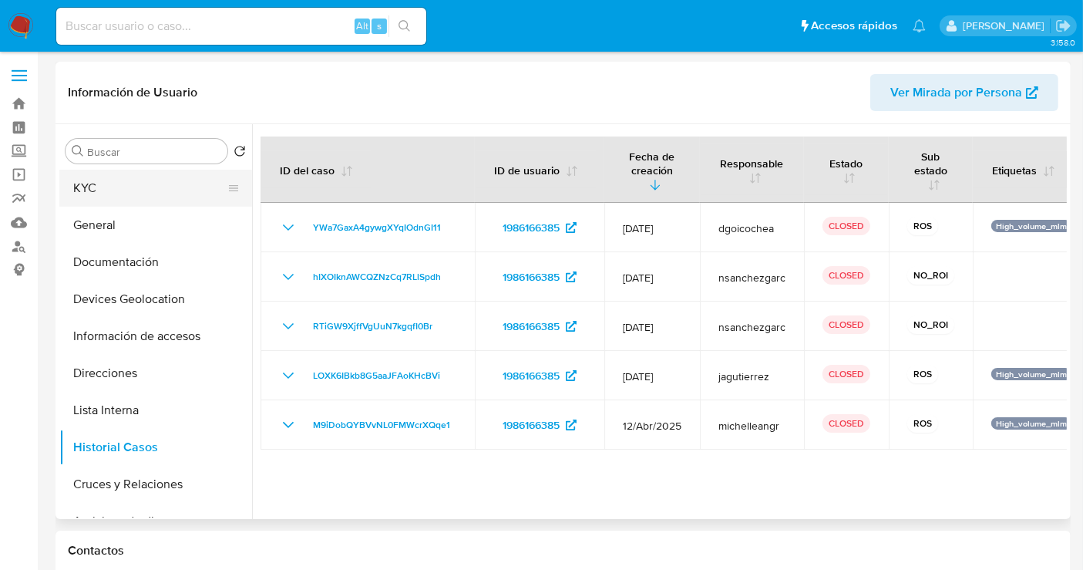
click at [93, 187] on button "KYC" at bounding box center [149, 188] width 180 height 37
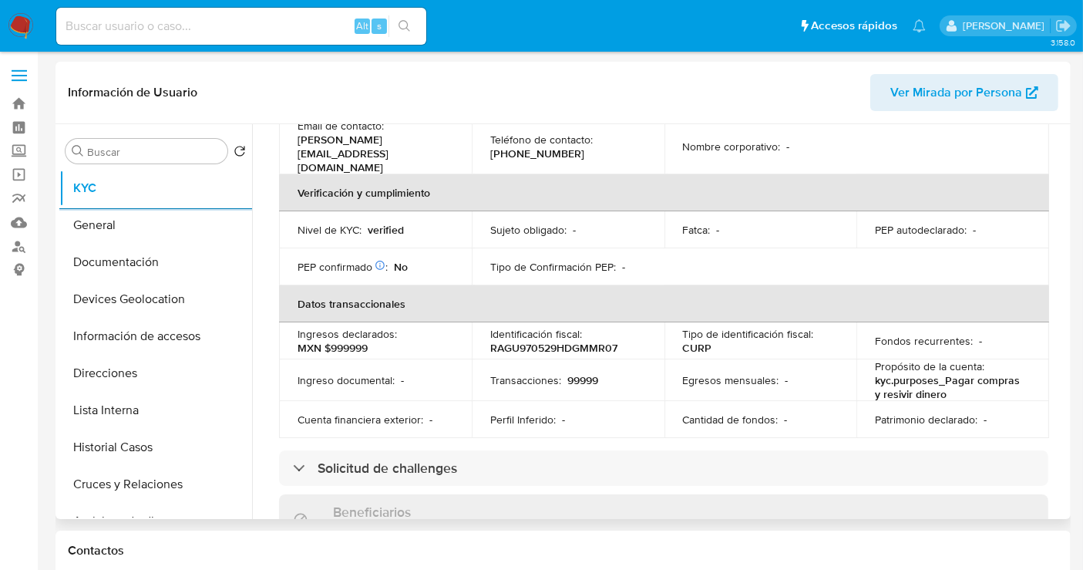
scroll to position [91, 0]
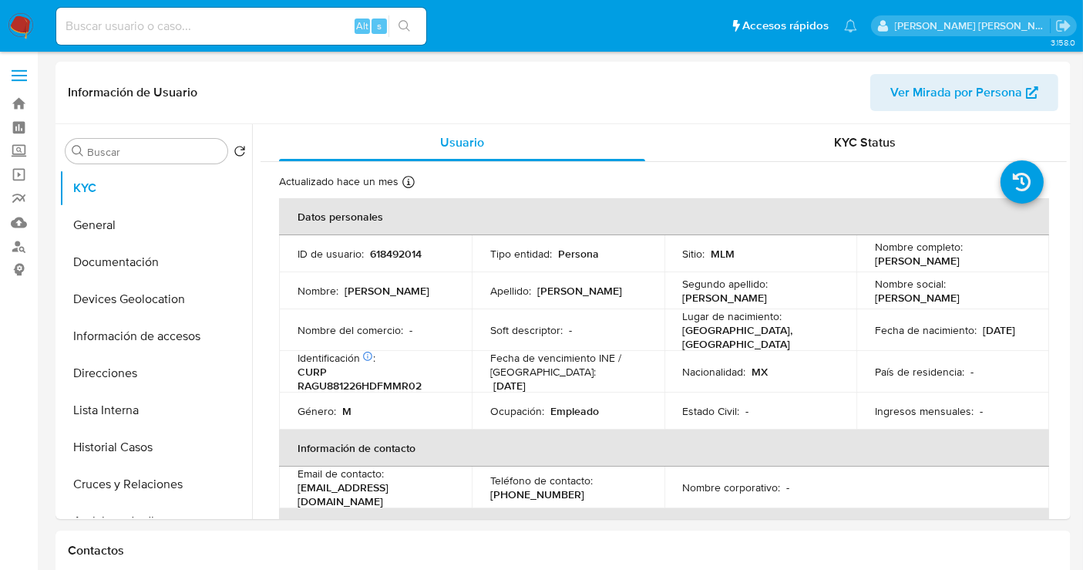
select select "10"
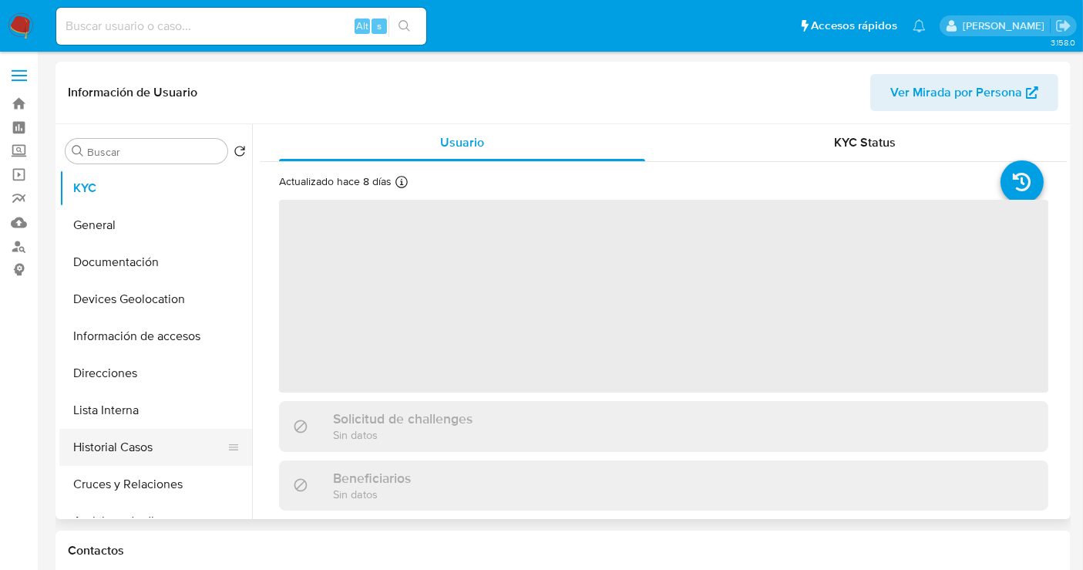
click at [119, 443] on button "Historial Casos" at bounding box center [149, 447] width 180 height 37
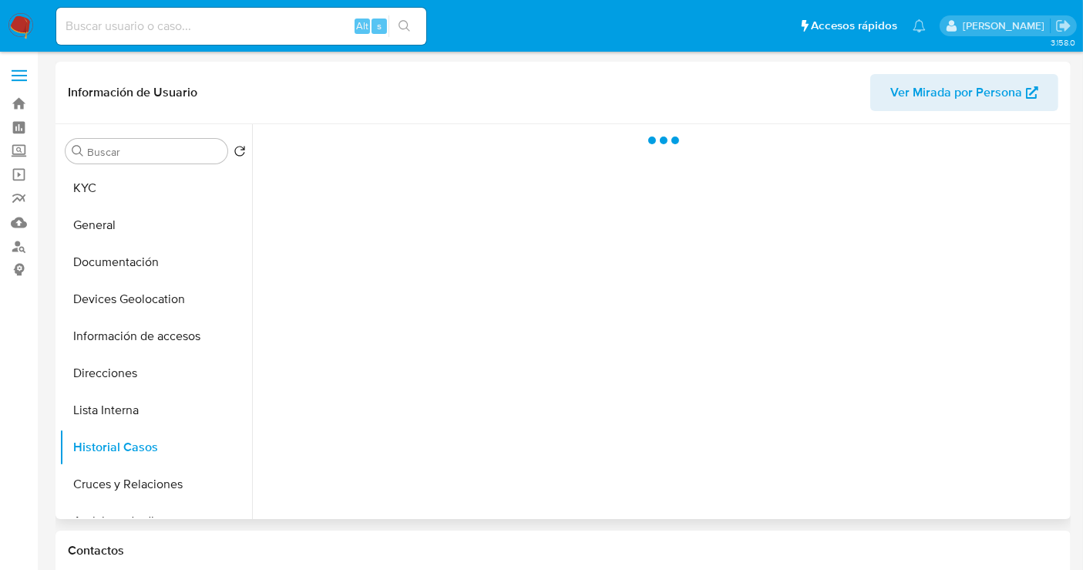
select select "10"
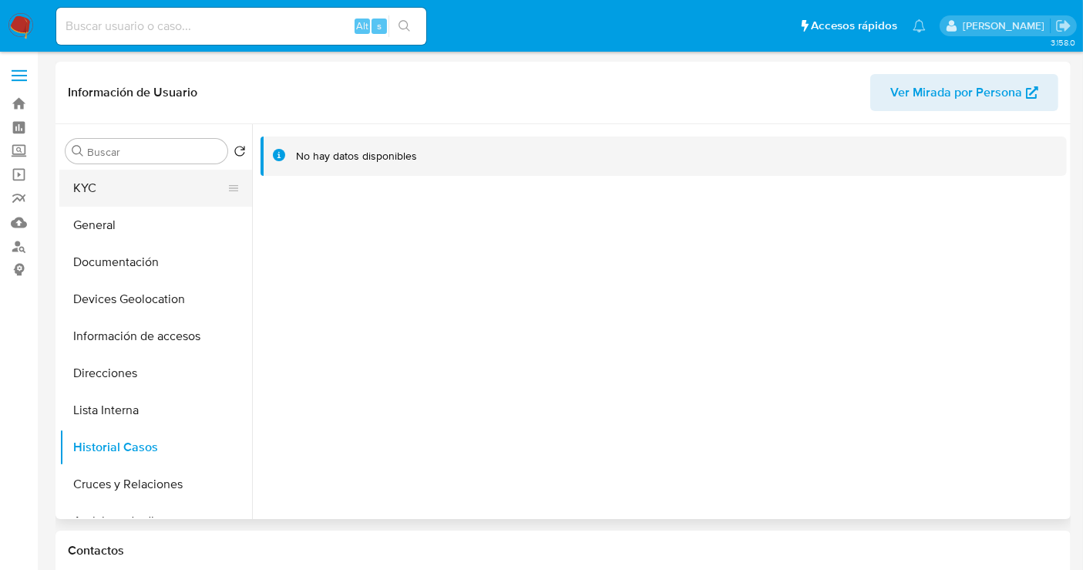
click at [86, 185] on button "KYC" at bounding box center [149, 188] width 180 height 37
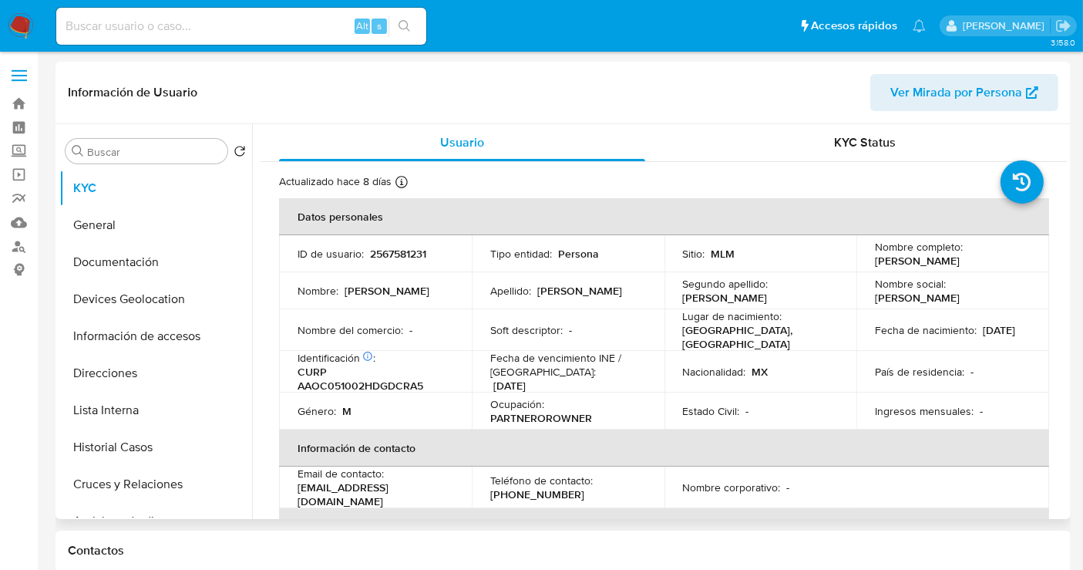
click at [412, 252] on p "2567581231" at bounding box center [398, 254] width 56 height 14
copy p "2567581231"
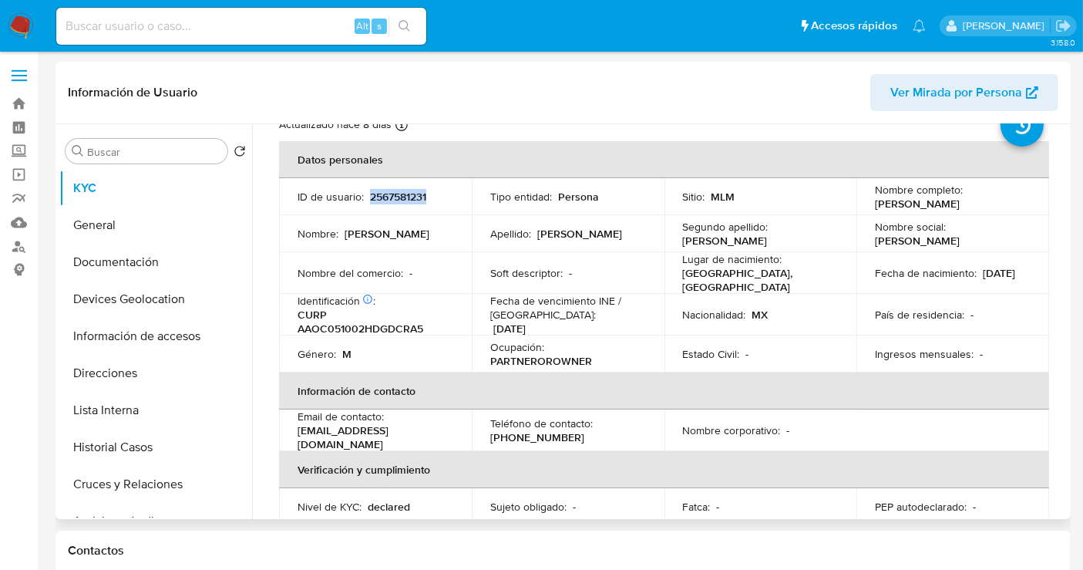
scroll to position [31, 0]
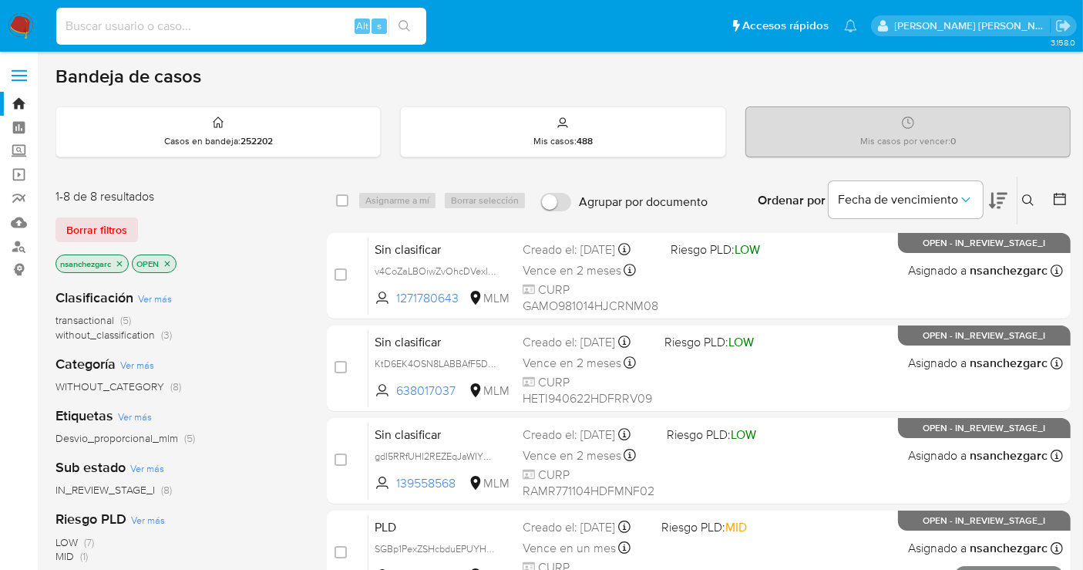
click at [257, 27] on input at bounding box center [241, 26] width 370 height 20
paste input "1356351523"
type input "1356351523"
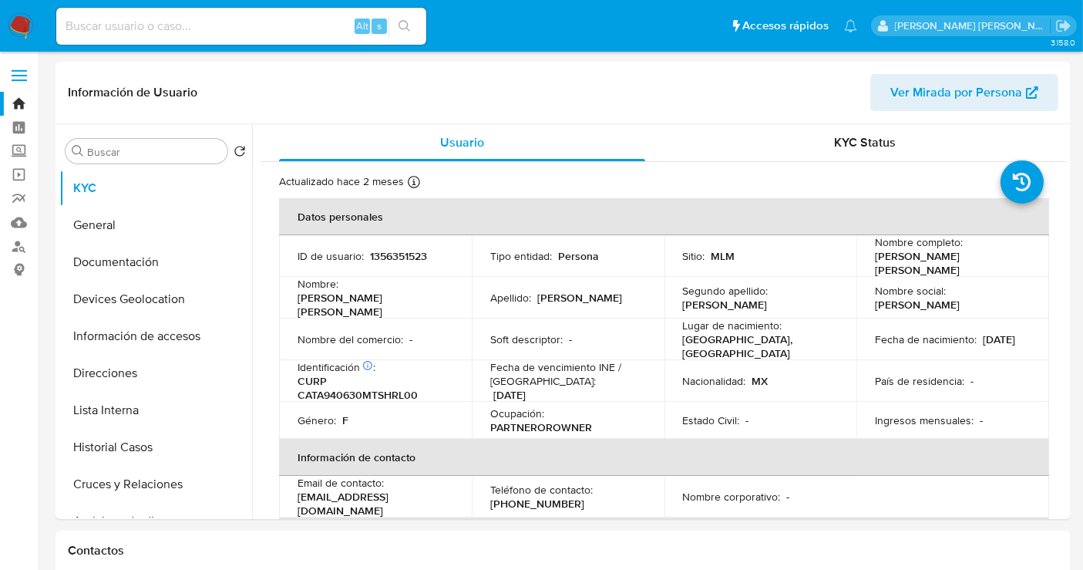
select select "10"
click at [22, 20] on img at bounding box center [21, 26] width 26 height 26
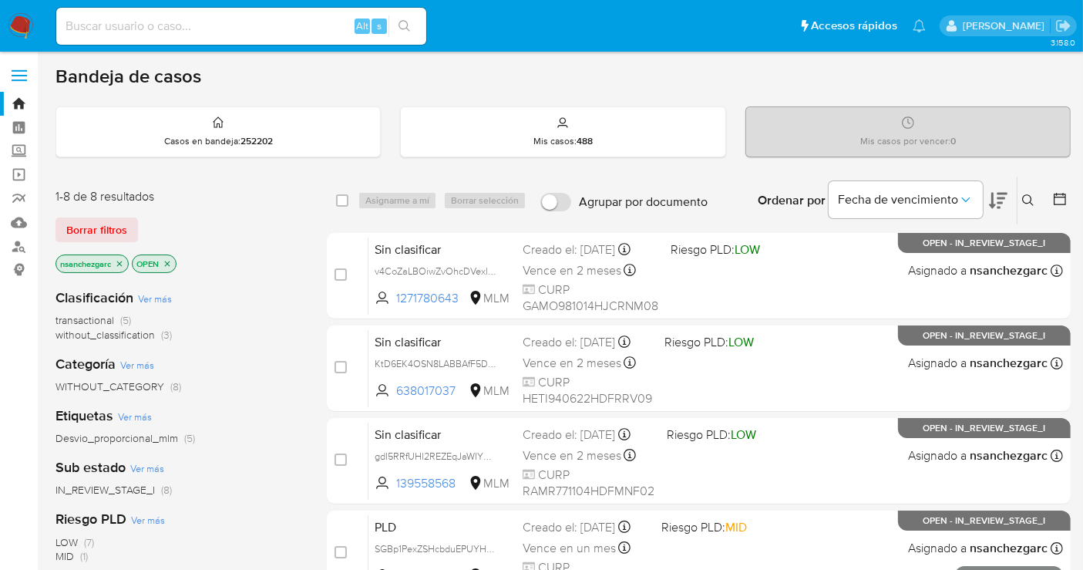
click at [1033, 194] on icon at bounding box center [1028, 200] width 12 height 12
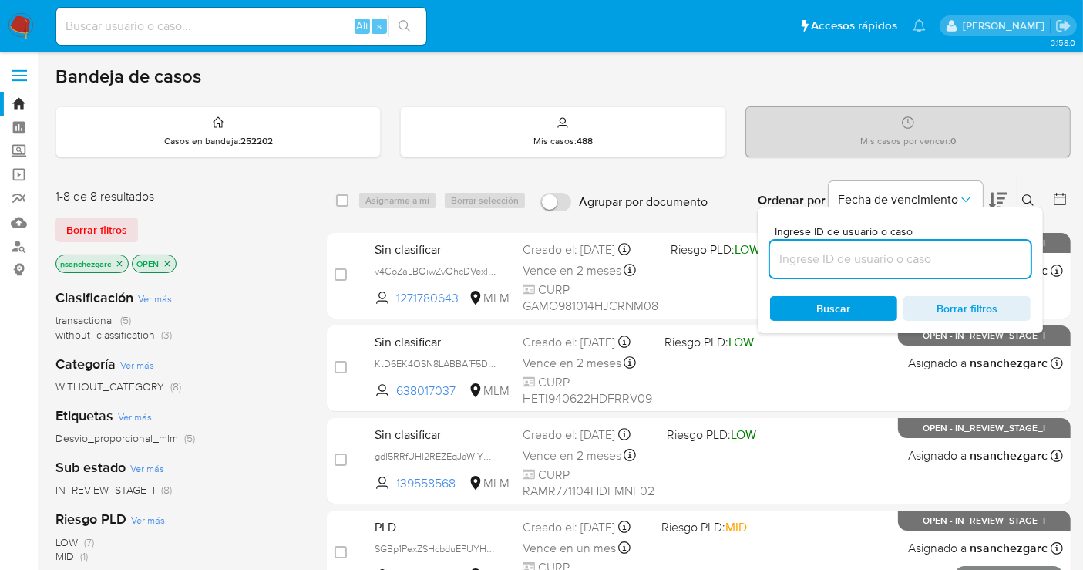
click at [837, 251] on input at bounding box center [900, 259] width 261 height 20
type input "1356351523"
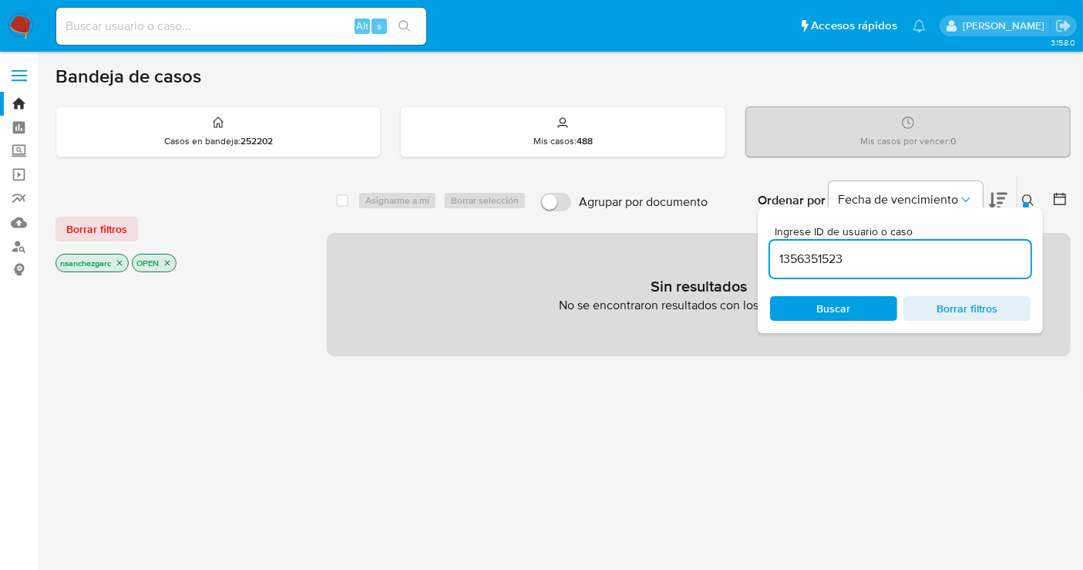
click at [124, 263] on icon "close-filter" at bounding box center [119, 262] width 9 height 9
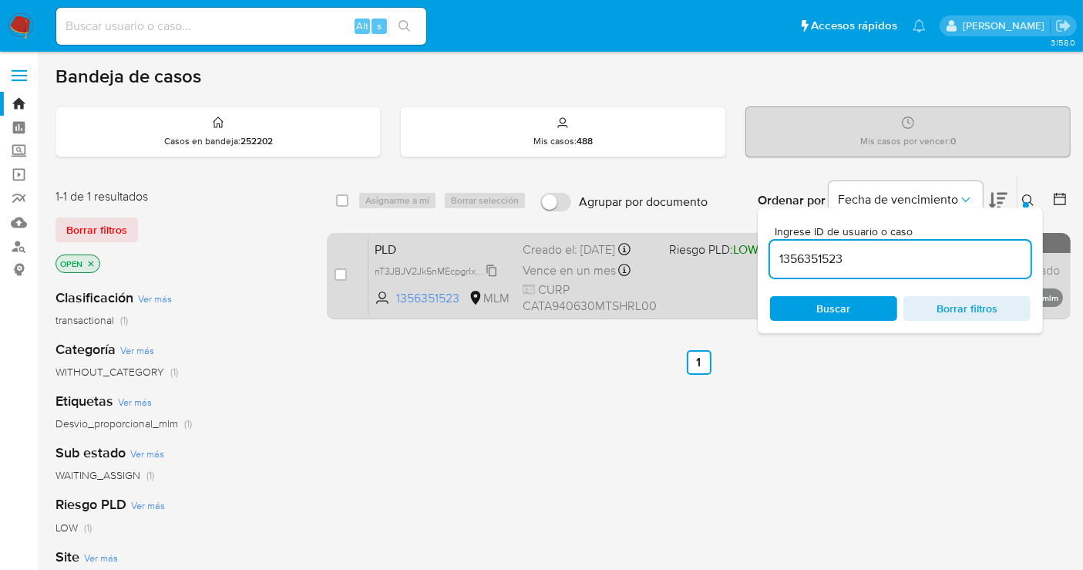
click at [495, 278] on span "nT3JBJV2Jk5nMEcpgrIxptKJ" at bounding box center [435, 269] width 120 height 17
click at [341, 271] on input "checkbox" at bounding box center [341, 274] width 12 height 12
checkbox input "true"
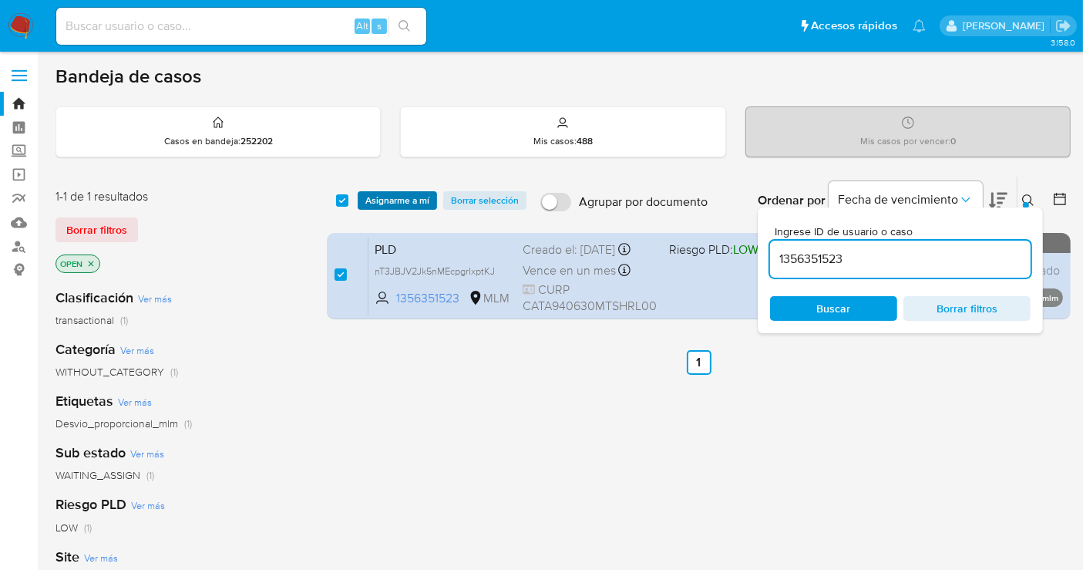
click at [375, 201] on span "Asignarme a mí" at bounding box center [397, 200] width 64 height 15
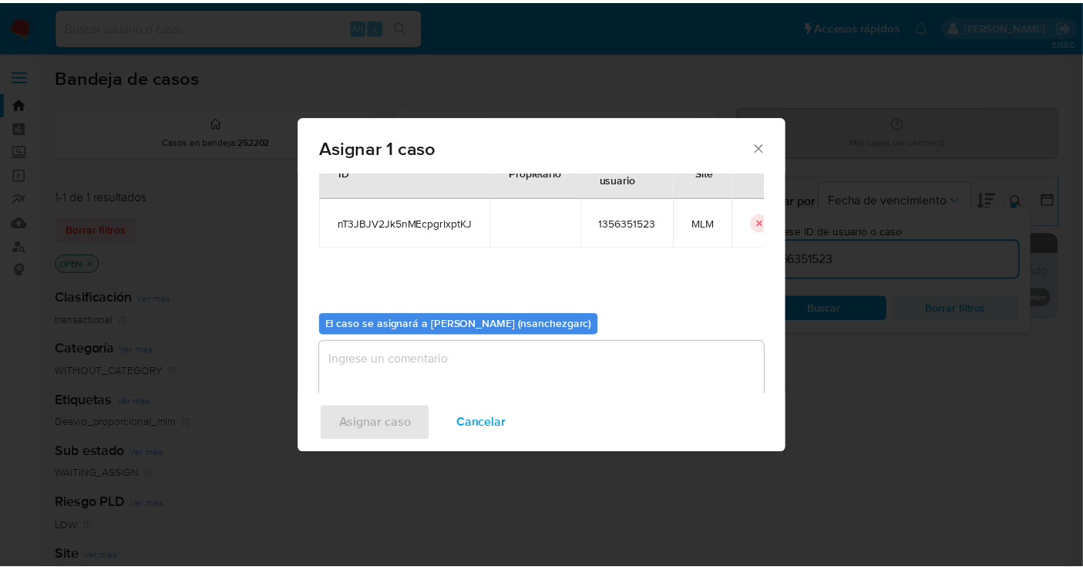
scroll to position [79, 0]
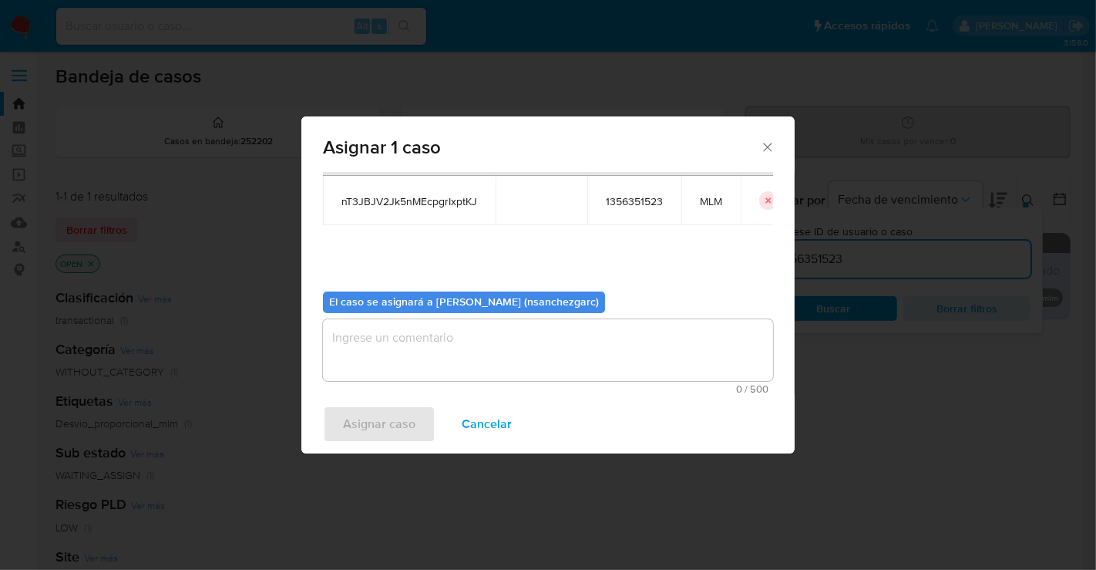
click at [385, 340] on textarea "assign-modal" at bounding box center [548, 350] width 450 height 62
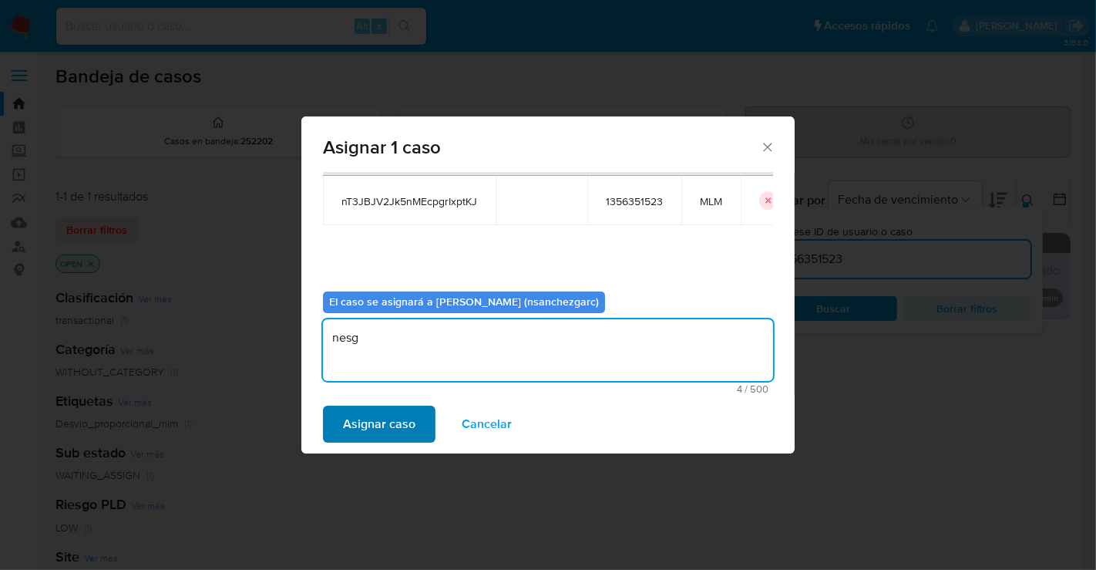
type textarea "nesg"
click at [393, 431] on span "Asignar caso" at bounding box center [379, 424] width 72 height 34
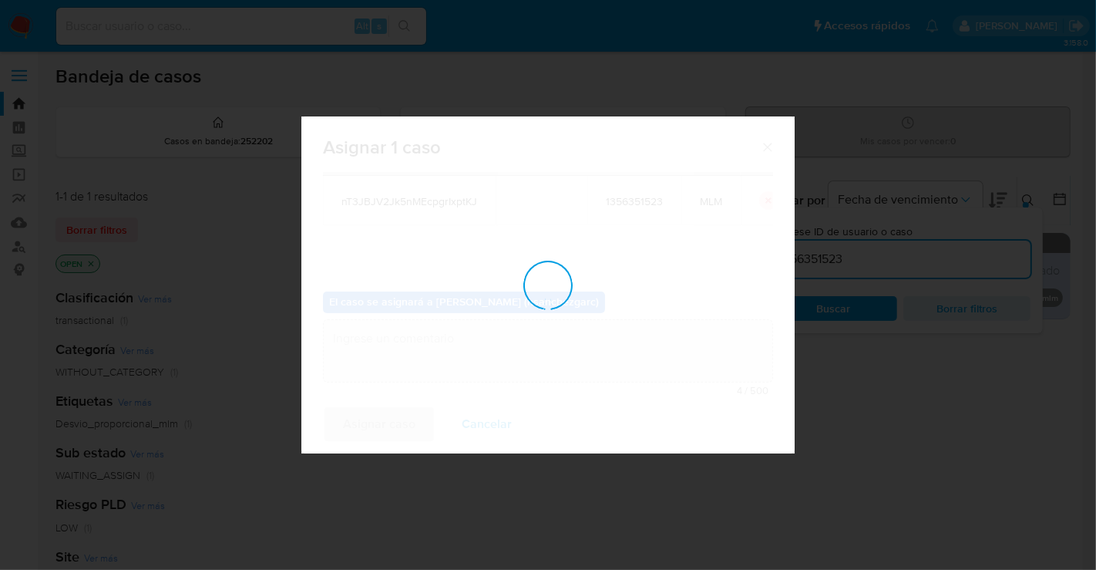
checkbox input "false"
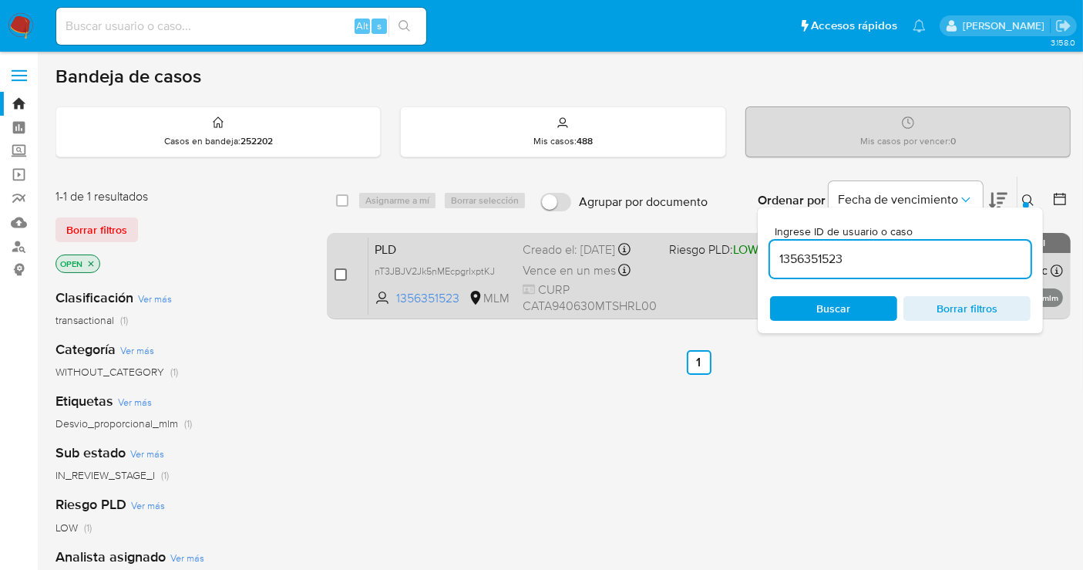
click at [346, 271] on input "checkbox" at bounding box center [341, 274] width 12 height 12
checkbox input "true"
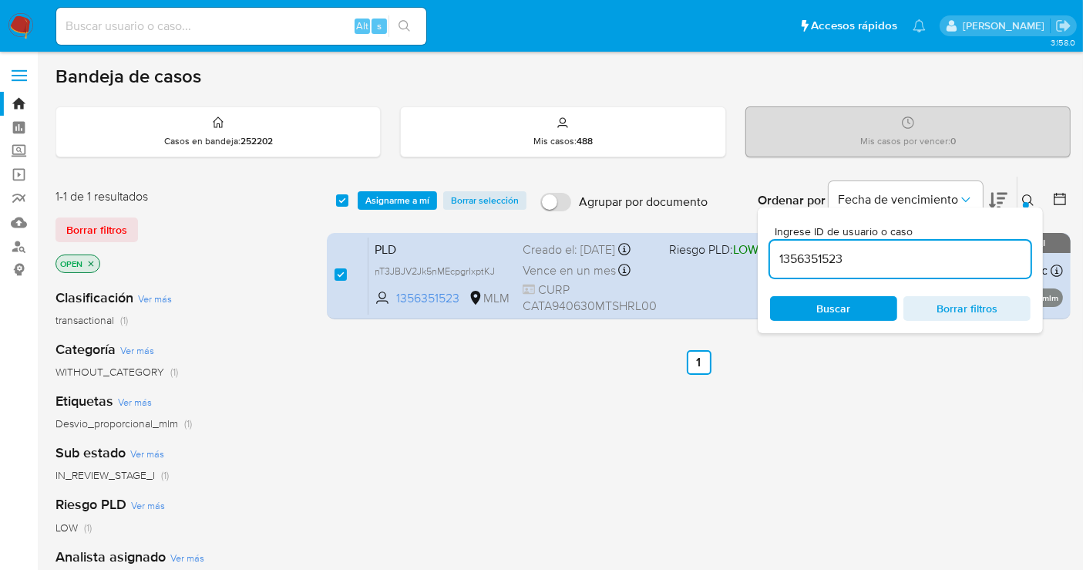
click at [1024, 197] on icon at bounding box center [1028, 200] width 12 height 12
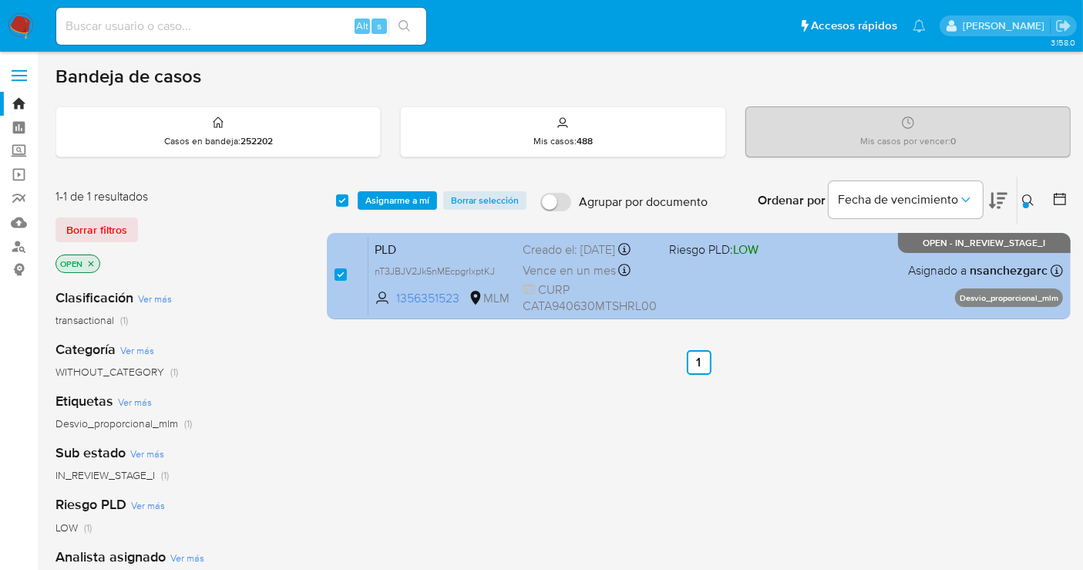
drag, startPoint x: 556, startPoint y: 287, endPoint x: 567, endPoint y: 291, distance: 12.2
click at [561, 279] on span "Vence en un mes" at bounding box center [569, 270] width 93 height 17
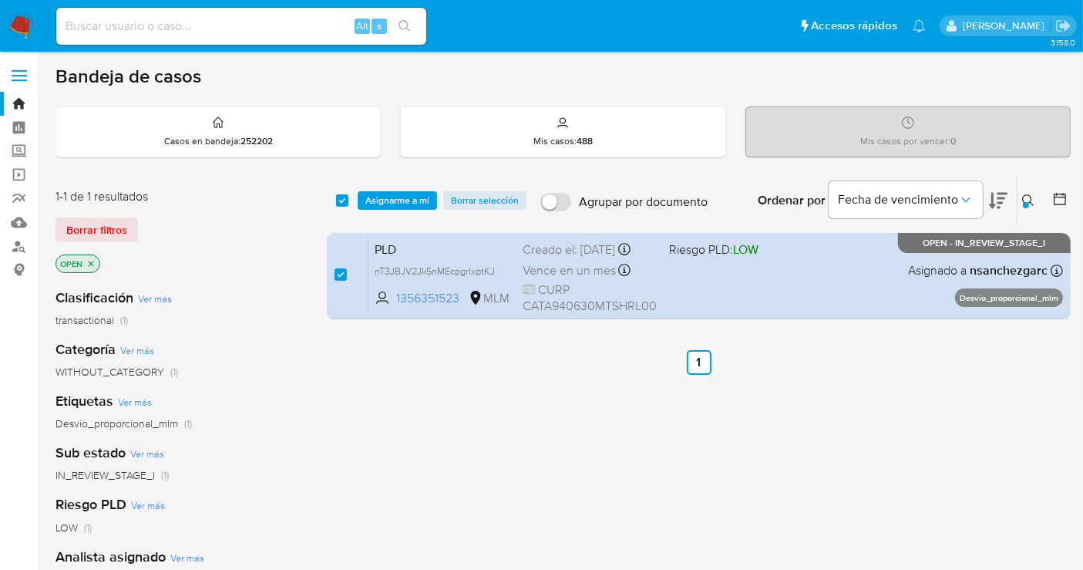
click at [25, 21] on img at bounding box center [21, 26] width 26 height 26
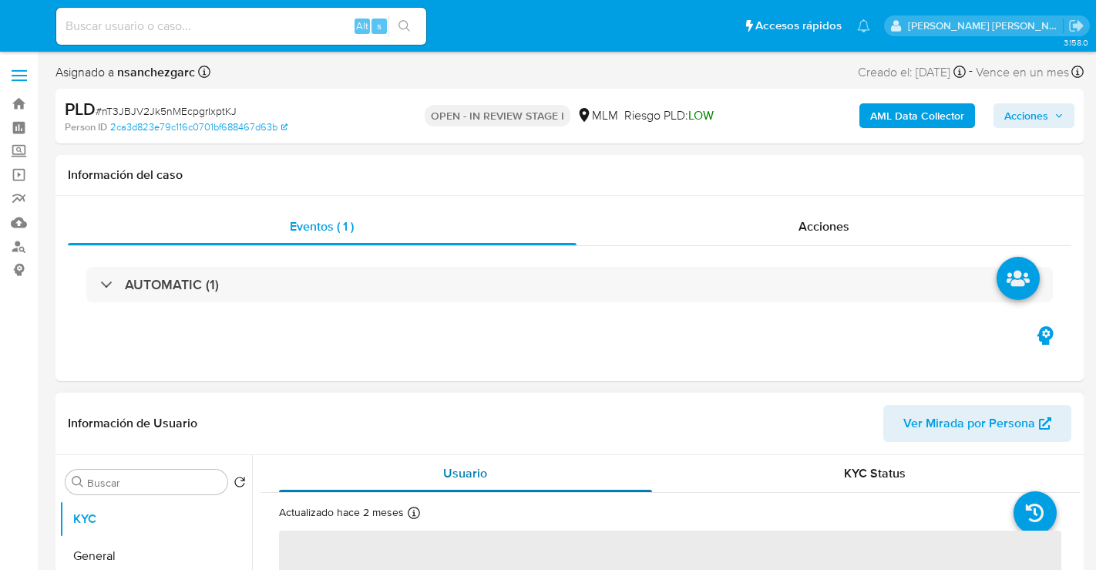
select select "10"
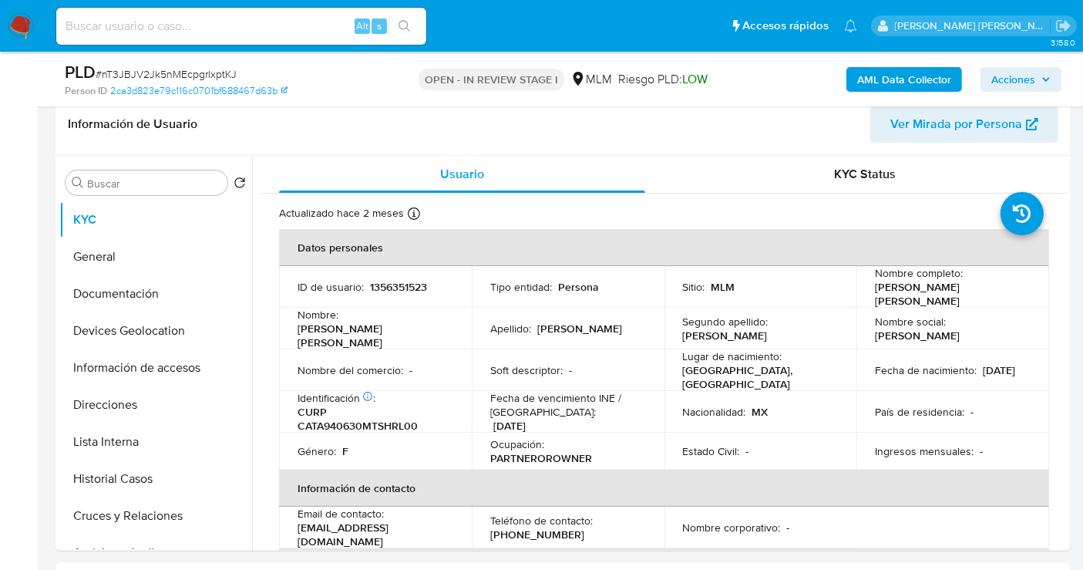
scroll to position [257, 0]
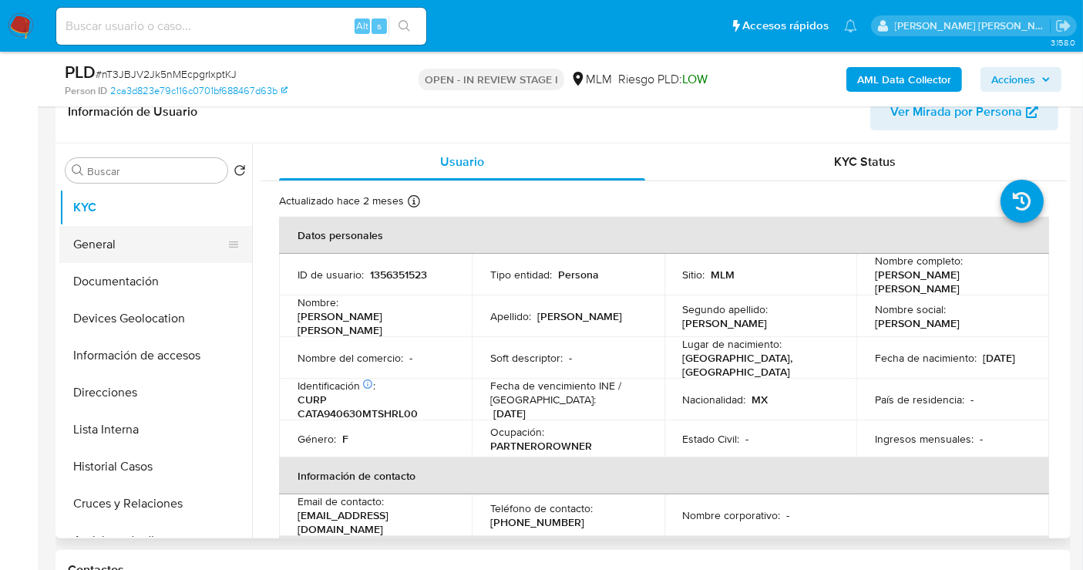
click at [115, 235] on button "General" at bounding box center [149, 244] width 180 height 37
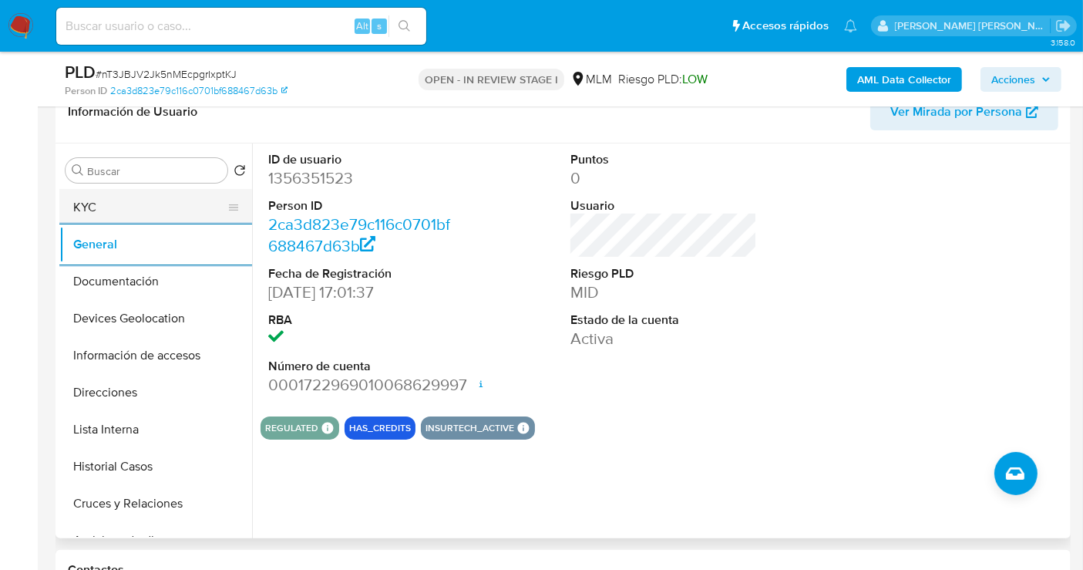
click at [84, 210] on button "KYC" at bounding box center [149, 207] width 180 height 37
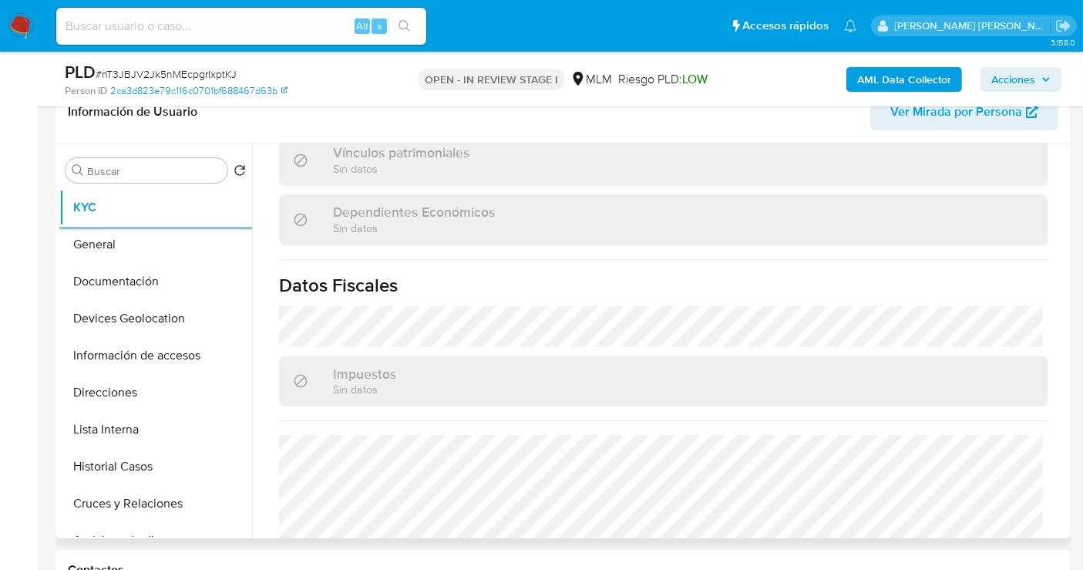
scroll to position [973, 0]
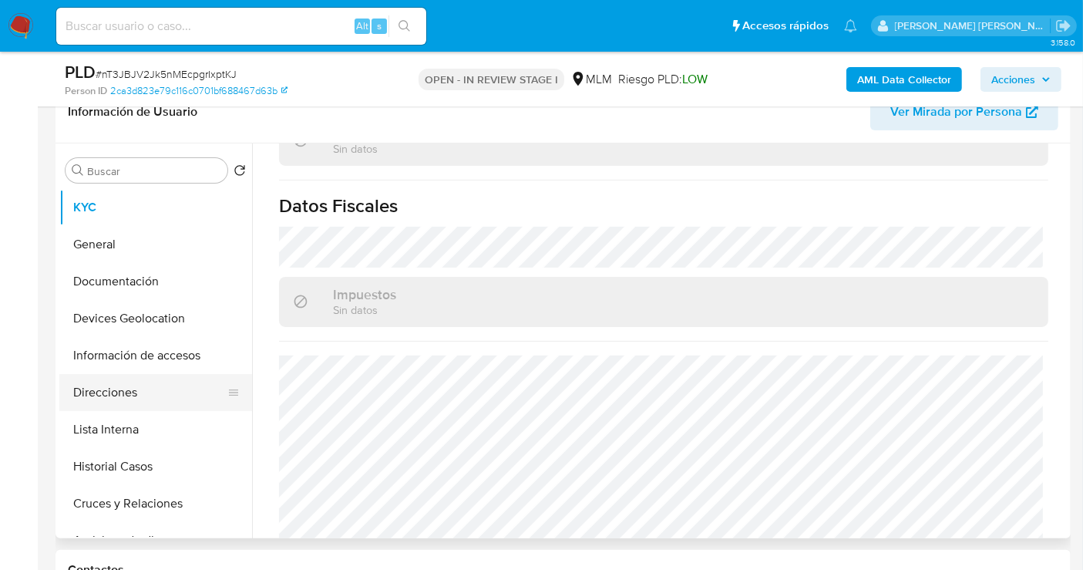
click at [100, 386] on button "Direcciones" at bounding box center [149, 392] width 180 height 37
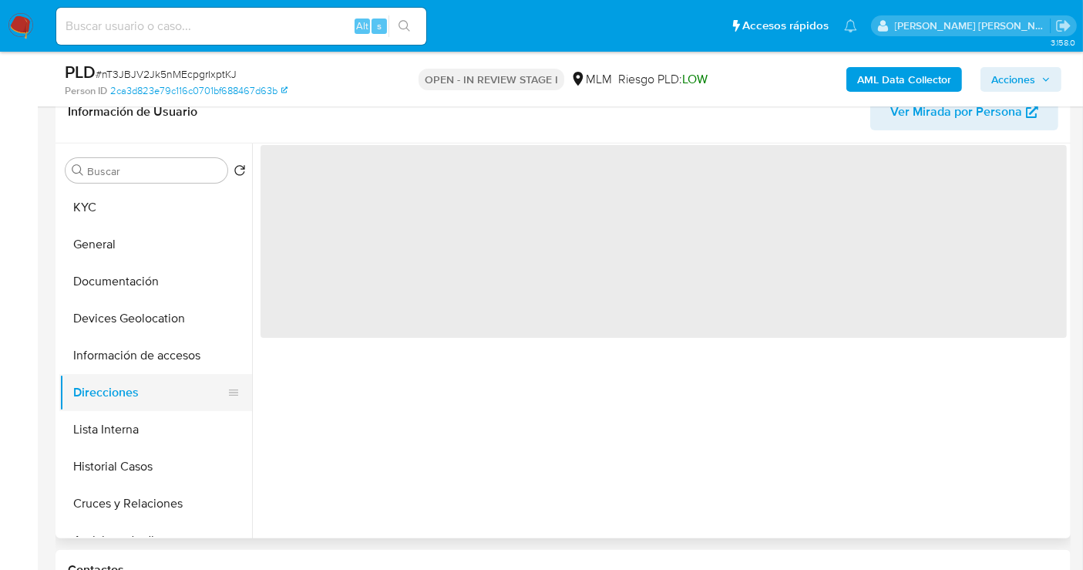
scroll to position [0, 0]
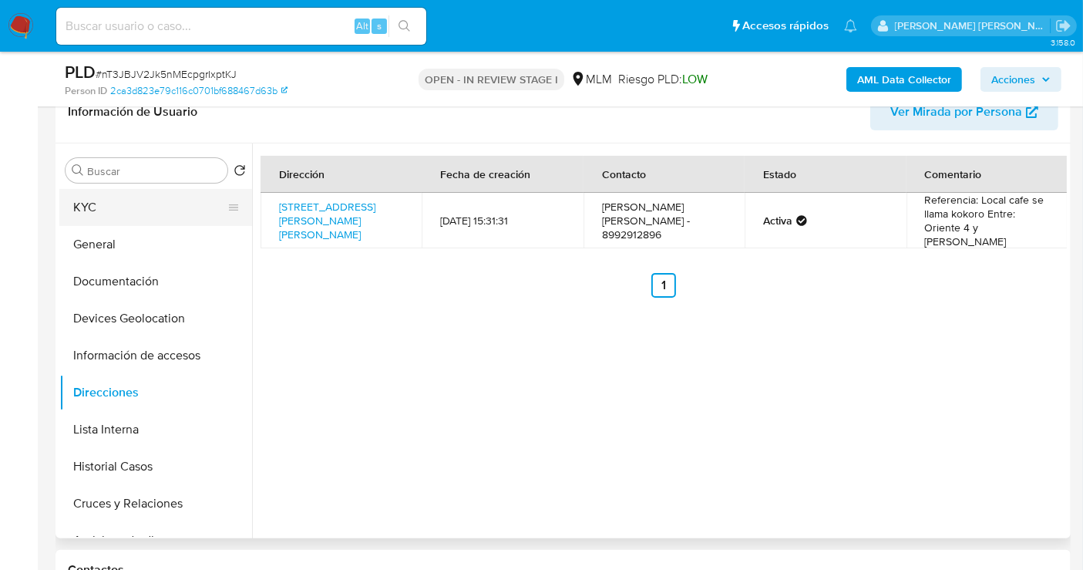
click at [97, 207] on button "KYC" at bounding box center [149, 207] width 180 height 37
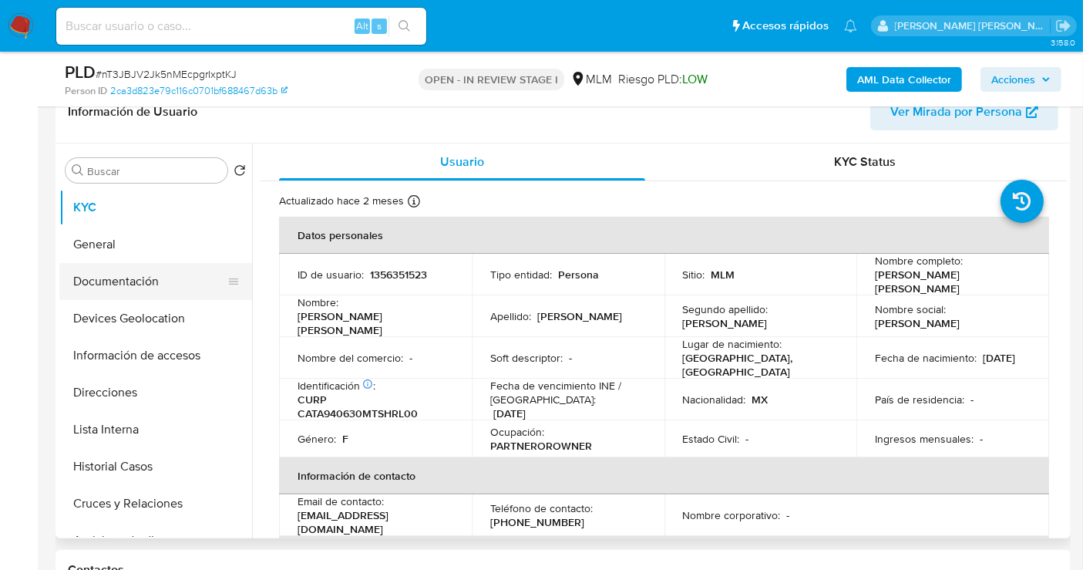
click at [134, 285] on button "Documentación" at bounding box center [149, 281] width 180 height 37
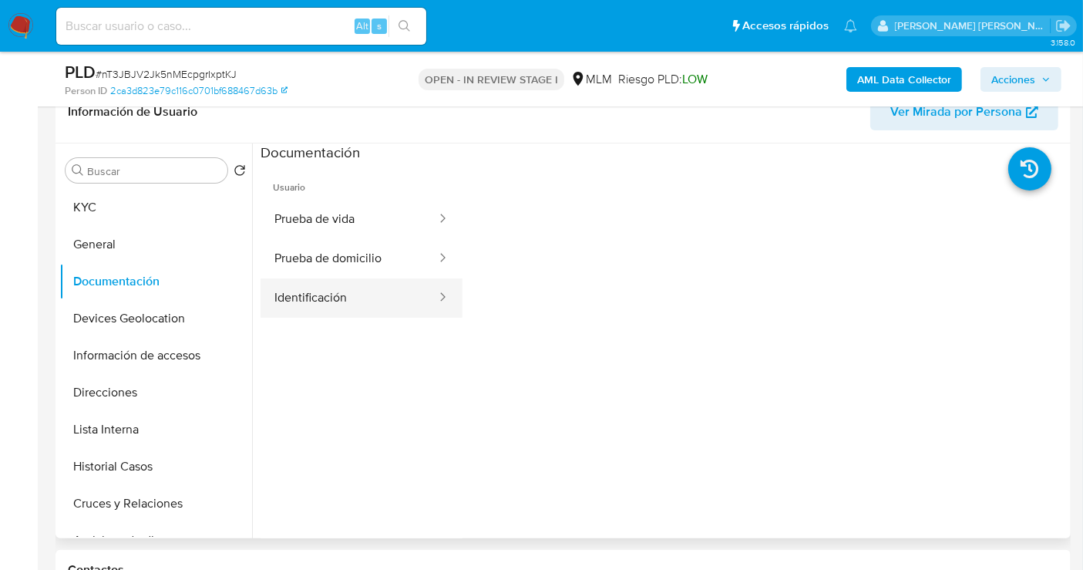
click at [337, 290] on button "Identificación" at bounding box center [349, 297] width 177 height 39
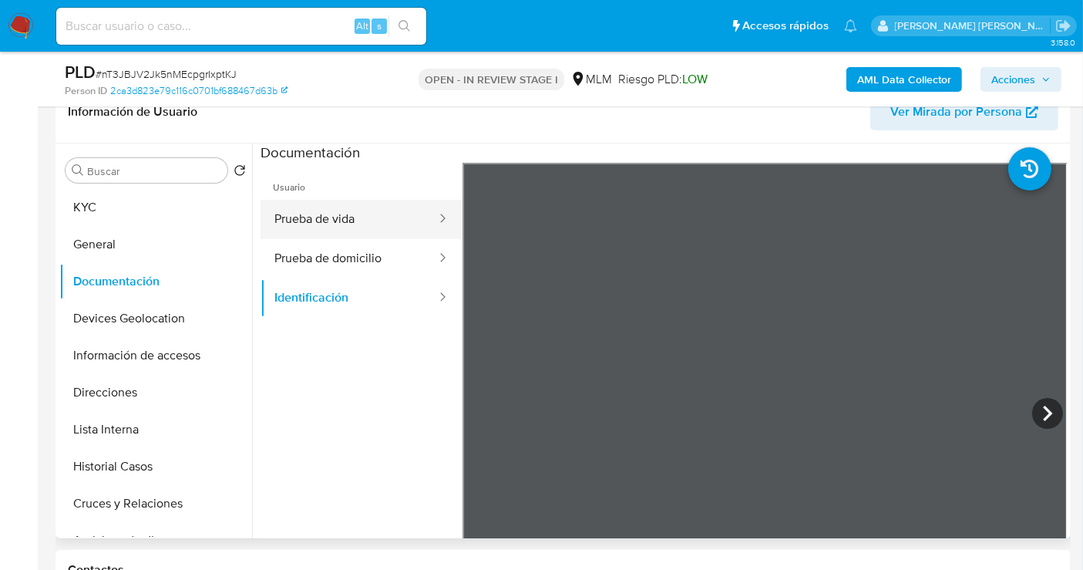
click at [333, 224] on button "Prueba de vida" at bounding box center [349, 219] width 177 height 39
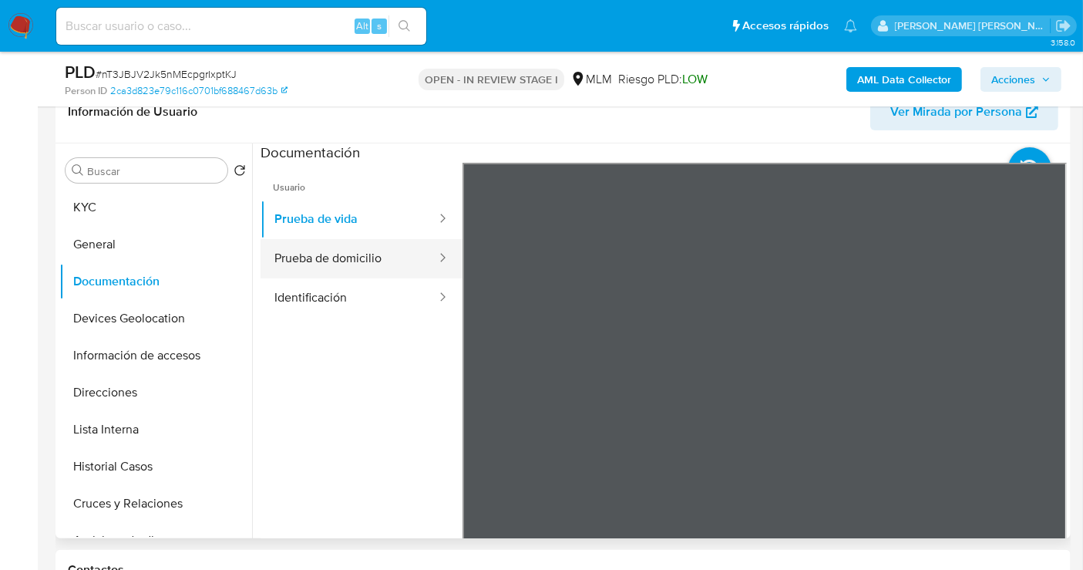
click at [356, 259] on button "Prueba de domicilio" at bounding box center [349, 258] width 177 height 39
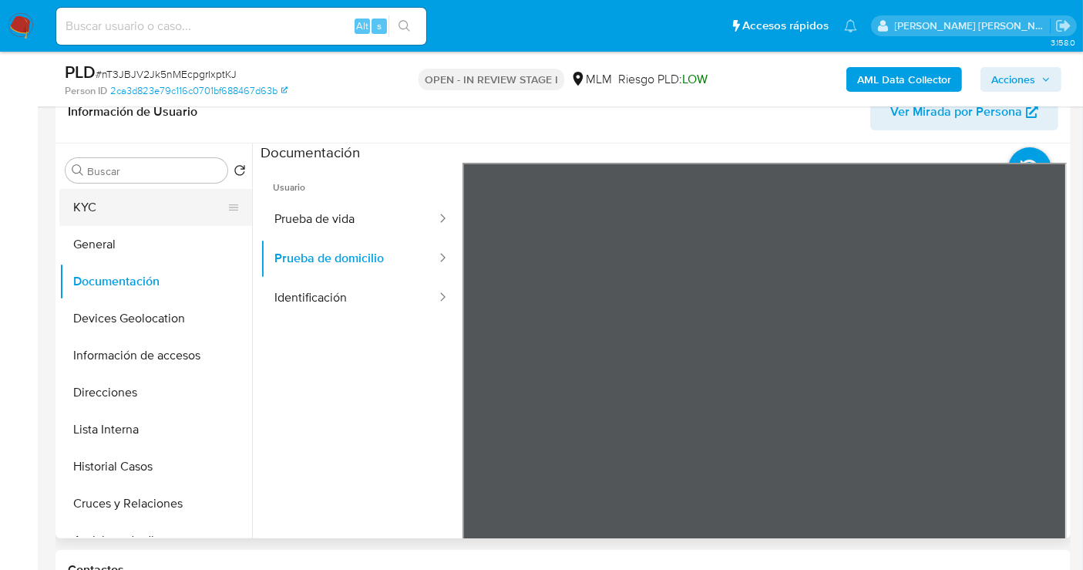
click at [134, 210] on button "KYC" at bounding box center [149, 207] width 180 height 37
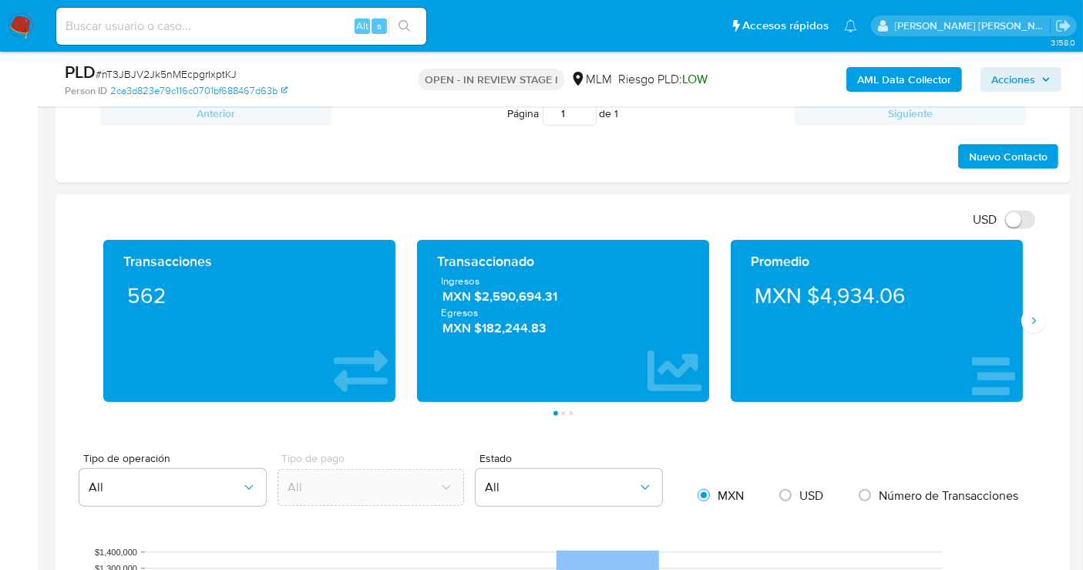
scroll to position [942, 0]
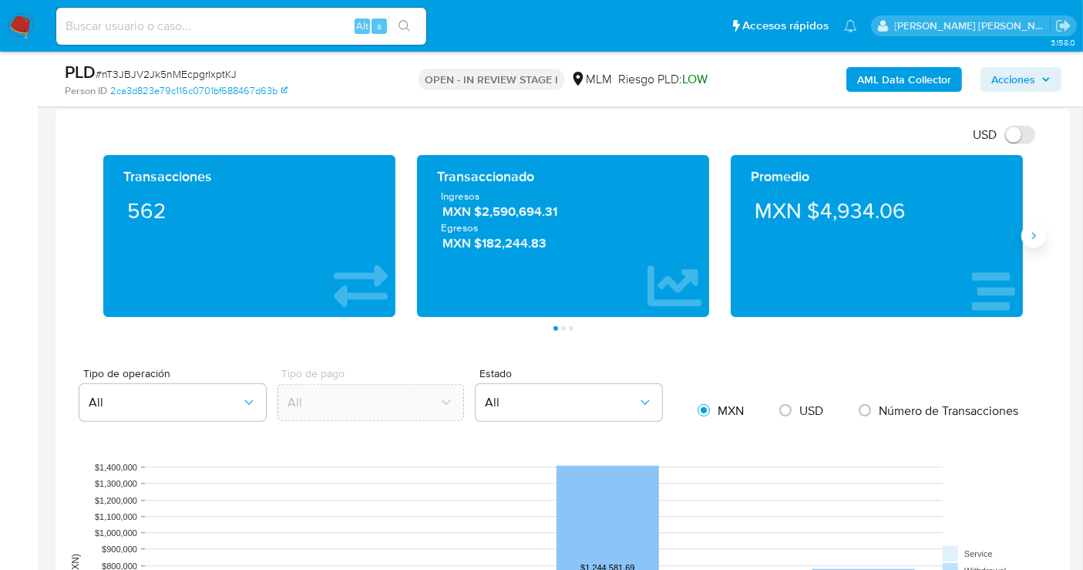
click at [1040, 237] on button "Siguiente" at bounding box center [1033, 236] width 25 height 25
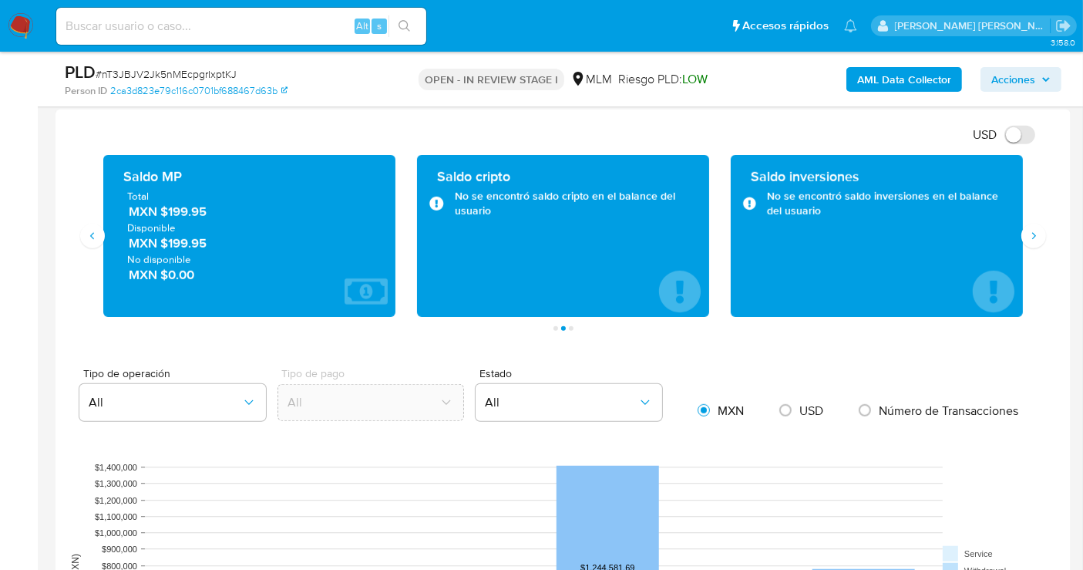
click at [176, 208] on span "MXN $199.95" at bounding box center [250, 212] width 243 height 18
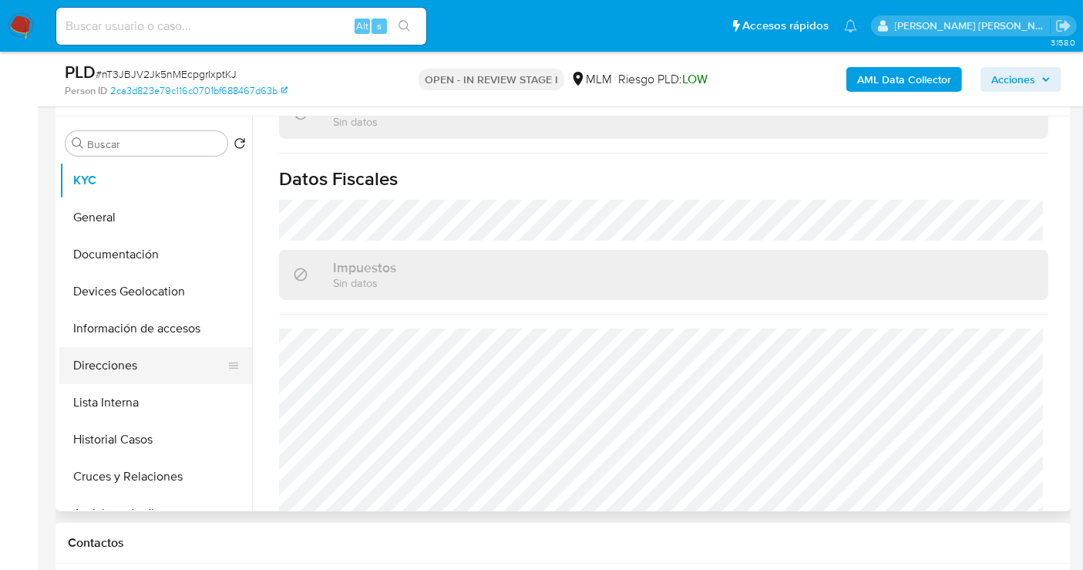
scroll to position [171, 0]
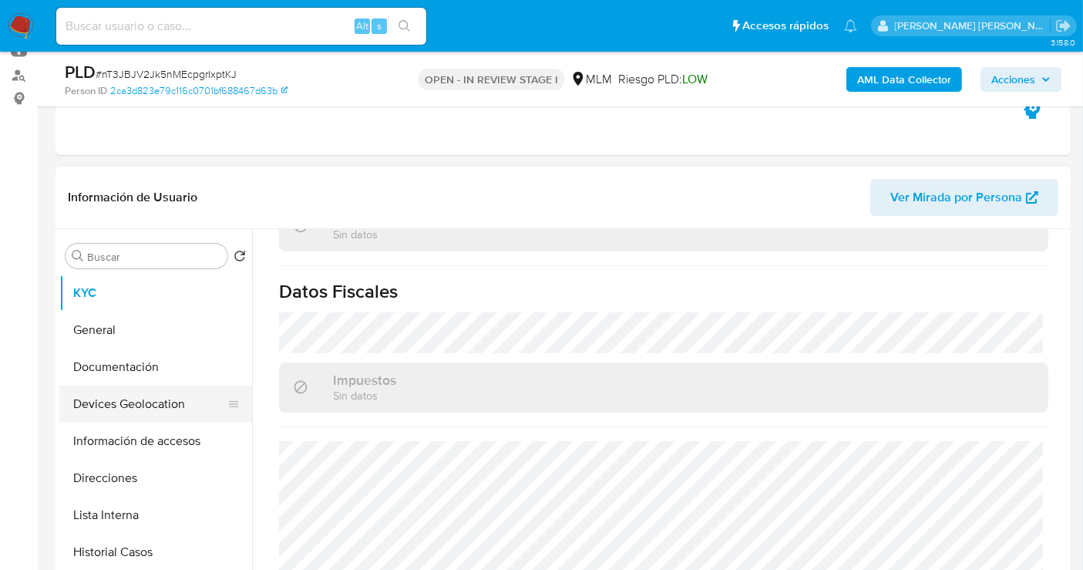
click at [125, 395] on button "Devices Geolocation" at bounding box center [149, 403] width 180 height 37
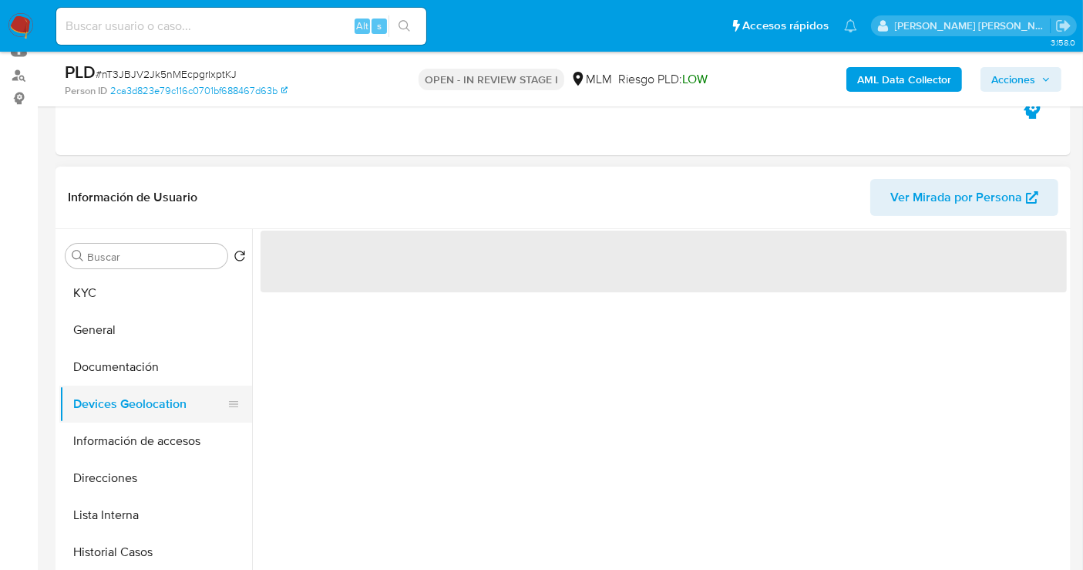
scroll to position [0, 0]
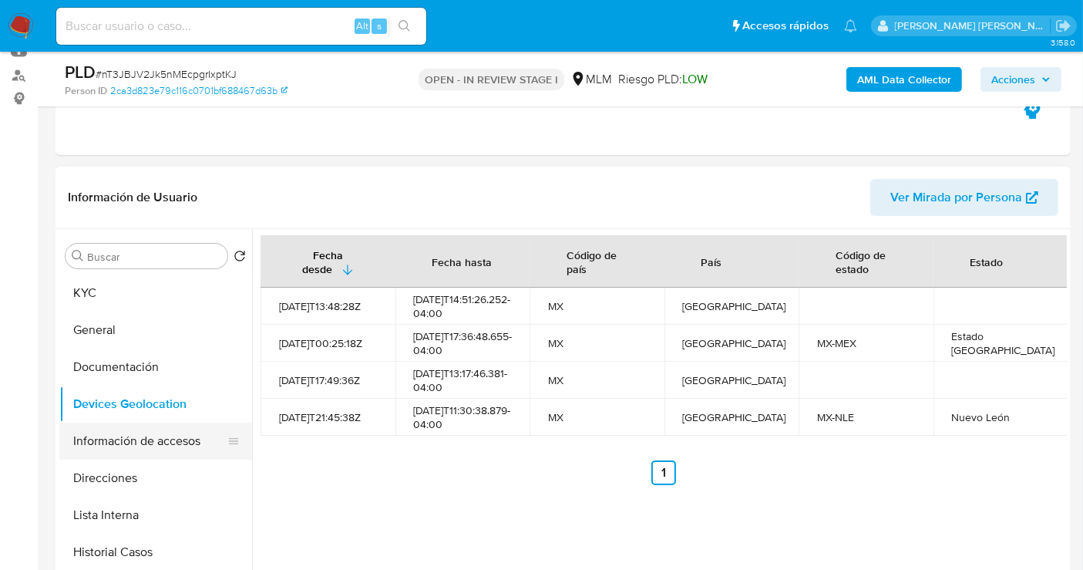
click at [149, 437] on button "Información de accesos" at bounding box center [149, 440] width 180 height 37
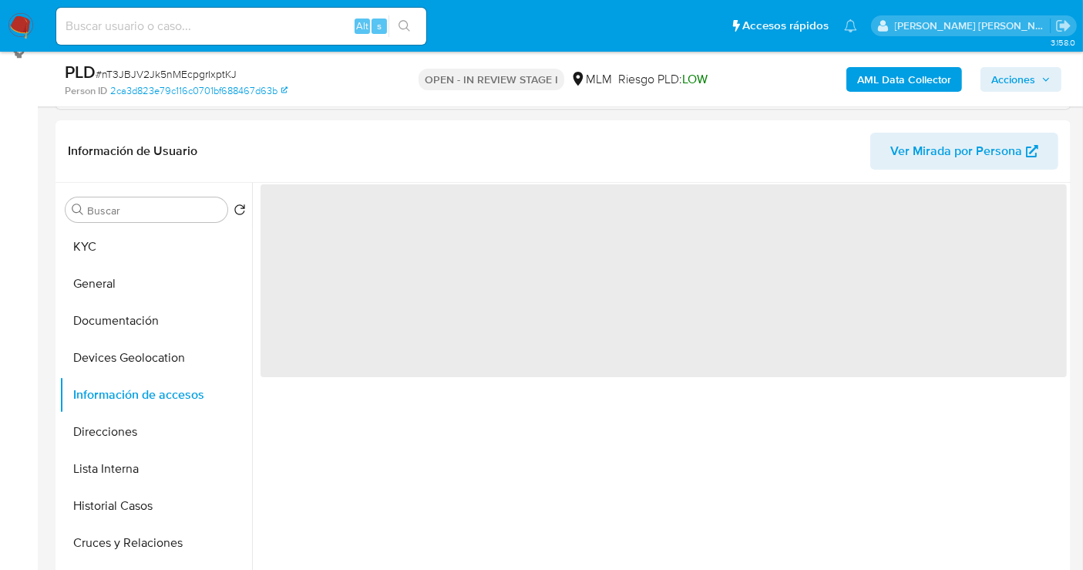
scroll to position [257, 0]
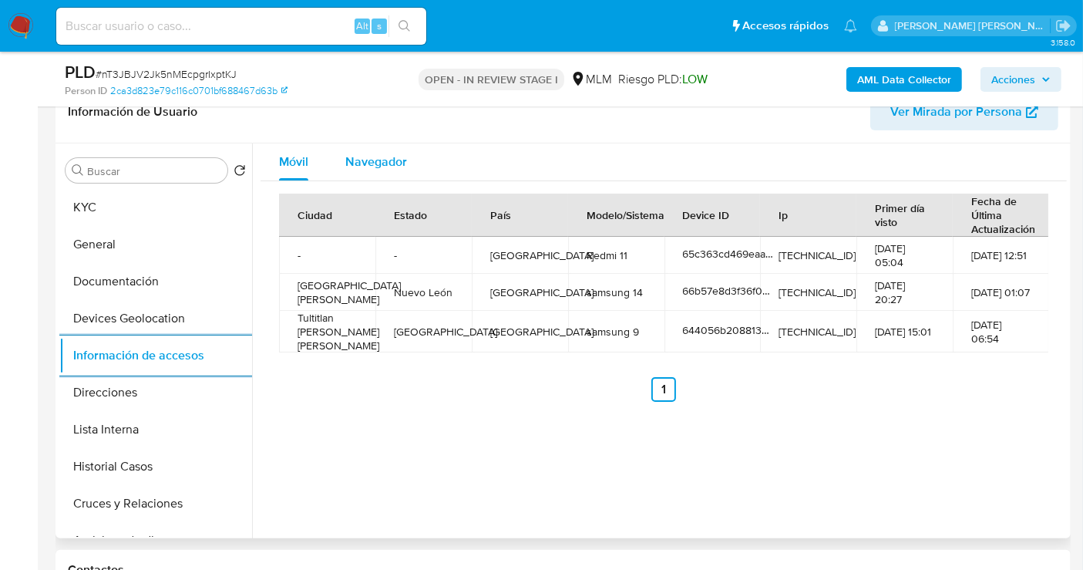
click at [369, 153] on span "Navegador" at bounding box center [376, 162] width 62 height 18
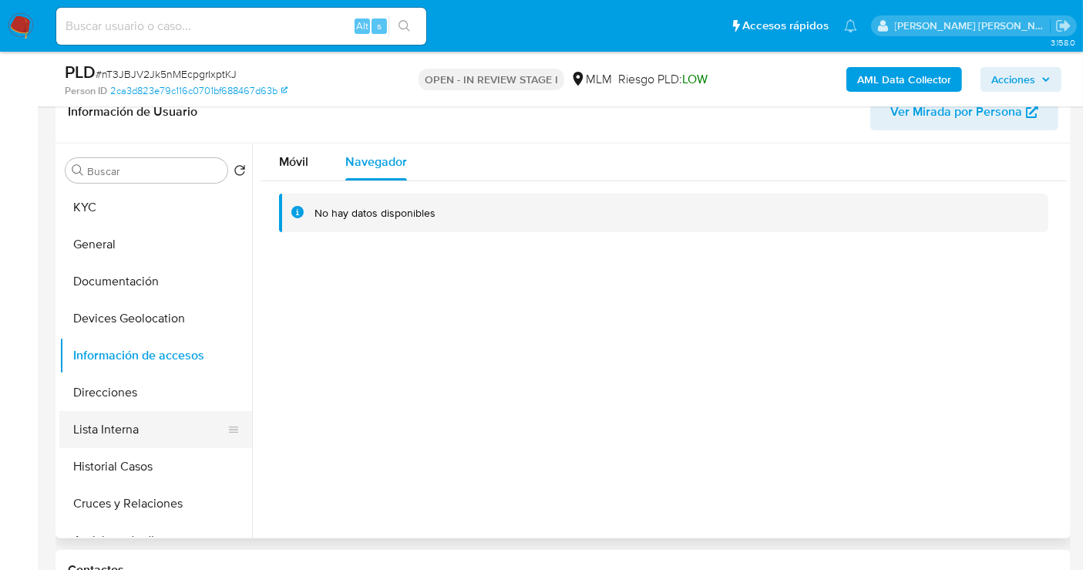
click at [108, 423] on button "Lista Interna" at bounding box center [149, 429] width 180 height 37
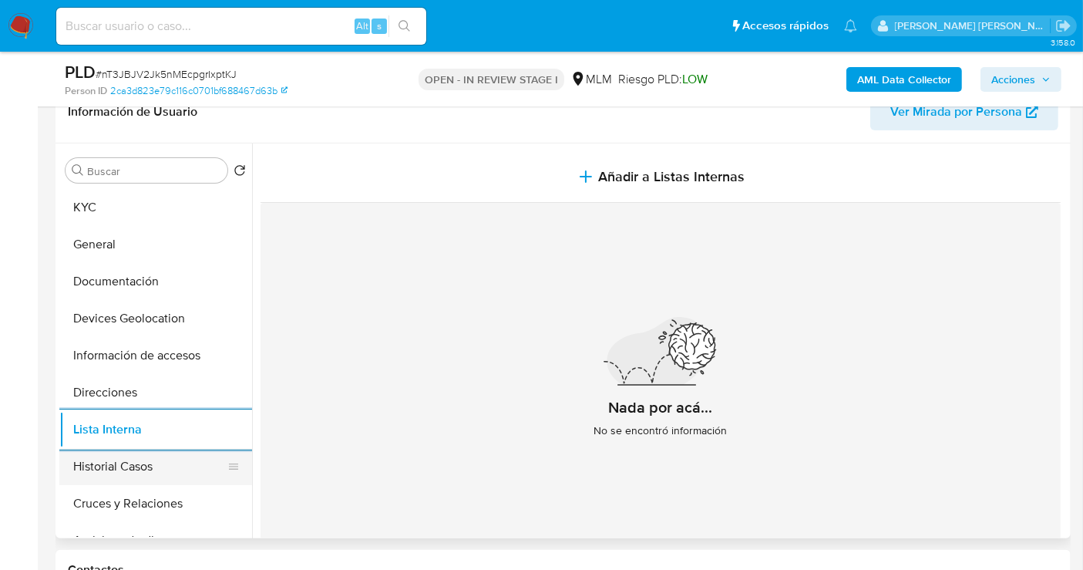
click at [114, 463] on button "Historial Casos" at bounding box center [149, 466] width 180 height 37
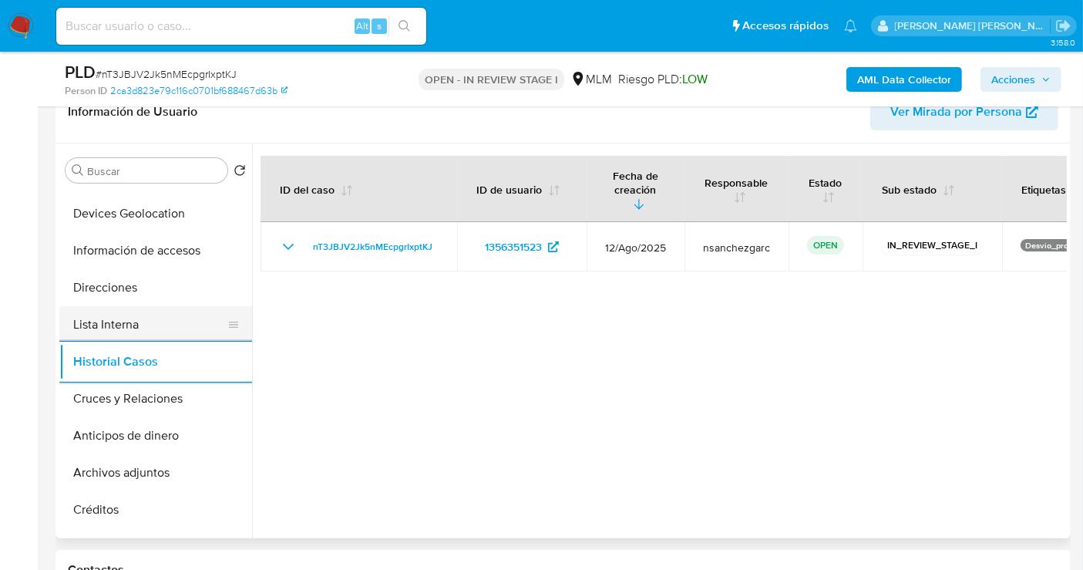
scroll to position [171, 0]
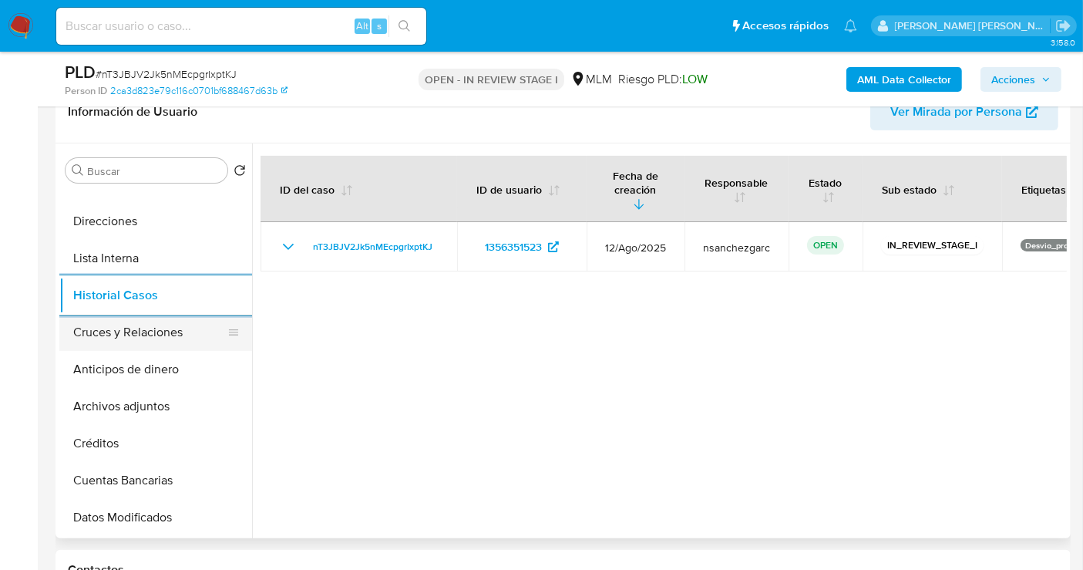
click at [122, 338] on button "Cruces y Relaciones" at bounding box center [149, 332] width 180 height 37
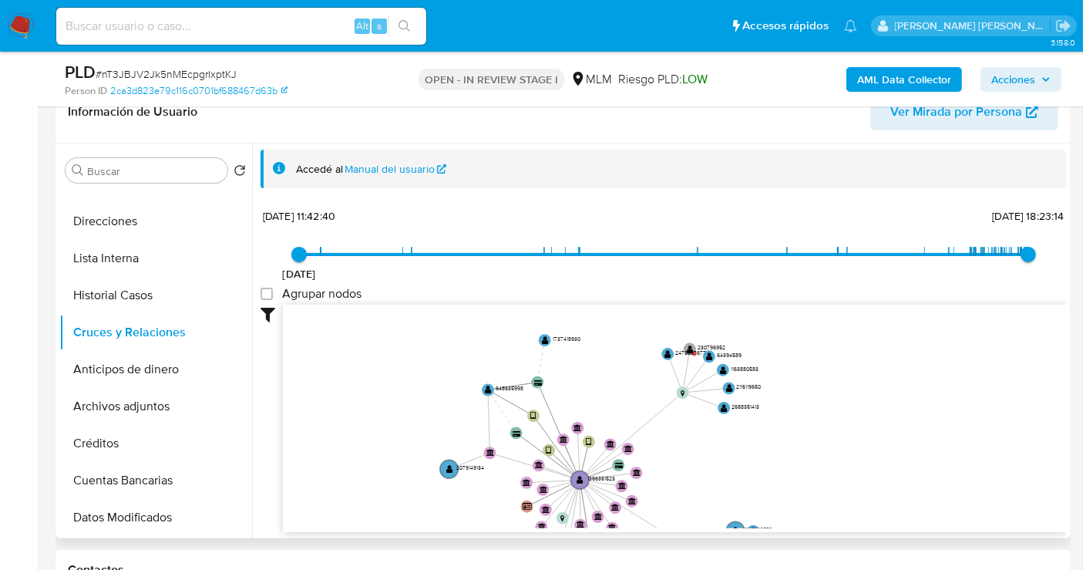
drag, startPoint x: 788, startPoint y: 364, endPoint x: 746, endPoint y: 478, distance: 121.4
click at [746, 478] on icon "device-644056b208813b001864033c  user-1356351523  1356351523 device-65c363cd4…" at bounding box center [675, 416] width 784 height 224
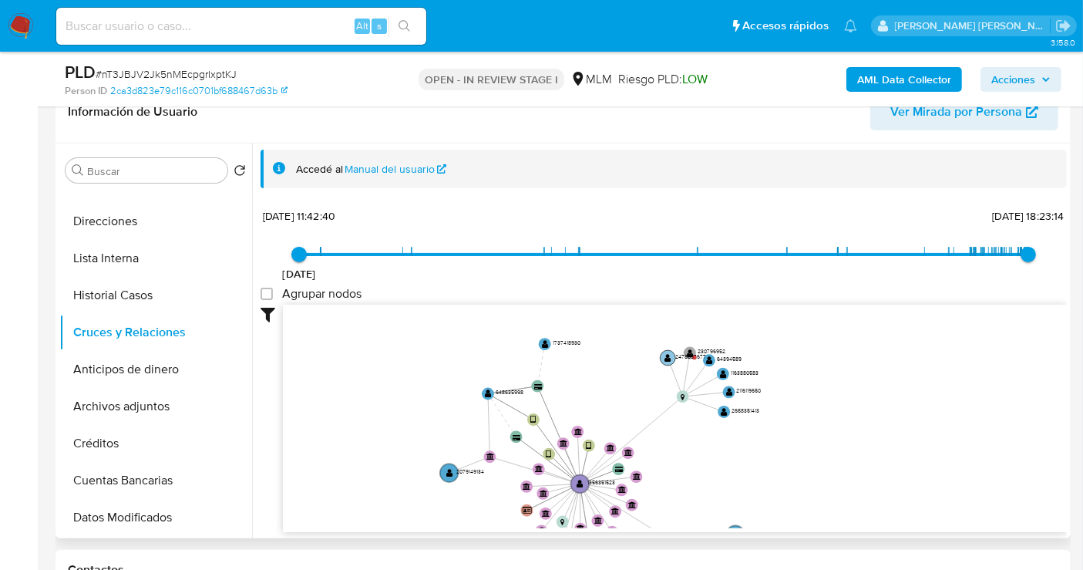
click at [704, 352] on text "2478597677" at bounding box center [690, 356] width 31 height 8
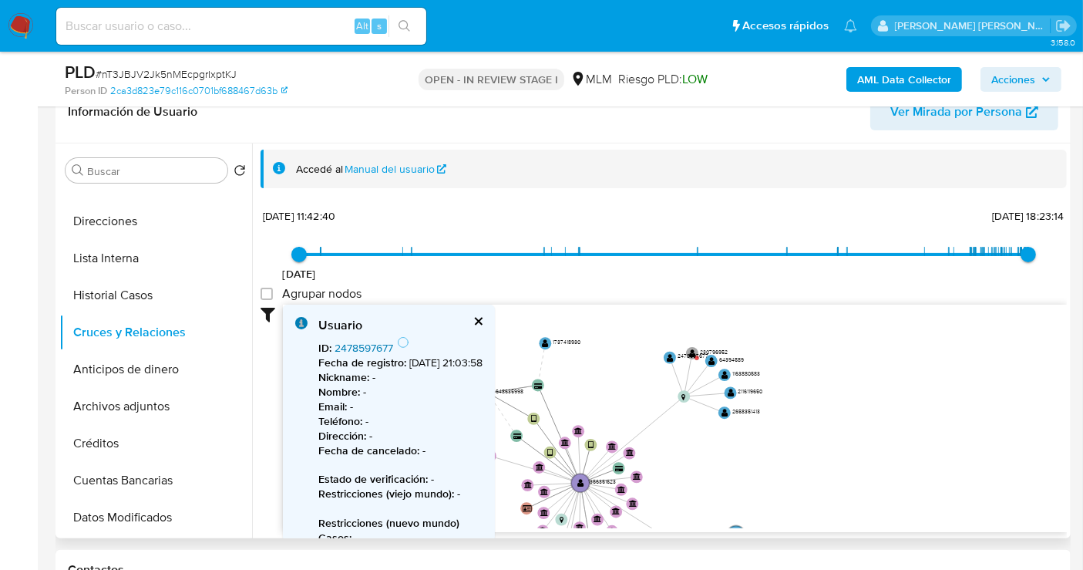
click at [358, 347] on link "2478597677" at bounding box center [364, 347] width 59 height 15
click at [716, 351] on text "230796952" at bounding box center [715, 352] width 28 height 8
click at [361, 350] on link "230796952" at bounding box center [362, 347] width 55 height 15
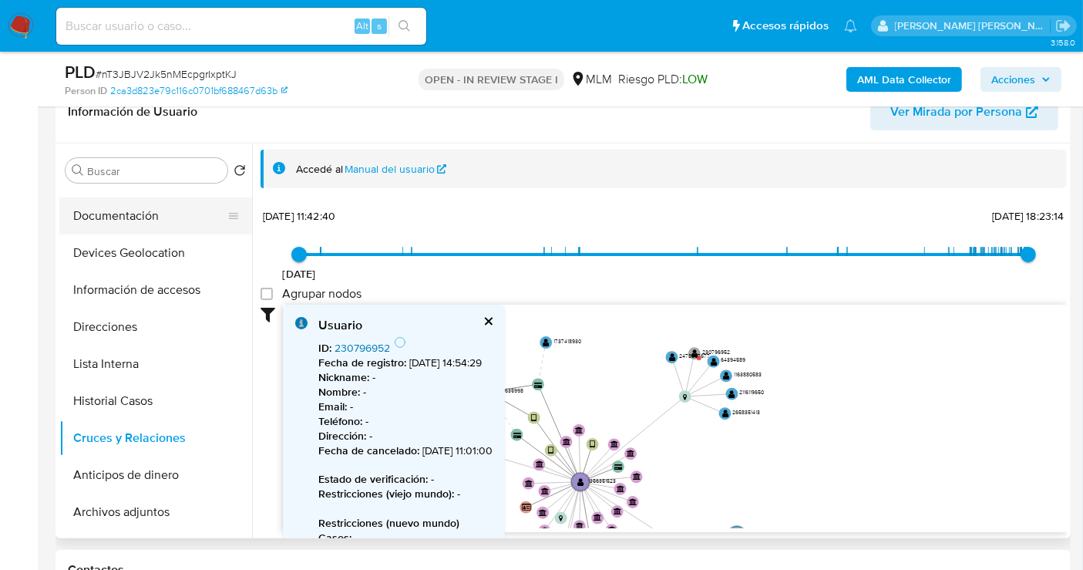
scroll to position [0, 0]
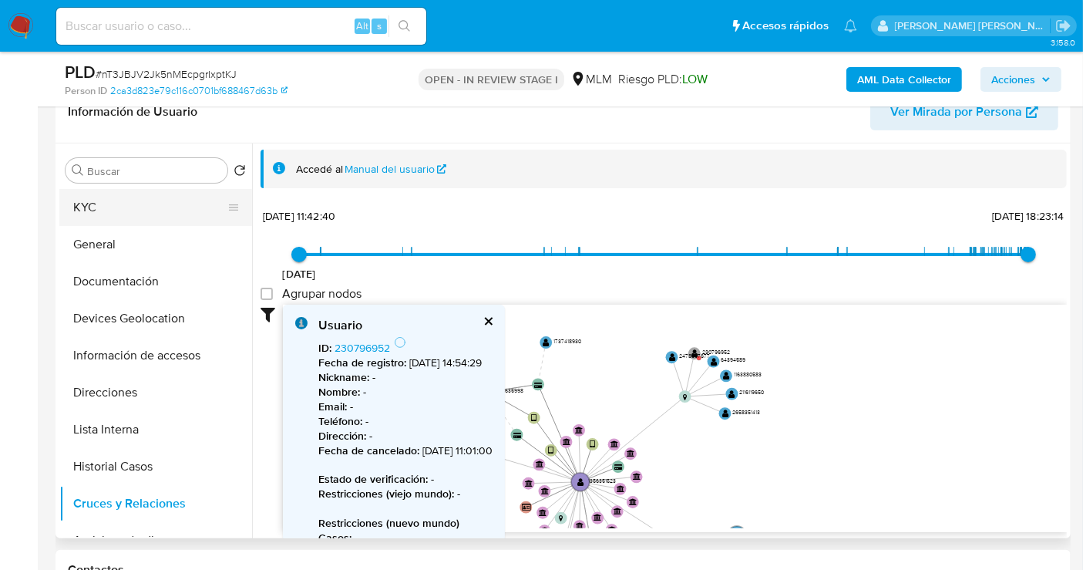
click at [108, 214] on button "KYC" at bounding box center [149, 207] width 180 height 37
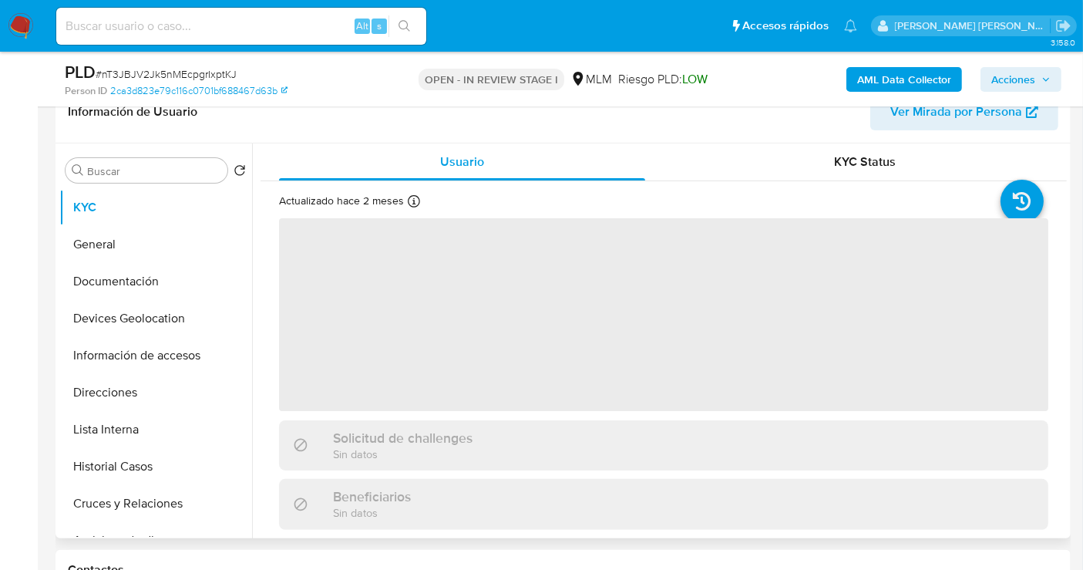
click at [937, 119] on span "Ver Mirada por Persona" at bounding box center [956, 111] width 132 height 37
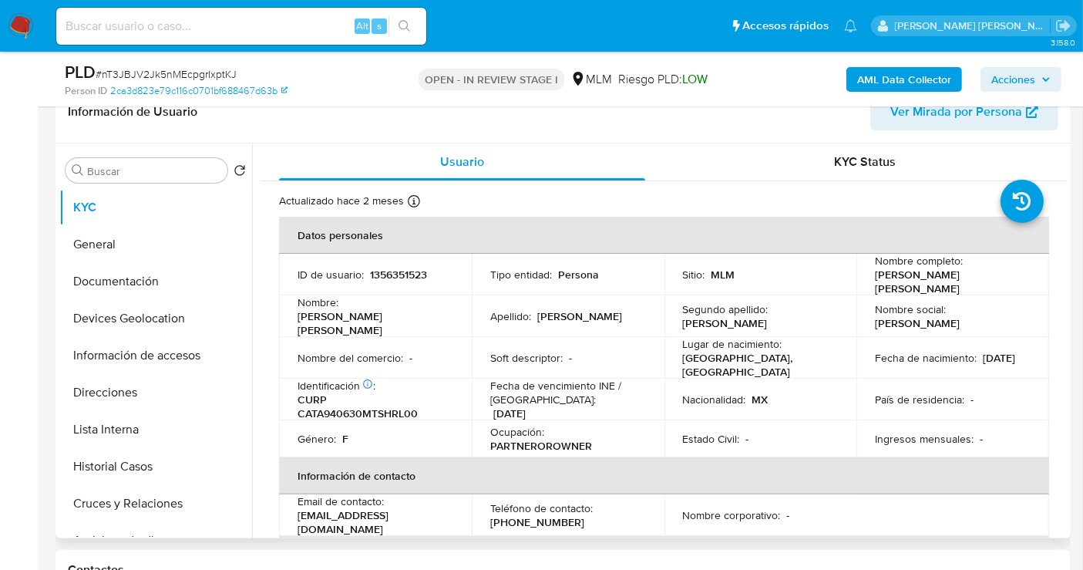
click at [385, 508] on p "[EMAIL_ADDRESS][DOMAIN_NAME]" at bounding box center [373, 522] width 150 height 28
drag, startPoint x: 422, startPoint y: 505, endPoint x: 299, endPoint y: 509, distance: 123.4
click at [299, 509] on div "Email de contacto : aledajo30@icloud.com" at bounding box center [376, 515] width 156 height 42
copy p "[EMAIL_ADDRESS][DOMAIN_NAME]"
drag, startPoint x: 572, startPoint y: 510, endPoint x: 483, endPoint y: 505, distance: 89.5
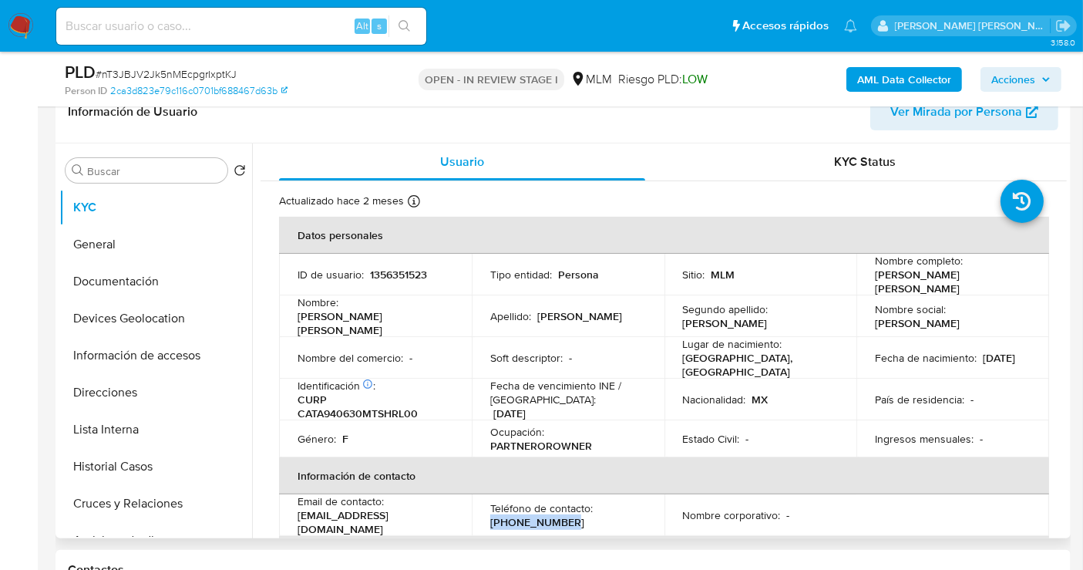
click at [483, 505] on td "Teléfono de contacto : (899) 2912896" at bounding box center [568, 515] width 193 height 42
copy p "[PHONE_NUMBER]"
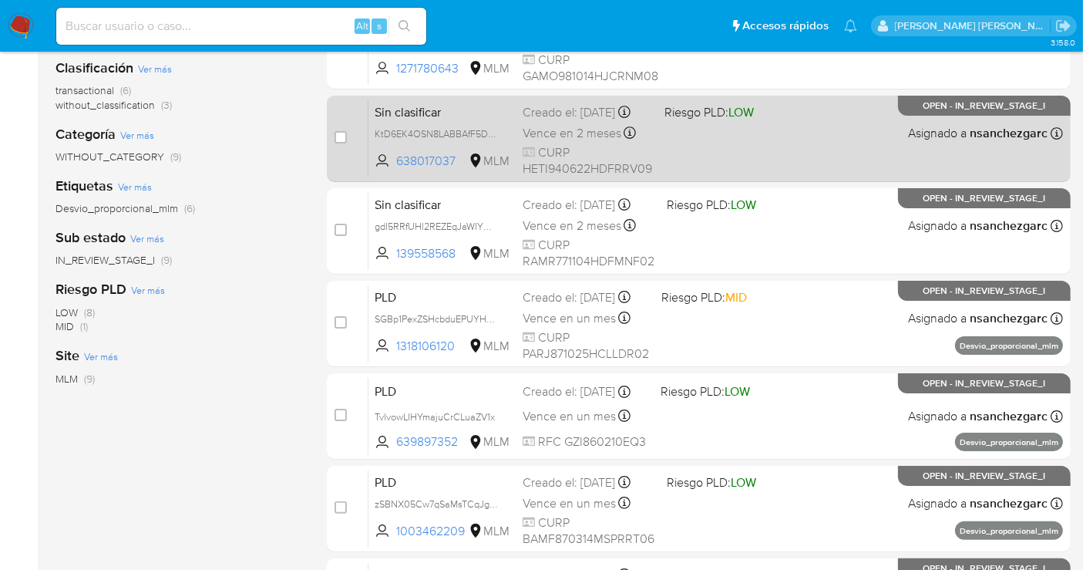
scroll to position [257, 0]
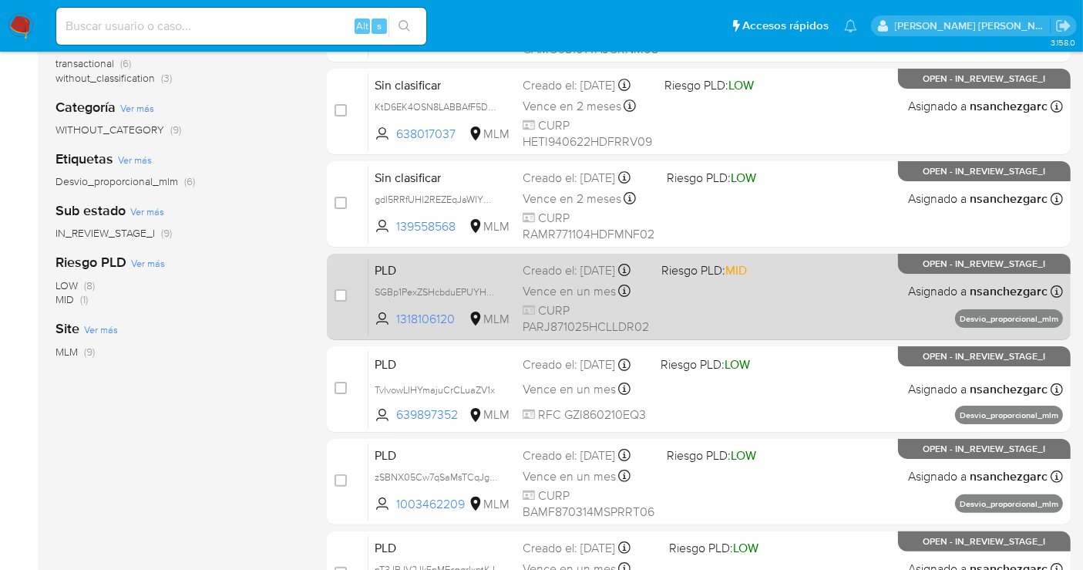
click at [568, 296] on span "Vence en un mes" at bounding box center [569, 291] width 93 height 17
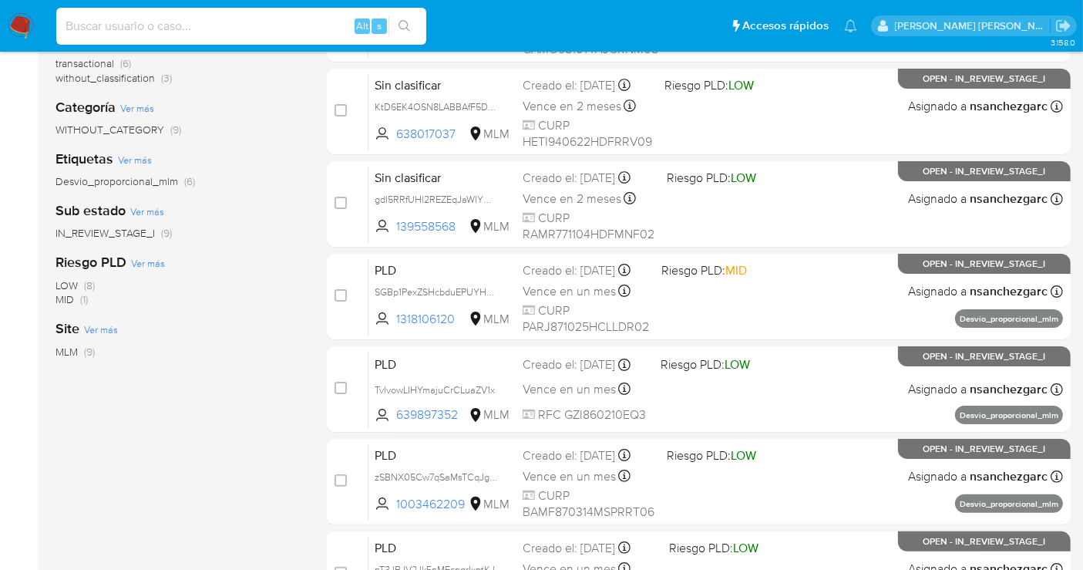
click at [113, 25] on input at bounding box center [241, 26] width 370 height 20
paste input "656515120"
type input "656515120"
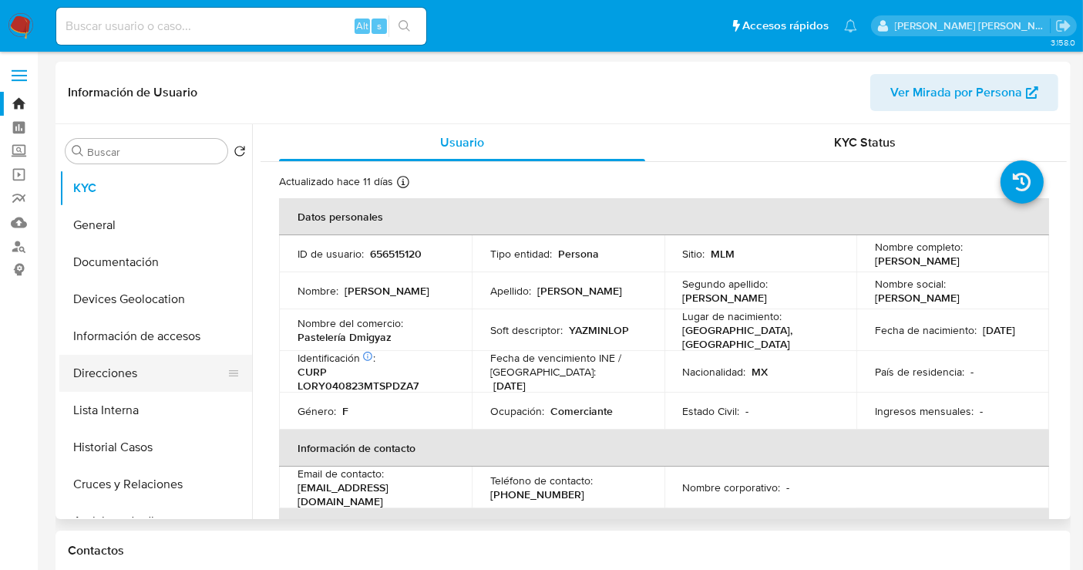
select select "10"
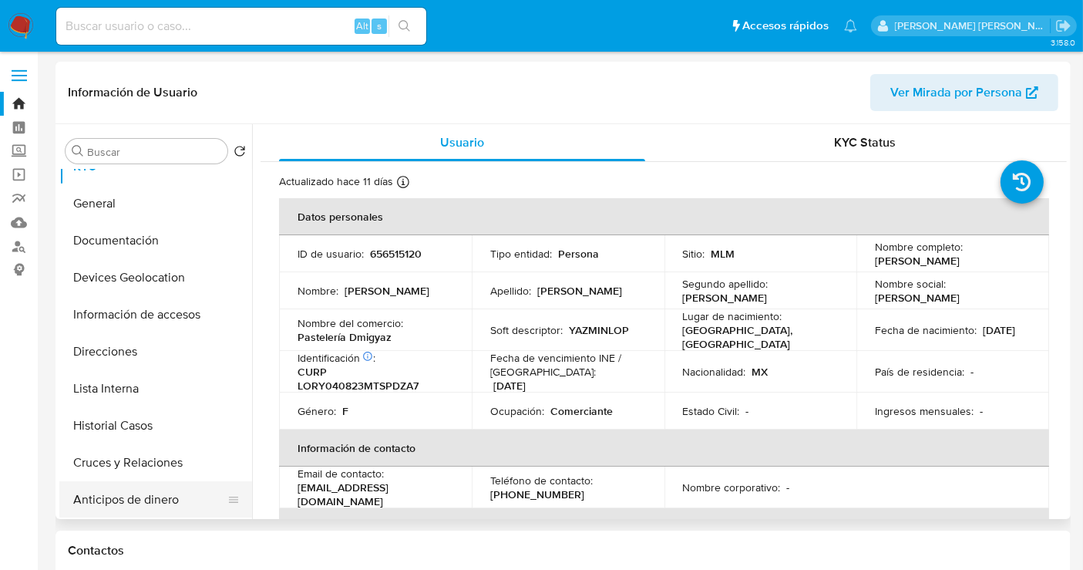
scroll to position [86, 0]
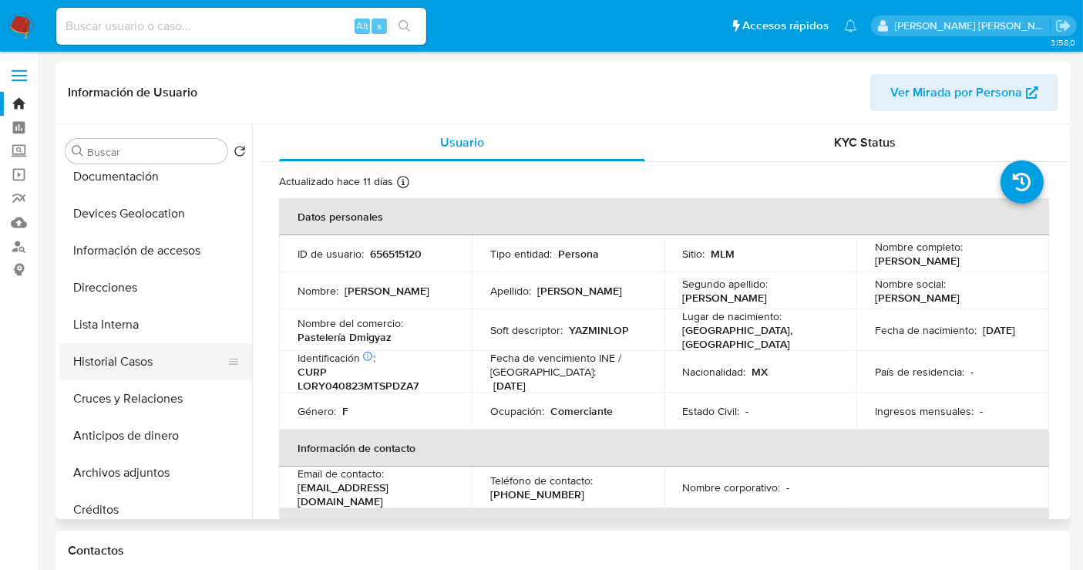
click at [114, 366] on button "Historial Casos" at bounding box center [149, 361] width 180 height 37
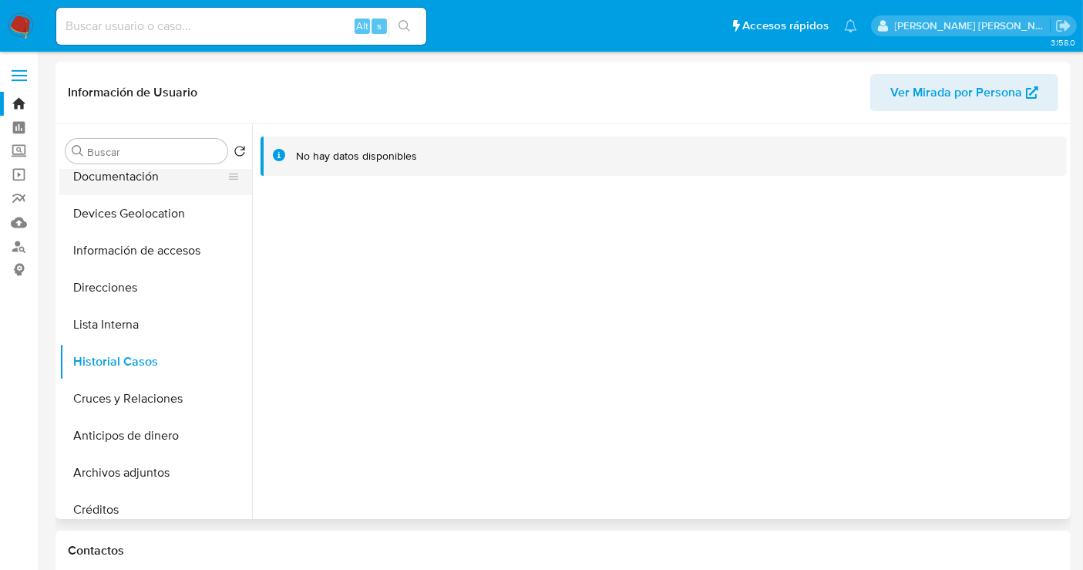
scroll to position [0, 0]
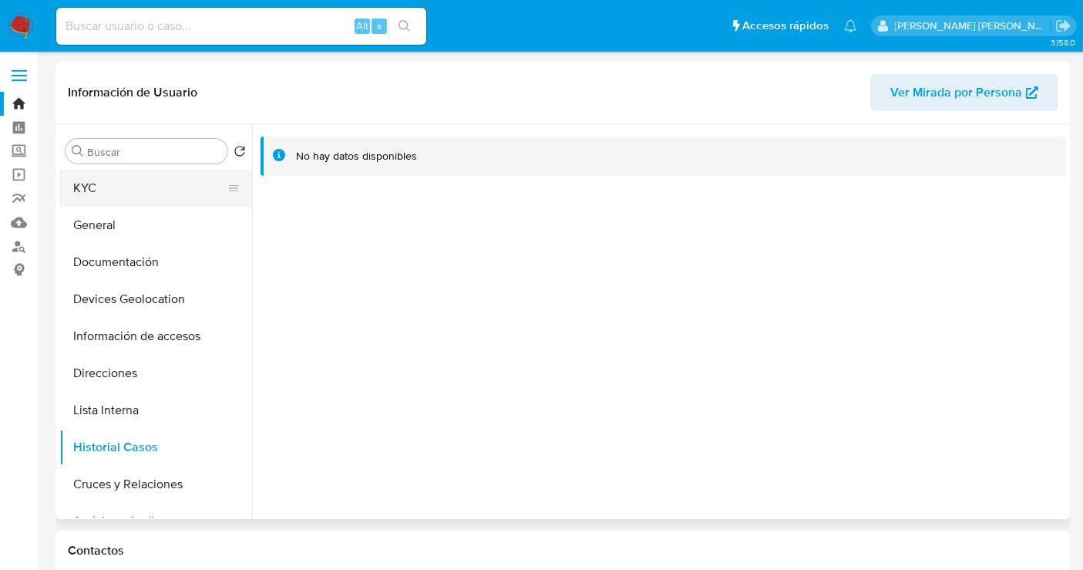
click at [97, 197] on button "KYC" at bounding box center [149, 188] width 180 height 37
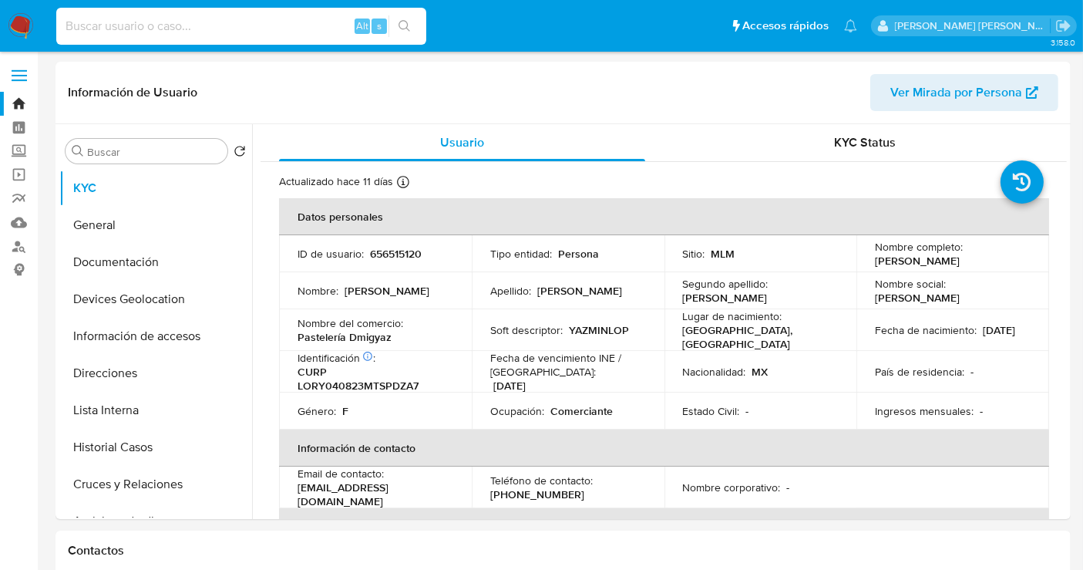
click at [180, 20] on input at bounding box center [241, 26] width 370 height 20
paste input "2483309505"
type input "2483309505"
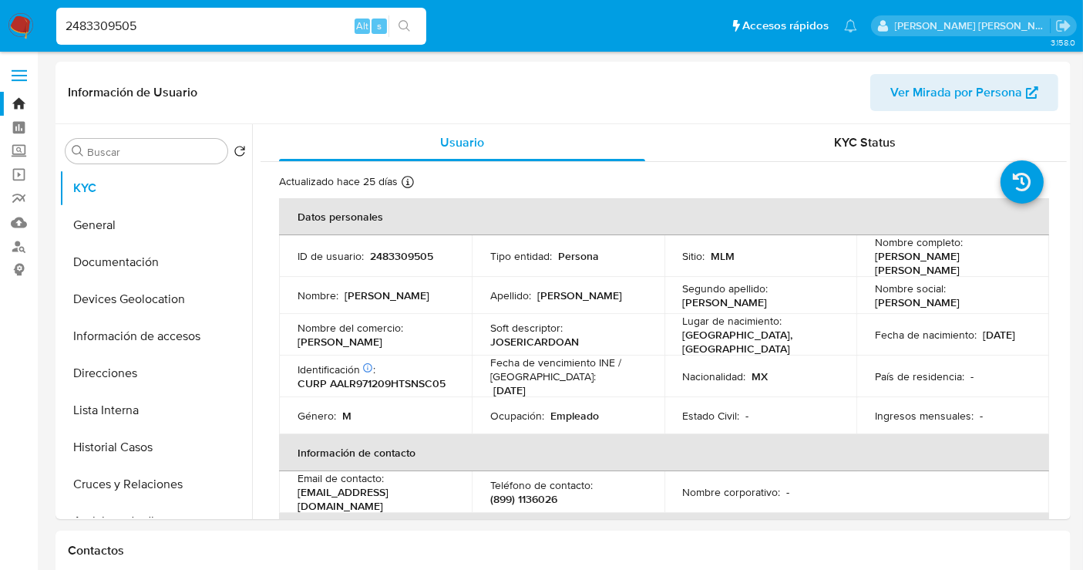
select select "10"
click at [140, 443] on button "Historial Casos" at bounding box center [149, 447] width 180 height 37
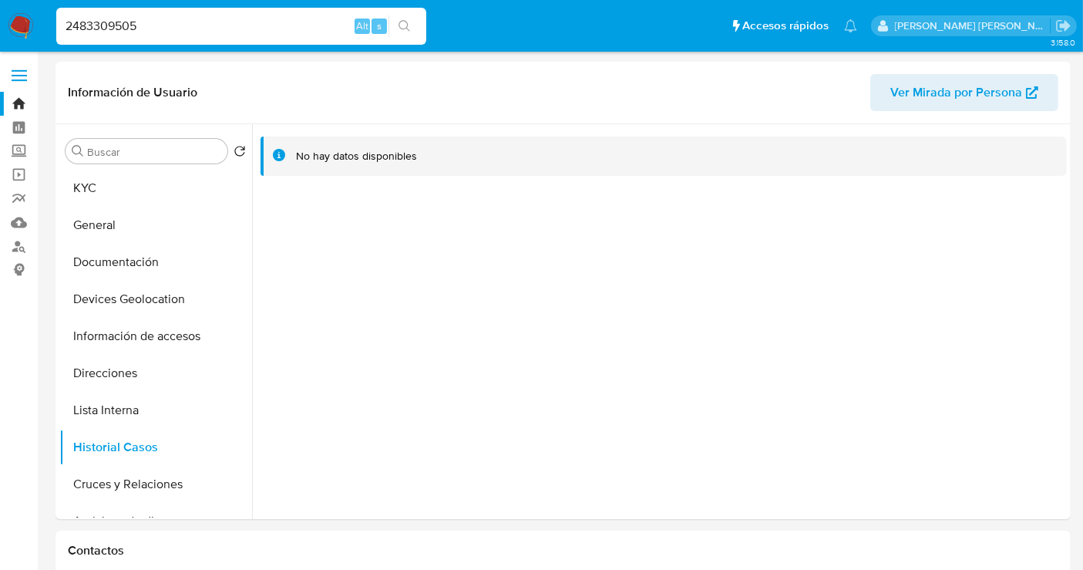
click at [95, 29] on input "2483309505" at bounding box center [241, 26] width 370 height 20
paste input "1356351523"
type input "1356351523"
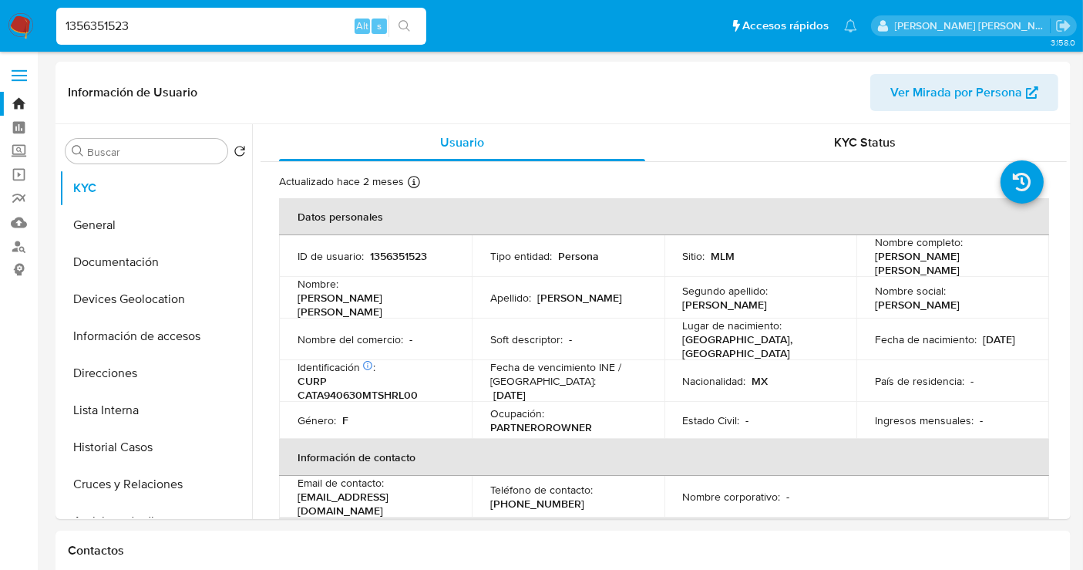
select select "10"
click at [99, 449] on button "Historial Casos" at bounding box center [149, 447] width 180 height 37
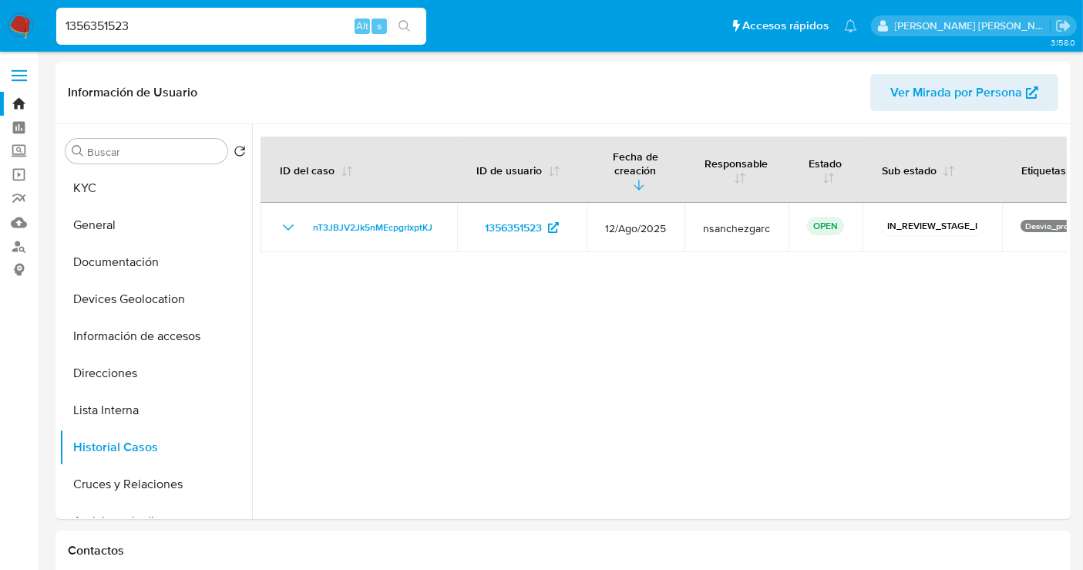
click at [92, 22] on input "1356351523" at bounding box center [241, 26] width 370 height 20
paste input "2507700874"
type input "2507700874"
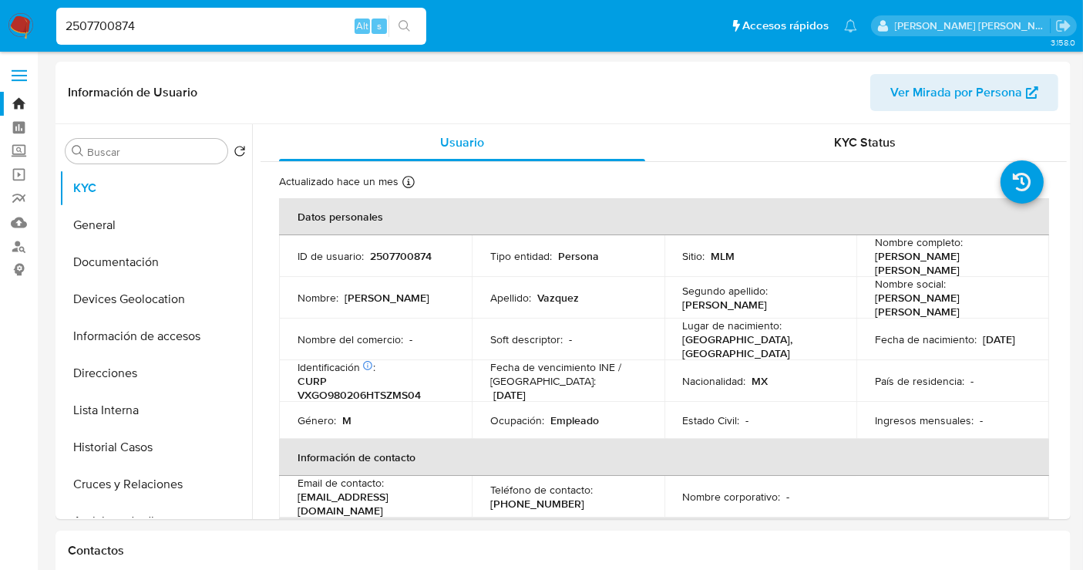
select select "10"
click at [115, 452] on button "Historial Casos" at bounding box center [149, 447] width 180 height 37
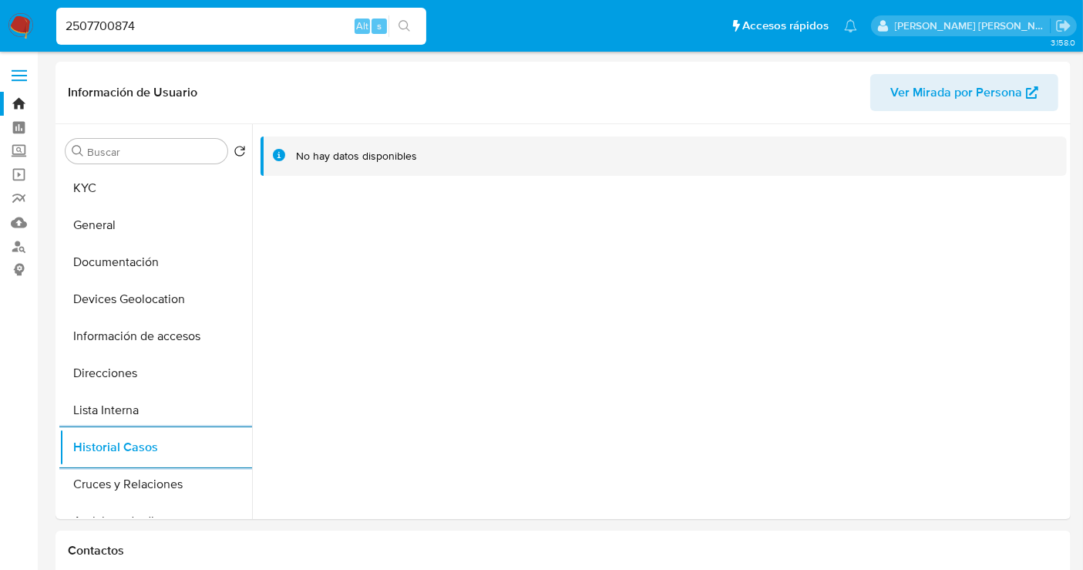
click at [91, 23] on input "2507700874" at bounding box center [241, 26] width 370 height 20
paste input "1605166300"
type input "1605166300"
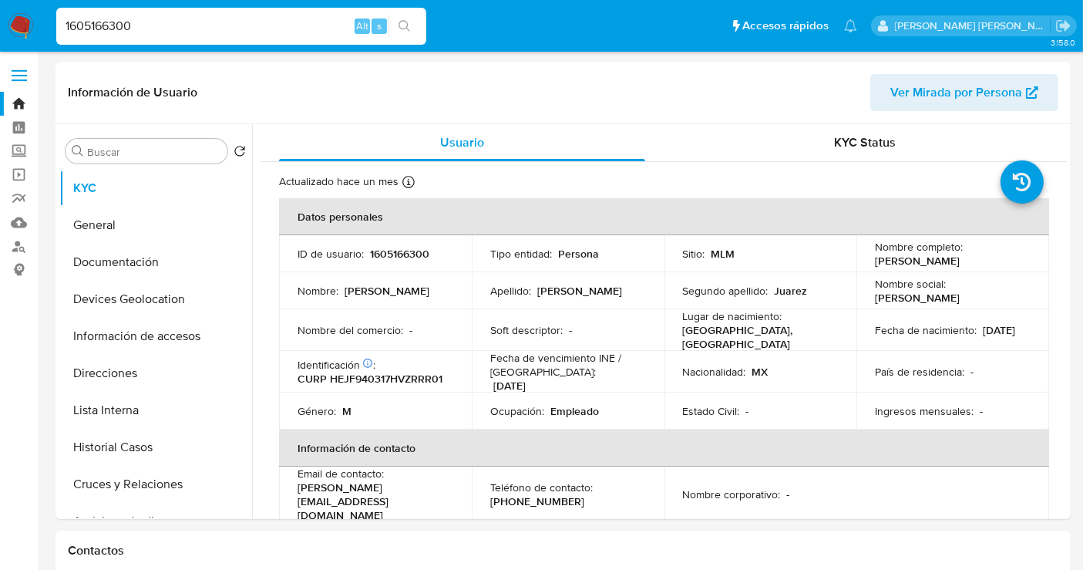
select select "10"
click at [120, 443] on button "Historial Casos" at bounding box center [149, 447] width 180 height 37
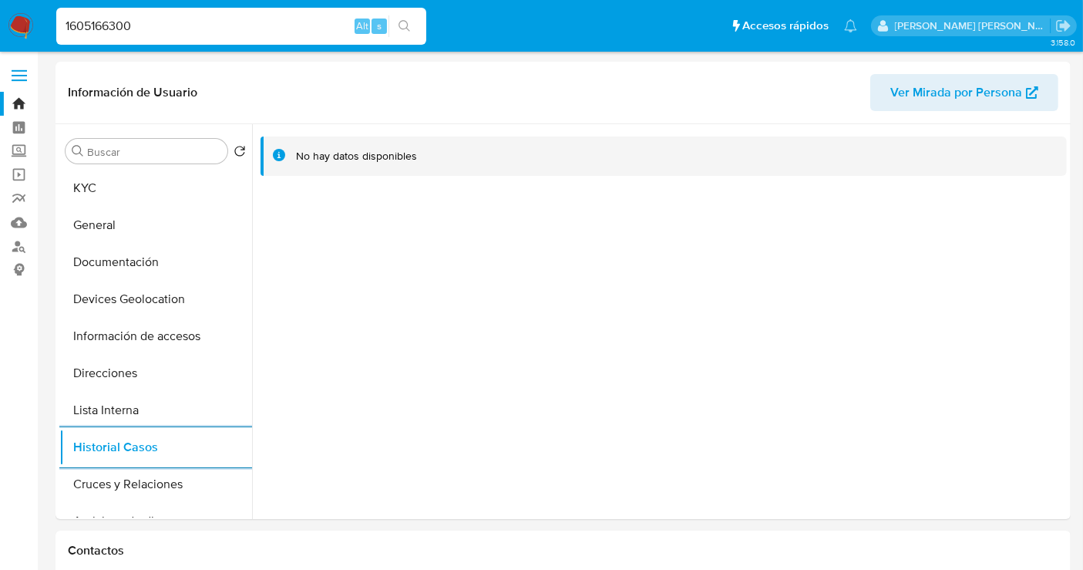
click at [123, 25] on input "1605166300" at bounding box center [241, 26] width 370 height 20
paste input "433467205"
type input "1433467205"
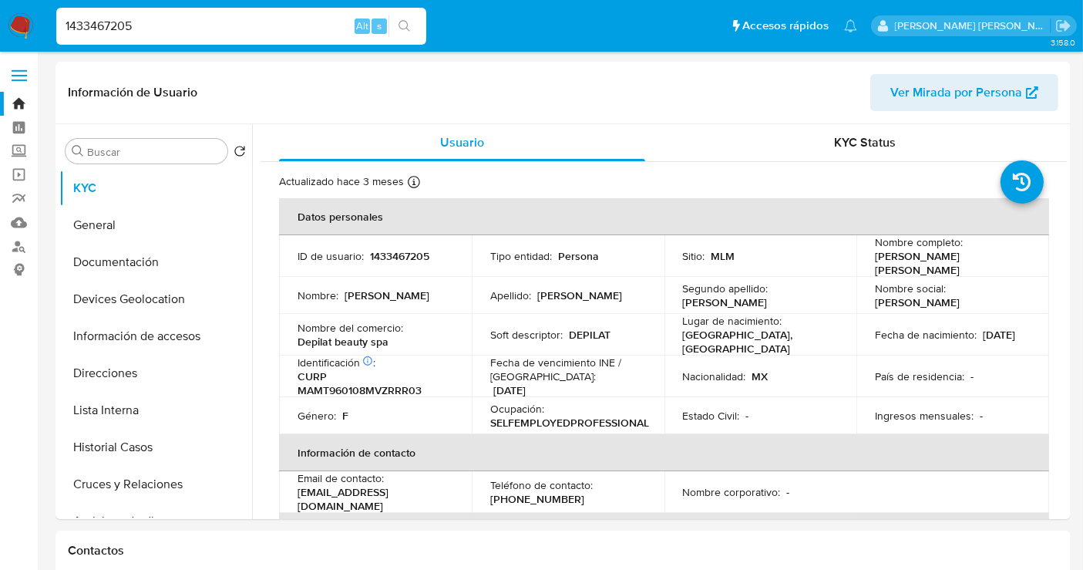
select select "10"
click at [121, 443] on button "Historial Casos" at bounding box center [149, 447] width 180 height 37
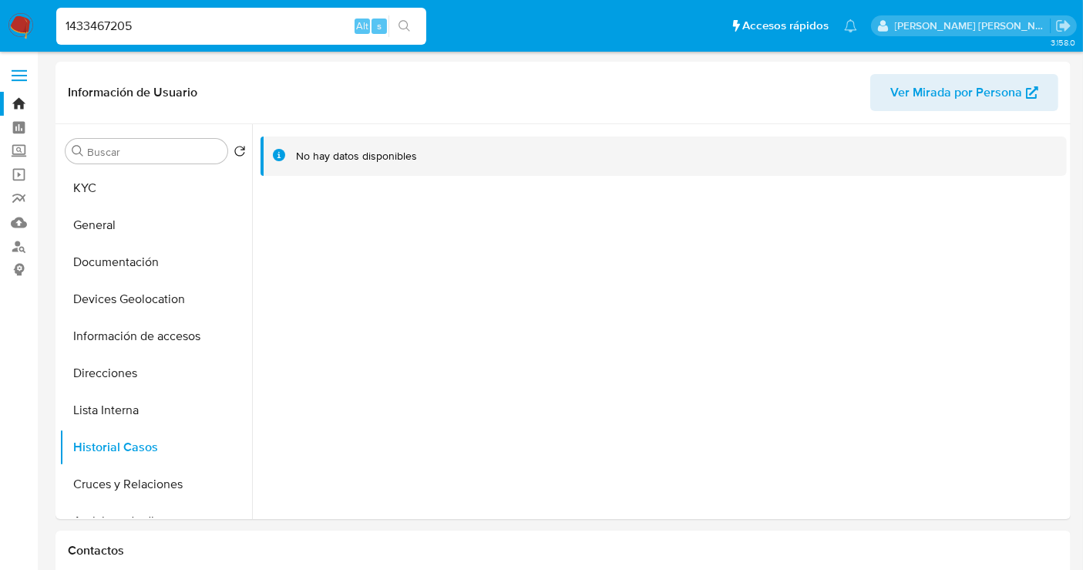
click at [99, 28] on input "1433467205" at bounding box center [241, 26] width 370 height 20
paste input "70723921"
type input "1470723921"
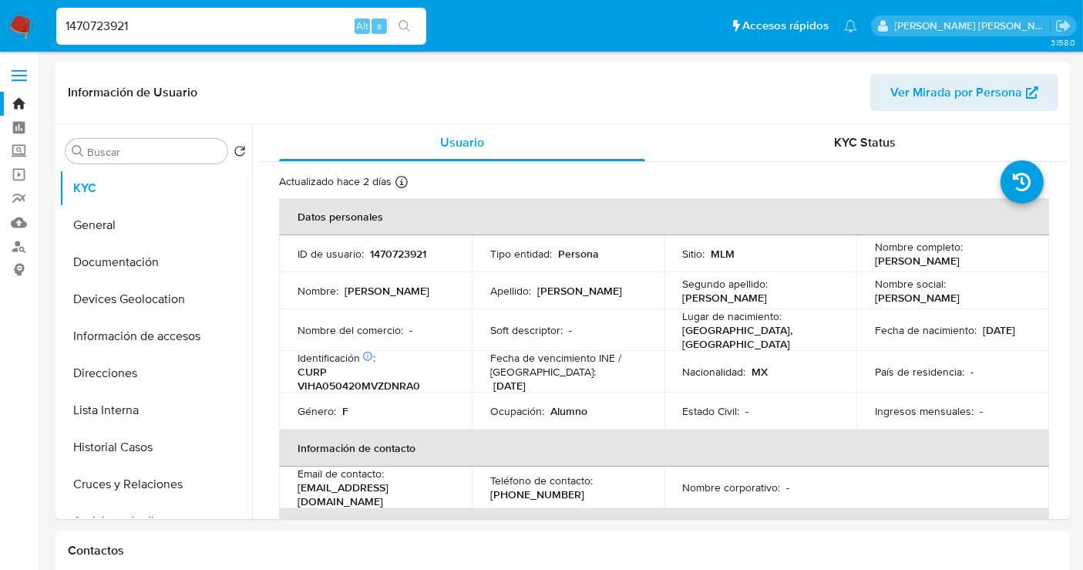
select select "10"
click at [110, 446] on button "Historial Casos" at bounding box center [149, 447] width 180 height 37
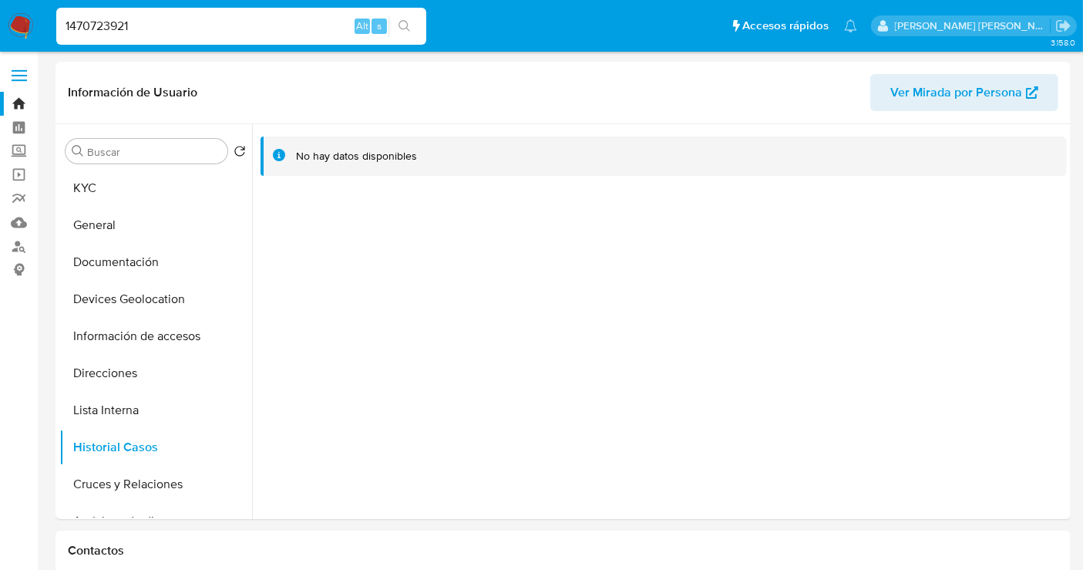
click at [19, 21] on img at bounding box center [21, 26] width 26 height 26
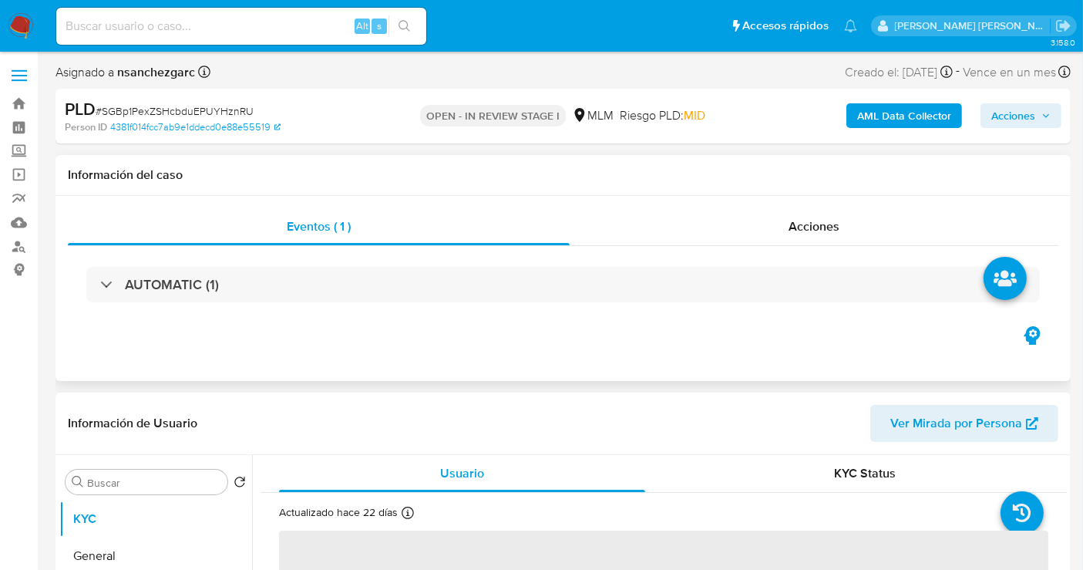
scroll to position [171, 0]
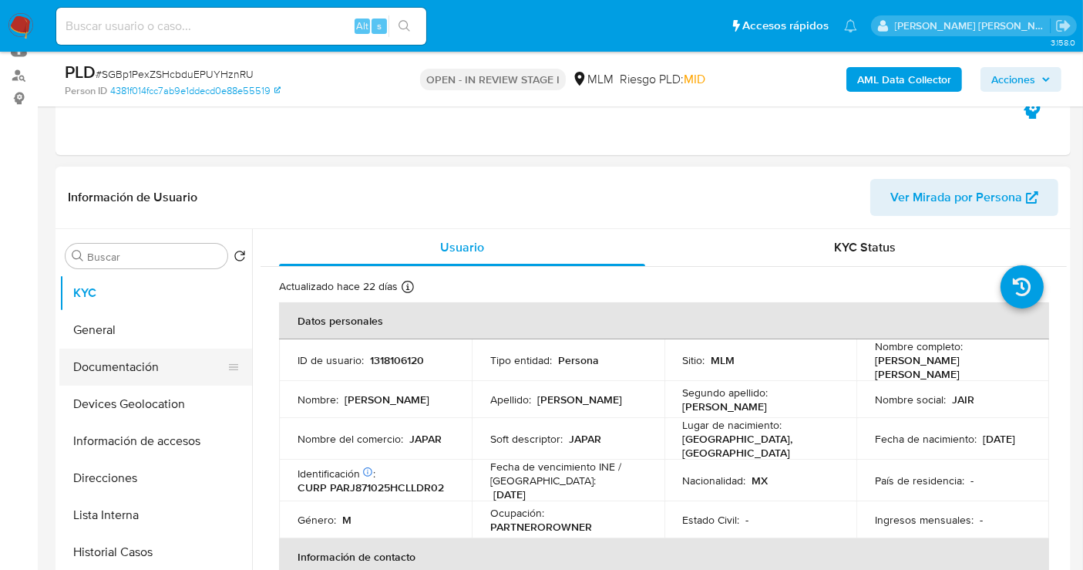
select select "10"
click at [141, 362] on button "Documentación" at bounding box center [149, 366] width 180 height 37
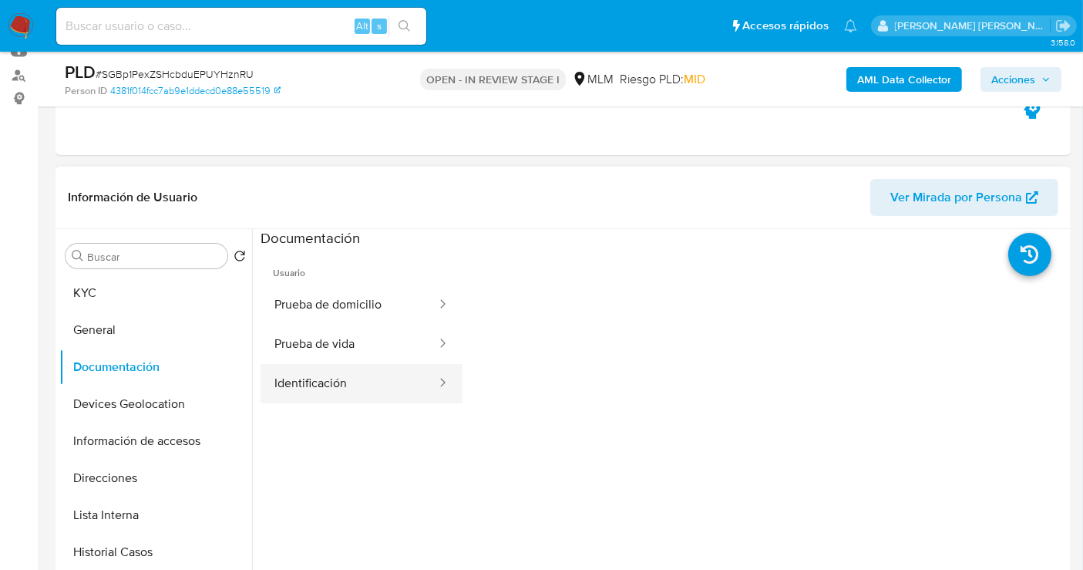
click at [342, 378] on button "Identificación" at bounding box center [349, 383] width 177 height 39
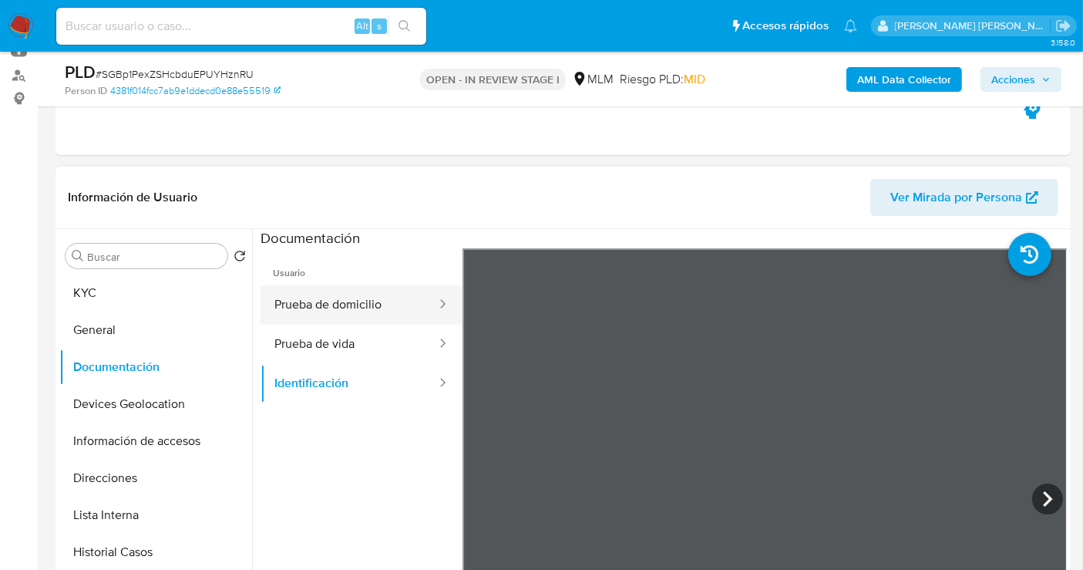
click at [345, 294] on button "Prueba de domicilio" at bounding box center [349, 304] width 177 height 39
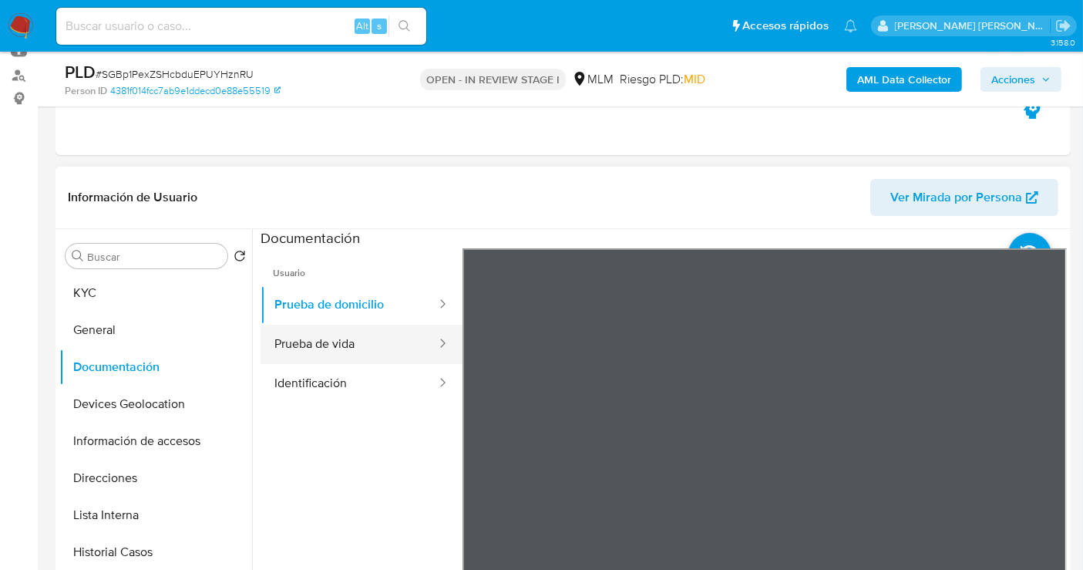
click at [334, 347] on button "Prueba de vida" at bounding box center [349, 344] width 177 height 39
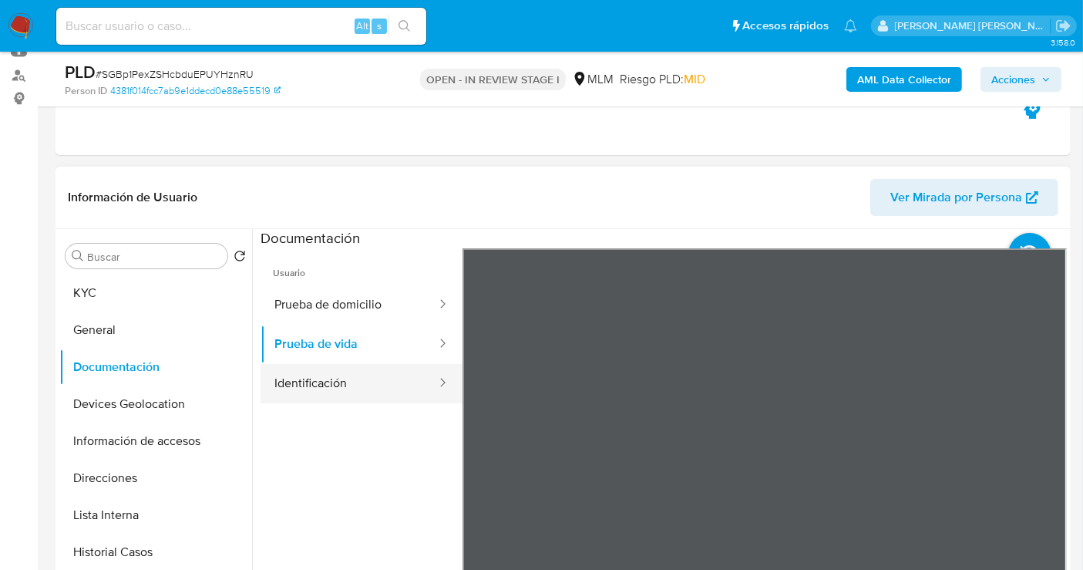
click at [361, 386] on button "Identificación" at bounding box center [349, 383] width 177 height 39
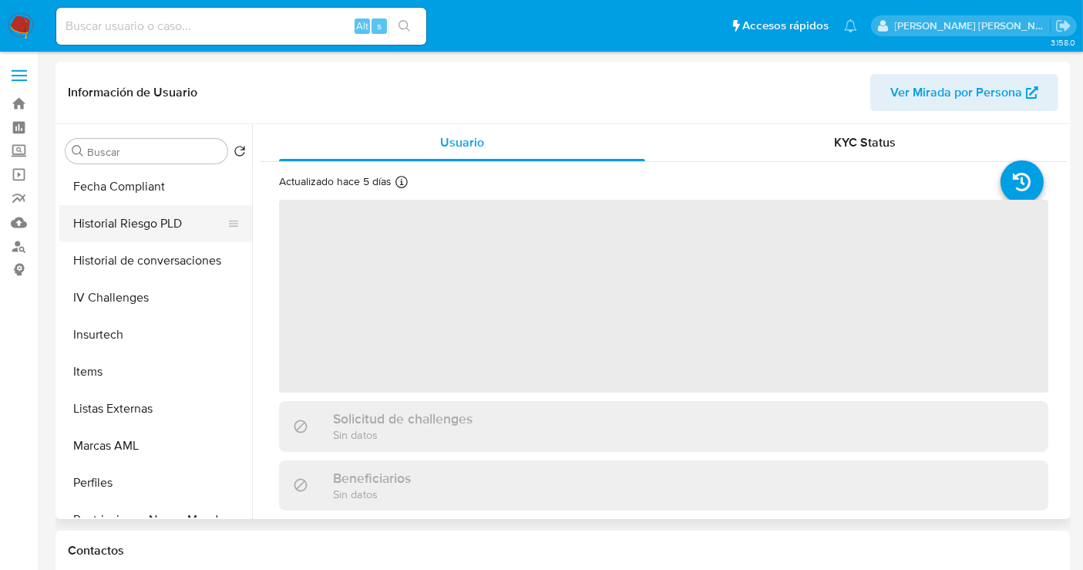
scroll to position [651, 0]
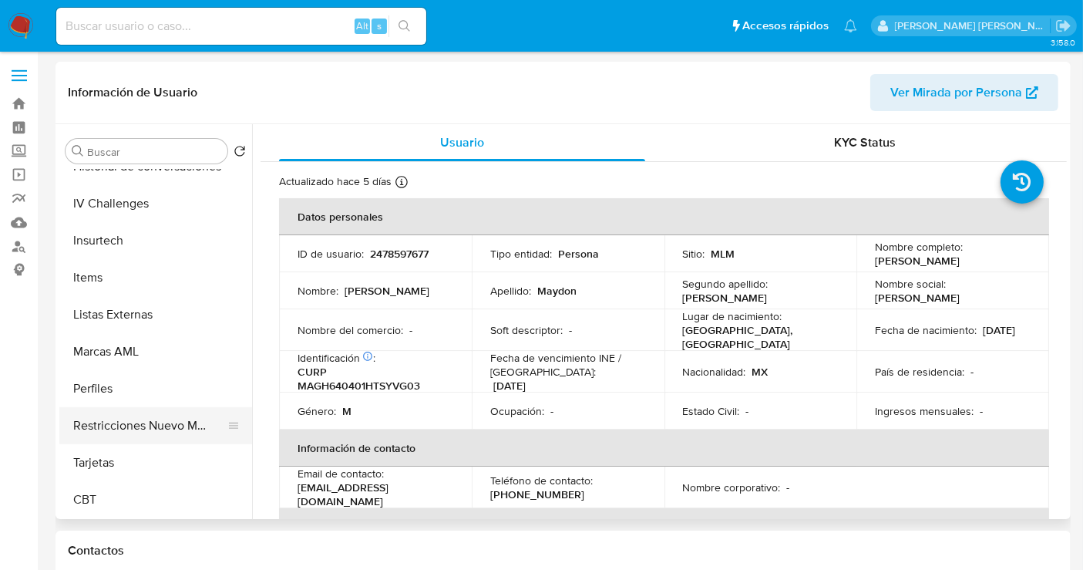
select select "10"
click at [143, 419] on button "Restricciones Nuevo Mundo" at bounding box center [149, 425] width 180 height 37
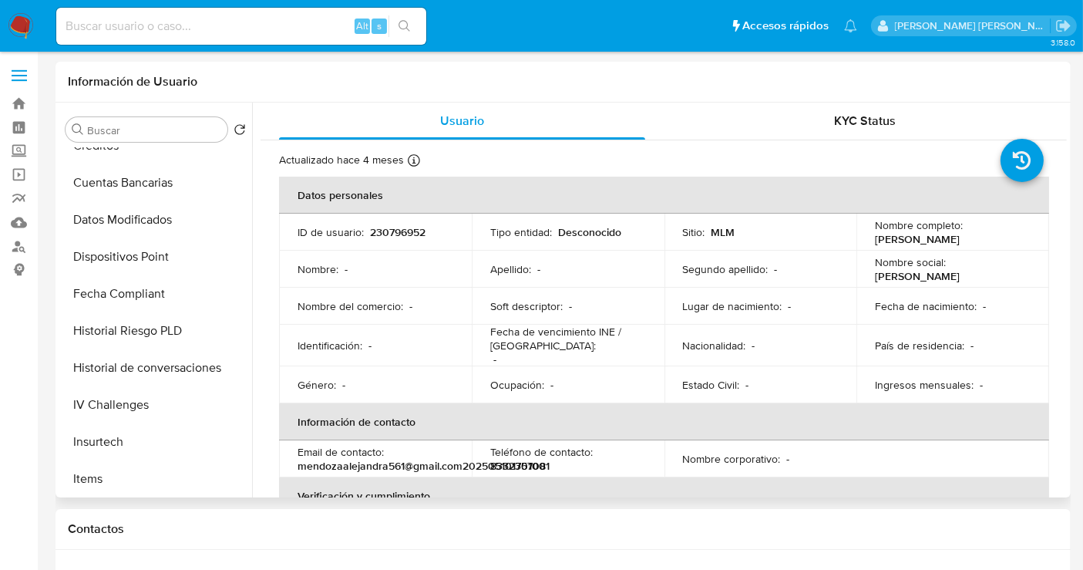
select select "10"
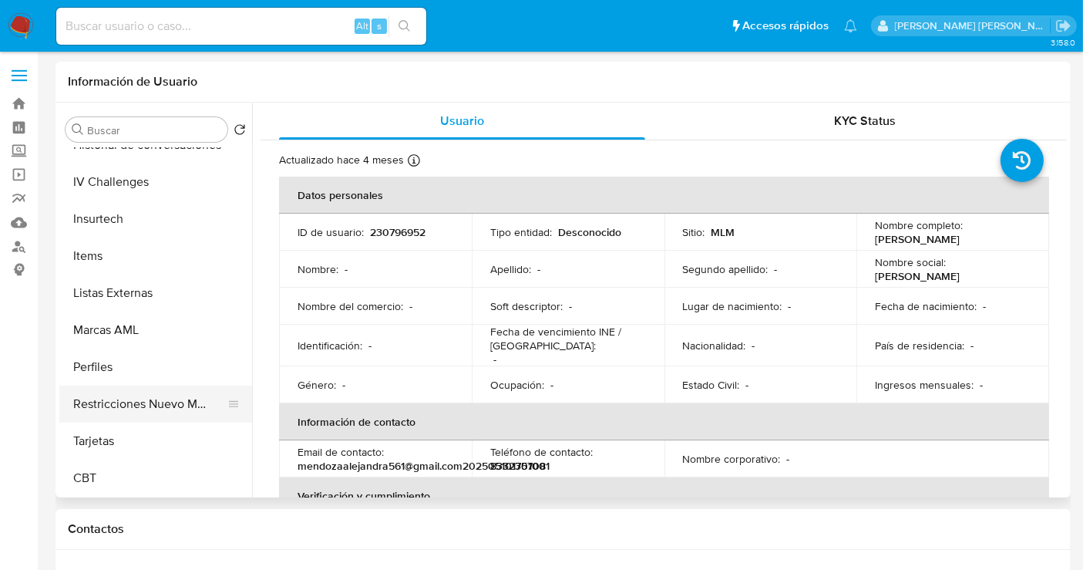
click at [159, 399] on button "Restricciones Nuevo Mundo" at bounding box center [149, 403] width 180 height 37
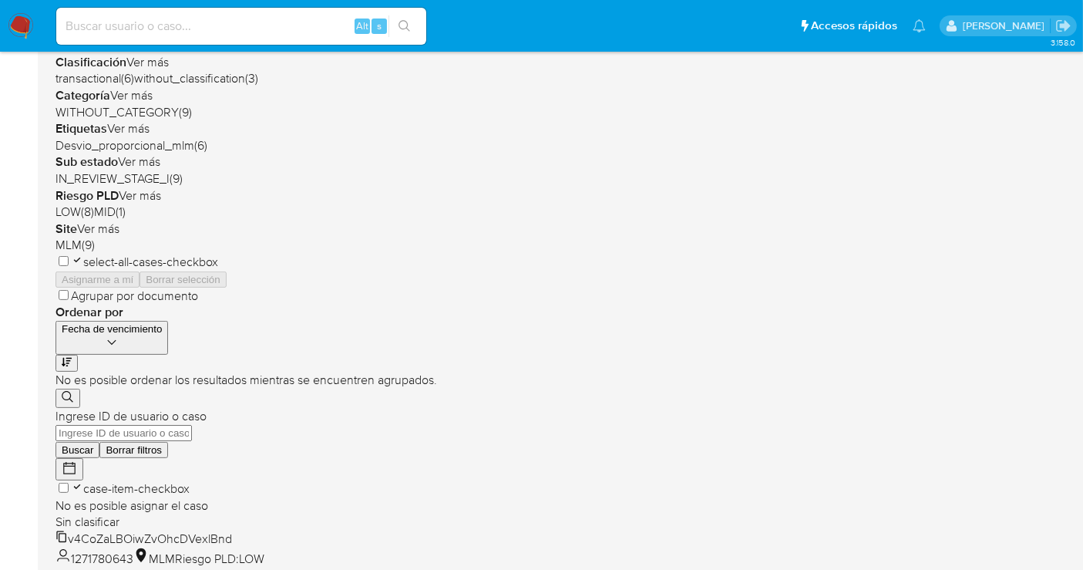
scroll to position [342, 0]
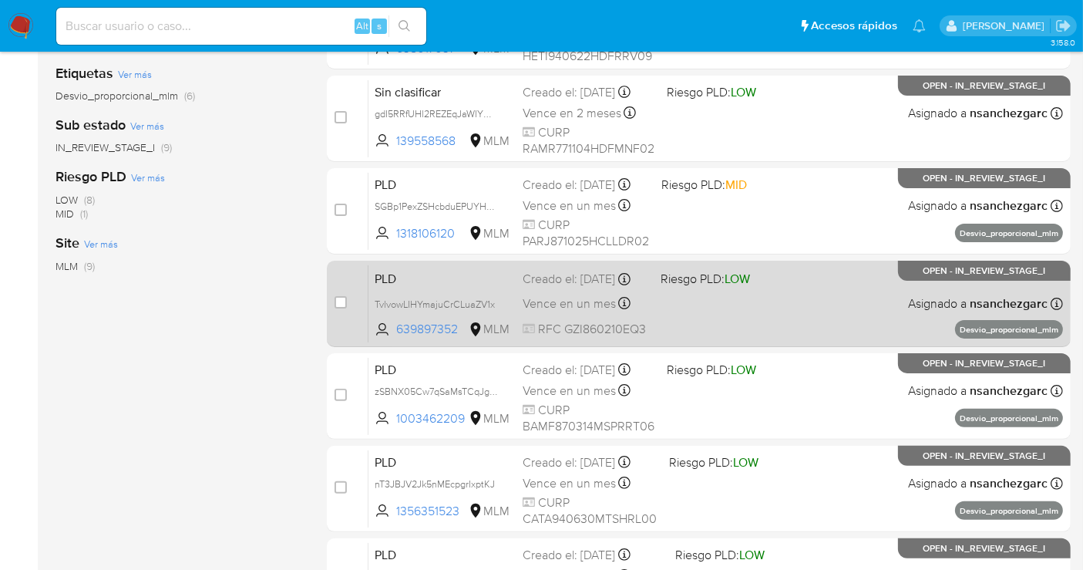
click at [569, 301] on span "Vence en un mes" at bounding box center [569, 303] width 93 height 17
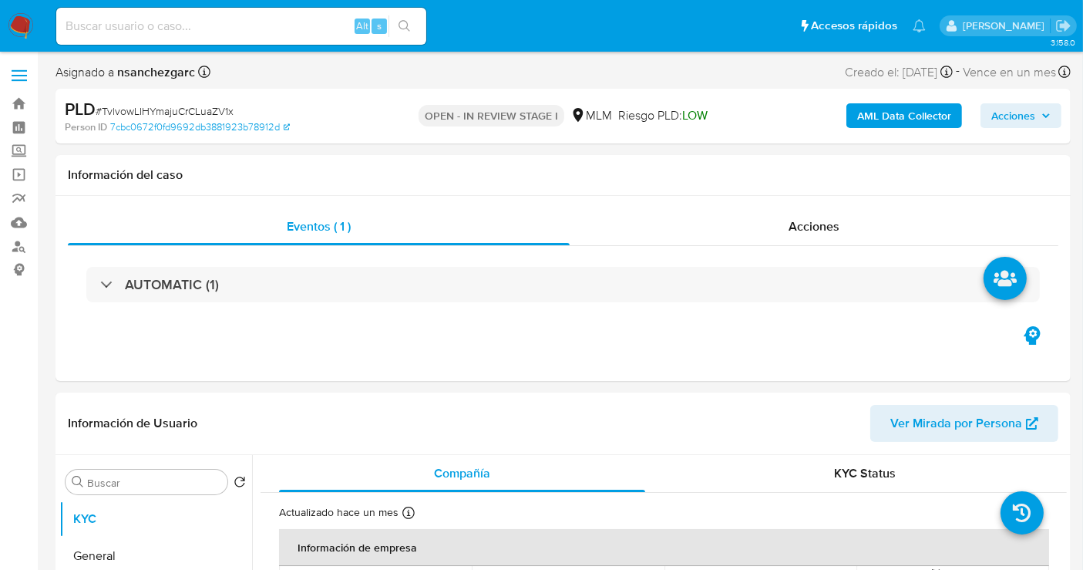
select select "10"
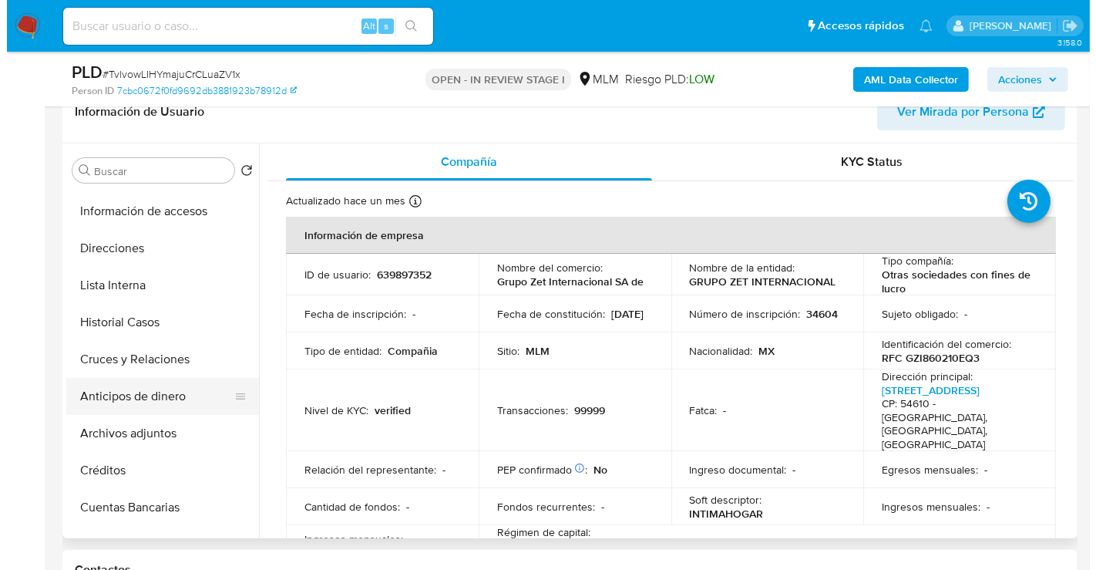
scroll to position [171, 0]
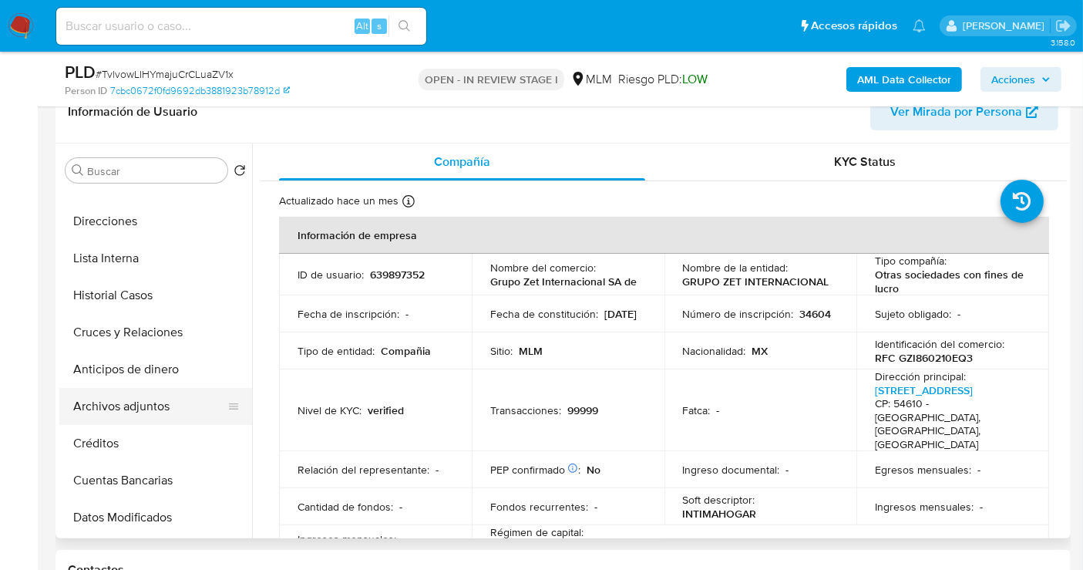
click at [167, 417] on button "Archivos adjuntos" at bounding box center [149, 406] width 180 height 37
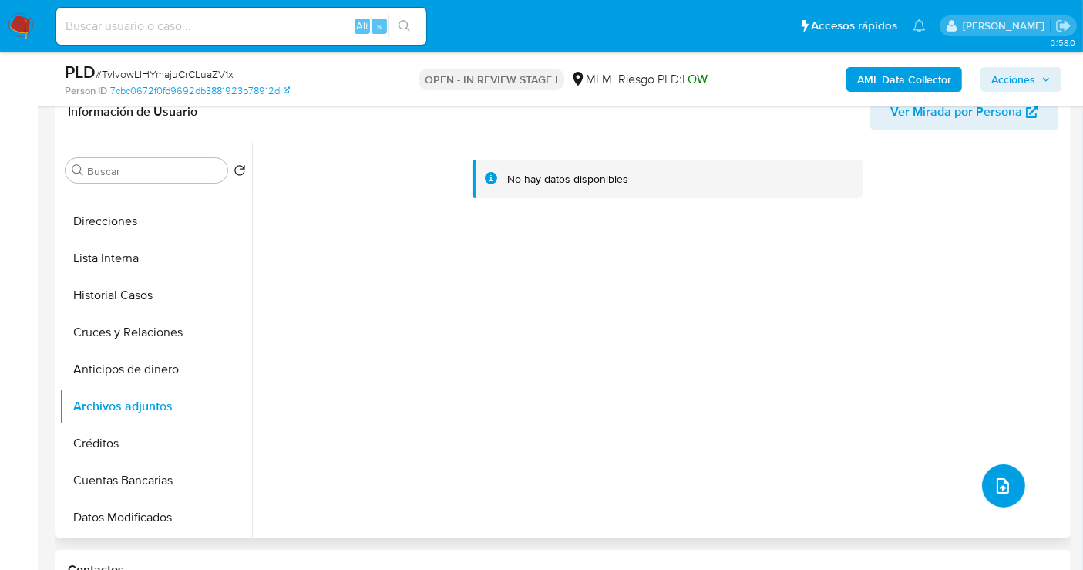
click at [1005, 485] on icon "upload-file" at bounding box center [1003, 485] width 18 height 18
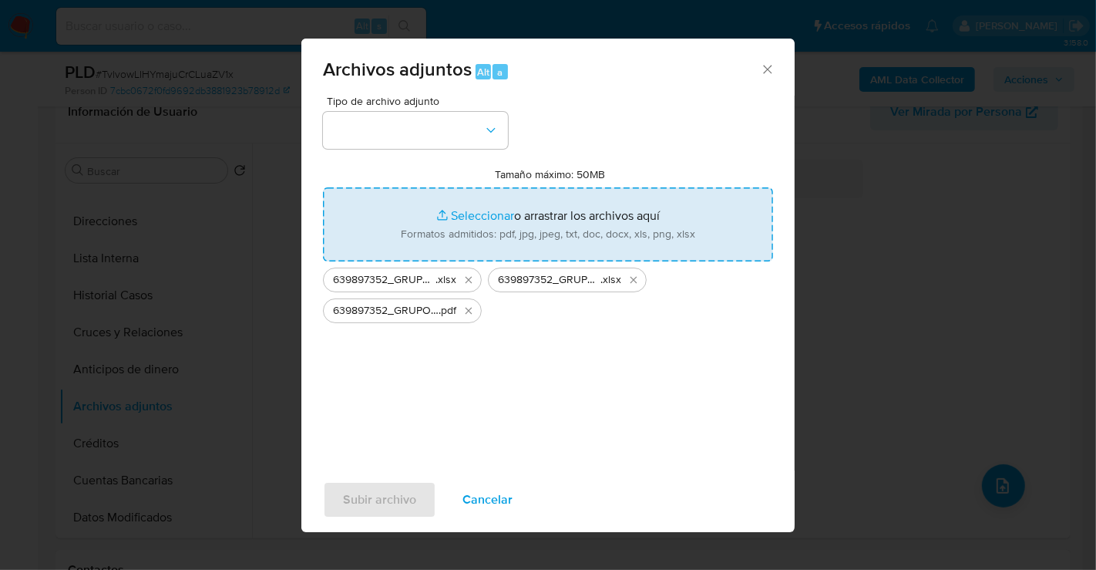
type input "C:\fakepath\639897352_GRUPO ZET INTERNACIONAL_AGO25_2.xlsx"
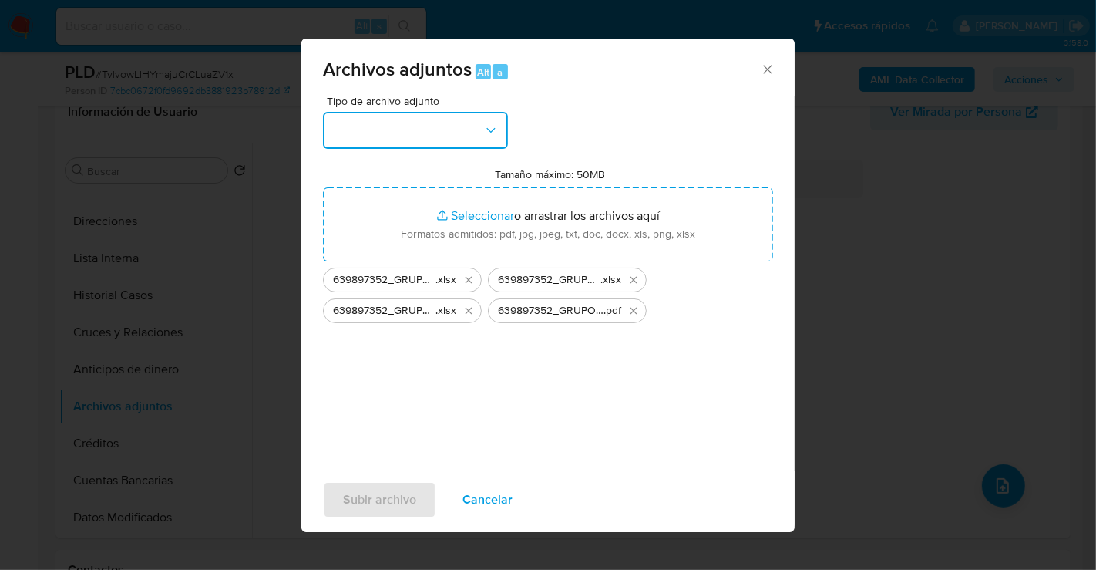
click at [440, 133] on button "button" at bounding box center [415, 130] width 185 height 37
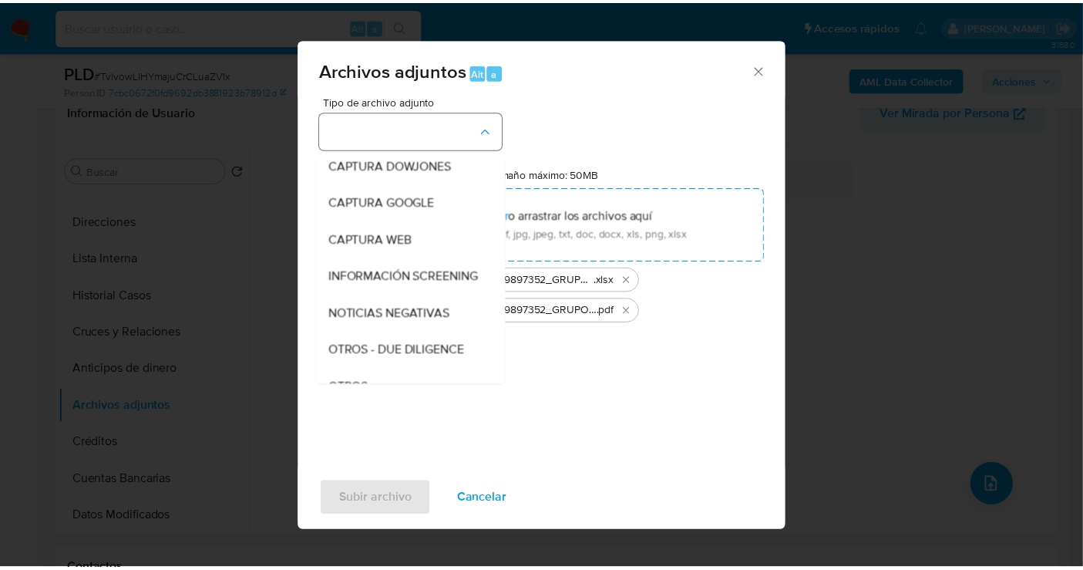
scroll to position [79, 0]
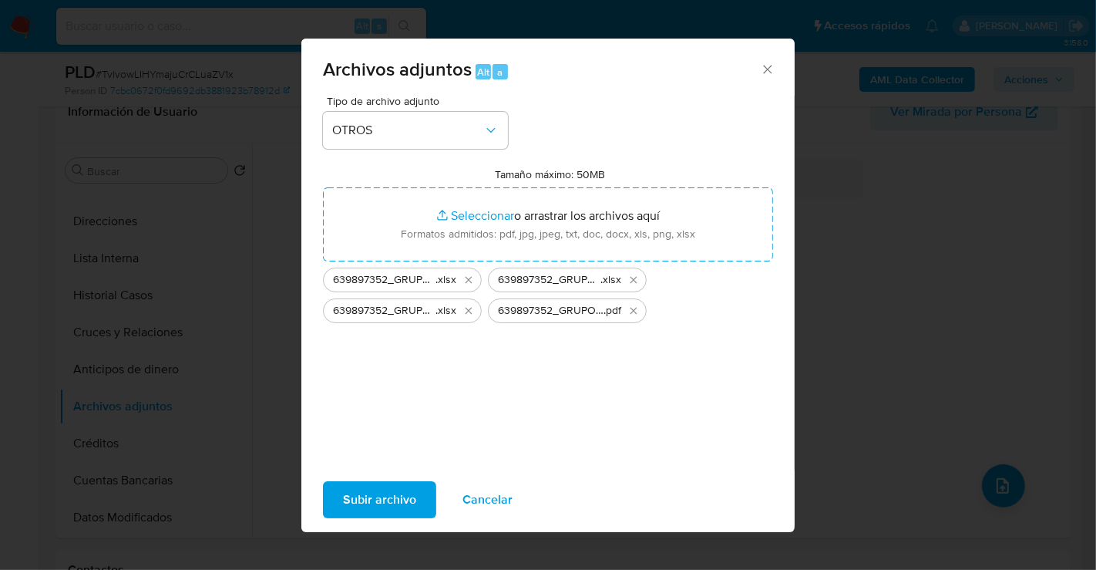
click at [392, 503] on span "Subir archivo" at bounding box center [379, 500] width 73 height 34
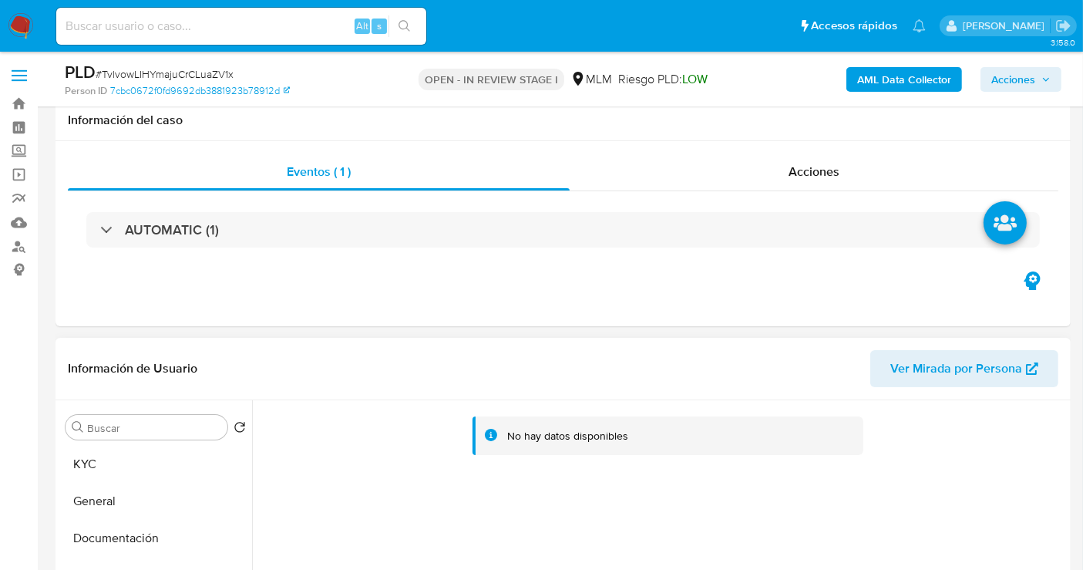
scroll to position [257, 0]
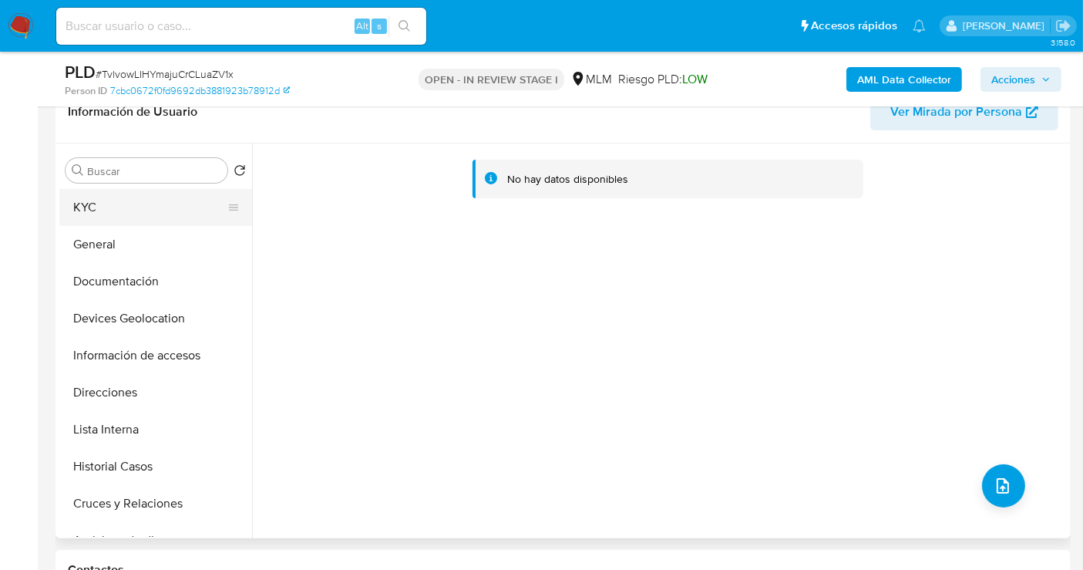
click at [103, 192] on button "KYC" at bounding box center [149, 207] width 180 height 37
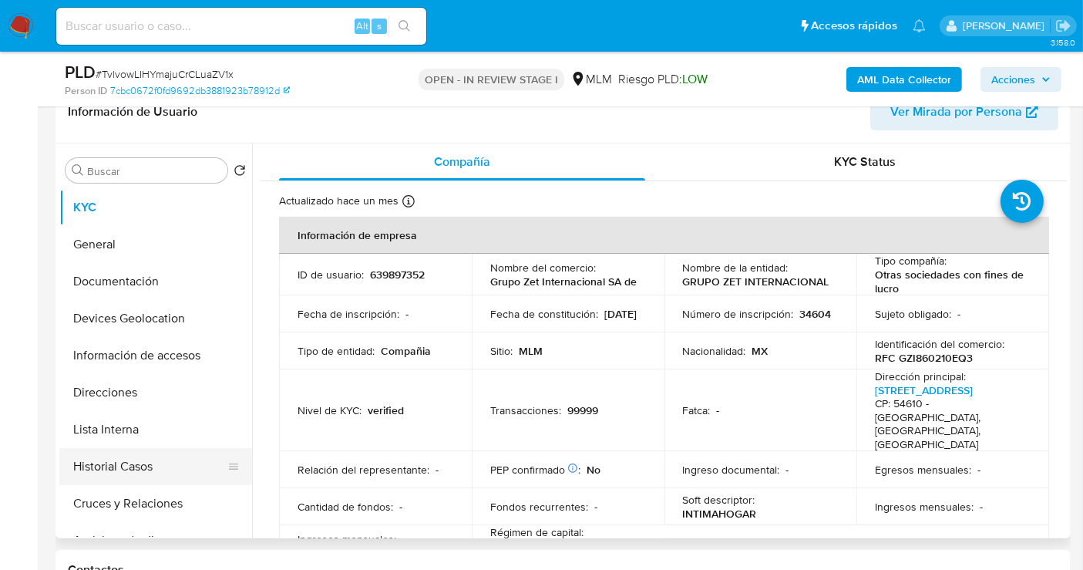
click at [124, 460] on button "Historial Casos" at bounding box center [149, 466] width 180 height 37
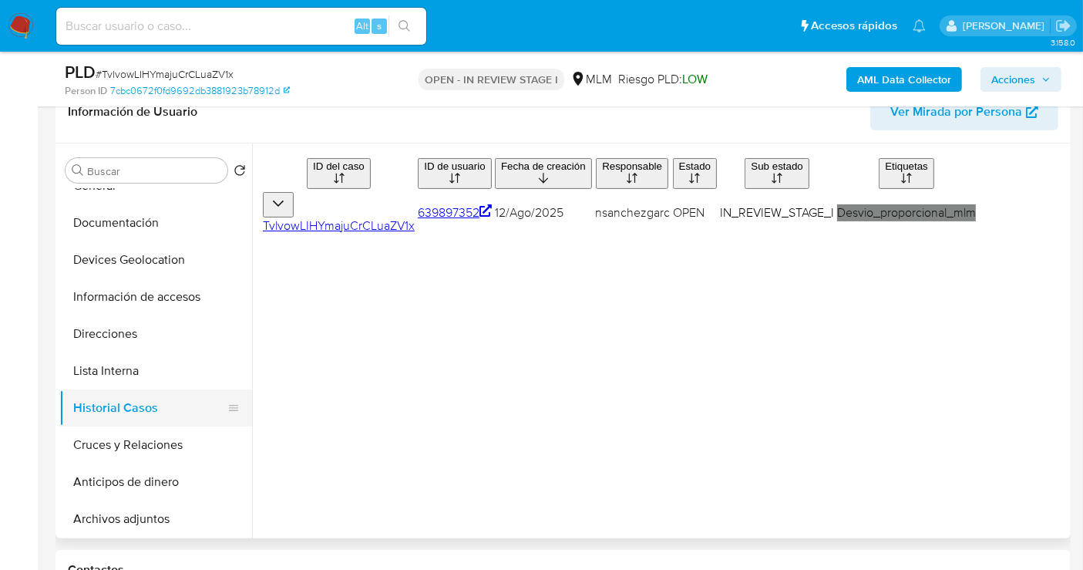
scroll to position [86, 0]
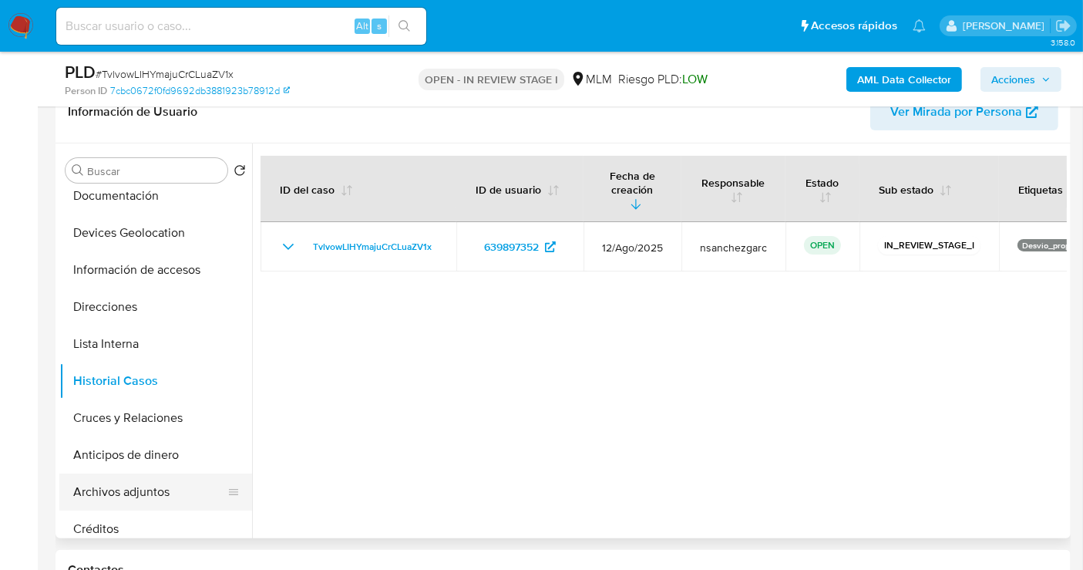
click at [128, 486] on button "Archivos adjuntos" at bounding box center [149, 491] width 180 height 37
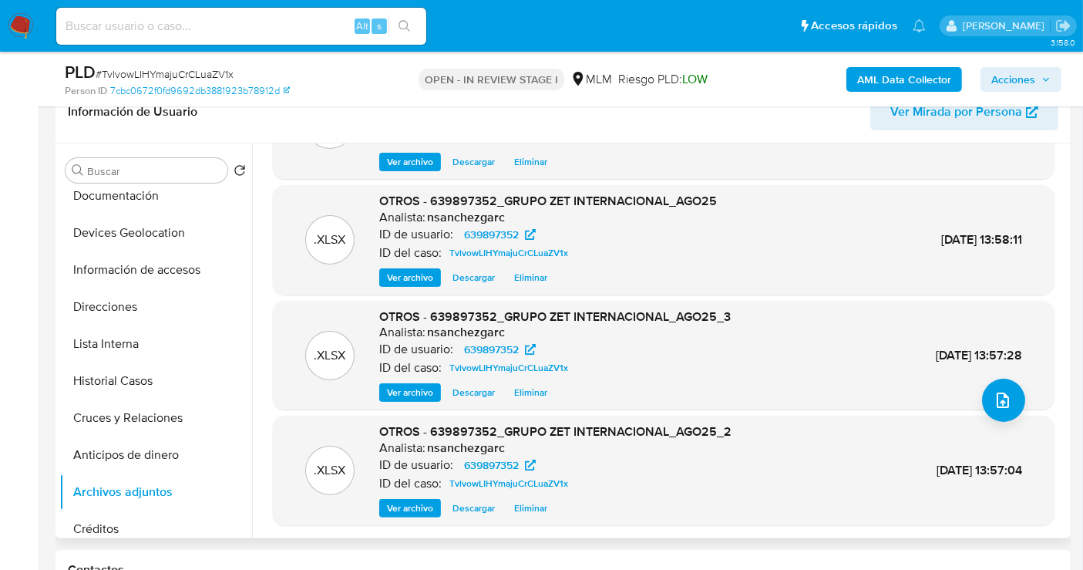
scroll to position [0, 0]
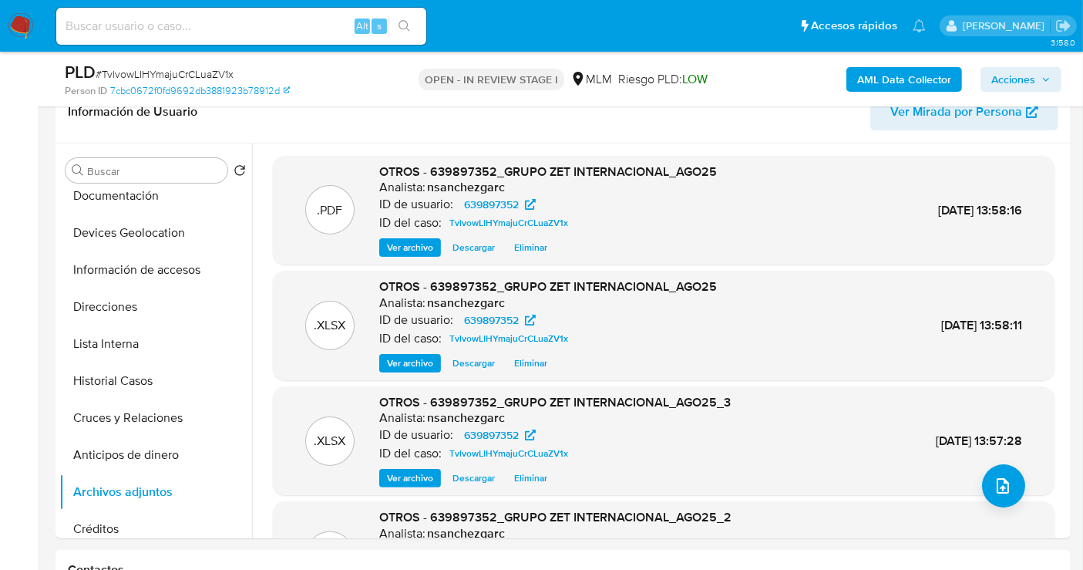
click at [1034, 80] on span "Acciones" at bounding box center [1013, 79] width 44 height 25
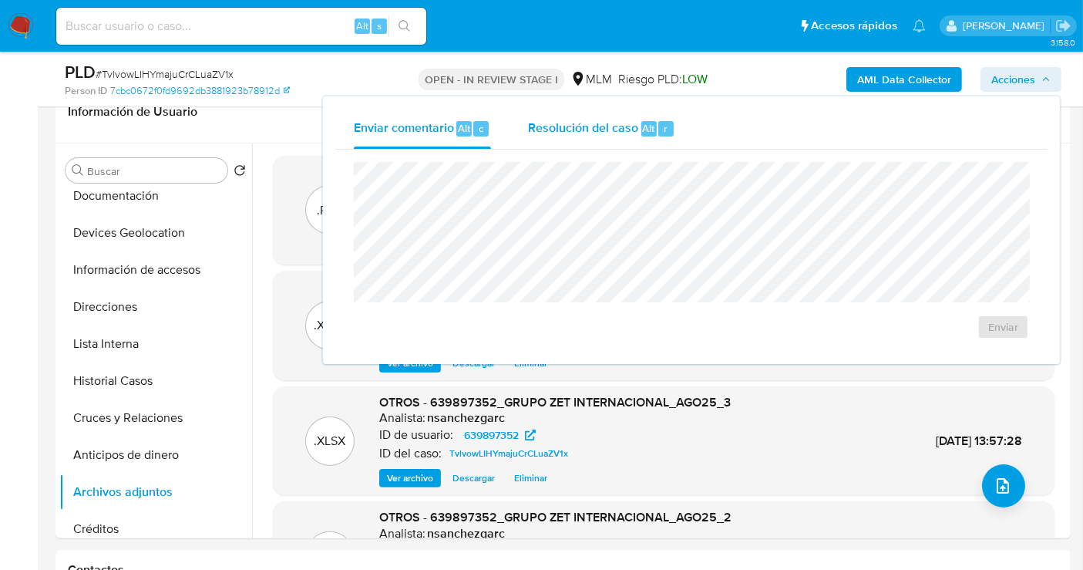
click at [594, 124] on span "Resolución del caso" at bounding box center [583, 128] width 110 height 18
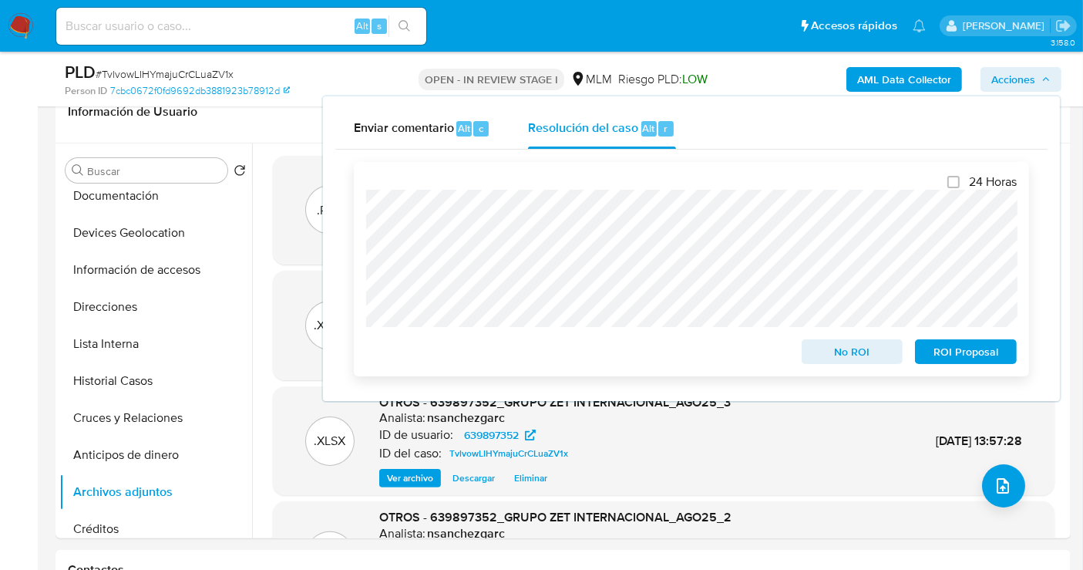
click at [356, 197] on div "24 Horas No ROI ROI Proposal" at bounding box center [691, 269] width 675 height 214
click at [828, 355] on span "No ROI" at bounding box center [852, 352] width 80 height 22
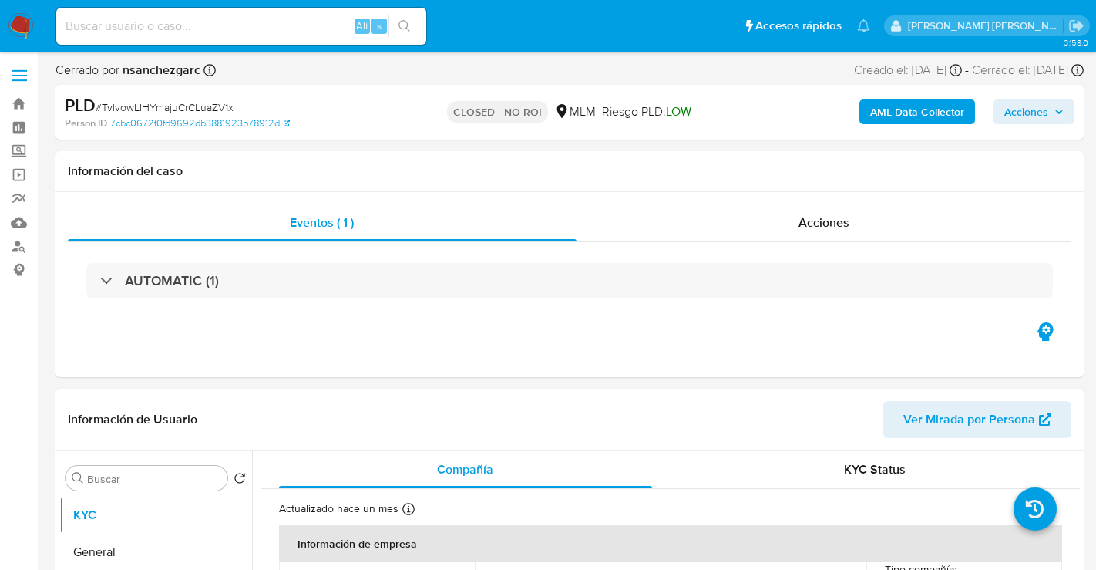
select select "10"
